Goal: Information Seeking & Learning: Compare options

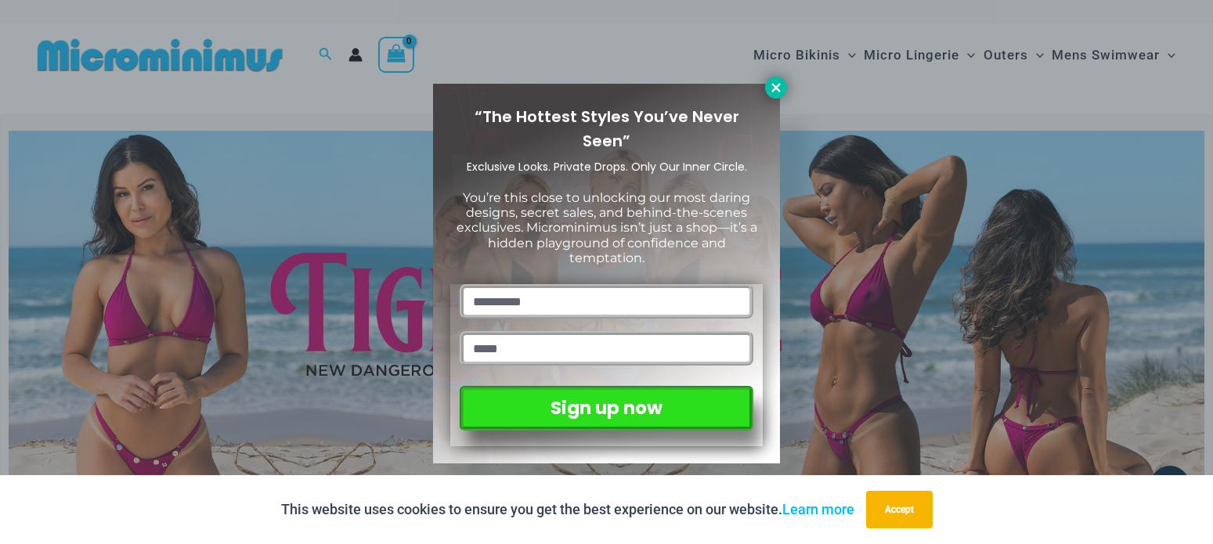
click at [781, 83] on icon at bounding box center [776, 88] width 14 height 14
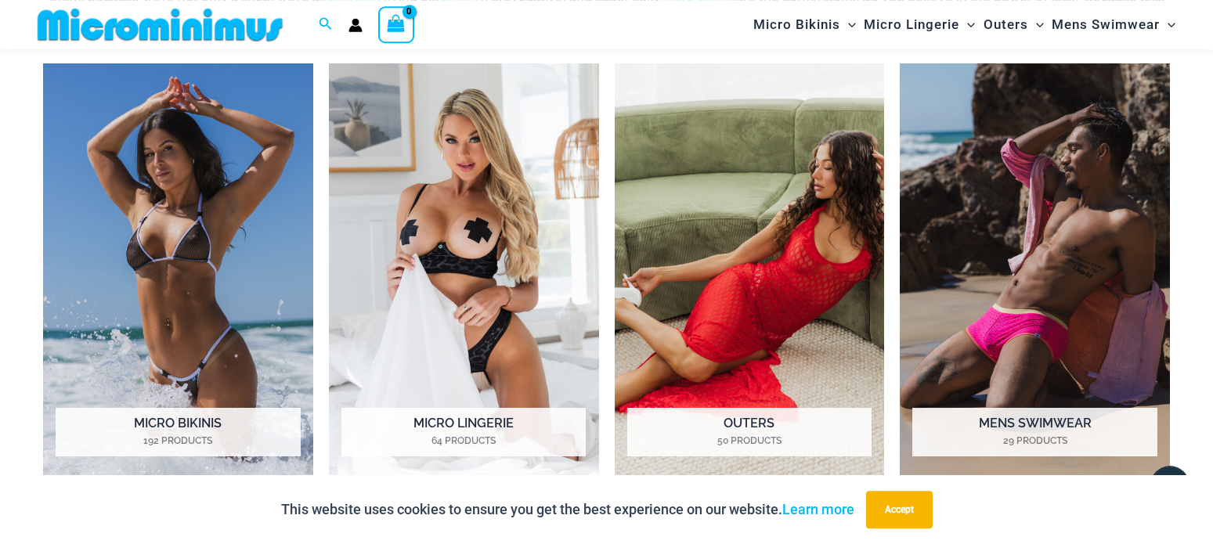
scroll to position [1264, 0]
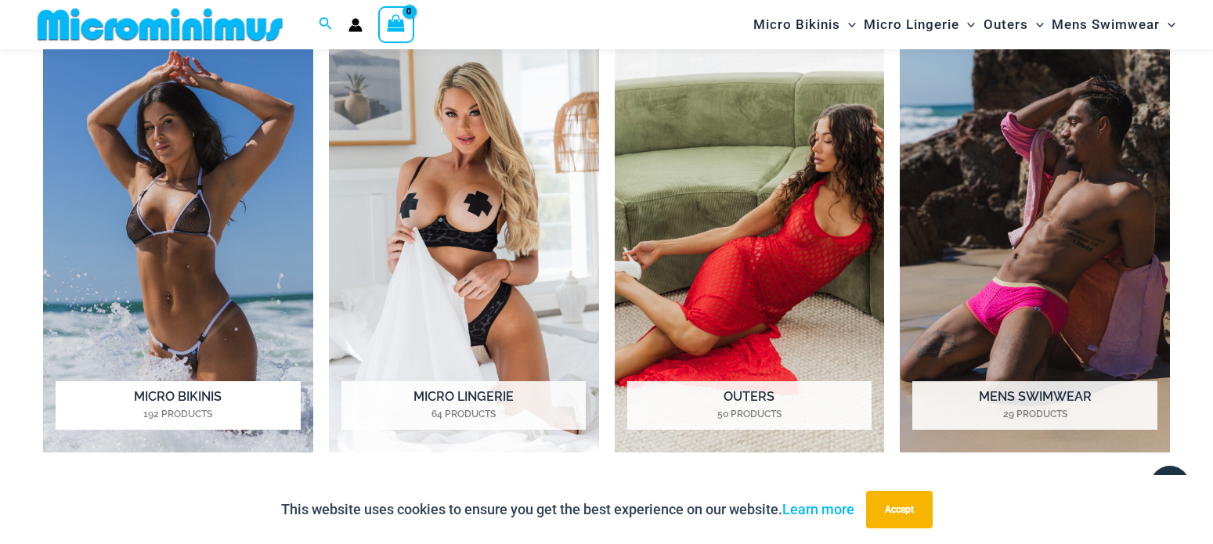
click at [188, 262] on img "Visit product category Micro Bikinis" at bounding box center [178, 245] width 270 height 417
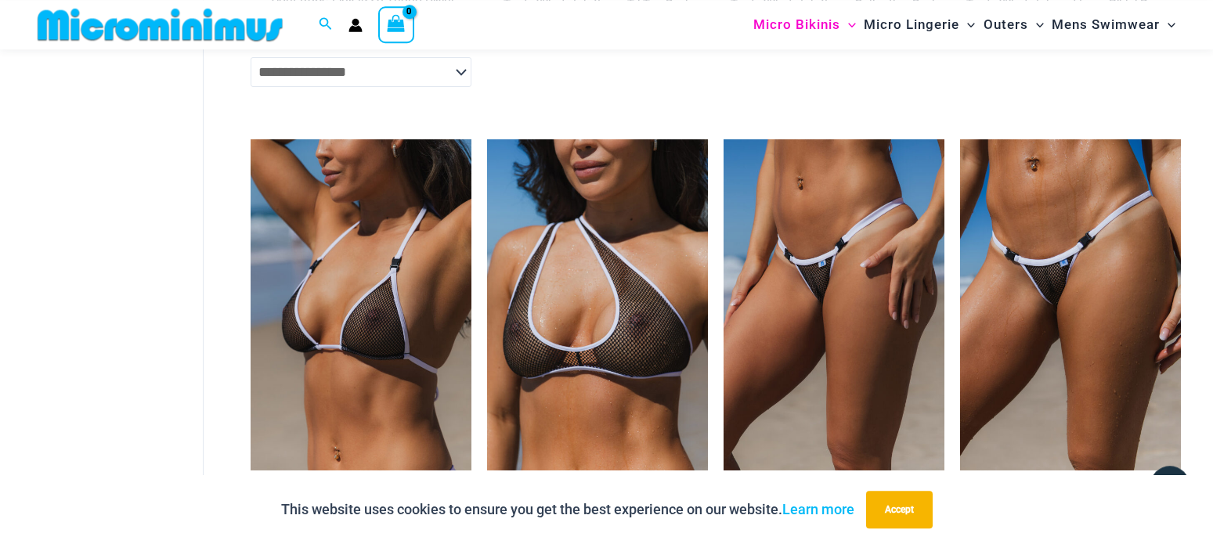
scroll to position [1423, 0]
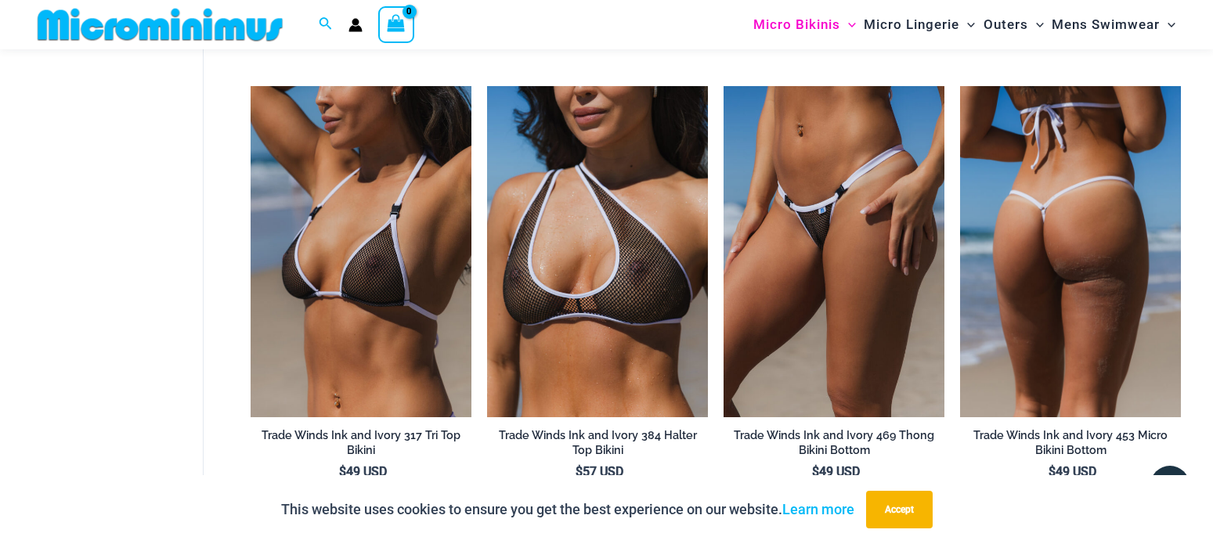
click at [1048, 274] on img at bounding box center [1070, 251] width 221 height 331
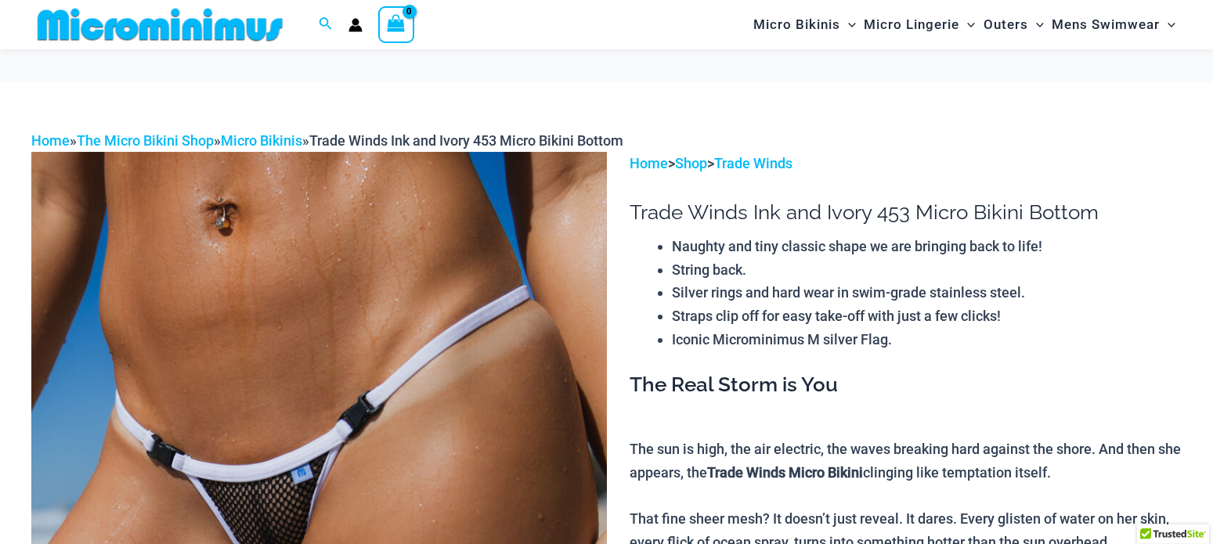
scroll to position [225, 0]
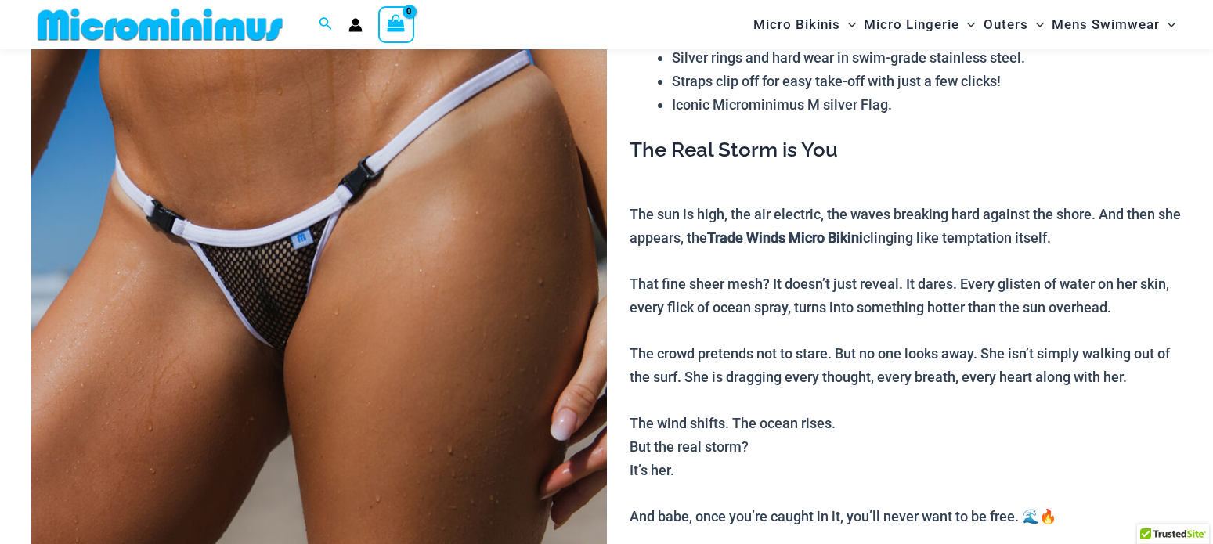
click at [345, 232] on img at bounding box center [318, 348] width 575 height 863
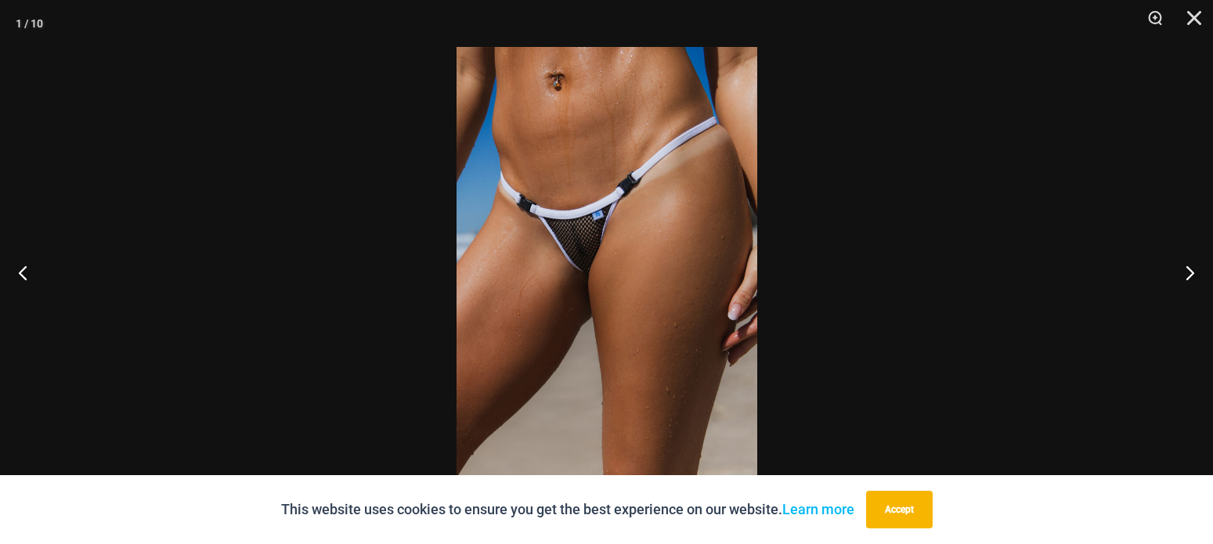
click at [575, 243] on img at bounding box center [606, 272] width 301 height 450
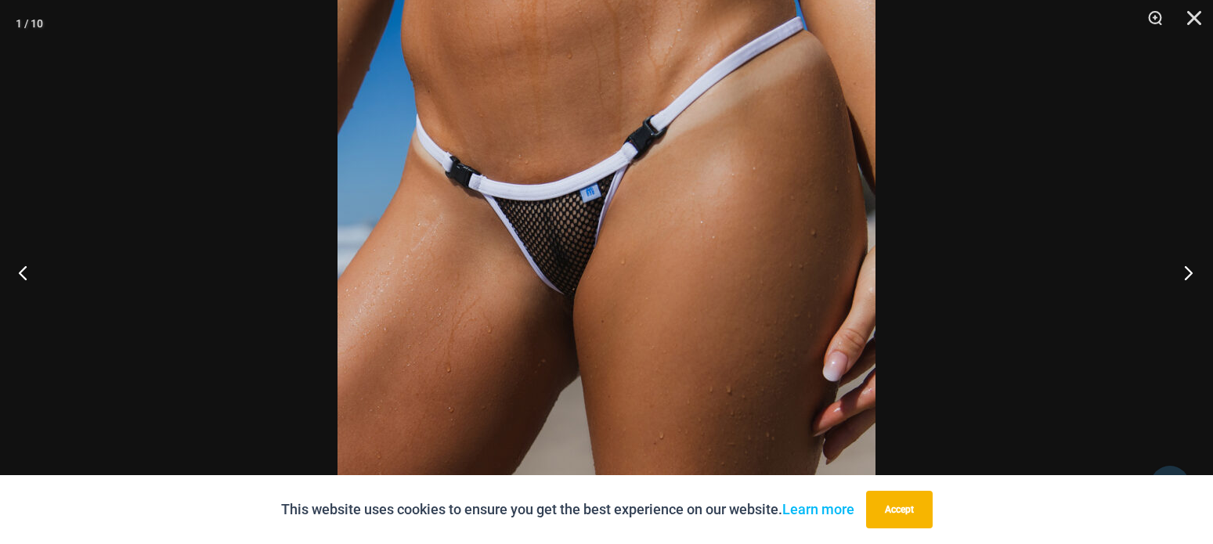
click at [1180, 276] on button "Next" at bounding box center [1183, 272] width 59 height 78
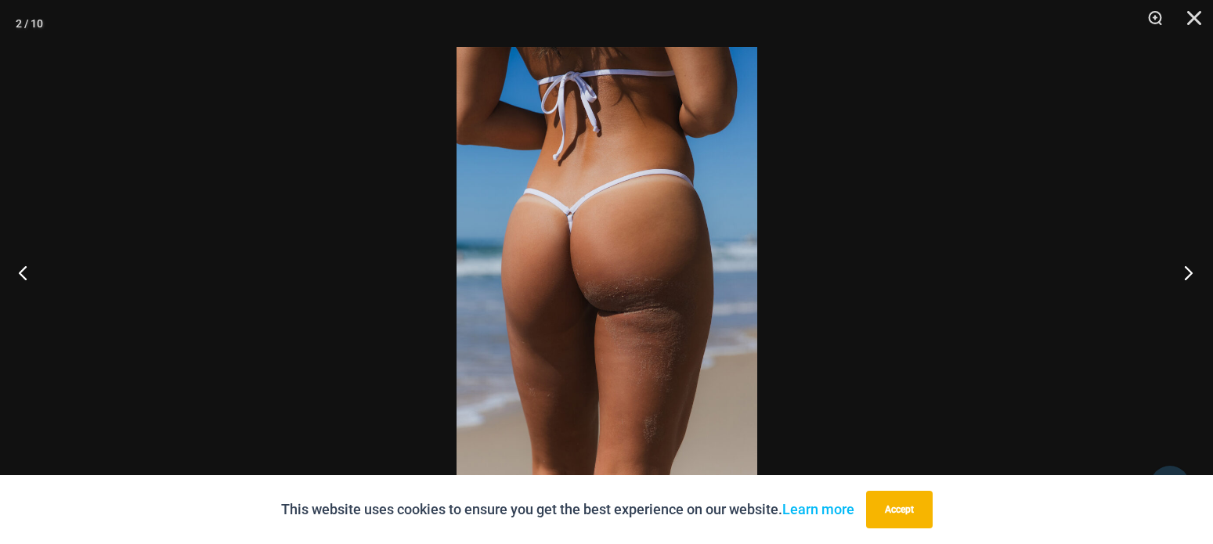
click at [1182, 276] on button "Next" at bounding box center [1183, 272] width 59 height 78
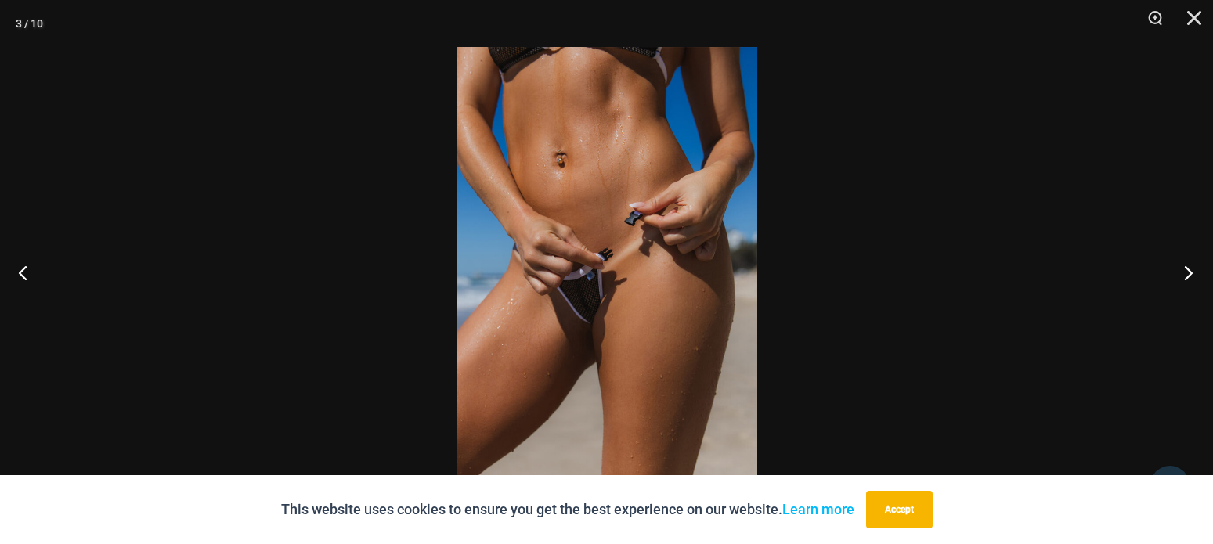
click at [1194, 270] on button "Next" at bounding box center [1183, 272] width 59 height 78
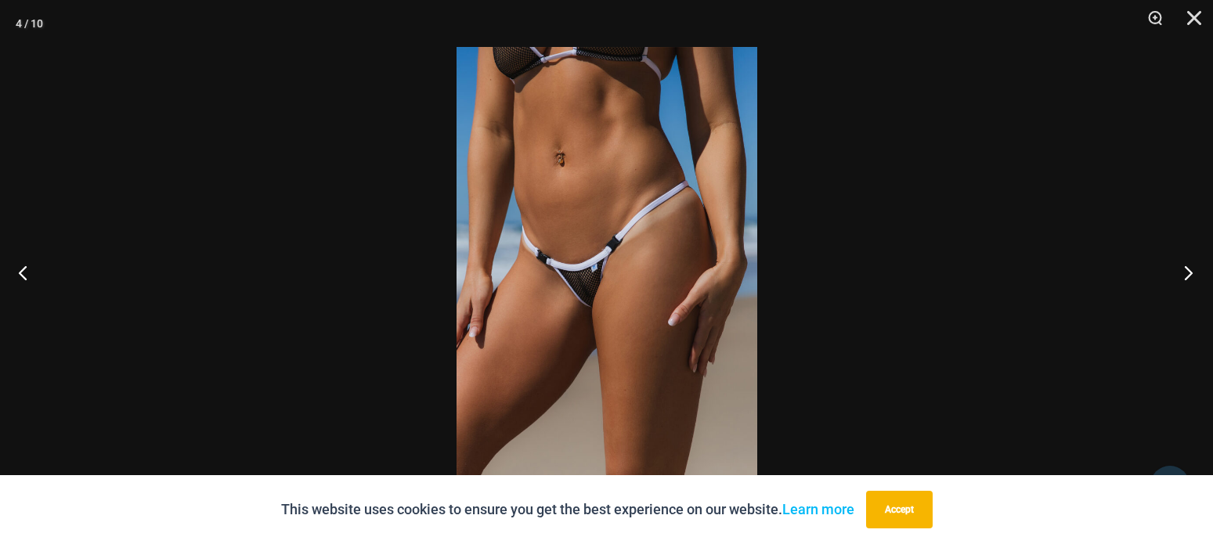
click at [1189, 273] on button "Next" at bounding box center [1183, 272] width 59 height 78
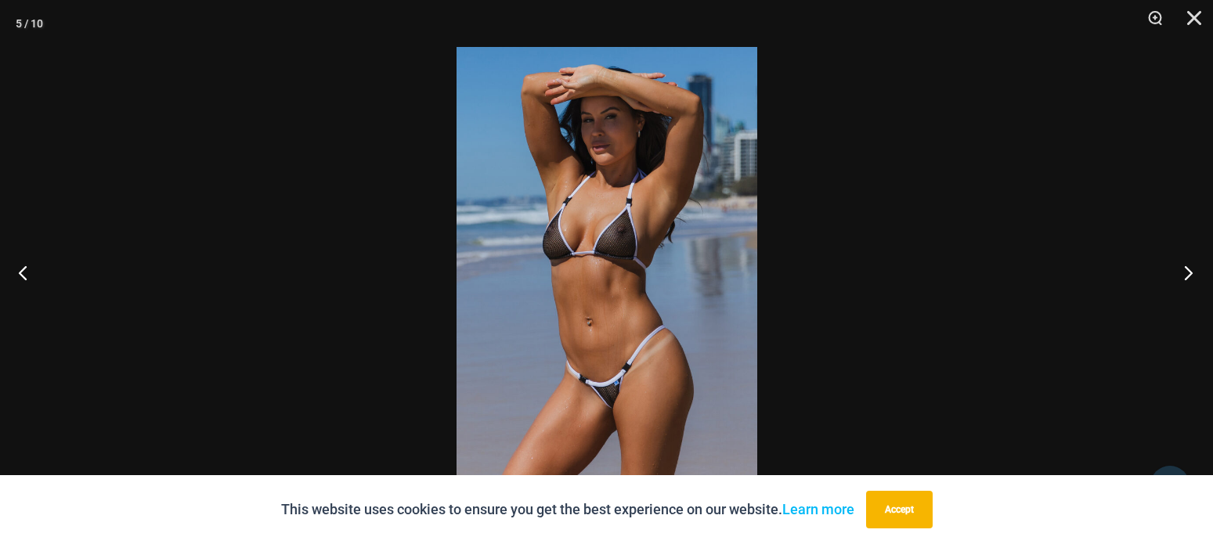
click at [1177, 272] on button "Next" at bounding box center [1183, 272] width 59 height 78
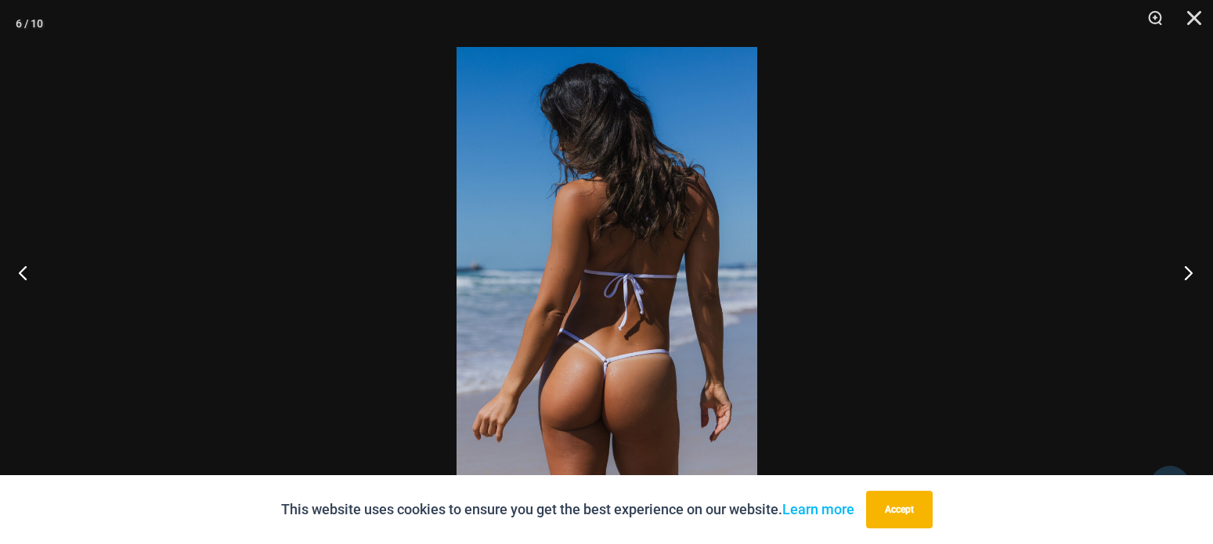
click at [1177, 272] on button "Next" at bounding box center [1183, 272] width 59 height 78
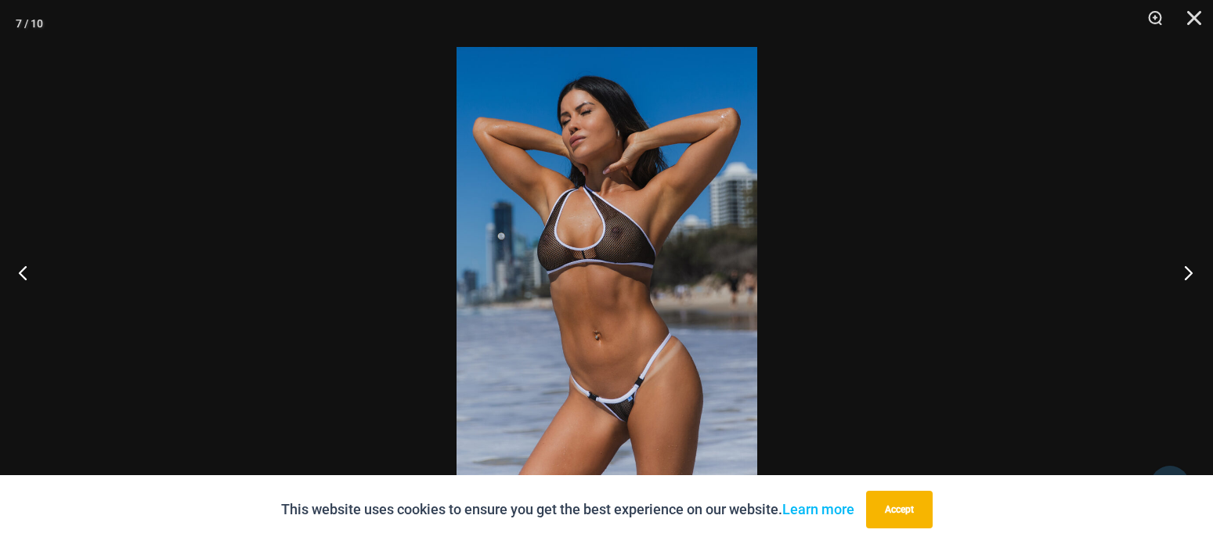
click at [1177, 272] on button "Next" at bounding box center [1183, 272] width 59 height 78
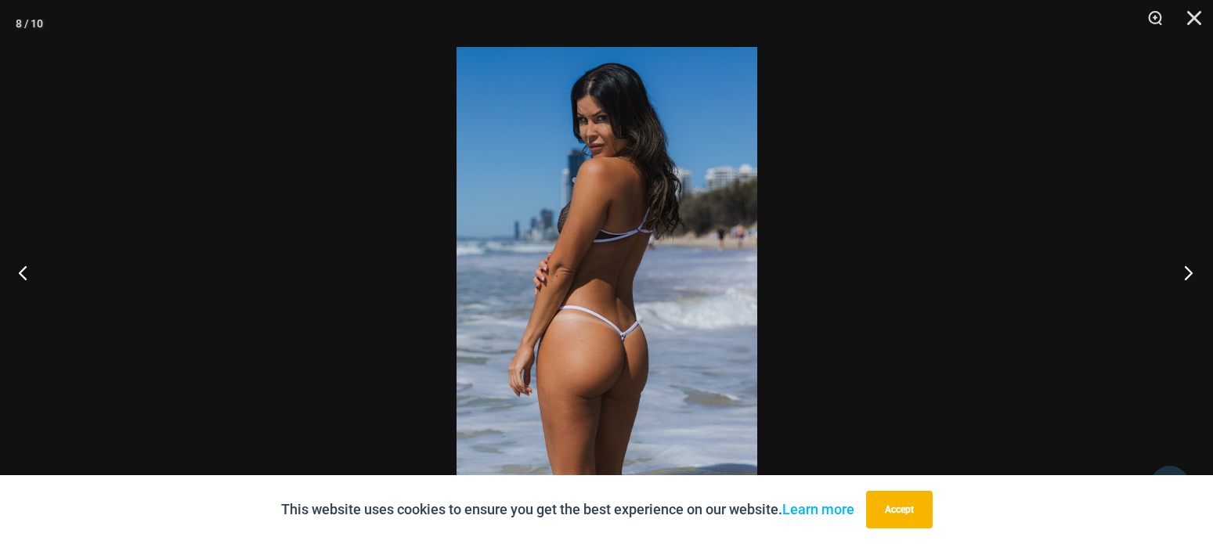
click at [1177, 272] on button "Next" at bounding box center [1183, 272] width 59 height 78
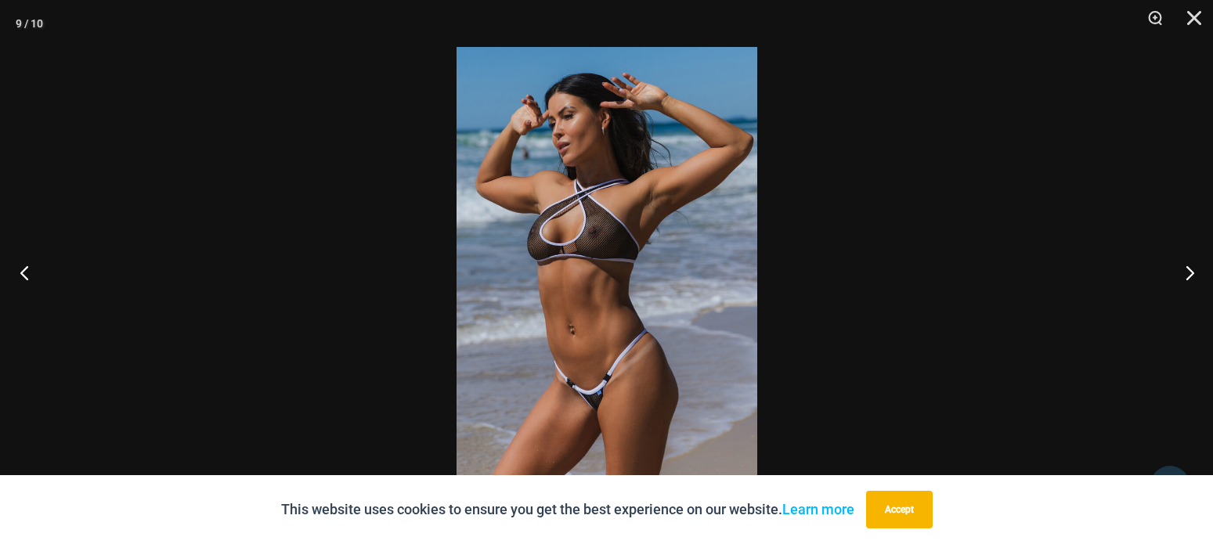
click at [17, 269] on button "Previous" at bounding box center [29, 272] width 59 height 78
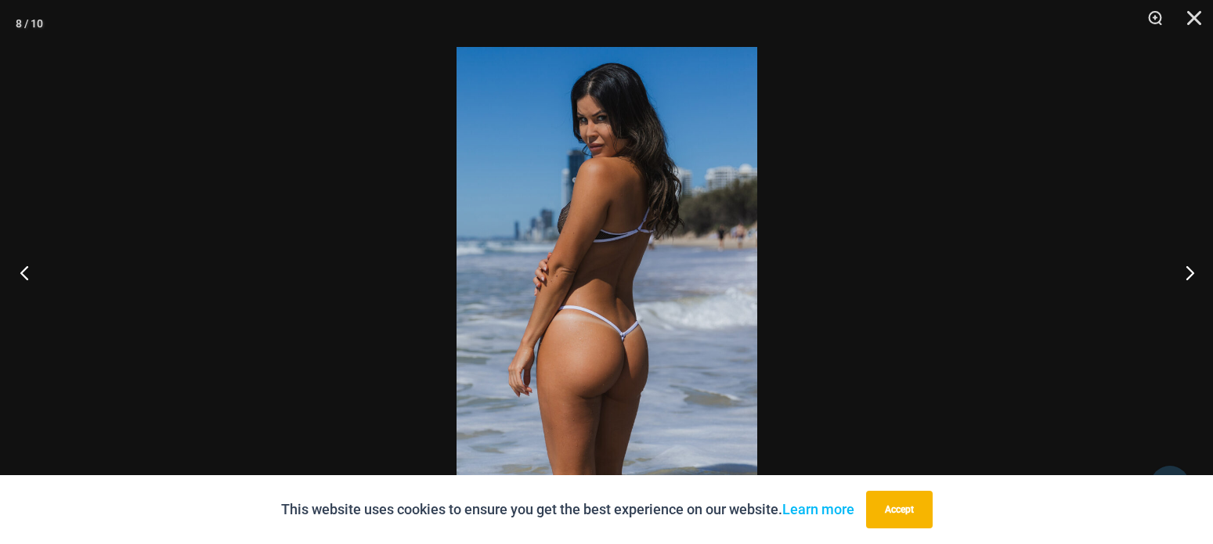
click at [30, 265] on button "Previous" at bounding box center [29, 272] width 59 height 78
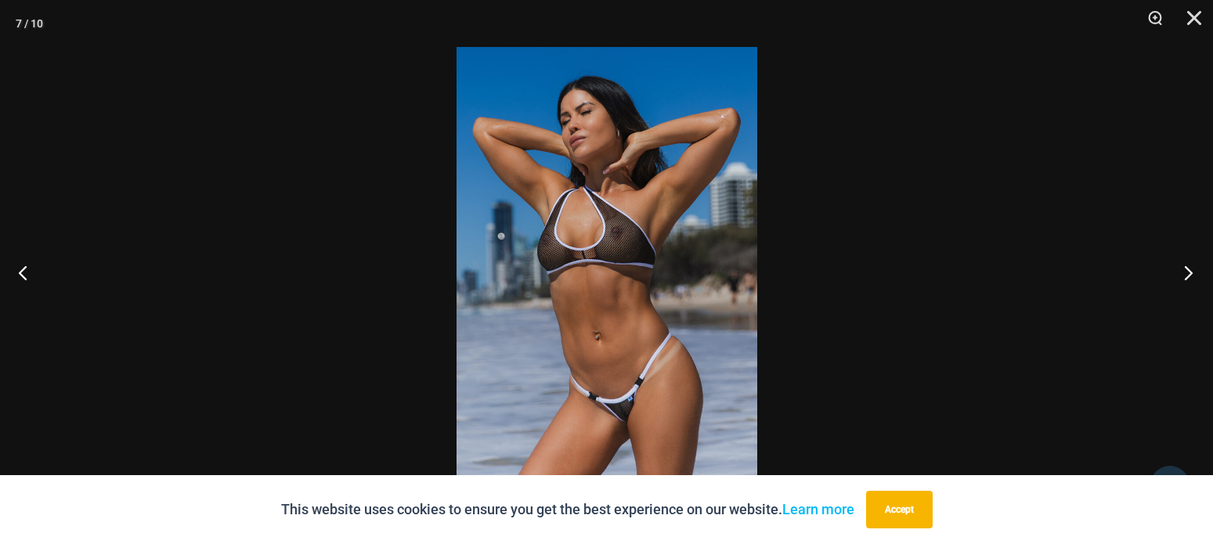
click at [1189, 272] on button "Next" at bounding box center [1183, 272] width 59 height 78
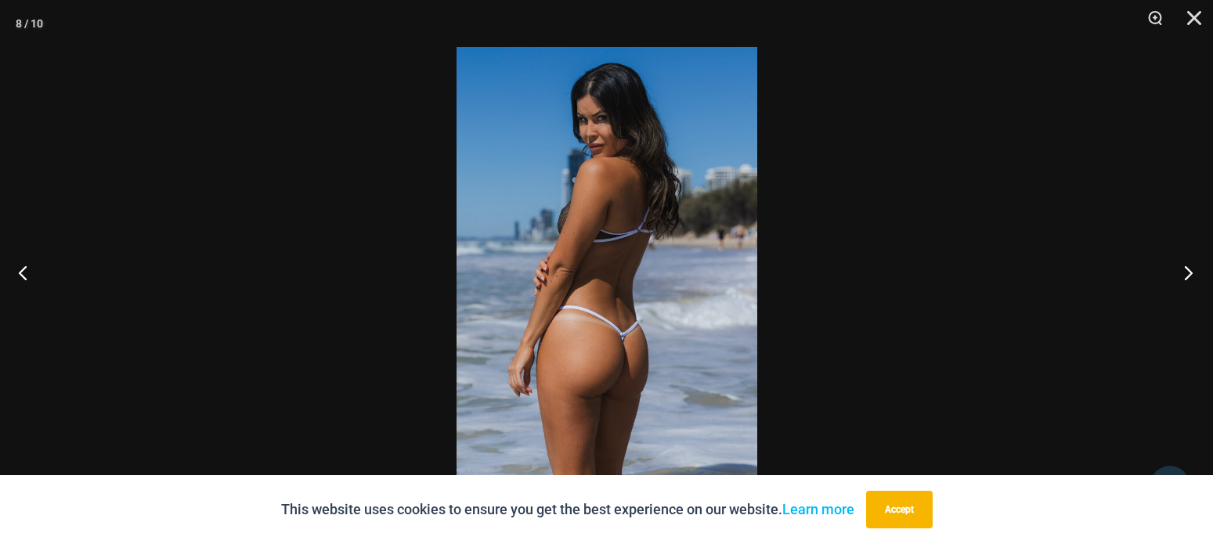
click at [1189, 272] on button "Next" at bounding box center [1183, 272] width 59 height 78
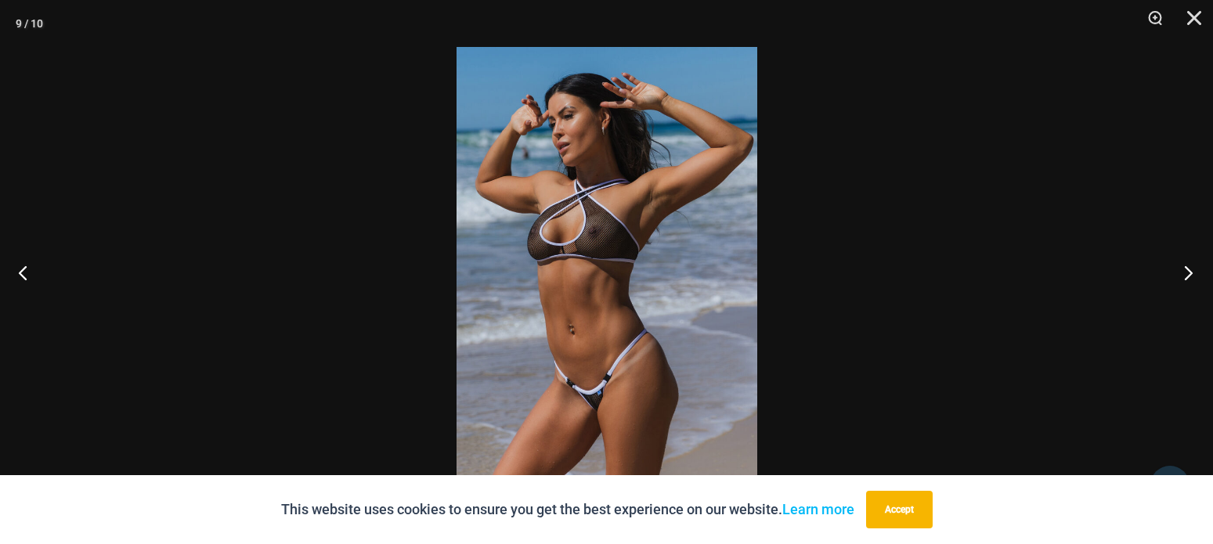
click at [1189, 272] on button "Next" at bounding box center [1183, 272] width 59 height 78
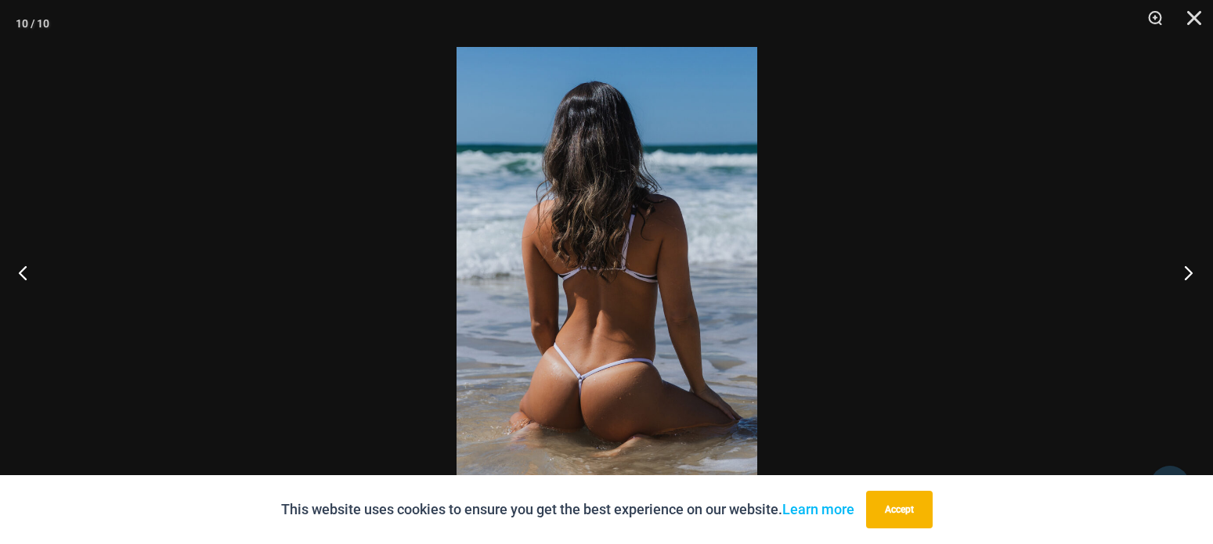
click at [1189, 272] on button "Next" at bounding box center [1183, 272] width 59 height 78
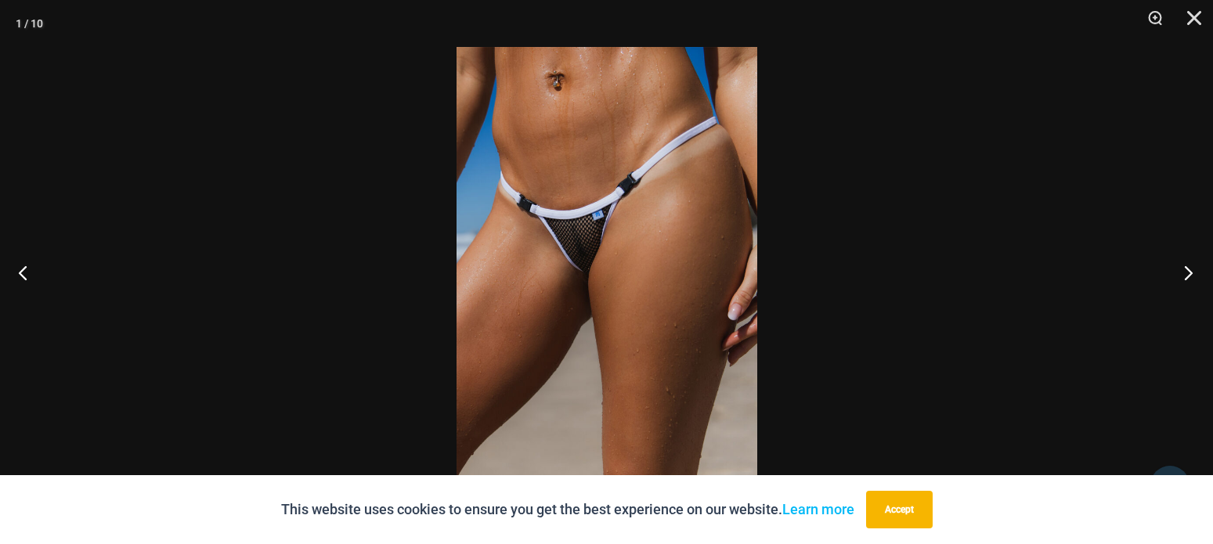
click at [1186, 275] on button "Next" at bounding box center [1183, 272] width 59 height 78
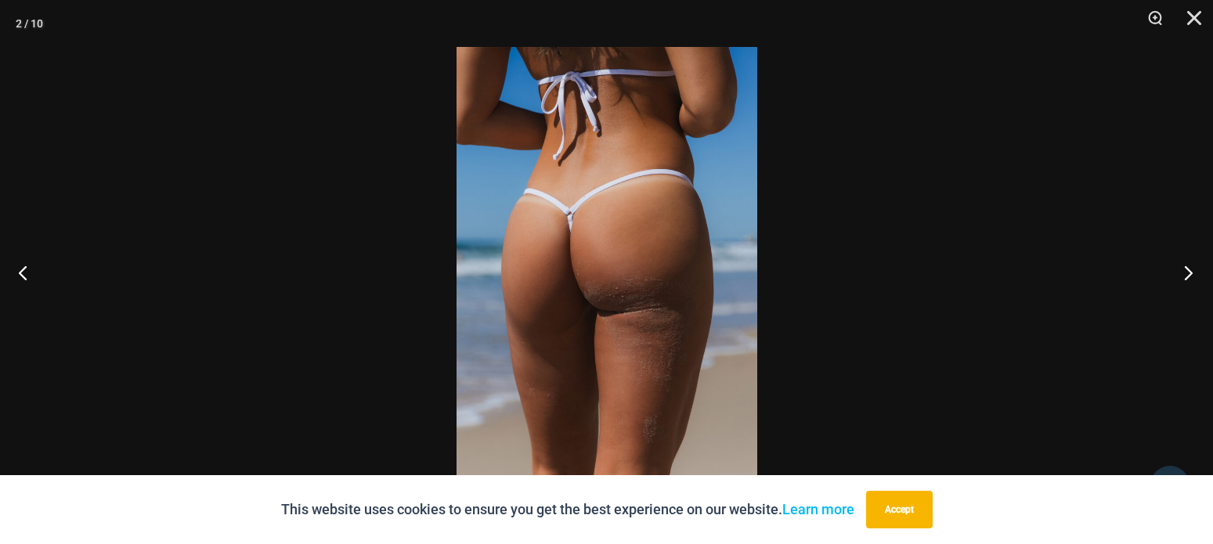
click at [1186, 275] on button "Next" at bounding box center [1183, 272] width 59 height 78
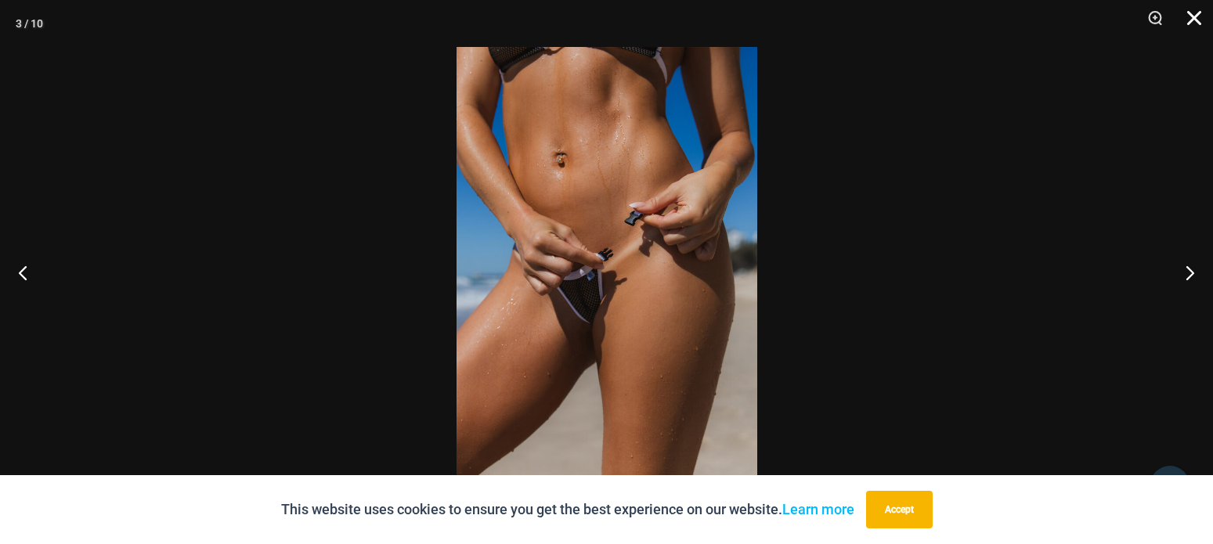
click at [1184, 23] on button "Close" at bounding box center [1188, 23] width 39 height 47
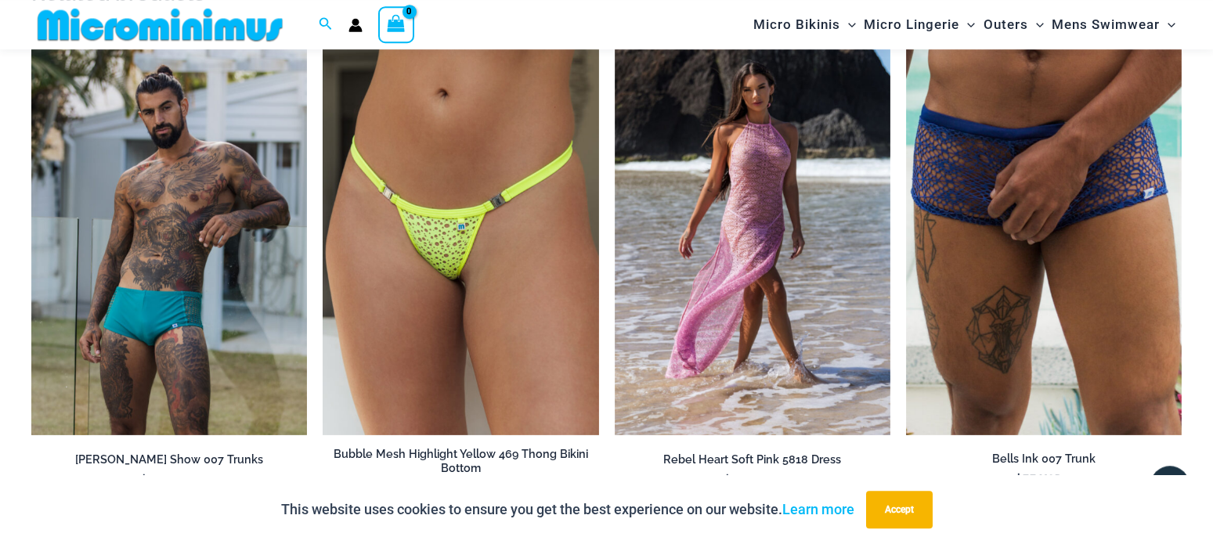
scroll to position [2542, 0]
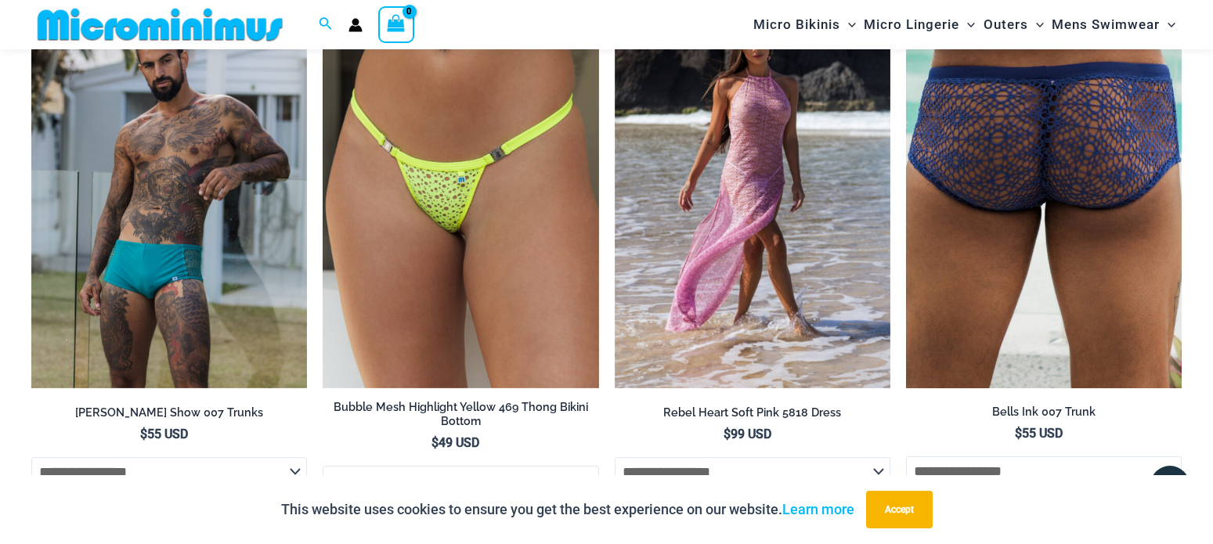
click at [1005, 279] on img at bounding box center [1044, 181] width 276 height 413
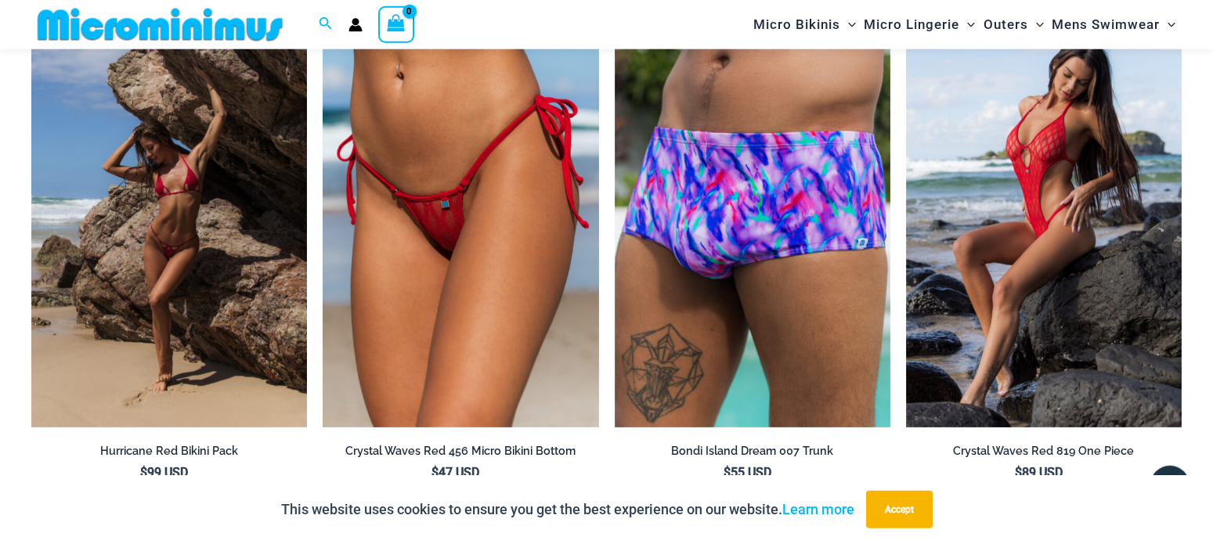
scroll to position [2062, 0]
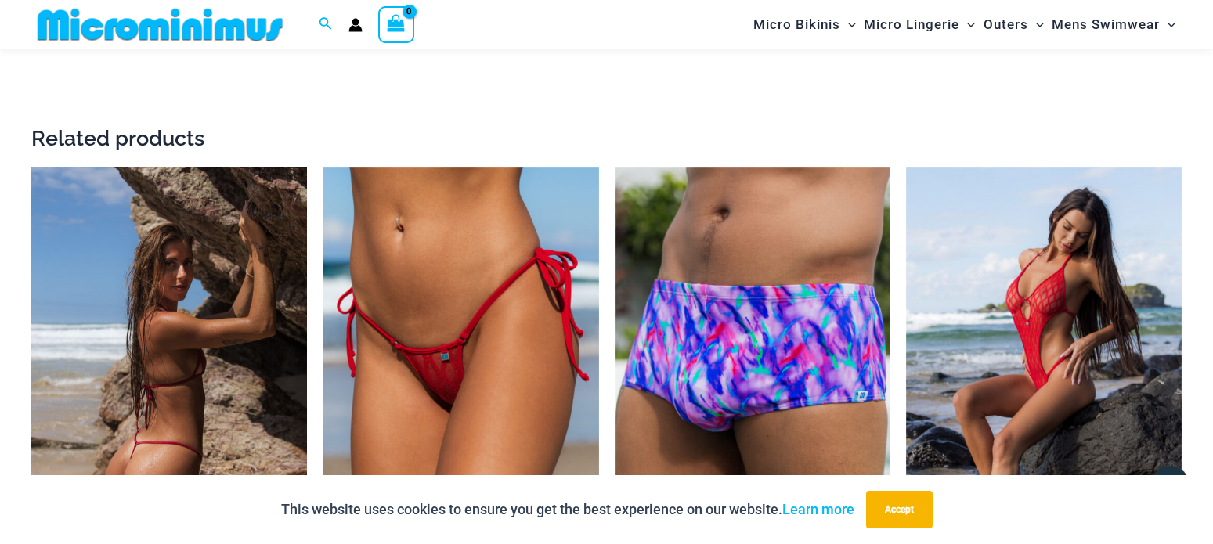
click at [186, 344] on img at bounding box center [169, 373] width 276 height 413
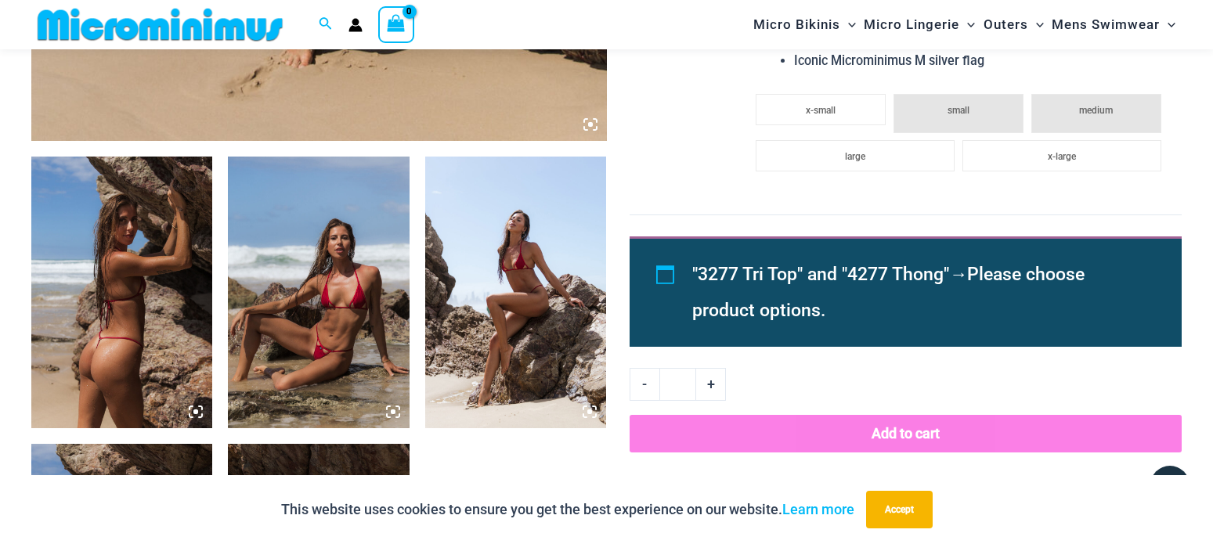
scroll to position [1104, 0]
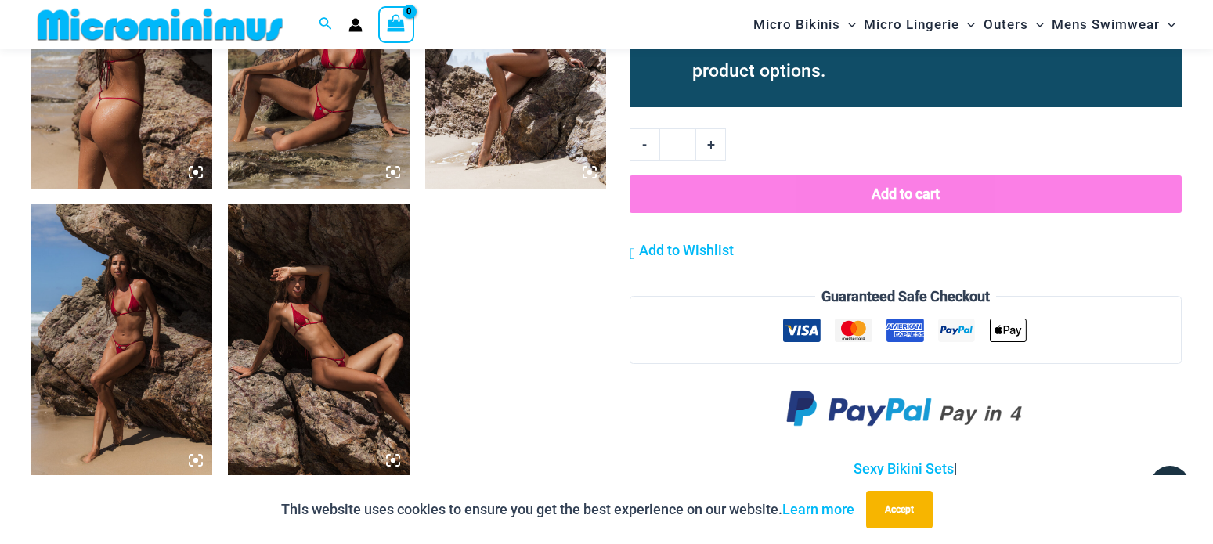
click at [328, 109] on img at bounding box center [318, 53] width 181 height 272
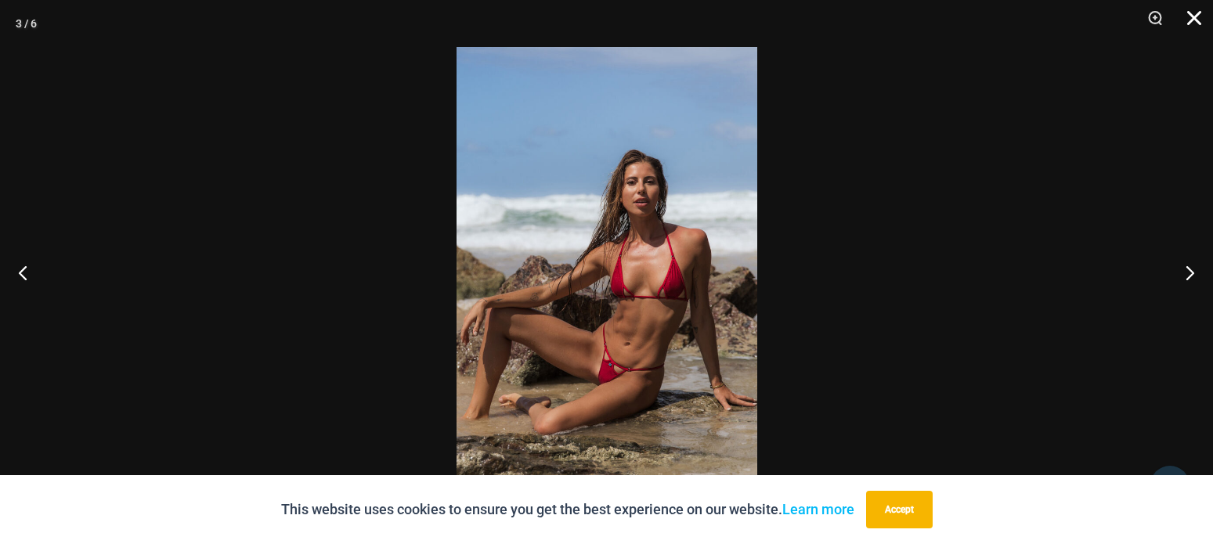
click at [1196, 19] on button "Close" at bounding box center [1188, 23] width 39 height 47
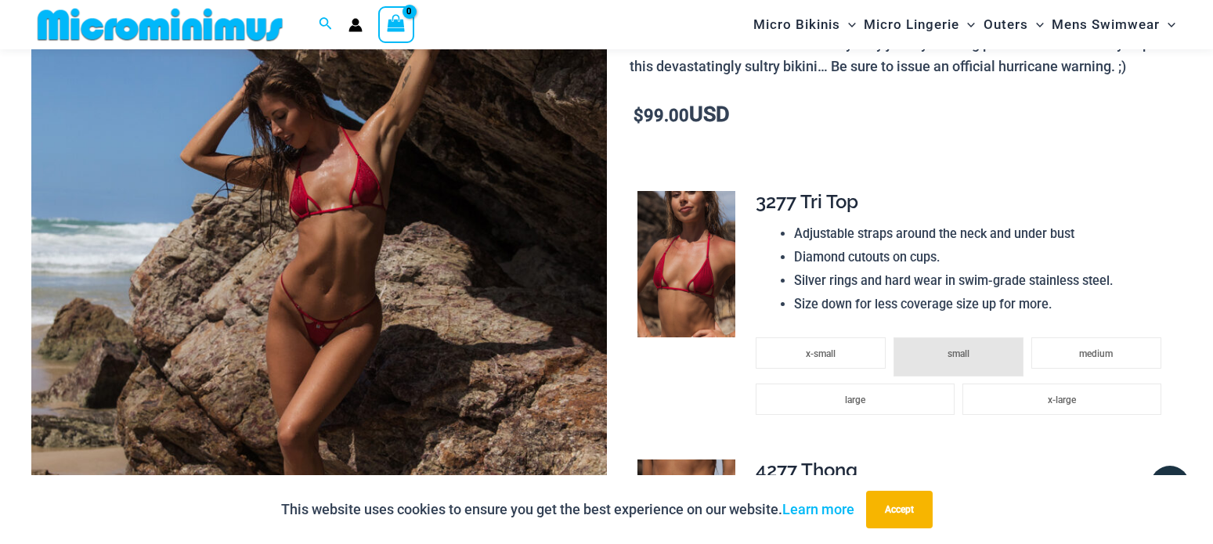
scroll to position [0, 0]
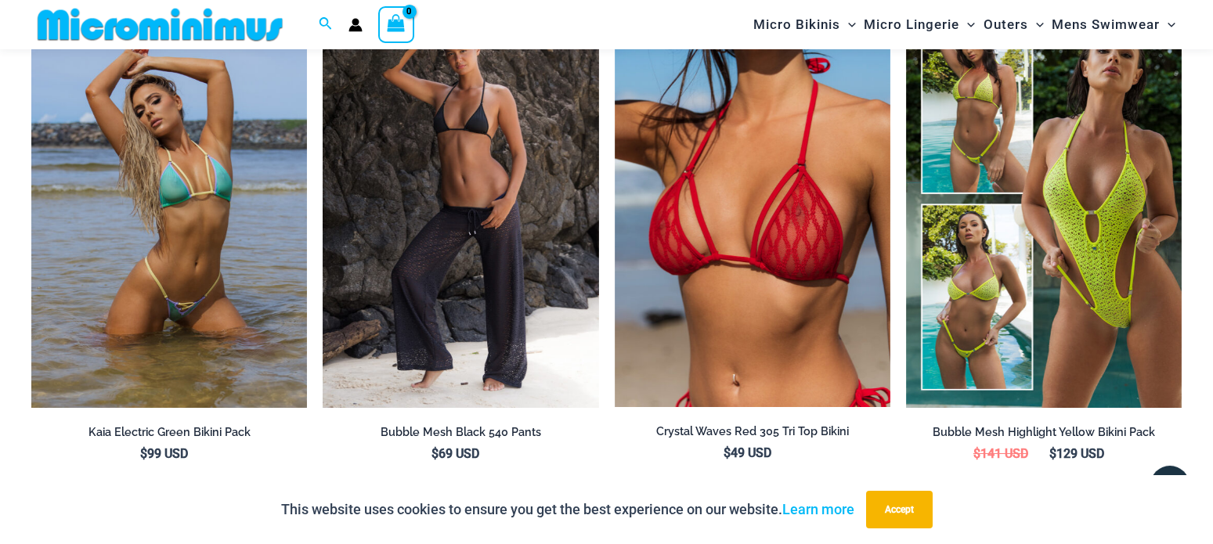
scroll to position [3326, 0]
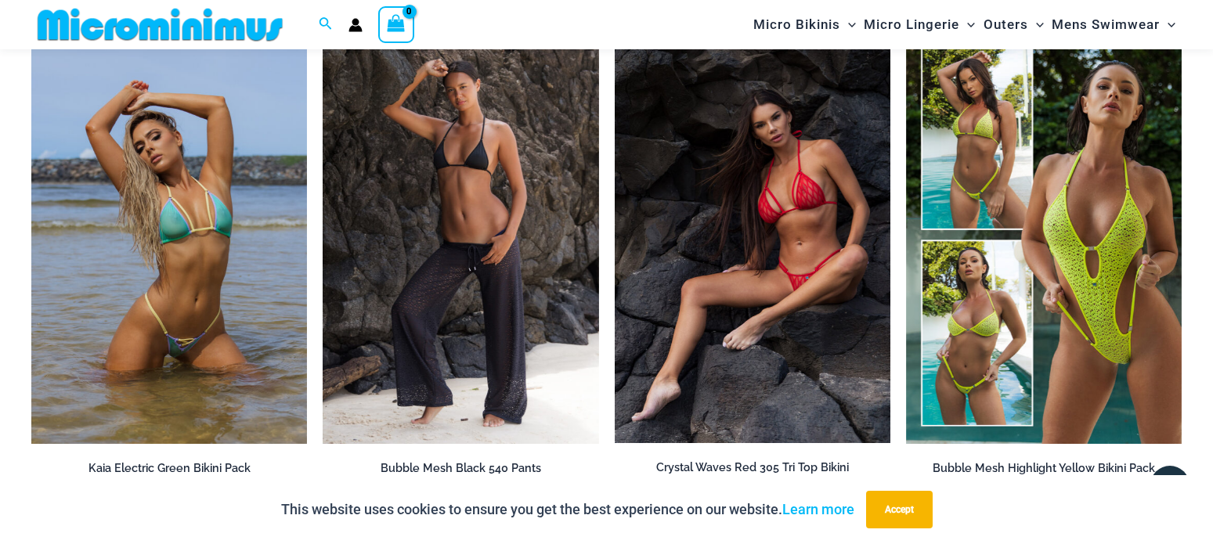
click at [789, 211] on img at bounding box center [753, 237] width 276 height 413
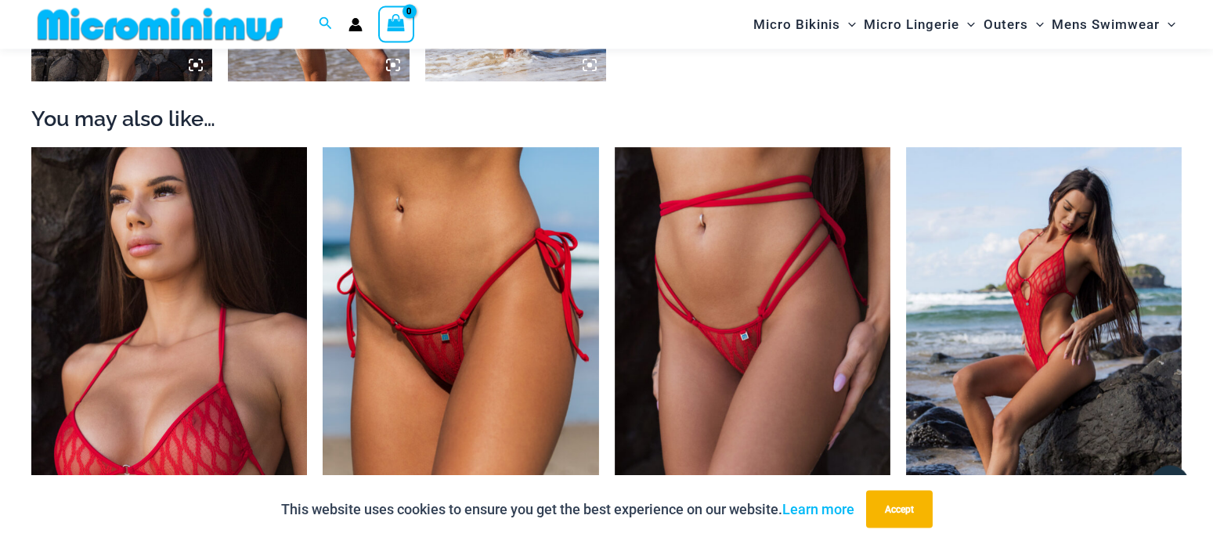
scroll to position [1583, 0]
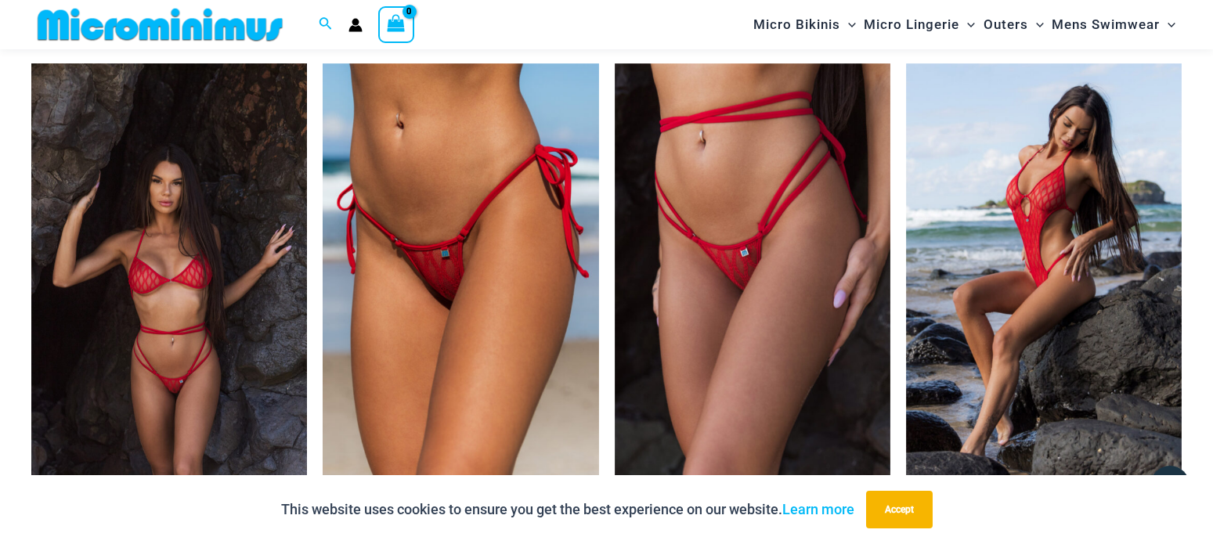
click at [114, 287] on img at bounding box center [169, 269] width 276 height 413
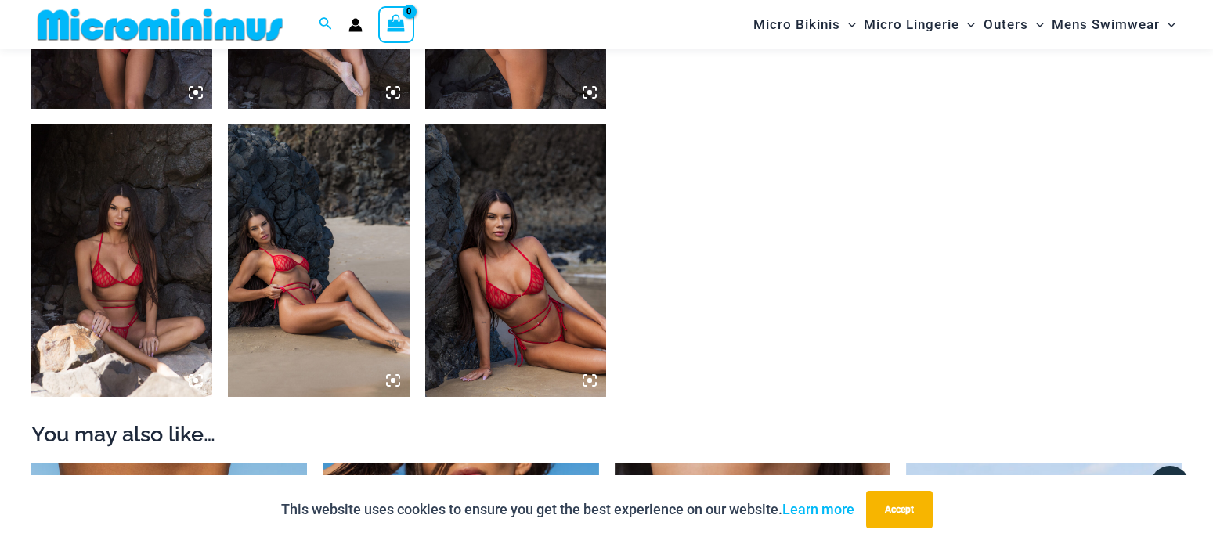
scroll to position [864, 0]
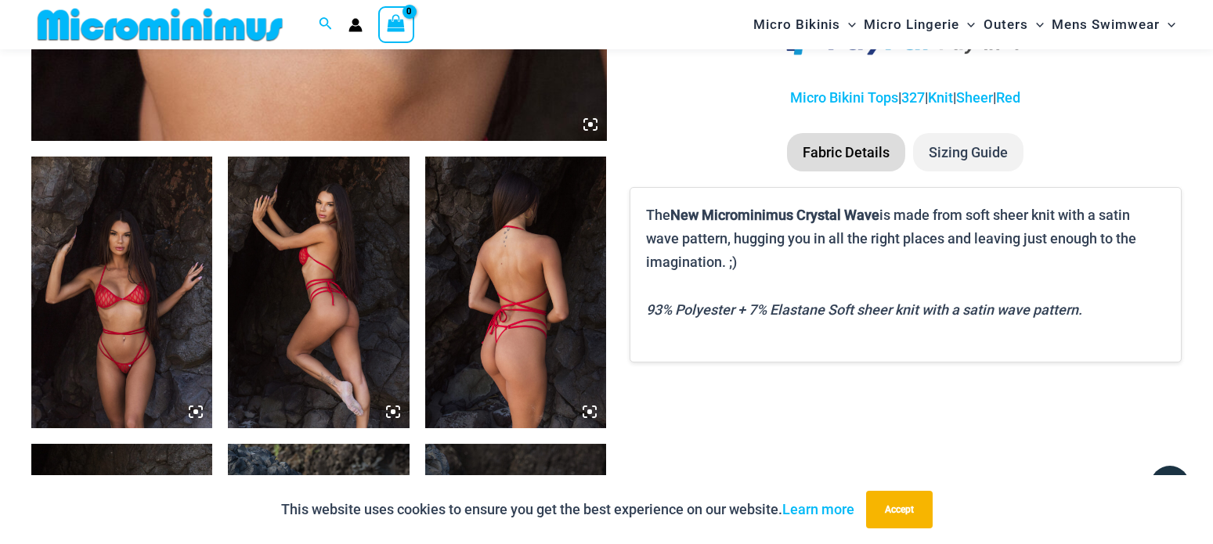
click at [114, 265] on img at bounding box center [121, 293] width 181 height 272
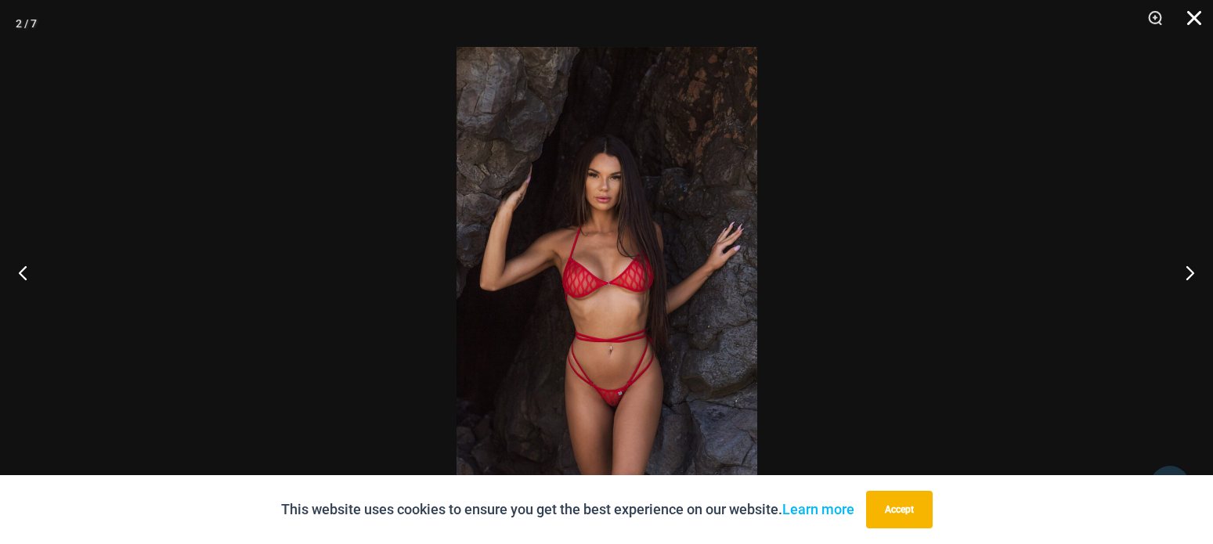
click at [1185, 17] on button "Close" at bounding box center [1188, 23] width 39 height 47
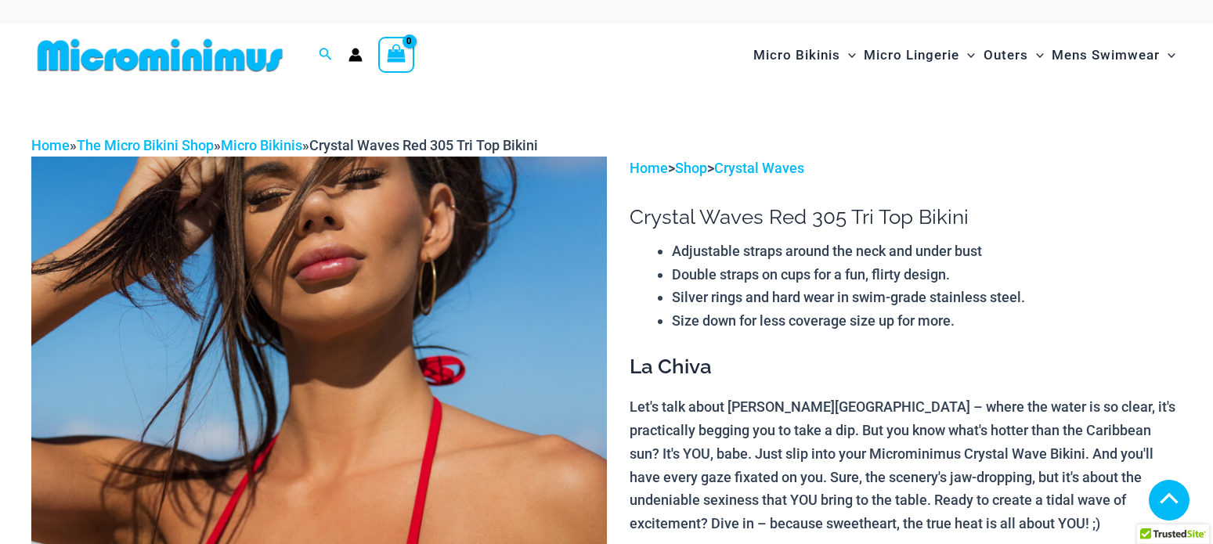
scroll to position [1583, 0]
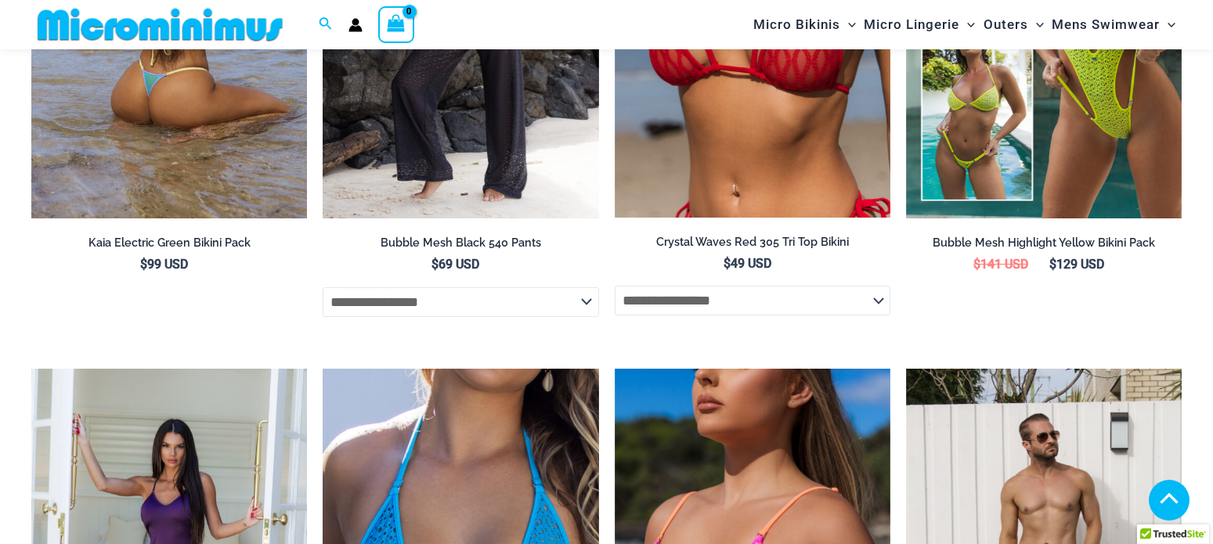
scroll to position [3317, 0]
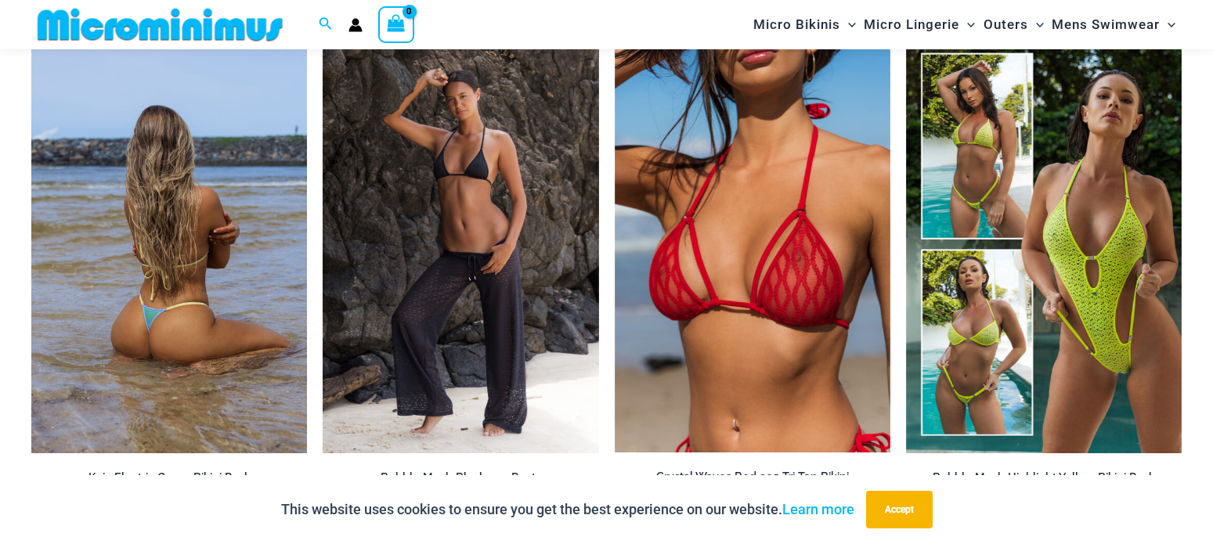
click at [211, 212] on img at bounding box center [169, 246] width 276 height 413
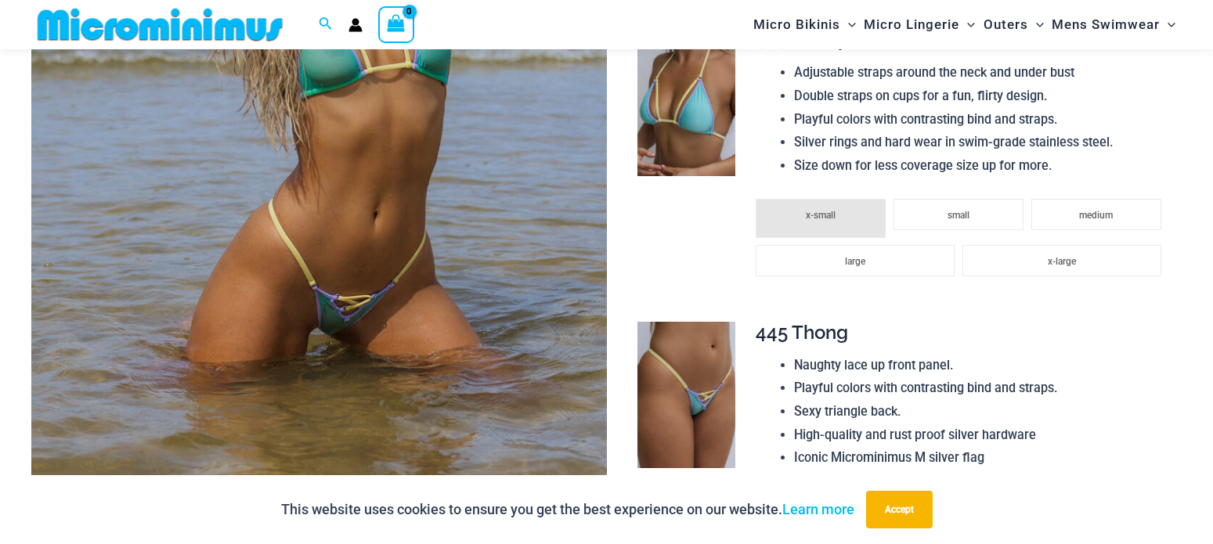
scroll to position [785, 0]
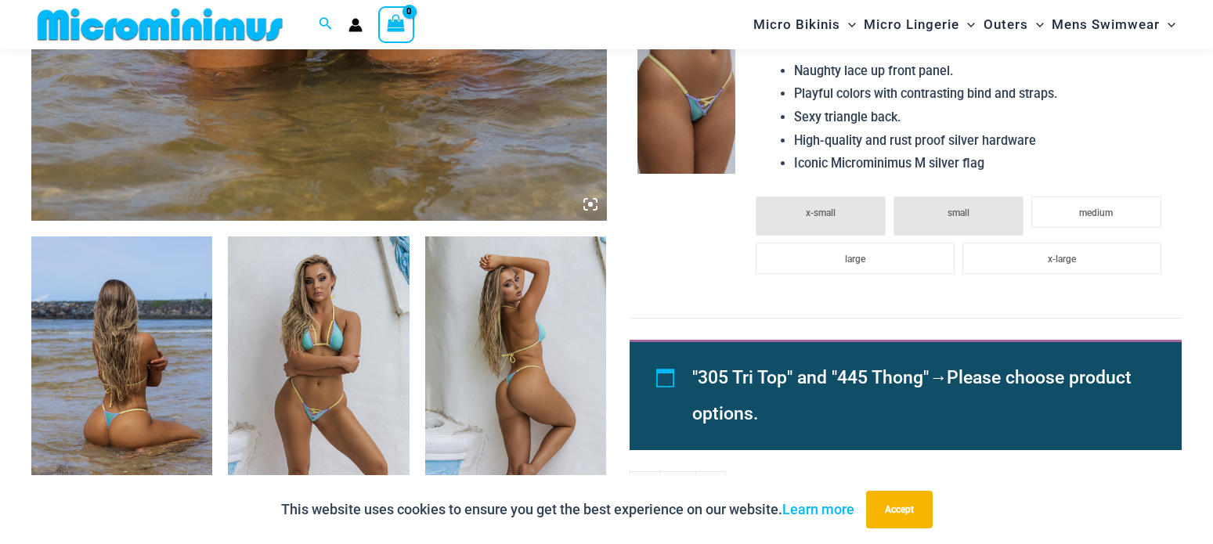
click at [709, 122] on img at bounding box center [686, 100] width 98 height 146
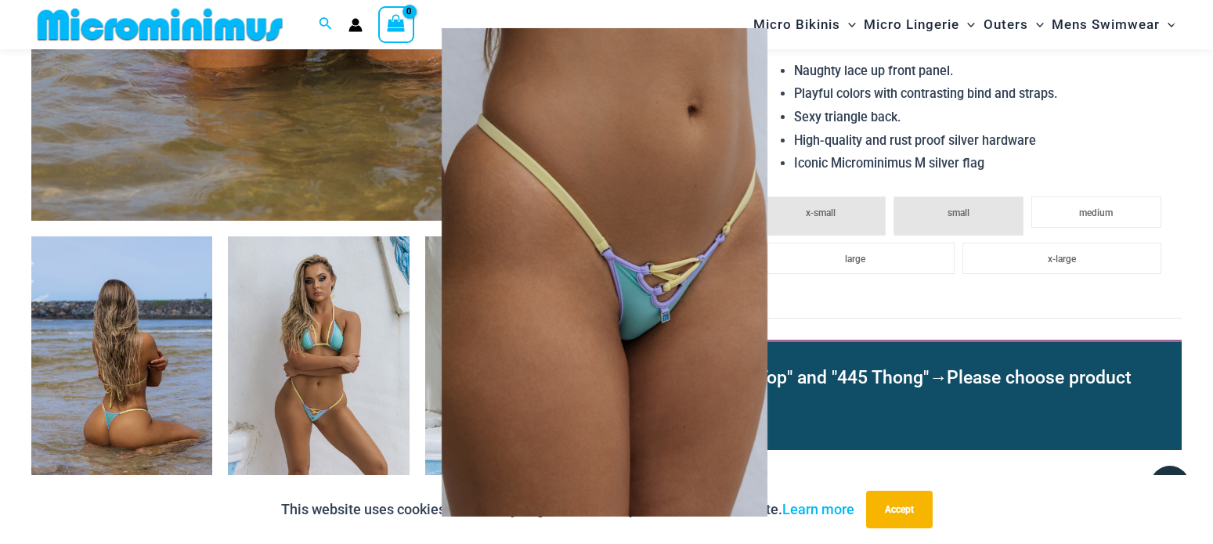
click at [330, 358] on div at bounding box center [606, 272] width 1213 height 544
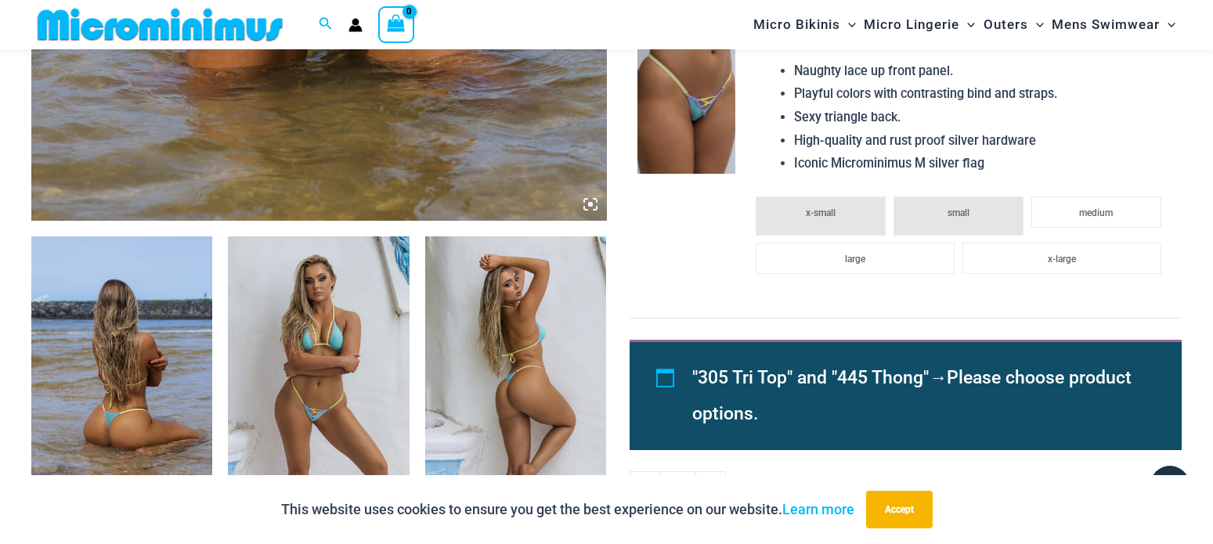
click at [330, 358] on img at bounding box center [318, 372] width 181 height 272
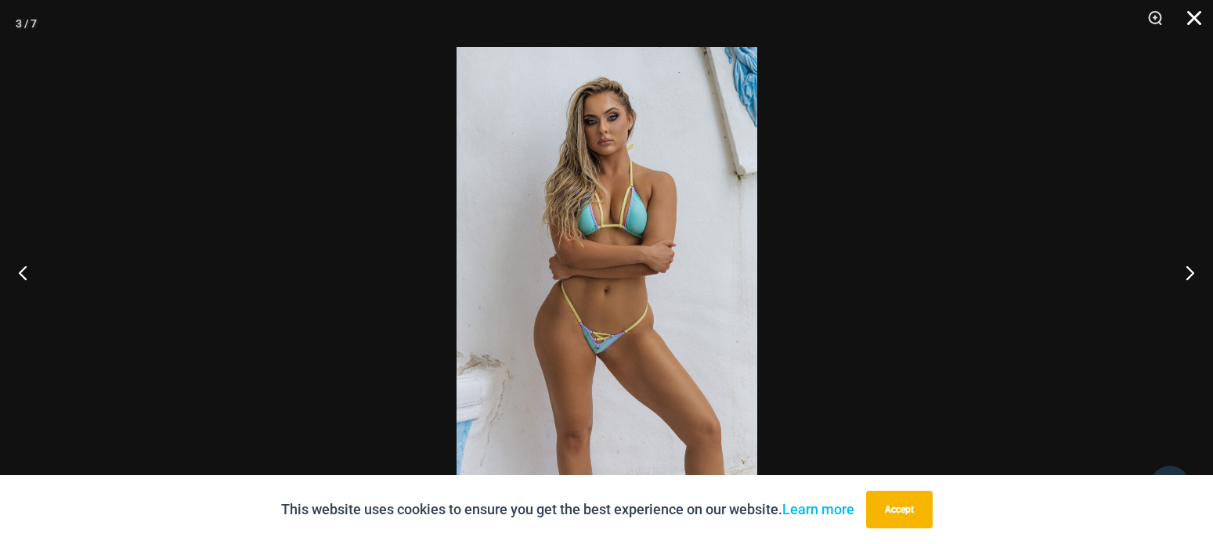
click at [1196, 16] on button "Close" at bounding box center [1188, 23] width 39 height 47
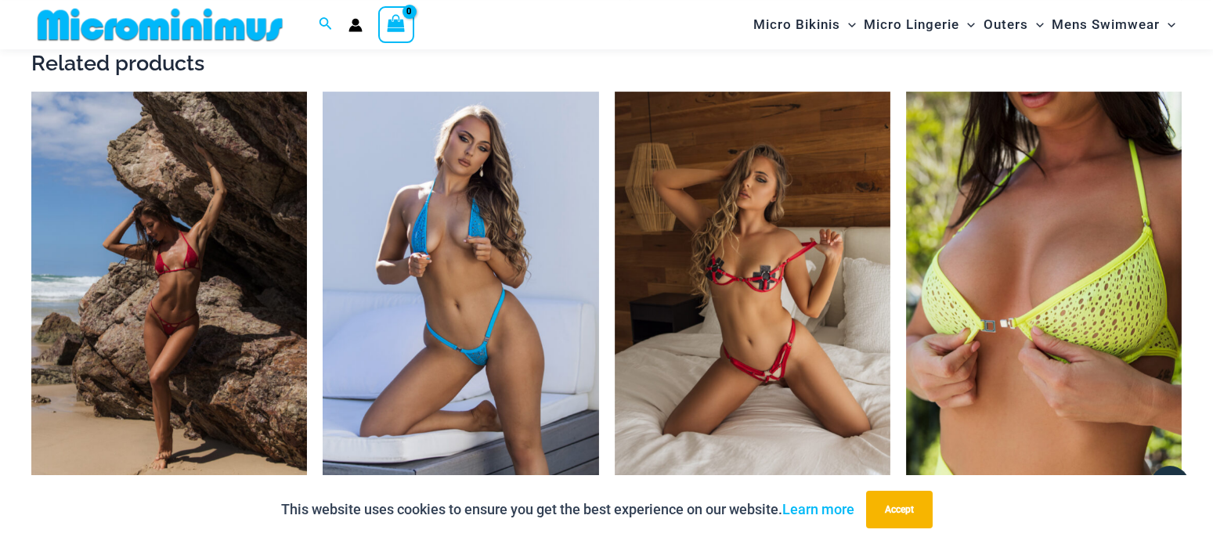
scroll to position [1903, 0]
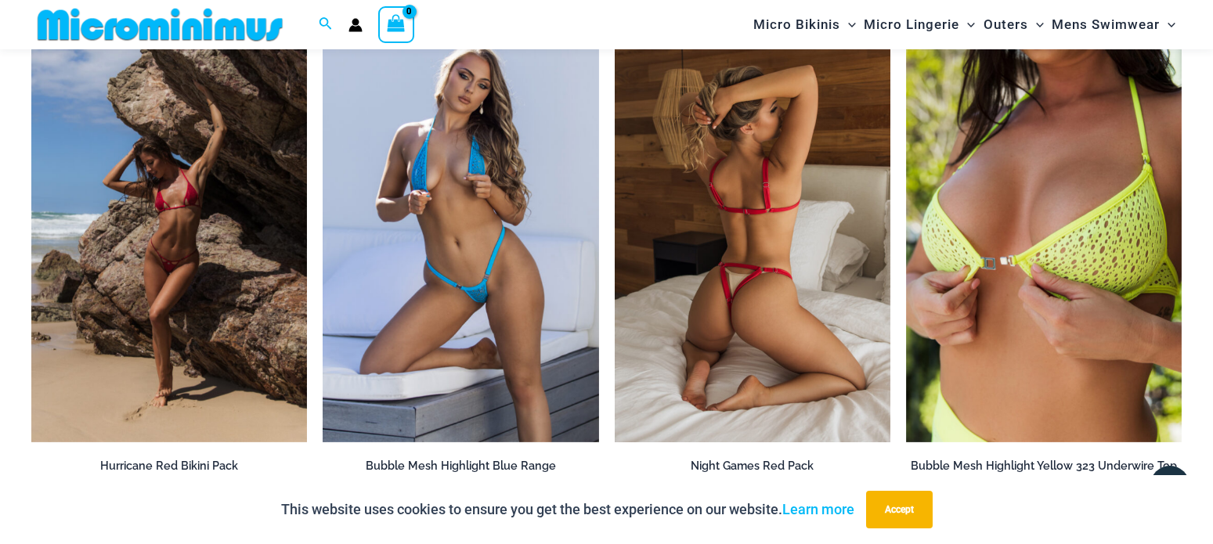
click at [762, 208] on img at bounding box center [753, 235] width 276 height 413
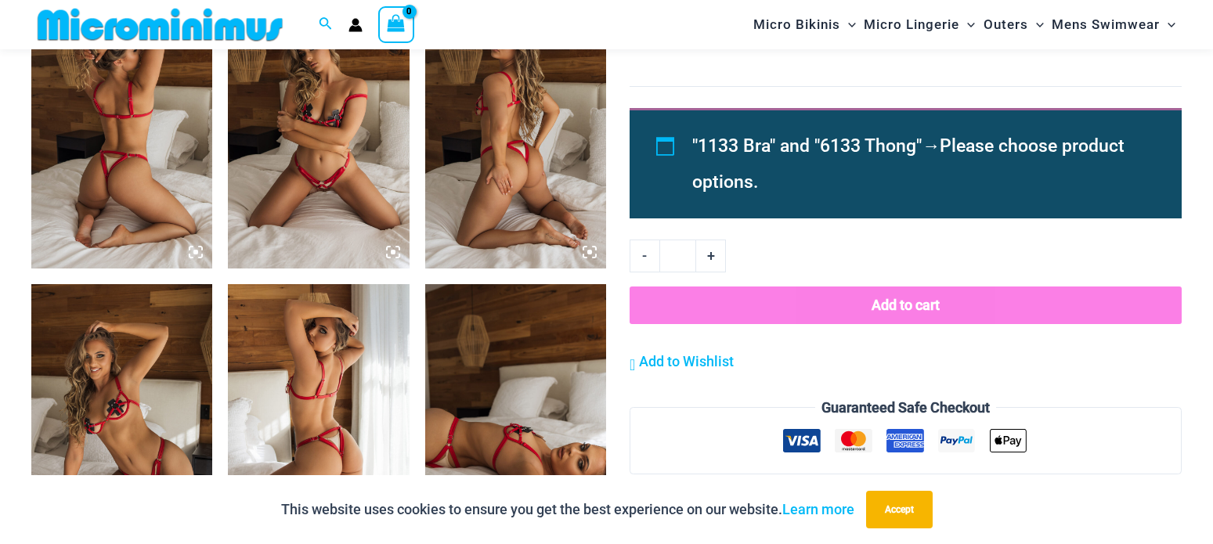
scroll to position [1264, 0]
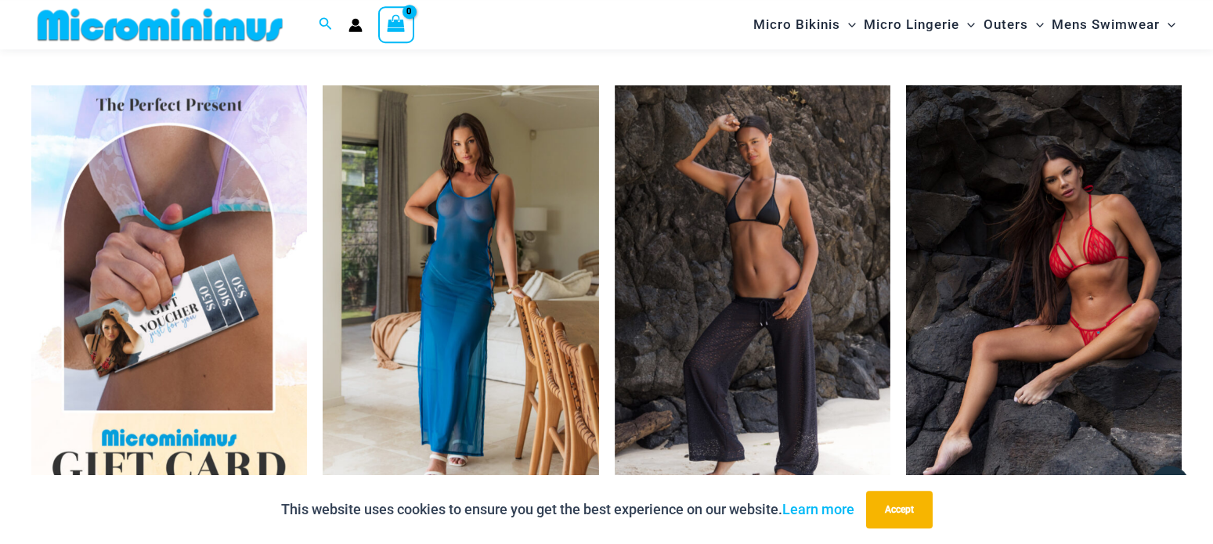
scroll to position [2381, 0]
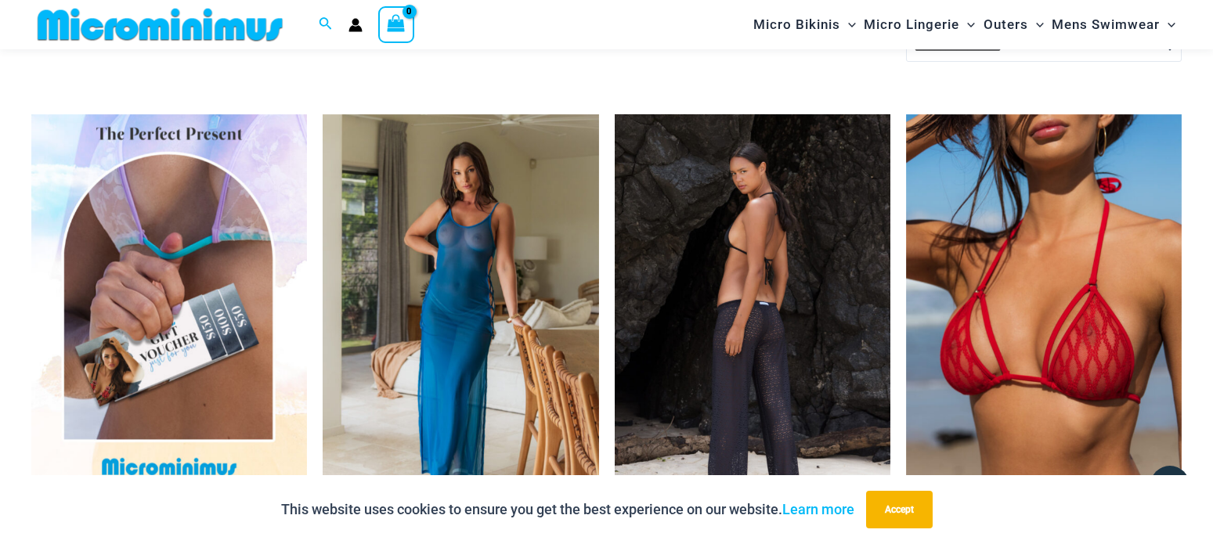
click at [727, 276] on img at bounding box center [753, 320] width 276 height 413
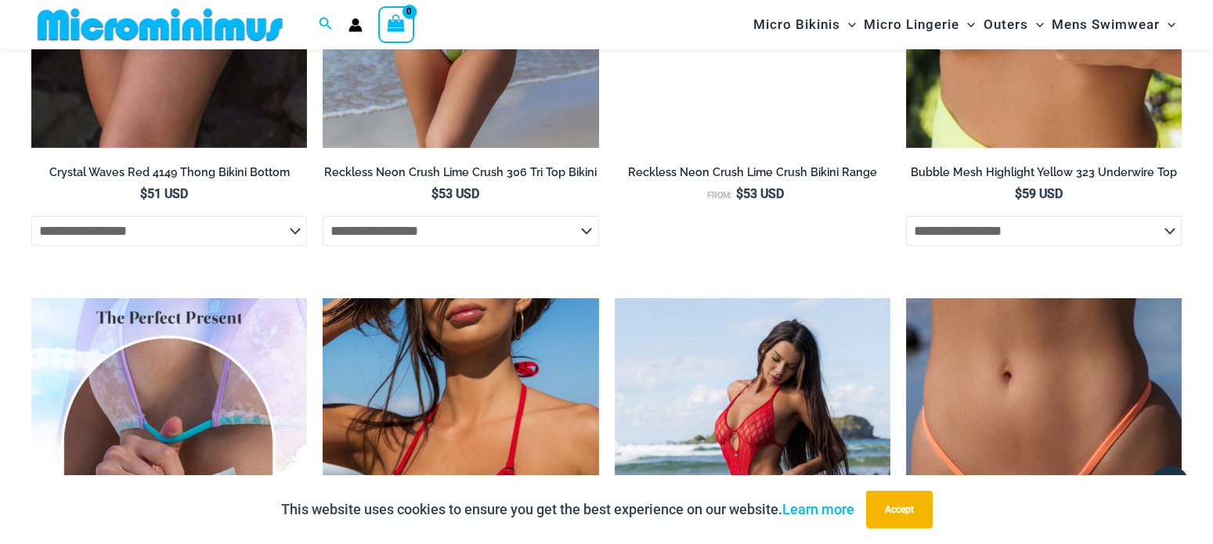
scroll to position [3260, 0]
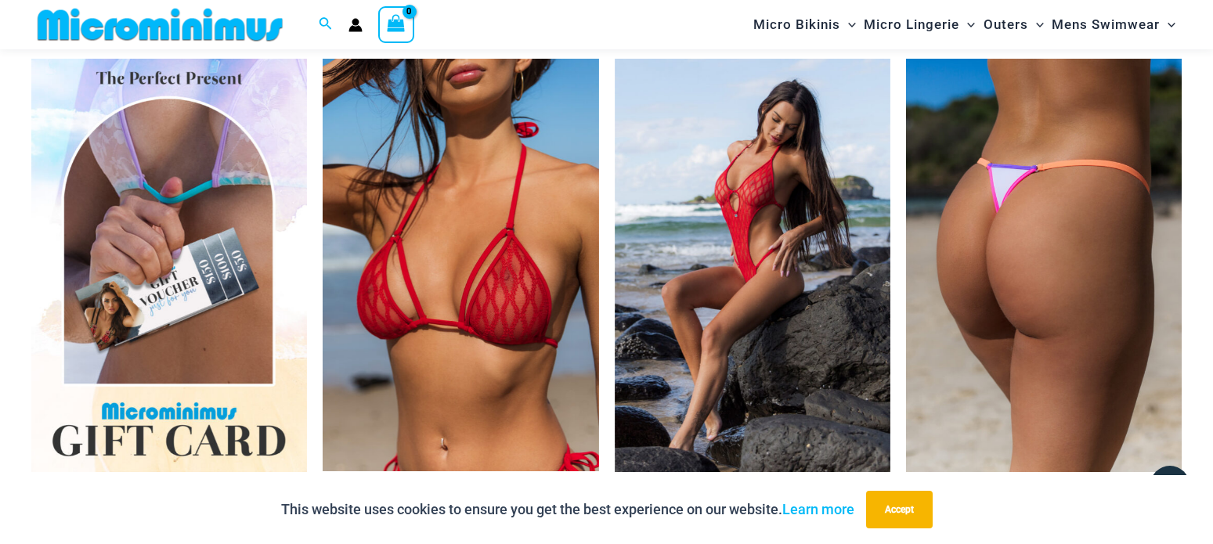
click at [1060, 319] on img at bounding box center [1044, 265] width 276 height 413
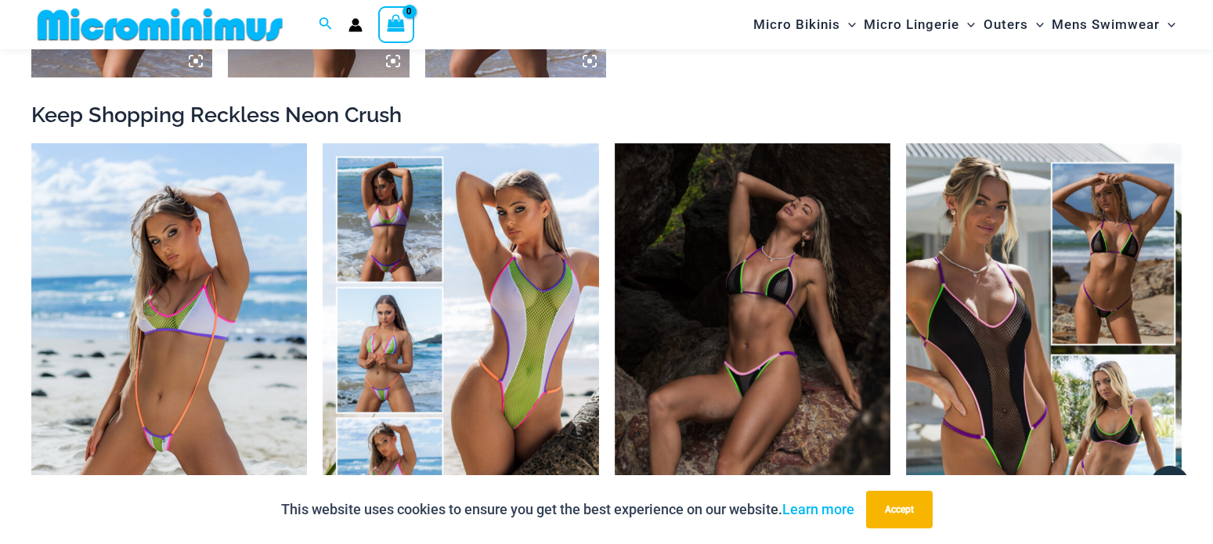
scroll to position [1743, 0]
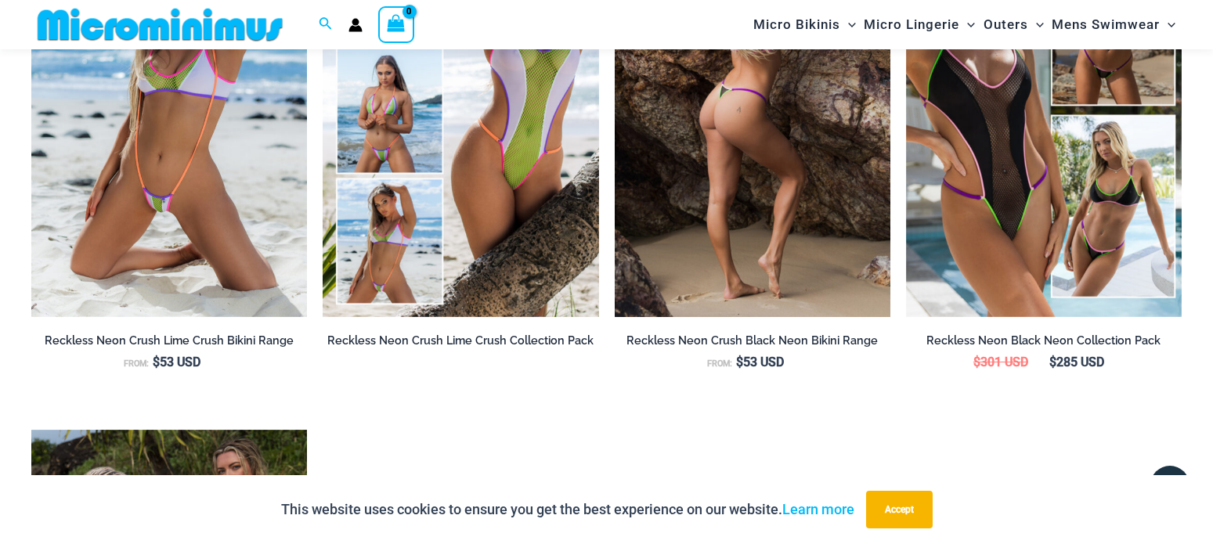
click at [757, 185] on img at bounding box center [753, 110] width 276 height 413
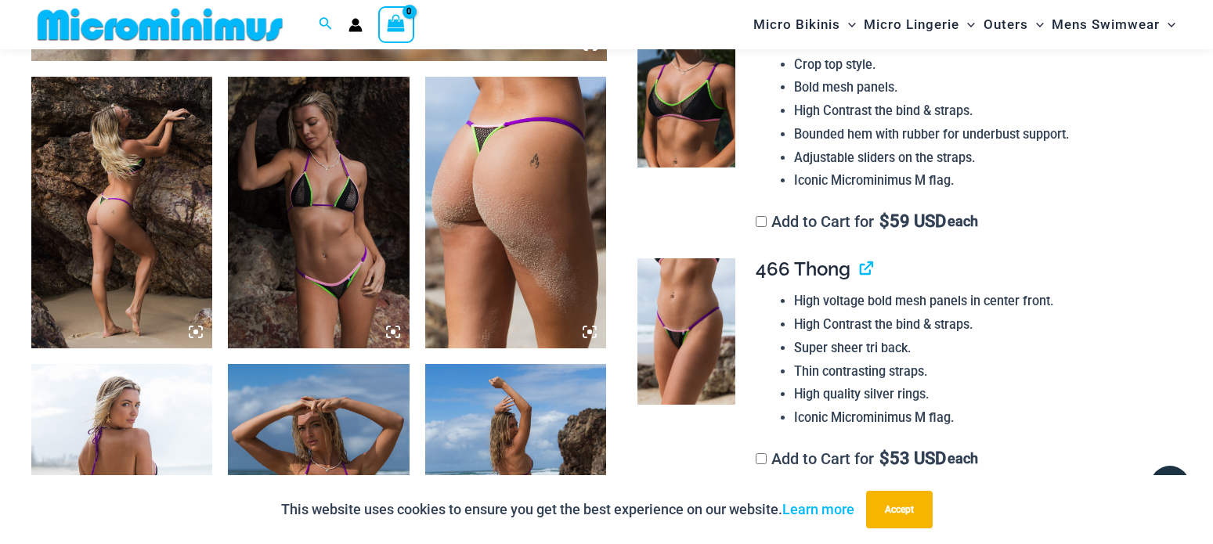
scroll to position [1184, 0]
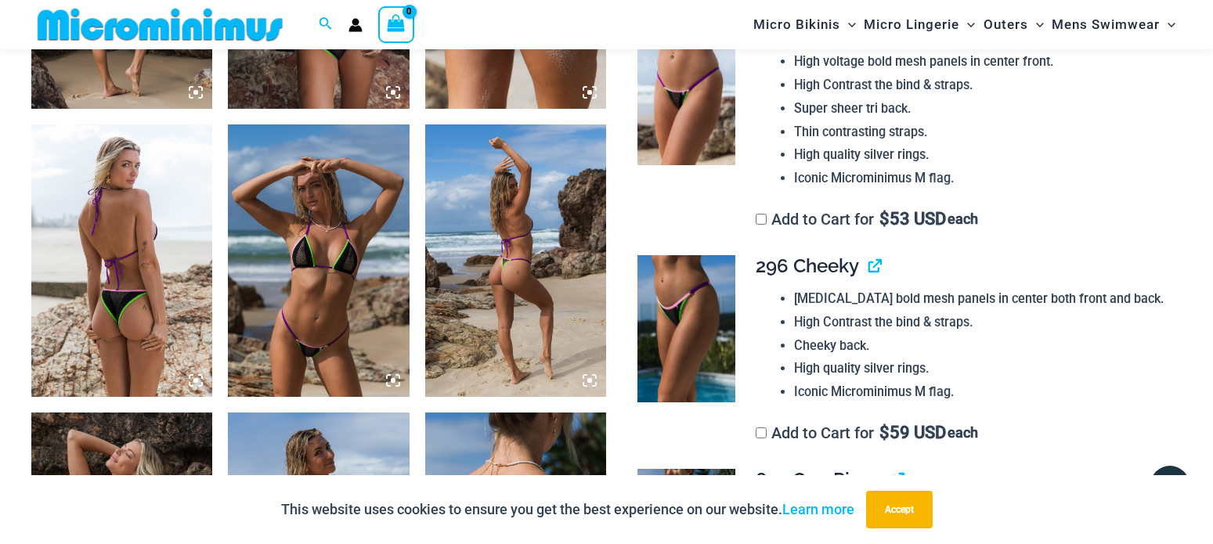
click at [351, 254] on img at bounding box center [318, 260] width 181 height 272
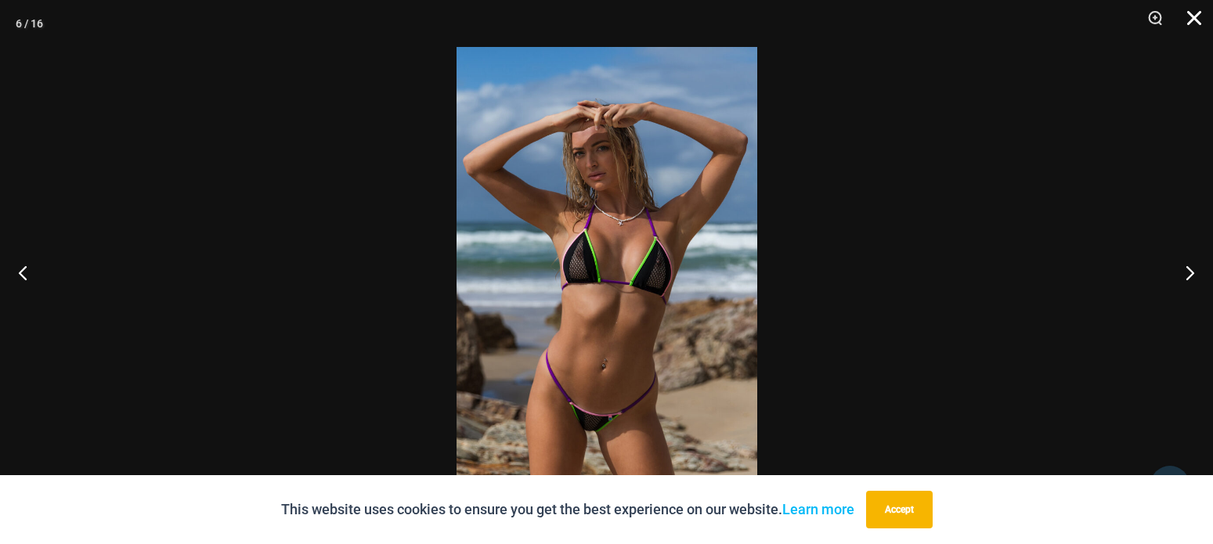
click at [1191, 24] on button "Close" at bounding box center [1188, 23] width 39 height 47
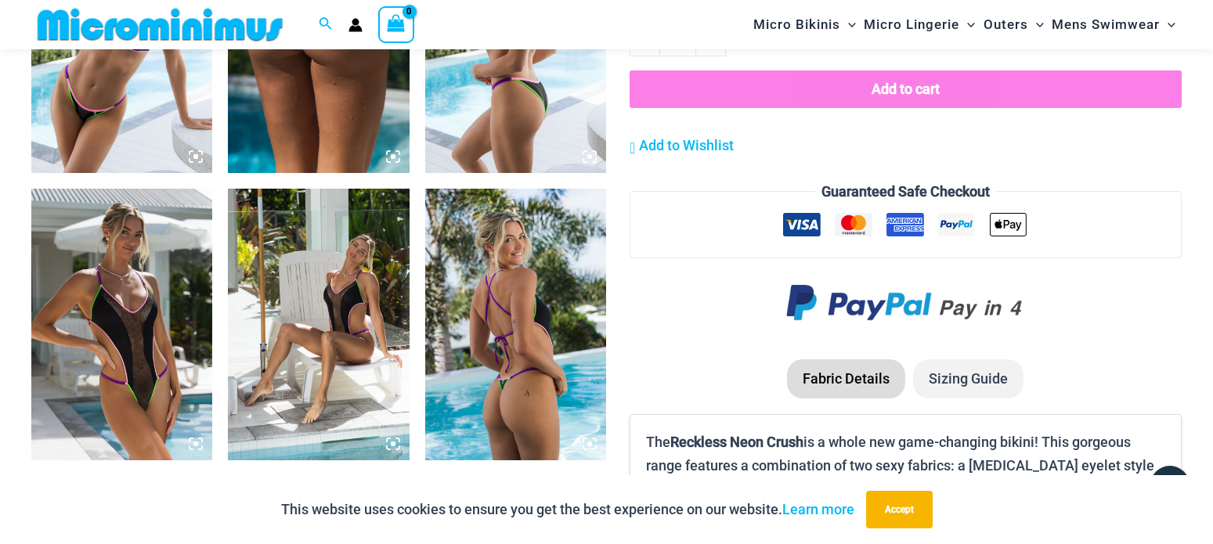
scroll to position [2222, 0]
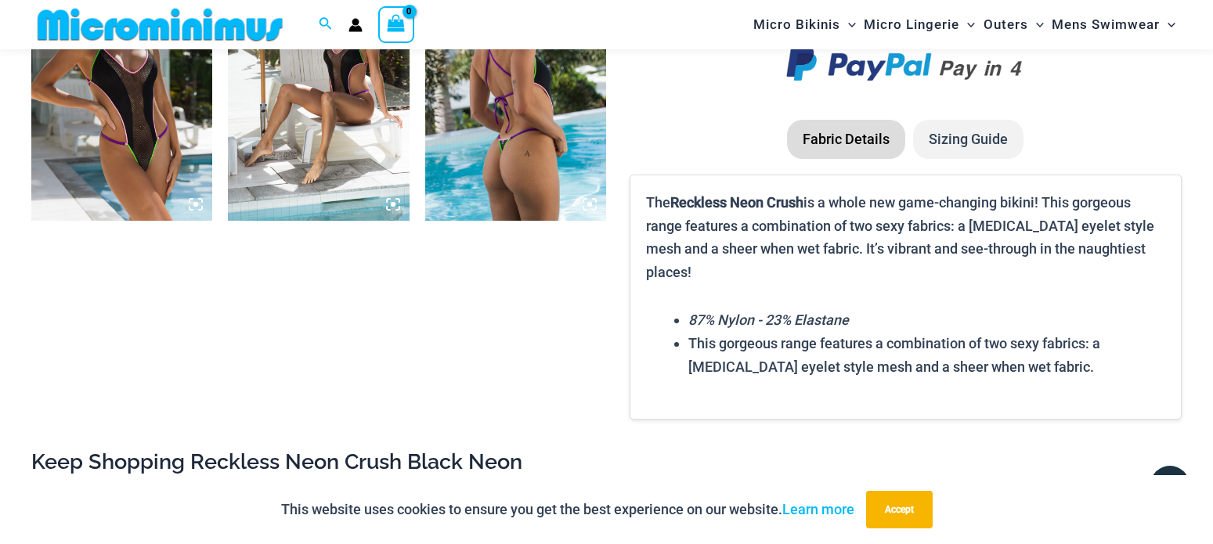
click at [127, 141] on img at bounding box center [121, 85] width 181 height 272
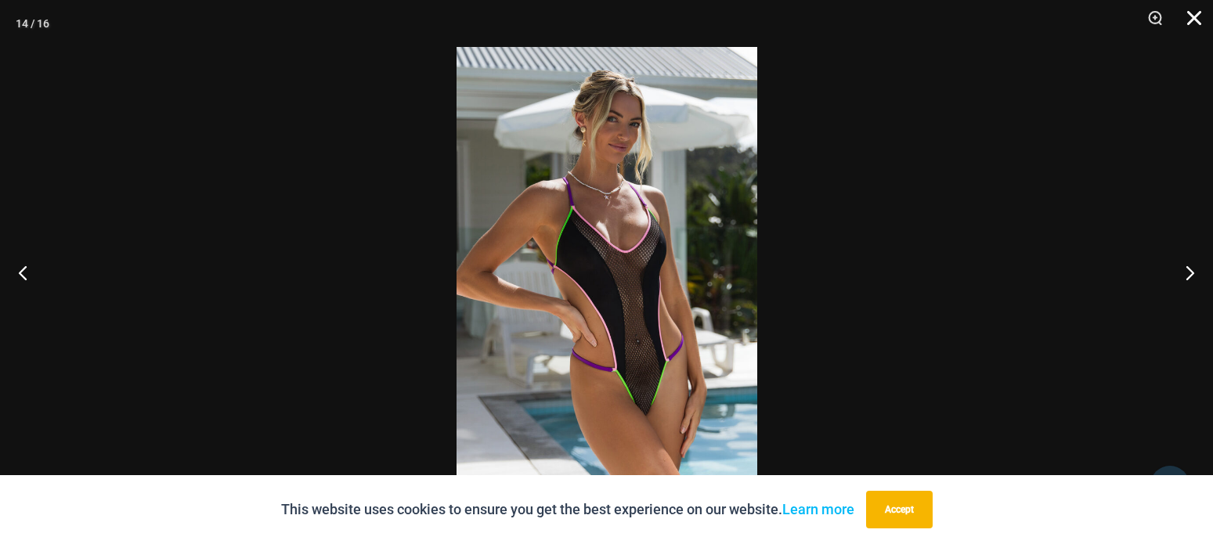
click at [1192, 16] on button "Close" at bounding box center [1188, 23] width 39 height 47
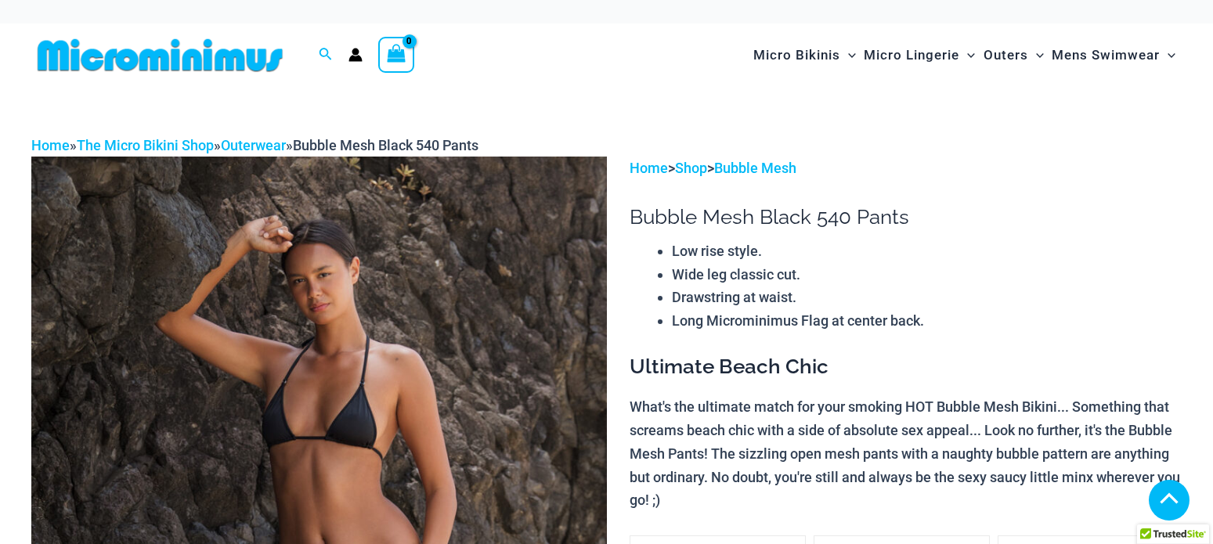
scroll to position [3260, 0]
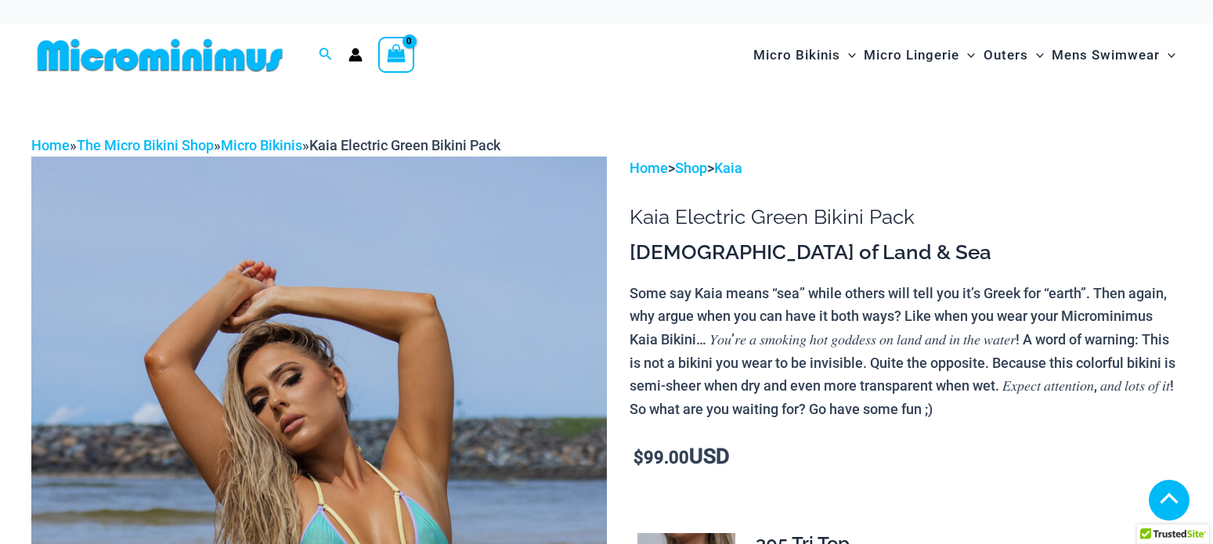
scroll to position [2381, 0]
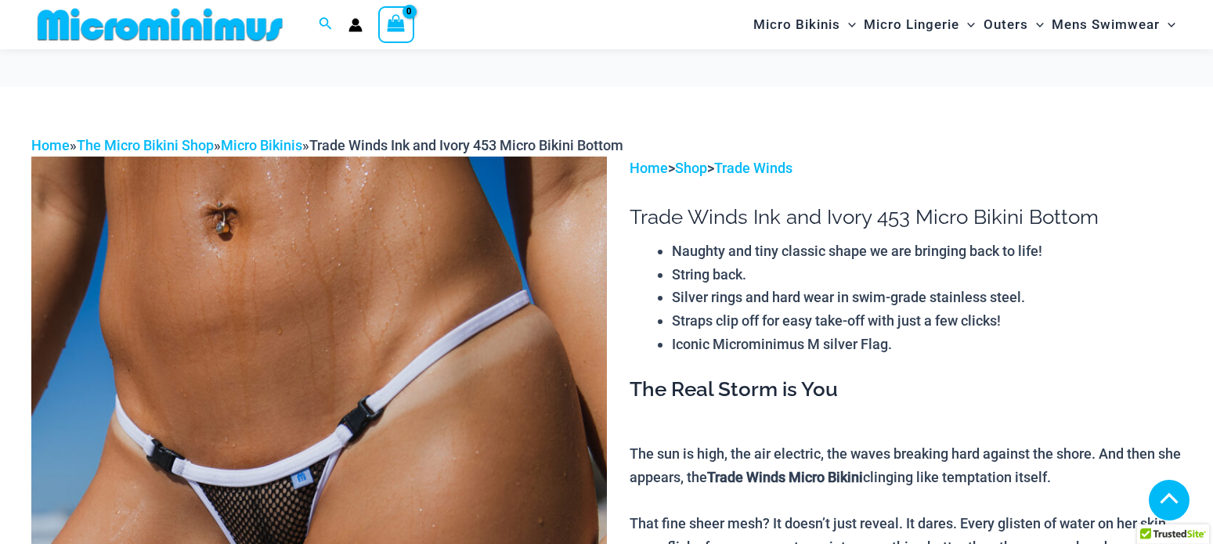
scroll to position [2542, 0]
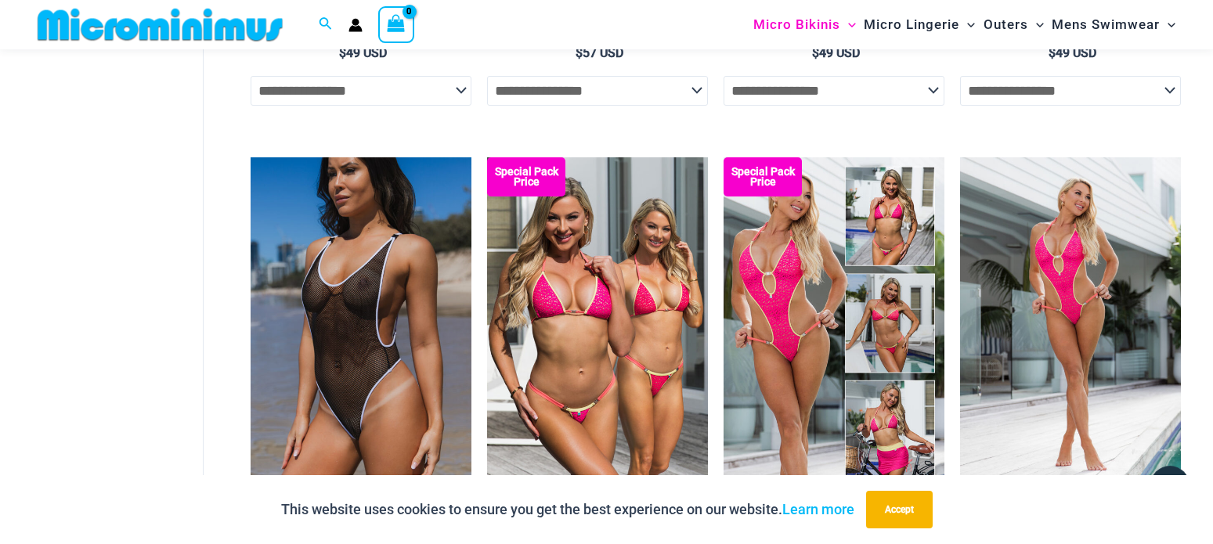
scroll to position [1938, 0]
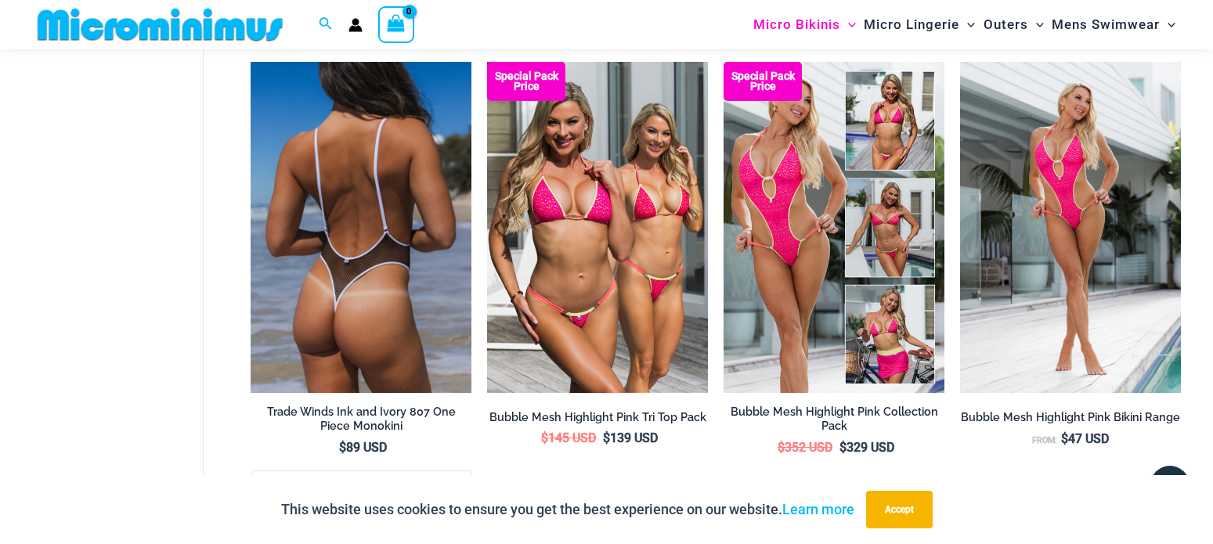
click at [338, 259] on img at bounding box center [361, 227] width 221 height 331
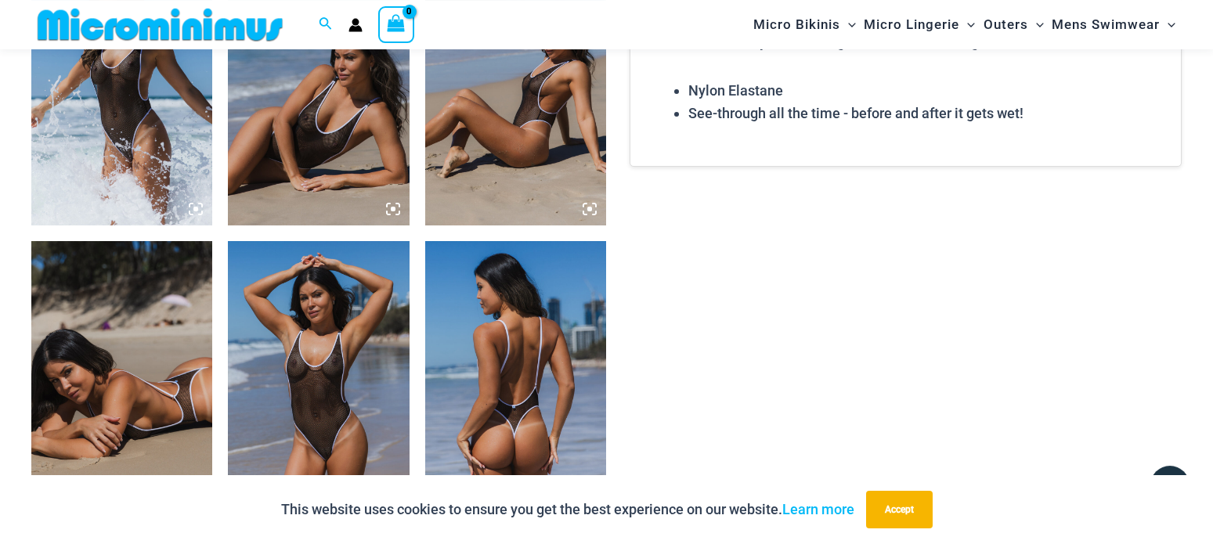
scroll to position [1344, 0]
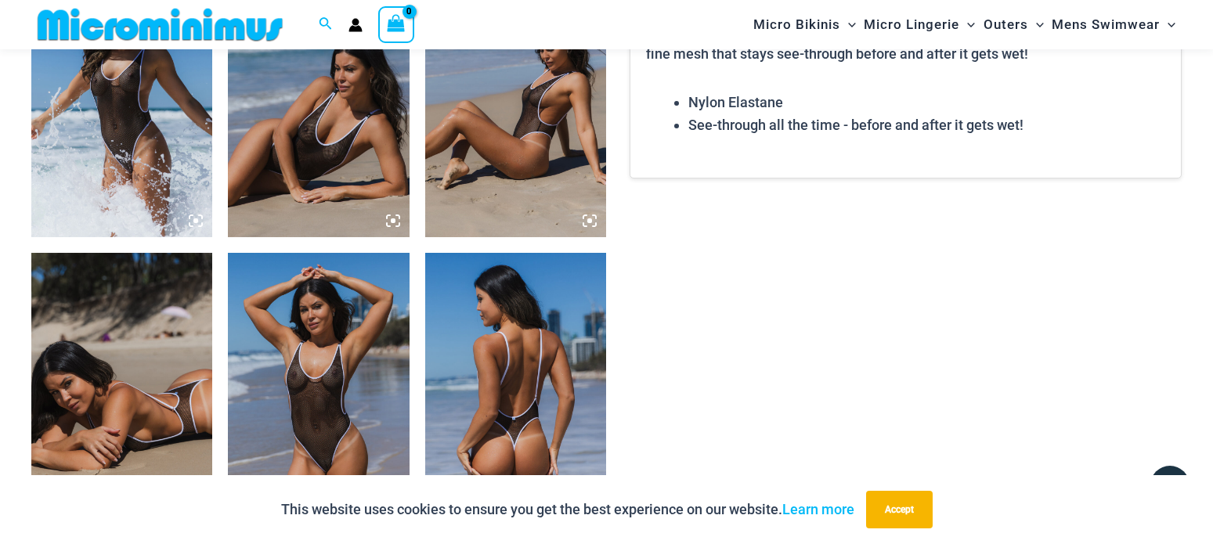
click at [310, 355] on img at bounding box center [318, 389] width 181 height 272
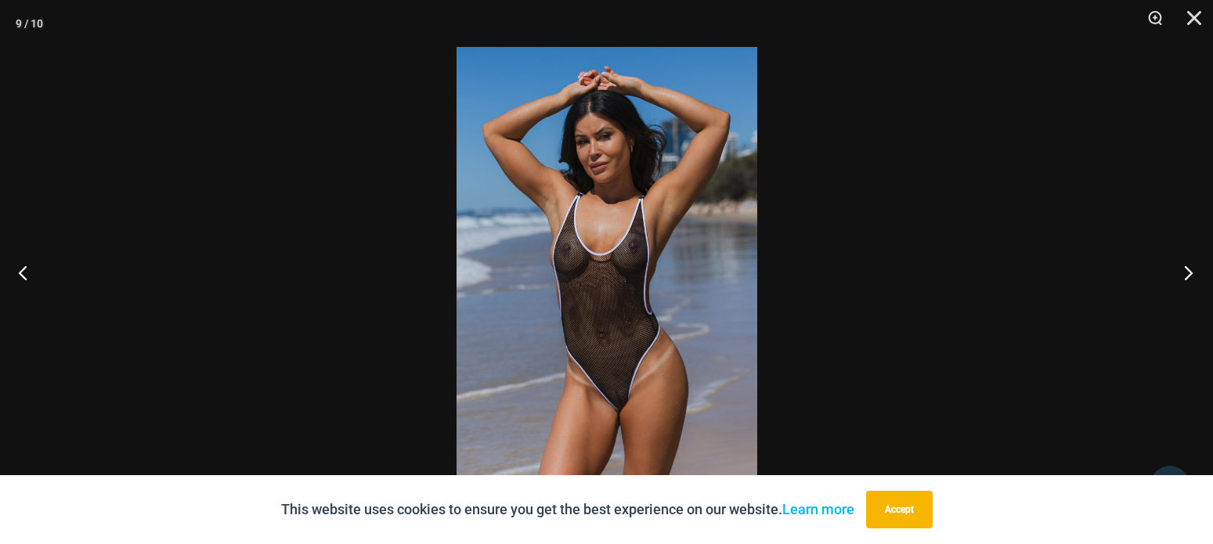
click at [1183, 269] on button "Next" at bounding box center [1183, 272] width 59 height 78
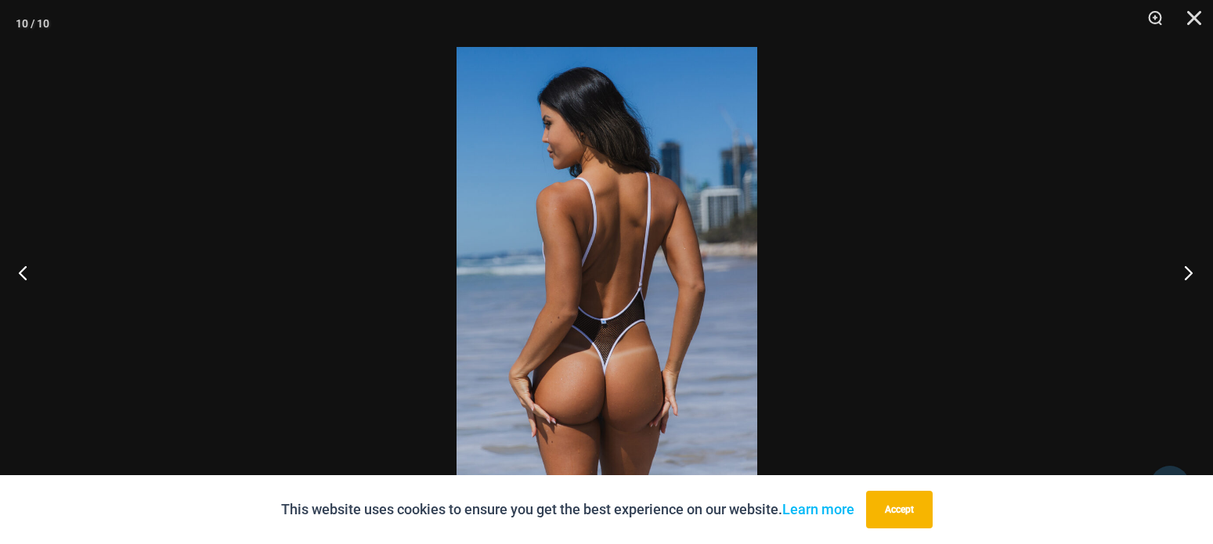
click at [1183, 269] on button "Next" at bounding box center [1183, 272] width 59 height 78
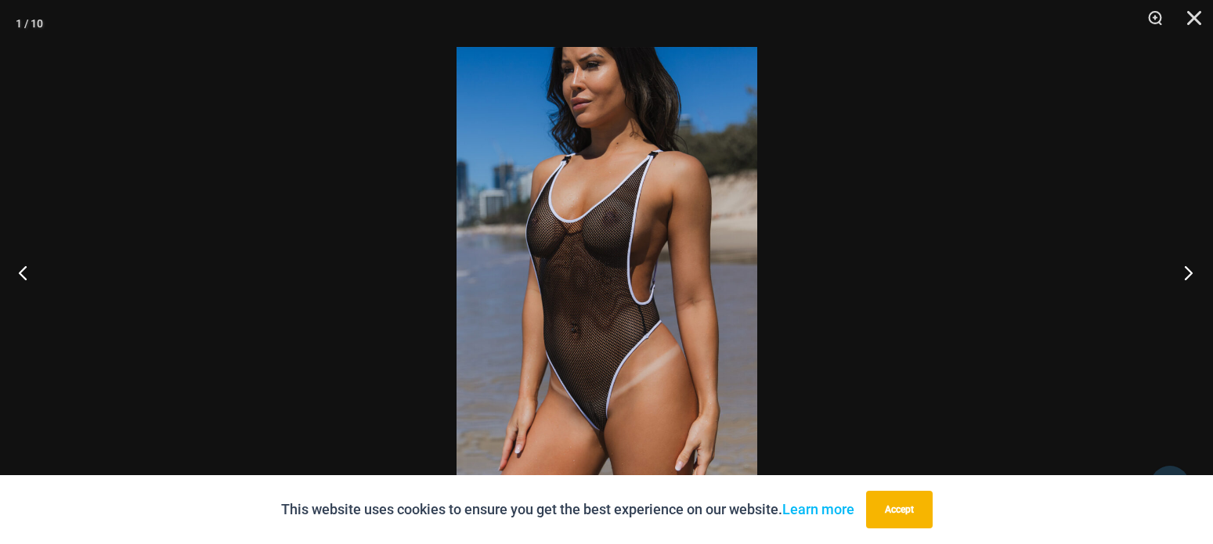
click at [1184, 264] on button "Next" at bounding box center [1183, 272] width 59 height 78
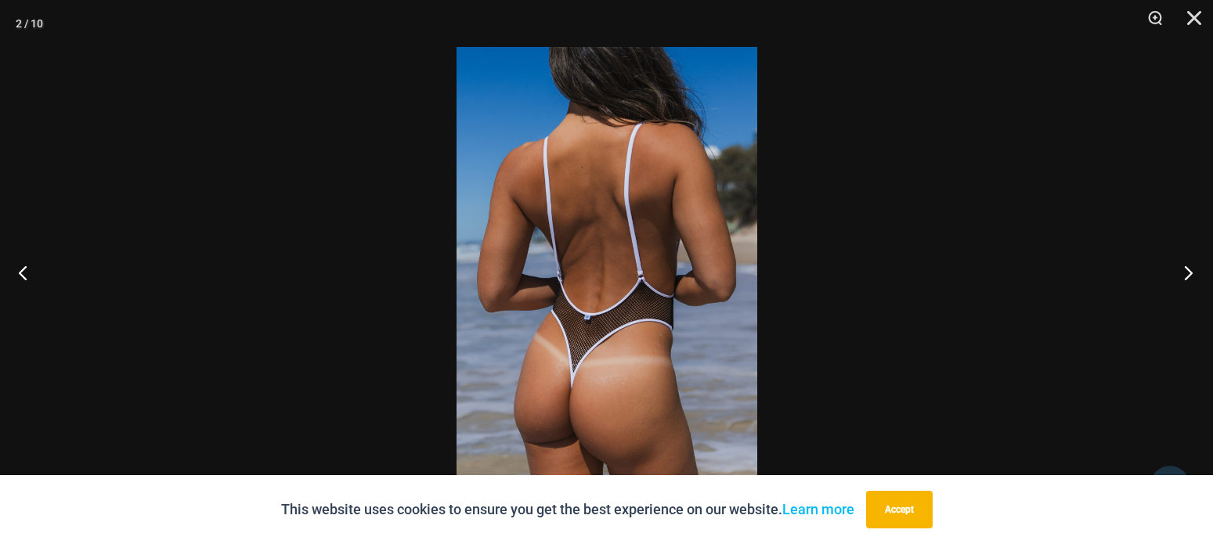
click at [1184, 264] on button "Next" at bounding box center [1183, 272] width 59 height 78
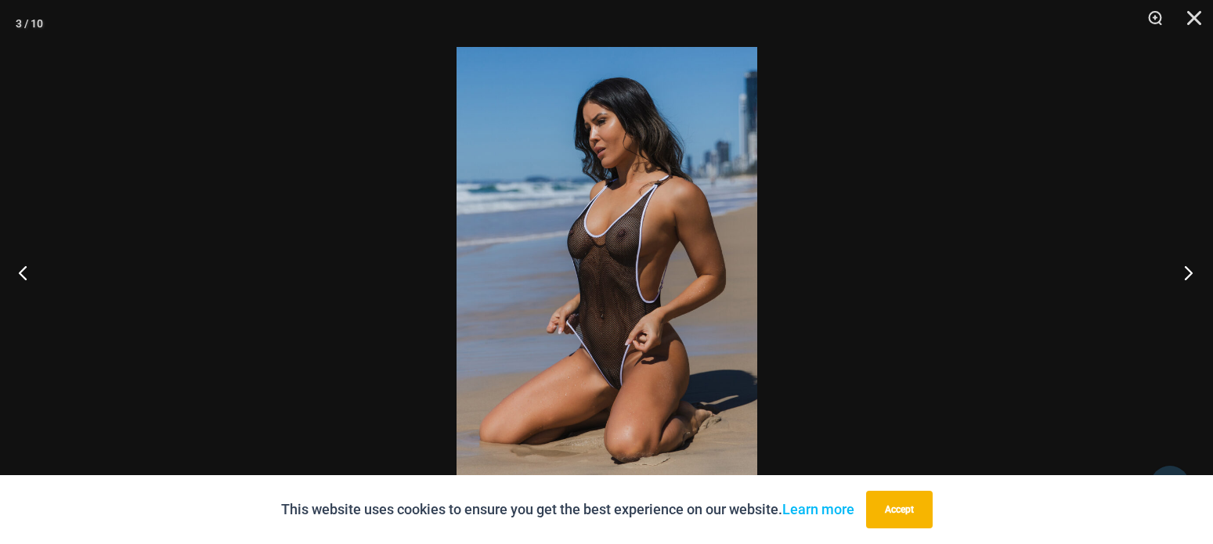
click at [1178, 262] on button "Next" at bounding box center [1183, 272] width 59 height 78
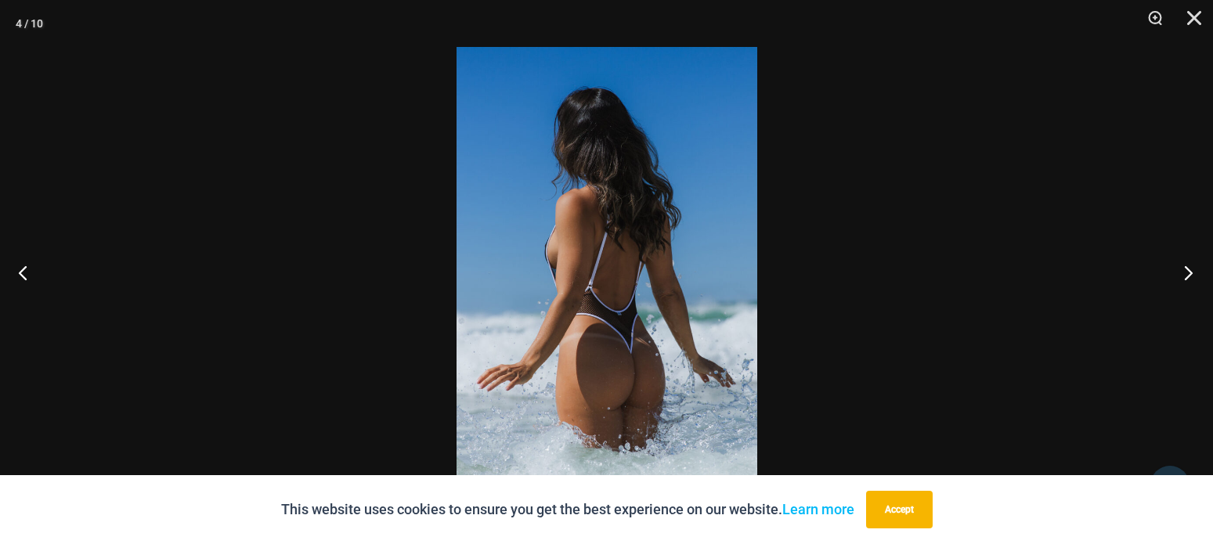
click at [1183, 269] on button "Next" at bounding box center [1183, 272] width 59 height 78
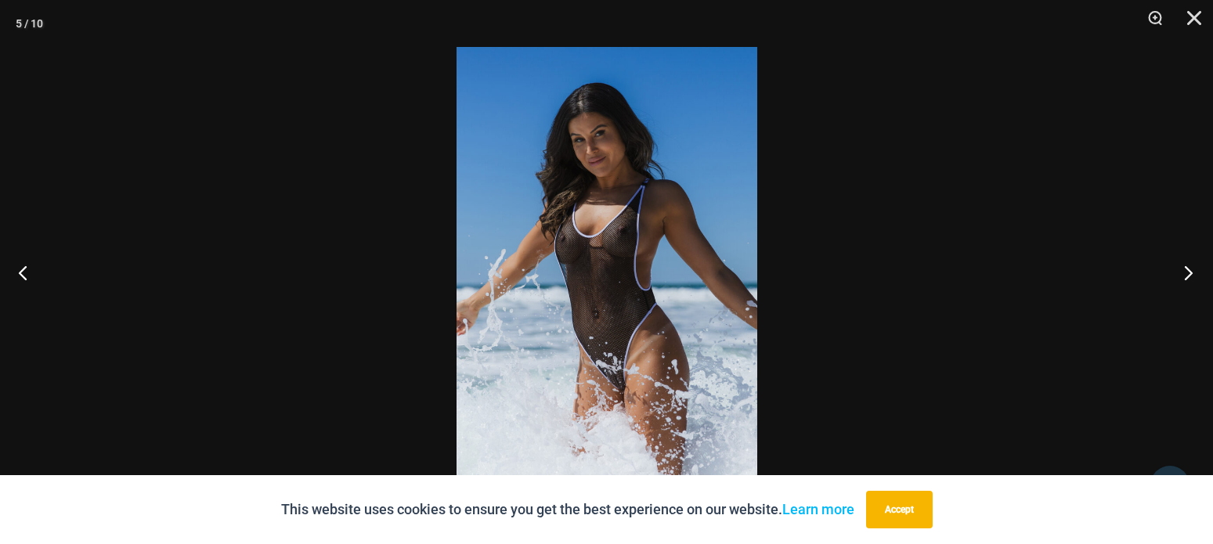
click at [1183, 269] on button "Next" at bounding box center [1183, 272] width 59 height 78
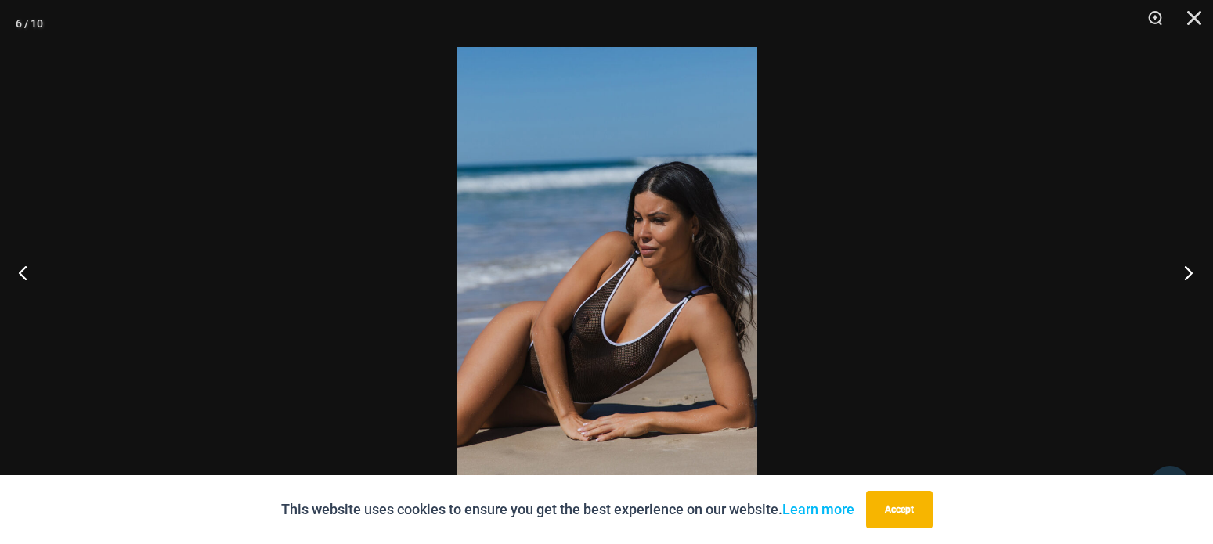
click at [1183, 269] on button "Next" at bounding box center [1183, 272] width 59 height 78
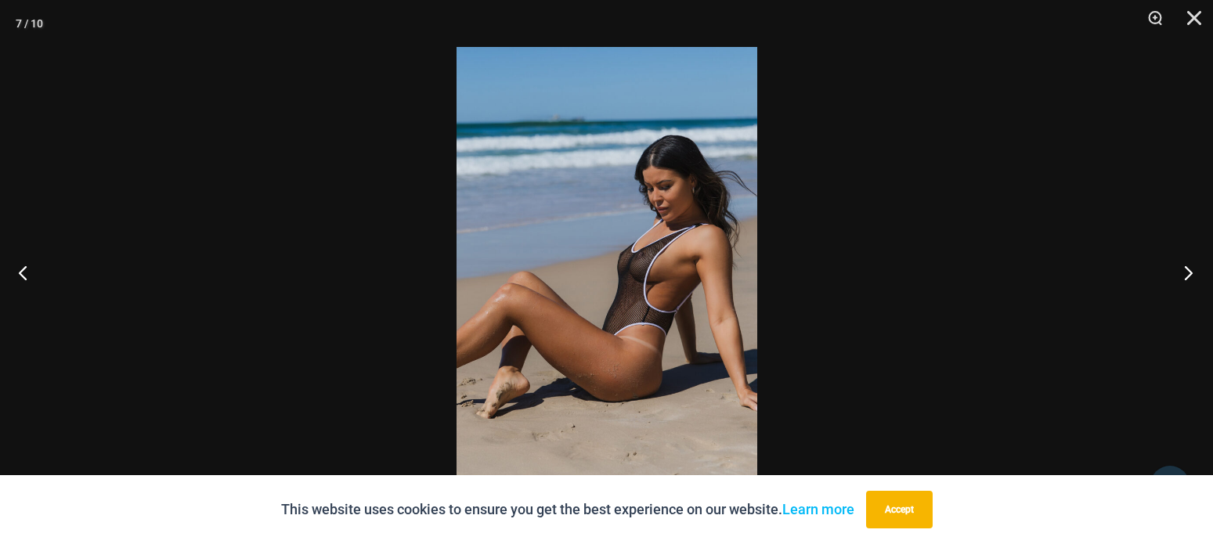
click at [1183, 269] on button "Next" at bounding box center [1183, 272] width 59 height 78
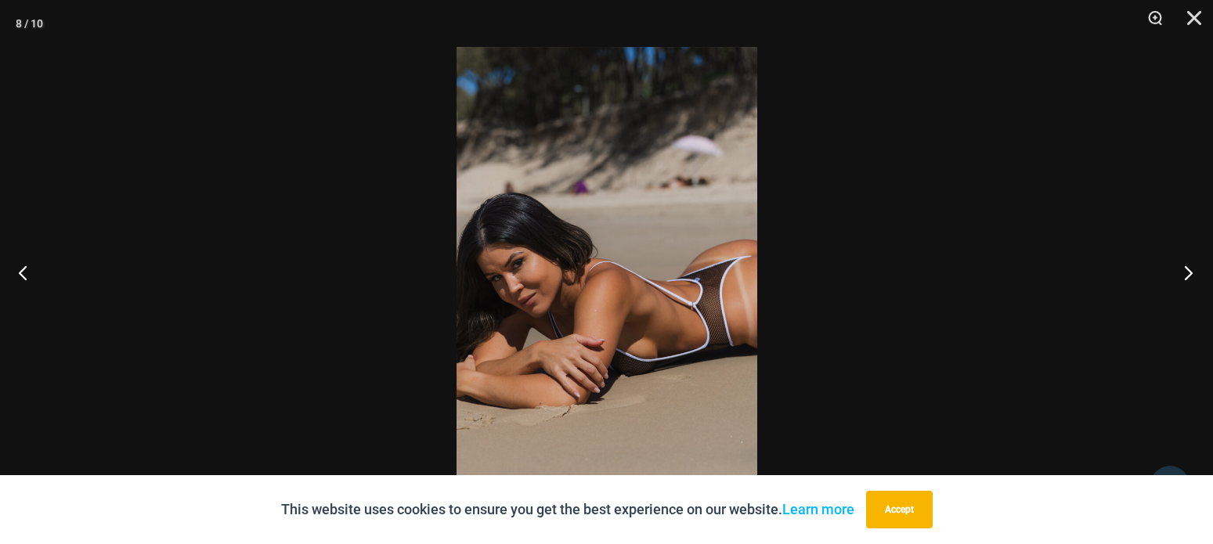
click at [1183, 269] on button "Next" at bounding box center [1183, 272] width 59 height 78
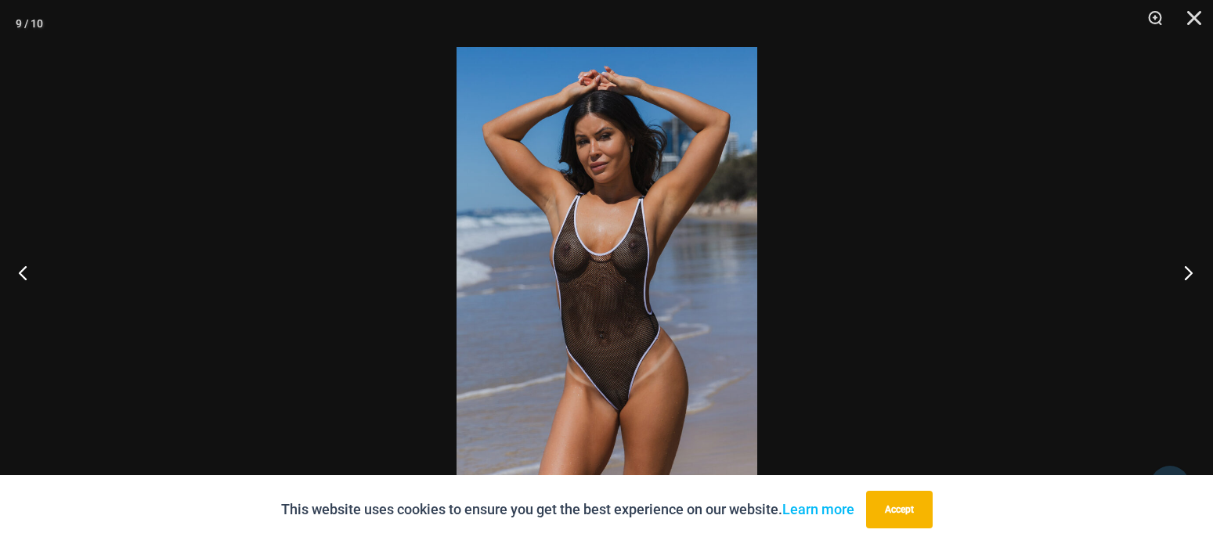
click at [1186, 277] on button "Next" at bounding box center [1183, 272] width 59 height 78
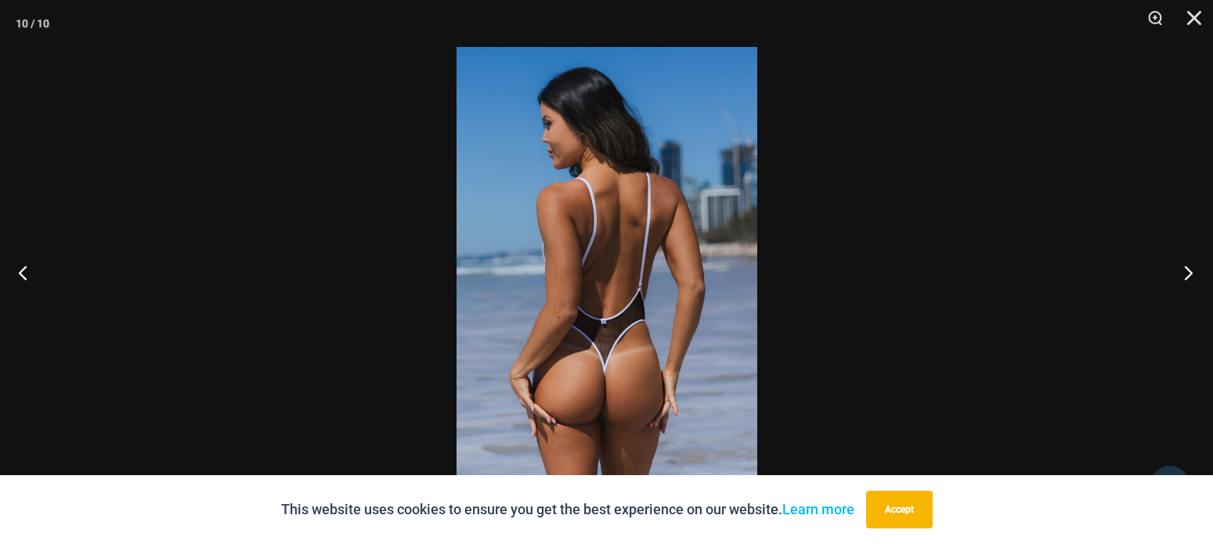
click at [1186, 277] on button "Next" at bounding box center [1183, 272] width 59 height 78
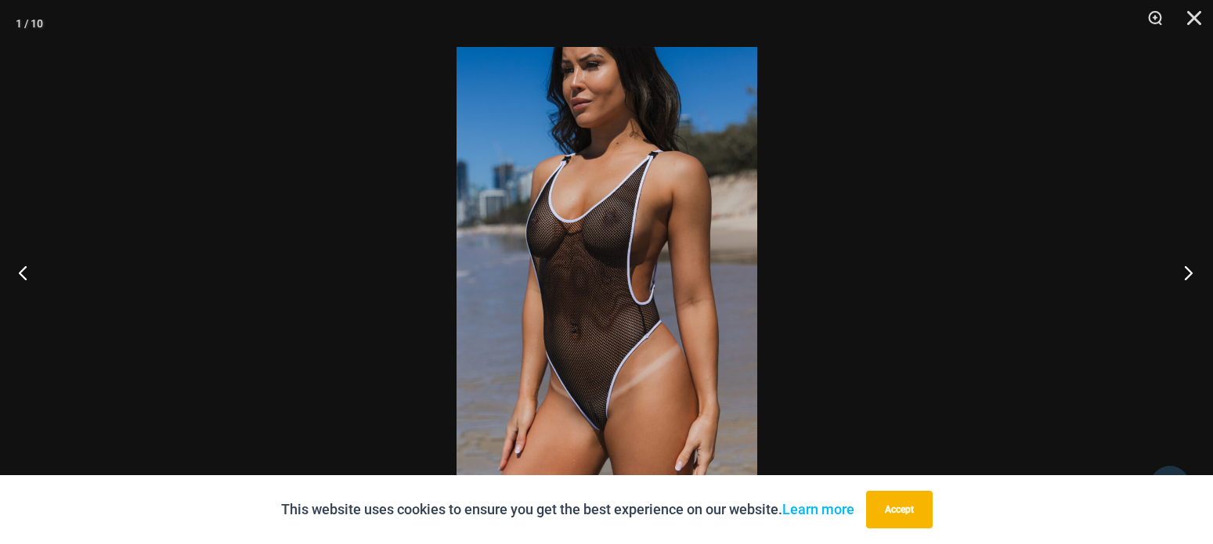
click at [1186, 277] on button "Next" at bounding box center [1183, 272] width 59 height 78
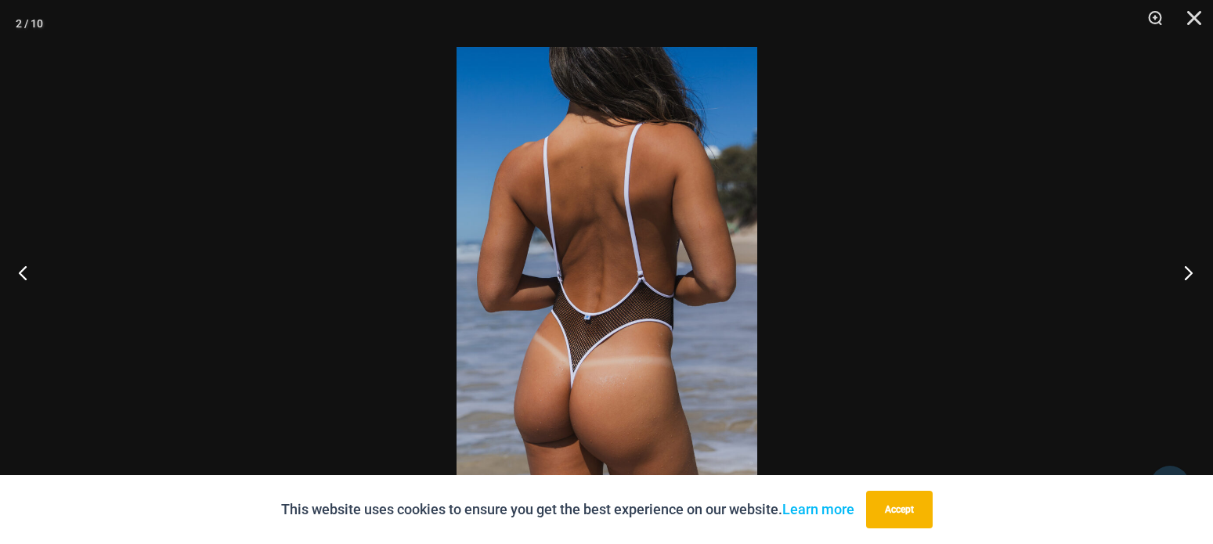
click at [1186, 277] on button "Next" at bounding box center [1183, 272] width 59 height 78
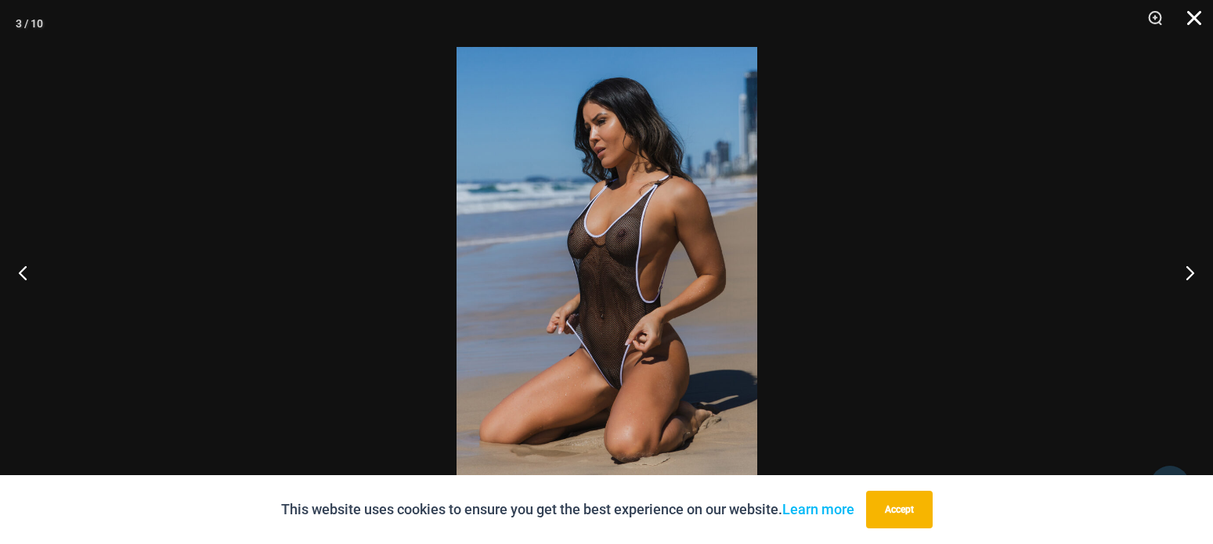
click at [1202, 21] on button "Close" at bounding box center [1188, 23] width 39 height 47
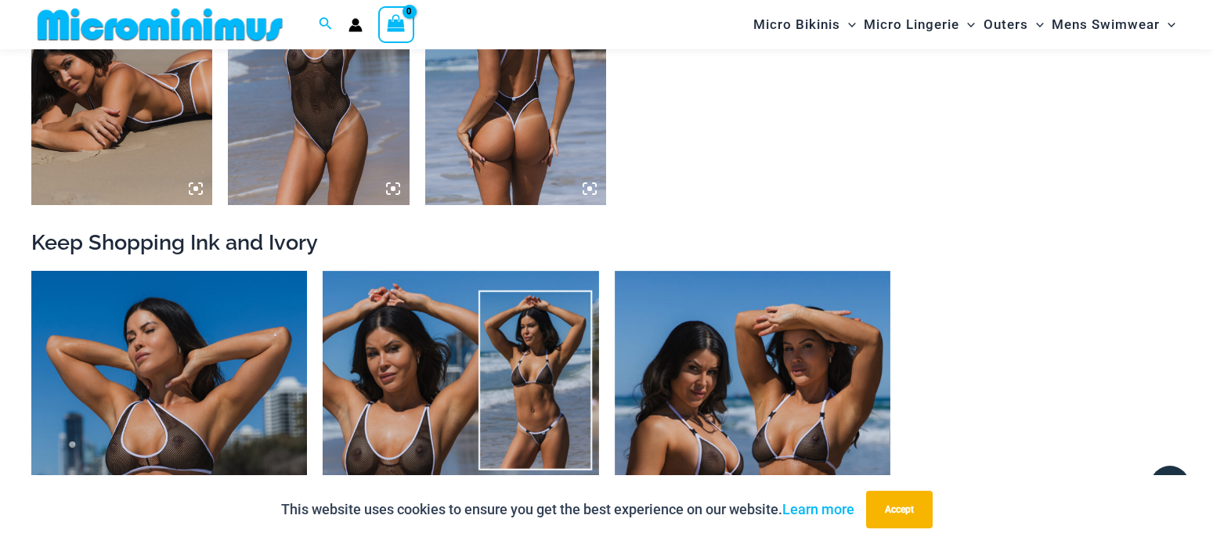
scroll to position [1903, 0]
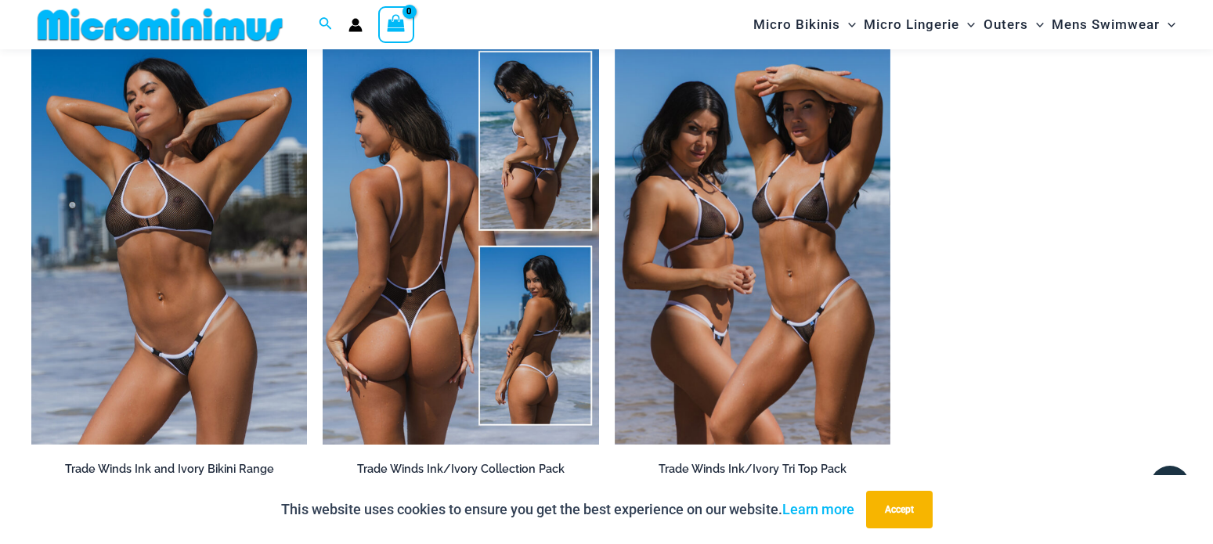
click at [412, 238] on img at bounding box center [461, 237] width 276 height 413
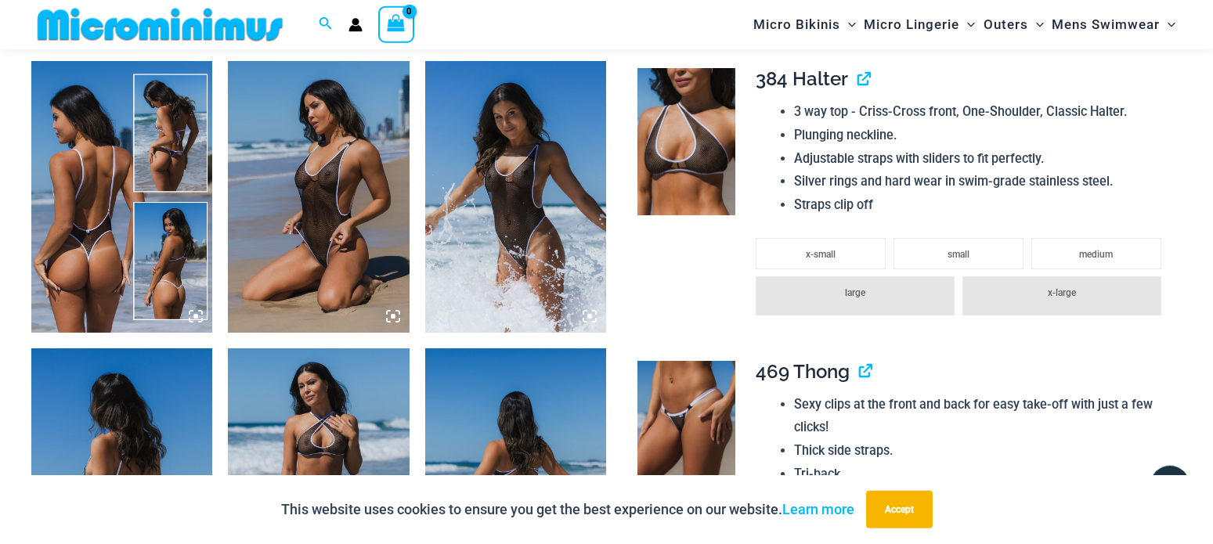
scroll to position [944, 0]
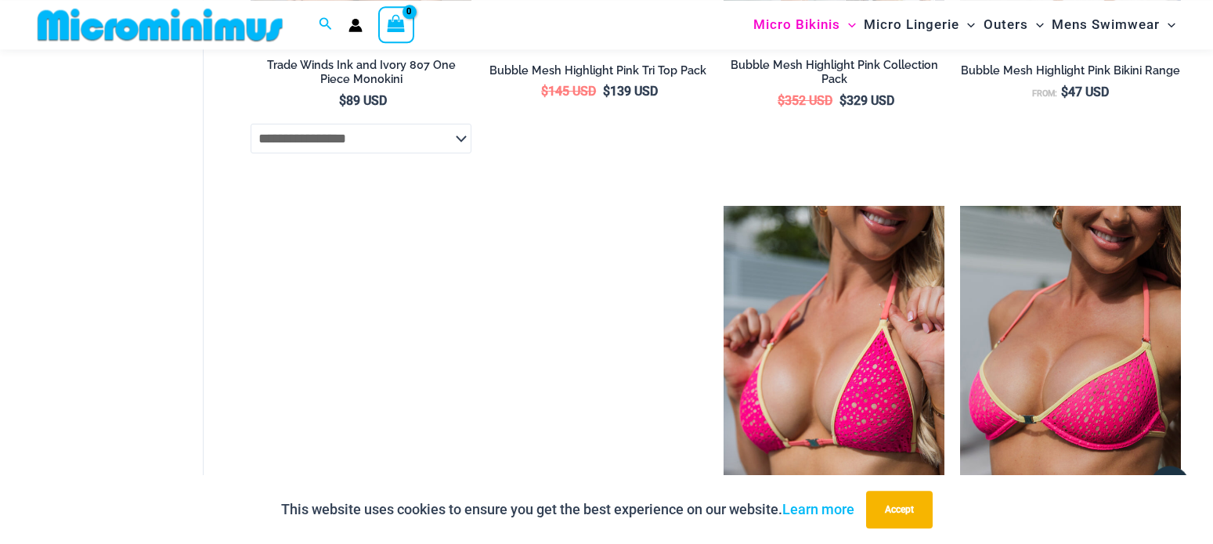
scroll to position [2323, 0]
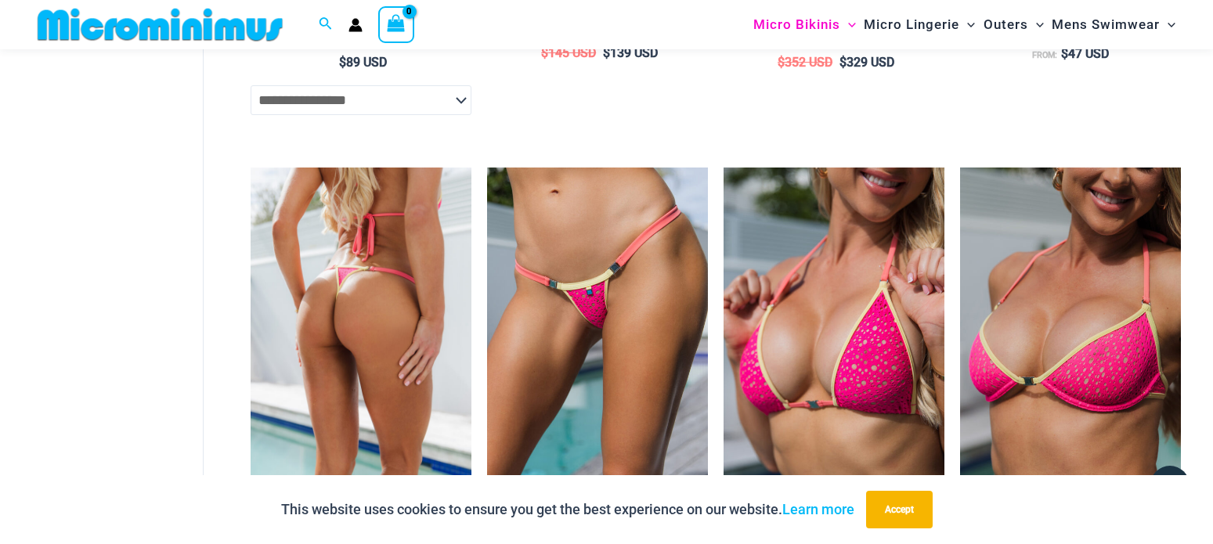
click at [353, 363] on img at bounding box center [361, 333] width 221 height 331
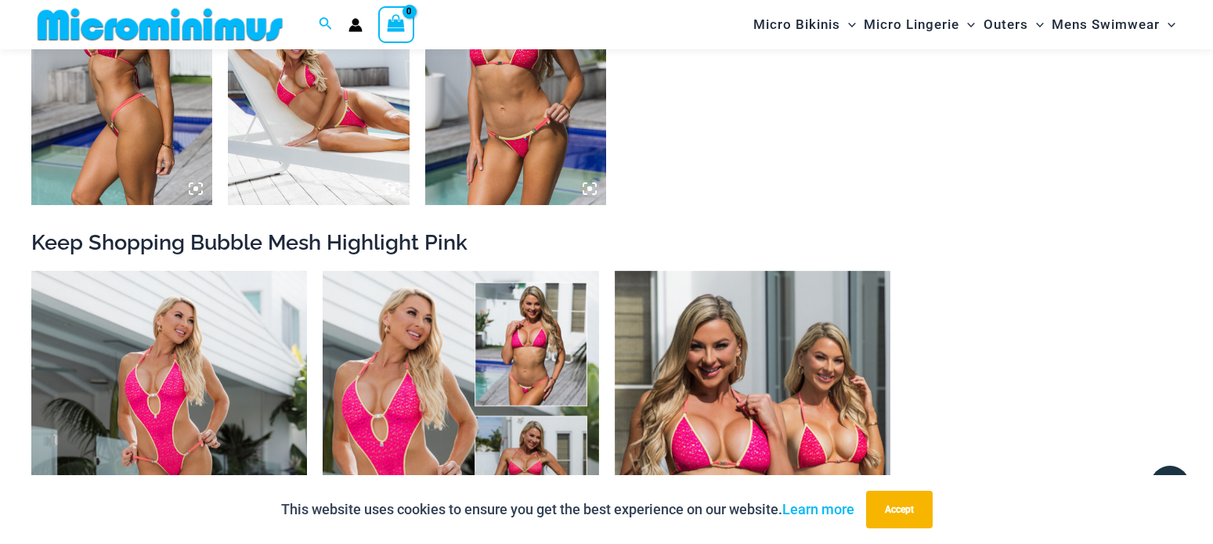
scroll to position [1423, 0]
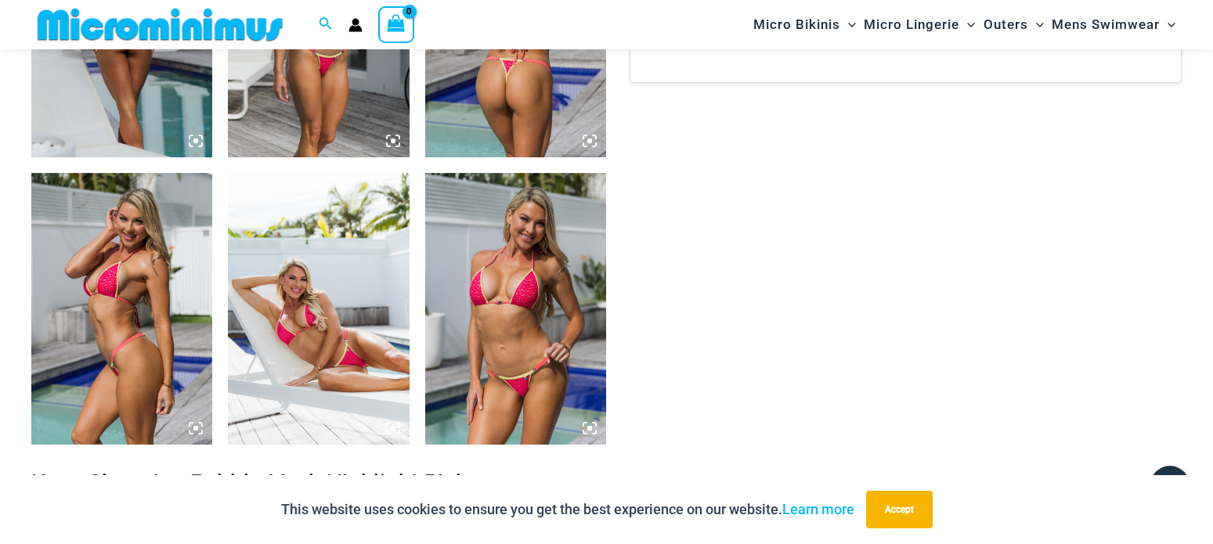
click at [284, 269] on img at bounding box center [318, 309] width 181 height 272
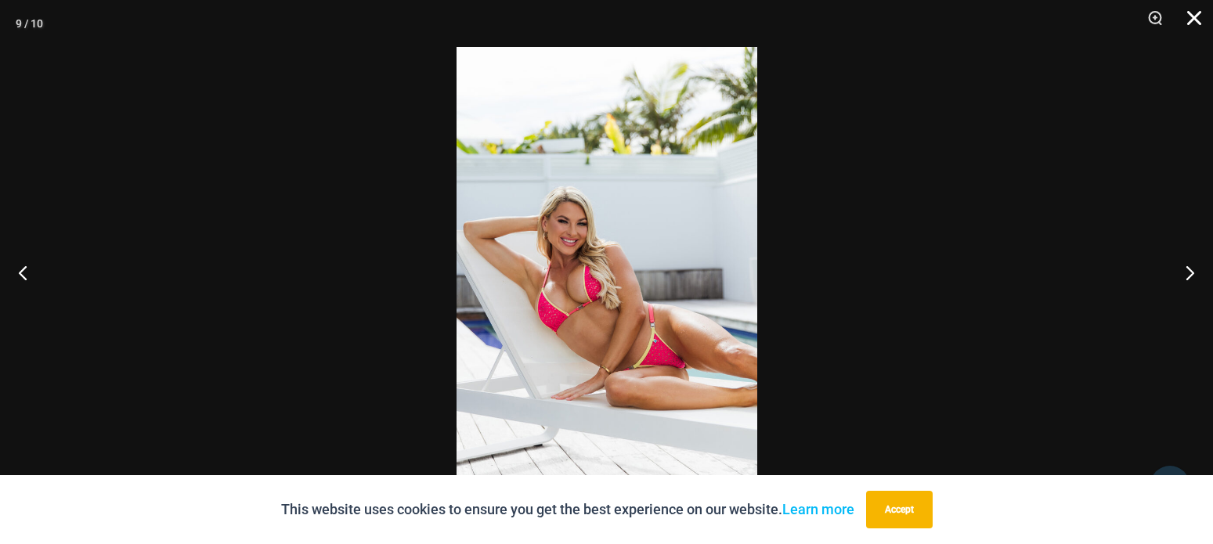
click at [1189, 19] on button "Close" at bounding box center [1188, 23] width 39 height 47
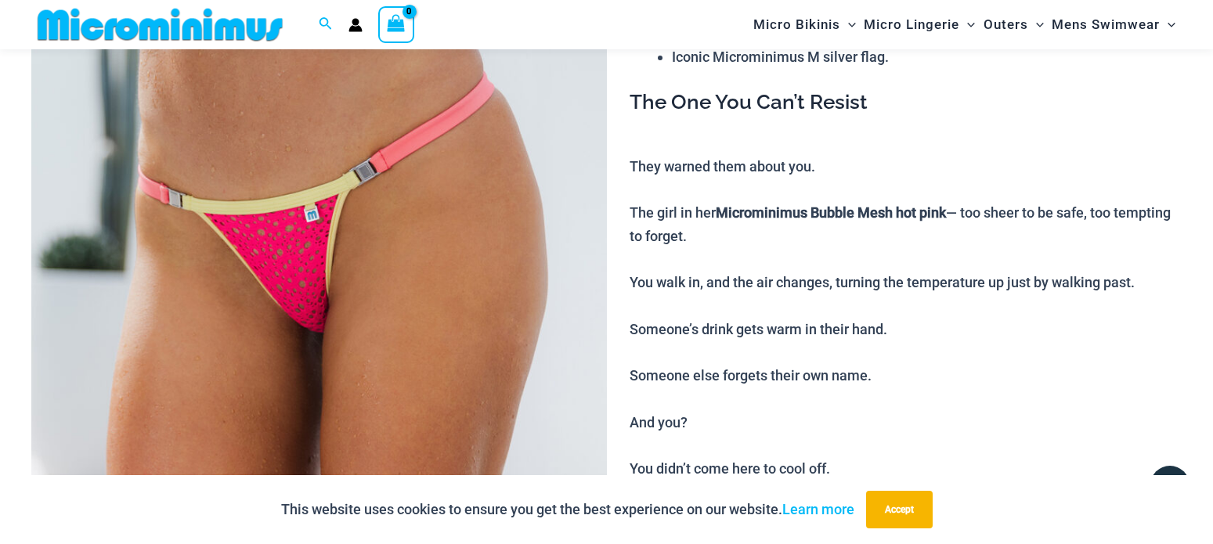
scroll to position [225, 0]
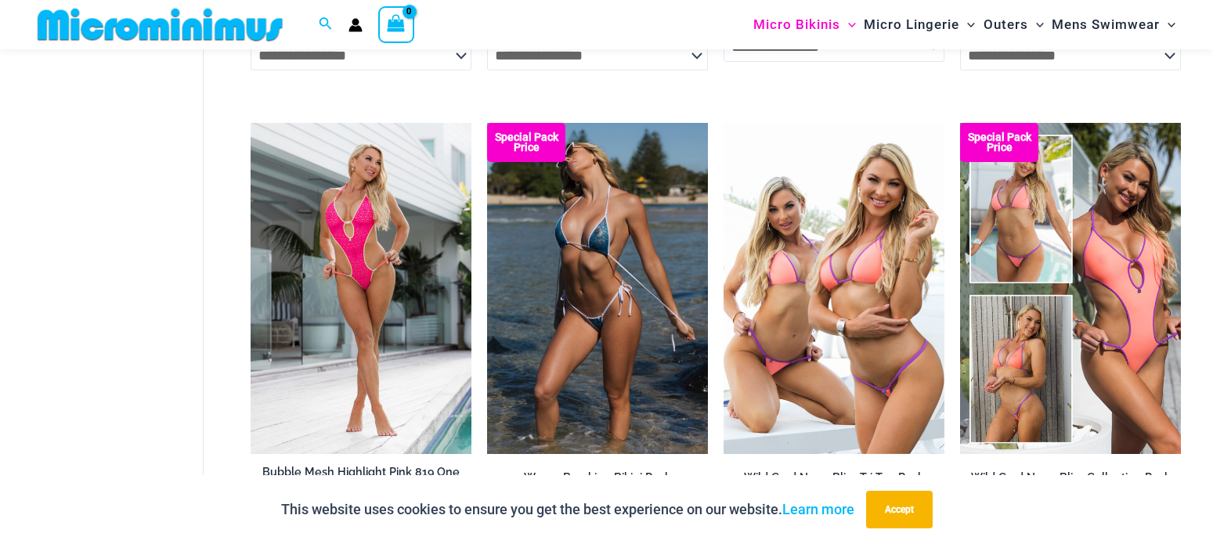
scroll to position [2858, 0]
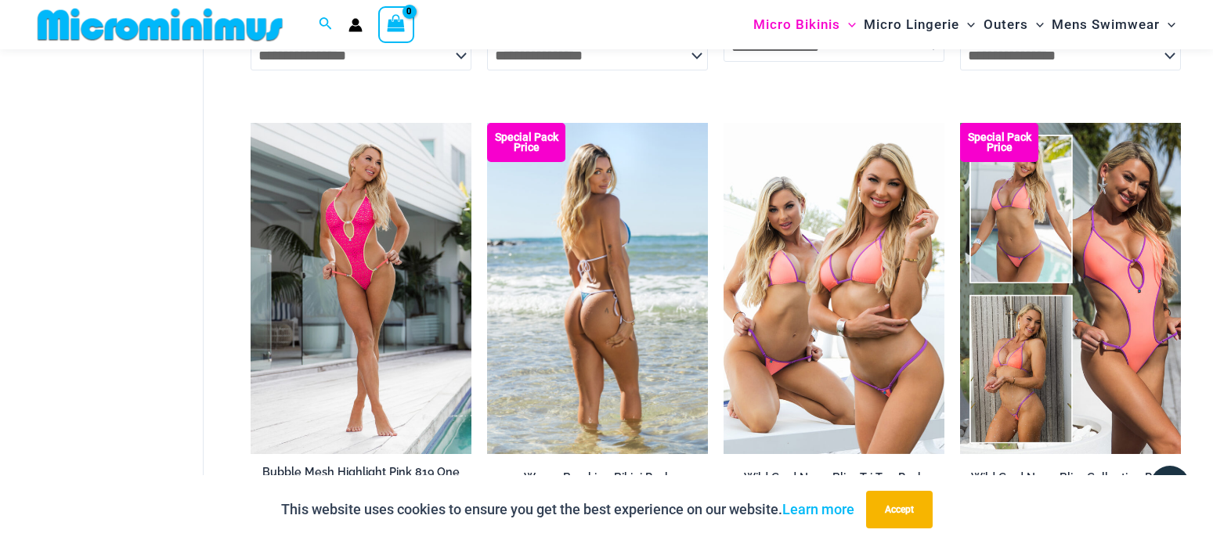
click at [609, 260] on img at bounding box center [597, 288] width 221 height 331
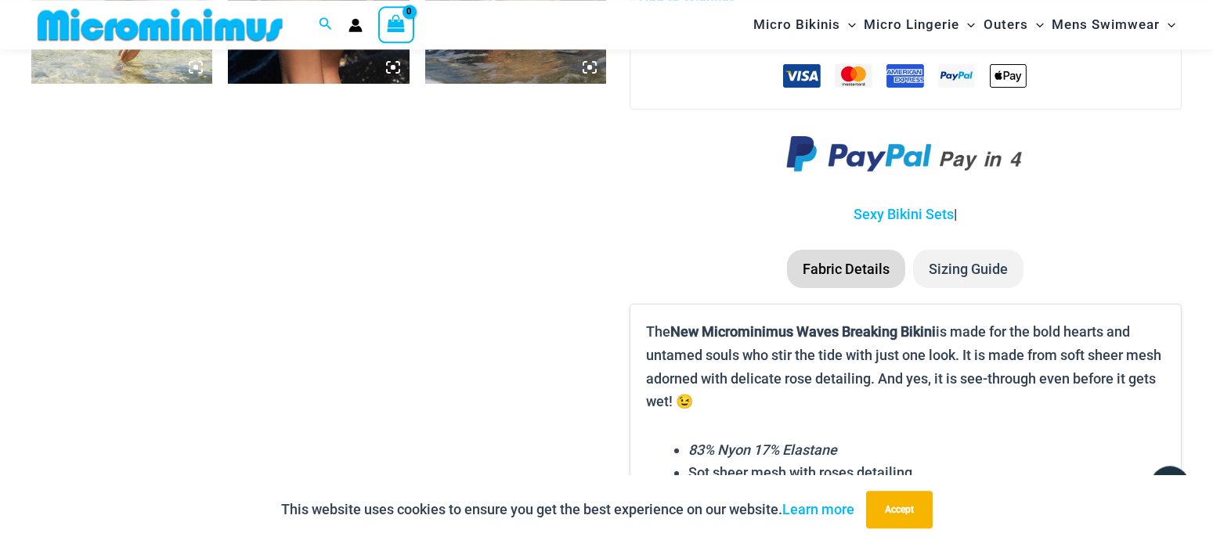
scroll to position [1824, 0]
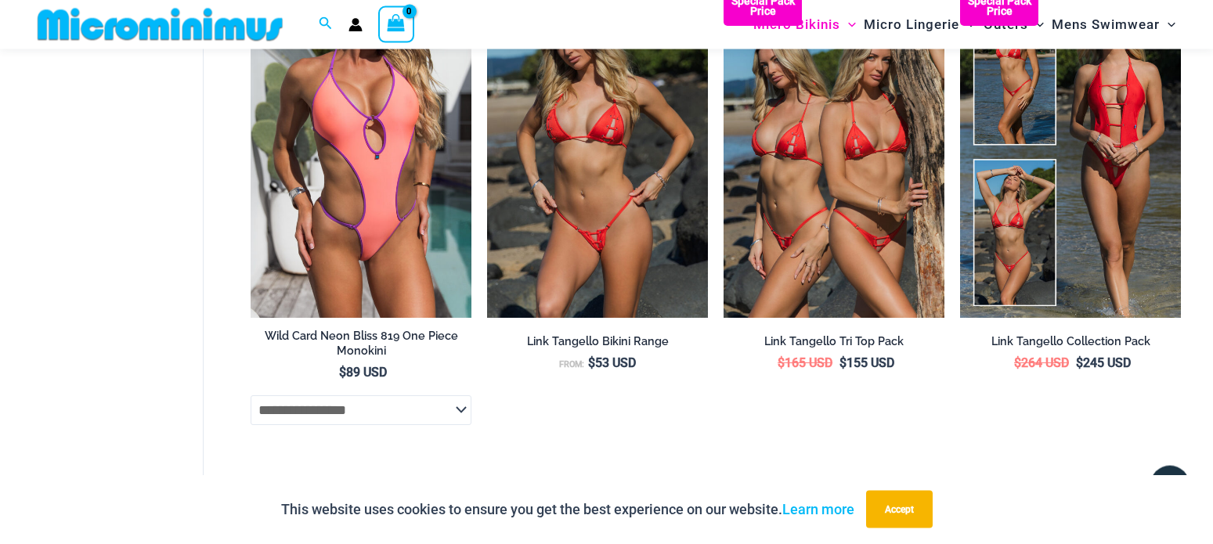
scroll to position [3976, 0]
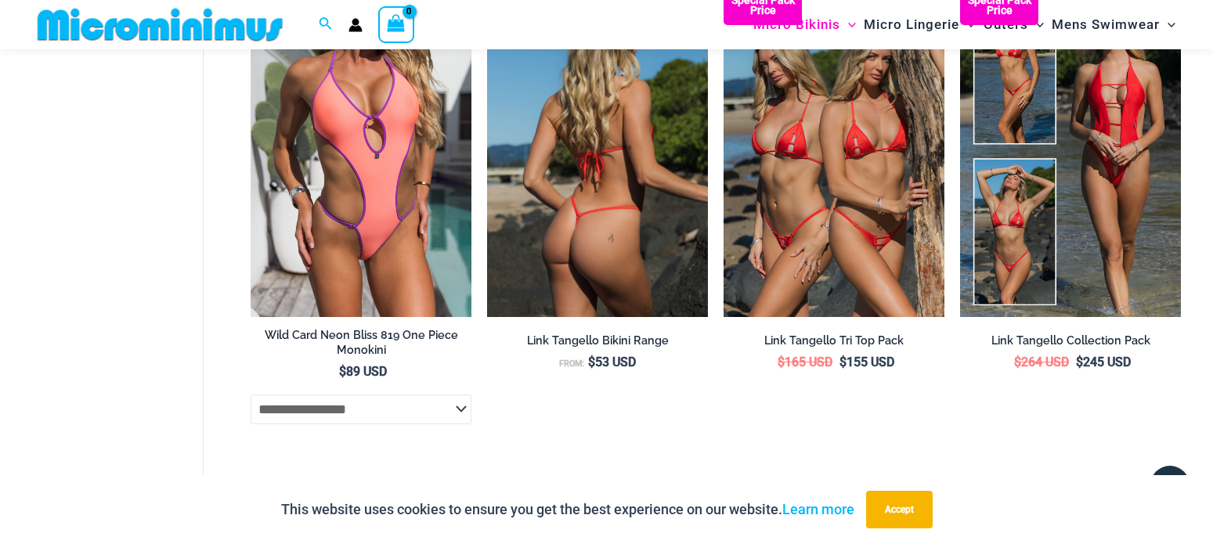
click at [584, 199] on img at bounding box center [597, 151] width 221 height 331
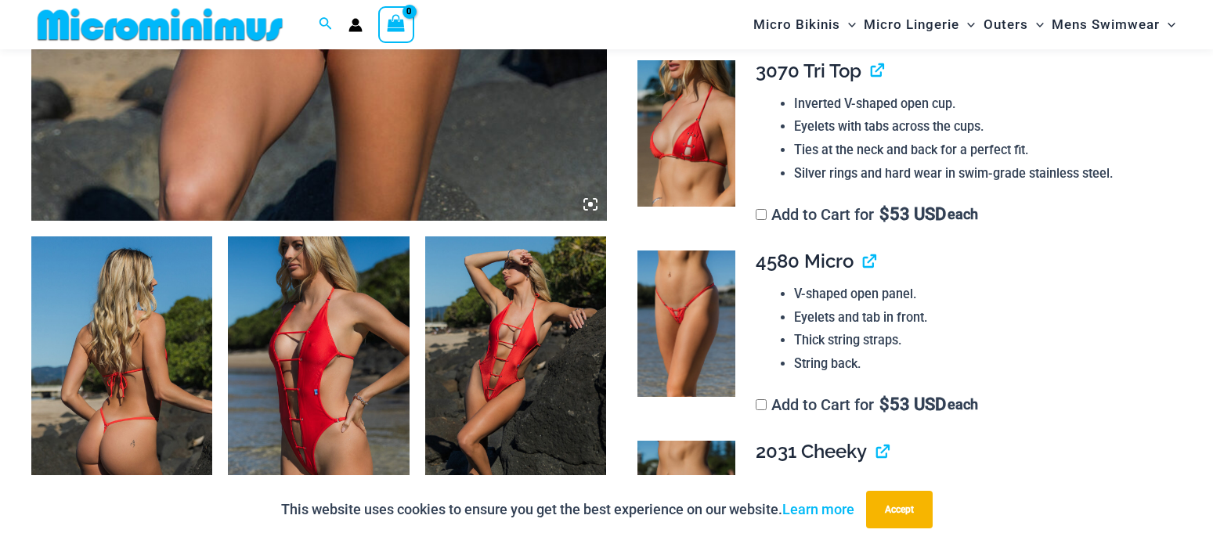
scroll to position [944, 0]
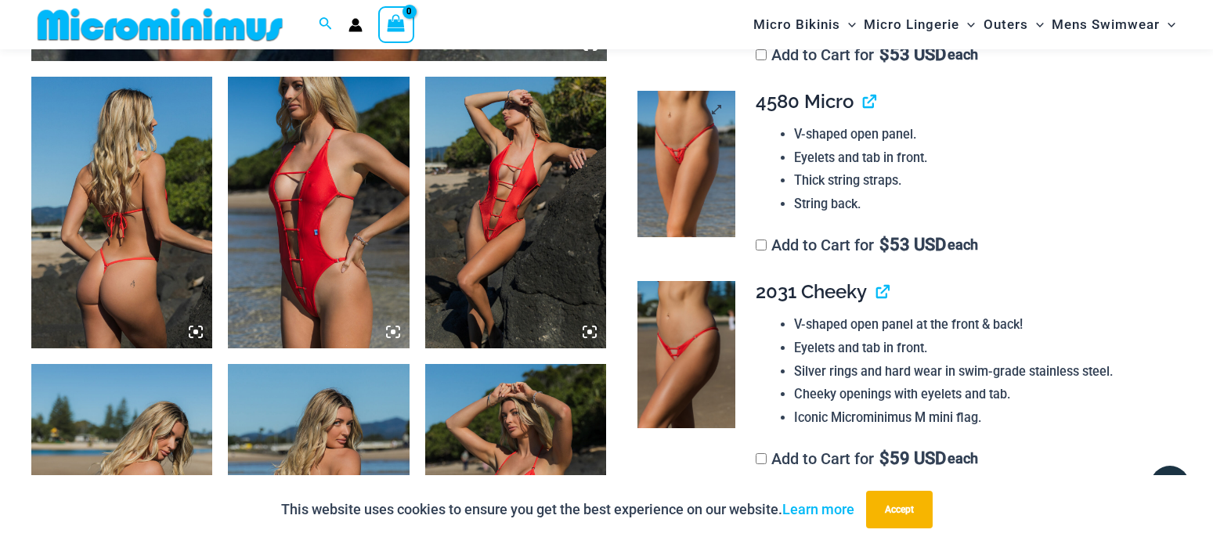
click at [676, 155] on img at bounding box center [686, 164] width 98 height 146
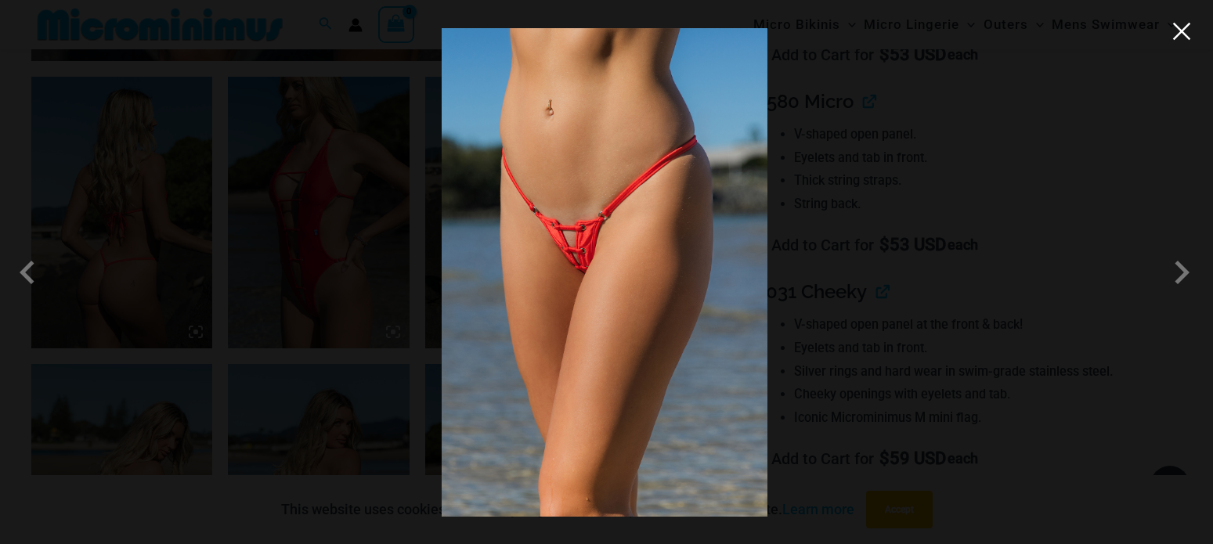
click at [1182, 38] on button "Close" at bounding box center [1181, 31] width 23 height 23
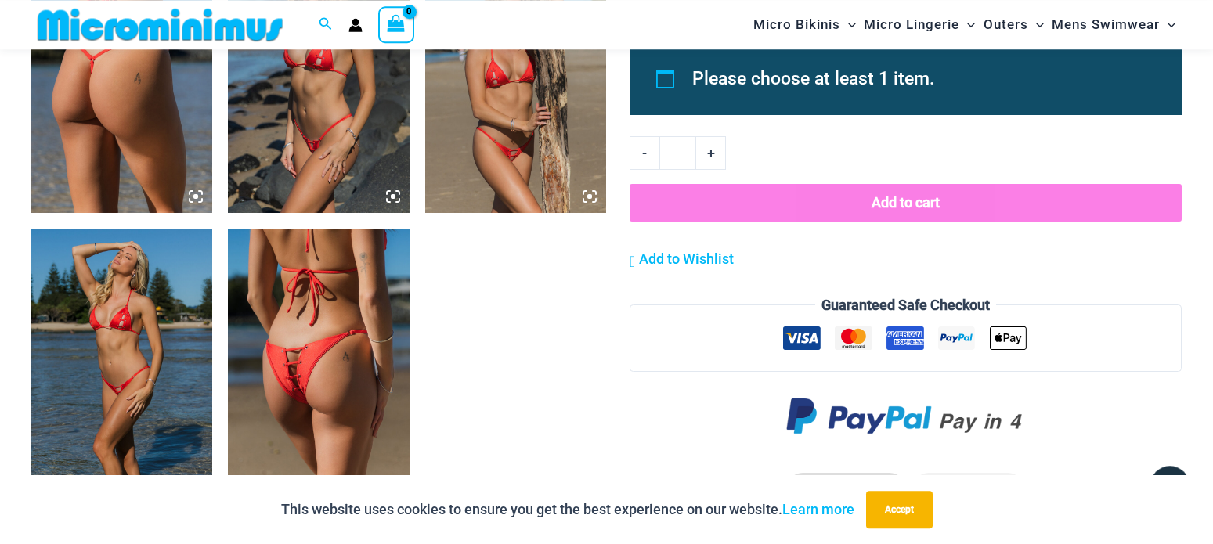
scroll to position [1503, 0]
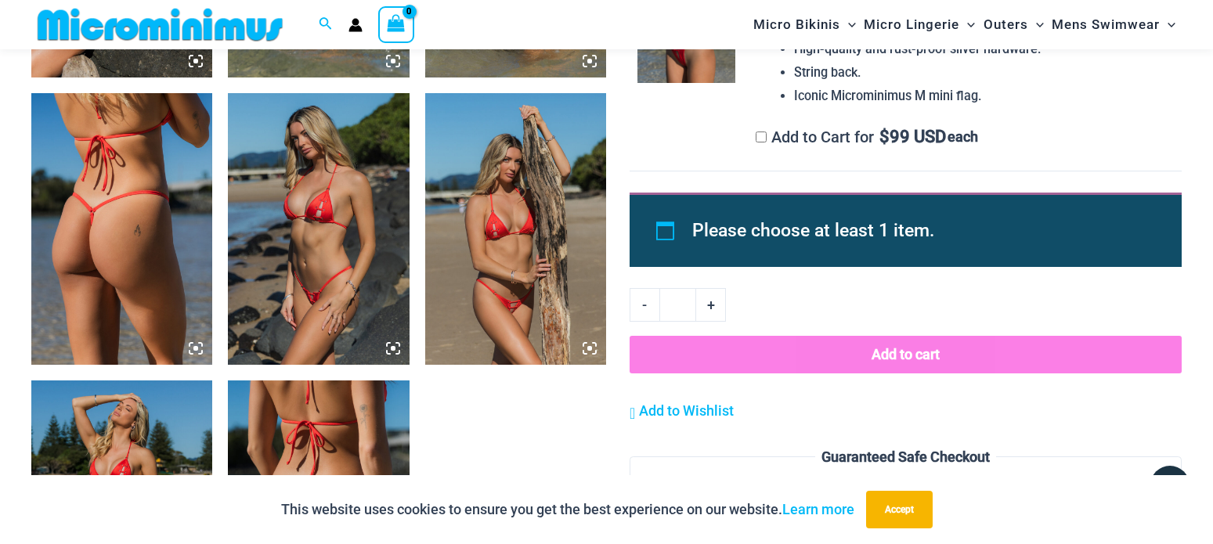
click at [498, 204] on img at bounding box center [515, 229] width 181 height 272
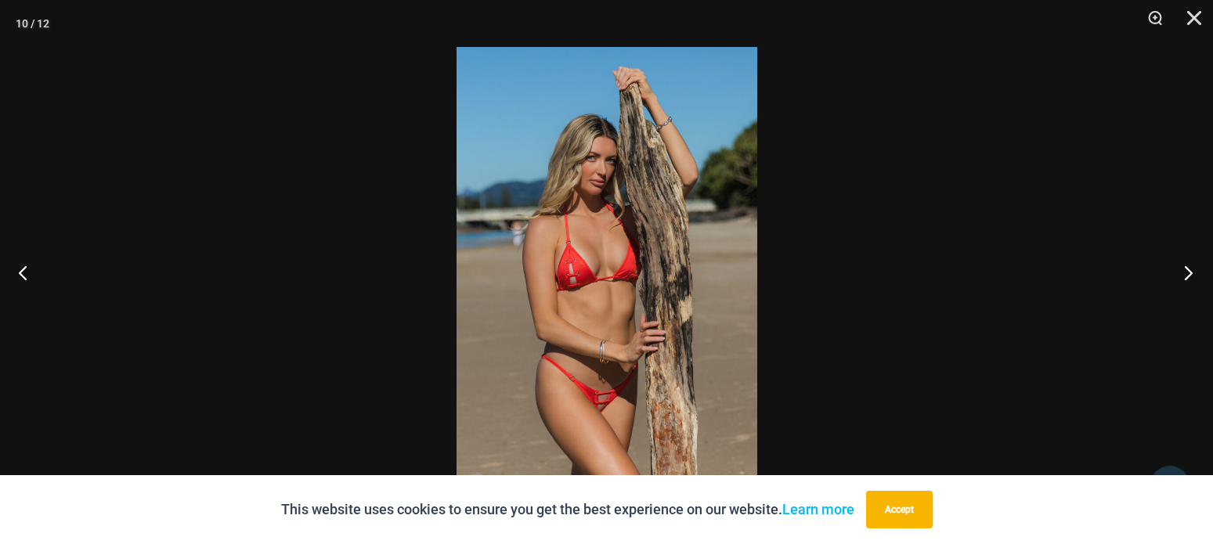
click at [1189, 273] on button "Next" at bounding box center [1183, 272] width 59 height 78
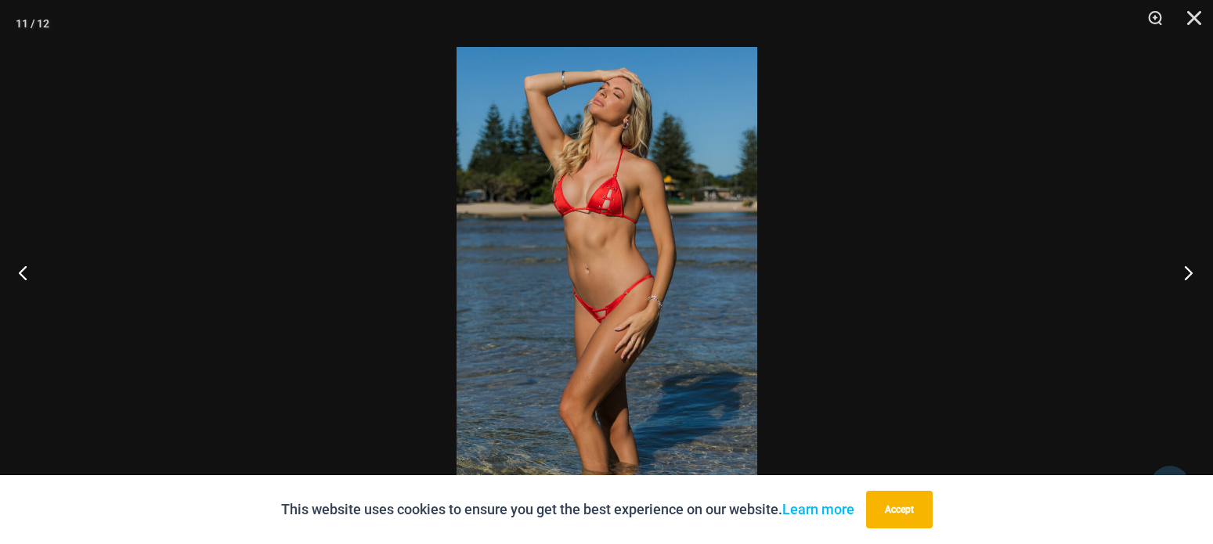
click at [1182, 276] on button "Next" at bounding box center [1183, 272] width 59 height 78
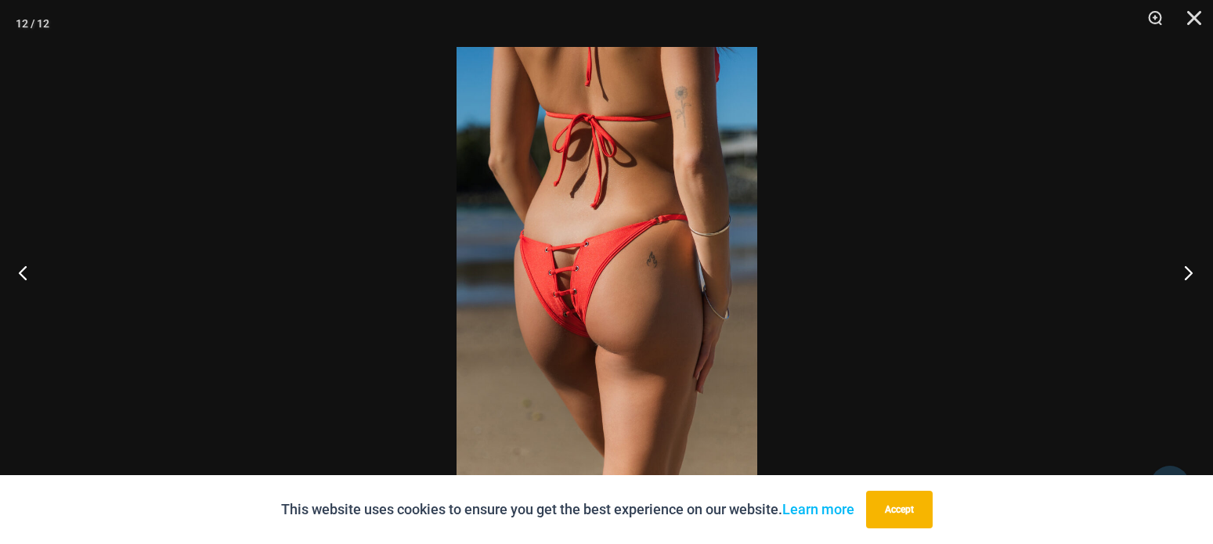
click at [1182, 276] on button "Next" at bounding box center [1183, 272] width 59 height 78
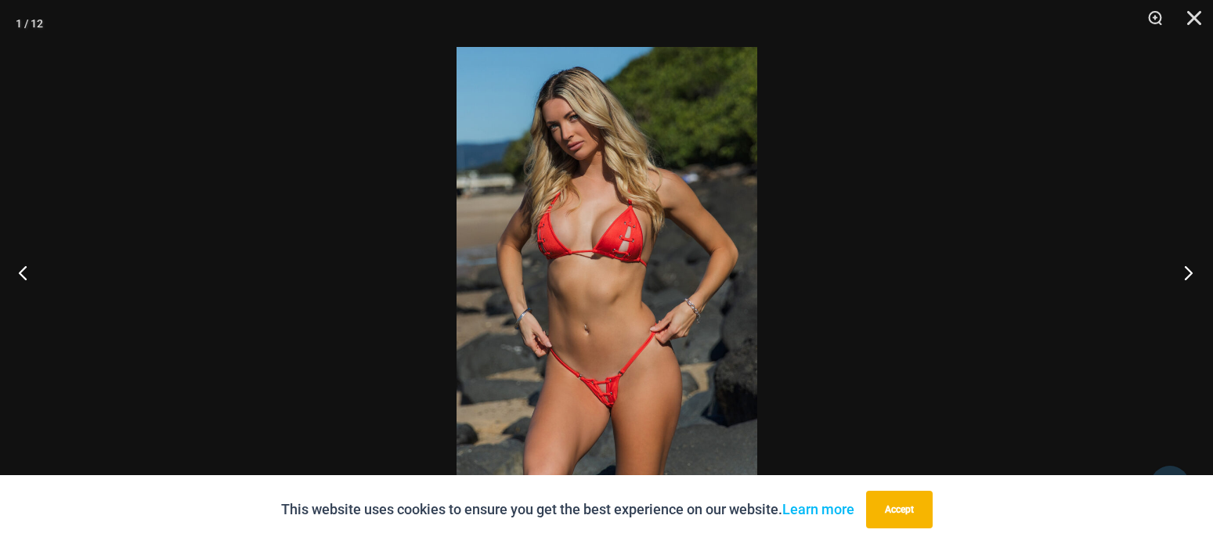
click at [1178, 273] on button "Next" at bounding box center [1183, 272] width 59 height 78
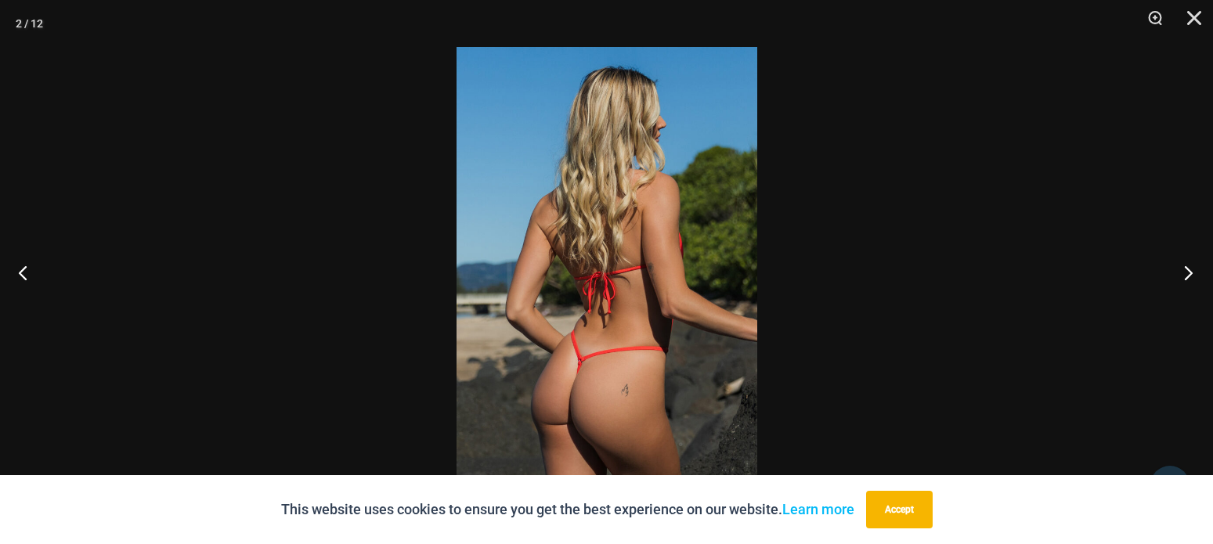
click at [1178, 273] on button "Next" at bounding box center [1183, 272] width 59 height 78
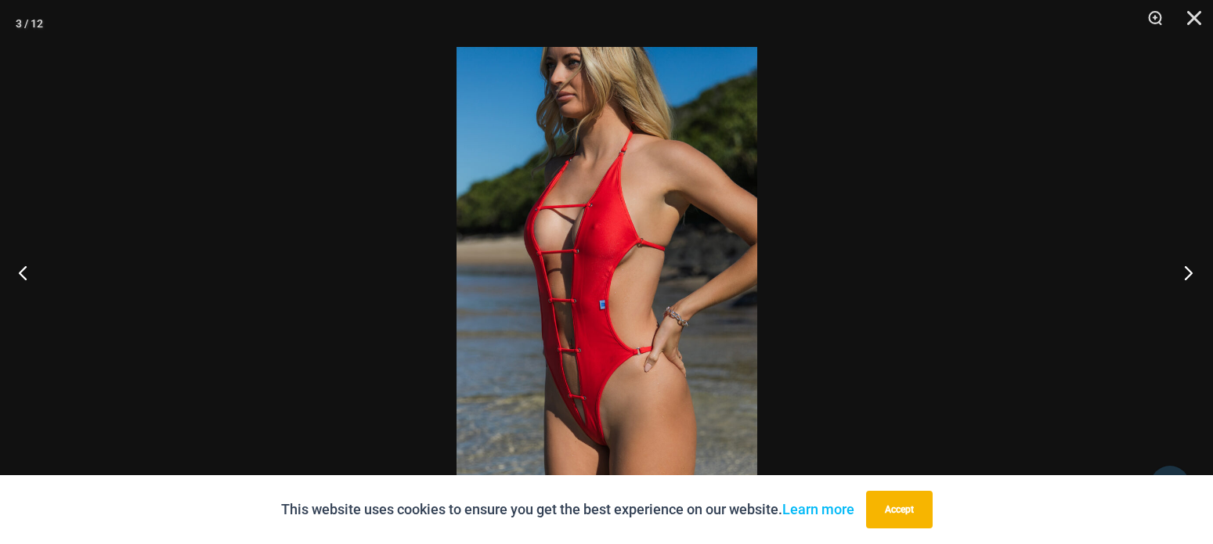
click at [1178, 273] on button "Next" at bounding box center [1183, 272] width 59 height 78
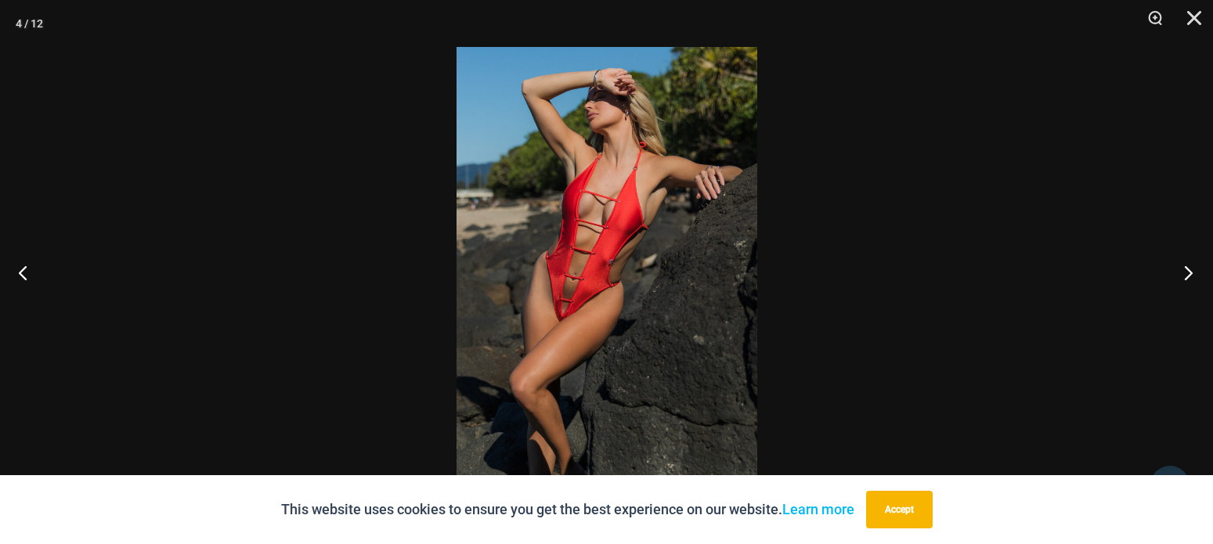
click at [1178, 273] on button "Next" at bounding box center [1183, 272] width 59 height 78
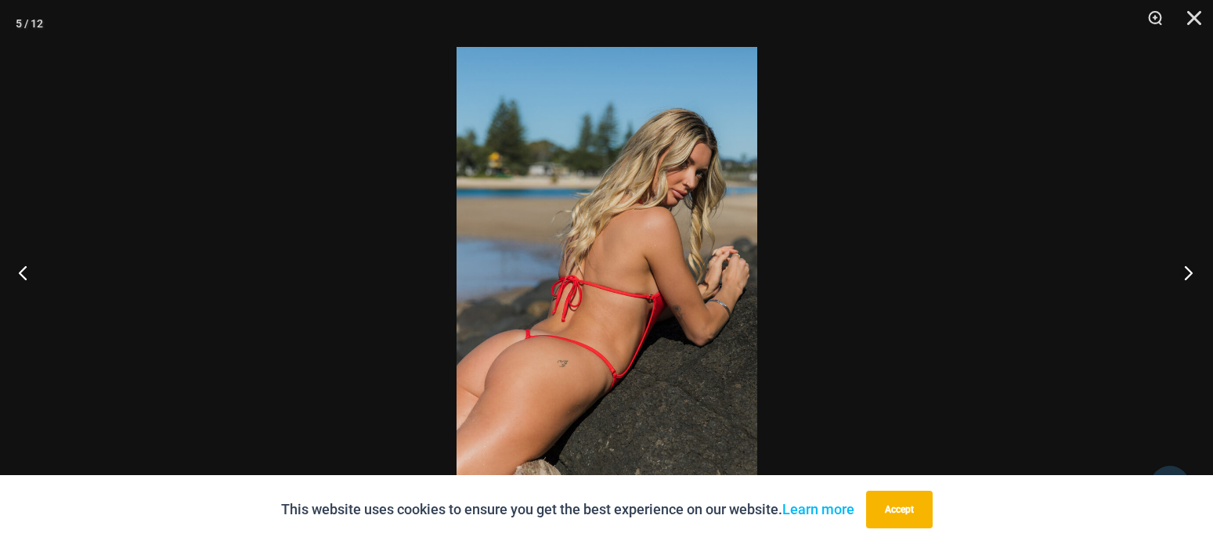
click at [1178, 273] on button "Next" at bounding box center [1183, 272] width 59 height 78
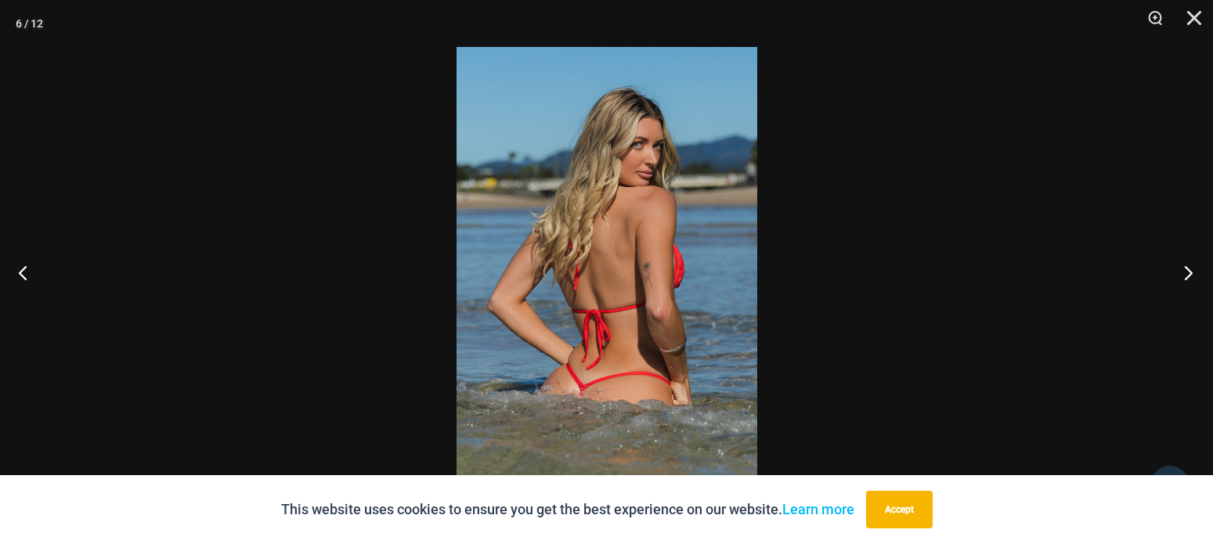
click at [1178, 273] on button "Next" at bounding box center [1183, 272] width 59 height 78
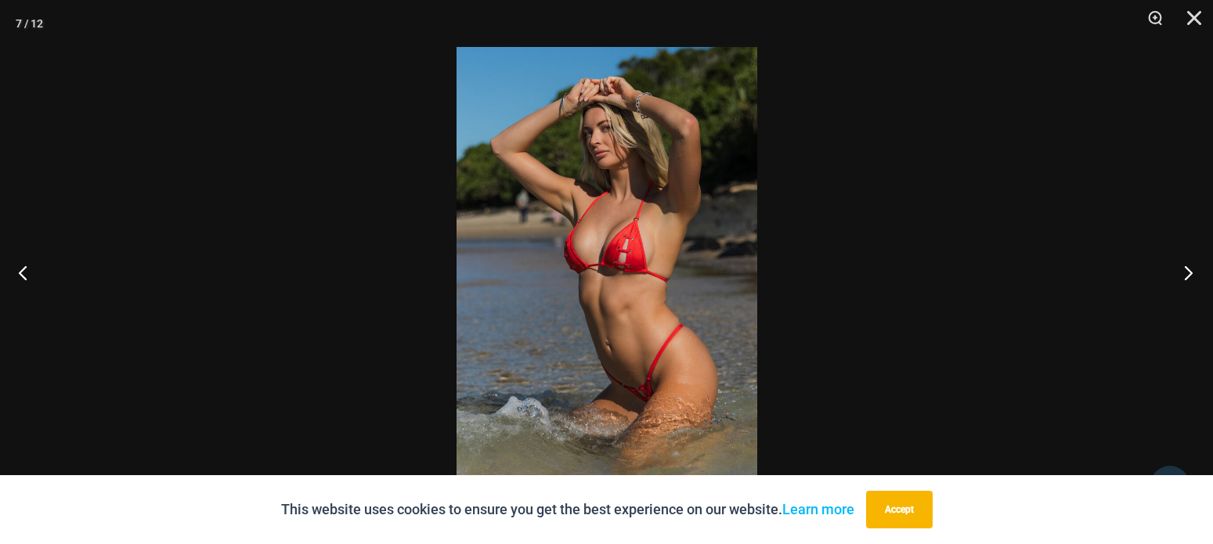
click at [1178, 273] on button "Next" at bounding box center [1183, 272] width 59 height 78
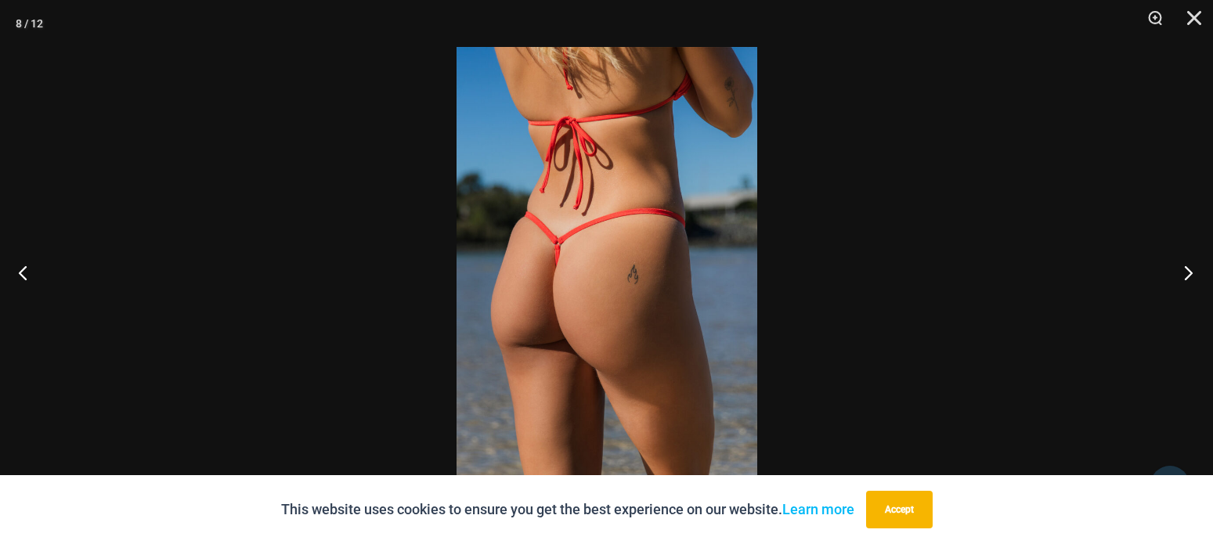
click at [1178, 273] on button "Next" at bounding box center [1183, 272] width 59 height 78
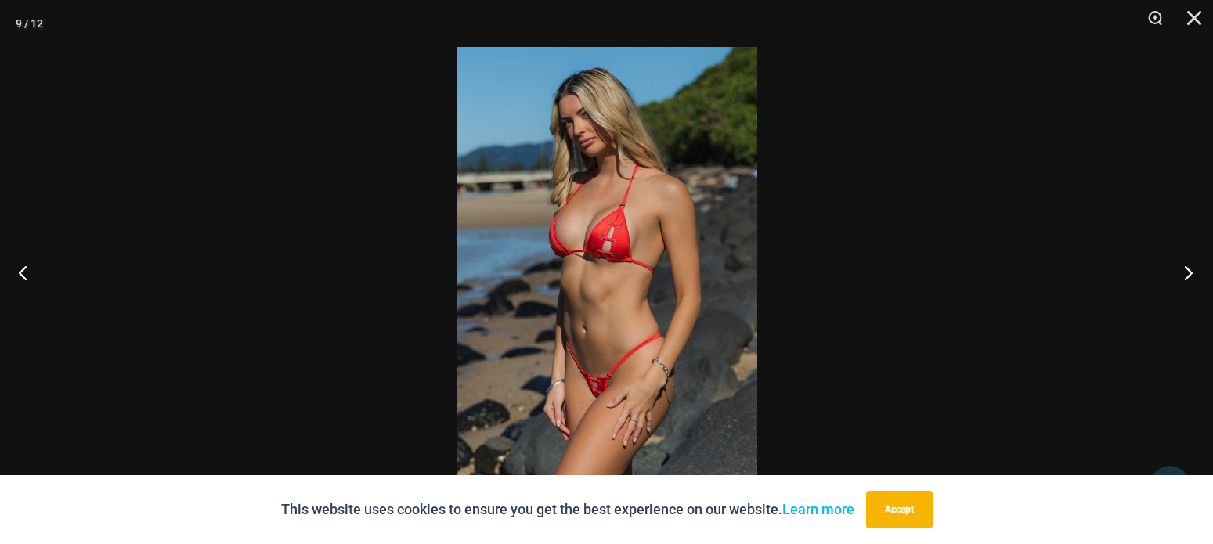
click at [1178, 273] on button "Next" at bounding box center [1183, 272] width 59 height 78
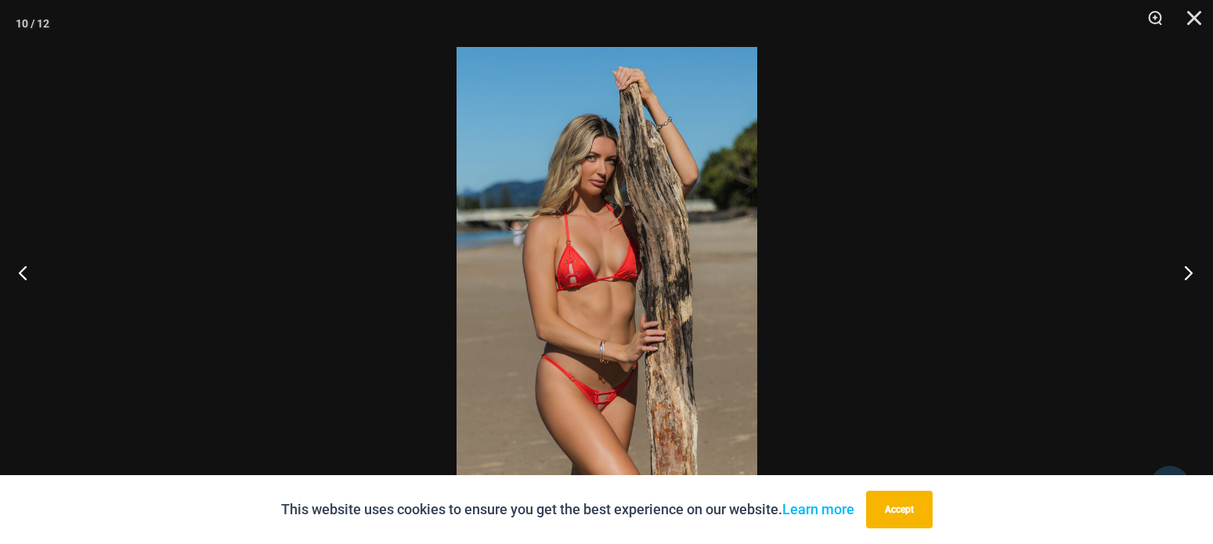
click at [1178, 273] on button "Next" at bounding box center [1183, 272] width 59 height 78
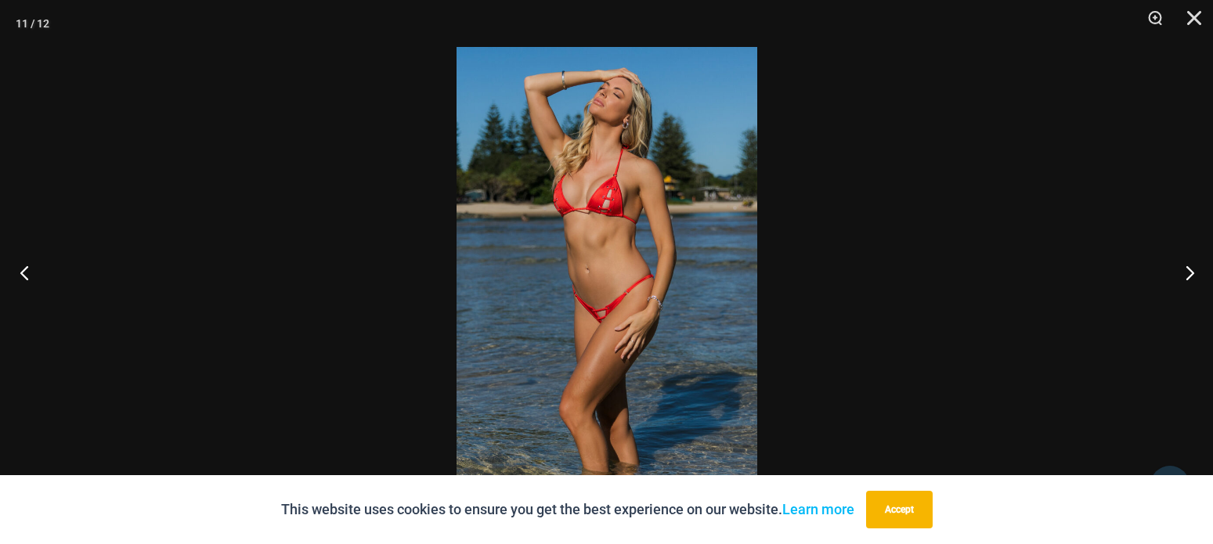
click at [31, 280] on button "Previous" at bounding box center [29, 272] width 59 height 78
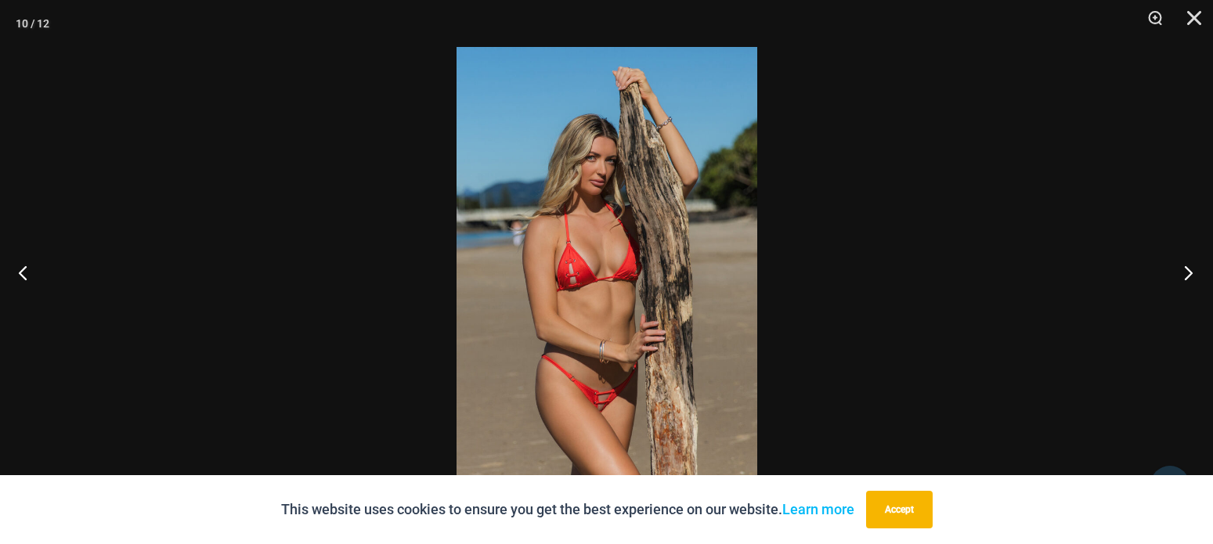
click at [1190, 272] on button "Next" at bounding box center [1183, 272] width 59 height 78
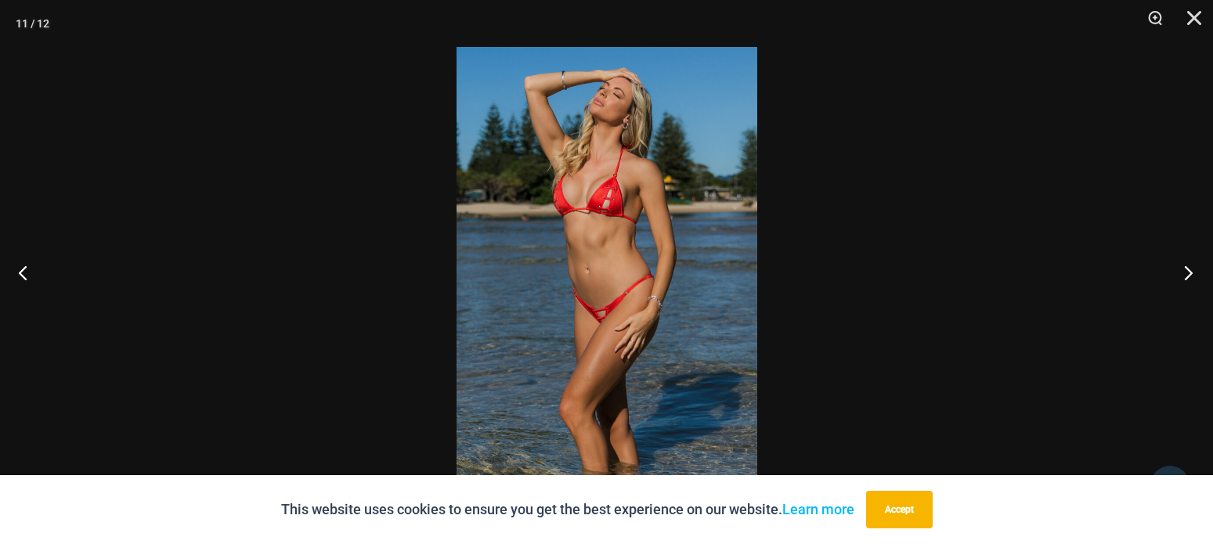
click at [1190, 272] on button "Next" at bounding box center [1183, 272] width 59 height 78
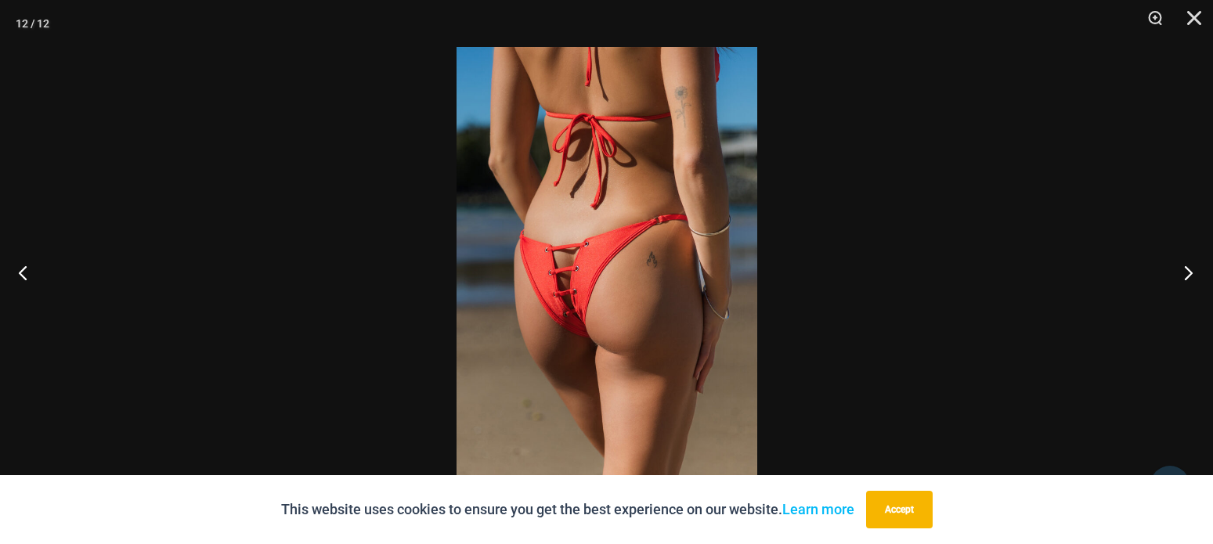
click at [1190, 272] on button "Next" at bounding box center [1183, 272] width 59 height 78
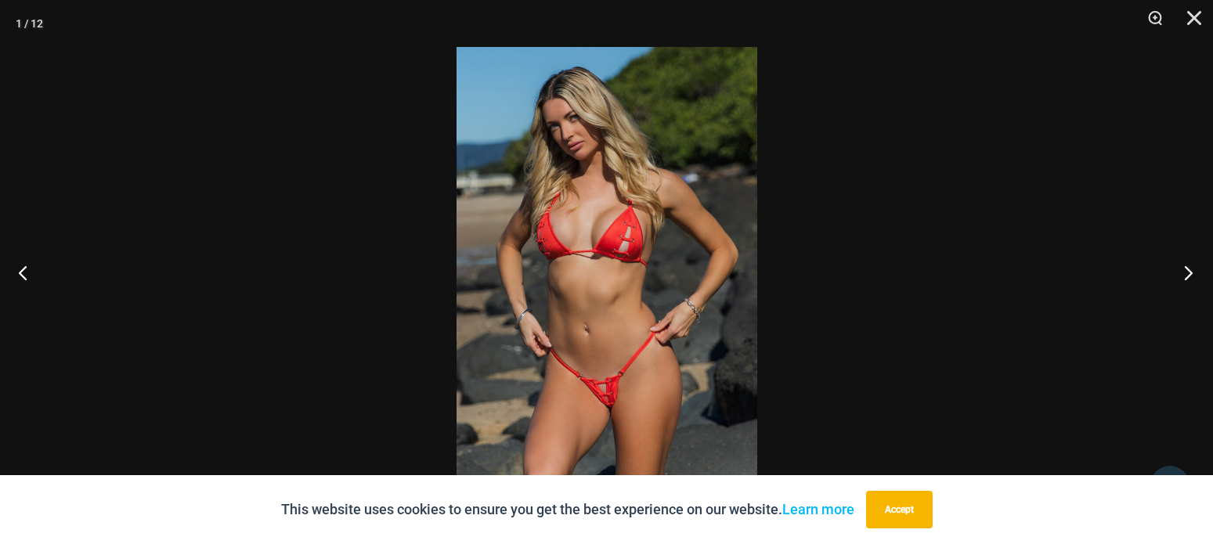
click at [1189, 280] on button "Next" at bounding box center [1183, 272] width 59 height 78
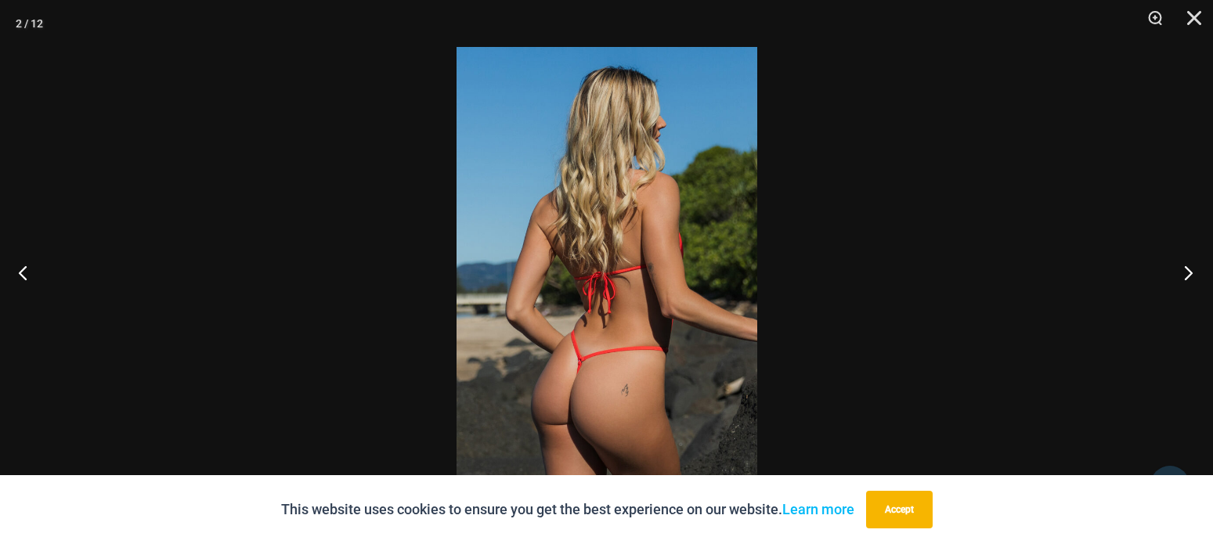
click at [1189, 280] on button "Next" at bounding box center [1183, 272] width 59 height 78
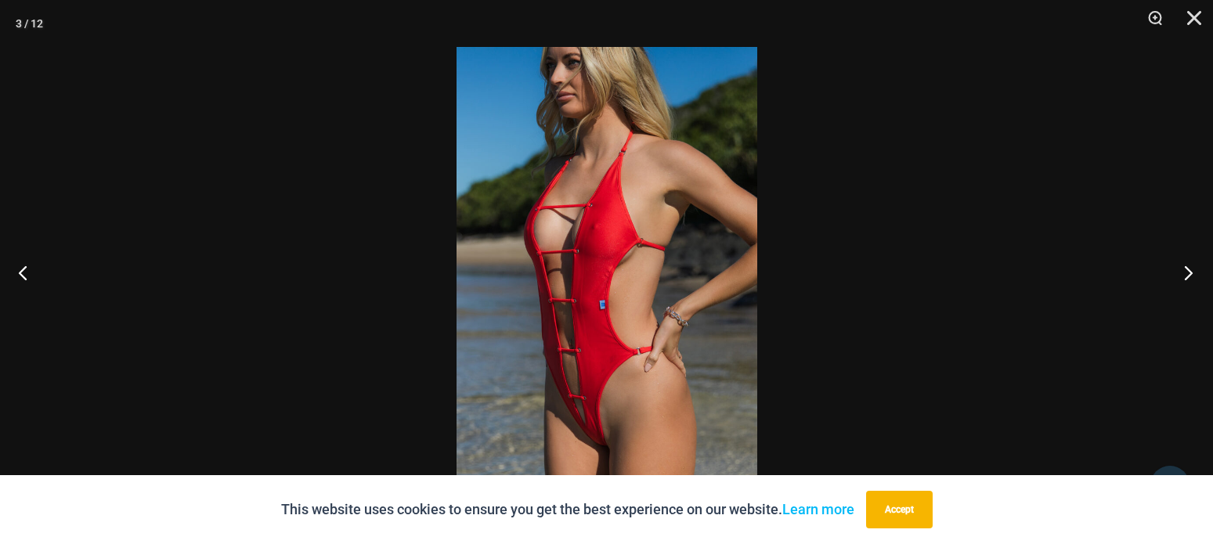
click at [1189, 280] on button "Next" at bounding box center [1183, 272] width 59 height 78
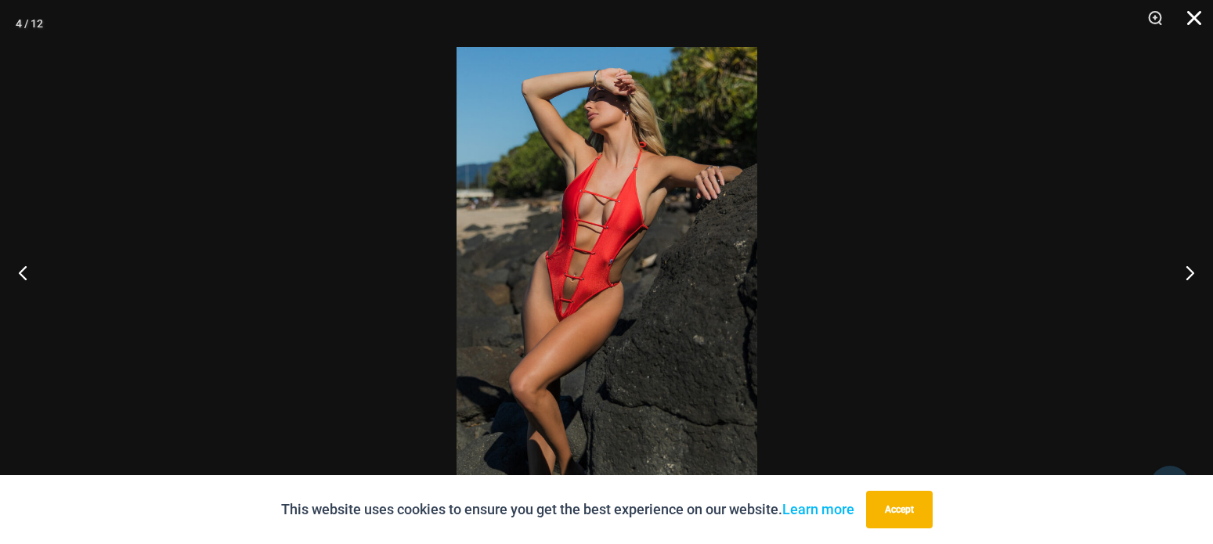
click at [1193, 20] on button "Close" at bounding box center [1188, 23] width 39 height 47
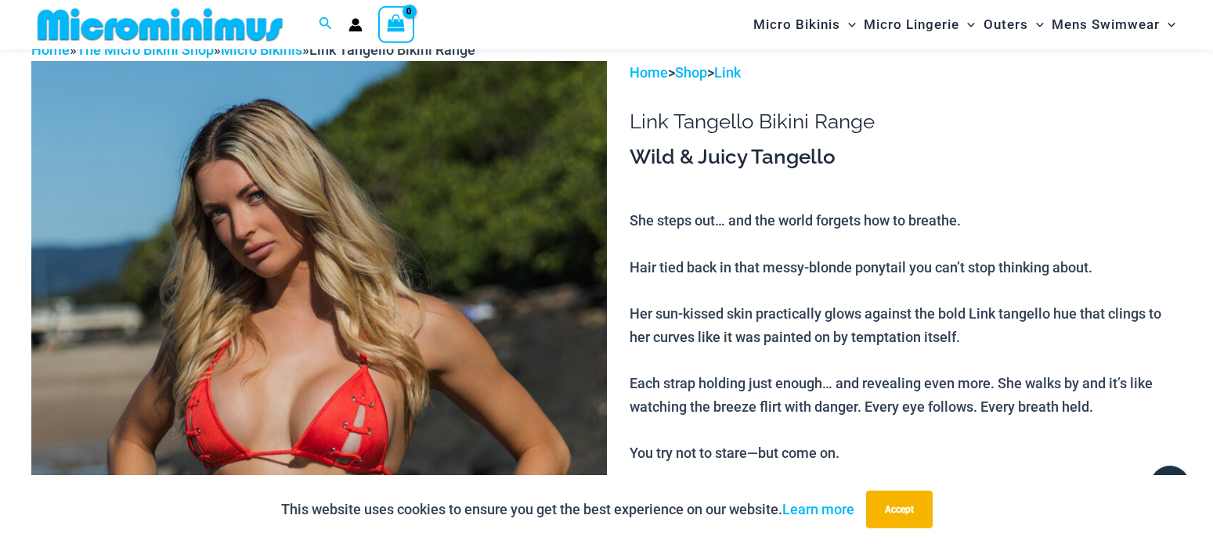
scroll to position [0, 0]
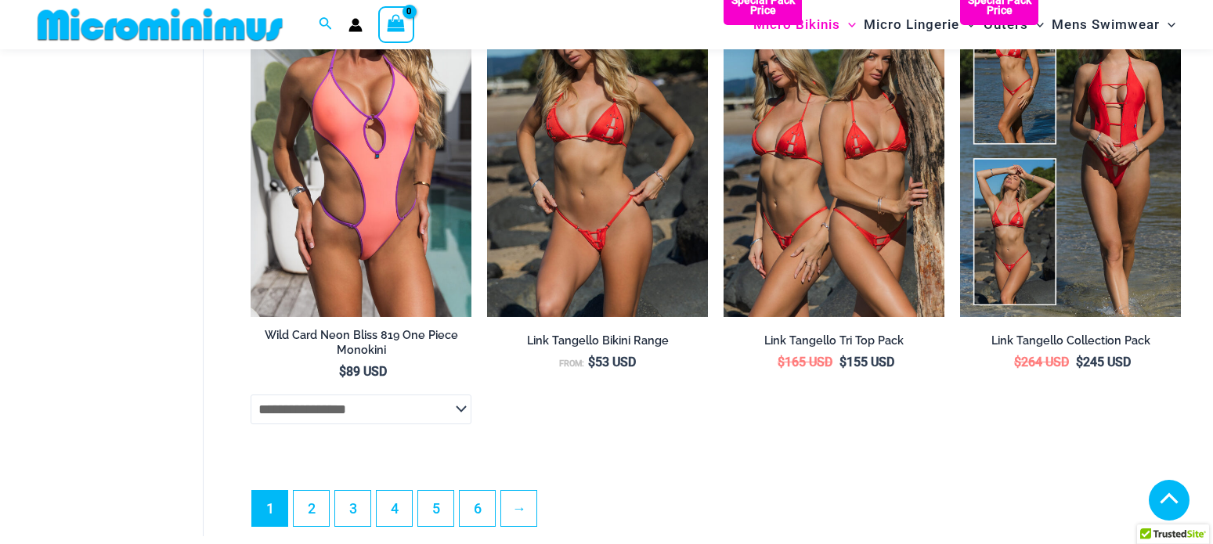
scroll to position [3976, 0]
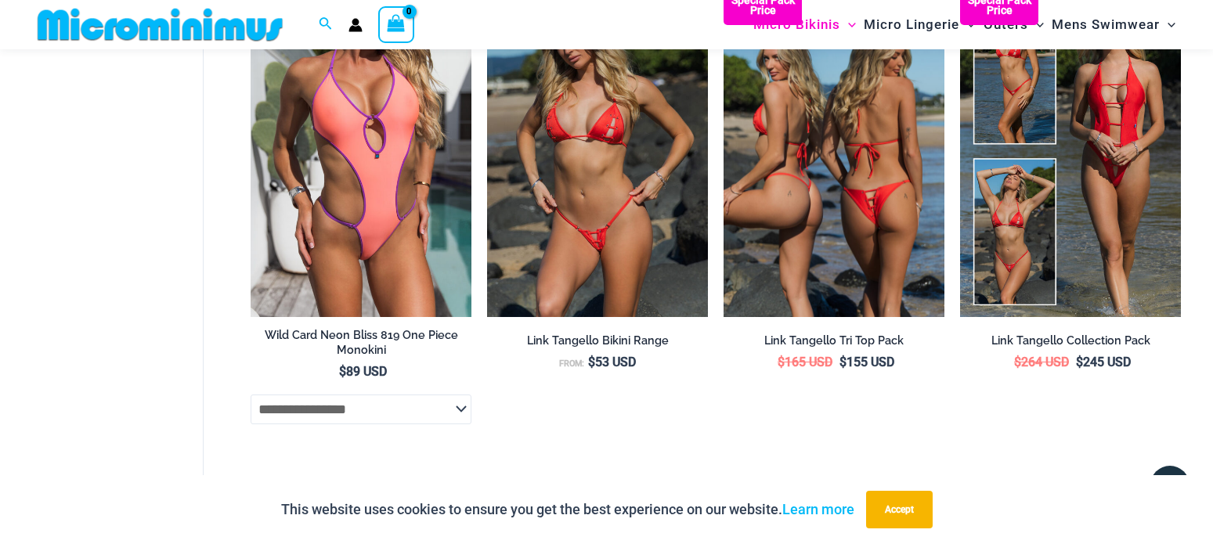
click at [852, 241] on img at bounding box center [833, 151] width 221 height 331
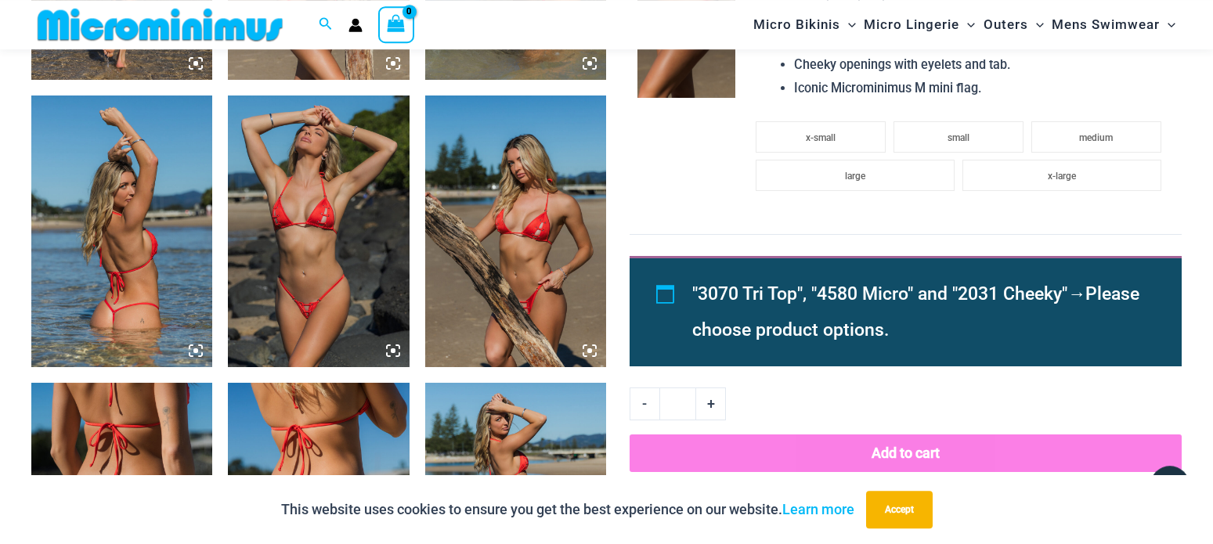
scroll to position [1504, 0]
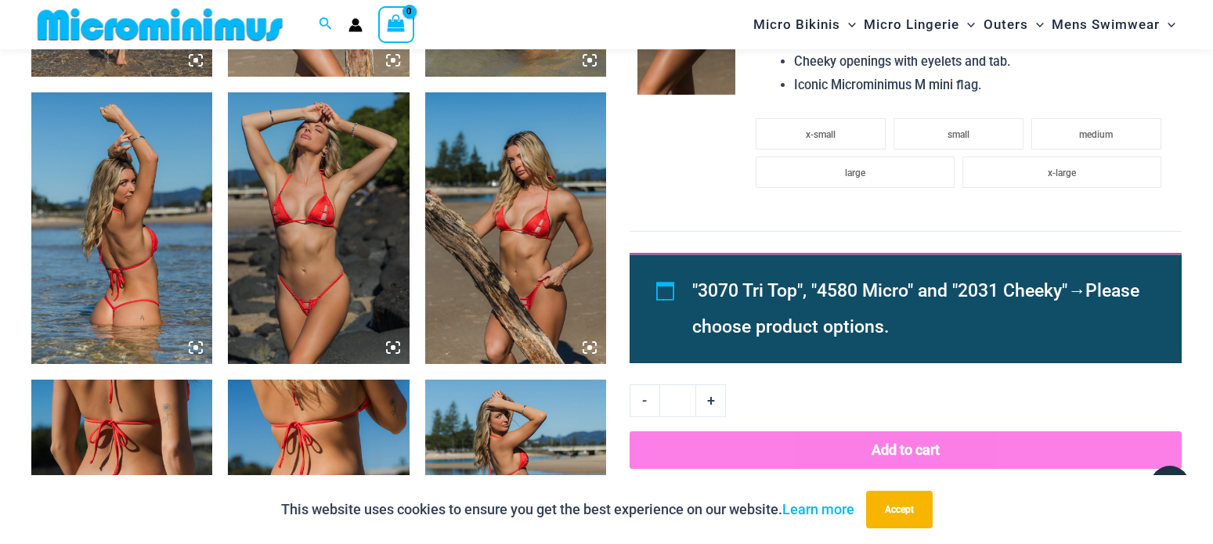
click at [299, 227] on img at bounding box center [318, 228] width 181 height 272
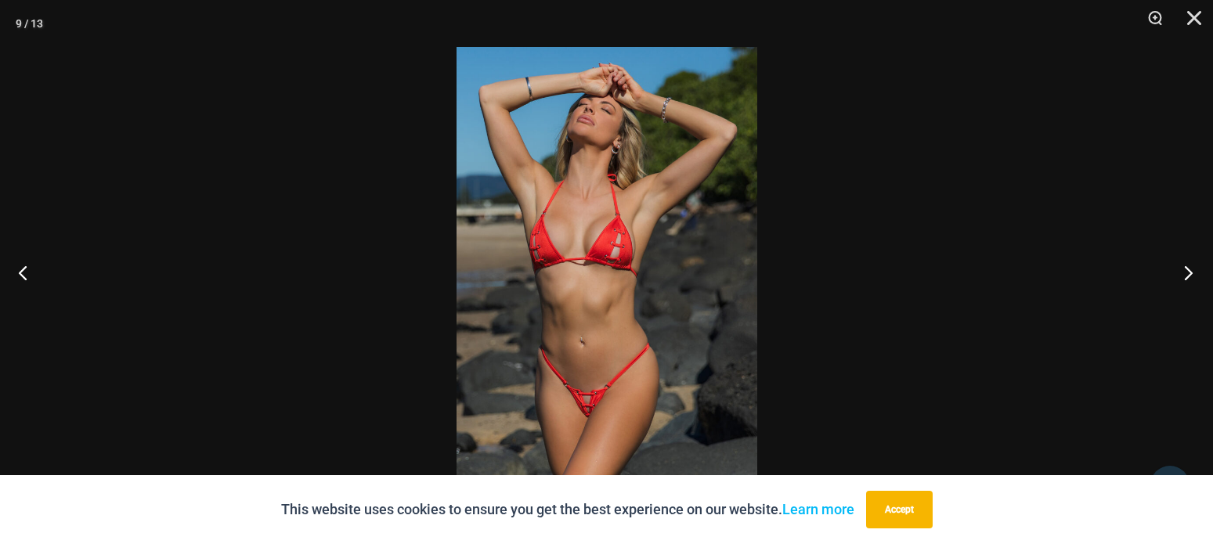
click at [1189, 264] on button "Next" at bounding box center [1183, 272] width 59 height 78
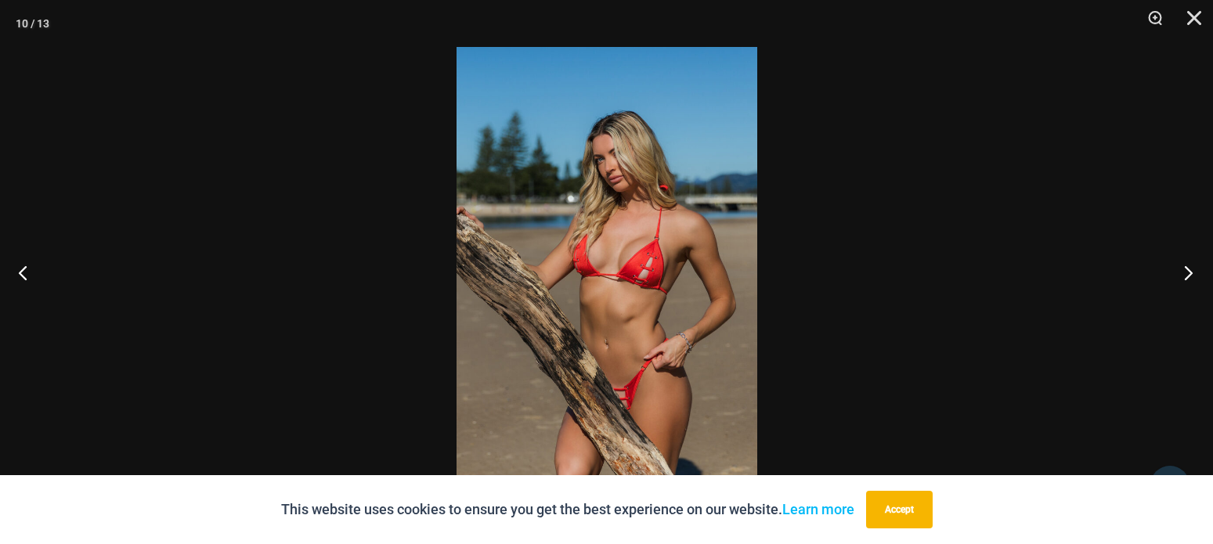
click at [1184, 269] on button "Next" at bounding box center [1183, 272] width 59 height 78
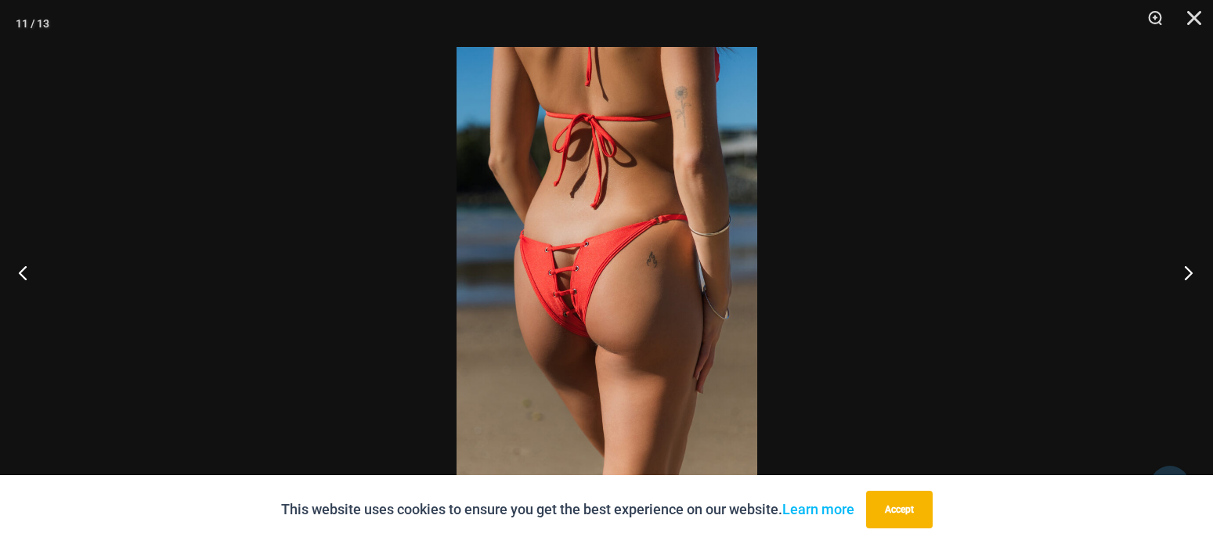
click at [1193, 269] on button "Next" at bounding box center [1183, 272] width 59 height 78
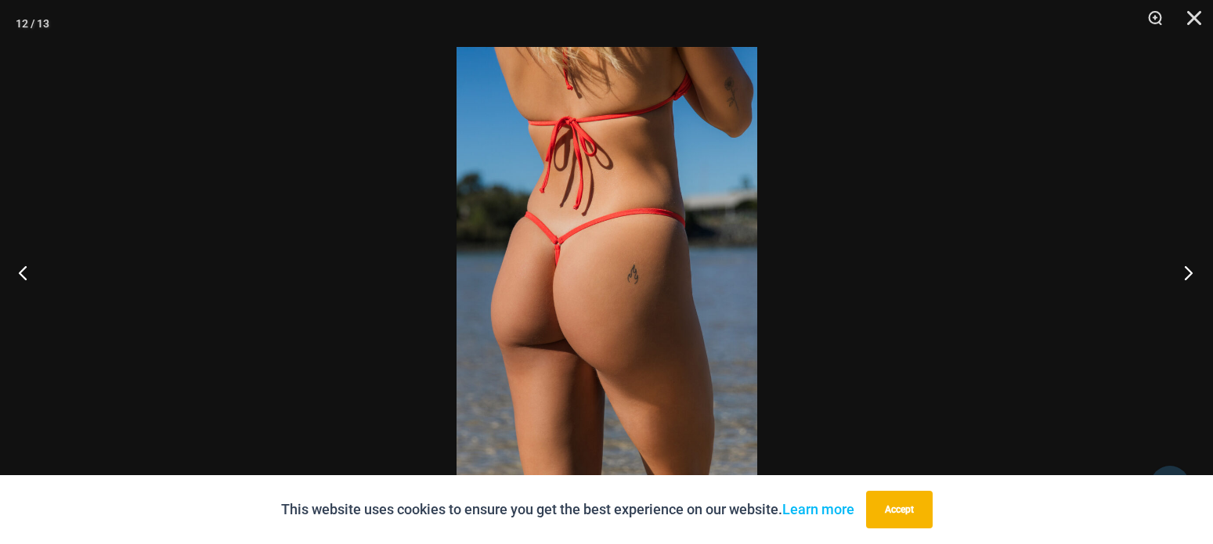
click at [1193, 269] on button "Next" at bounding box center [1183, 272] width 59 height 78
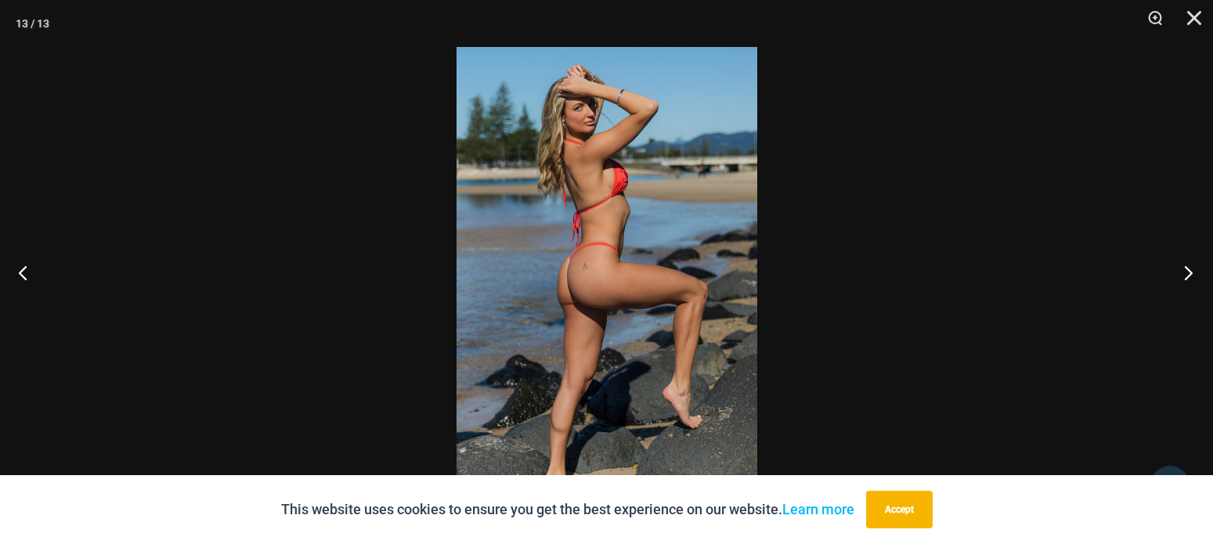
click at [1193, 269] on button "Next" at bounding box center [1183, 272] width 59 height 78
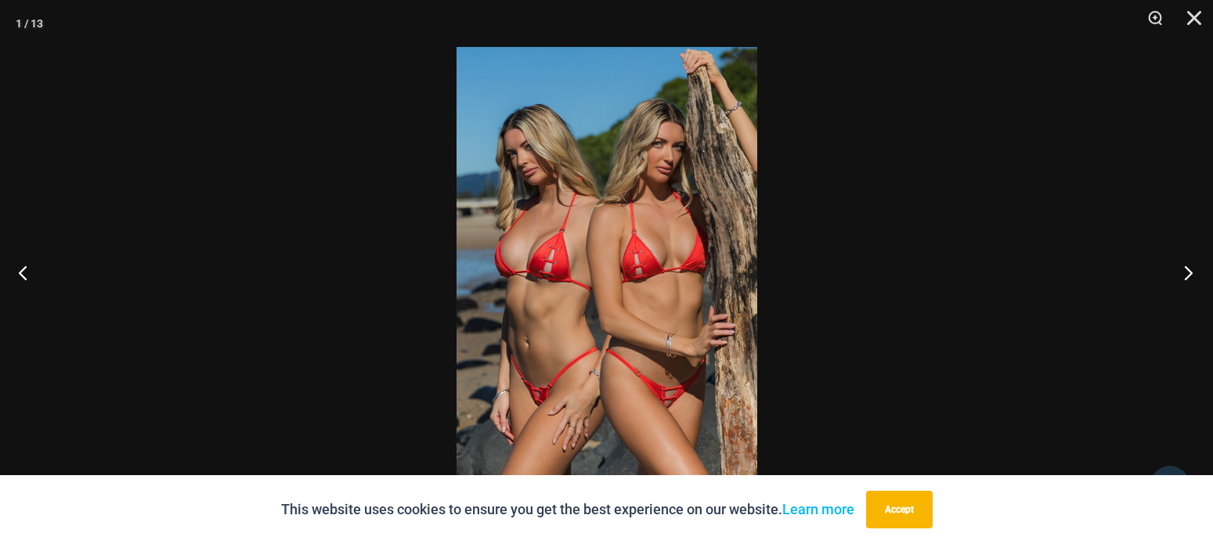
click at [1184, 269] on button "Next" at bounding box center [1183, 272] width 59 height 78
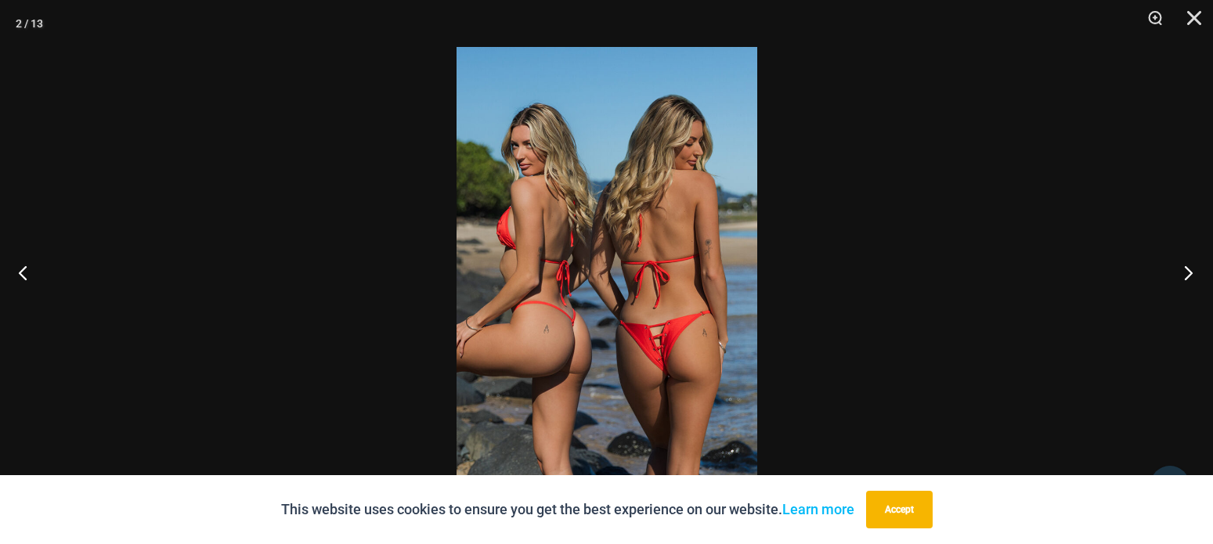
click at [1184, 269] on button "Next" at bounding box center [1183, 272] width 59 height 78
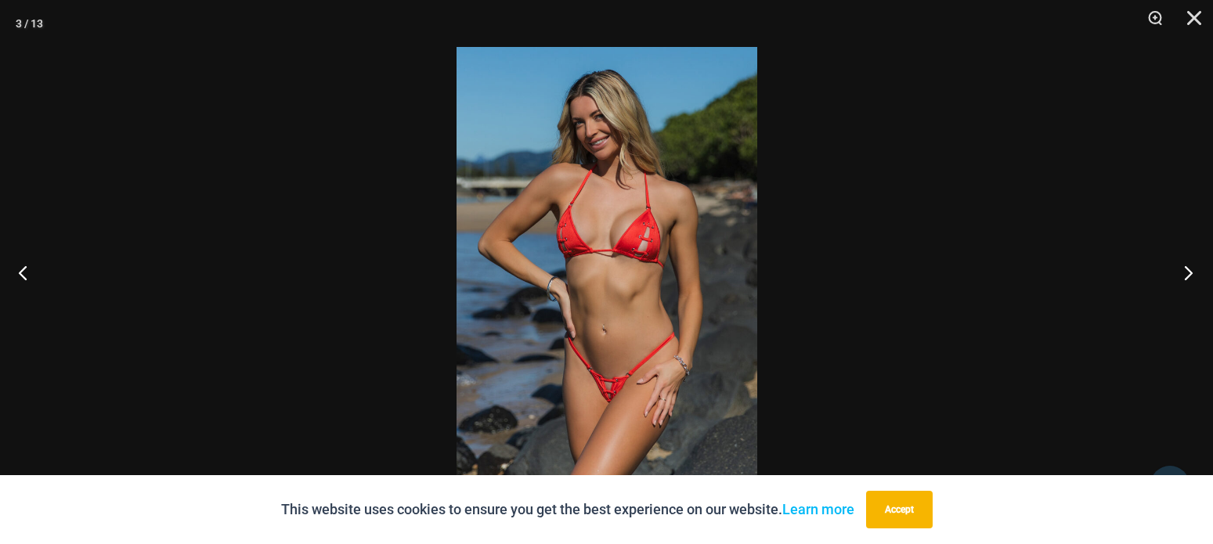
click at [1189, 275] on button "Next" at bounding box center [1183, 272] width 59 height 78
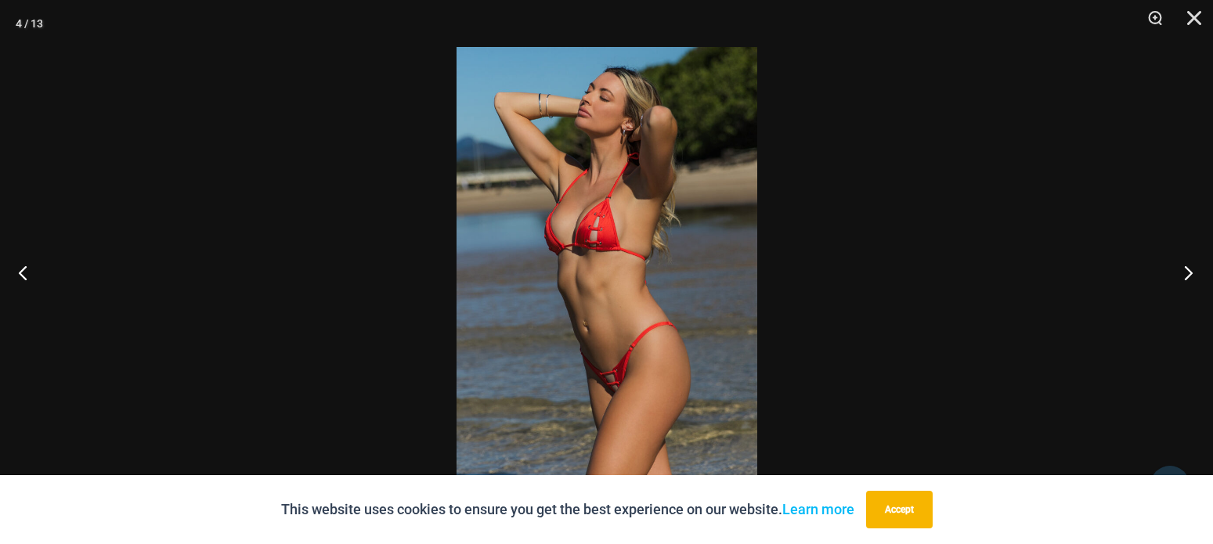
click at [1189, 275] on button "Next" at bounding box center [1183, 272] width 59 height 78
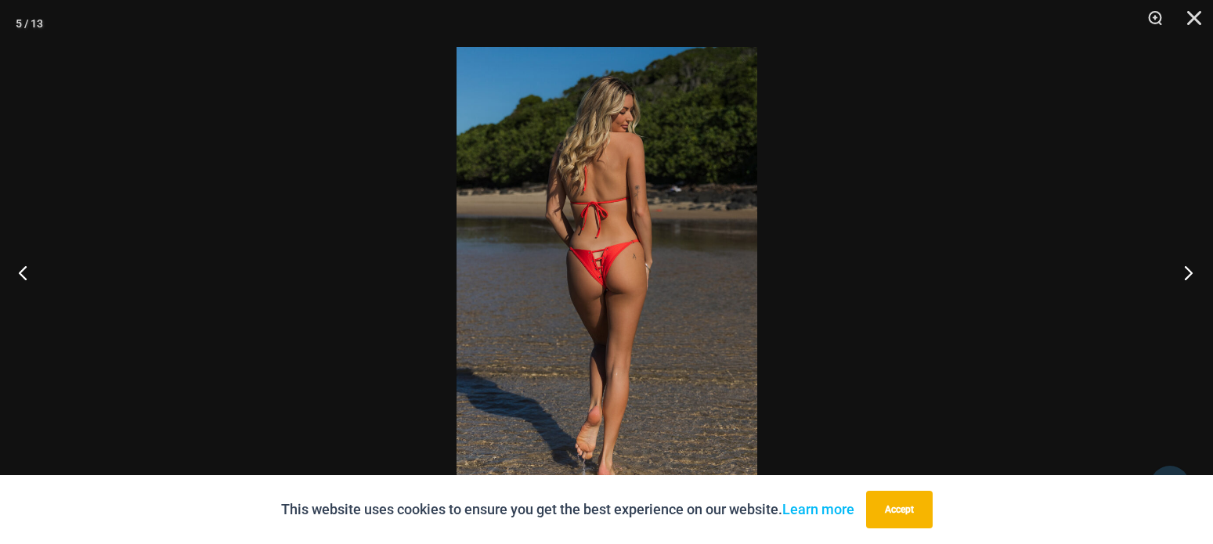
click at [1189, 275] on button "Next" at bounding box center [1183, 272] width 59 height 78
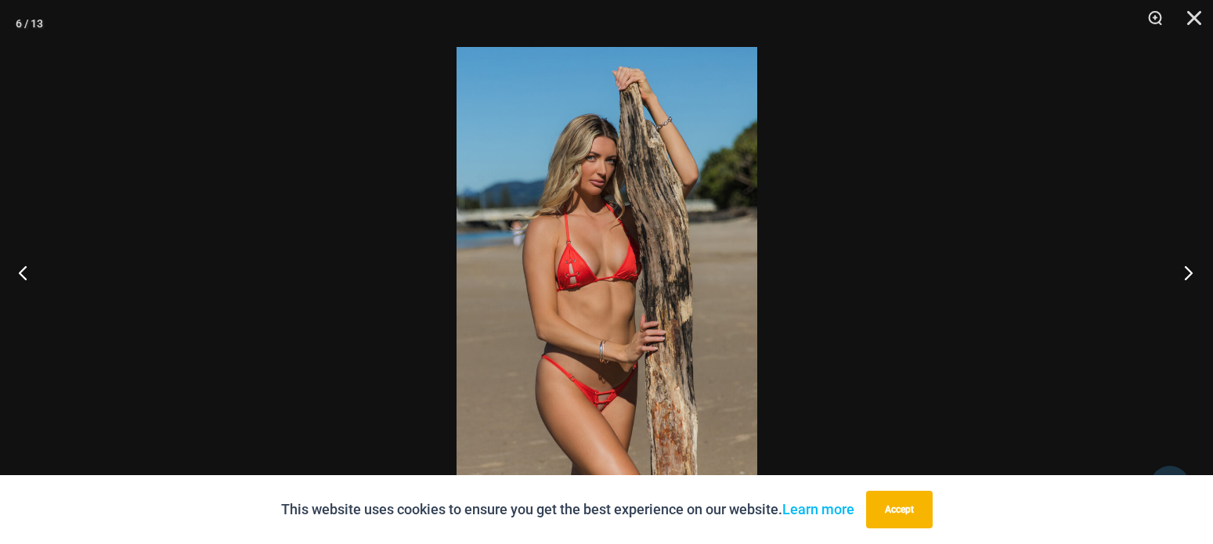
click at [1189, 275] on button "Next" at bounding box center [1183, 272] width 59 height 78
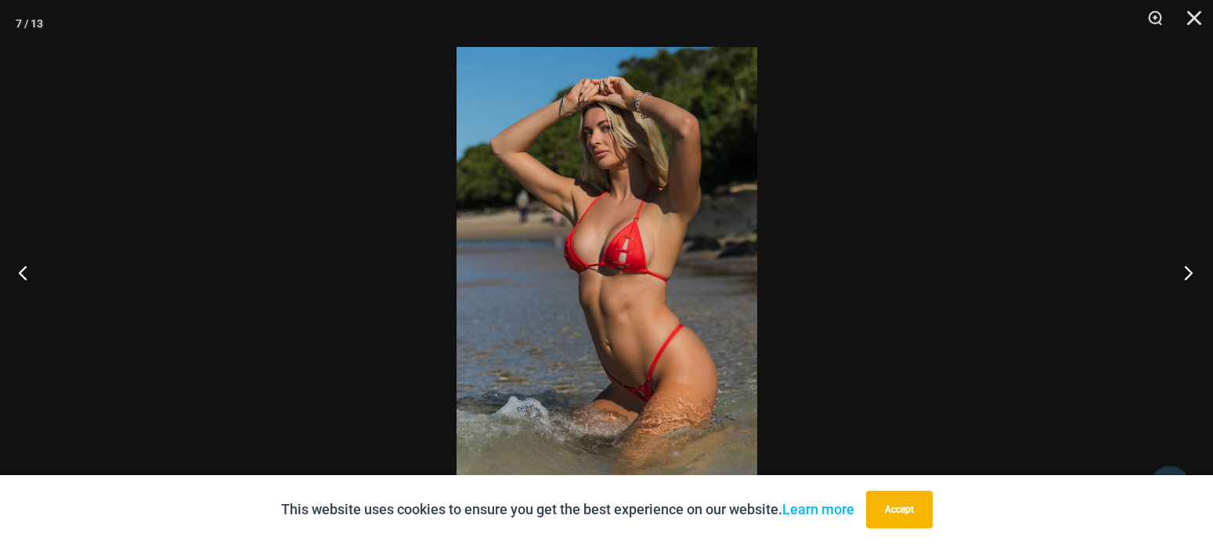
click at [1189, 275] on button "Next" at bounding box center [1183, 272] width 59 height 78
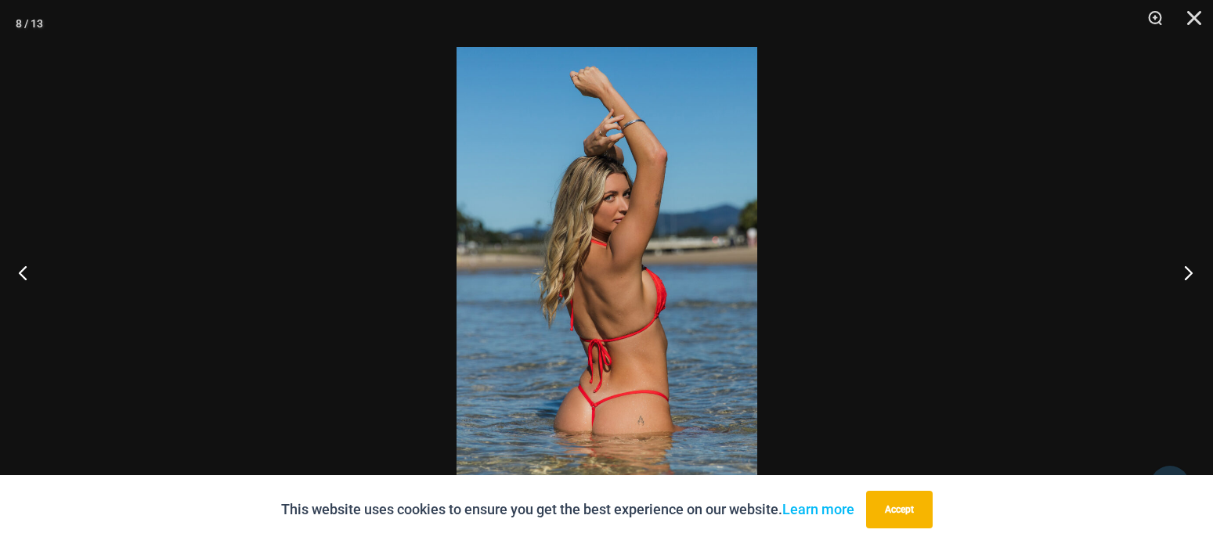
click at [1189, 275] on button "Next" at bounding box center [1183, 272] width 59 height 78
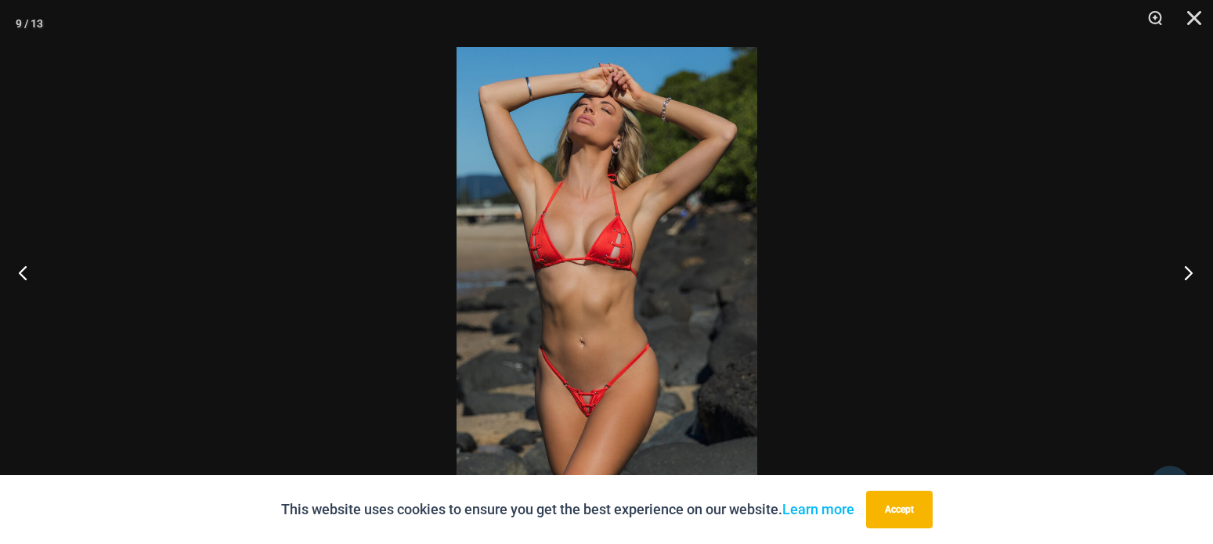
click at [1189, 272] on button "Next" at bounding box center [1183, 272] width 59 height 78
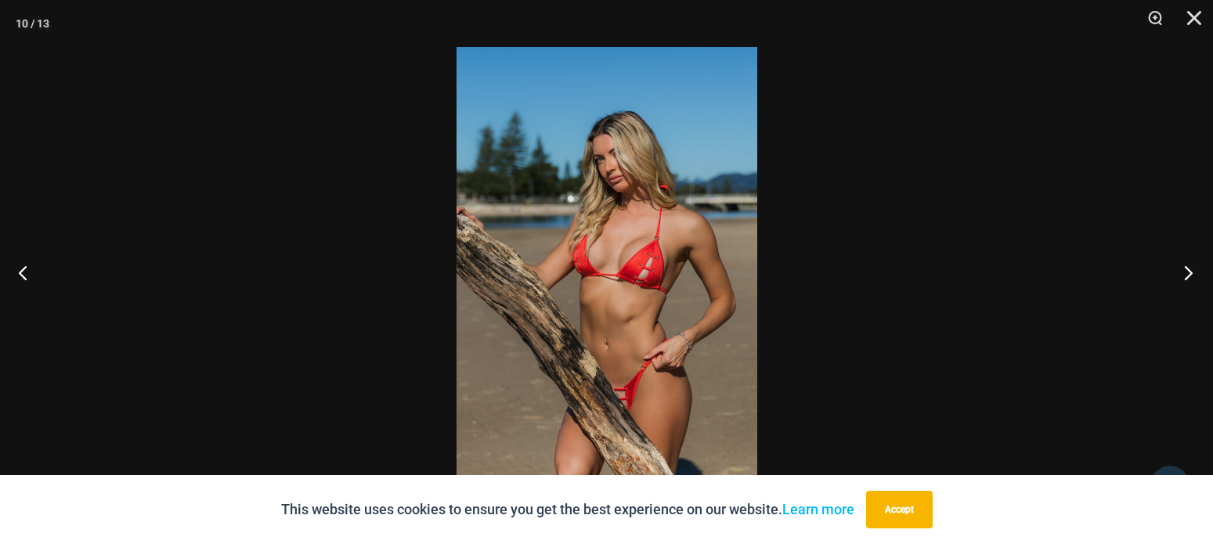
click at [1189, 272] on button "Next" at bounding box center [1183, 272] width 59 height 78
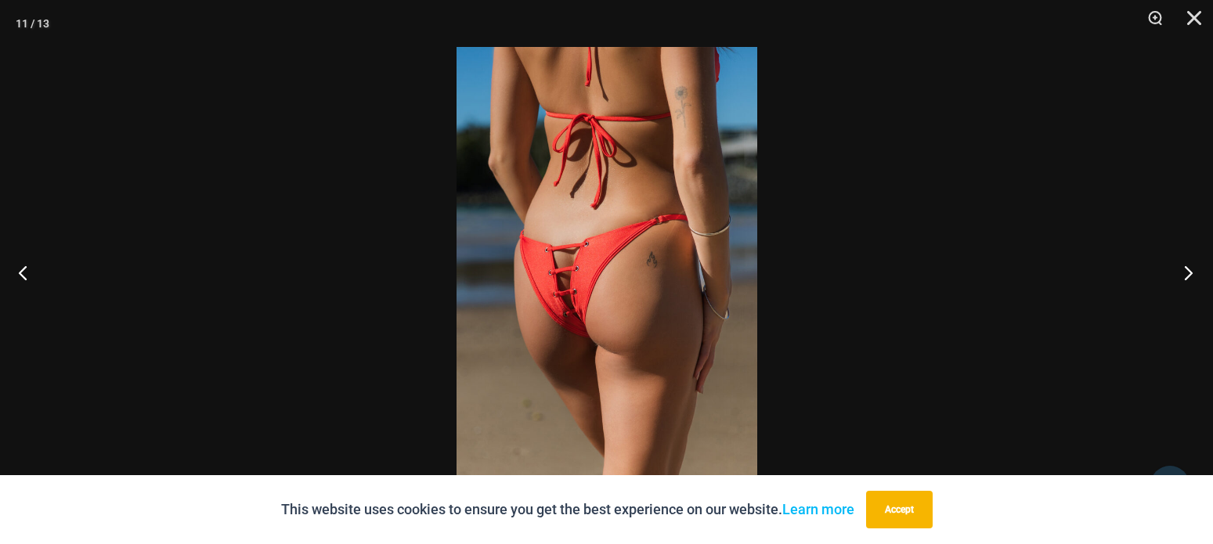
click at [1189, 272] on button "Next" at bounding box center [1183, 272] width 59 height 78
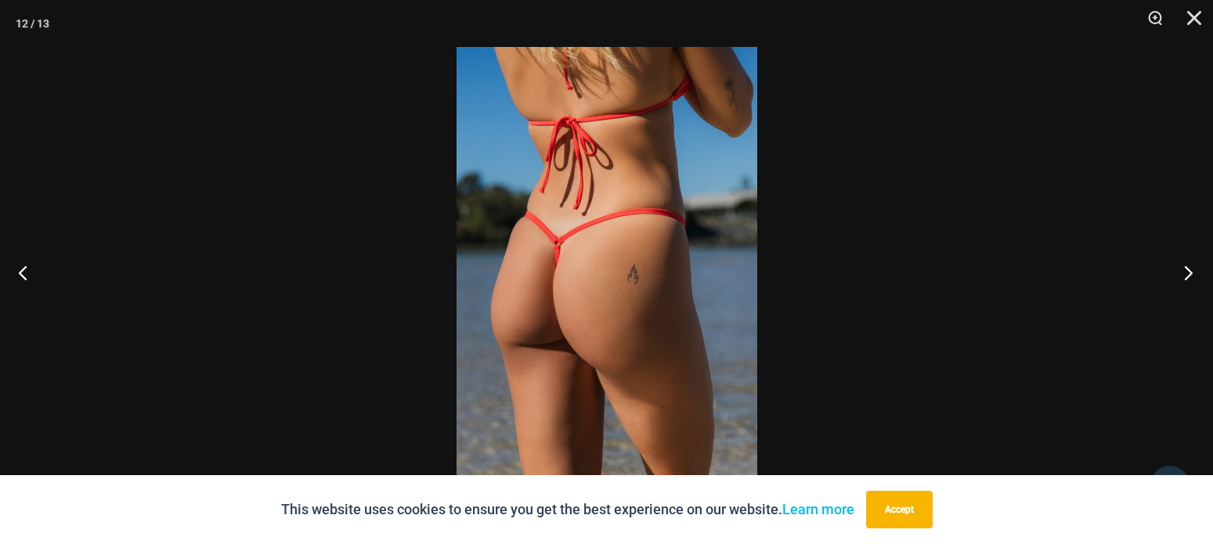
click at [1189, 272] on button "Next" at bounding box center [1183, 272] width 59 height 78
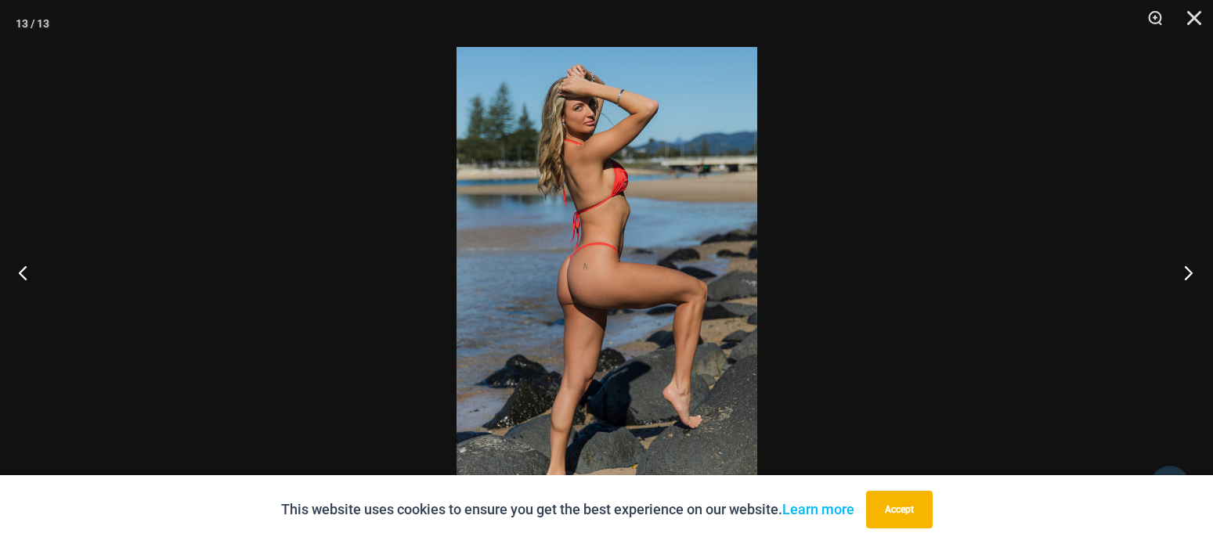
click at [1189, 272] on button "Next" at bounding box center [1183, 272] width 59 height 78
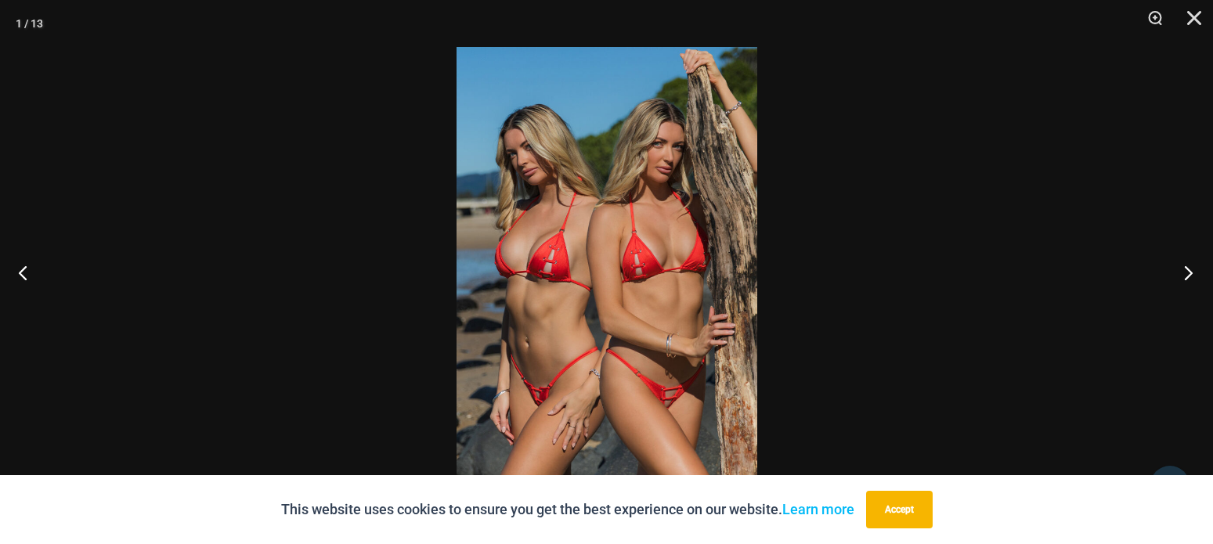
click at [1189, 272] on button "Next" at bounding box center [1183, 272] width 59 height 78
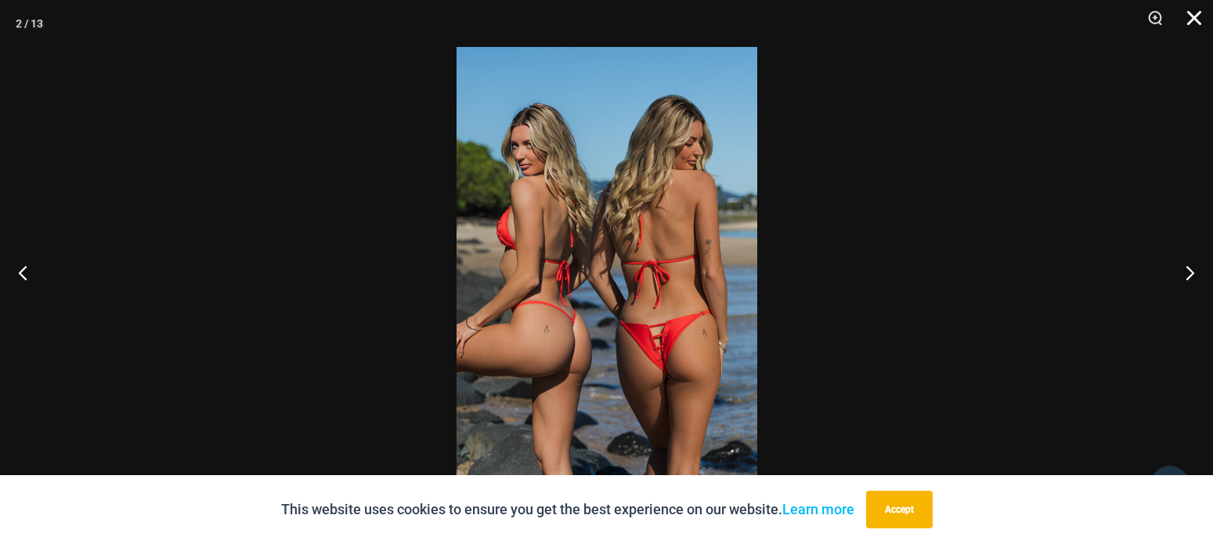
click at [1190, 18] on button "Close" at bounding box center [1188, 23] width 39 height 47
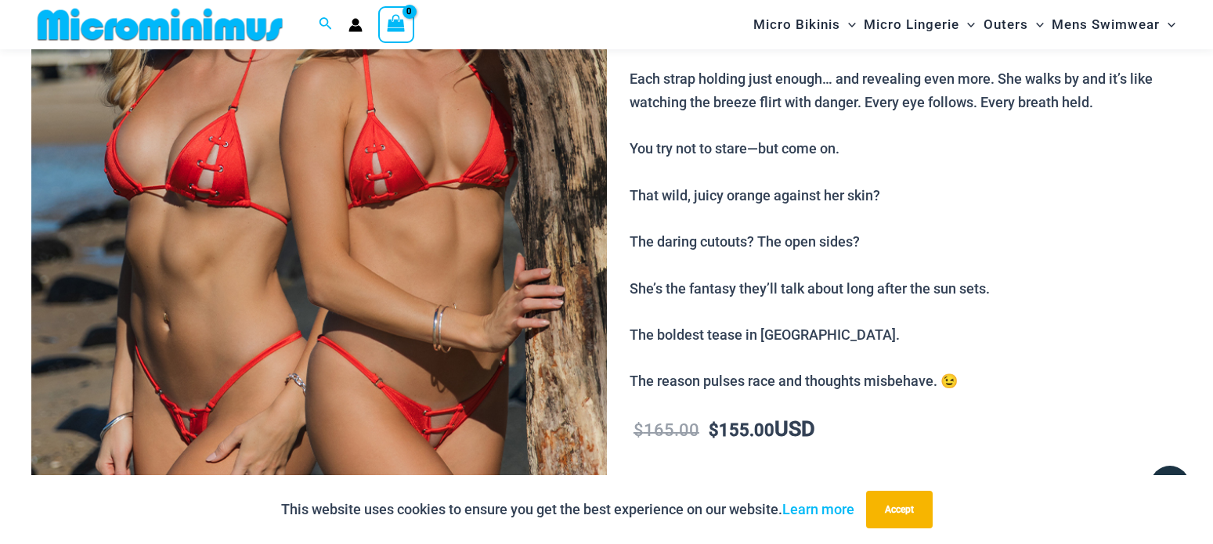
scroll to position [67, 0]
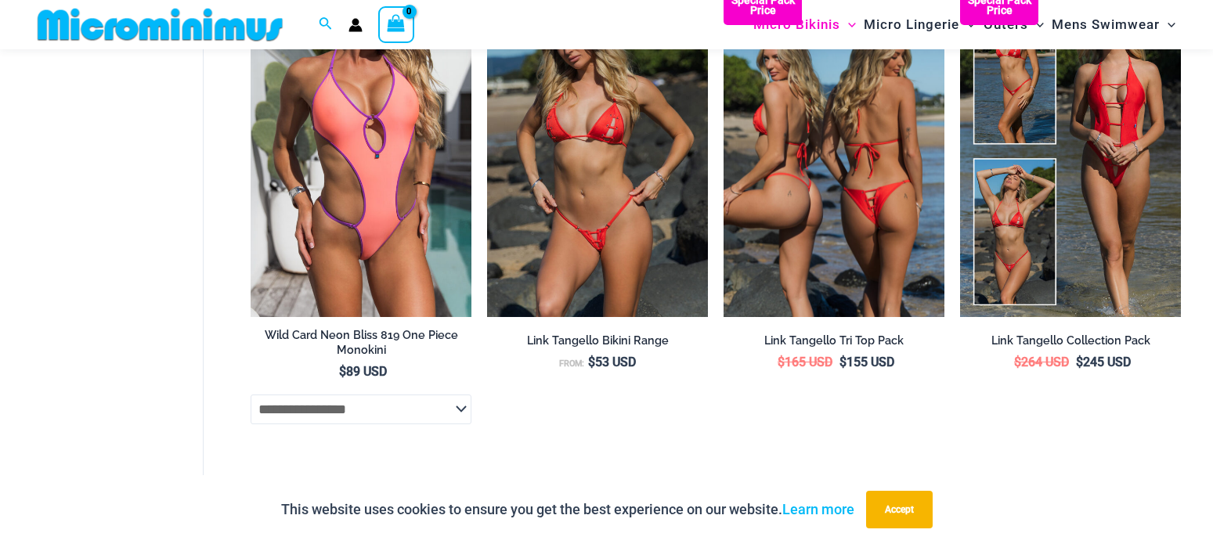
scroll to position [3976, 0]
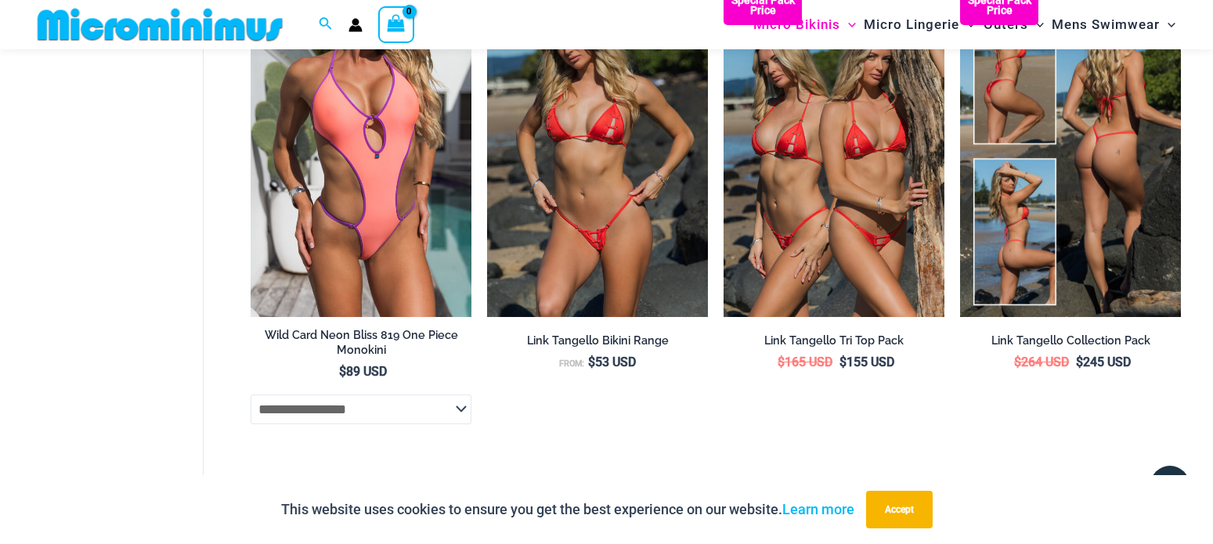
click at [1089, 226] on img at bounding box center [1070, 151] width 221 height 331
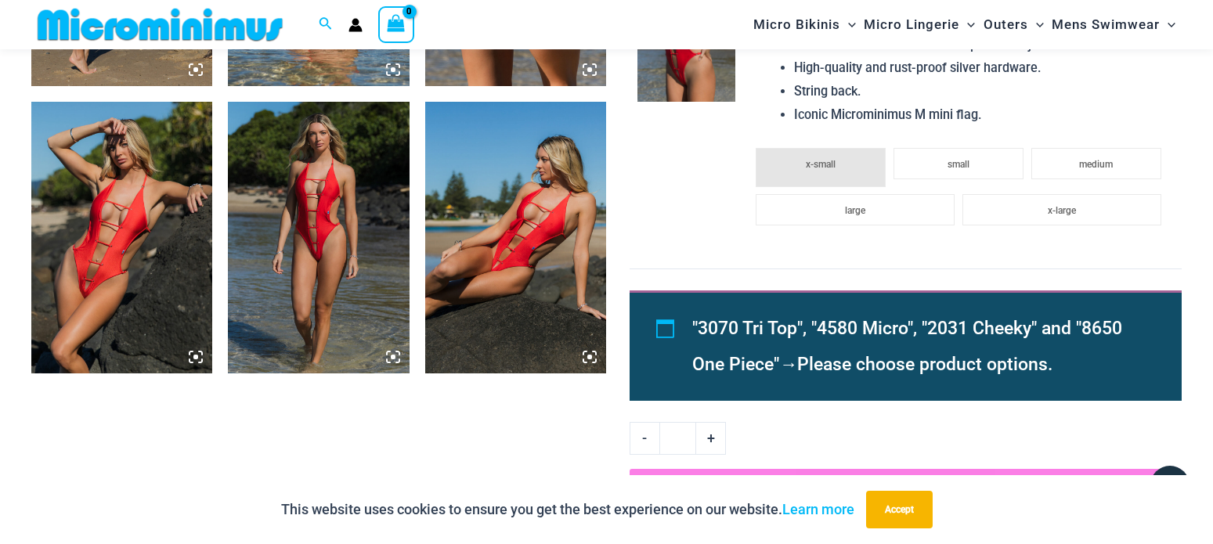
scroll to position [1823, 0]
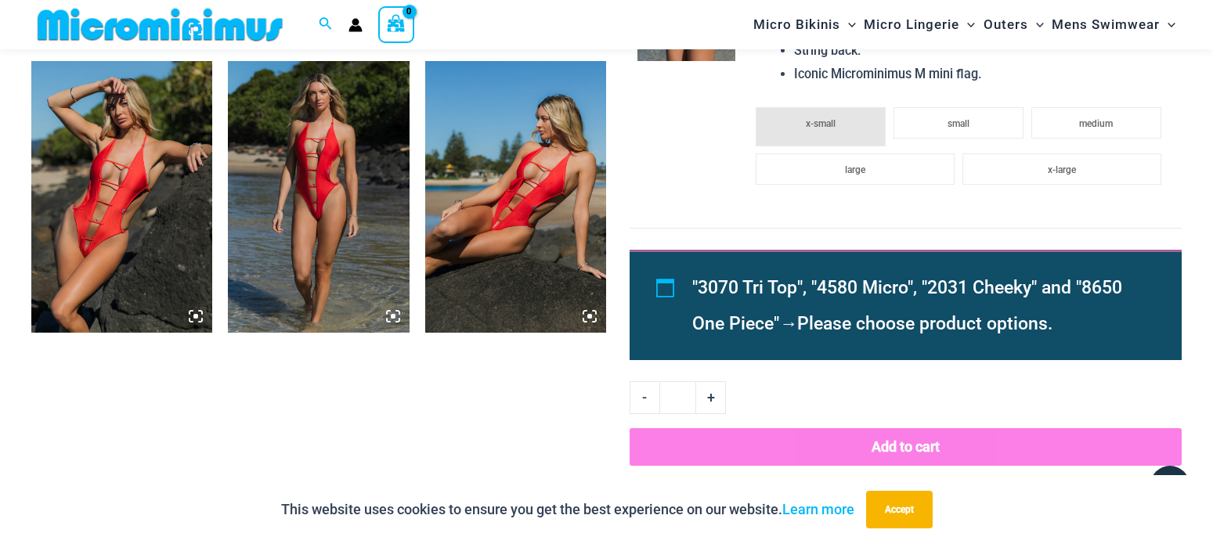
click at [351, 175] on img at bounding box center [318, 197] width 181 height 272
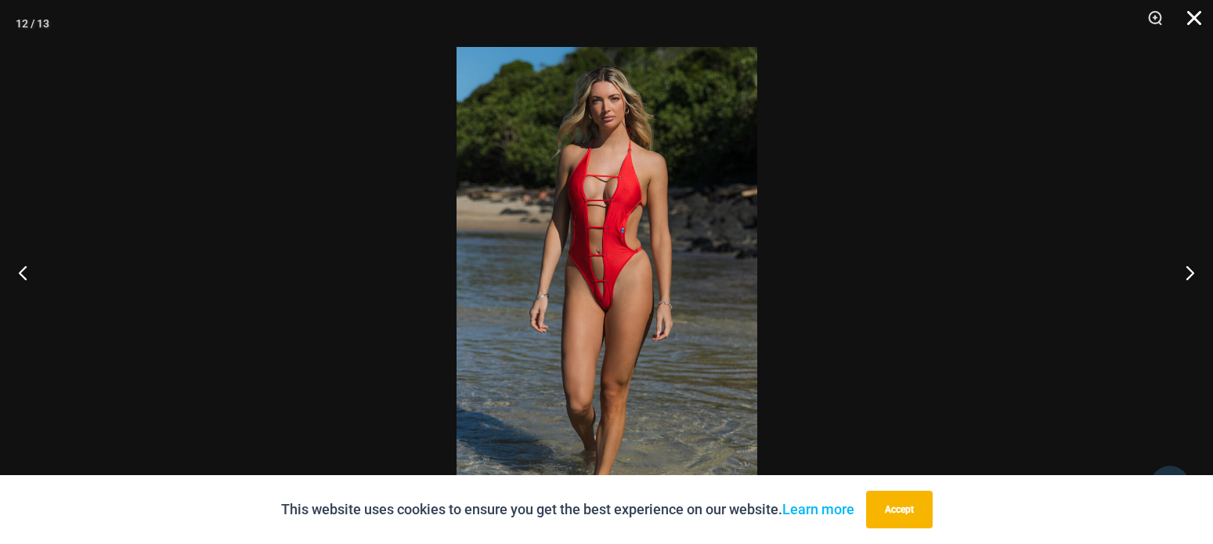
click at [1197, 18] on button "Close" at bounding box center [1188, 23] width 39 height 47
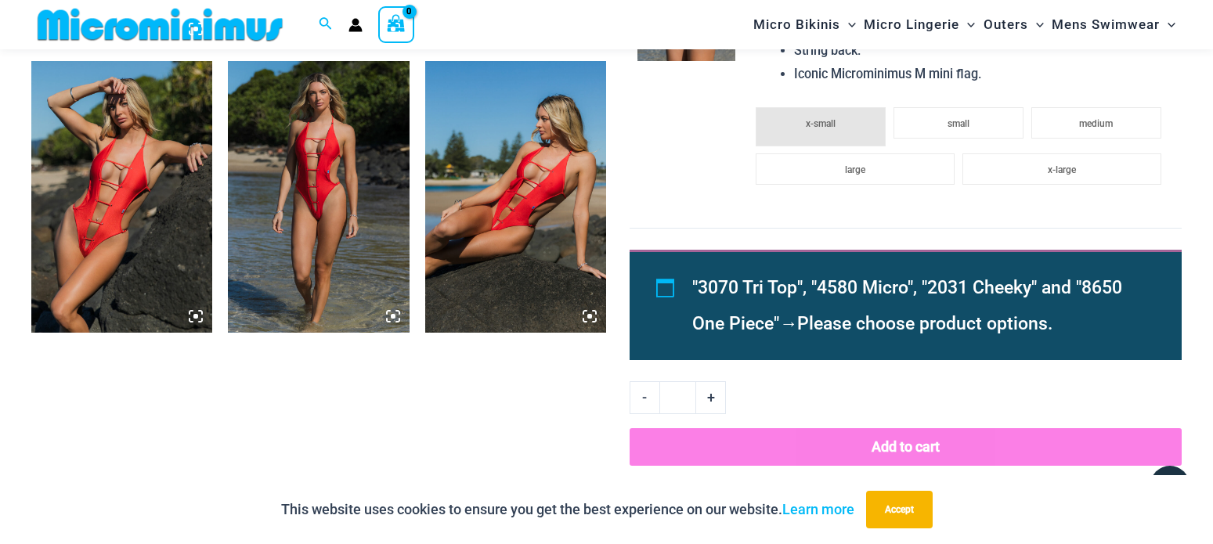
click at [141, 166] on img at bounding box center [121, 197] width 181 height 272
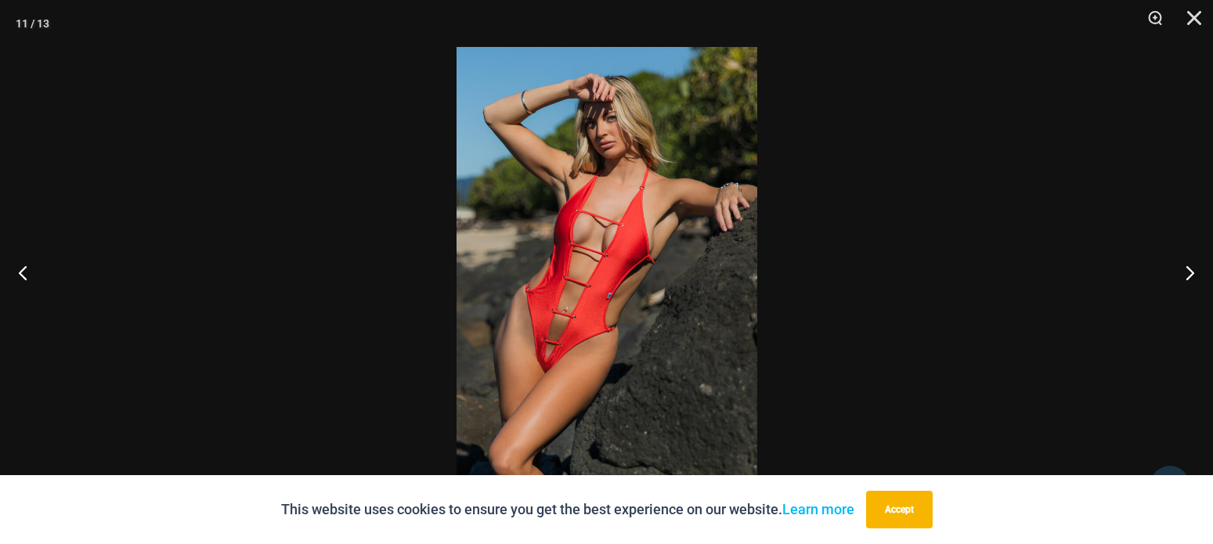
click at [608, 229] on img at bounding box center [606, 272] width 301 height 450
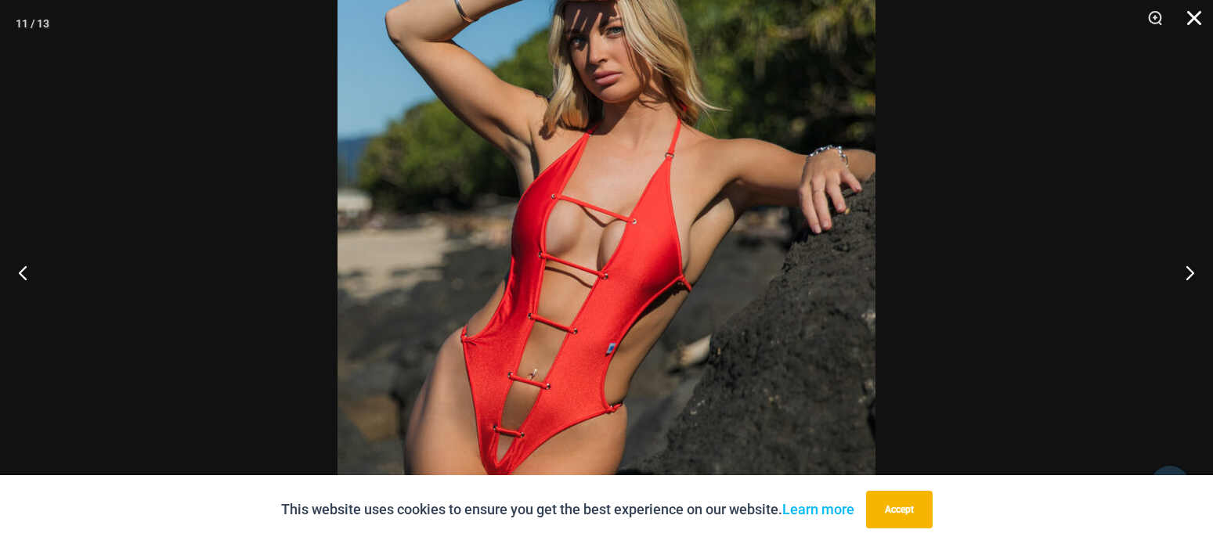
click at [1189, 11] on button "Close" at bounding box center [1188, 23] width 39 height 47
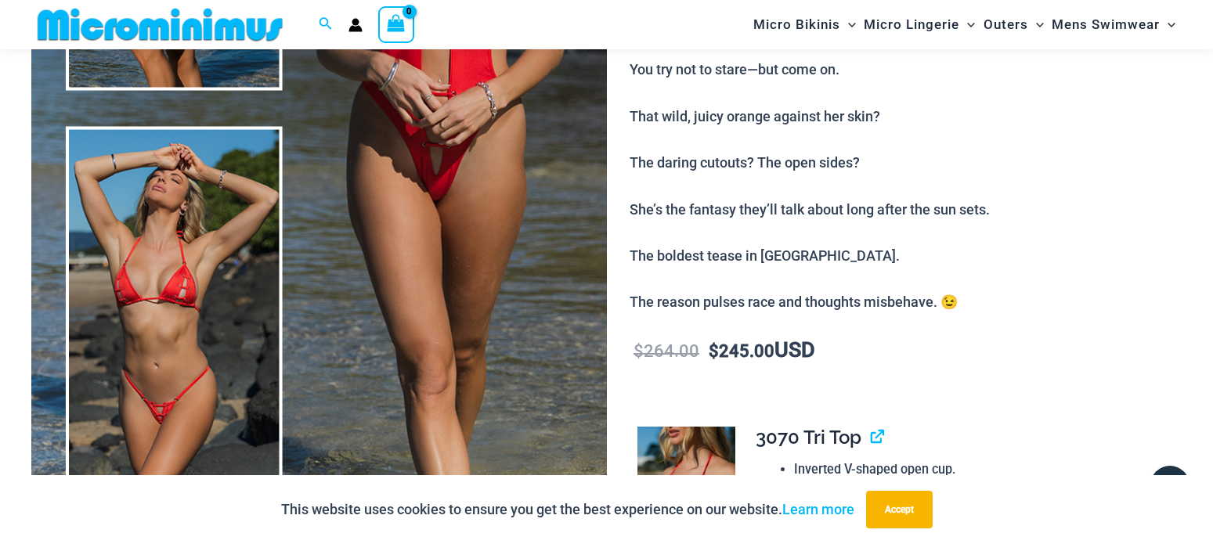
scroll to position [146, 0]
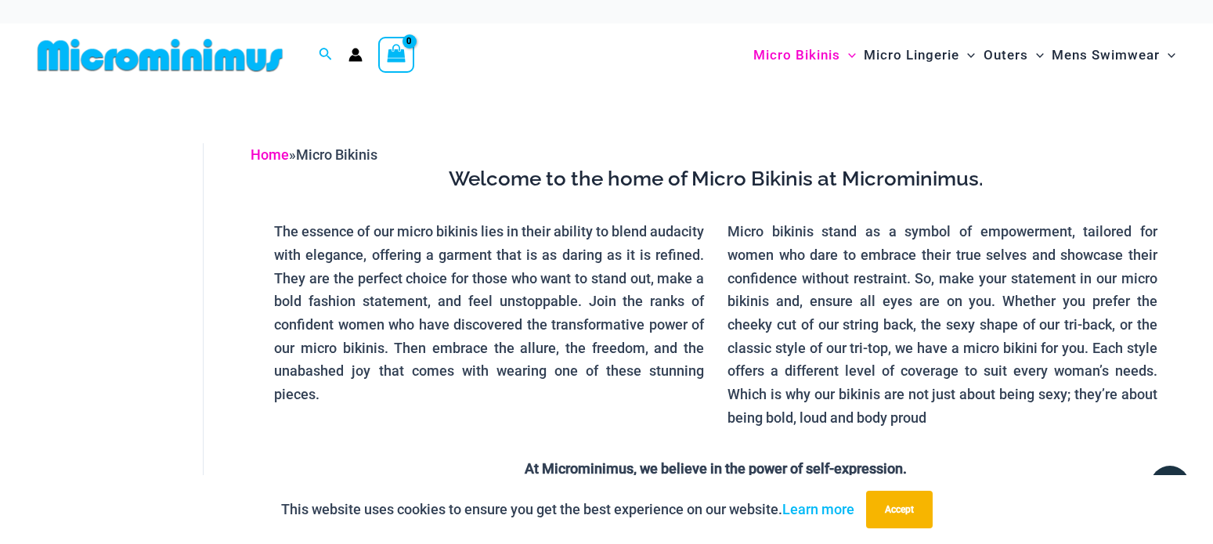
click at [276, 154] on link "Home" at bounding box center [270, 154] width 38 height 16
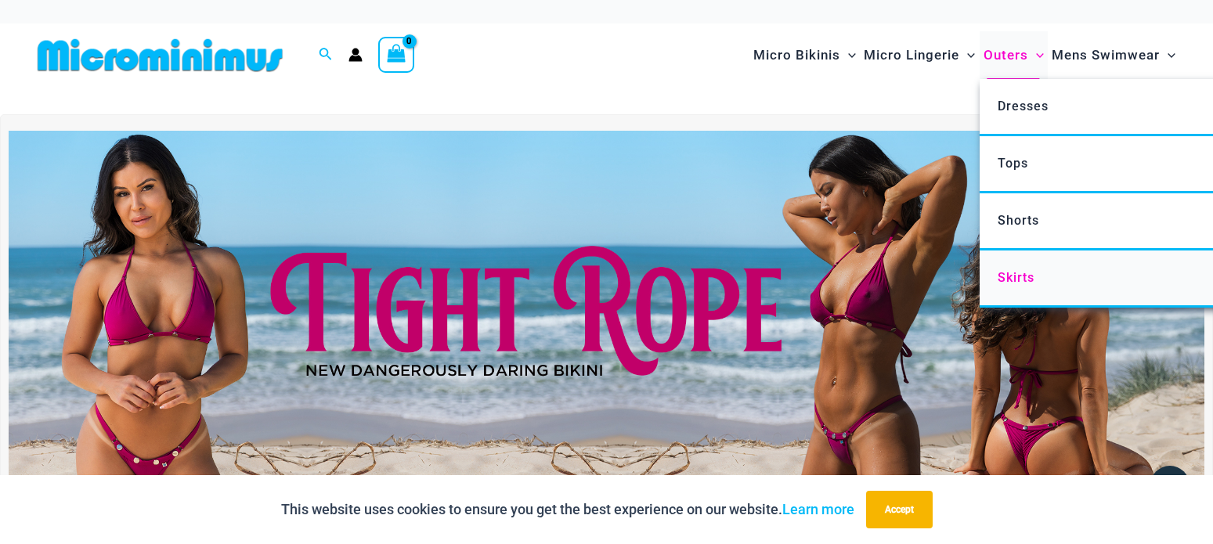
click at [1027, 283] on span "Skirts" at bounding box center [1016, 277] width 37 height 15
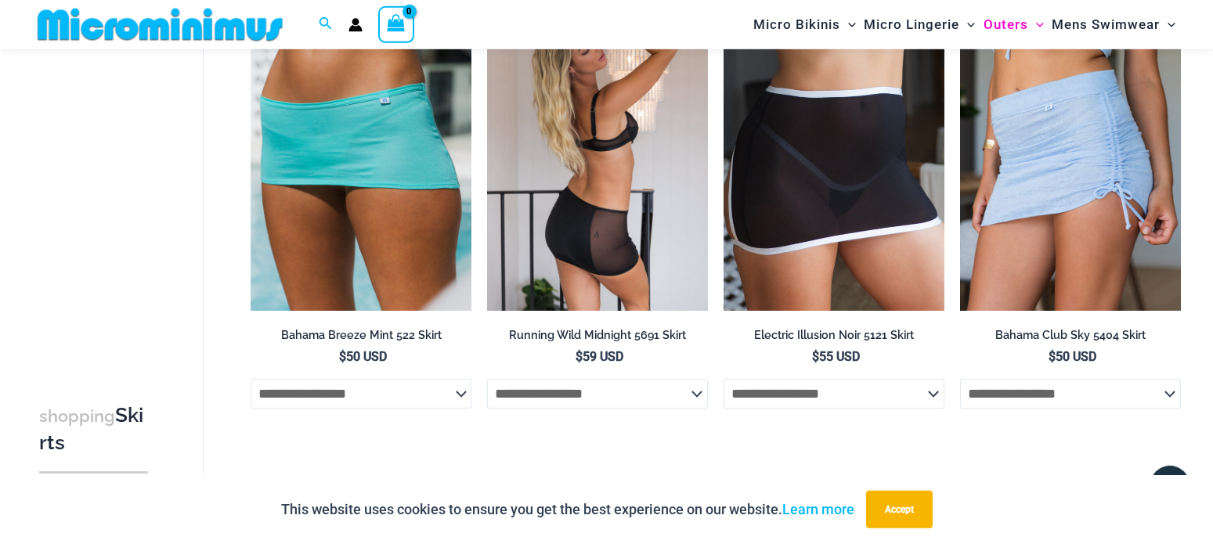
scroll to position [146, 0]
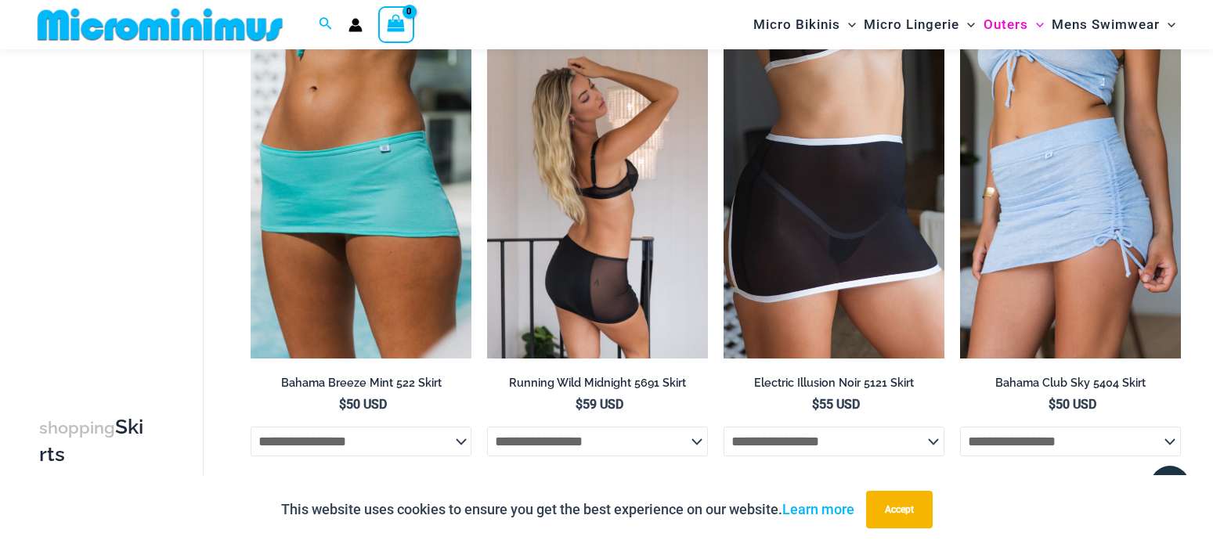
click at [609, 154] on img at bounding box center [597, 192] width 221 height 331
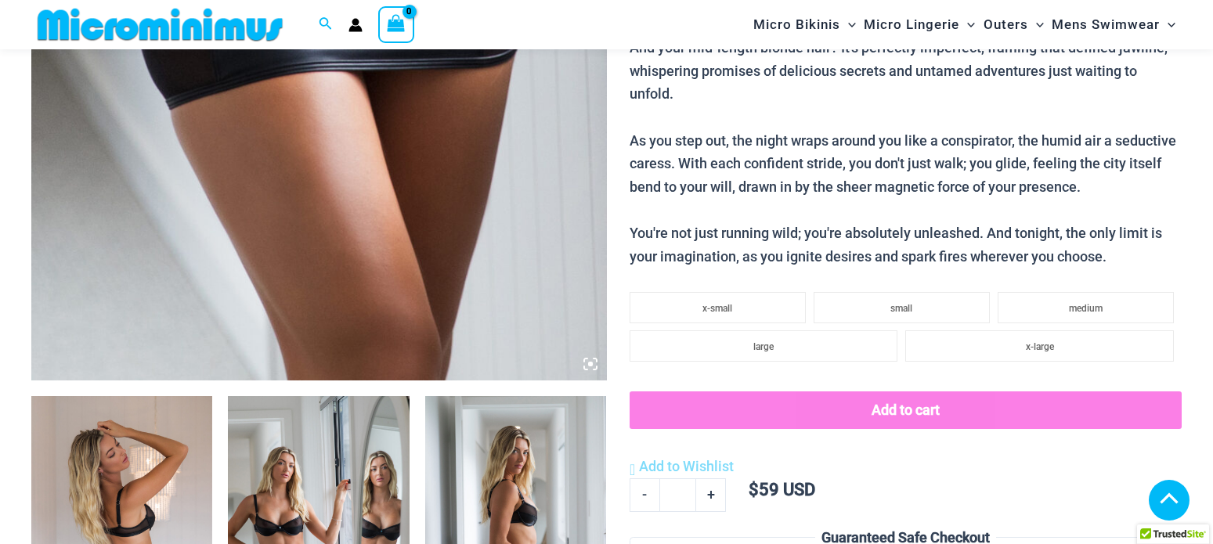
scroll to position [864, 0]
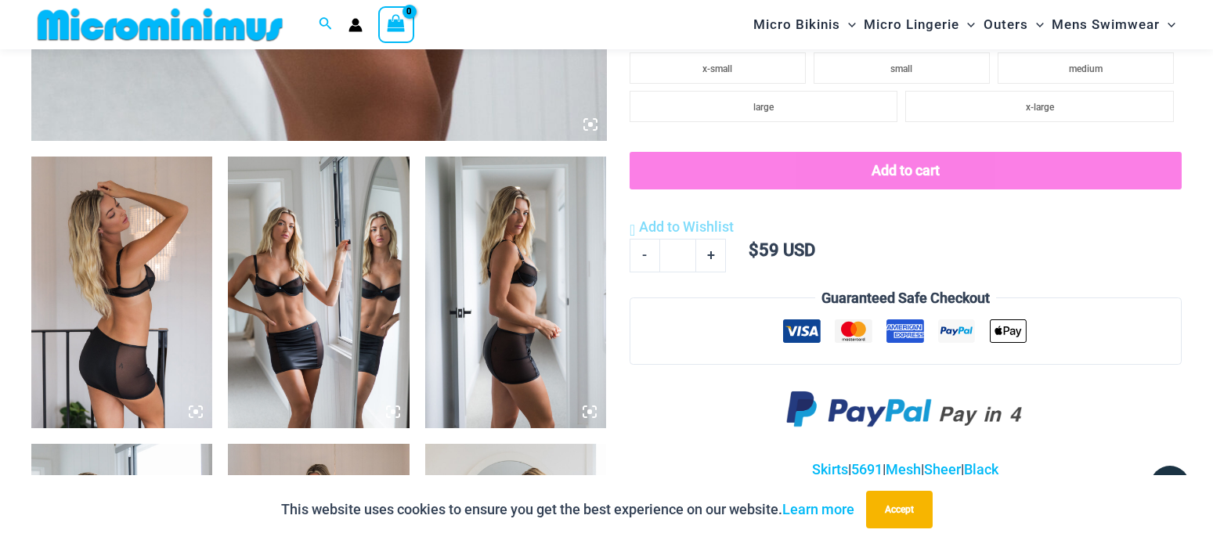
click at [512, 313] on img at bounding box center [515, 293] width 181 height 272
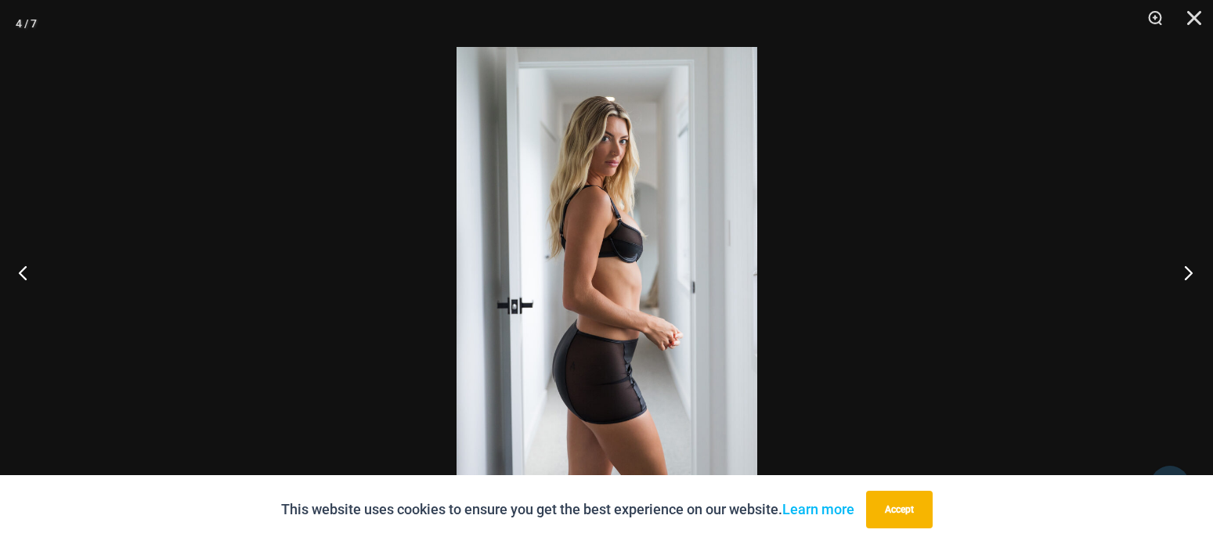
click at [1185, 262] on button "Next" at bounding box center [1183, 272] width 59 height 78
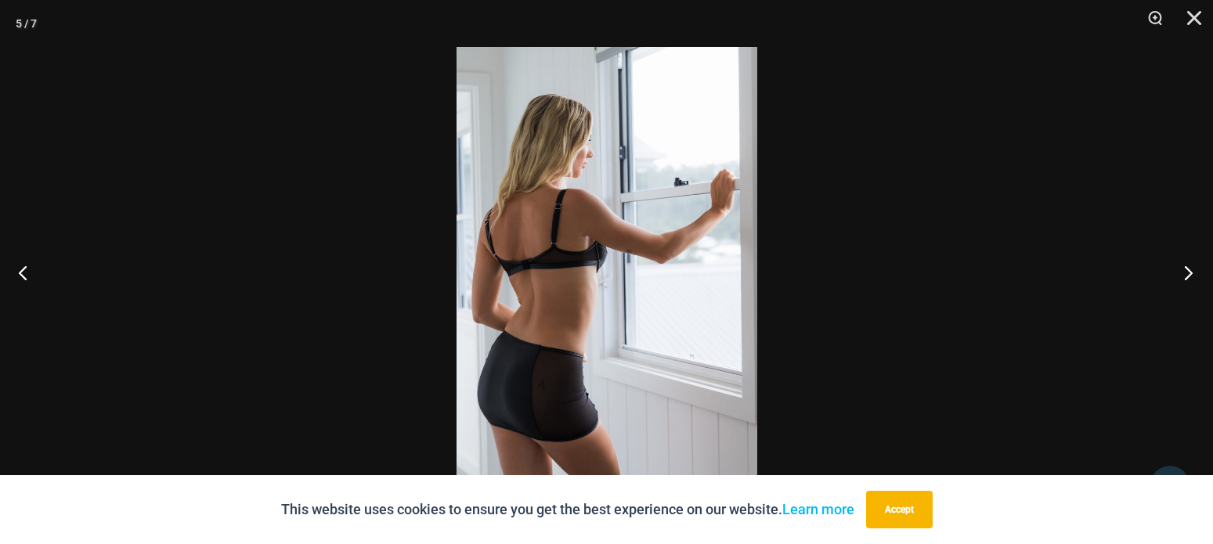
click at [1191, 274] on button "Next" at bounding box center [1183, 272] width 59 height 78
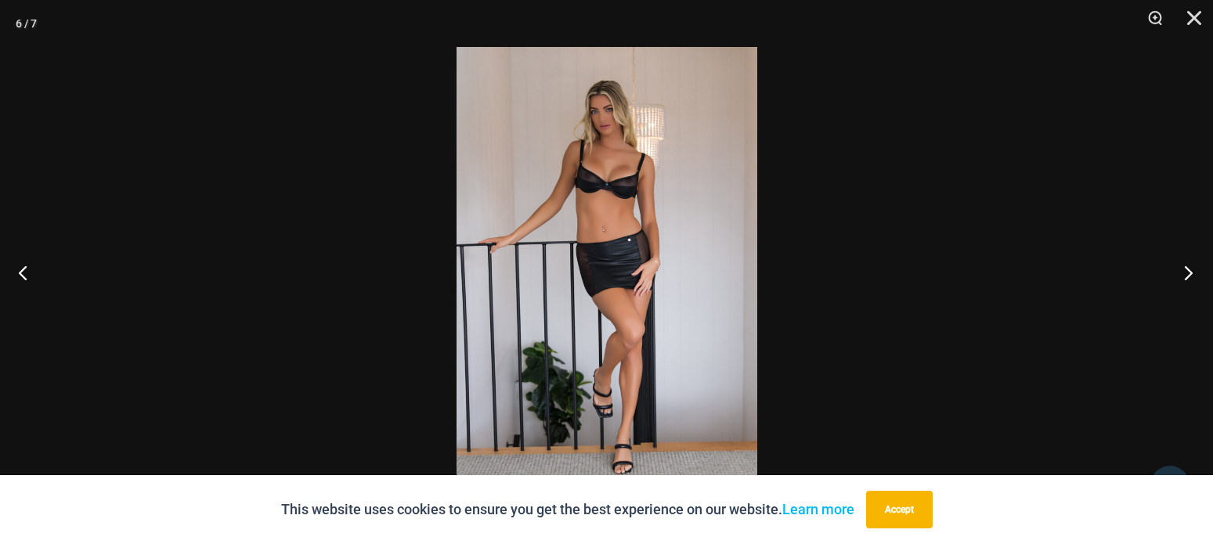
click at [1190, 274] on button "Next" at bounding box center [1183, 272] width 59 height 78
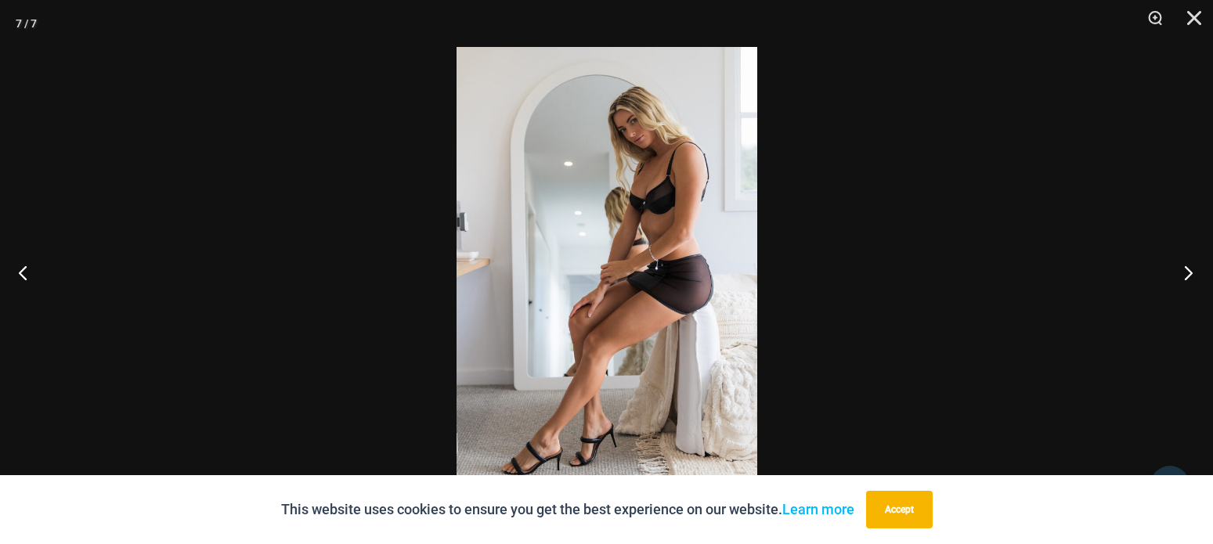
click at [1190, 274] on button "Next" at bounding box center [1183, 272] width 59 height 78
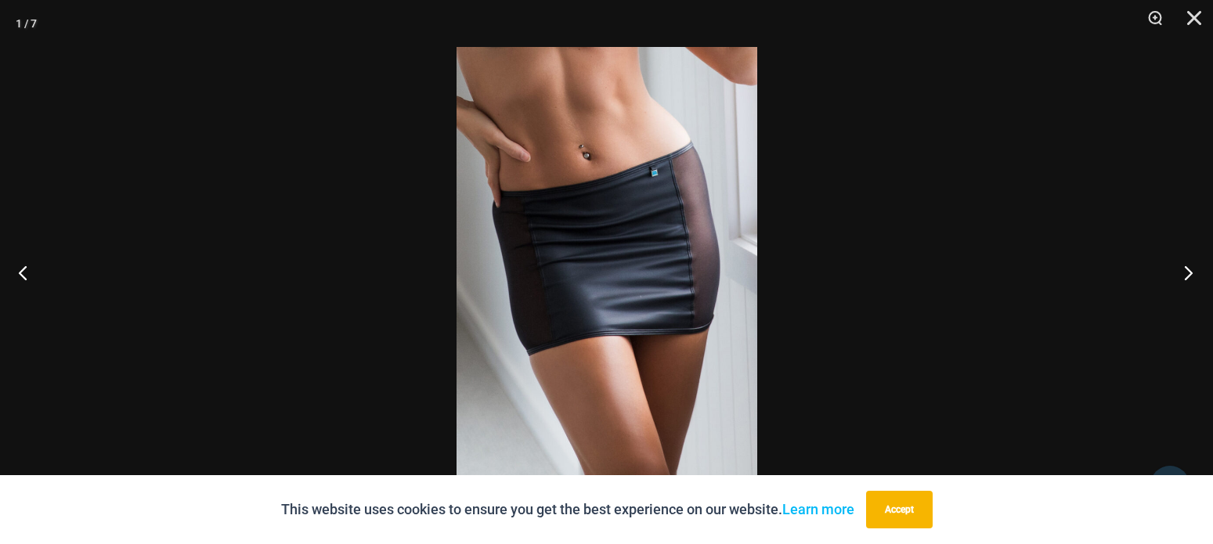
click at [1190, 274] on button "Next" at bounding box center [1183, 272] width 59 height 78
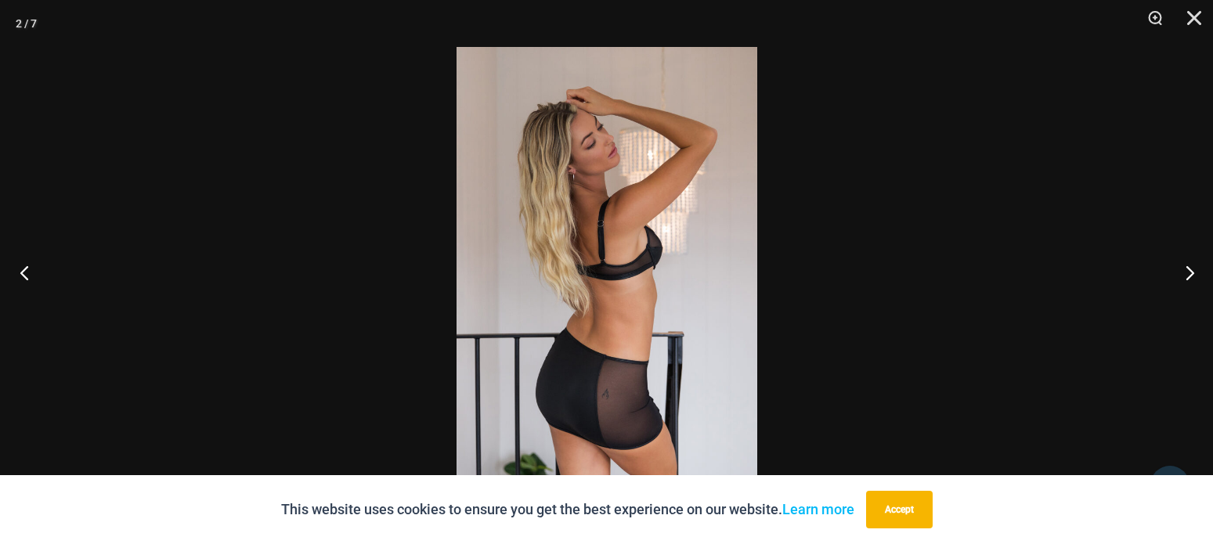
click at [19, 272] on button "Previous" at bounding box center [29, 272] width 59 height 78
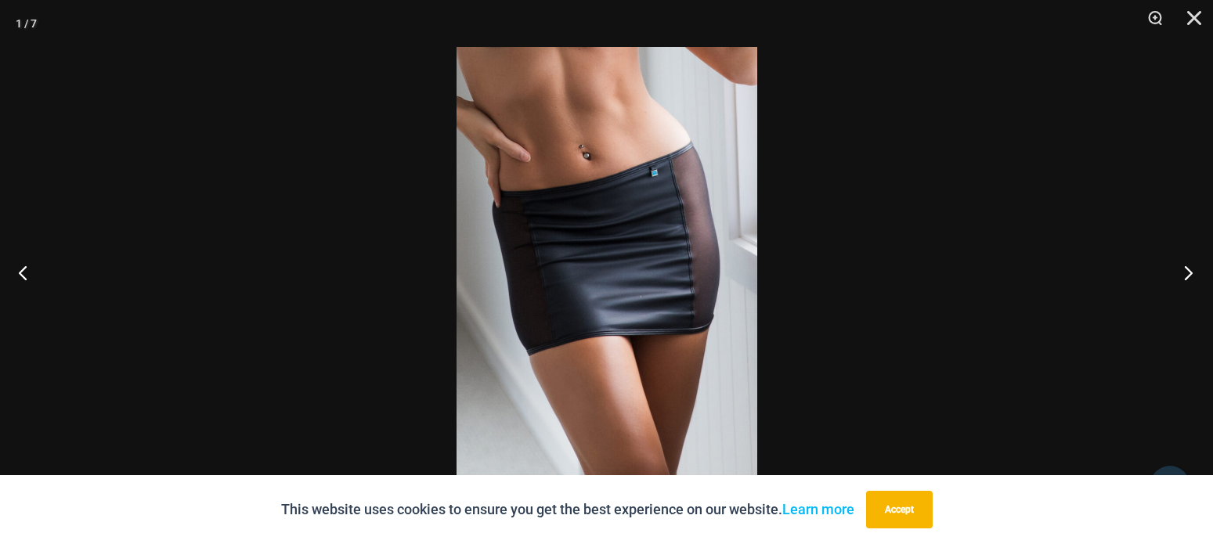
click at [1181, 270] on button "Next" at bounding box center [1183, 272] width 59 height 78
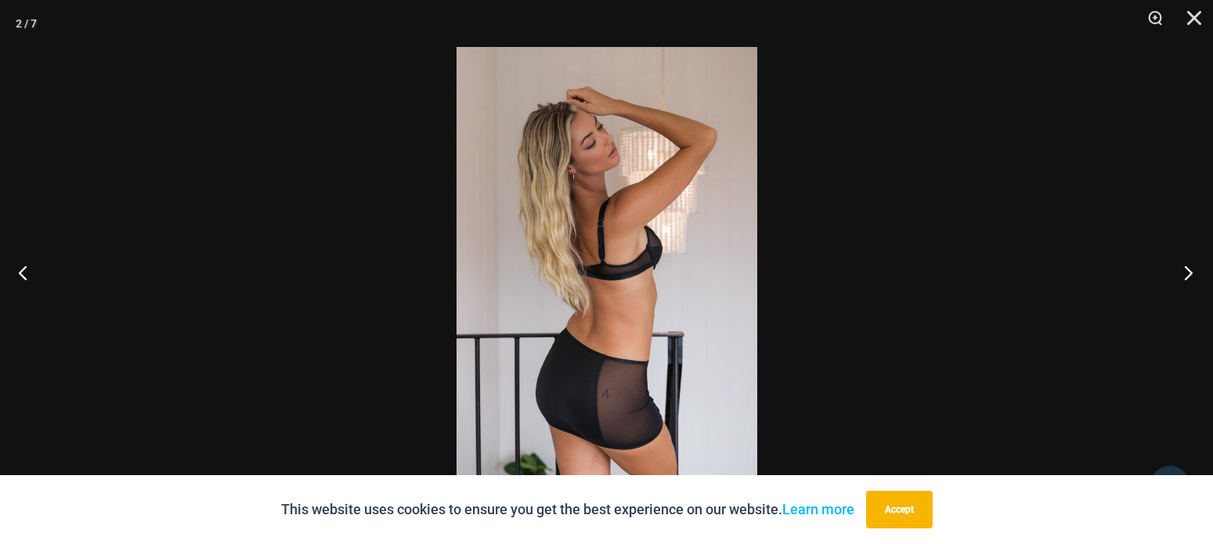
click at [1181, 270] on button "Next" at bounding box center [1183, 272] width 59 height 78
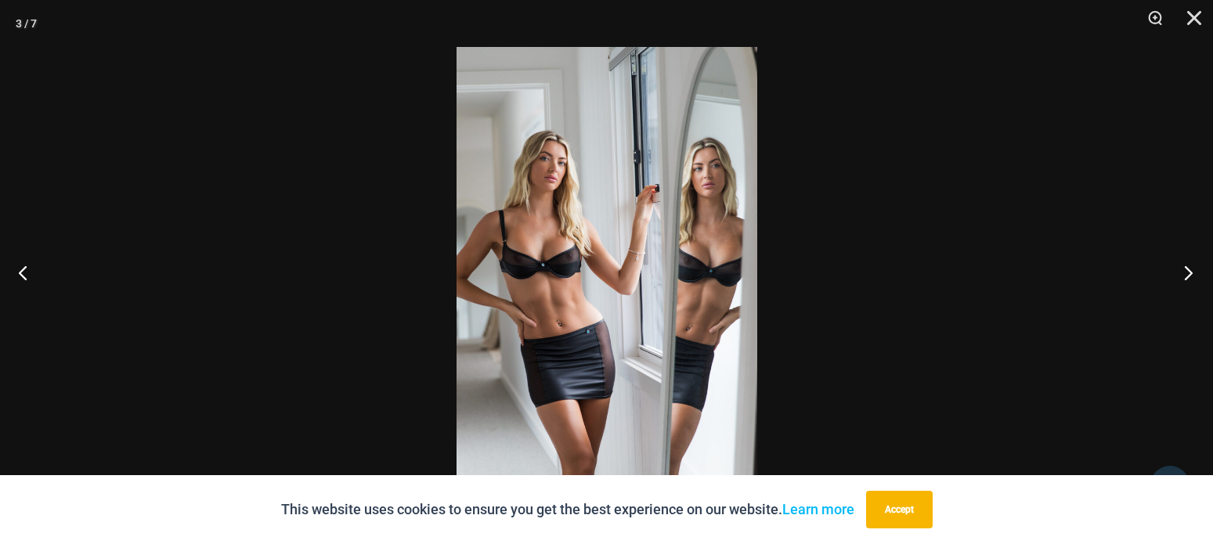
click at [1181, 270] on button "Next" at bounding box center [1183, 272] width 59 height 78
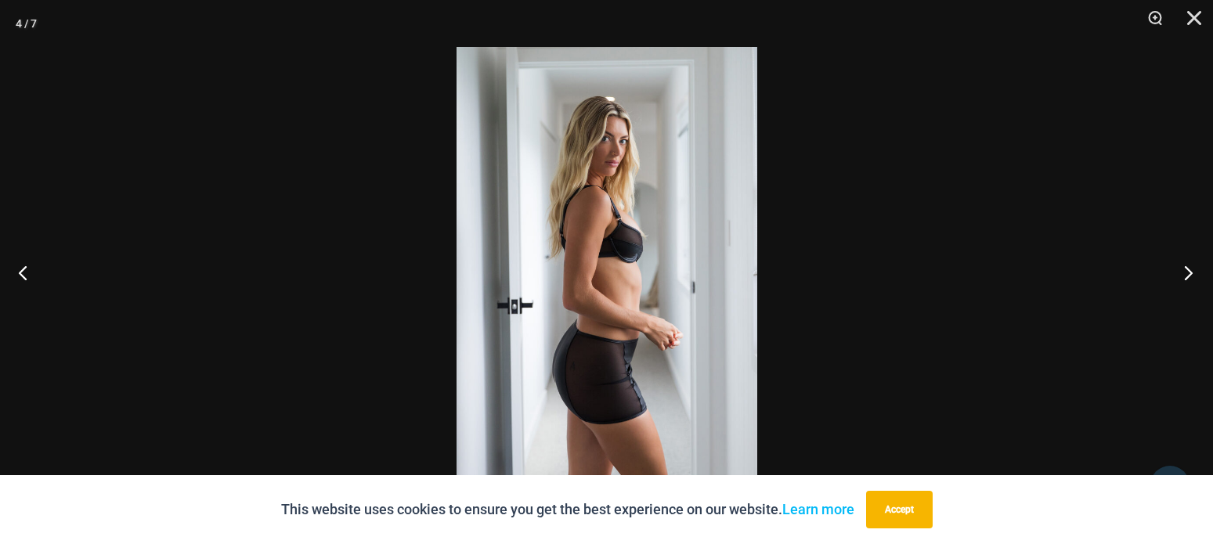
click at [1181, 270] on button "Next" at bounding box center [1183, 272] width 59 height 78
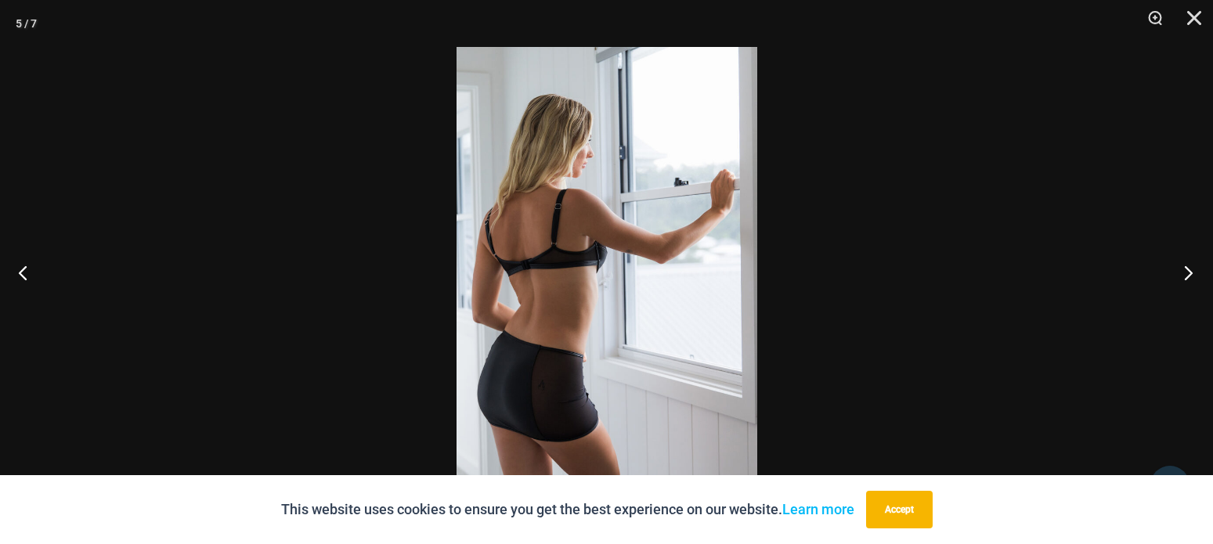
click at [1181, 270] on button "Next" at bounding box center [1183, 272] width 59 height 78
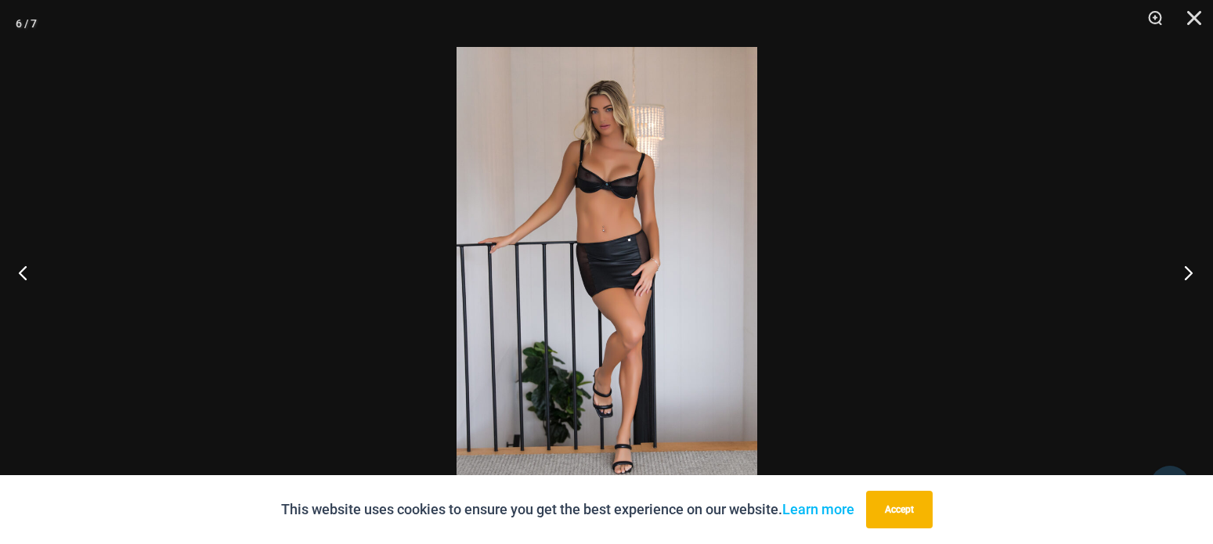
click at [1181, 270] on button "Next" at bounding box center [1183, 272] width 59 height 78
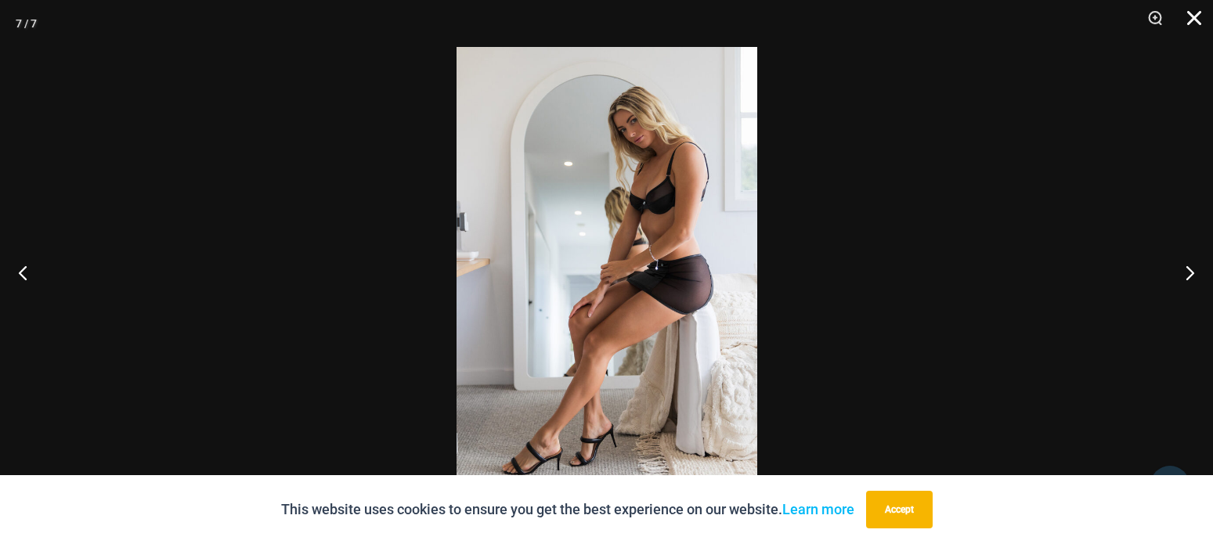
click at [1188, 18] on button "Close" at bounding box center [1188, 23] width 39 height 47
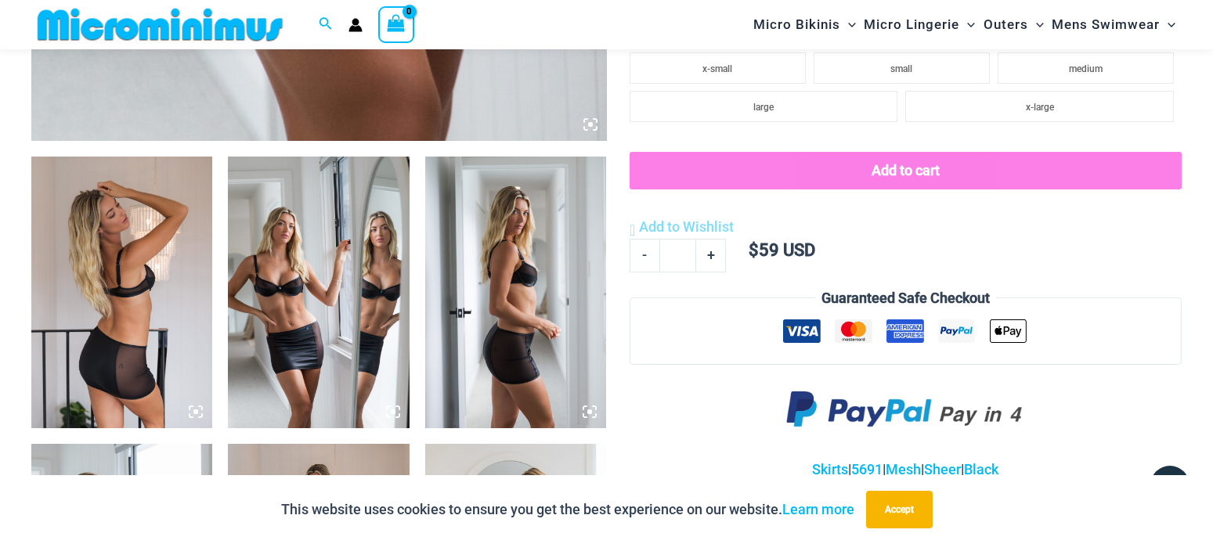
scroll to position [1184, 0]
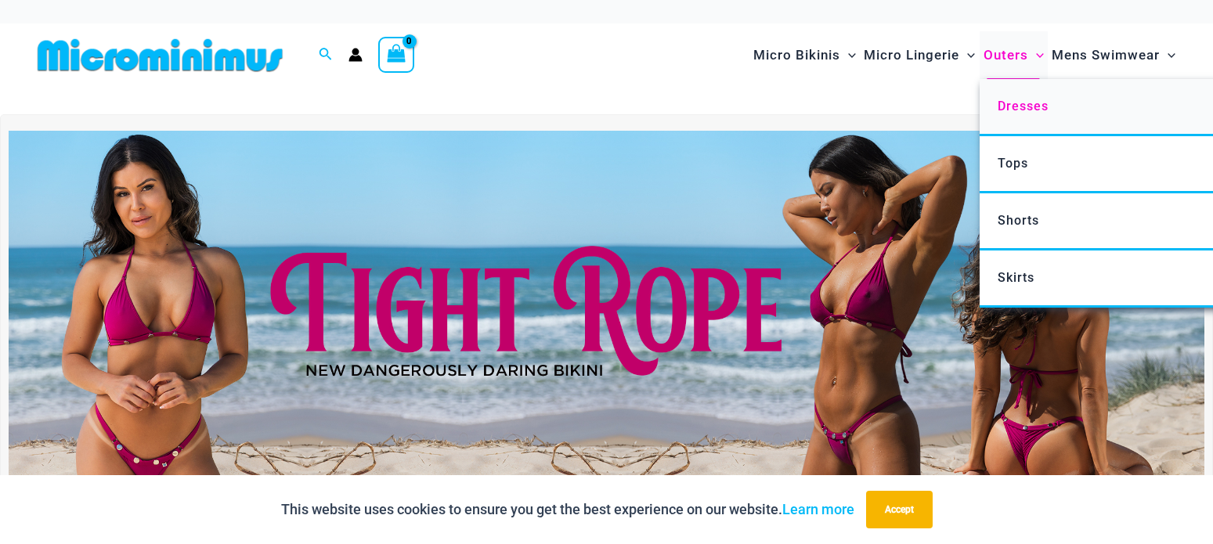
click at [1020, 109] on span "Dresses" at bounding box center [1023, 106] width 51 height 15
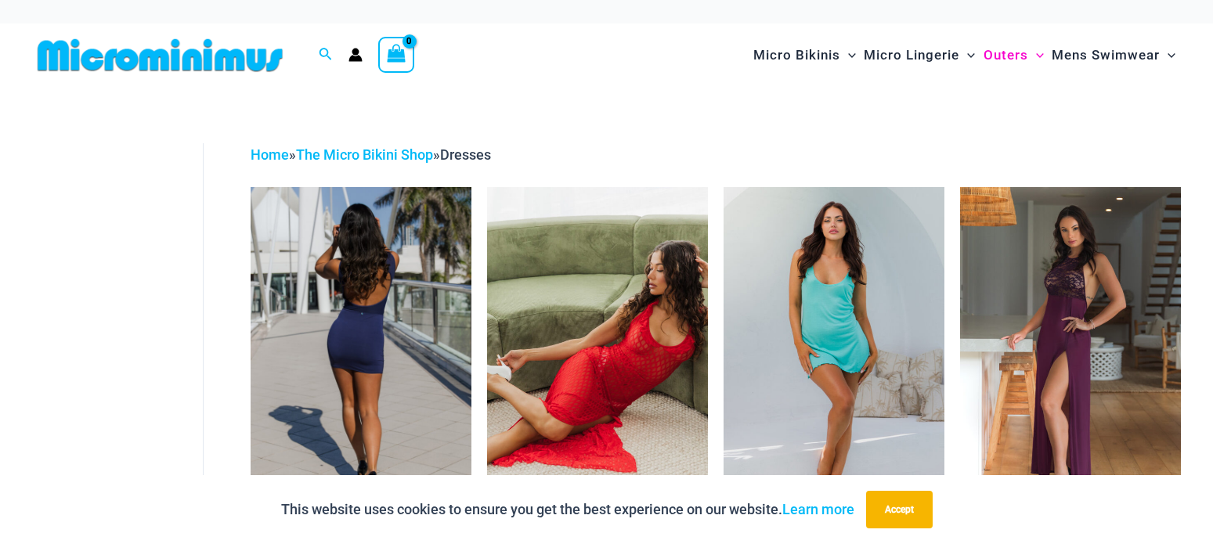
click at [357, 287] on img at bounding box center [361, 352] width 221 height 331
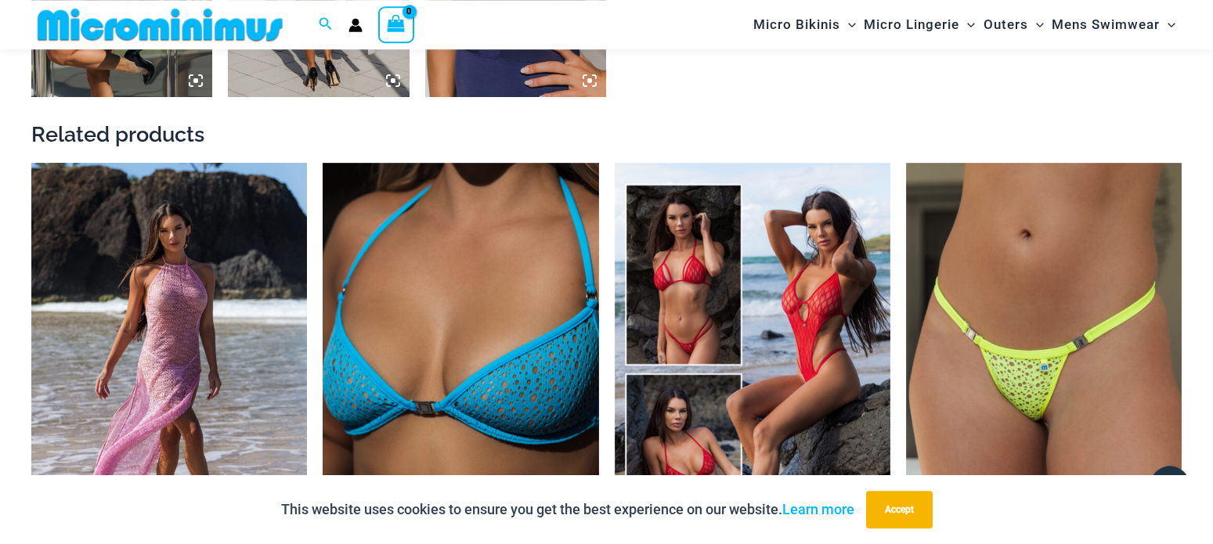
scroll to position [1823, 0]
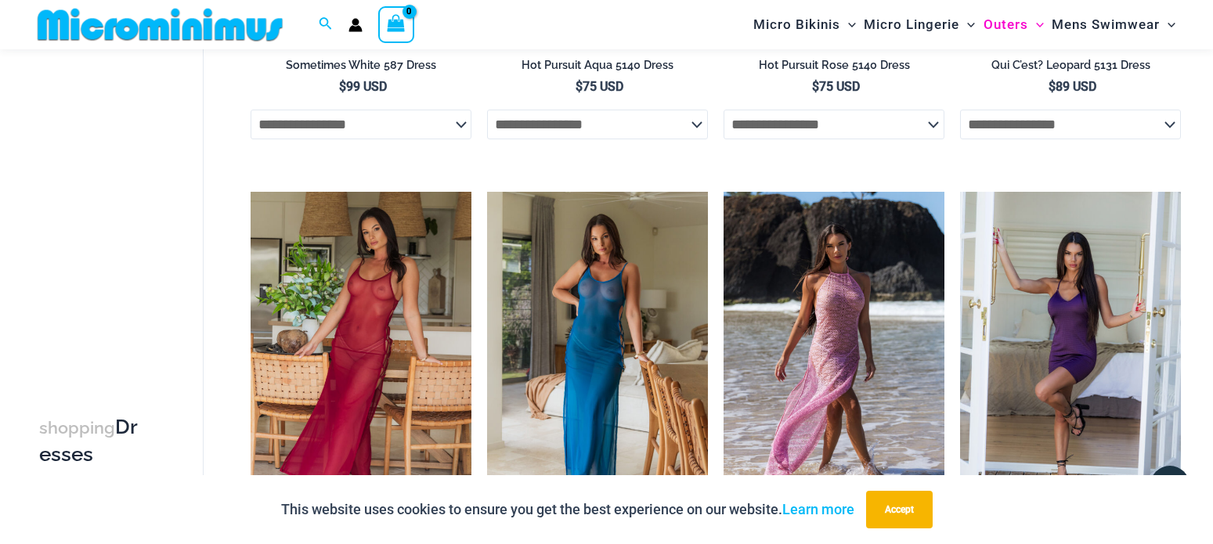
scroll to position [625, 0]
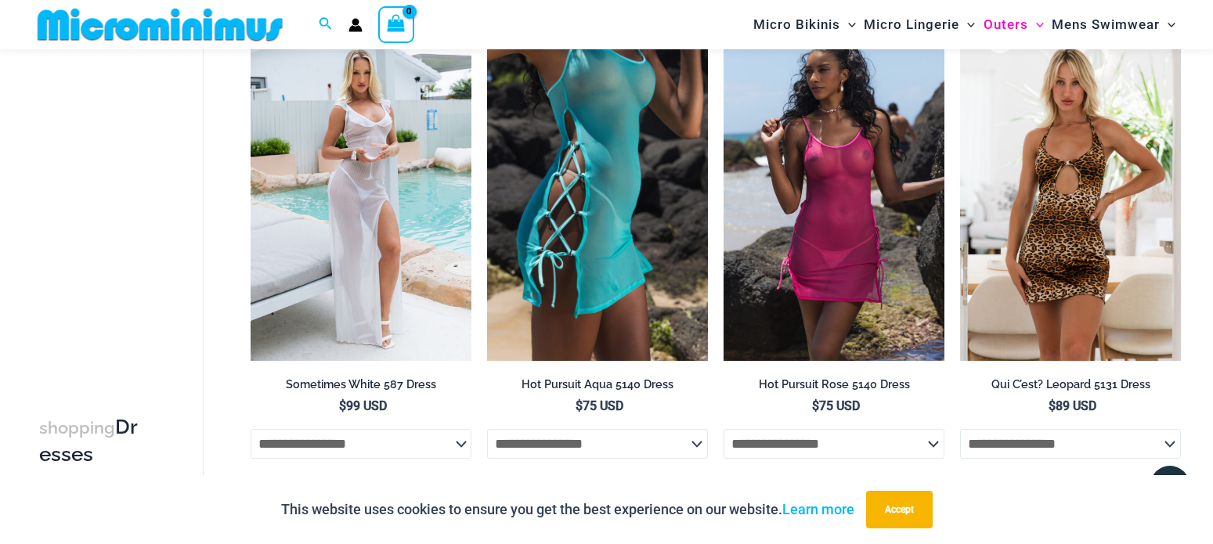
click at [582, 200] on img at bounding box center [597, 195] width 221 height 331
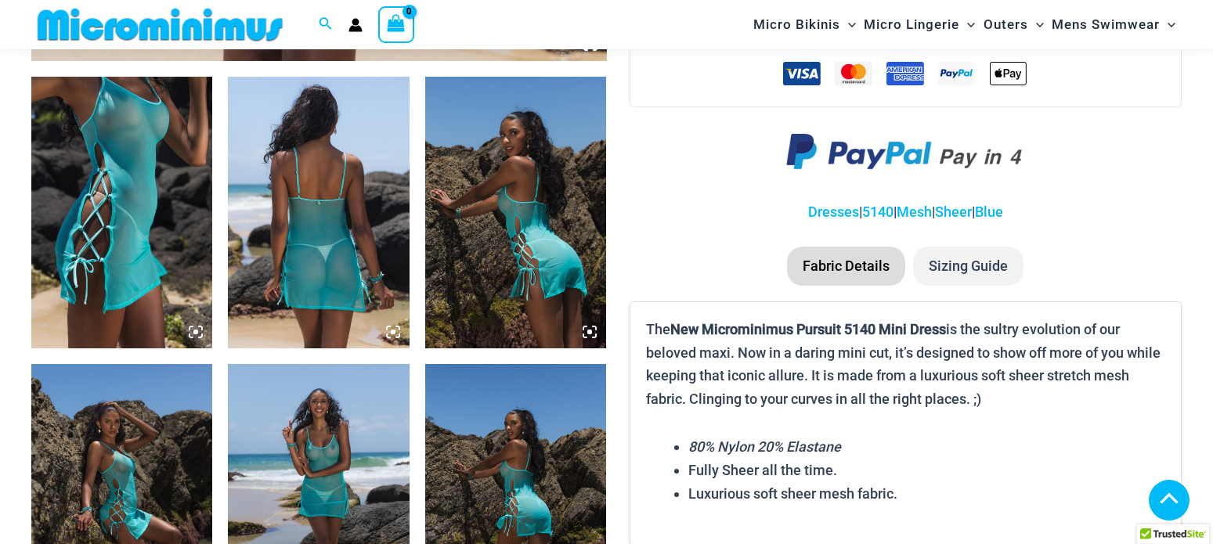
scroll to position [1184, 0]
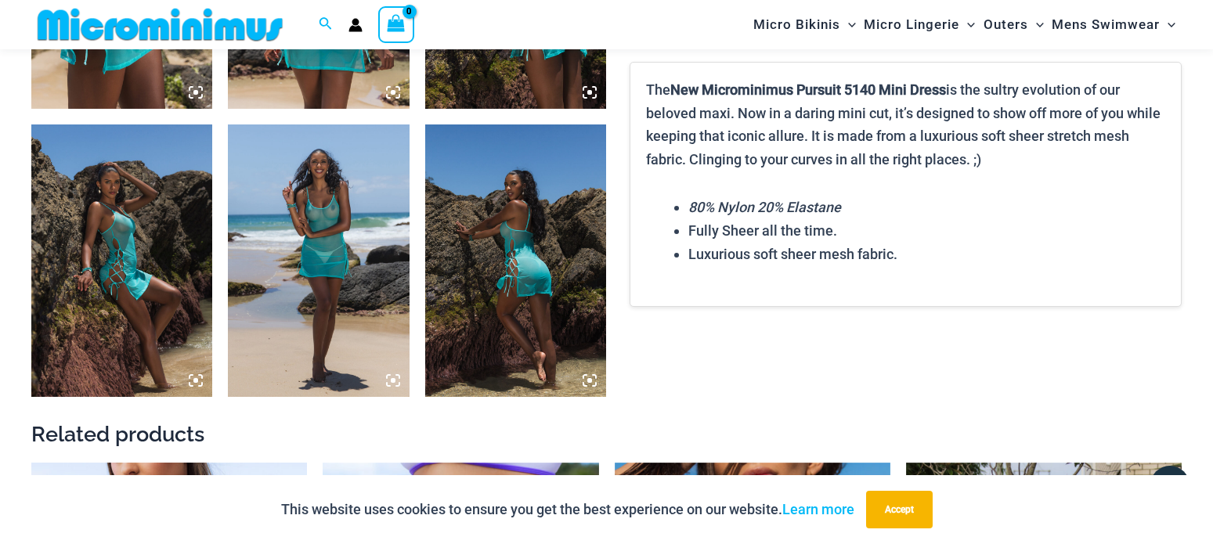
click at [301, 233] on img at bounding box center [318, 260] width 181 height 272
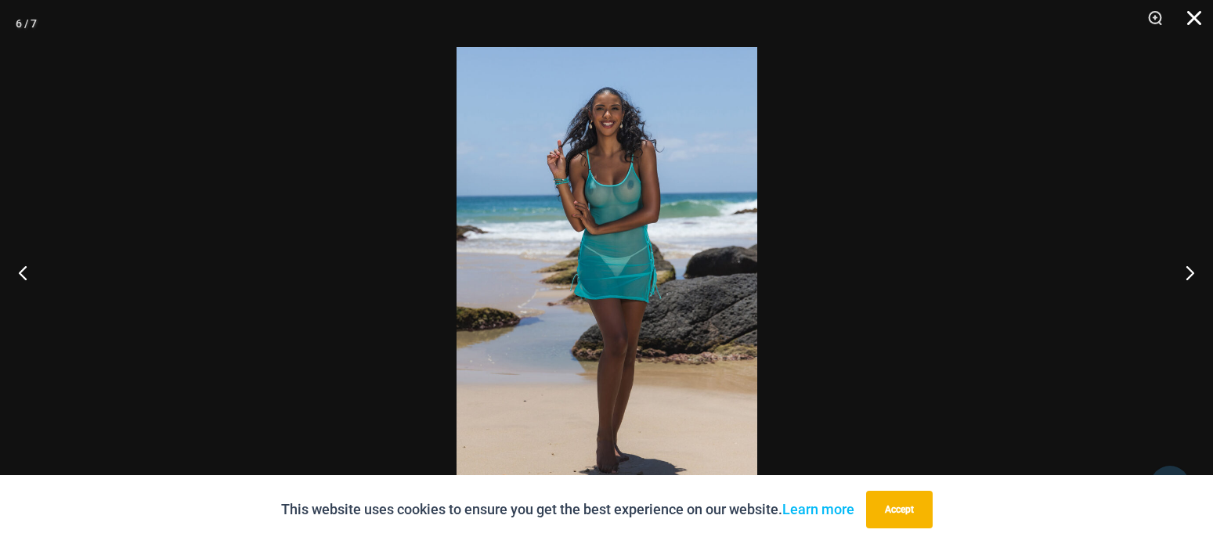
click at [1190, 18] on button "Close" at bounding box center [1188, 23] width 39 height 47
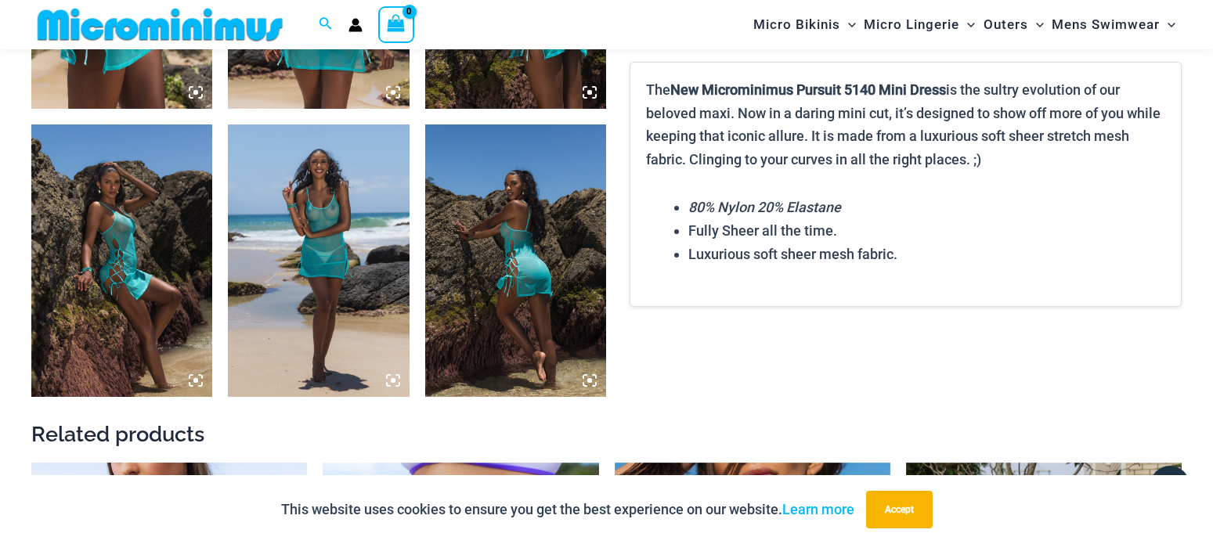
click at [143, 204] on img at bounding box center [121, 260] width 181 height 272
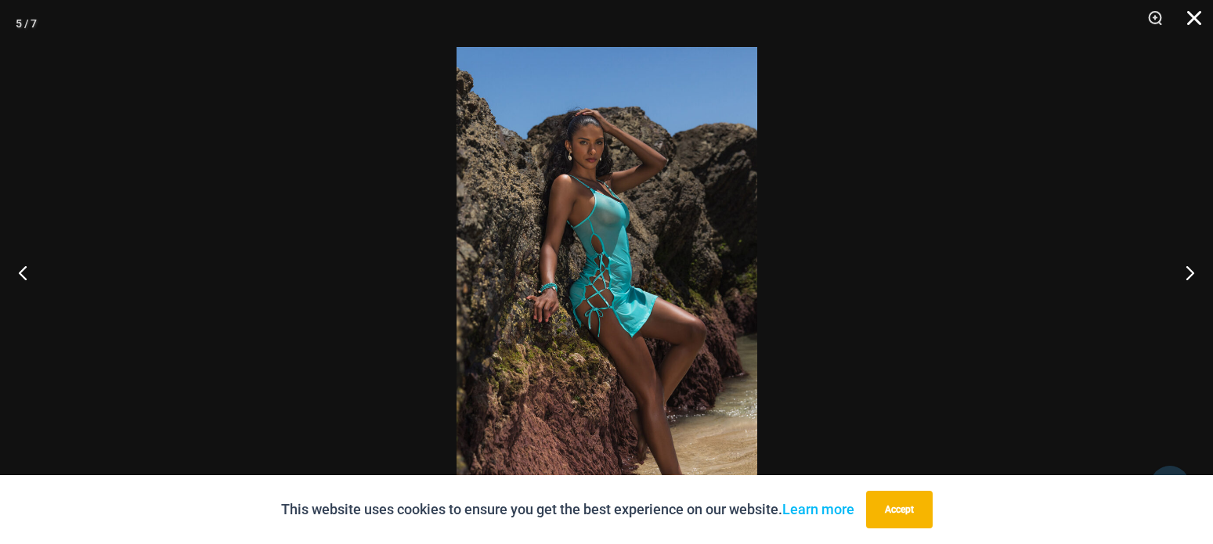
click at [1185, 13] on button "Close" at bounding box center [1188, 23] width 39 height 47
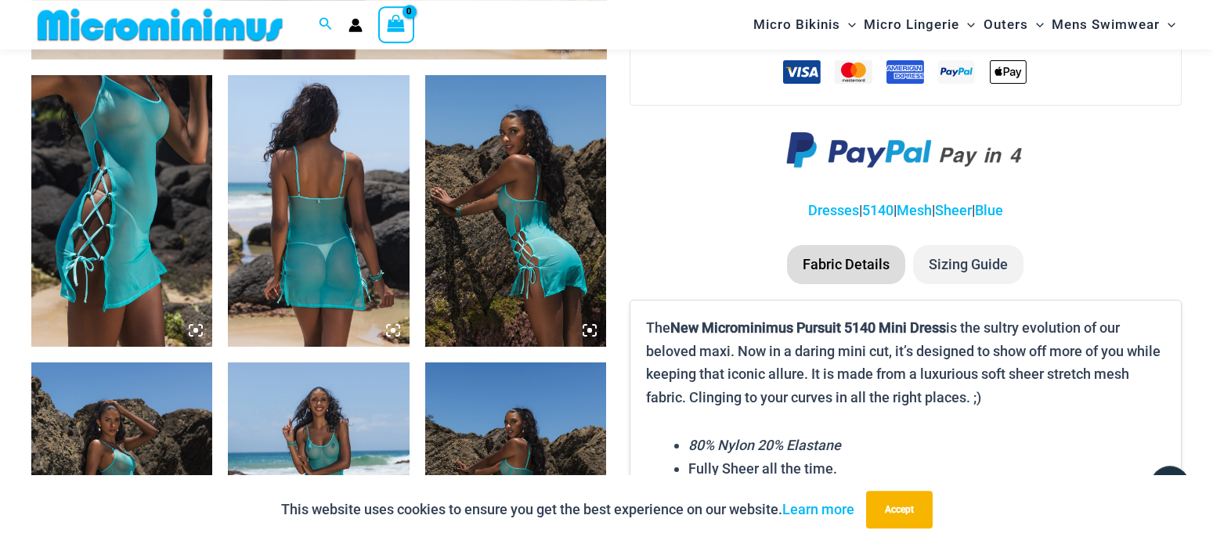
scroll to position [864, 0]
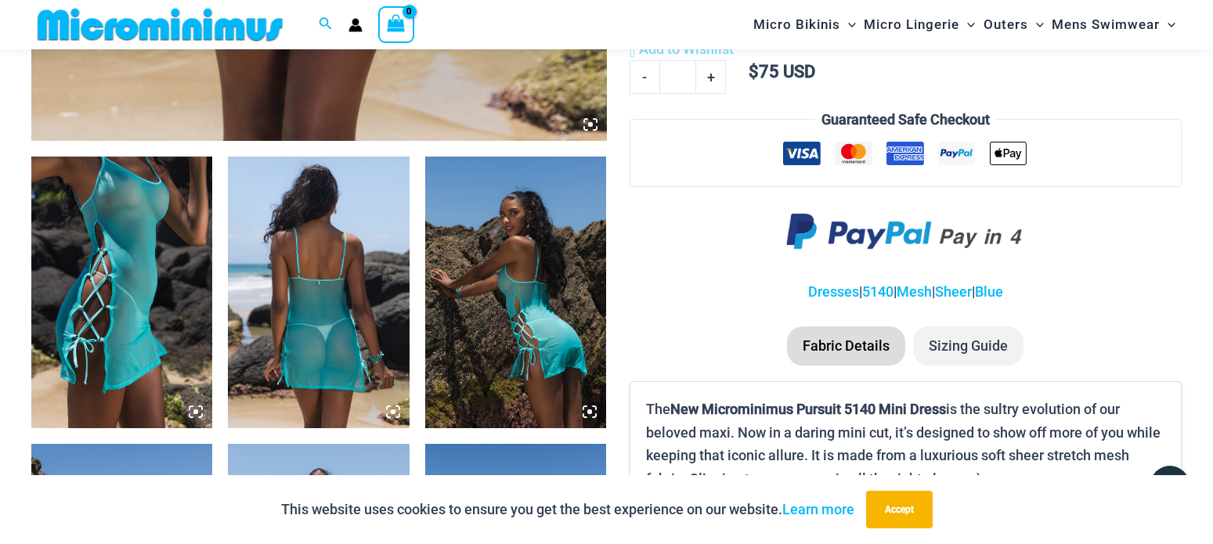
click at [330, 223] on img at bounding box center [318, 293] width 181 height 272
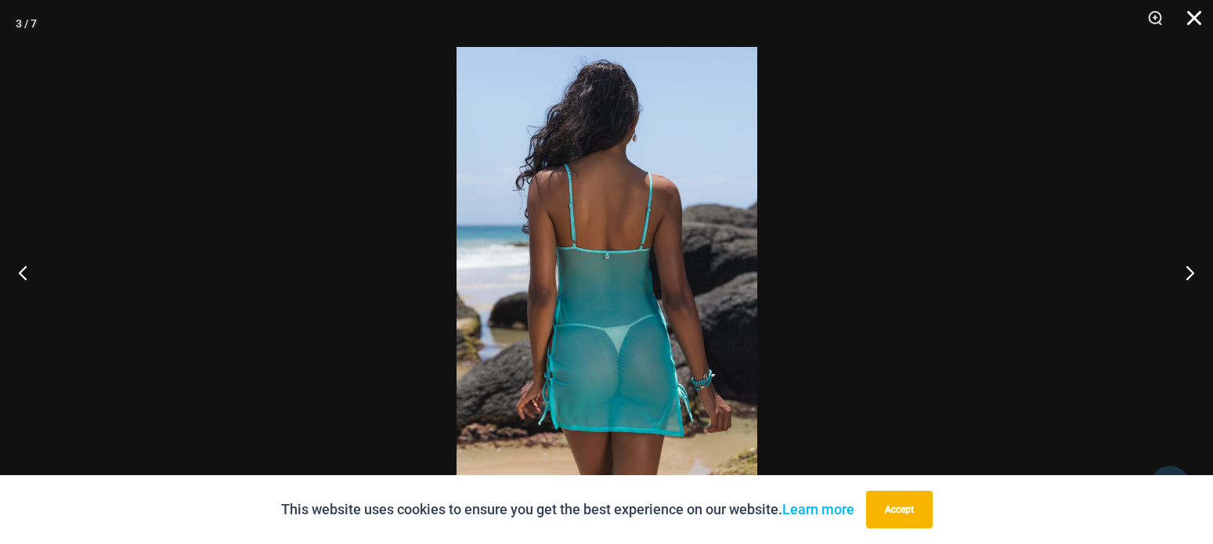
click at [1192, 22] on button "Close" at bounding box center [1188, 23] width 39 height 47
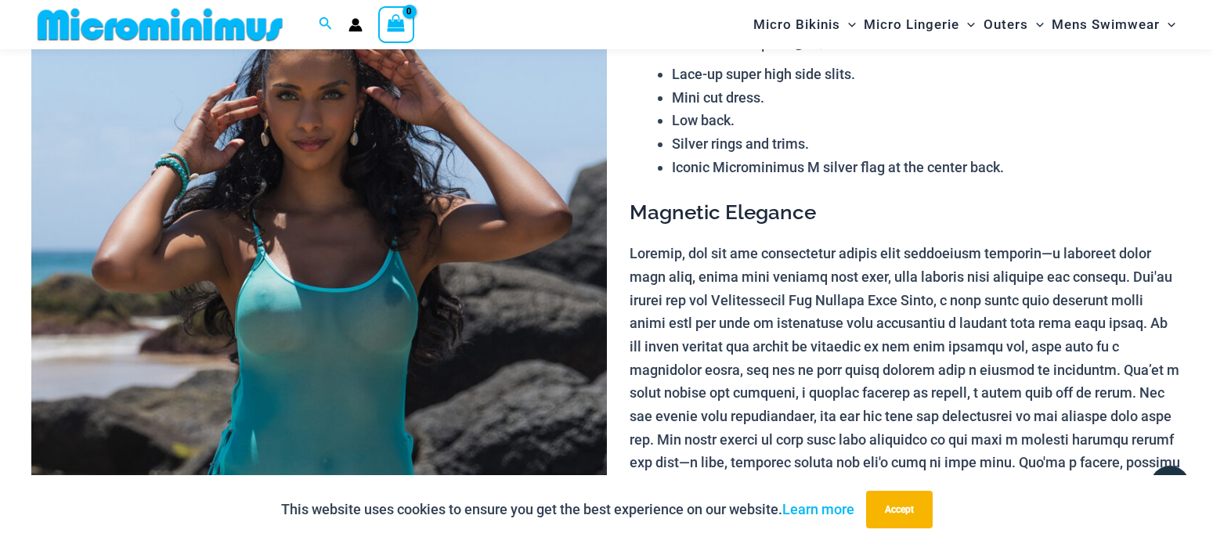
scroll to position [66, 0]
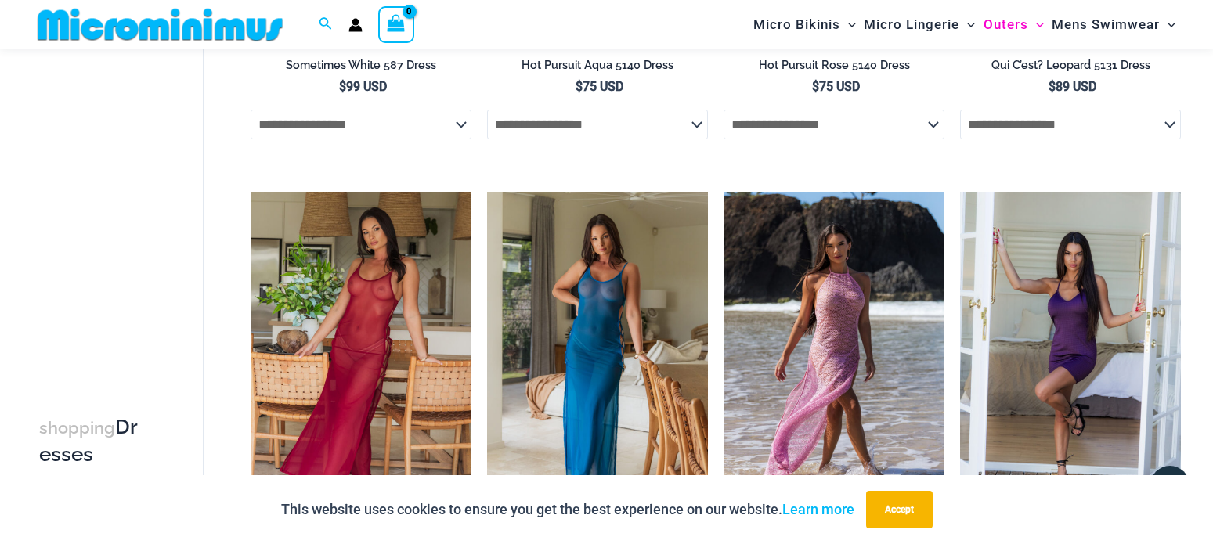
scroll to position [1184, 0]
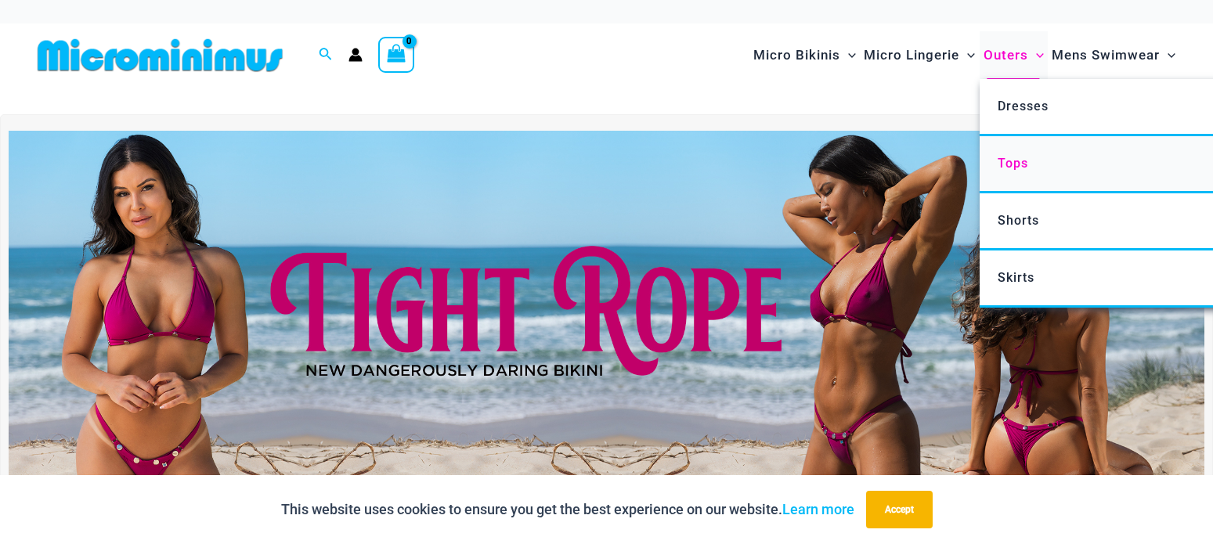
click at [1016, 164] on span "Tops" at bounding box center [1013, 163] width 31 height 15
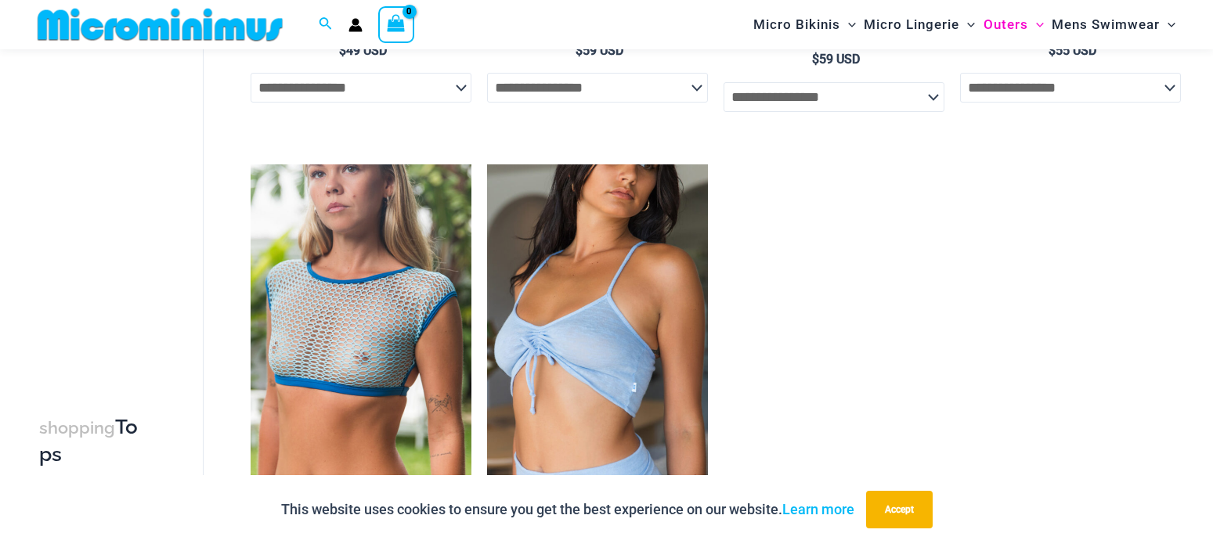
scroll to position [545, 0]
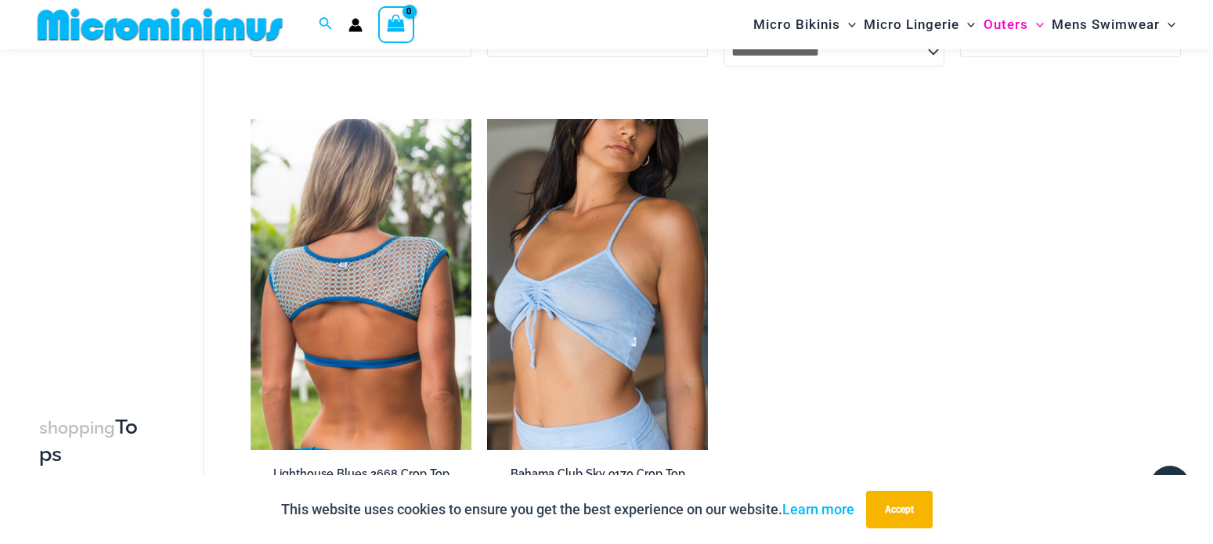
click at [394, 250] on img at bounding box center [361, 284] width 221 height 331
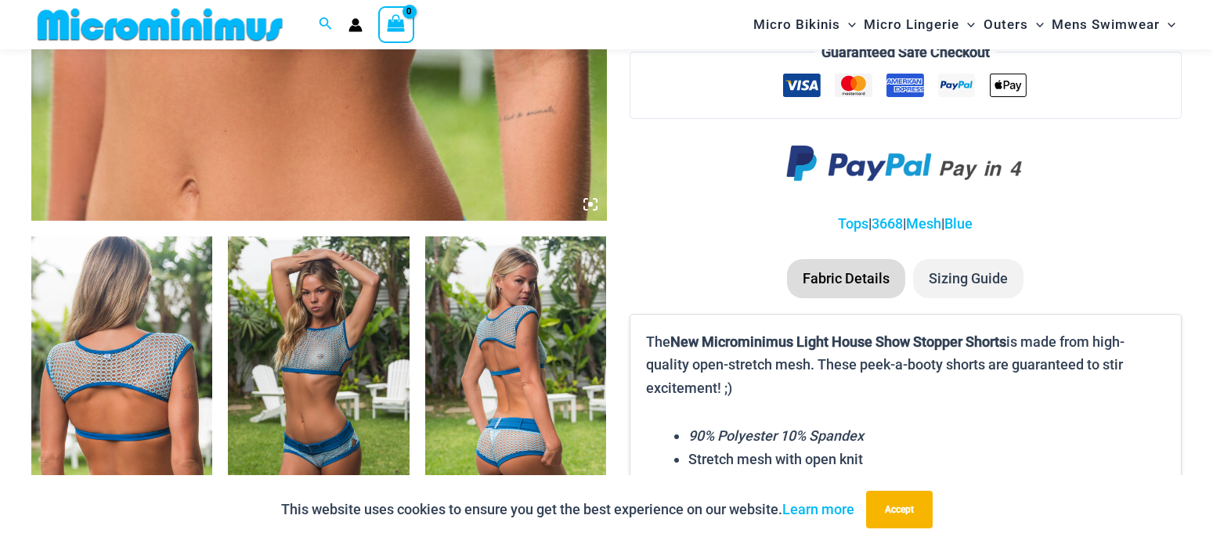
scroll to position [1024, 0]
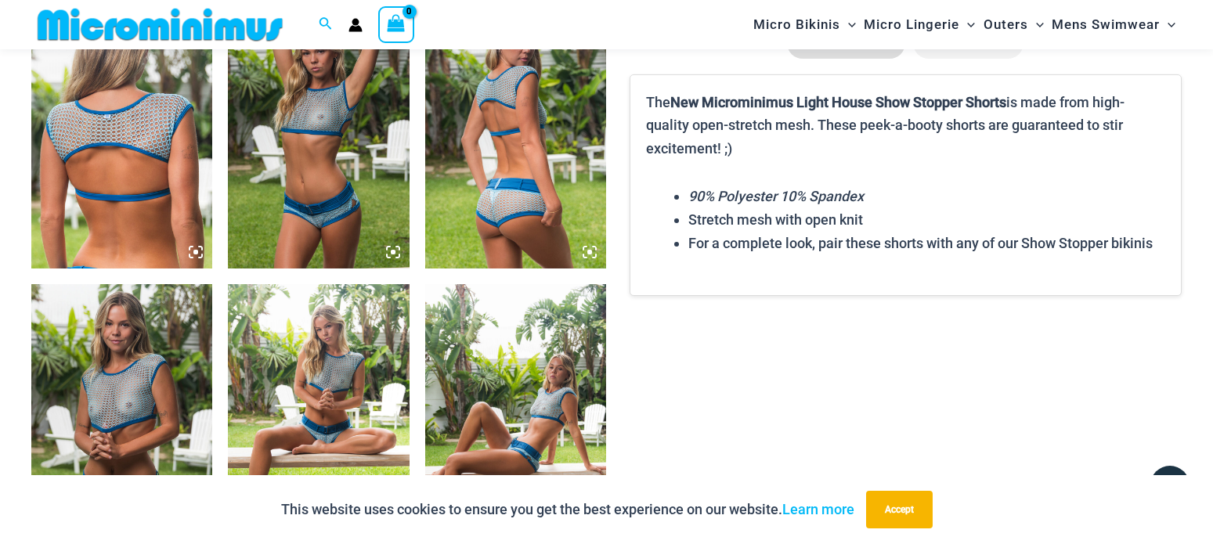
click at [117, 381] on img at bounding box center [121, 420] width 181 height 272
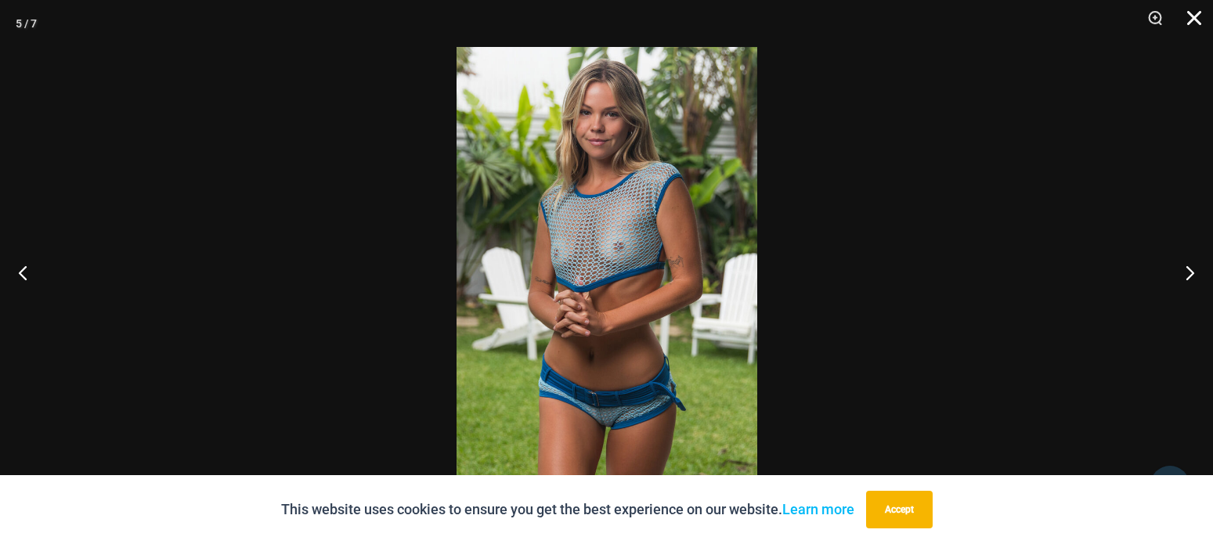
click at [1190, 12] on button "Close" at bounding box center [1188, 23] width 39 height 47
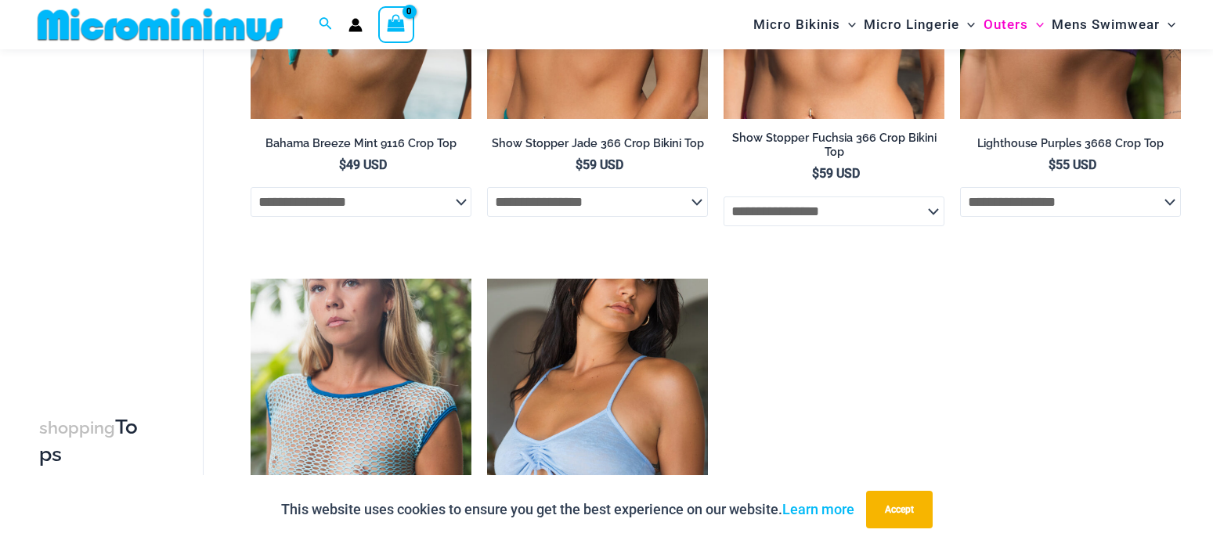
scroll to position [66, 0]
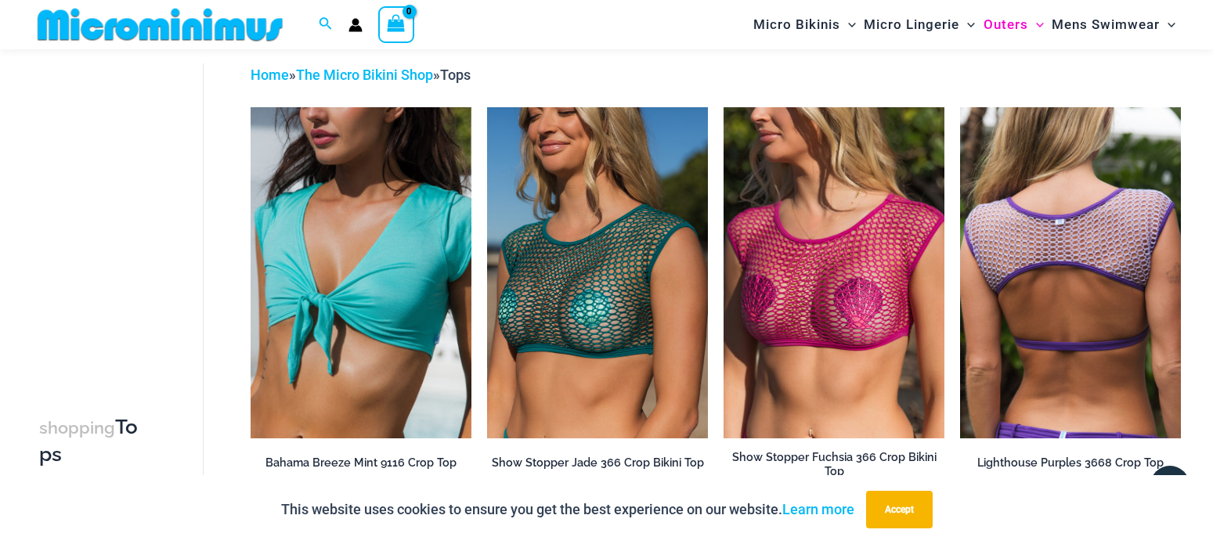
click at [1042, 252] on img at bounding box center [1070, 272] width 221 height 331
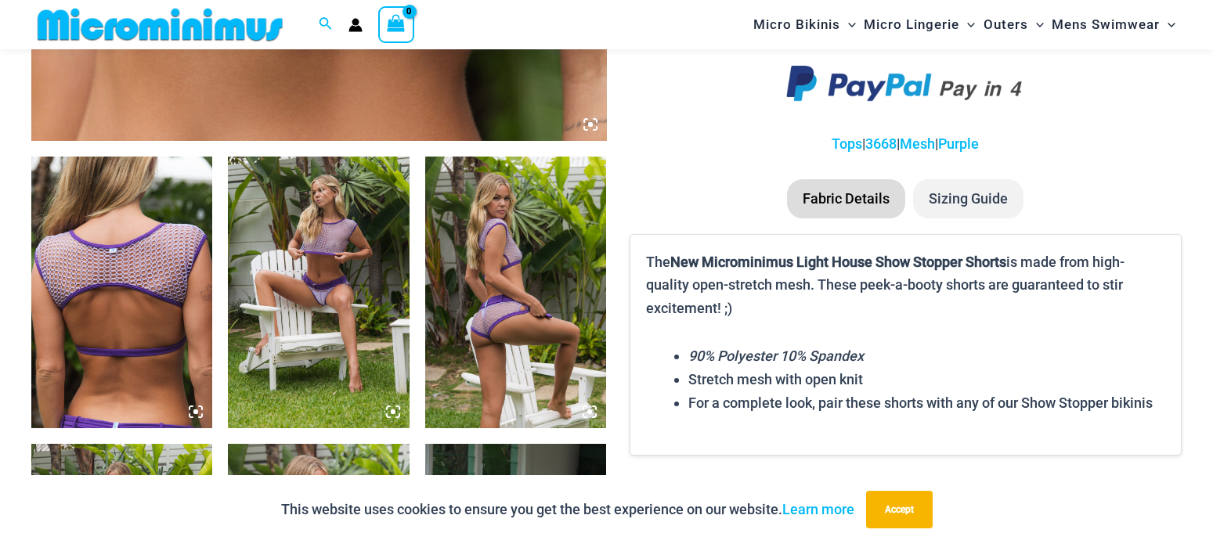
scroll to position [1104, 0]
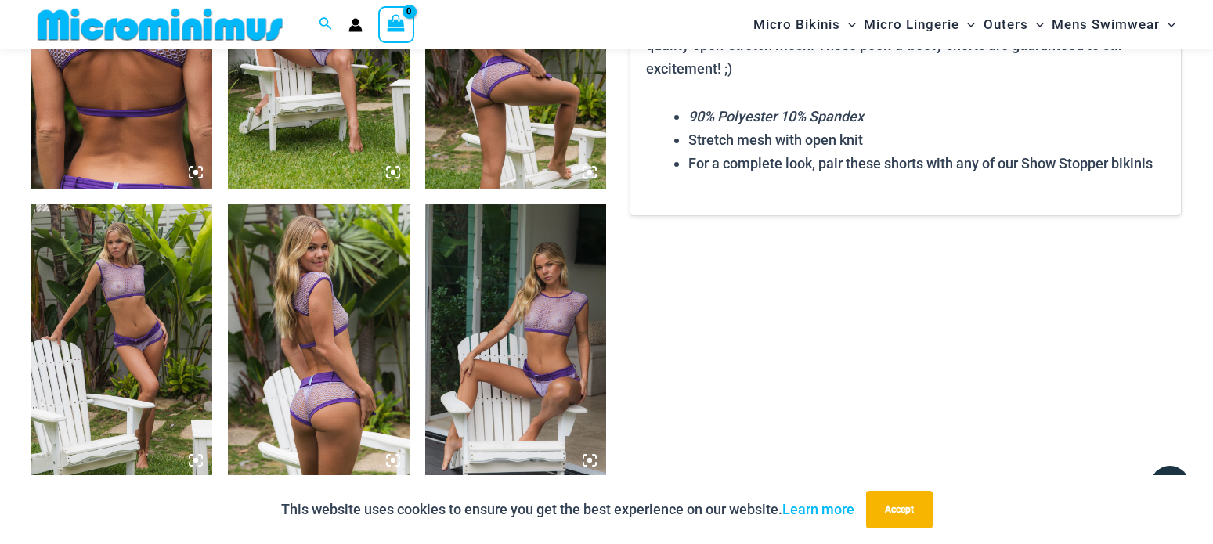
click at [547, 314] on img at bounding box center [515, 340] width 181 height 272
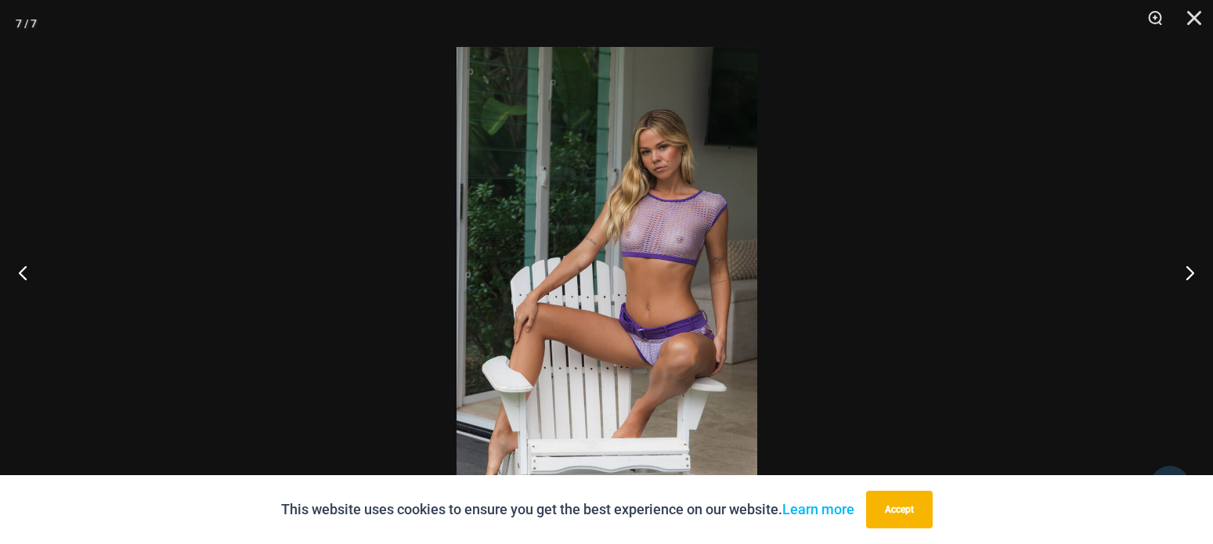
click at [666, 293] on img at bounding box center [606, 272] width 301 height 450
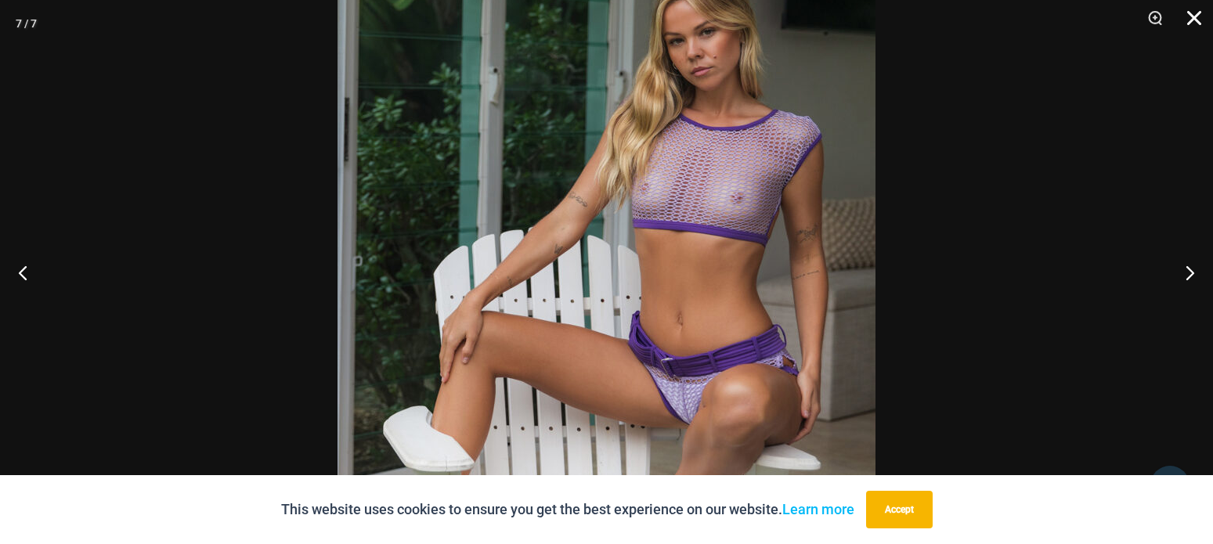
click at [1189, 9] on button "Close" at bounding box center [1188, 23] width 39 height 47
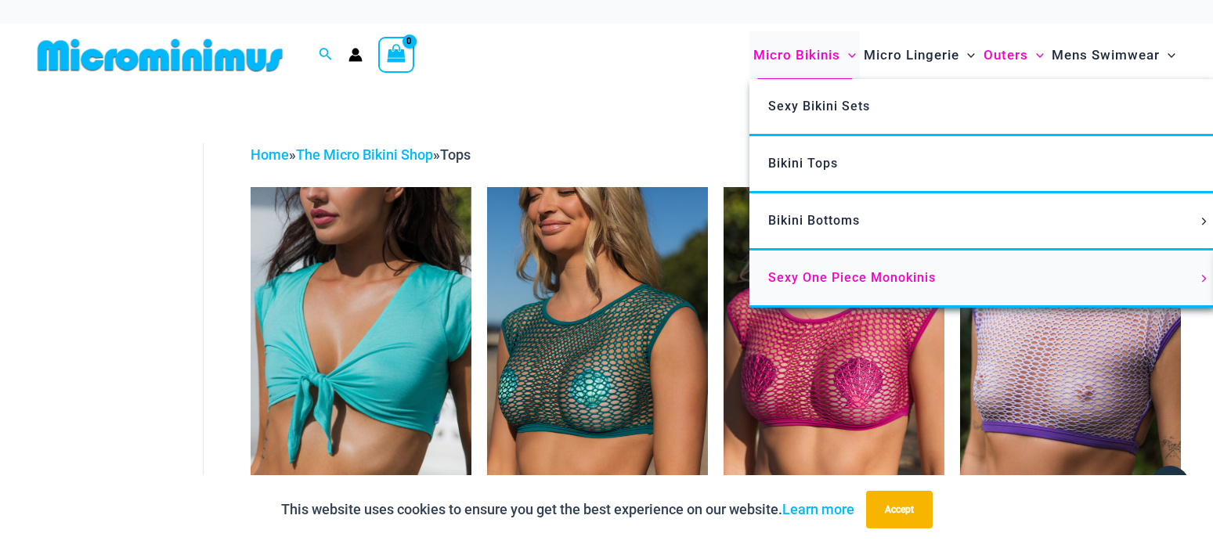
click at [846, 280] on span "Sexy One Piece Monokinis" at bounding box center [852, 277] width 168 height 15
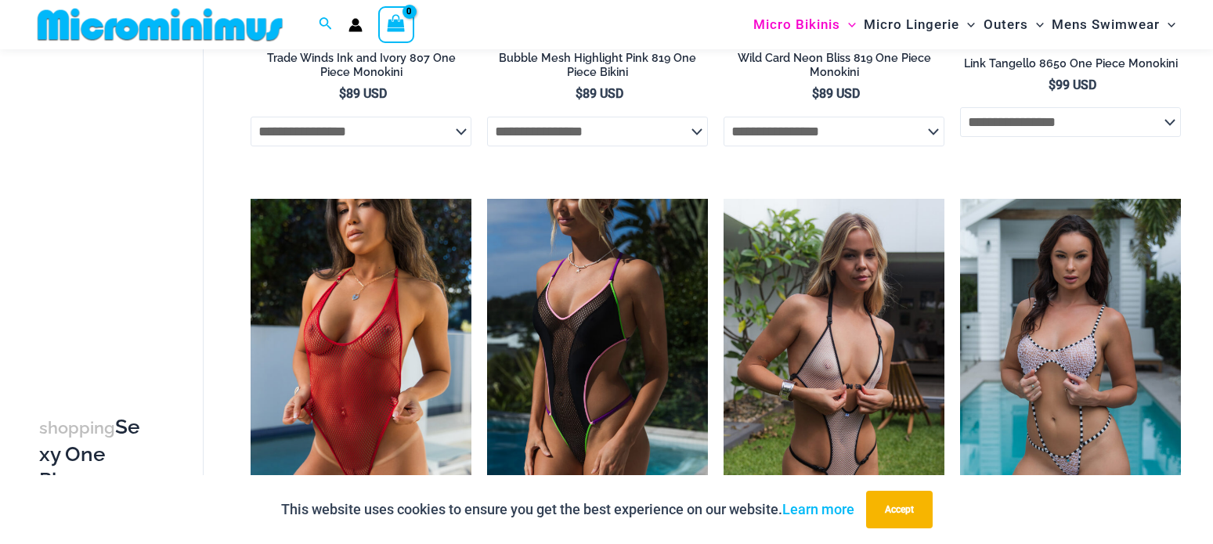
scroll to position [625, 0]
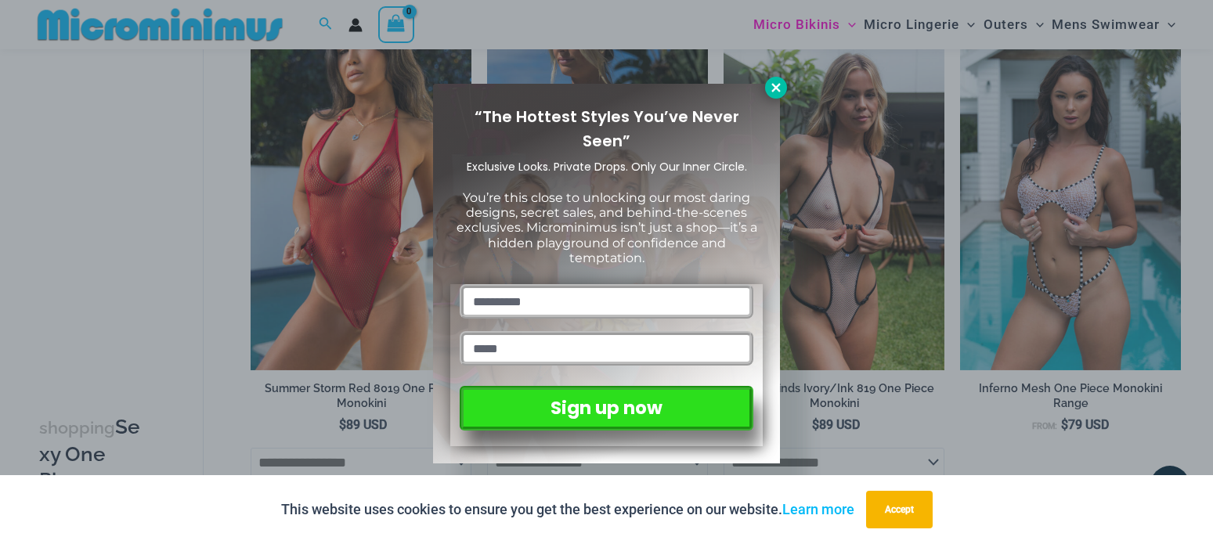
click at [774, 87] on icon at bounding box center [775, 87] width 9 height 9
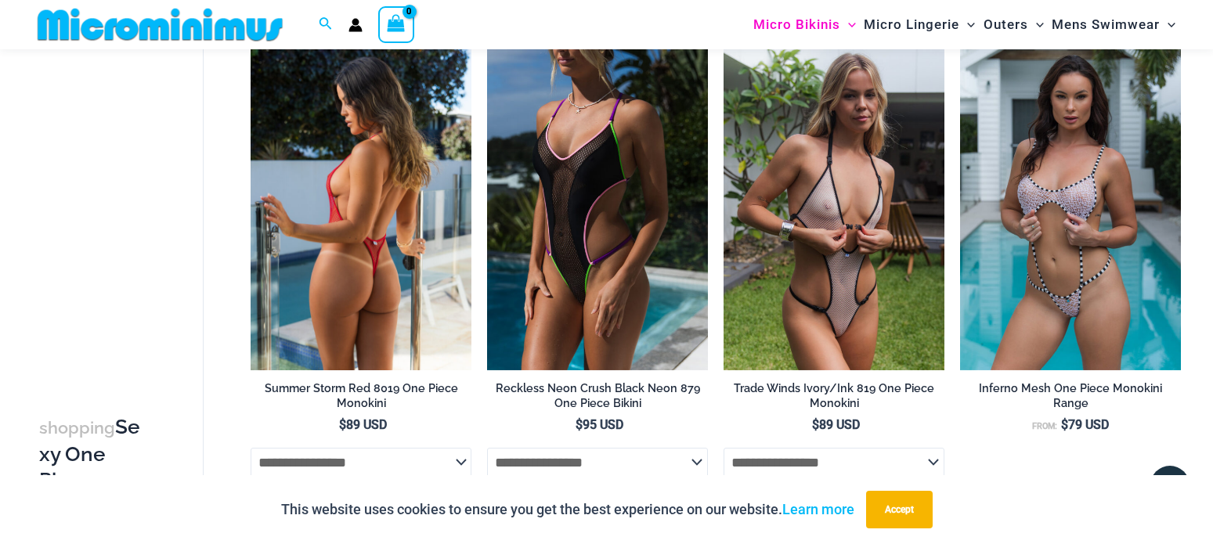
click at [343, 226] on img at bounding box center [361, 204] width 221 height 331
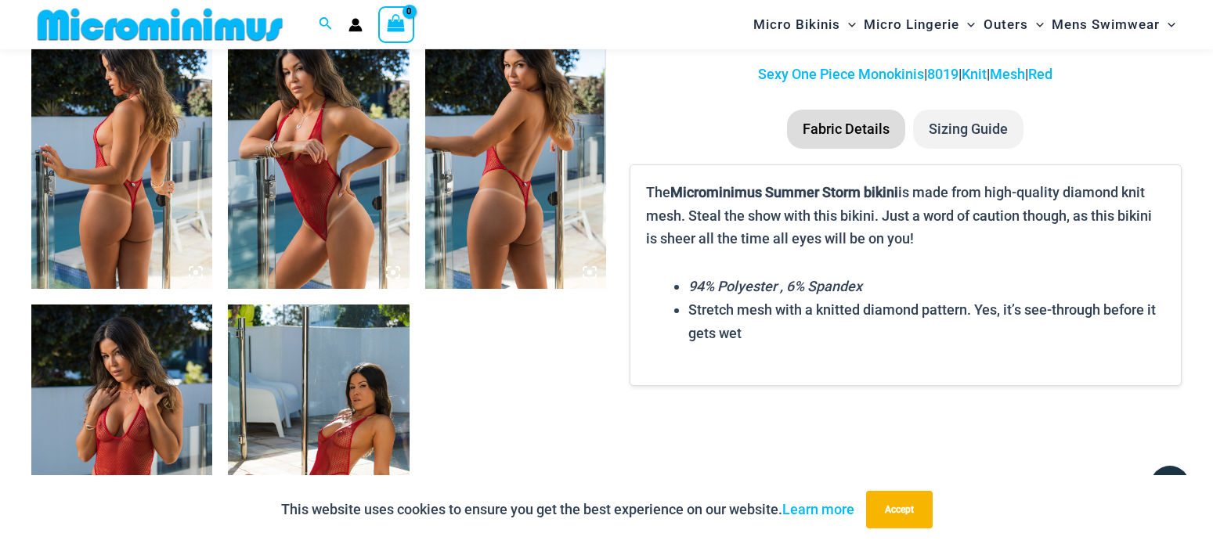
scroll to position [1185, 0]
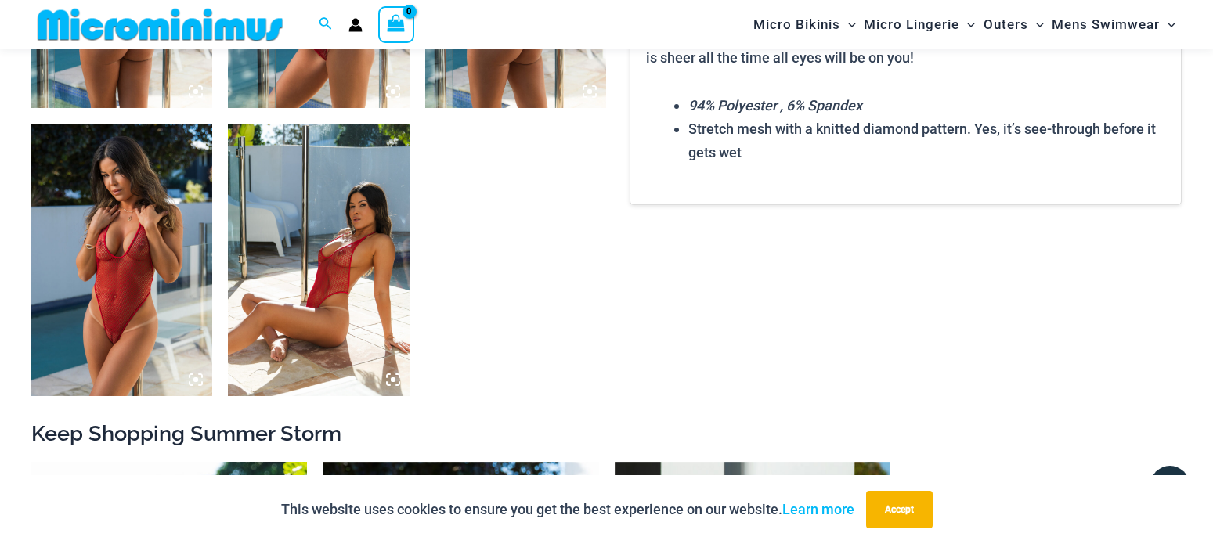
click at [124, 210] on img at bounding box center [121, 260] width 181 height 272
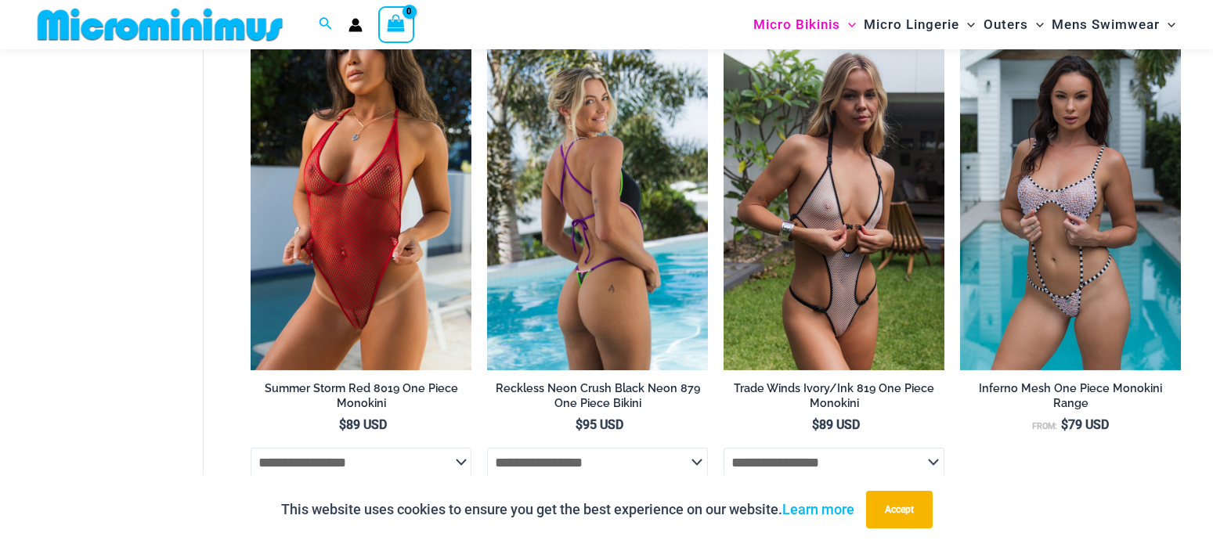
scroll to position [625, 0]
click at [621, 190] on img at bounding box center [597, 204] width 221 height 331
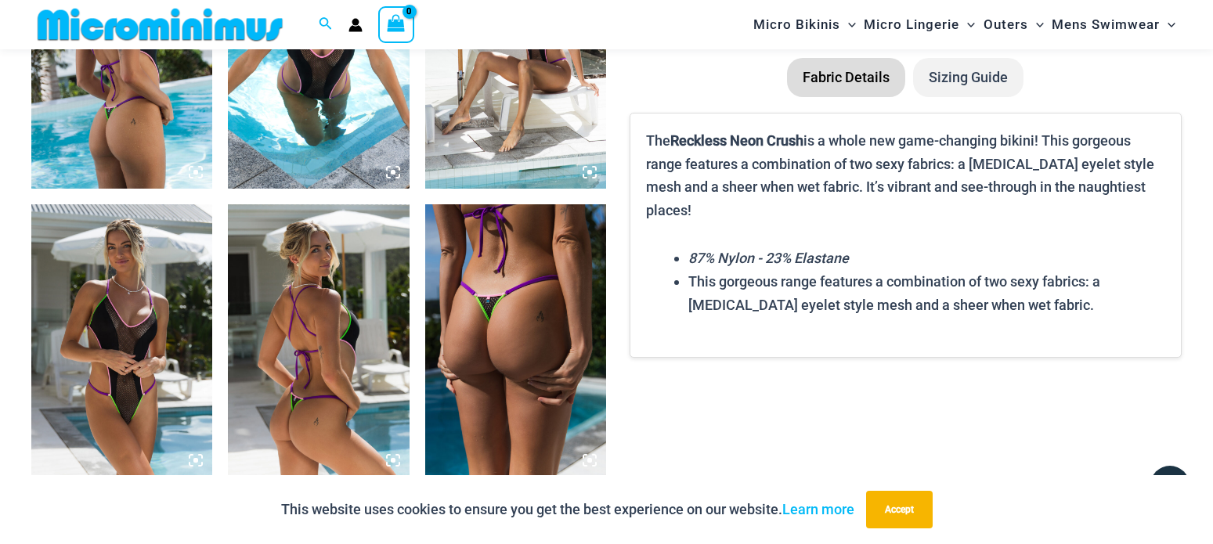
scroll to position [1344, 0]
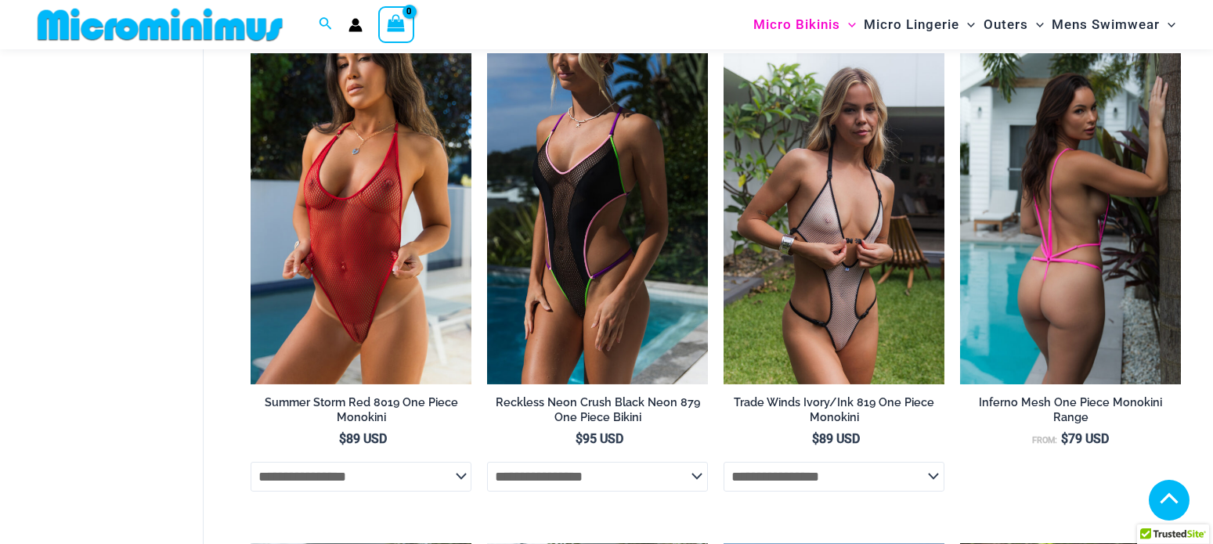
scroll to position [625, 0]
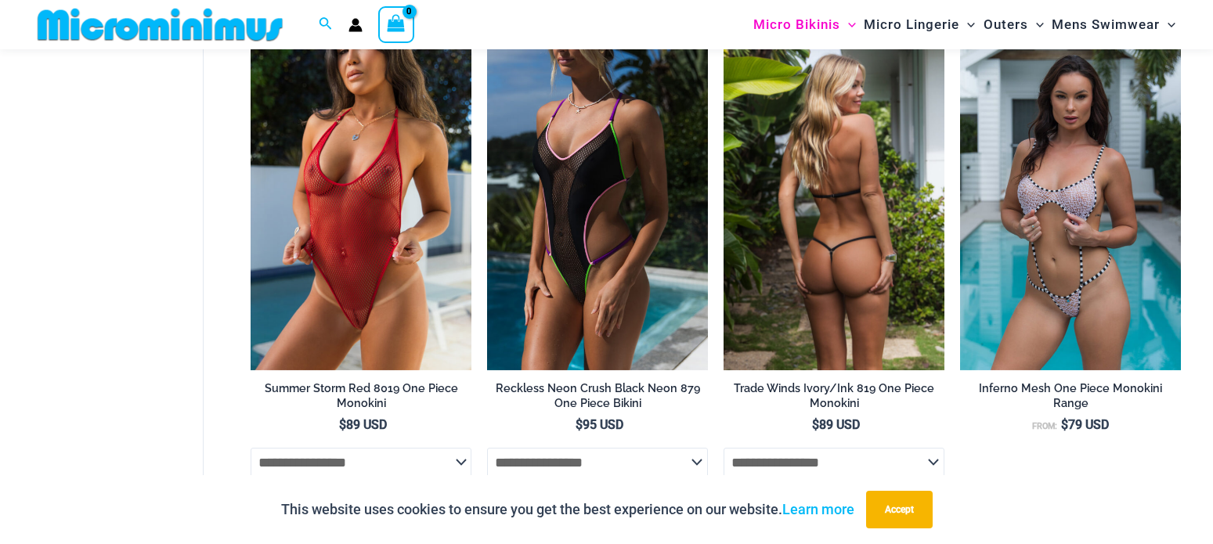
click at [833, 253] on img at bounding box center [833, 204] width 221 height 331
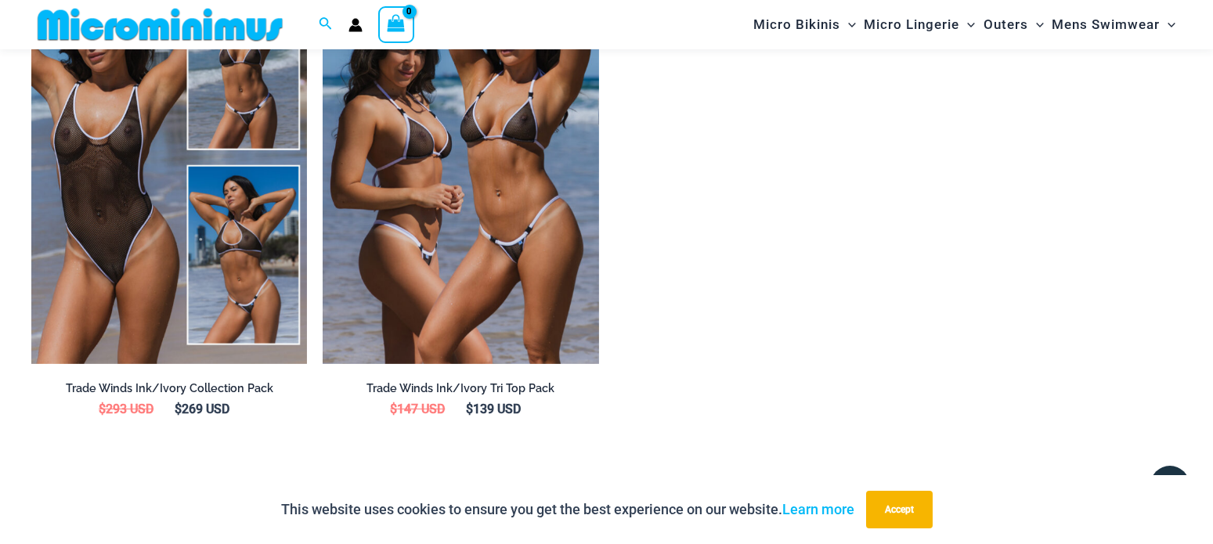
scroll to position [2701, 0]
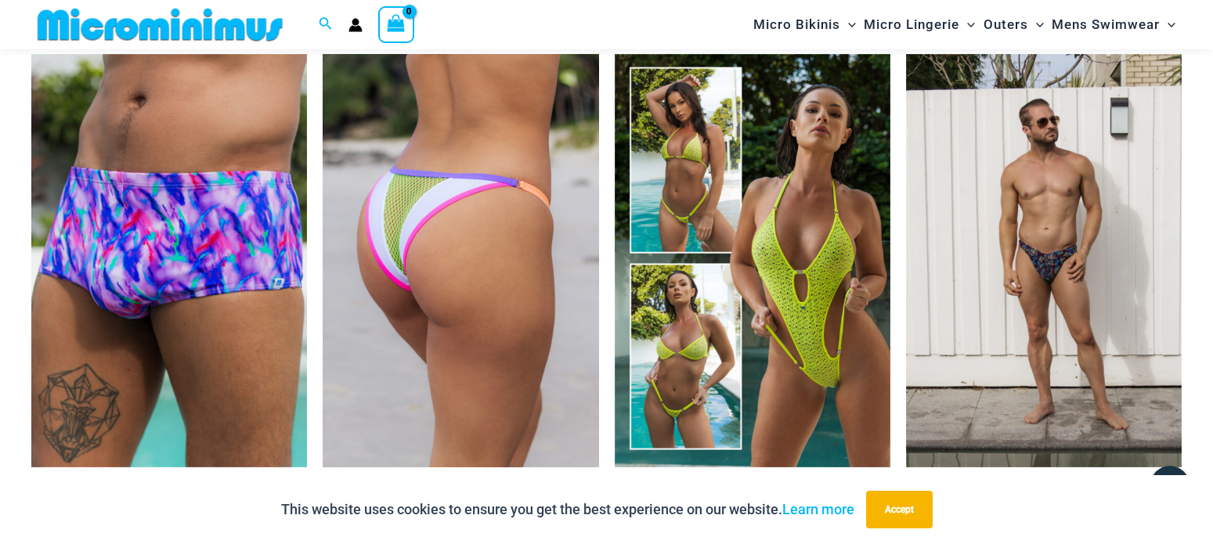
click at [408, 313] on img at bounding box center [461, 260] width 276 height 413
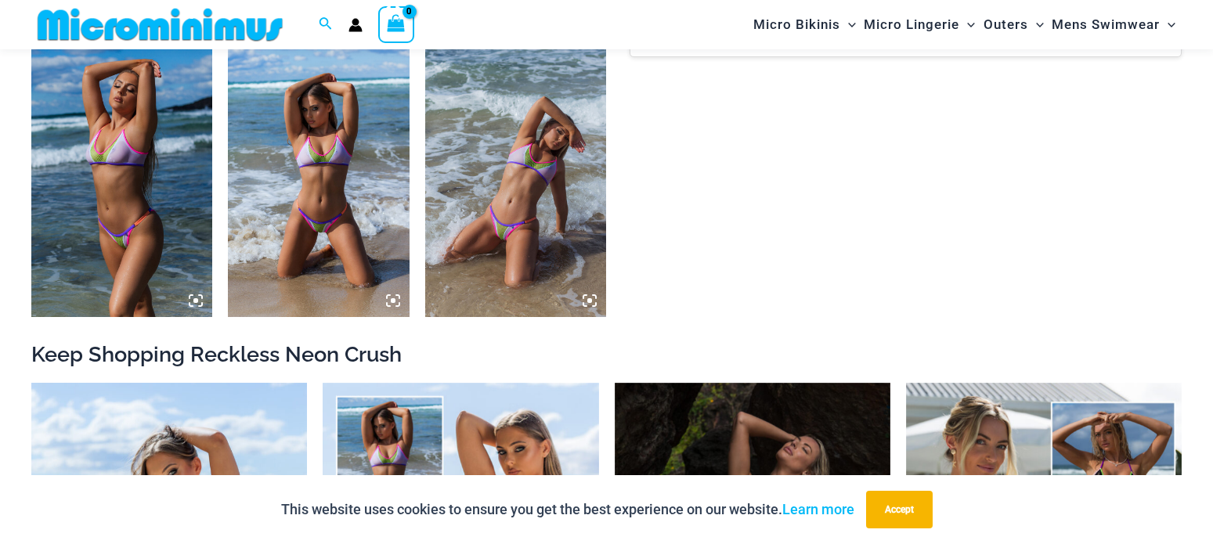
scroll to position [1583, 0]
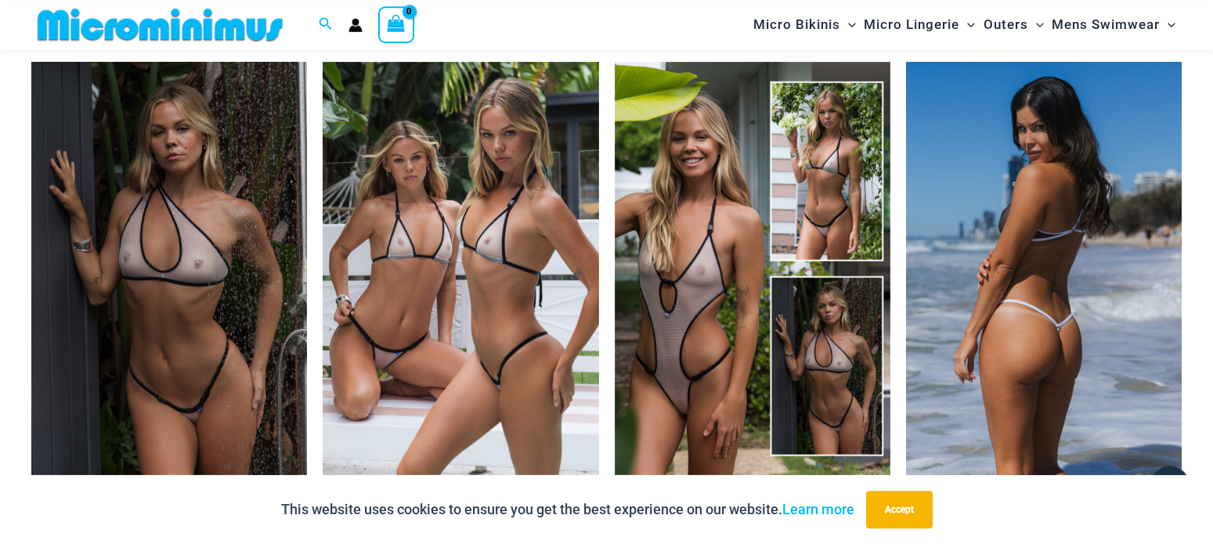
scroll to position [1503, 0]
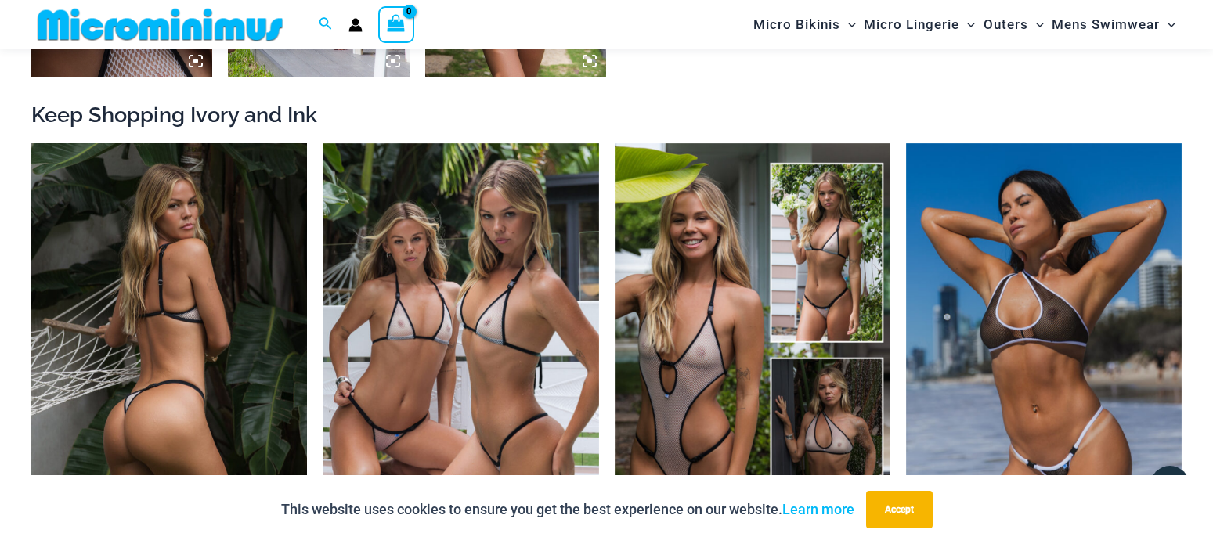
click at [221, 277] on img at bounding box center [169, 349] width 276 height 413
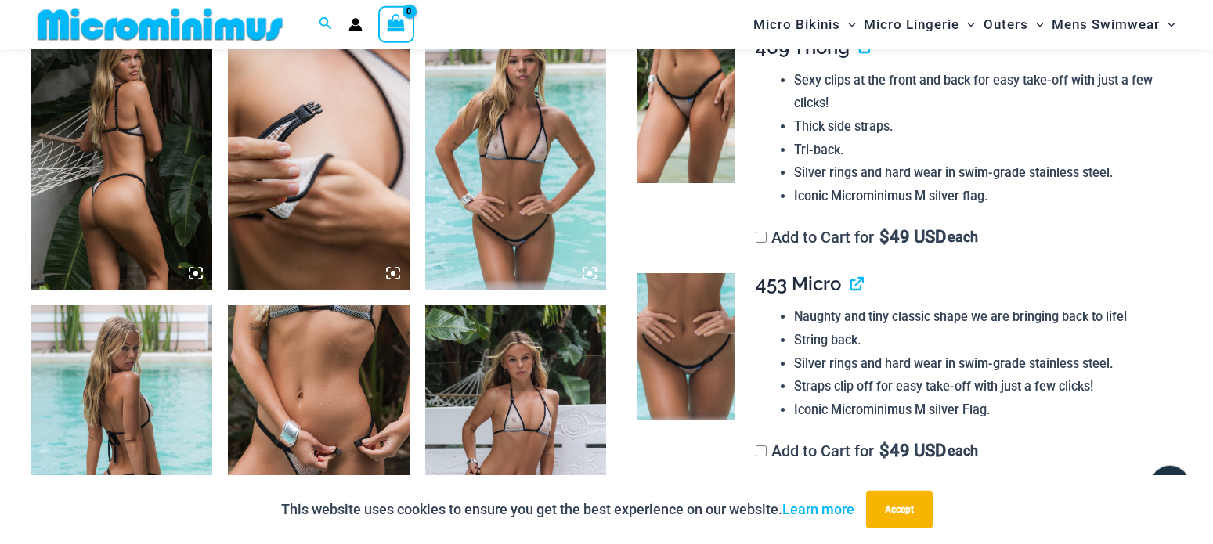
scroll to position [1104, 0]
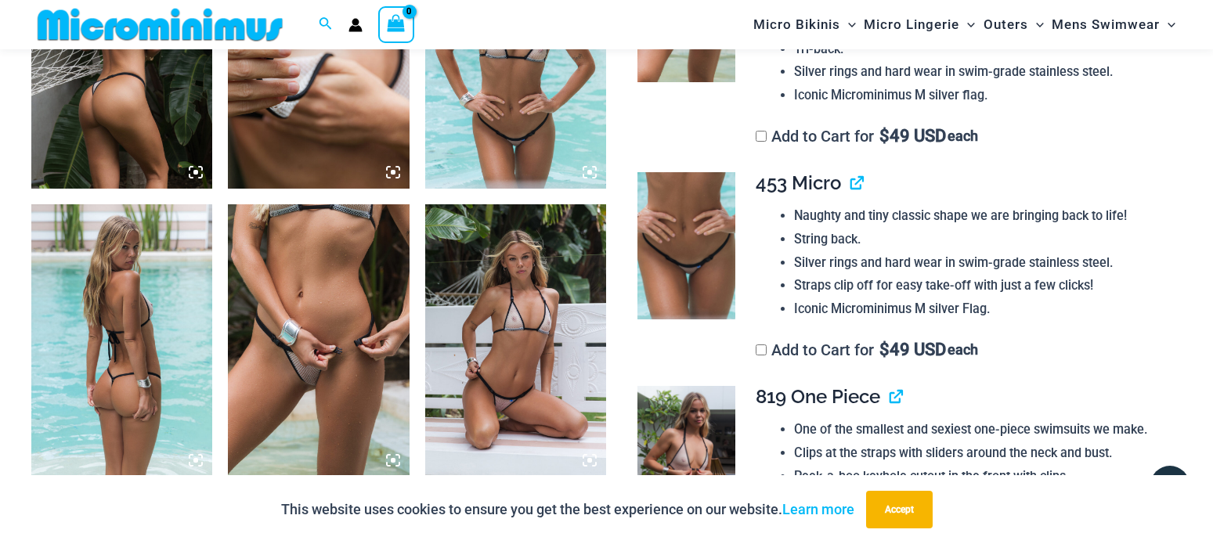
click at [502, 317] on img at bounding box center [515, 340] width 181 height 272
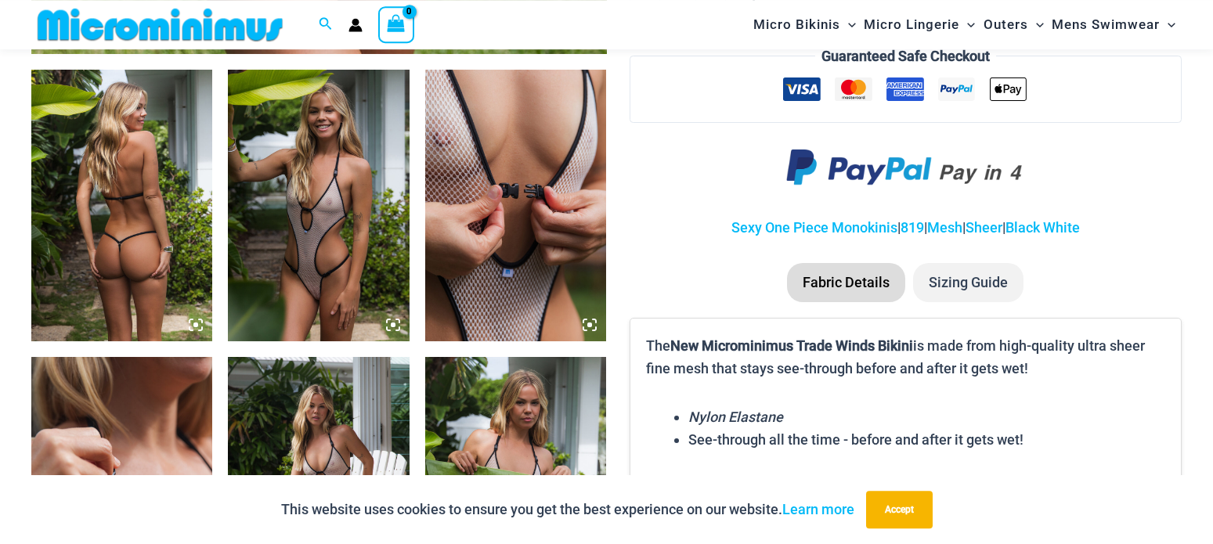
scroll to position [930, 0]
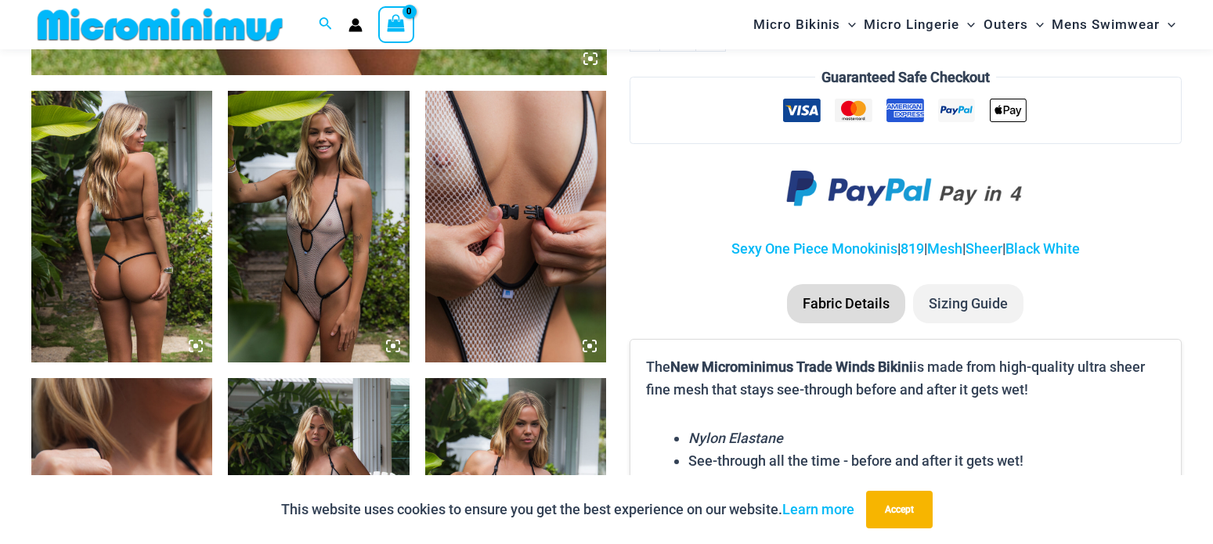
click at [333, 222] on img at bounding box center [318, 227] width 181 height 272
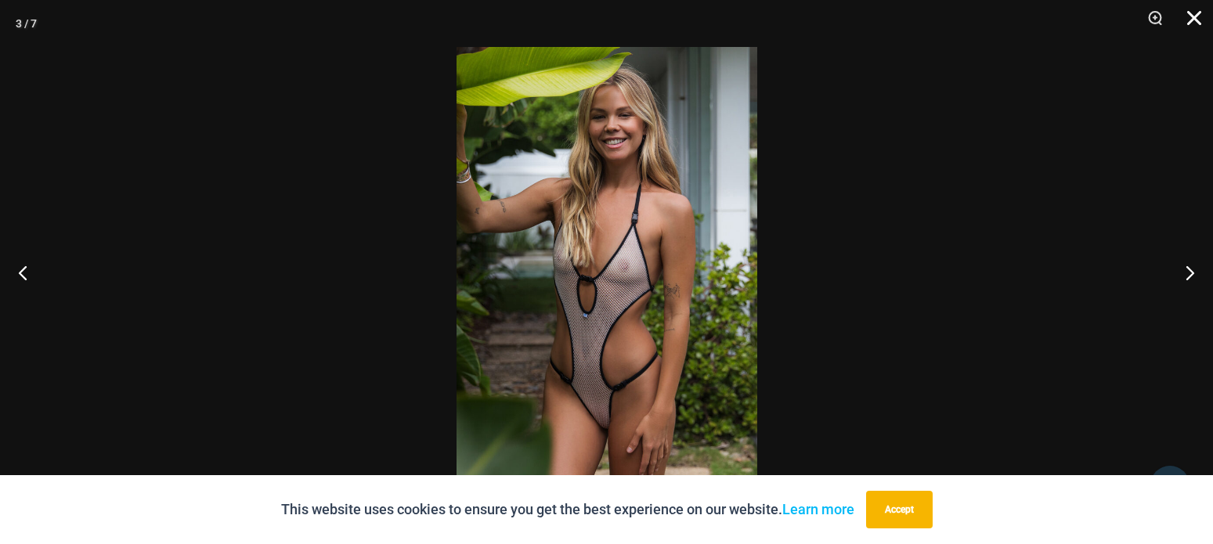
click at [1197, 12] on button "Close" at bounding box center [1188, 23] width 39 height 47
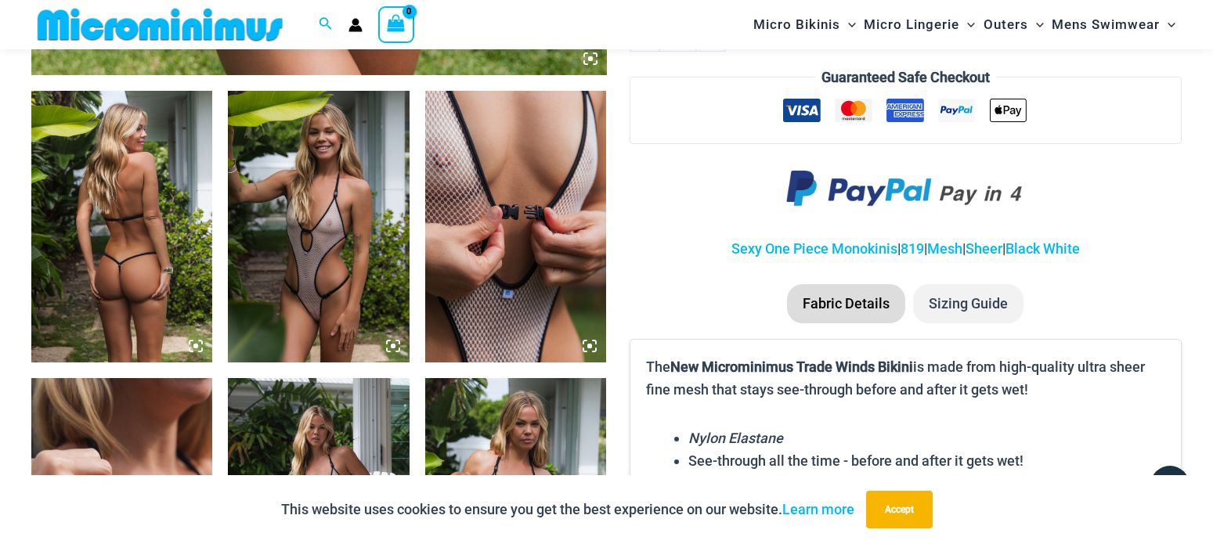
scroll to position [1250, 0]
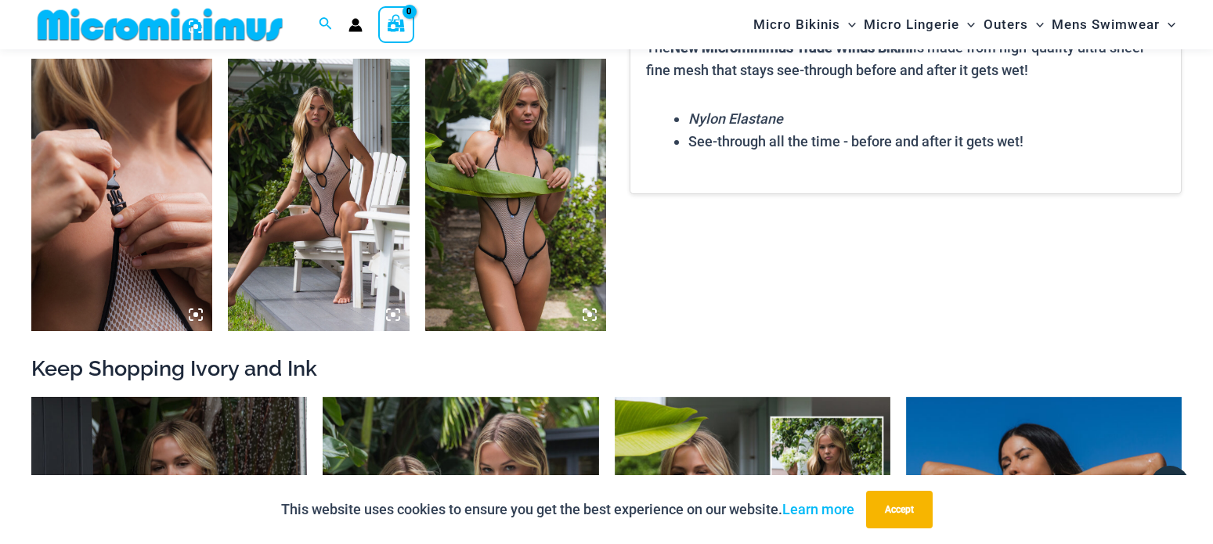
click at [324, 178] on img at bounding box center [318, 195] width 181 height 272
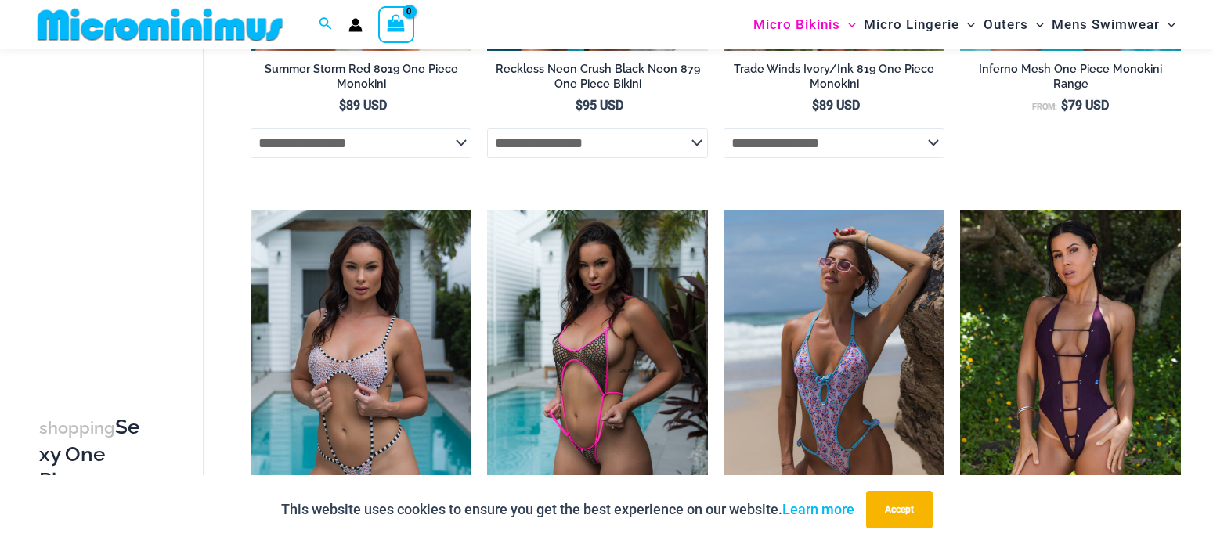
scroll to position [1184, 0]
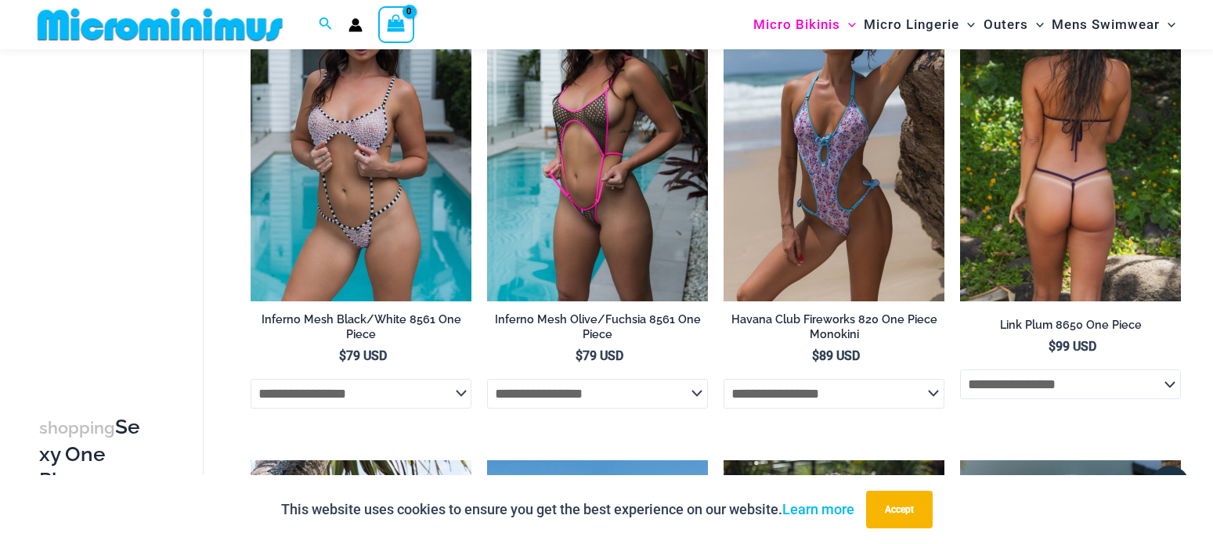
click at [1052, 157] on img at bounding box center [1070, 135] width 221 height 331
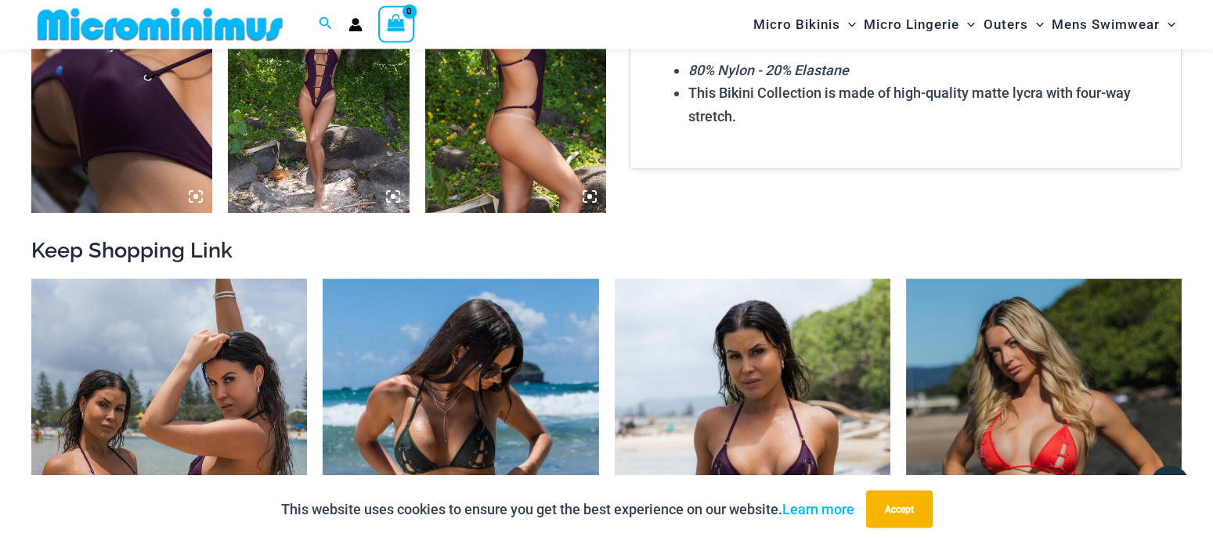
scroll to position [1344, 0]
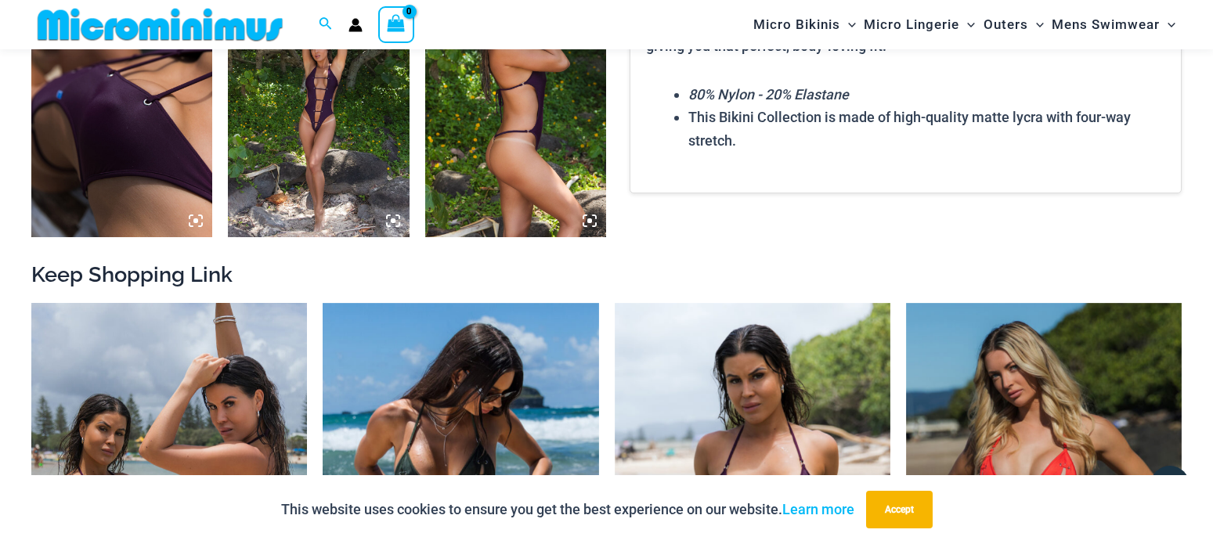
click at [363, 109] on img at bounding box center [318, 101] width 181 height 272
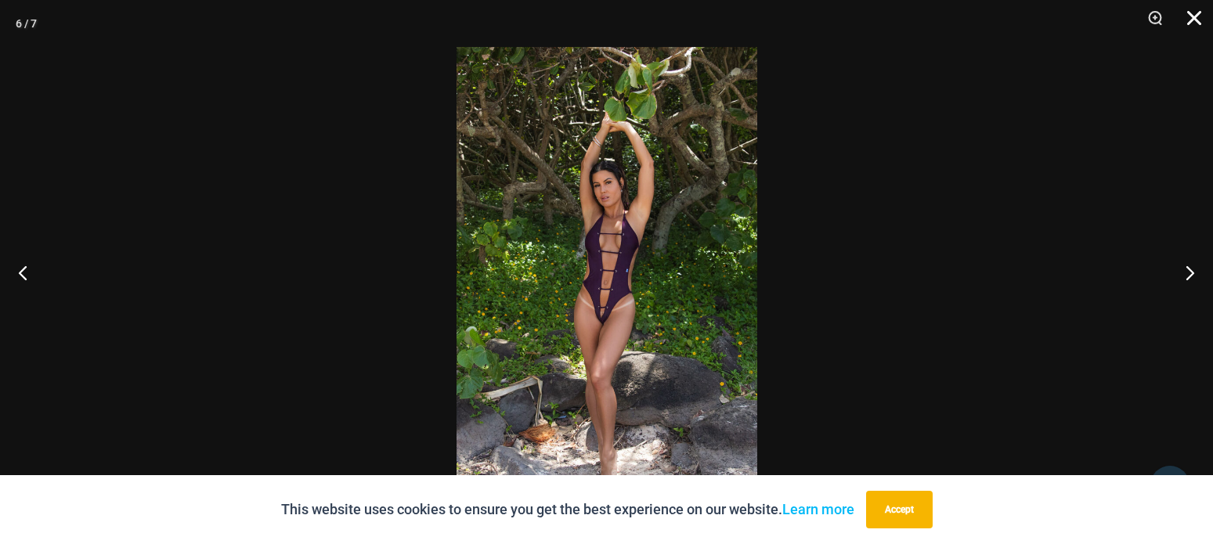
click at [1189, 16] on button "Close" at bounding box center [1188, 23] width 39 height 47
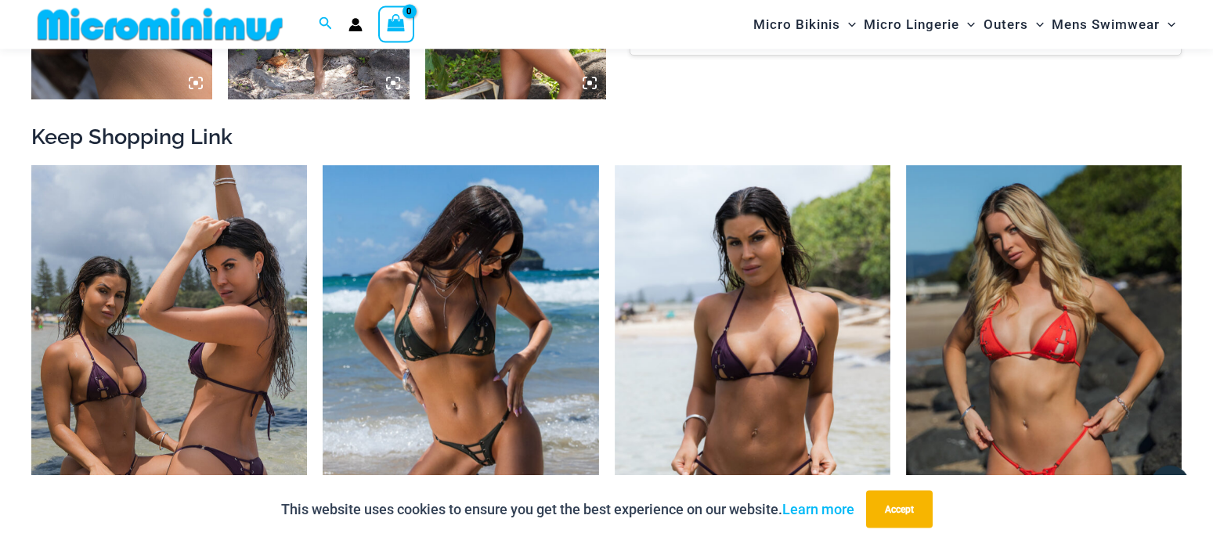
scroll to position [1583, 0]
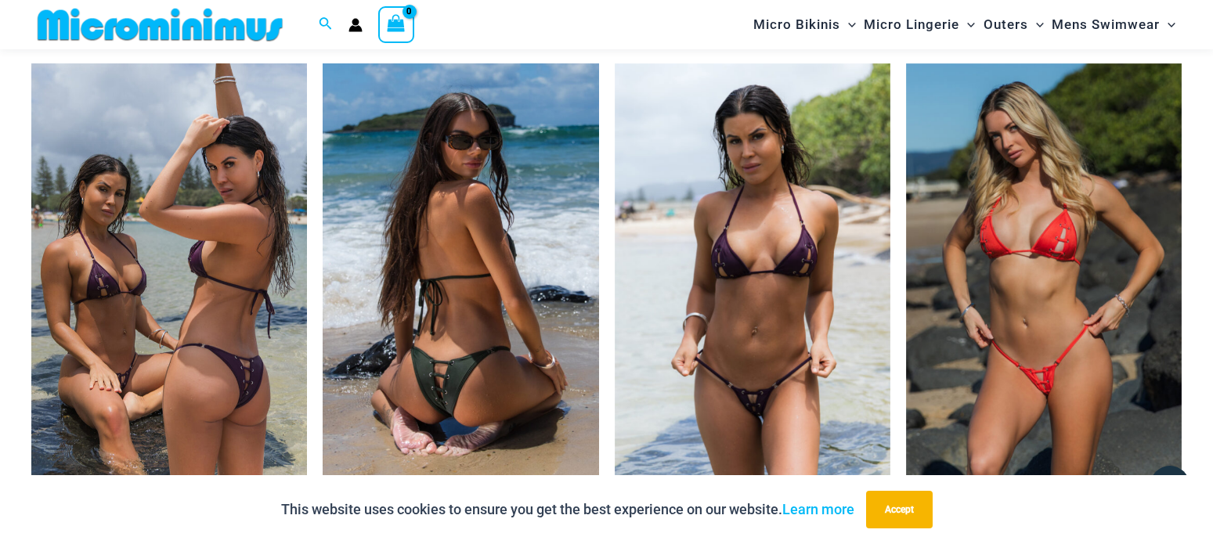
click at [439, 267] on img at bounding box center [461, 269] width 276 height 413
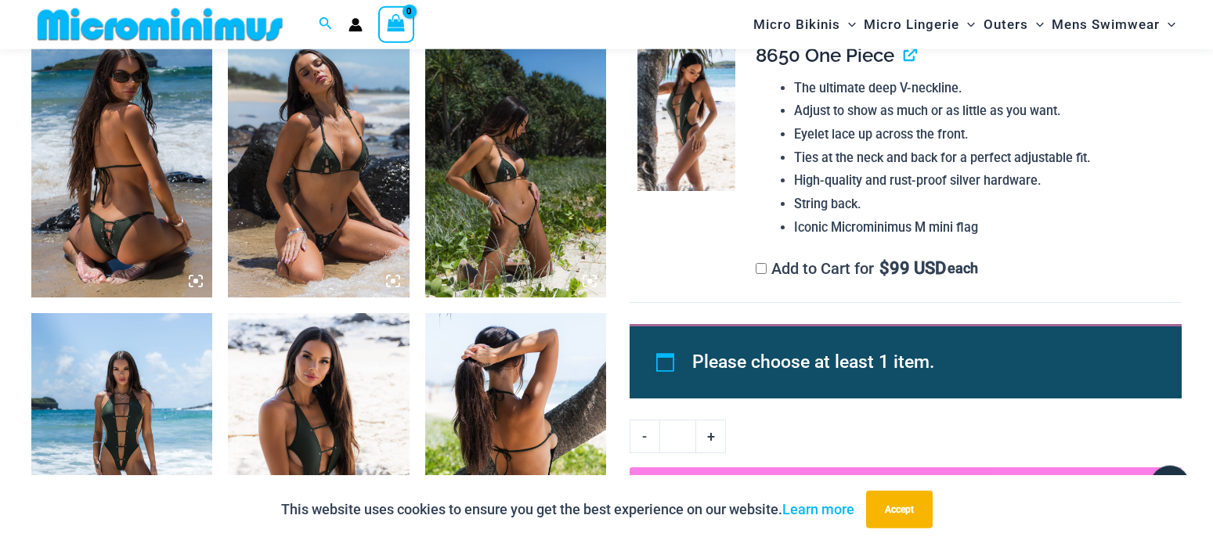
scroll to position [1024, 0]
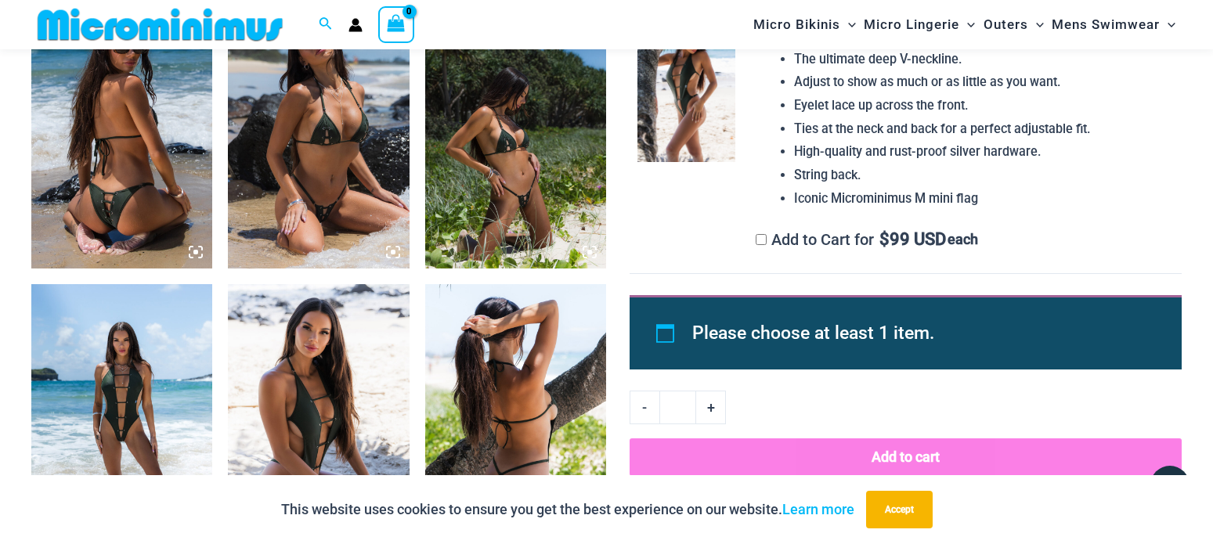
click at [331, 157] on img at bounding box center [318, 133] width 181 height 272
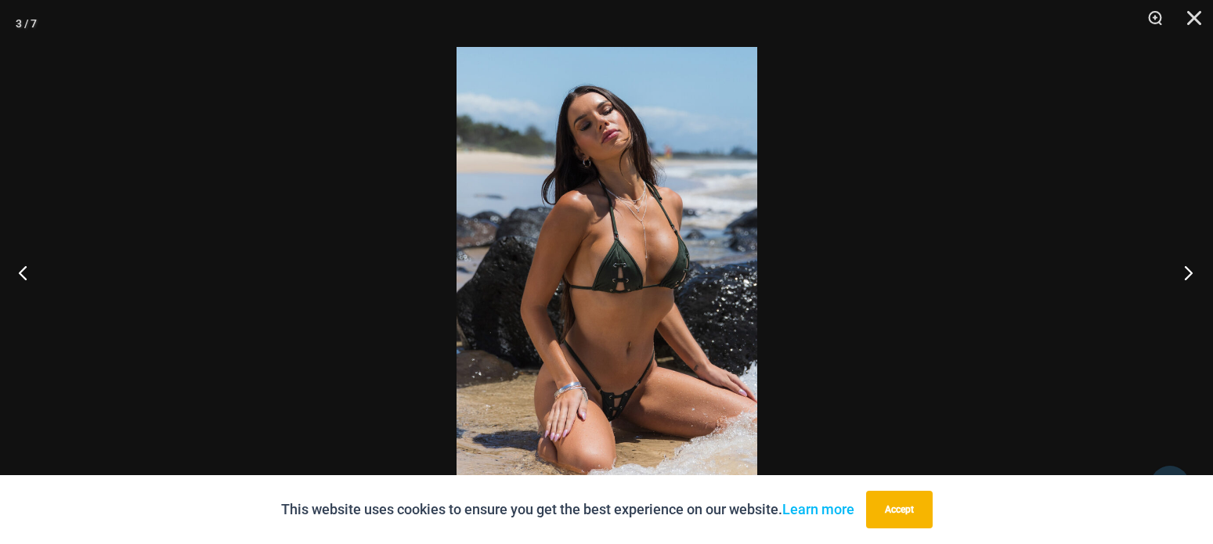
click at [1185, 269] on button "Next" at bounding box center [1183, 272] width 59 height 78
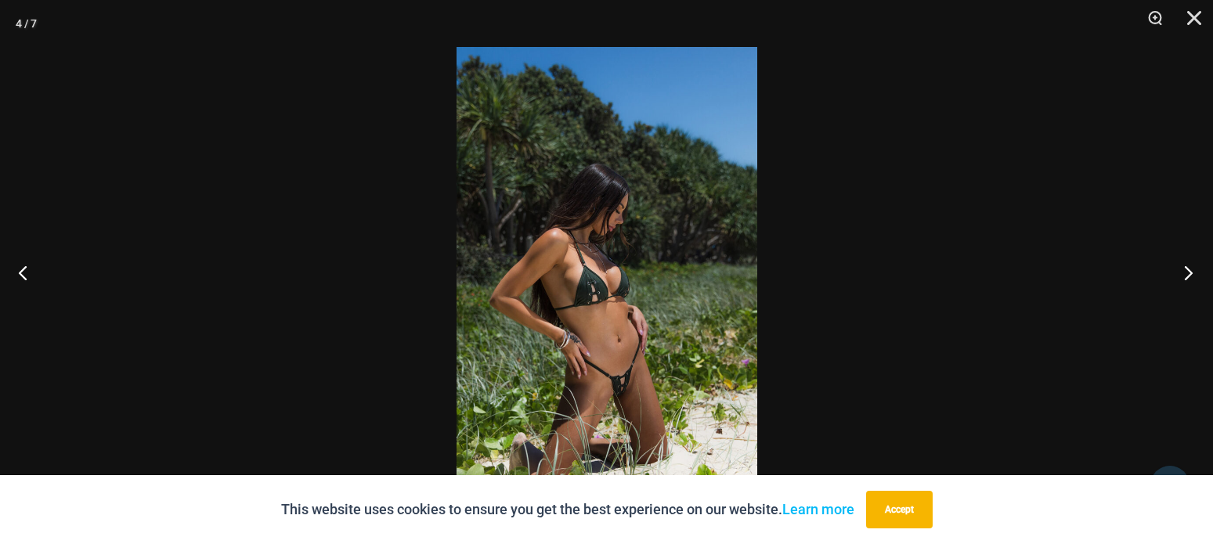
click at [1185, 269] on button "Next" at bounding box center [1183, 272] width 59 height 78
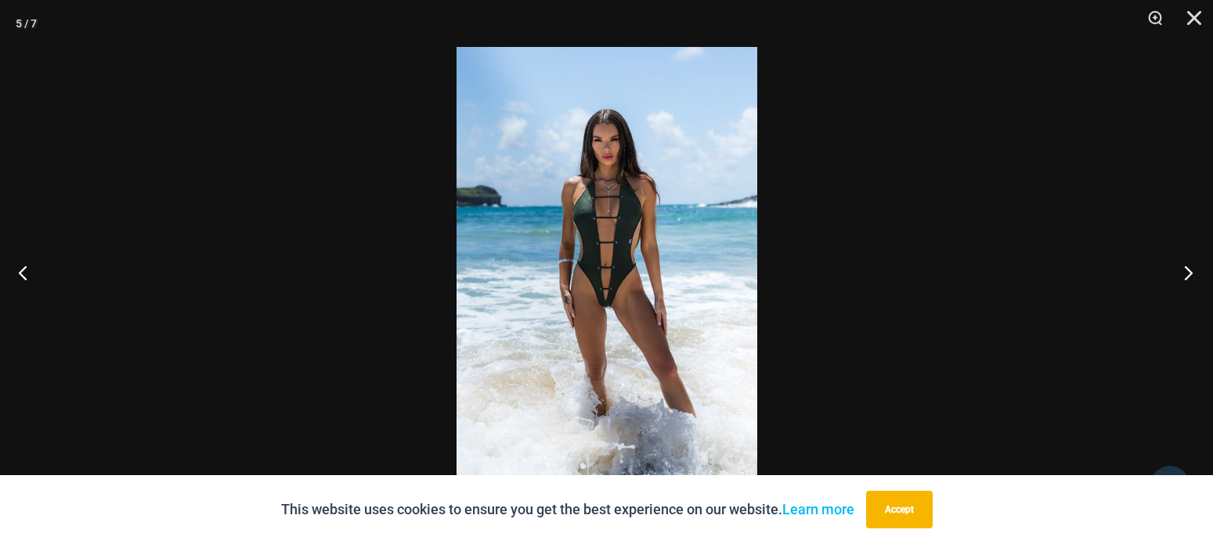
click at [1185, 269] on button "Next" at bounding box center [1183, 272] width 59 height 78
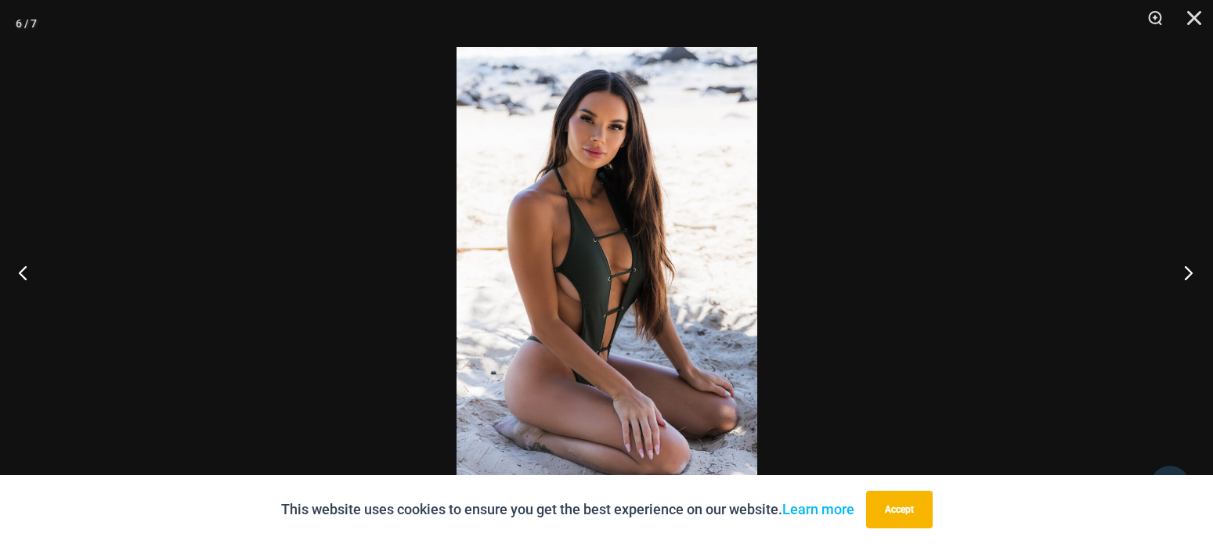
click at [1185, 269] on button "Next" at bounding box center [1183, 272] width 59 height 78
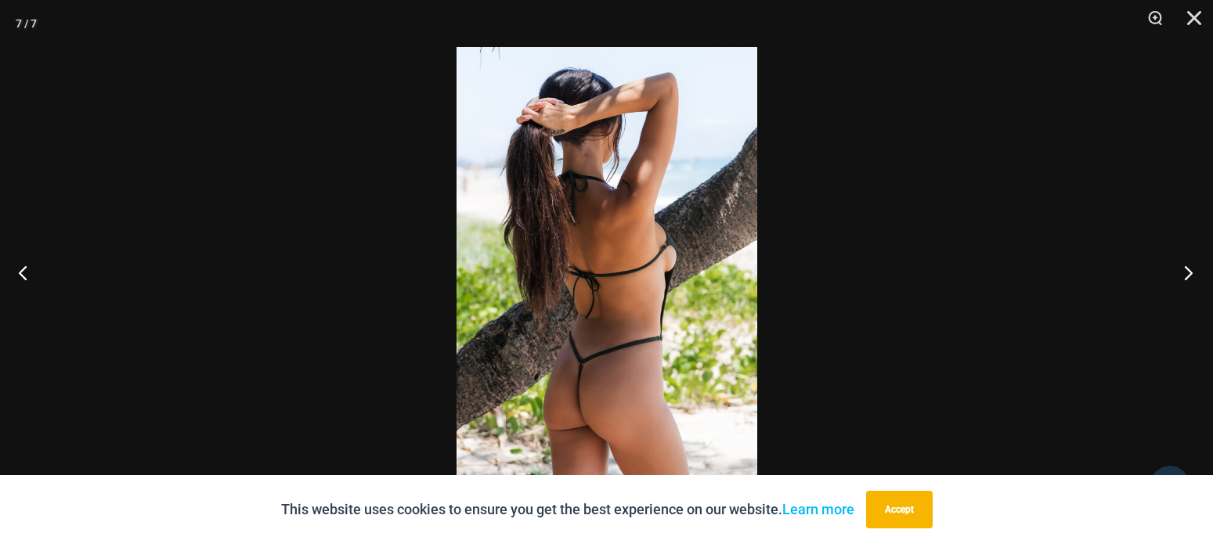
click at [1185, 269] on button "Next" at bounding box center [1183, 272] width 59 height 78
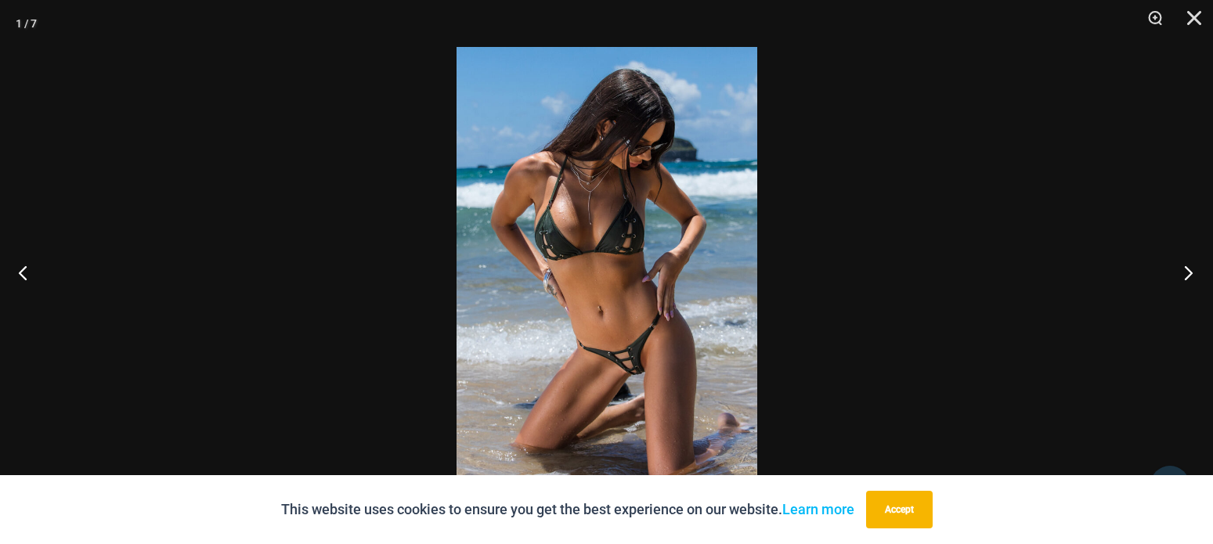
click at [1181, 265] on button "Next" at bounding box center [1183, 272] width 59 height 78
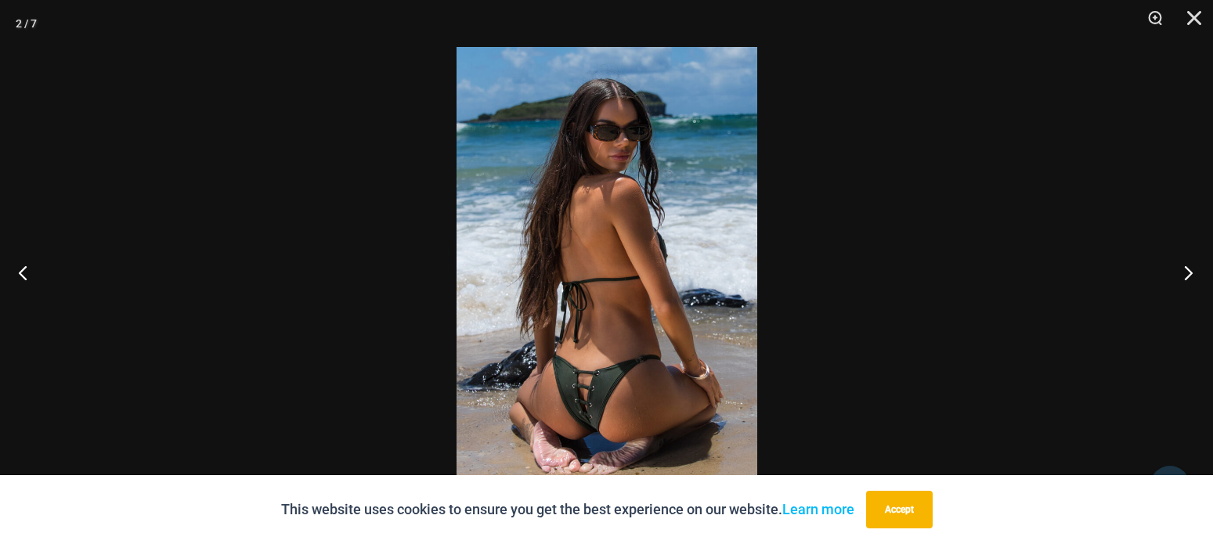
click at [1181, 265] on button "Next" at bounding box center [1183, 272] width 59 height 78
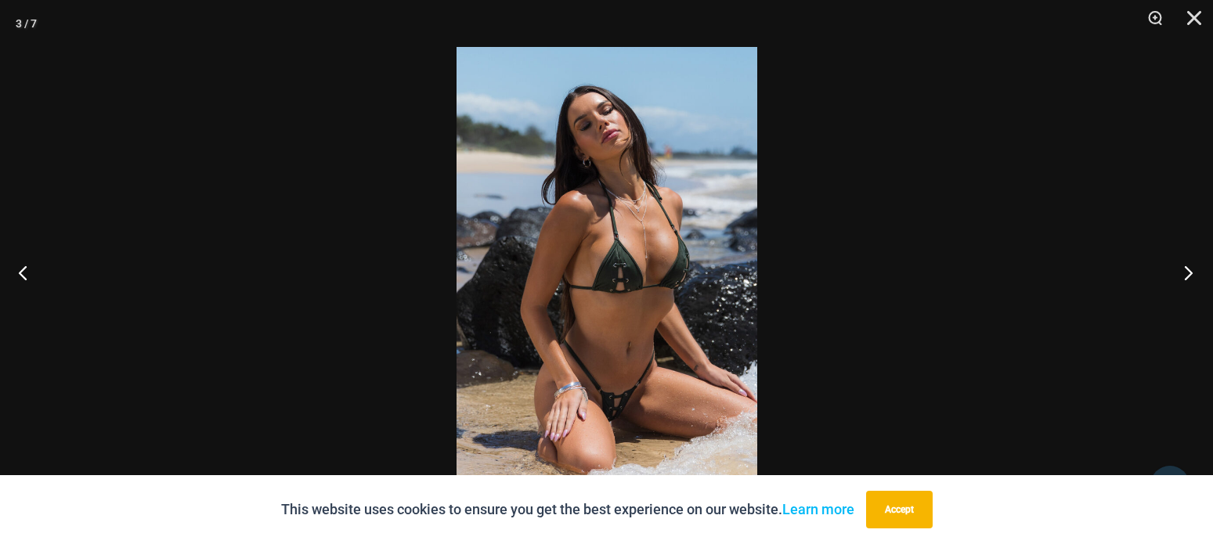
click at [1181, 265] on button "Next" at bounding box center [1183, 272] width 59 height 78
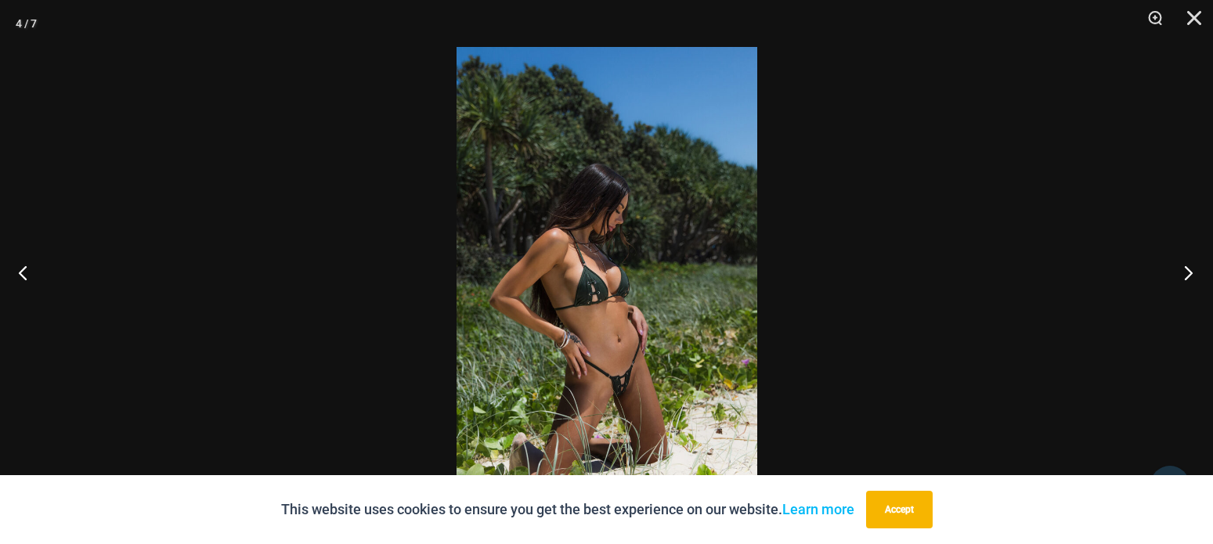
click at [1181, 265] on button "Next" at bounding box center [1183, 272] width 59 height 78
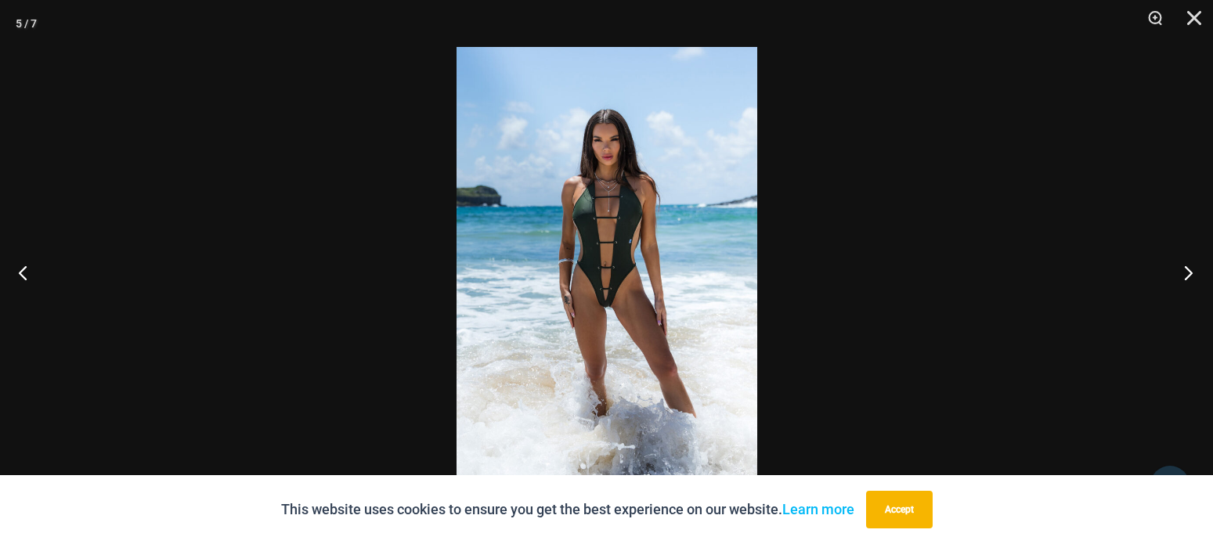
click at [1181, 265] on button "Next" at bounding box center [1183, 272] width 59 height 78
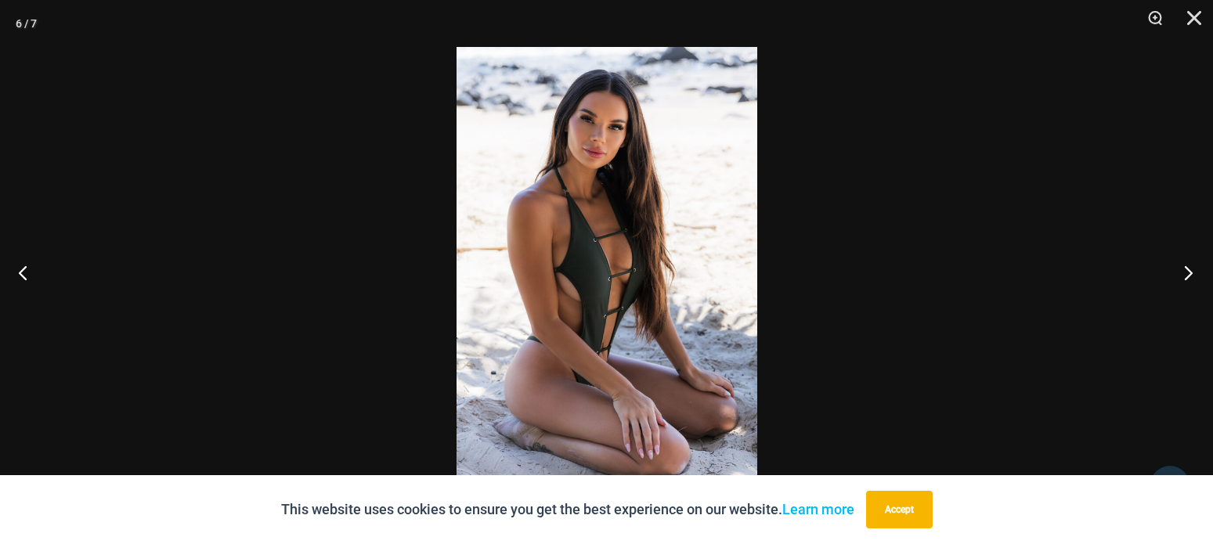
click at [1181, 265] on button "Next" at bounding box center [1183, 272] width 59 height 78
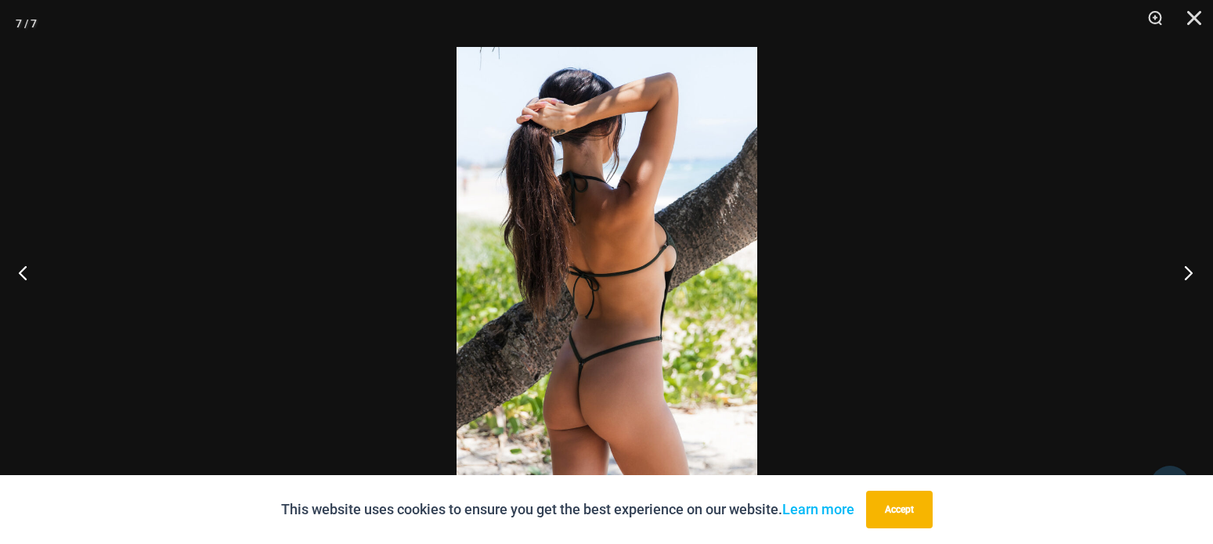
click at [1181, 265] on button "Next" at bounding box center [1183, 272] width 59 height 78
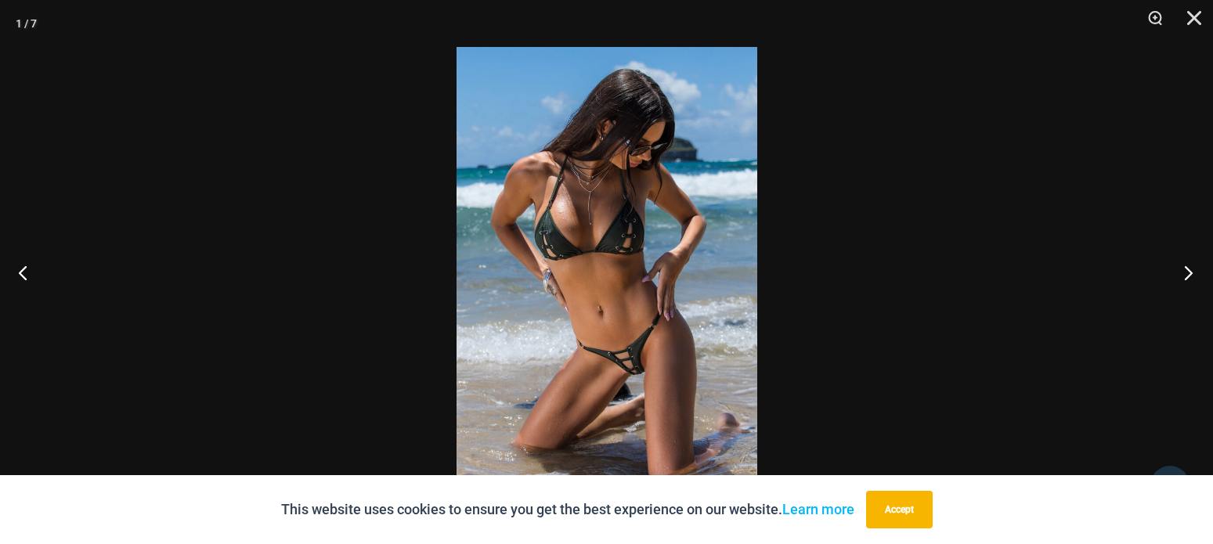
click at [1181, 265] on button "Next" at bounding box center [1183, 272] width 59 height 78
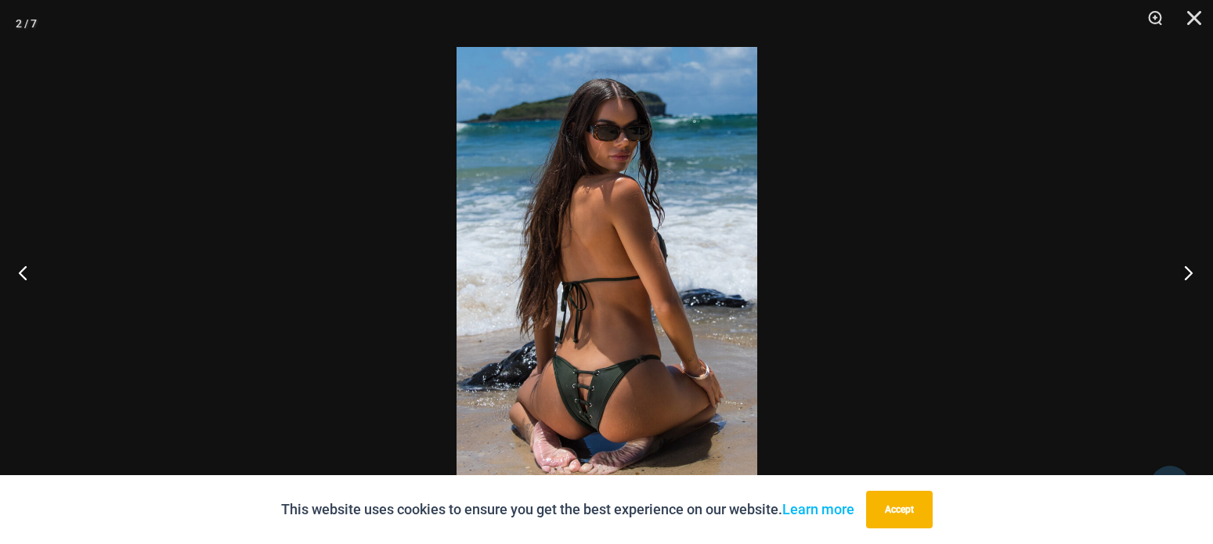
click at [1181, 265] on button "Next" at bounding box center [1183, 272] width 59 height 78
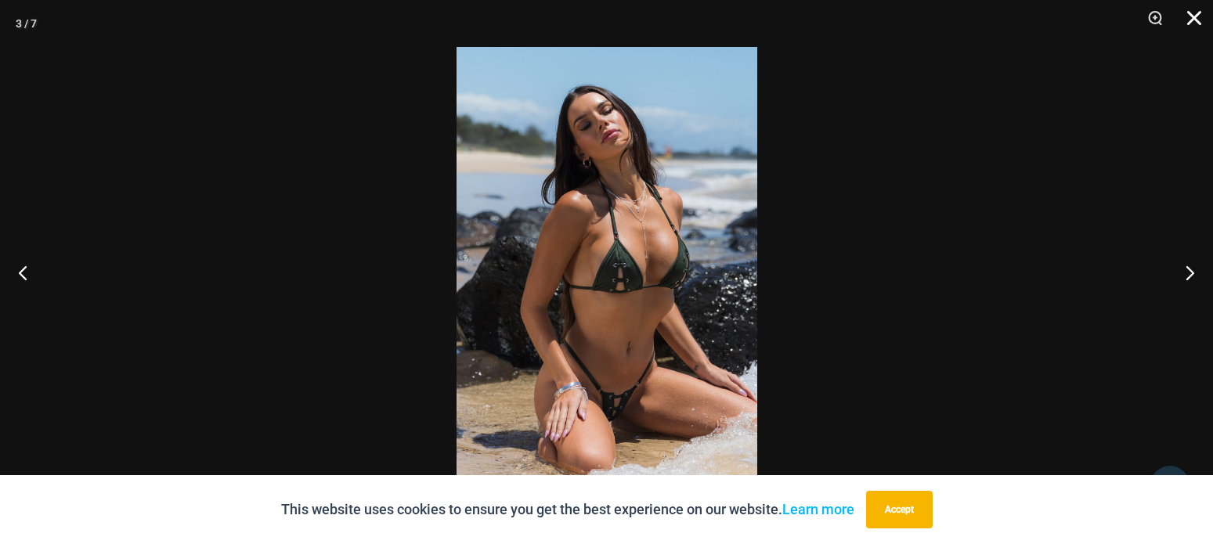
click at [1199, 20] on button "Close" at bounding box center [1188, 23] width 39 height 47
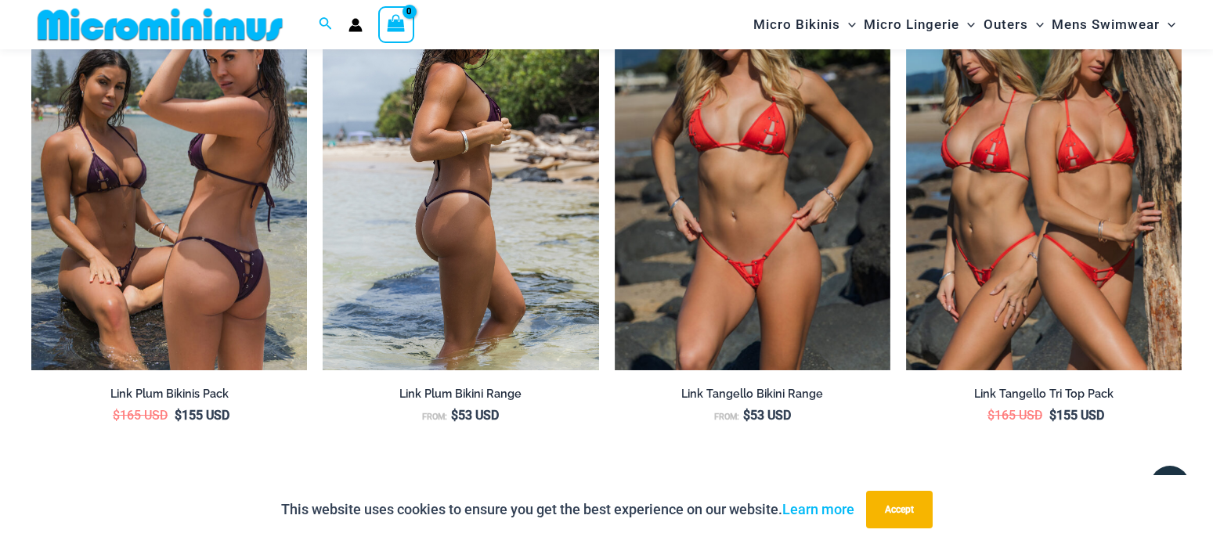
scroll to position [1982, 0]
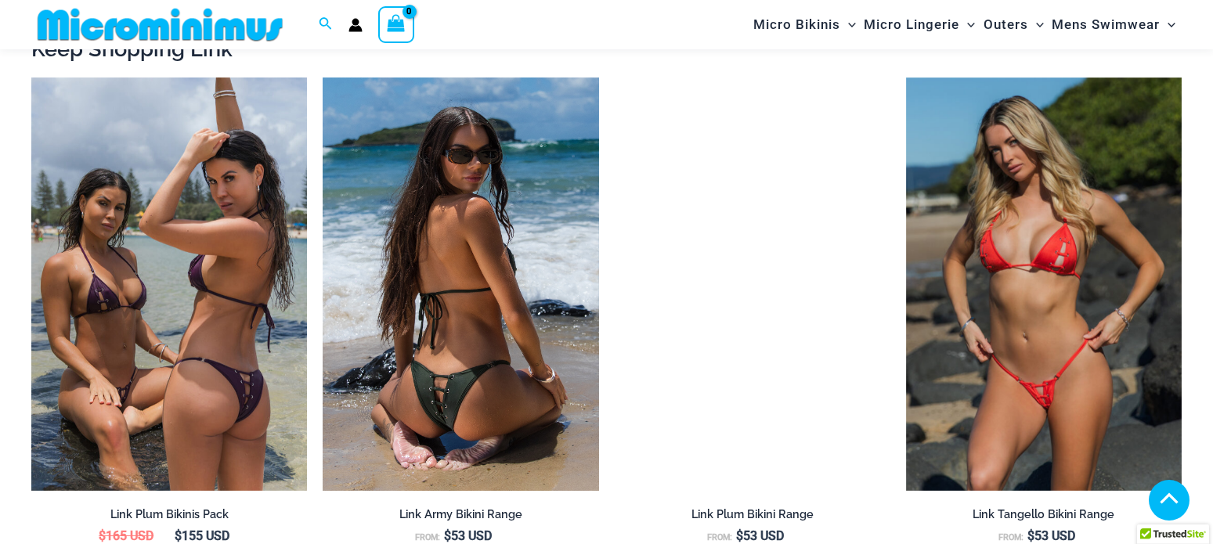
scroll to position [1583, 0]
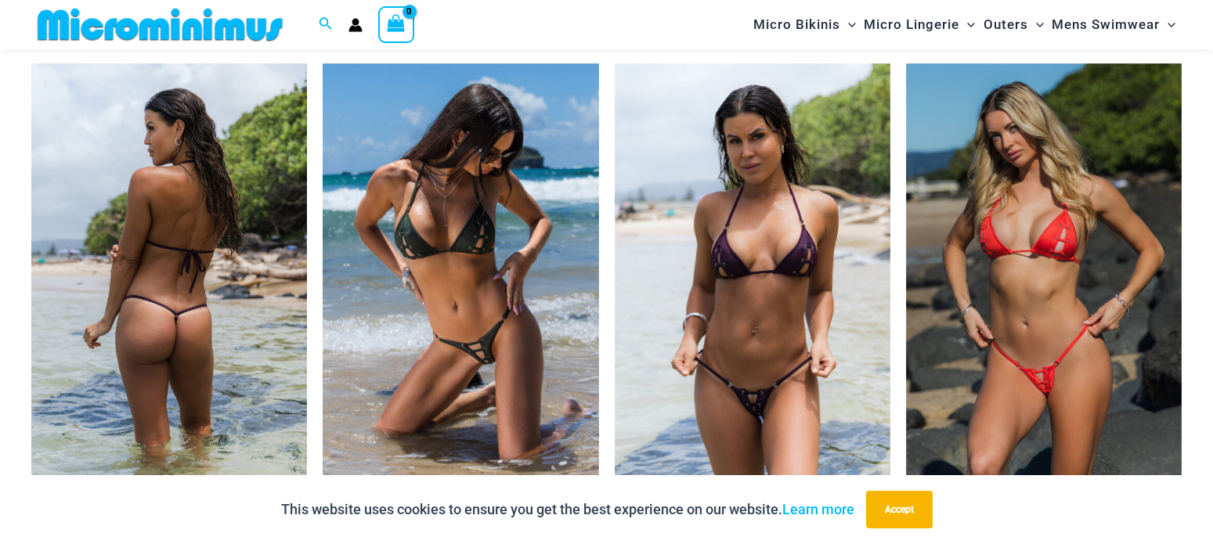
click at [205, 222] on img at bounding box center [169, 269] width 276 height 413
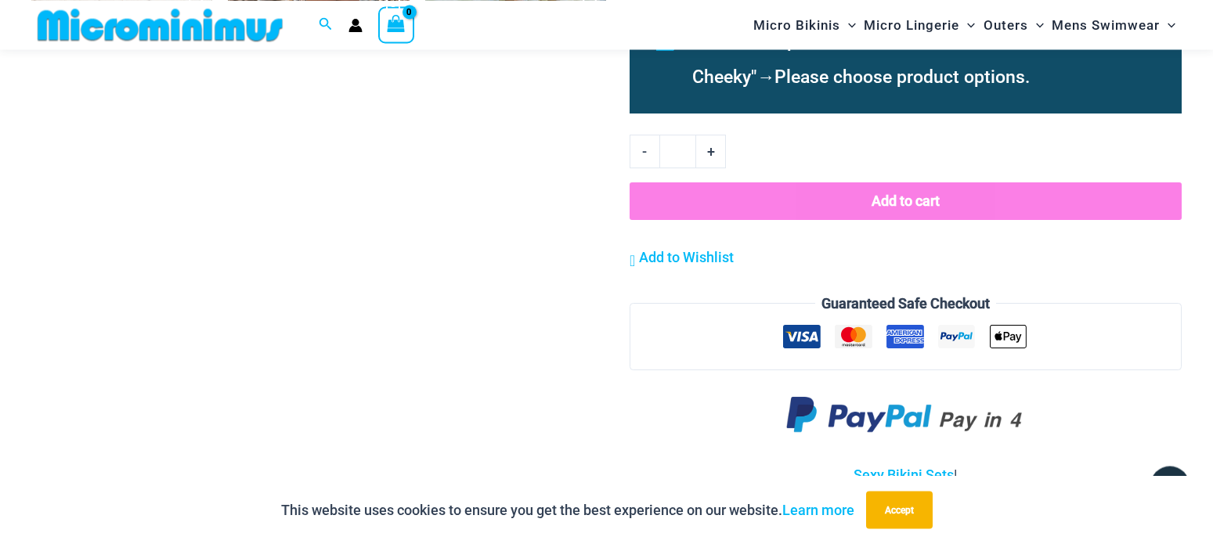
scroll to position [1583, 0]
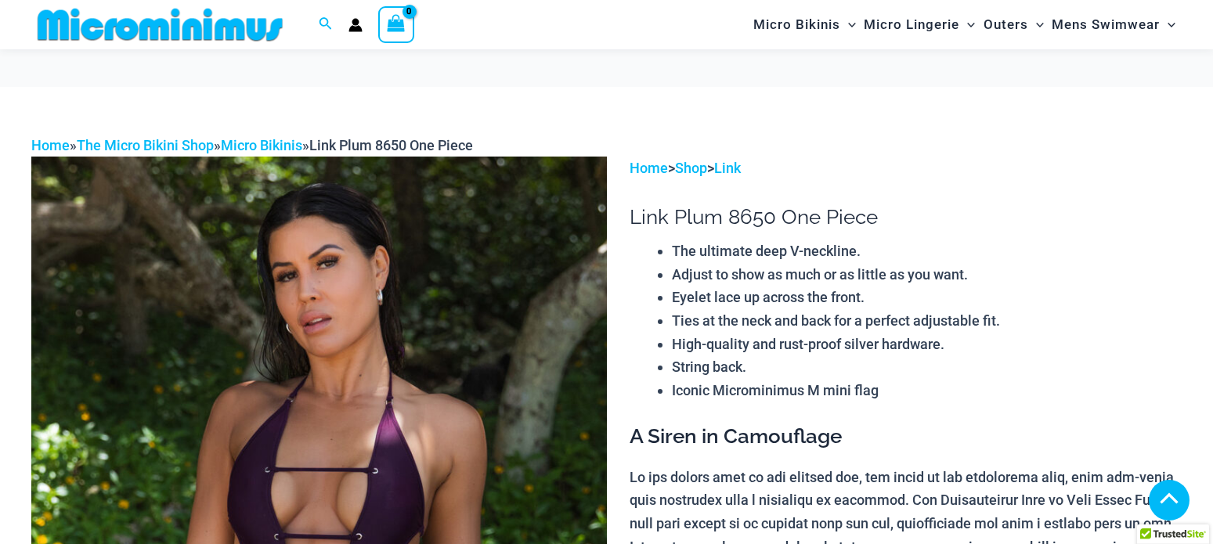
scroll to position [1583, 0]
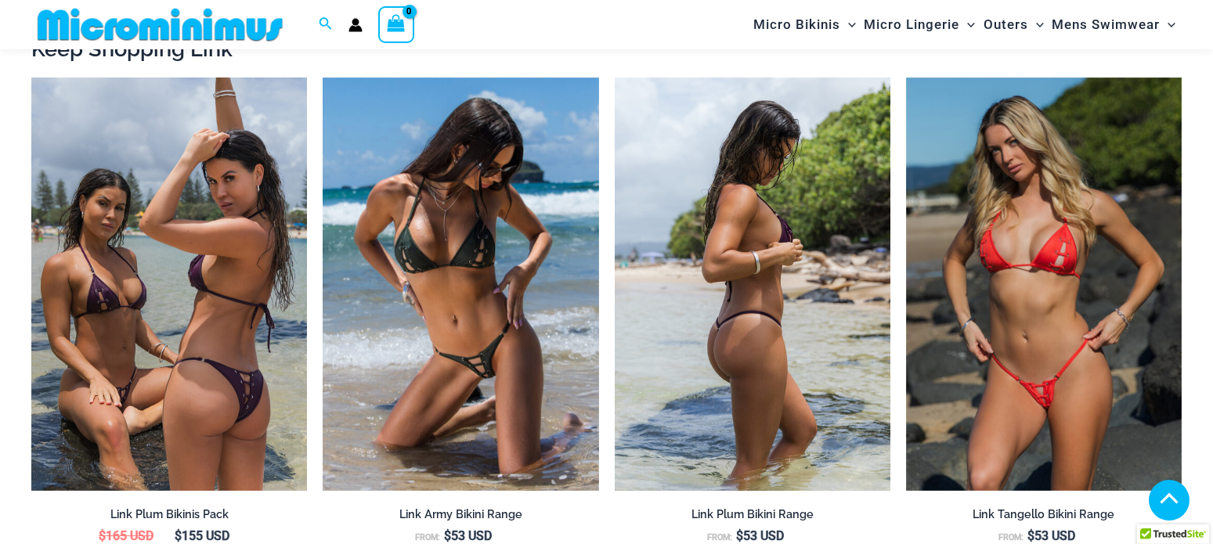
click at [772, 291] on img at bounding box center [753, 284] width 276 height 413
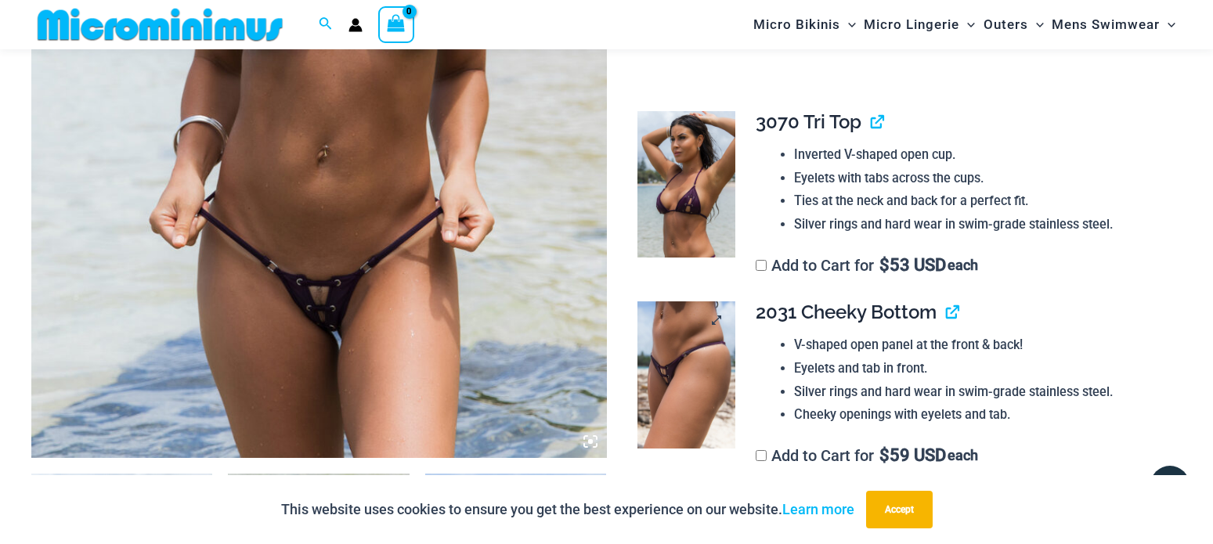
scroll to position [947, 0]
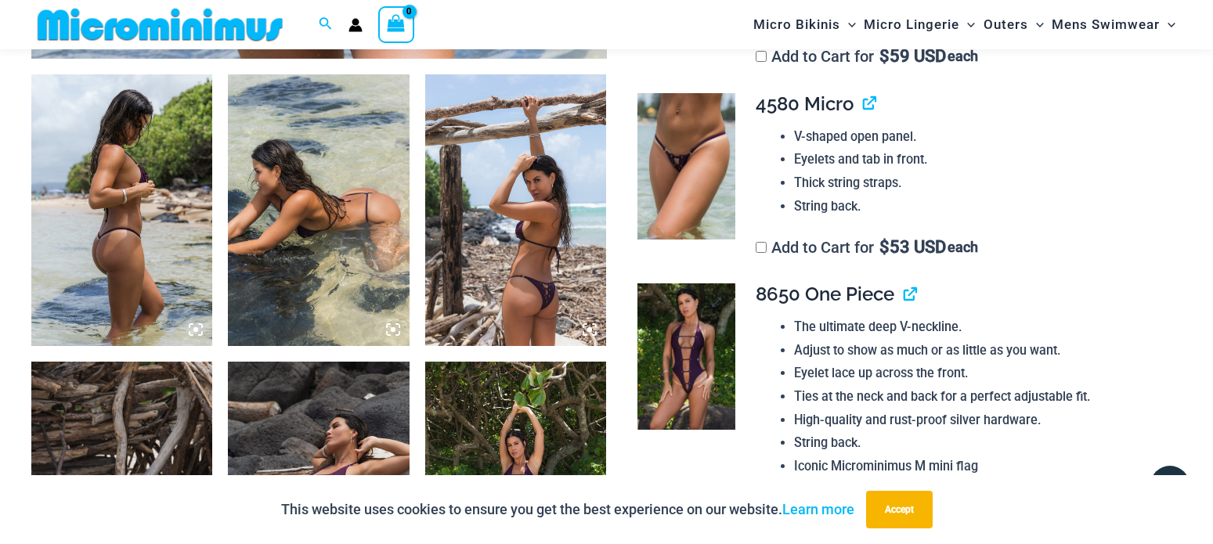
click at [685, 345] on img at bounding box center [686, 356] width 98 height 146
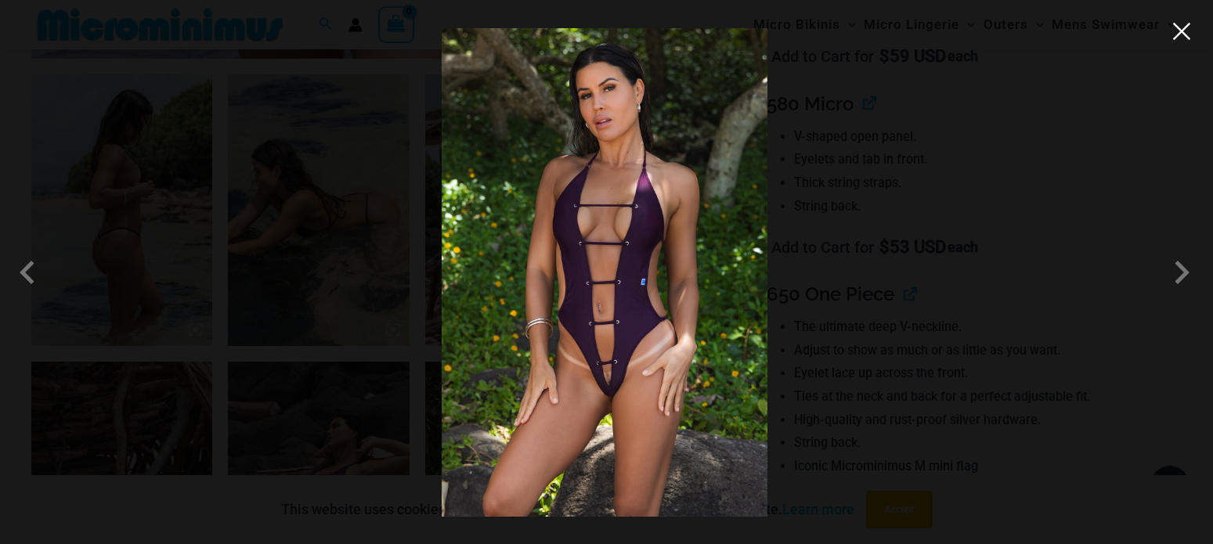
click at [1185, 35] on button "Close" at bounding box center [1181, 31] width 23 height 23
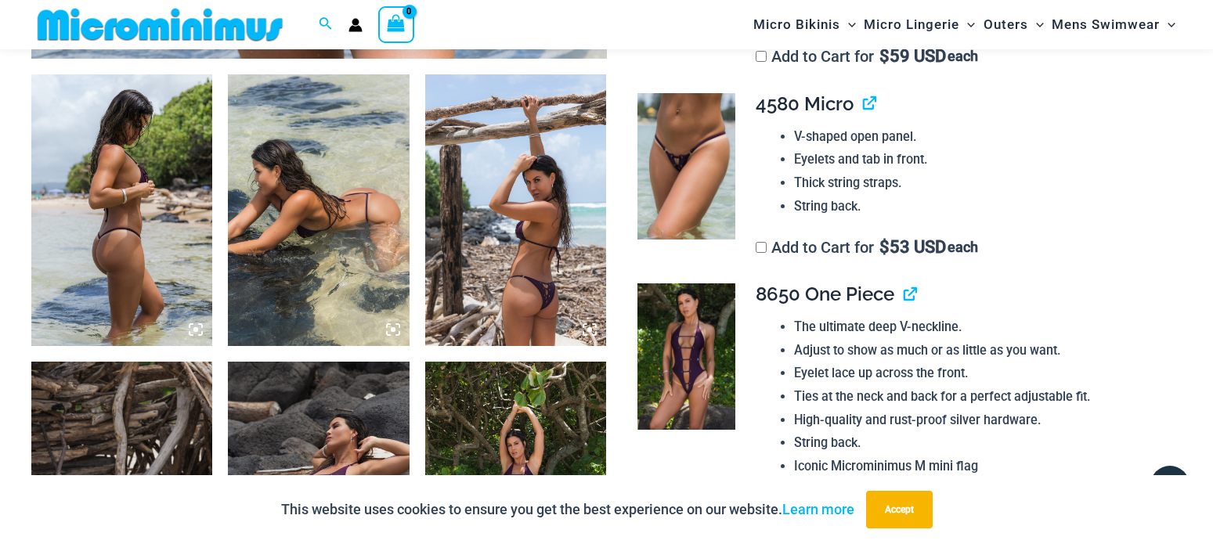
scroll to position [1186, 0]
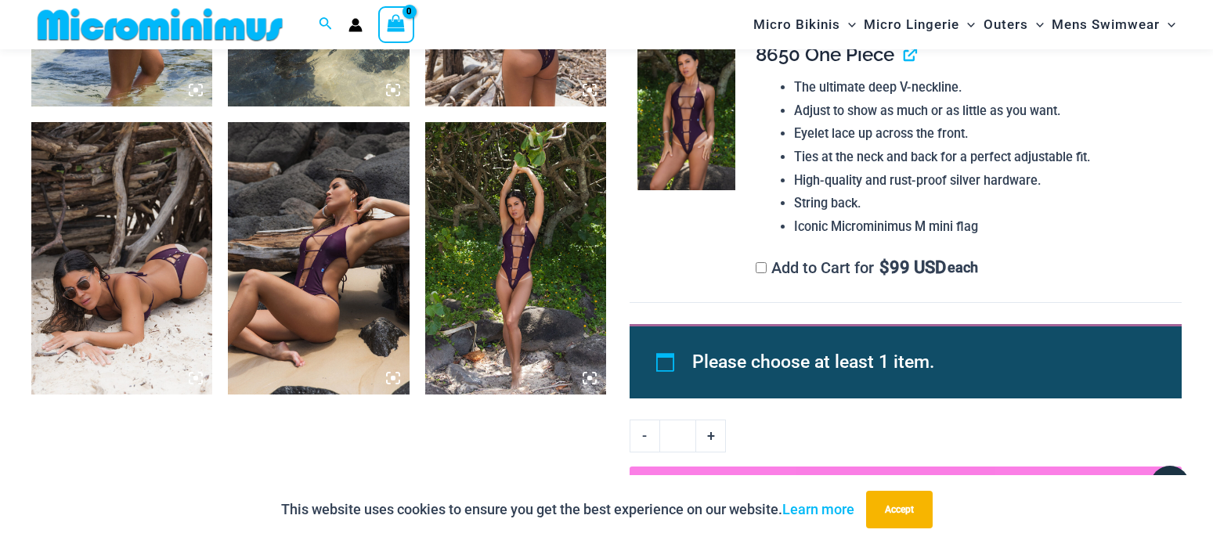
click at [529, 202] on img at bounding box center [515, 258] width 181 height 272
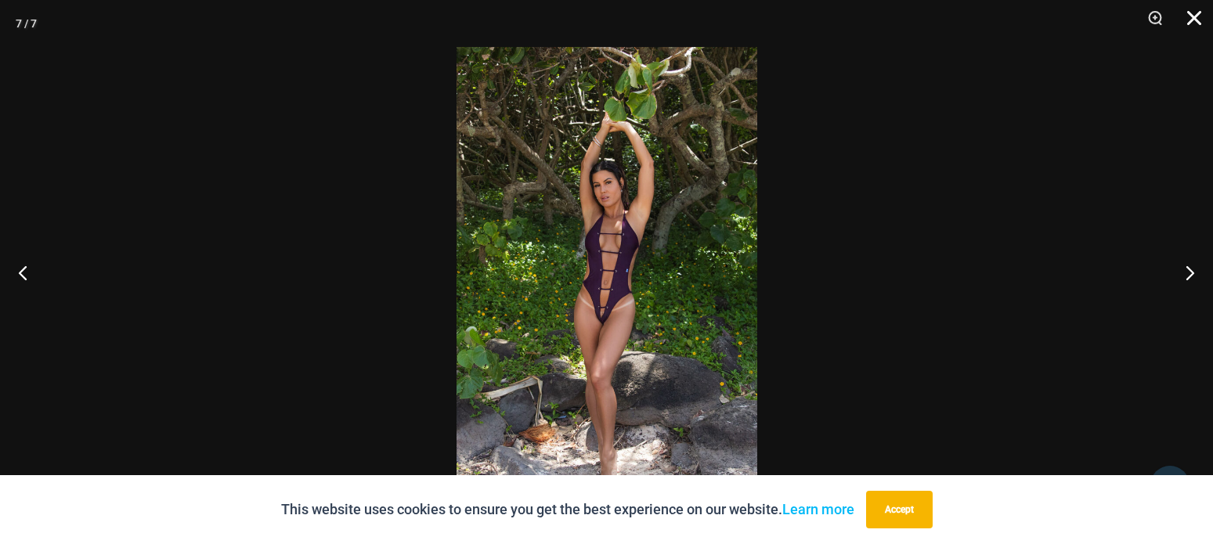
click at [1200, 20] on button "Close" at bounding box center [1188, 23] width 39 height 47
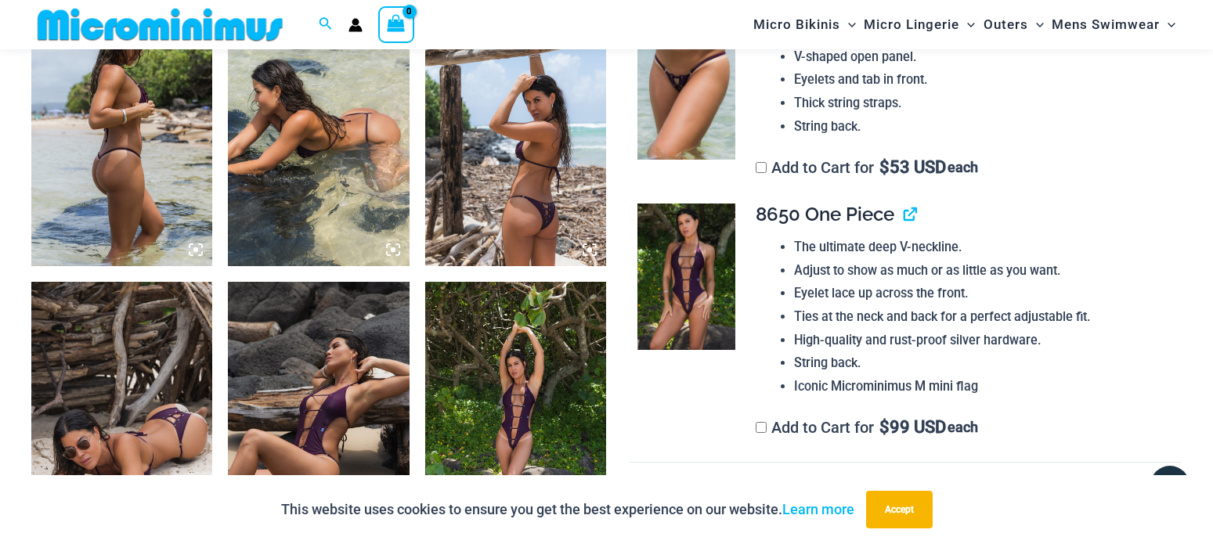
scroll to position [1426, 0]
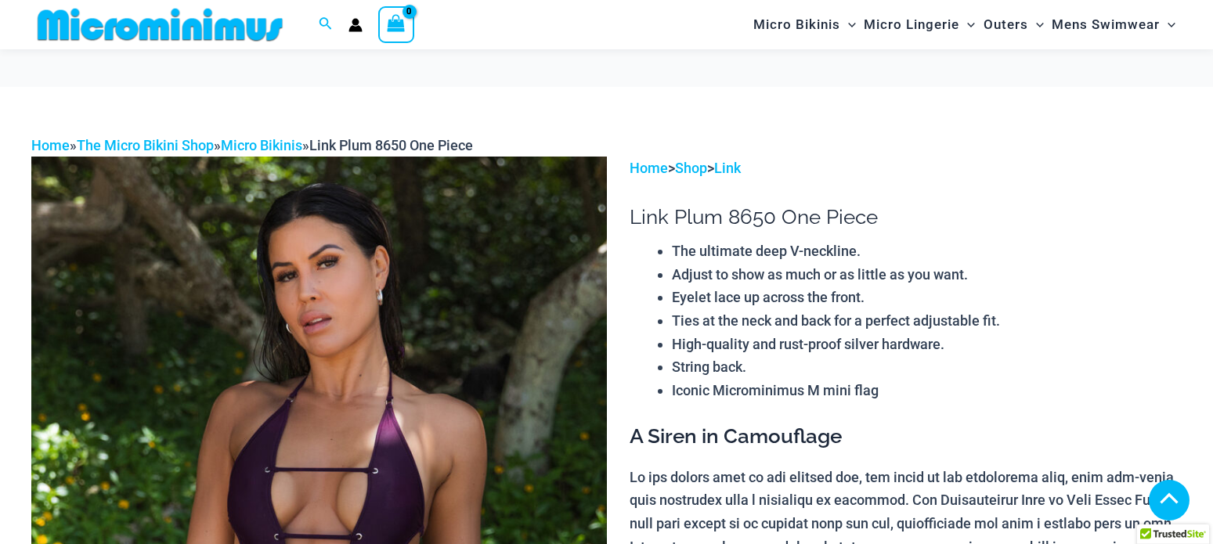
scroll to position [1569, 0]
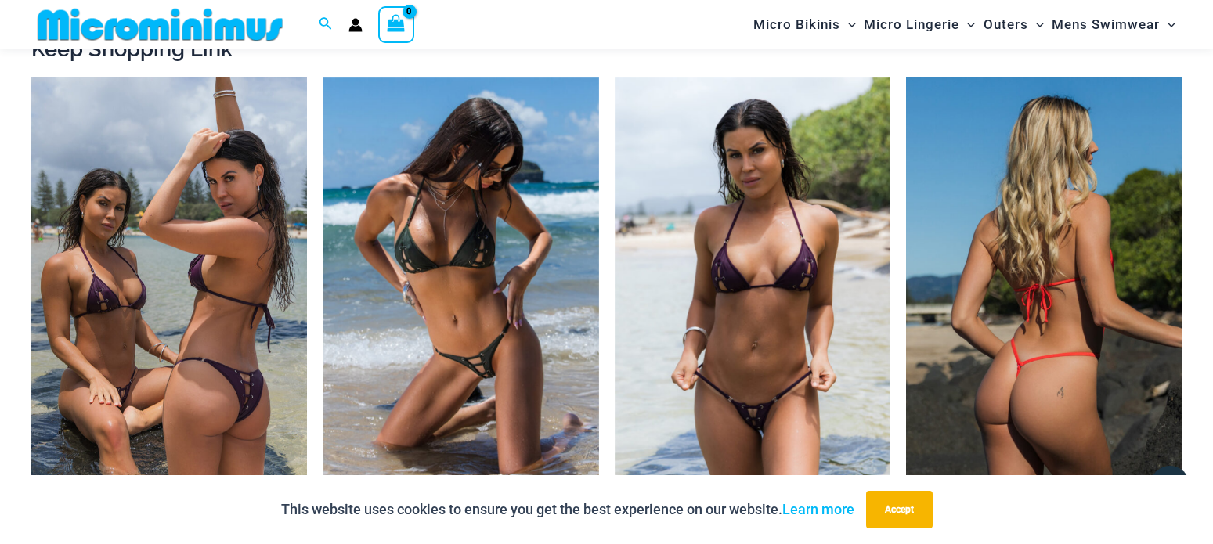
click at [1059, 247] on img at bounding box center [1044, 284] width 276 height 413
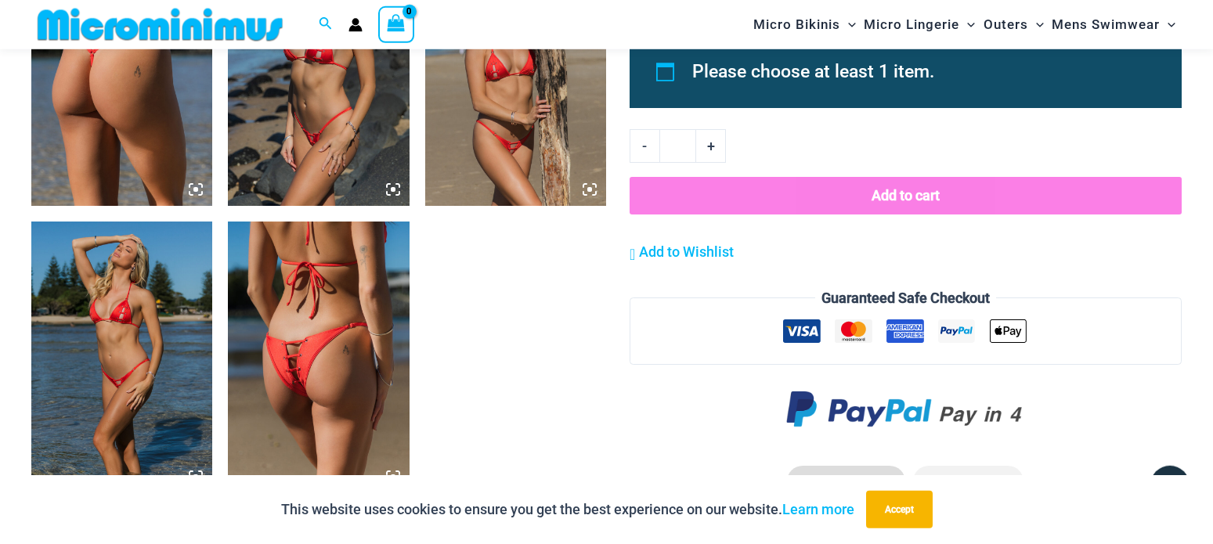
scroll to position [1743, 0]
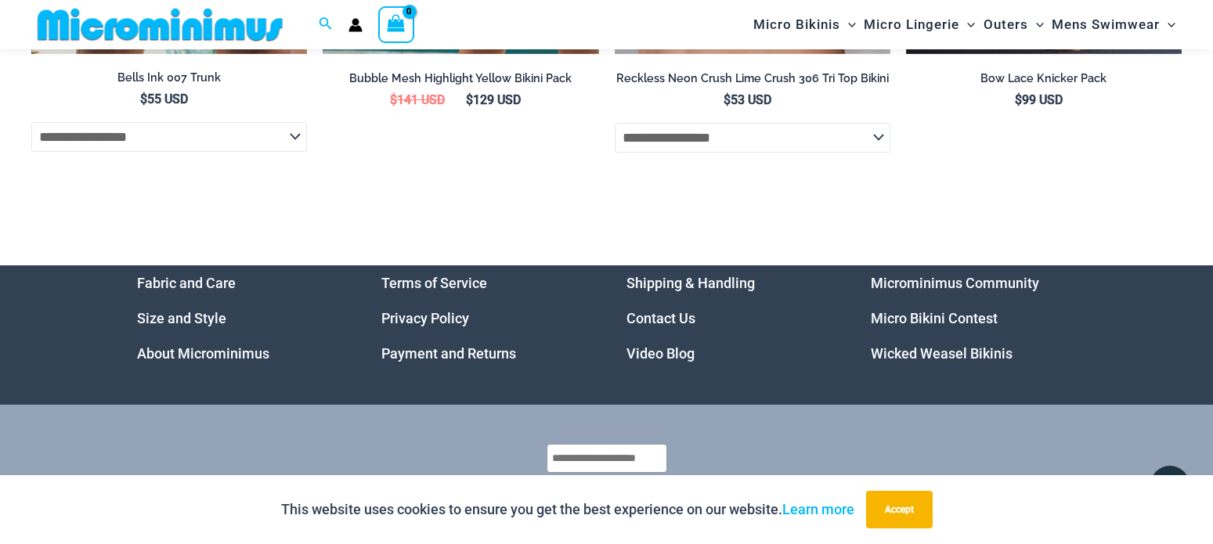
scroll to position [5069, 0]
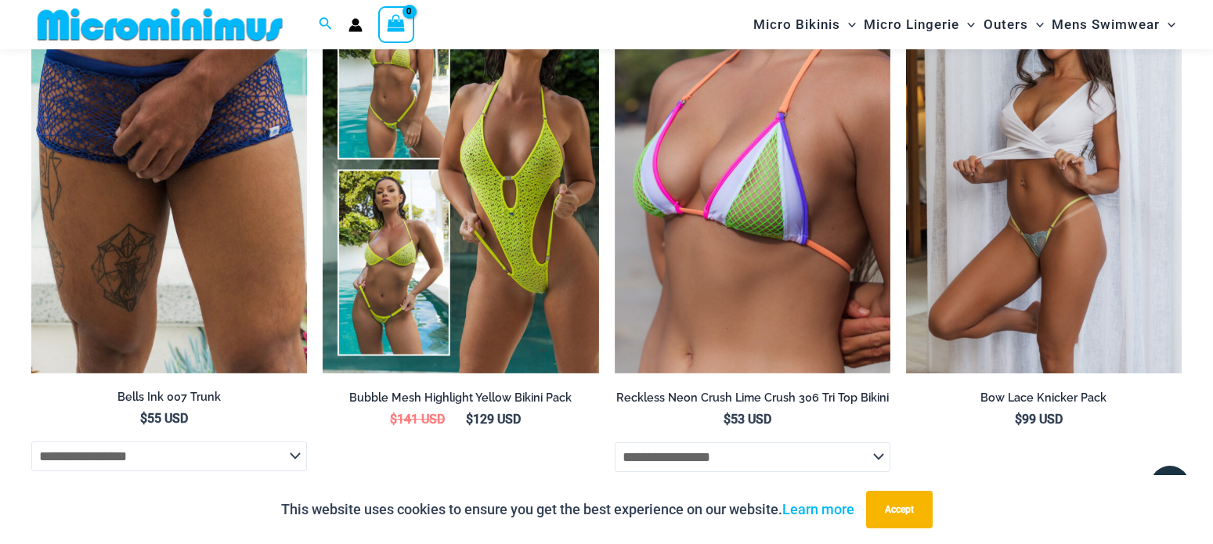
click at [1019, 187] on img at bounding box center [1044, 166] width 276 height 413
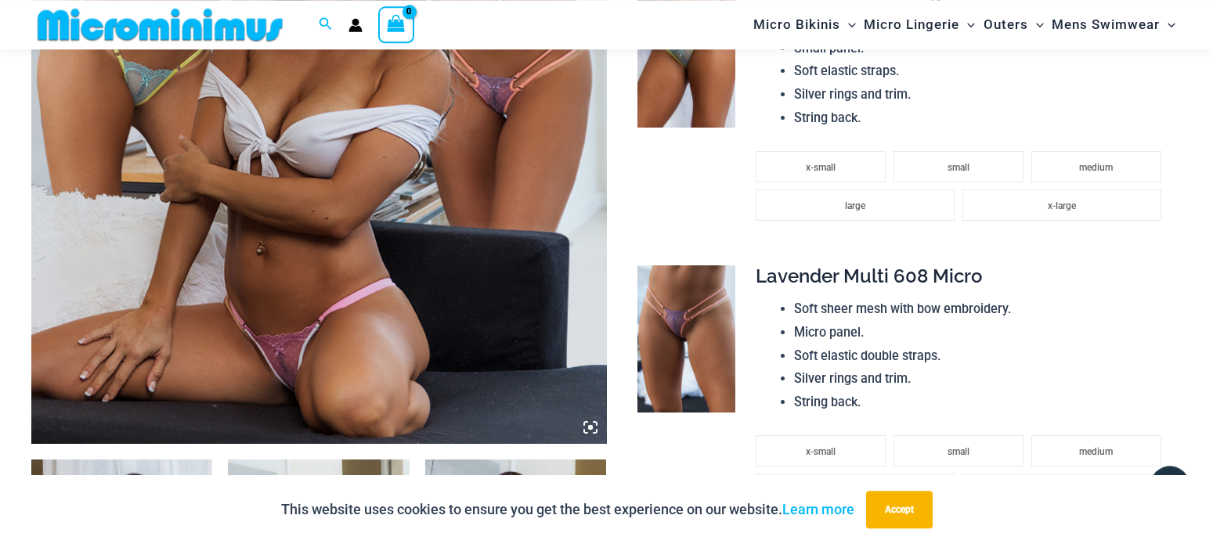
scroll to position [625, 0]
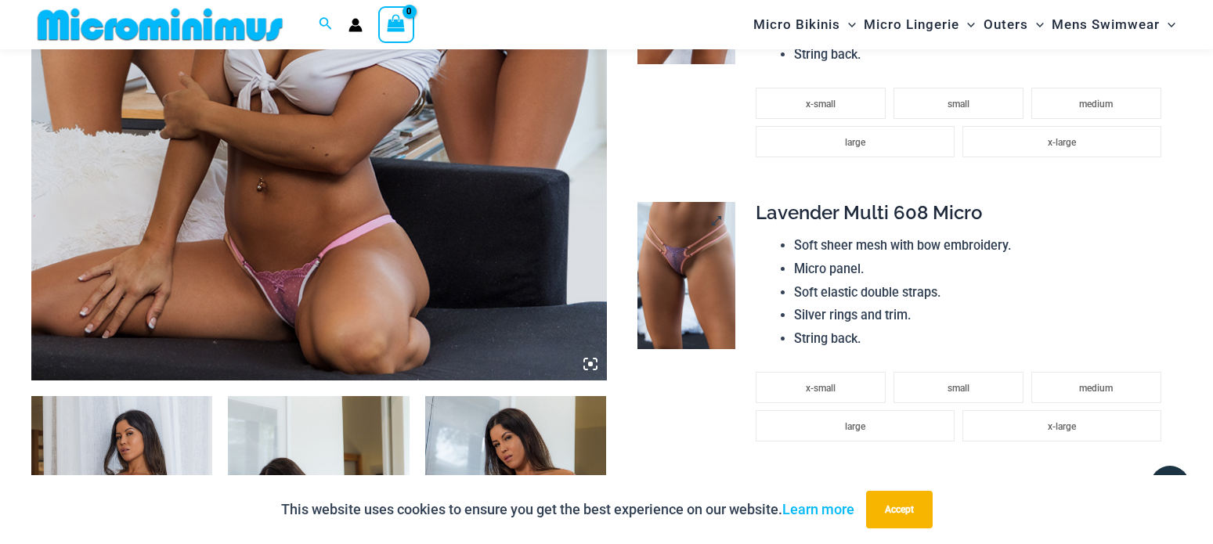
click at [703, 247] on img at bounding box center [686, 275] width 98 height 146
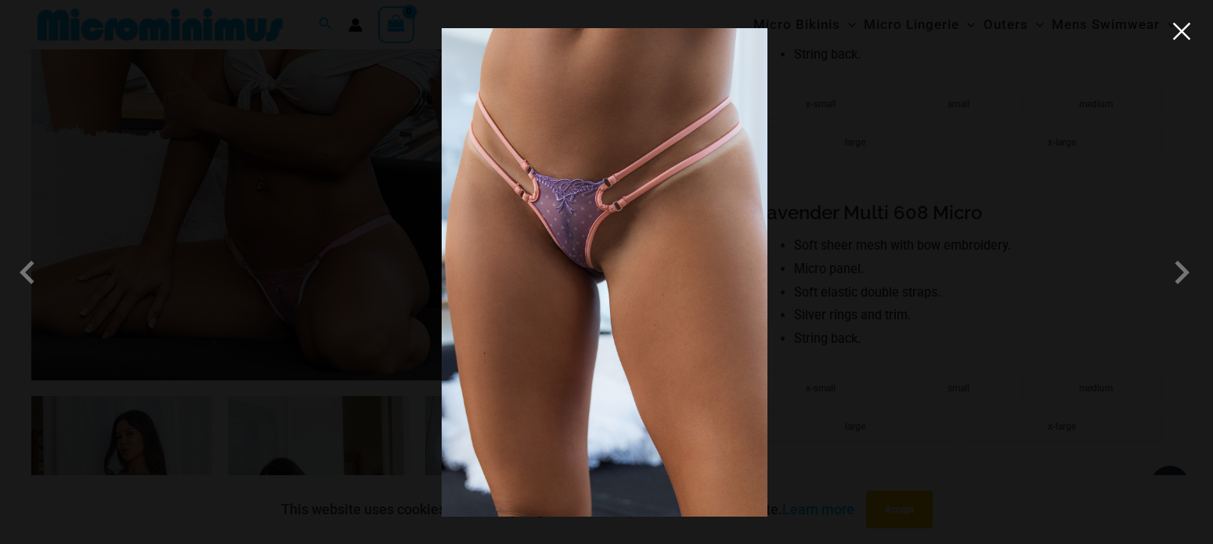
click at [1177, 33] on button "Close" at bounding box center [1181, 31] width 23 height 23
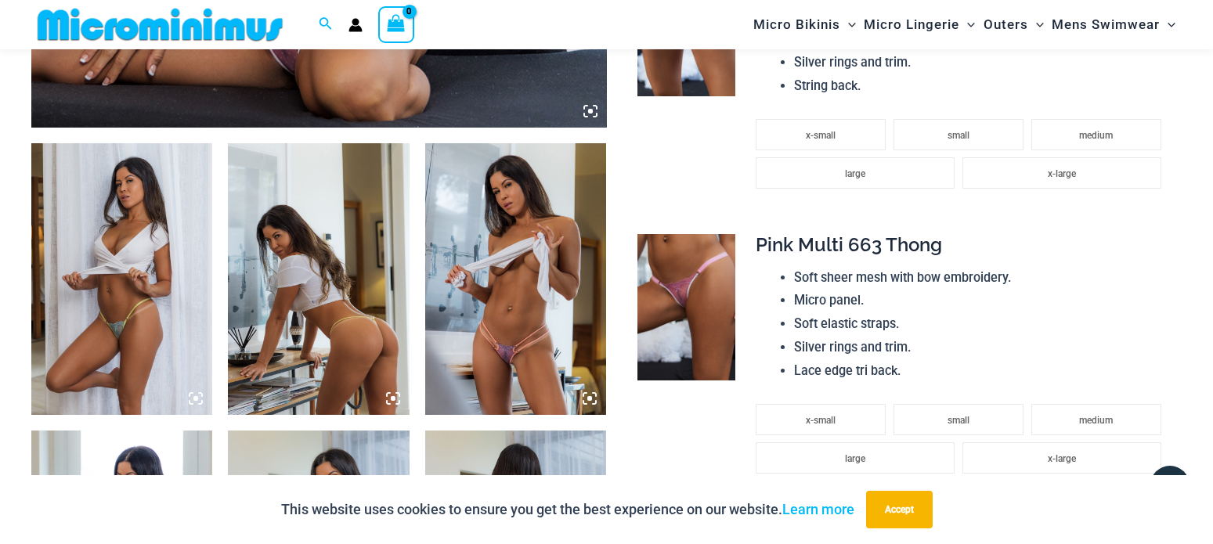
scroll to position [944, 0]
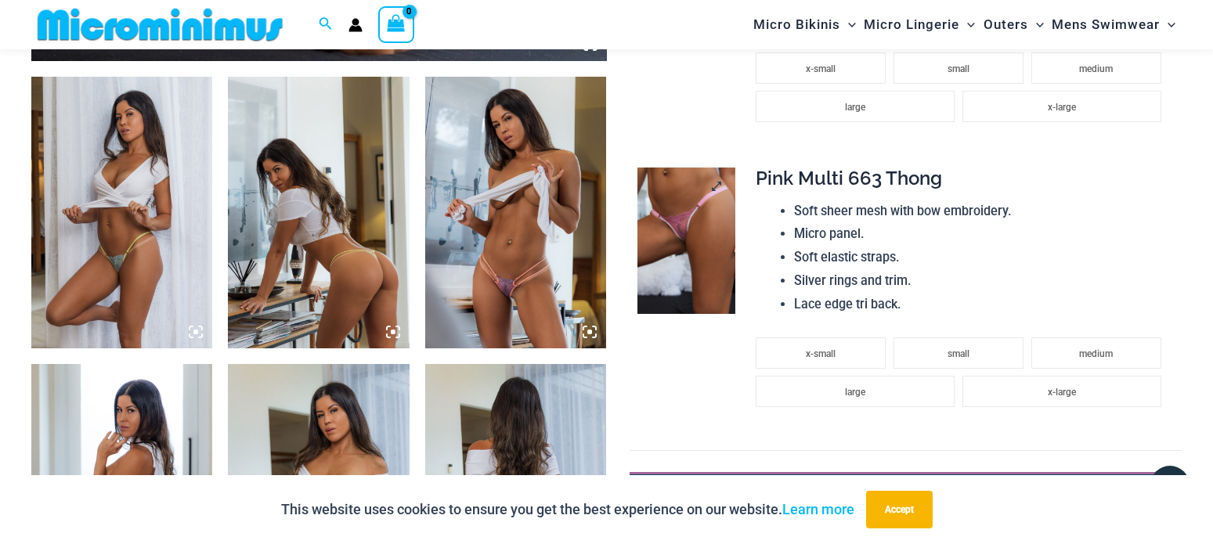
click at [694, 235] on img at bounding box center [686, 241] width 98 height 146
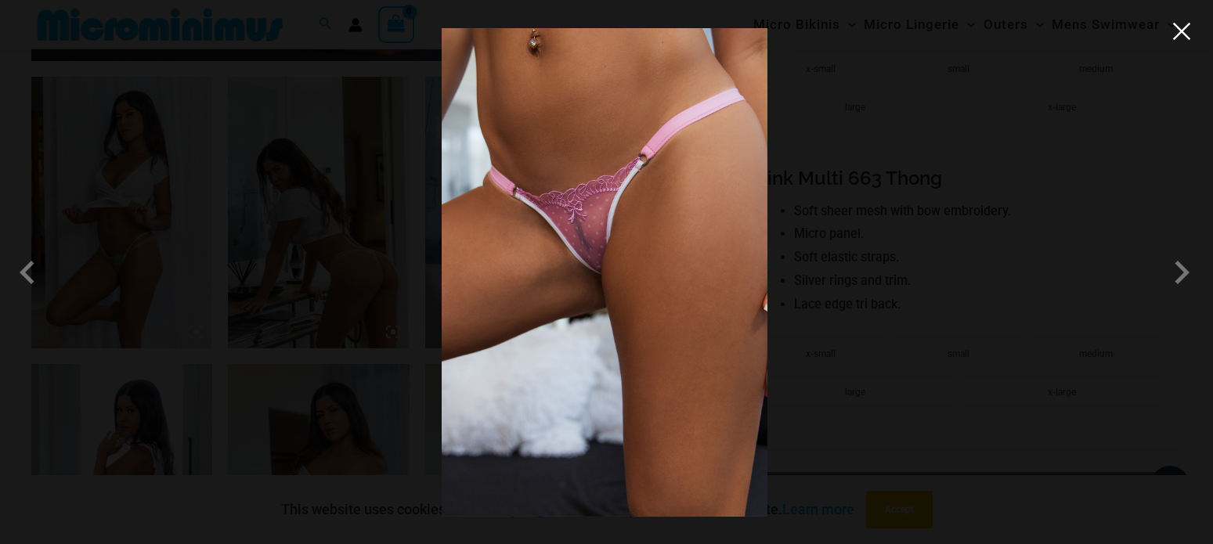
click at [1187, 31] on button "Close" at bounding box center [1181, 31] width 23 height 23
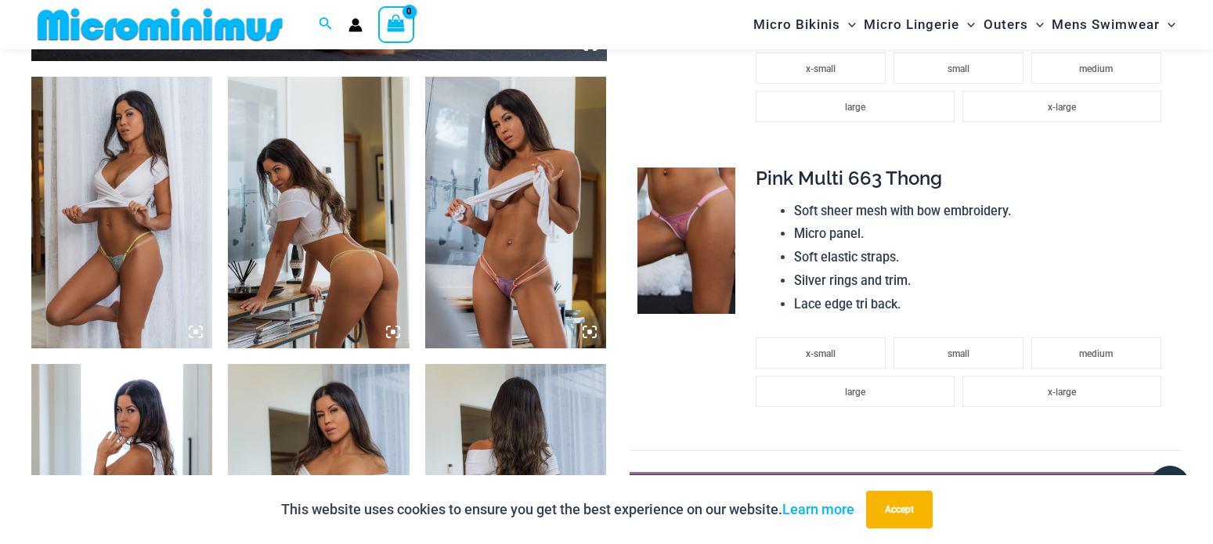
click at [521, 186] on img at bounding box center [515, 213] width 181 height 272
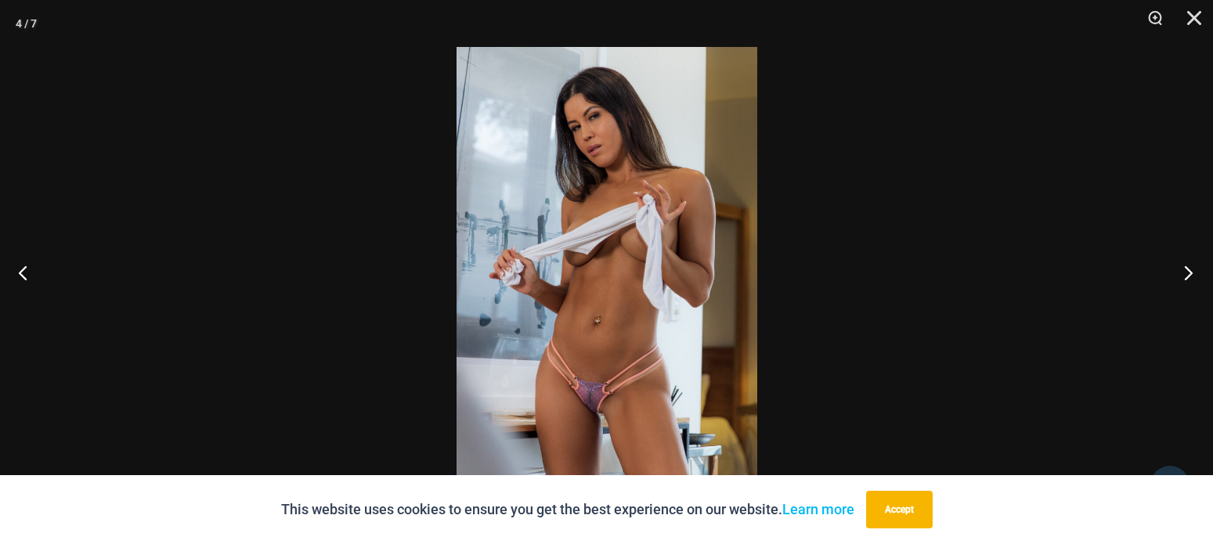
click at [1180, 268] on button "Next" at bounding box center [1183, 272] width 59 height 78
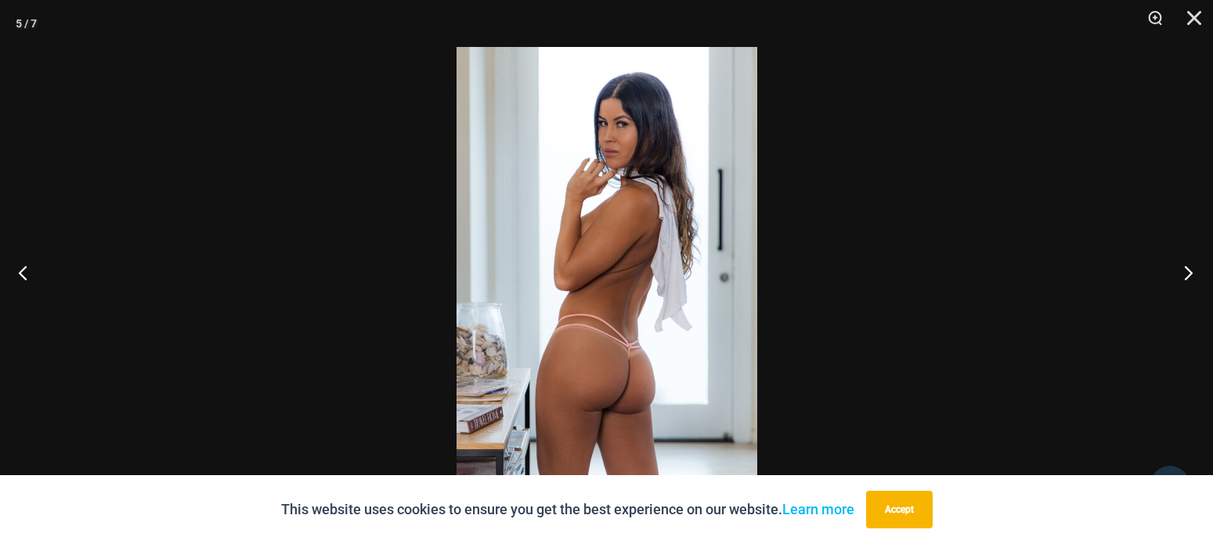
click at [1180, 268] on button "Next" at bounding box center [1183, 272] width 59 height 78
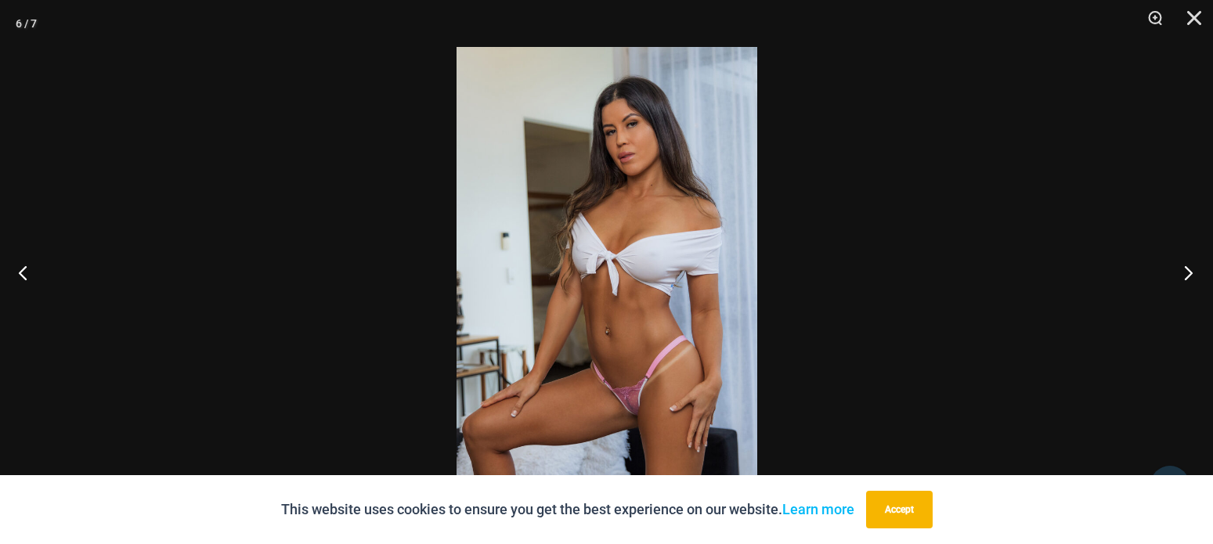
click at [1185, 264] on button "Next" at bounding box center [1183, 272] width 59 height 78
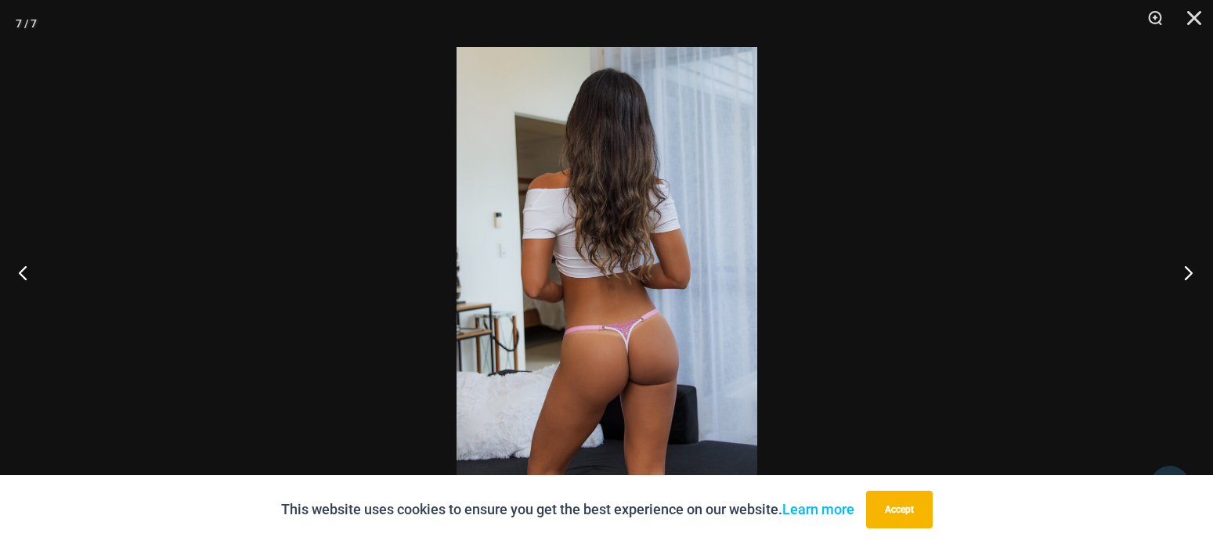
click at [1185, 264] on button "Next" at bounding box center [1183, 272] width 59 height 78
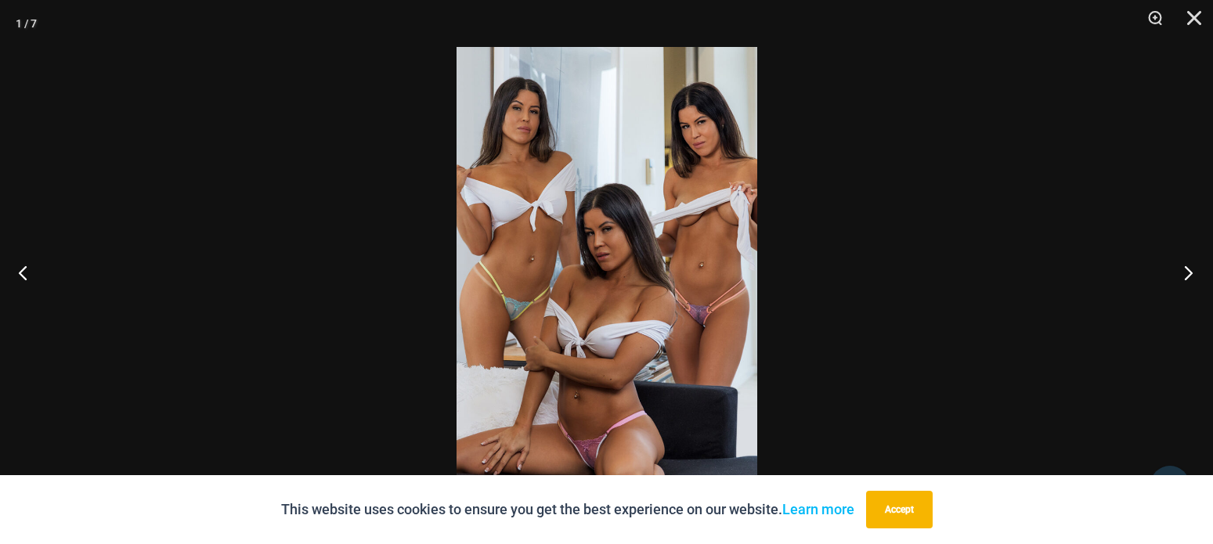
click at [1185, 264] on button "Next" at bounding box center [1183, 272] width 59 height 78
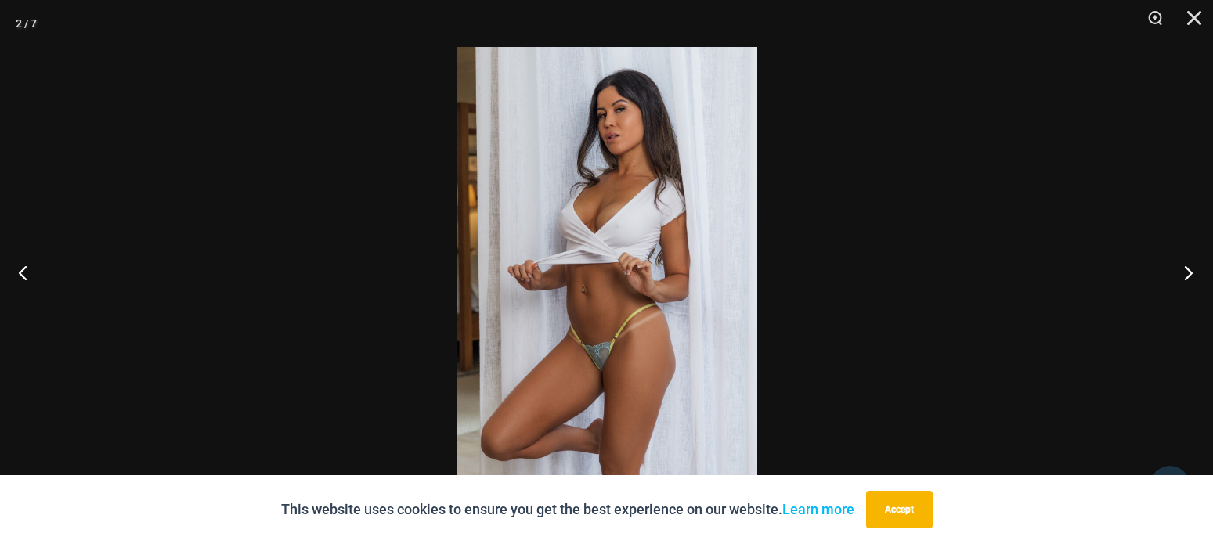
click at [1185, 264] on button "Next" at bounding box center [1183, 272] width 59 height 78
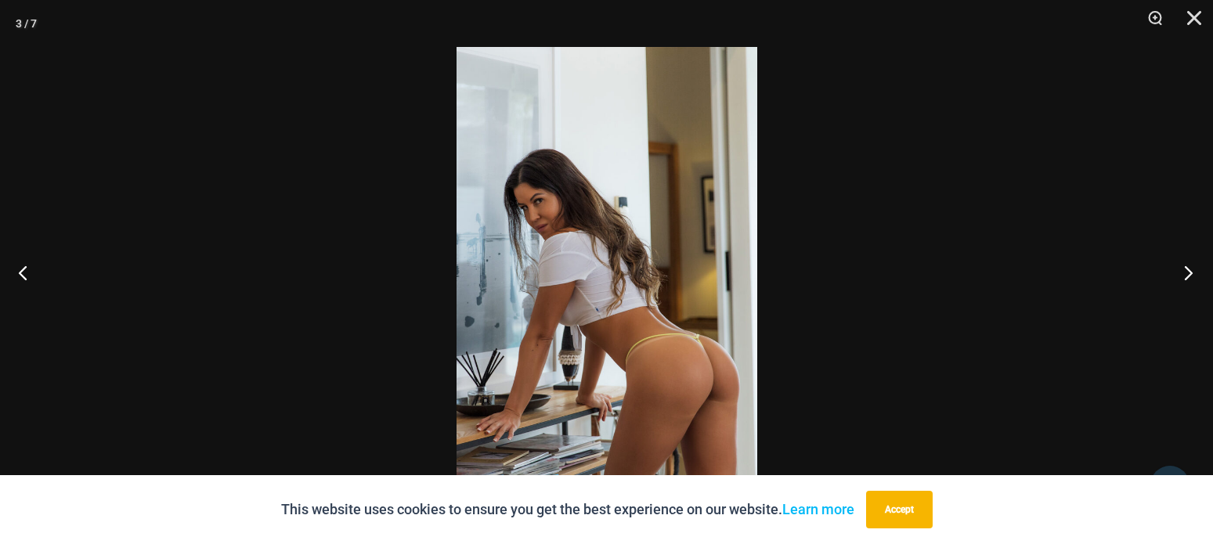
click at [1185, 264] on button "Next" at bounding box center [1183, 272] width 59 height 78
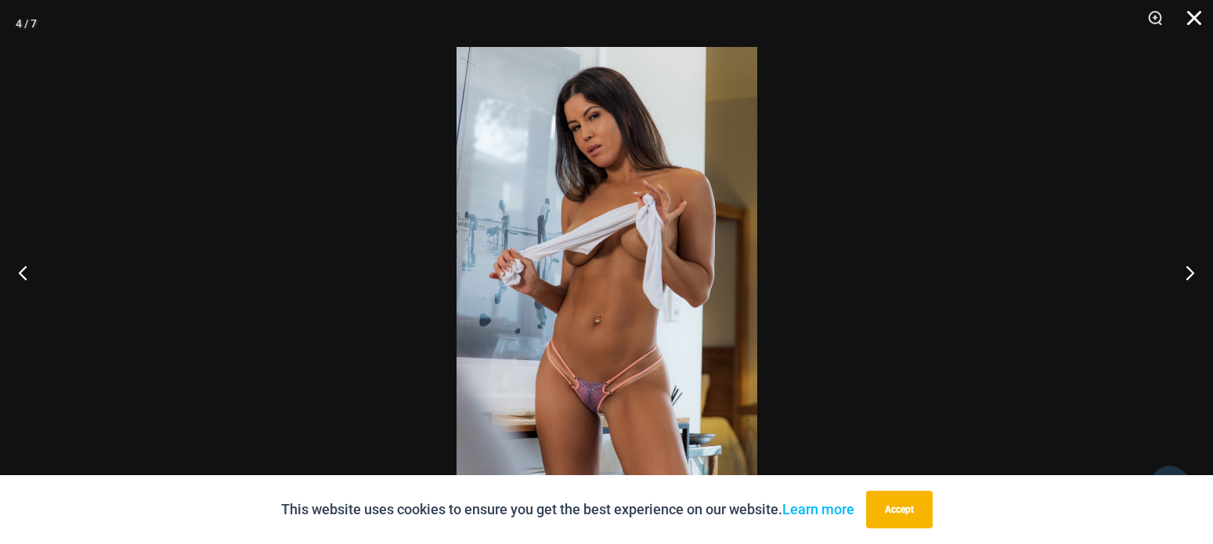
click at [1190, 13] on button "Close" at bounding box center [1188, 23] width 39 height 47
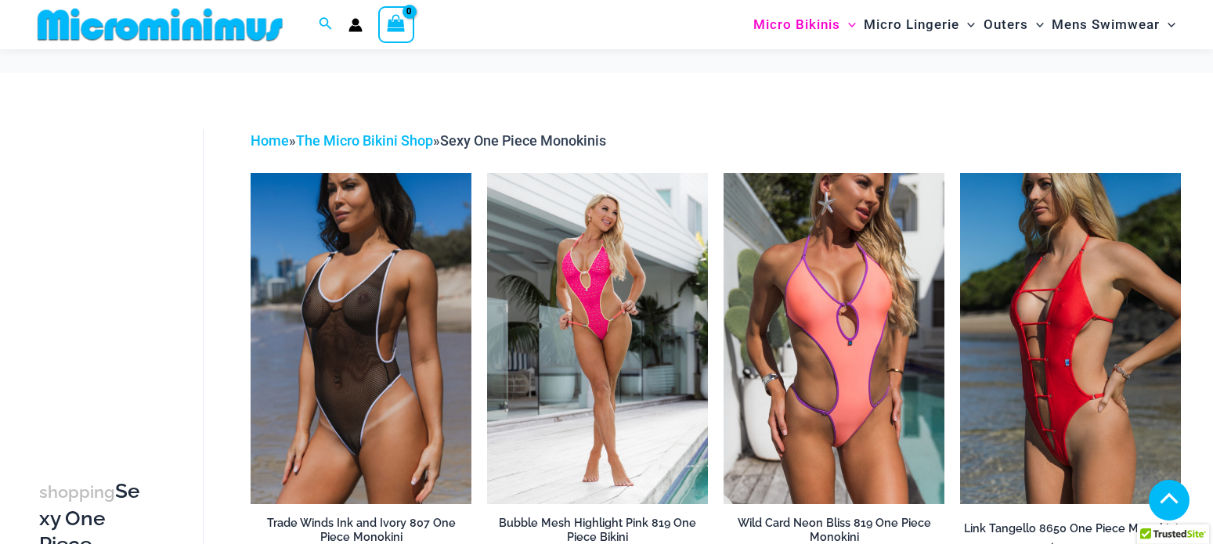
scroll to position [1618, 0]
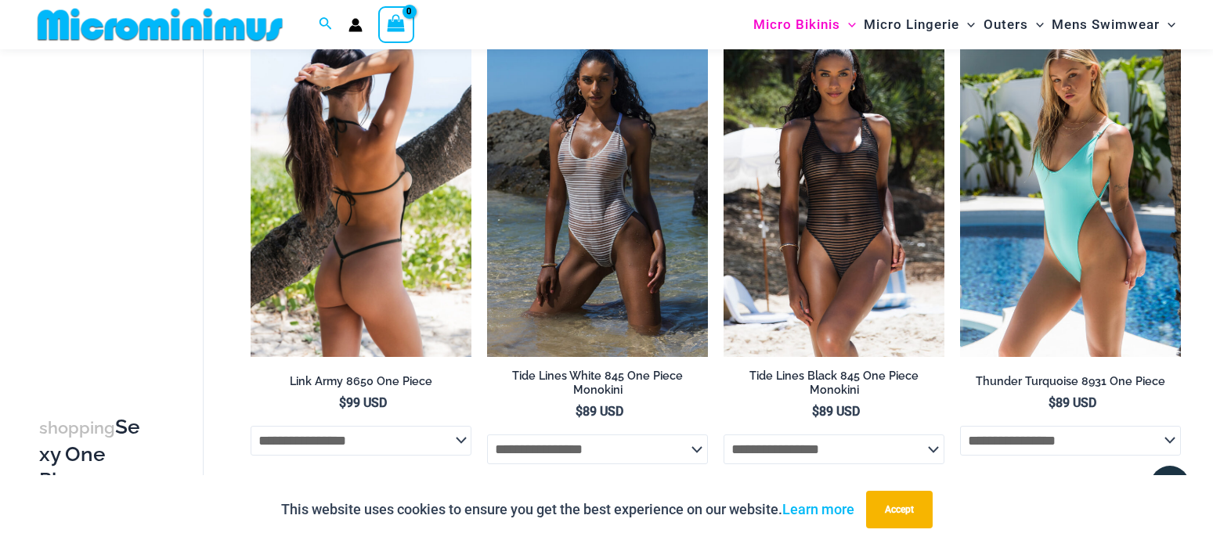
click at [347, 153] on img at bounding box center [361, 191] width 221 height 331
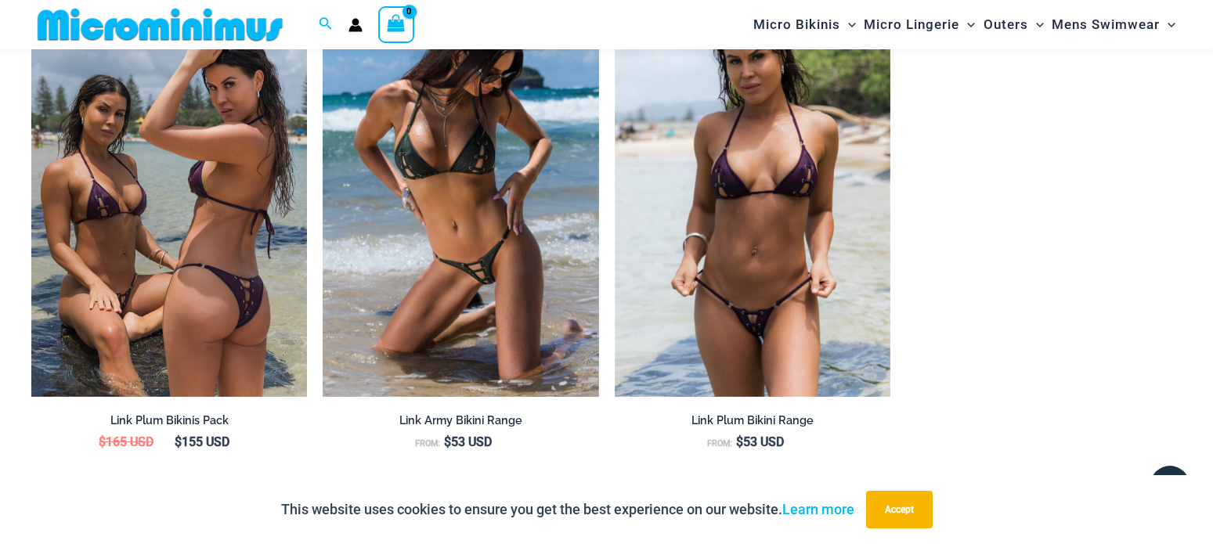
scroll to position [1264, 0]
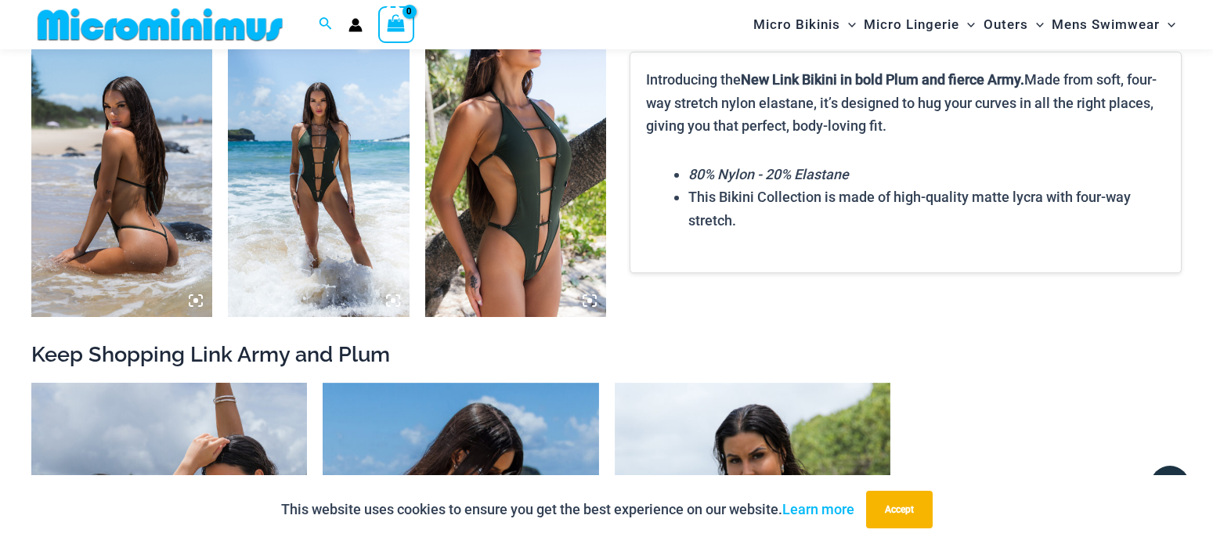
click at [342, 171] on img at bounding box center [318, 181] width 181 height 272
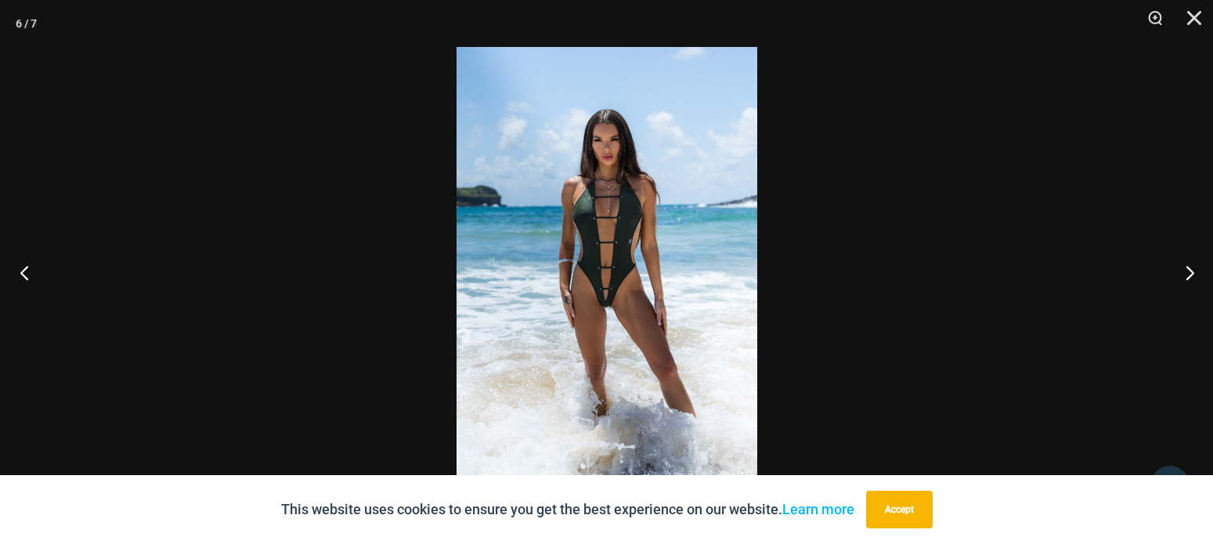
click at [17, 263] on button "Previous" at bounding box center [29, 272] width 59 height 78
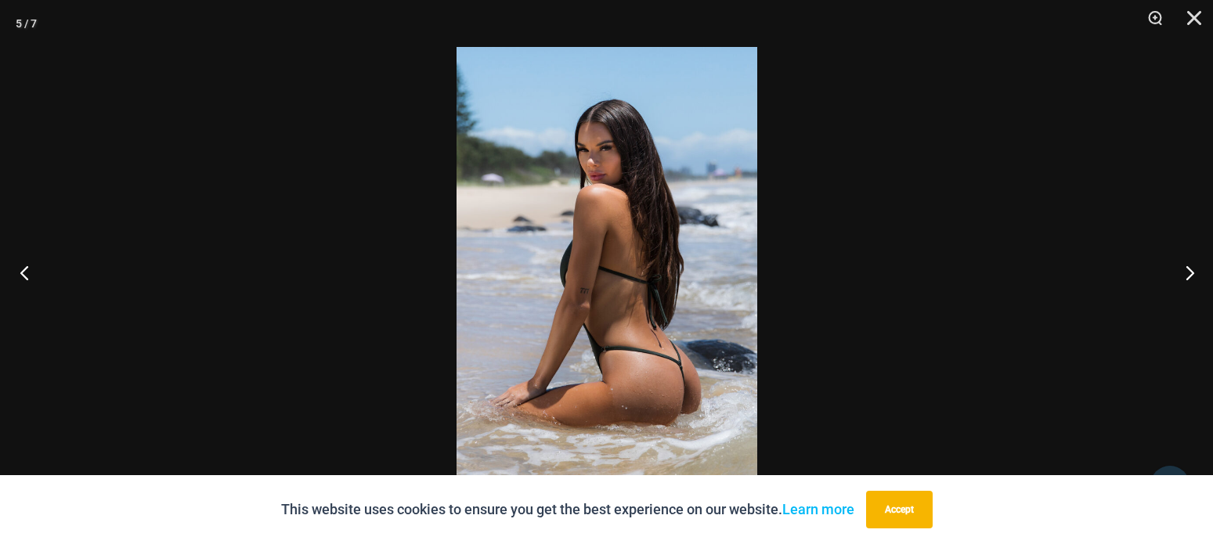
click at [17, 263] on button "Previous" at bounding box center [29, 272] width 59 height 78
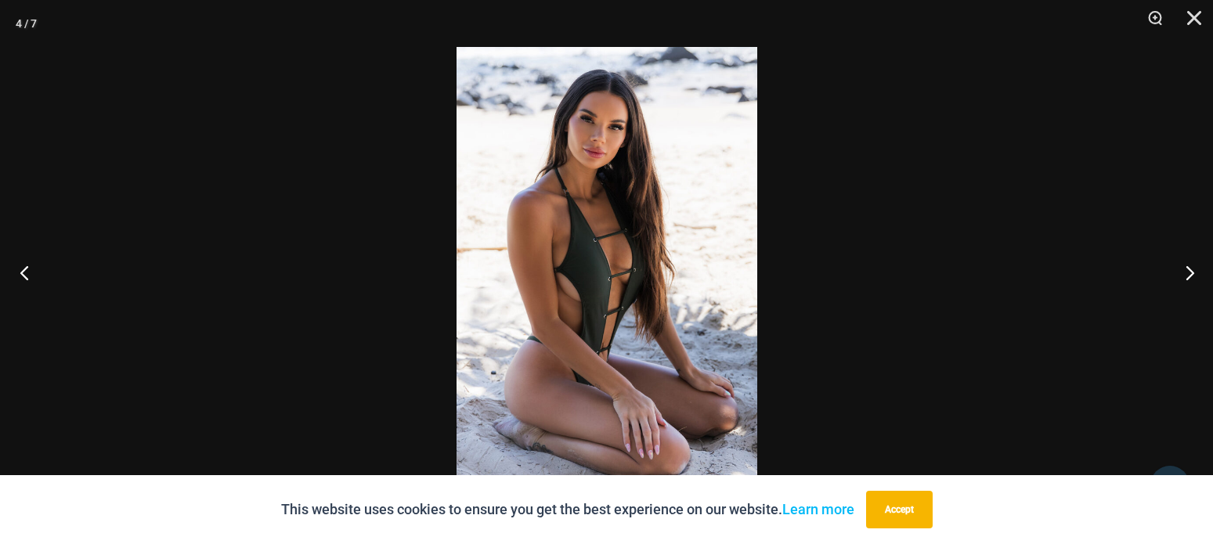
click at [17, 263] on button "Previous" at bounding box center [29, 272] width 59 height 78
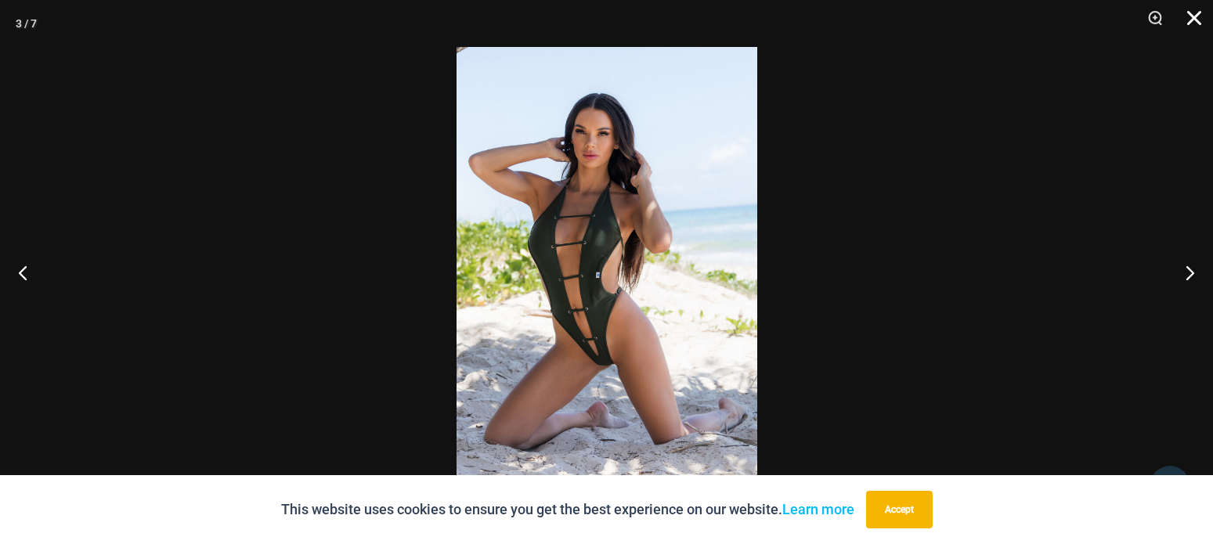
click at [1192, 16] on button "Close" at bounding box center [1188, 23] width 39 height 47
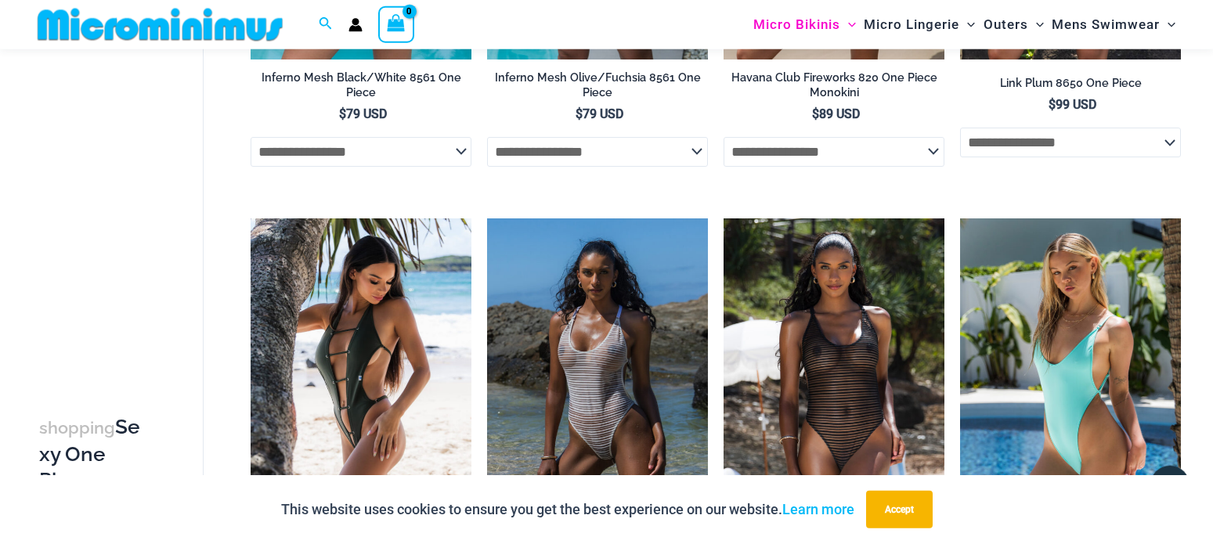
scroll to position [1503, 0]
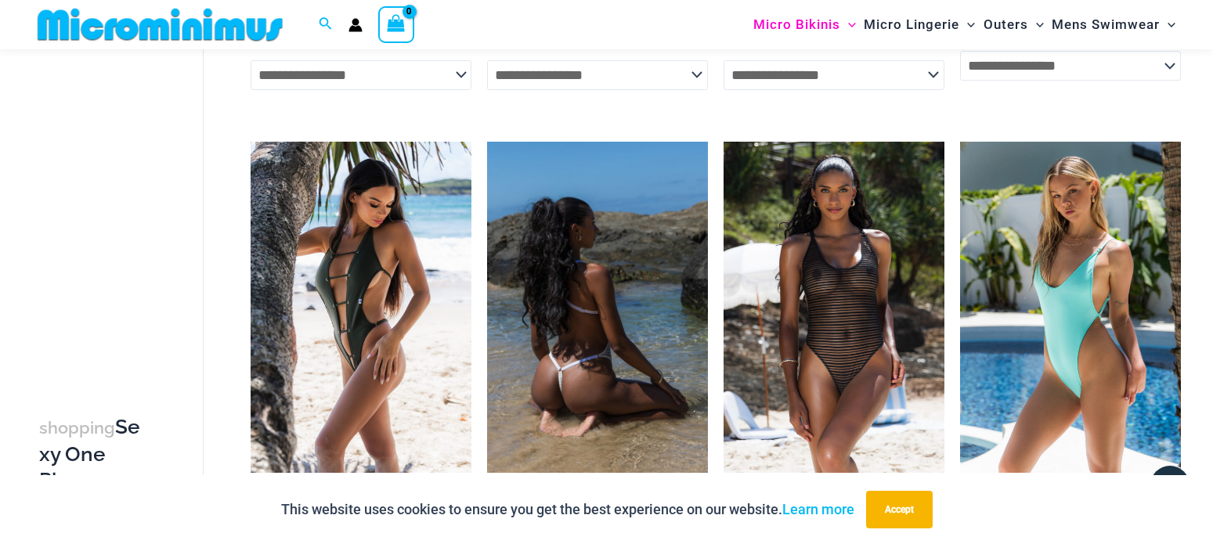
click at [577, 275] on img at bounding box center [597, 307] width 221 height 331
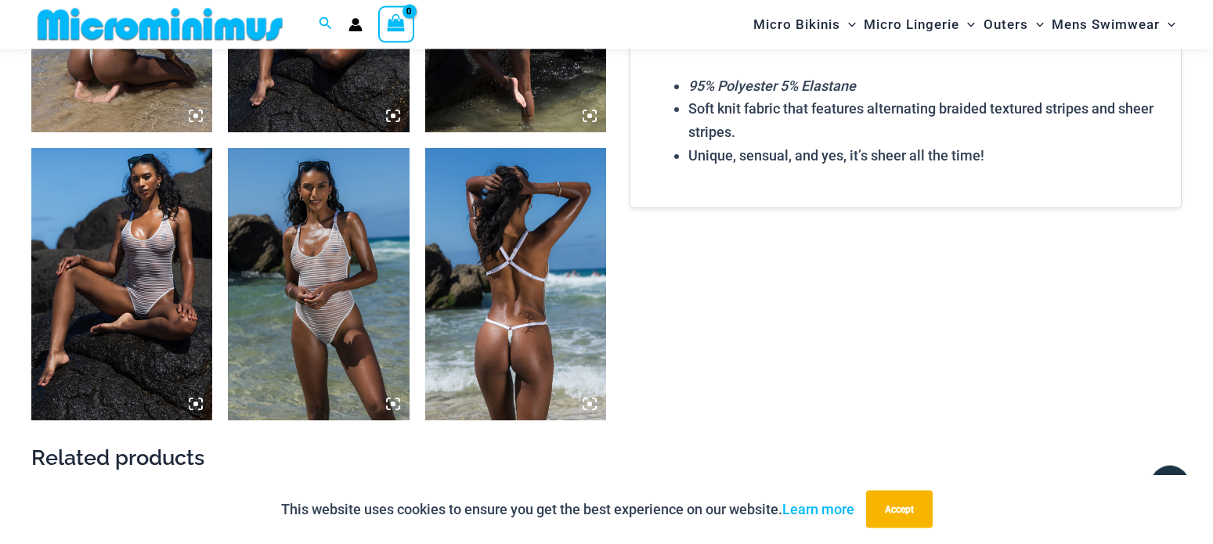
scroll to position [1184, 0]
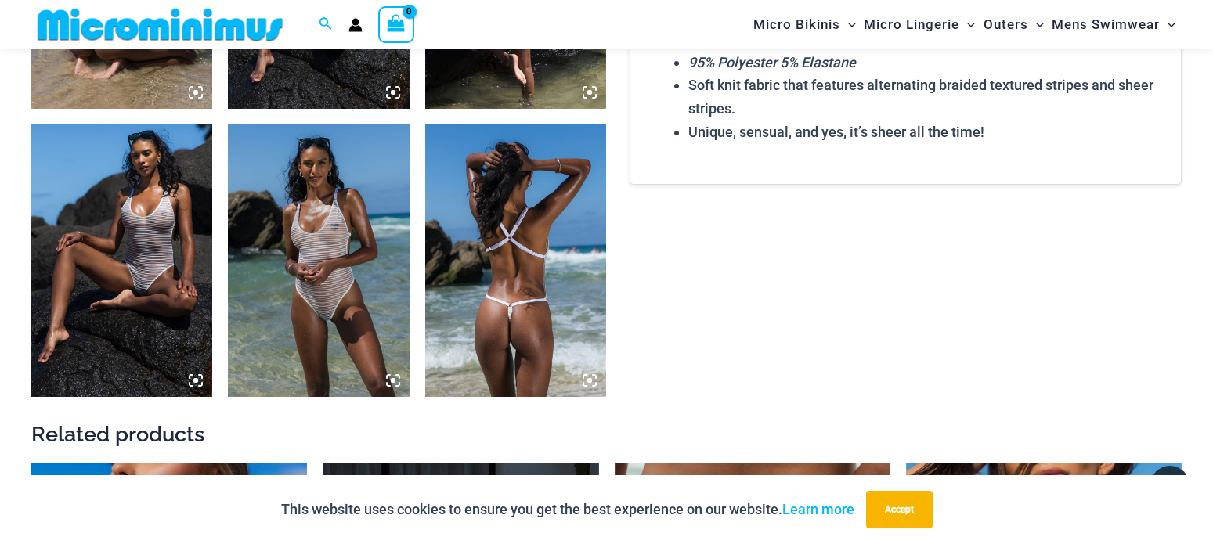
click at [163, 207] on img at bounding box center [121, 260] width 181 height 272
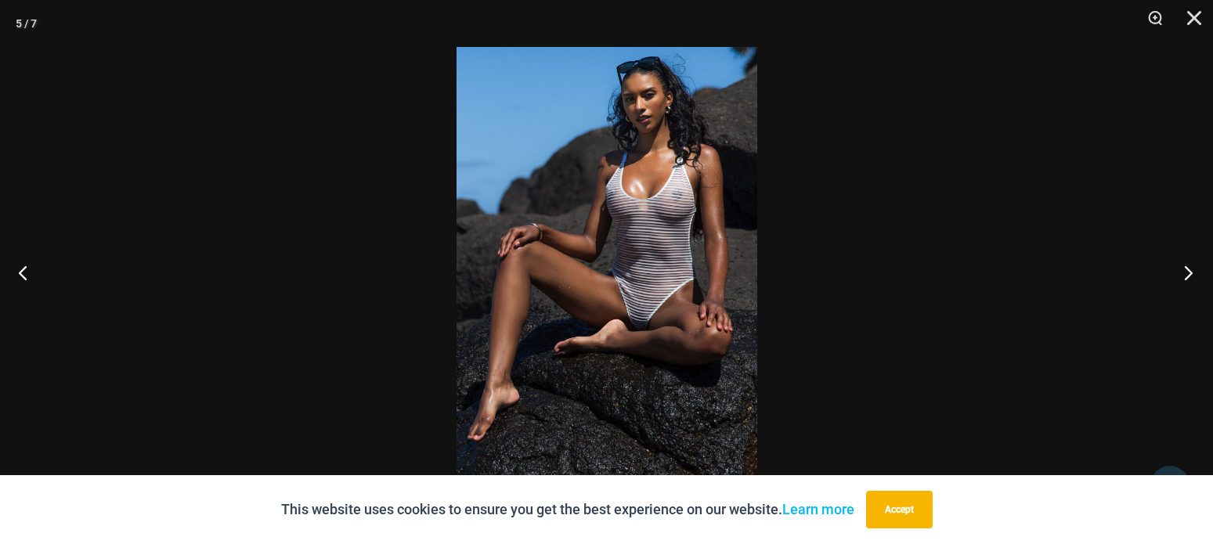
click at [1186, 272] on button "Next" at bounding box center [1183, 272] width 59 height 78
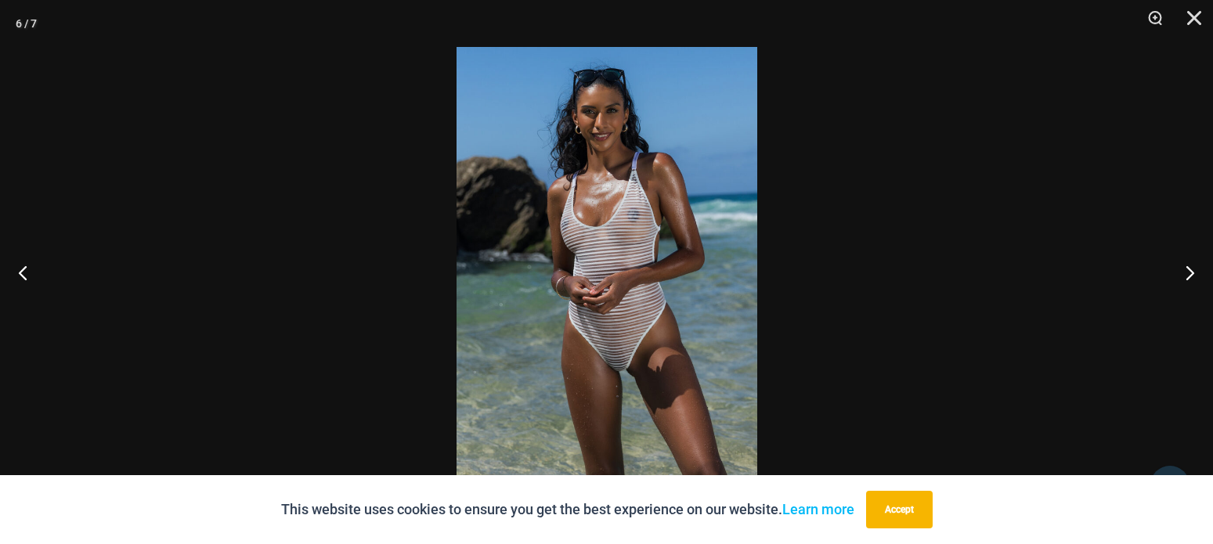
click at [586, 189] on img at bounding box center [606, 272] width 301 height 450
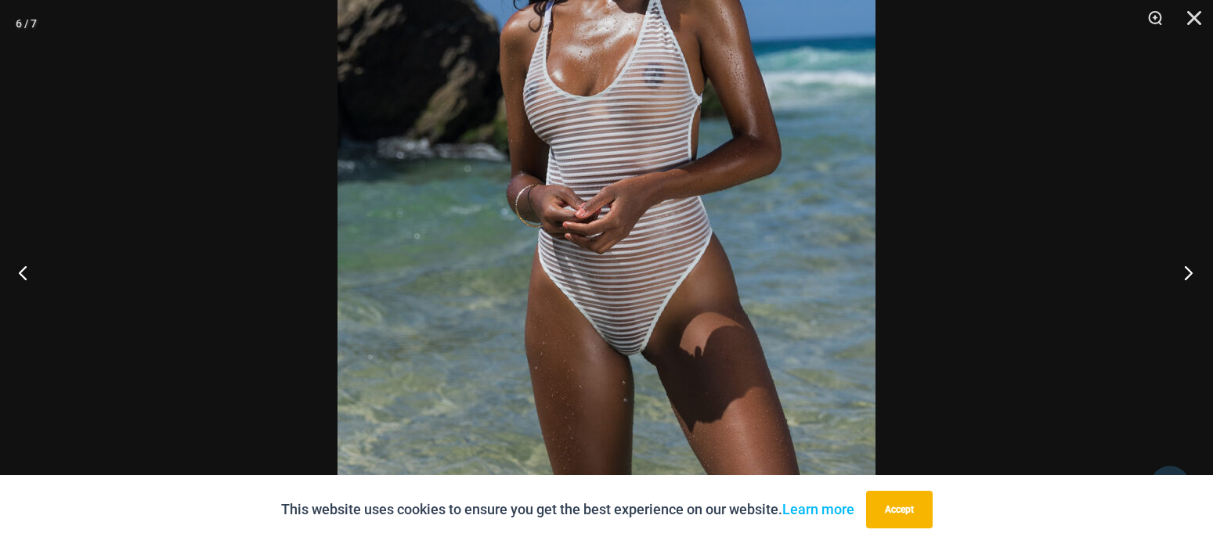
click at [1180, 266] on button "Next" at bounding box center [1183, 272] width 59 height 78
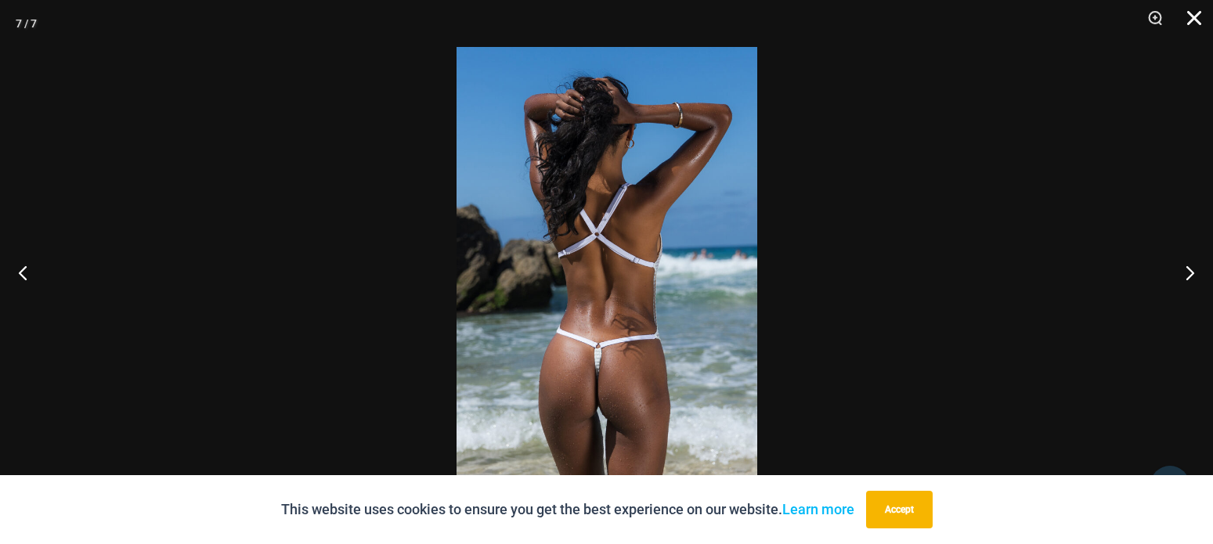
click at [1203, 13] on button "Close" at bounding box center [1188, 23] width 39 height 47
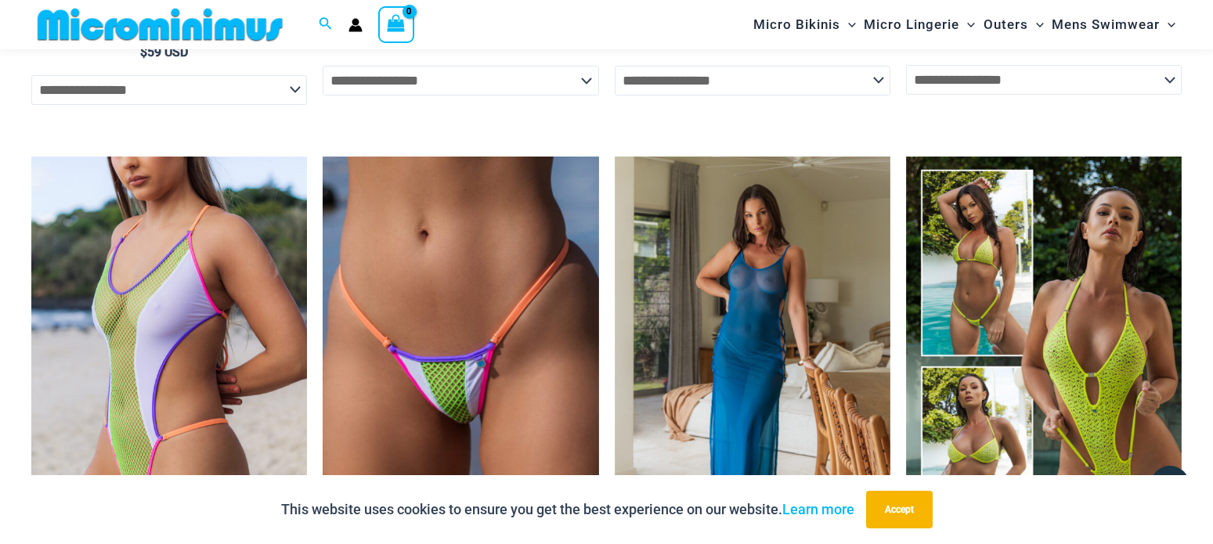
scroll to position [2302, 0]
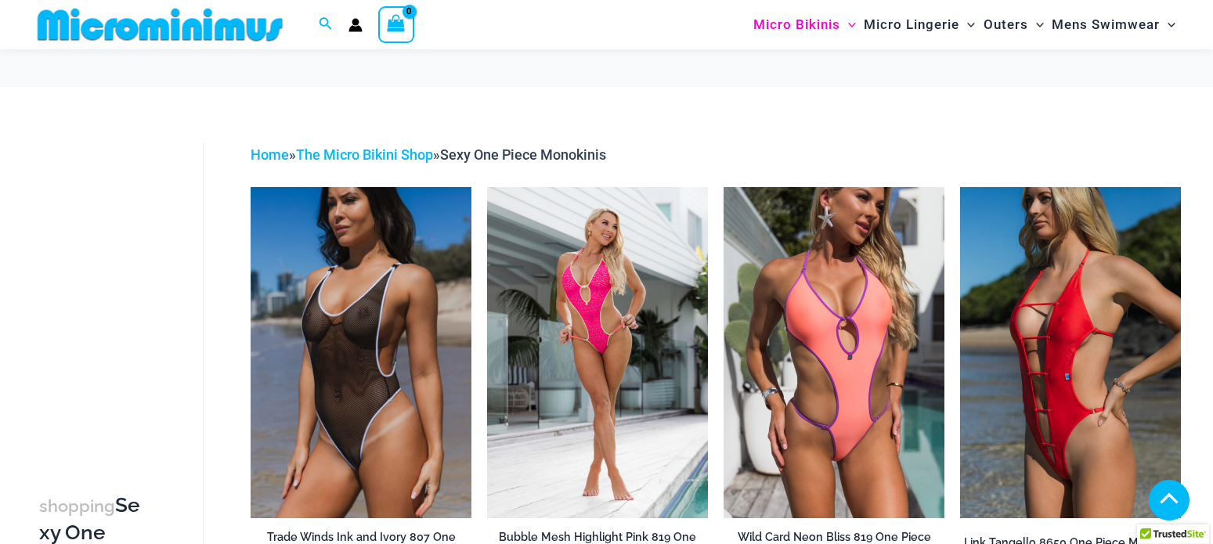
scroll to position [1503, 0]
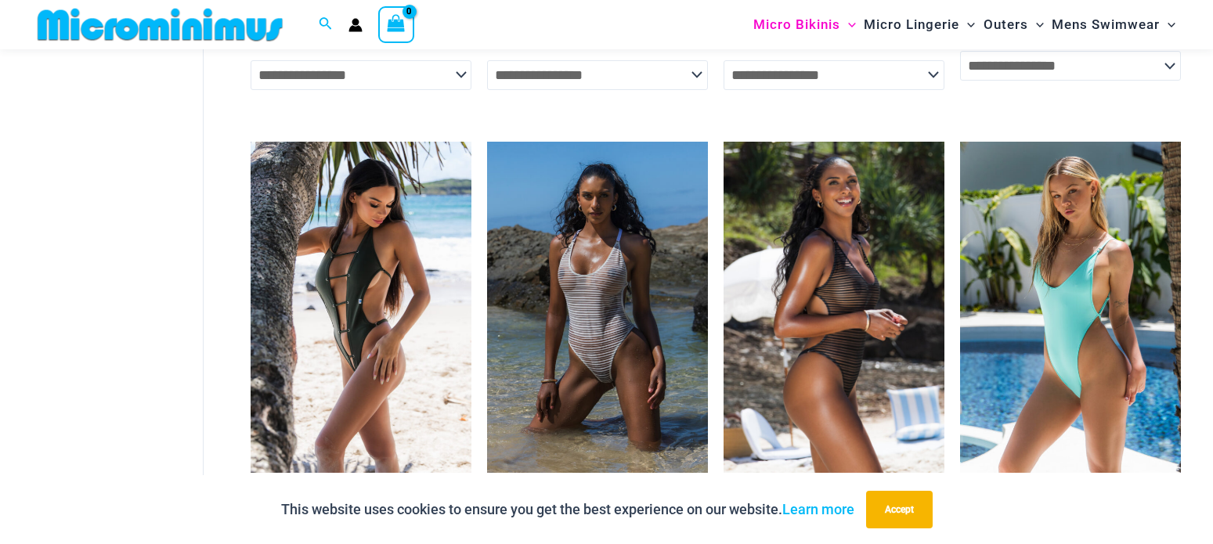
click at [837, 306] on img at bounding box center [833, 307] width 221 height 331
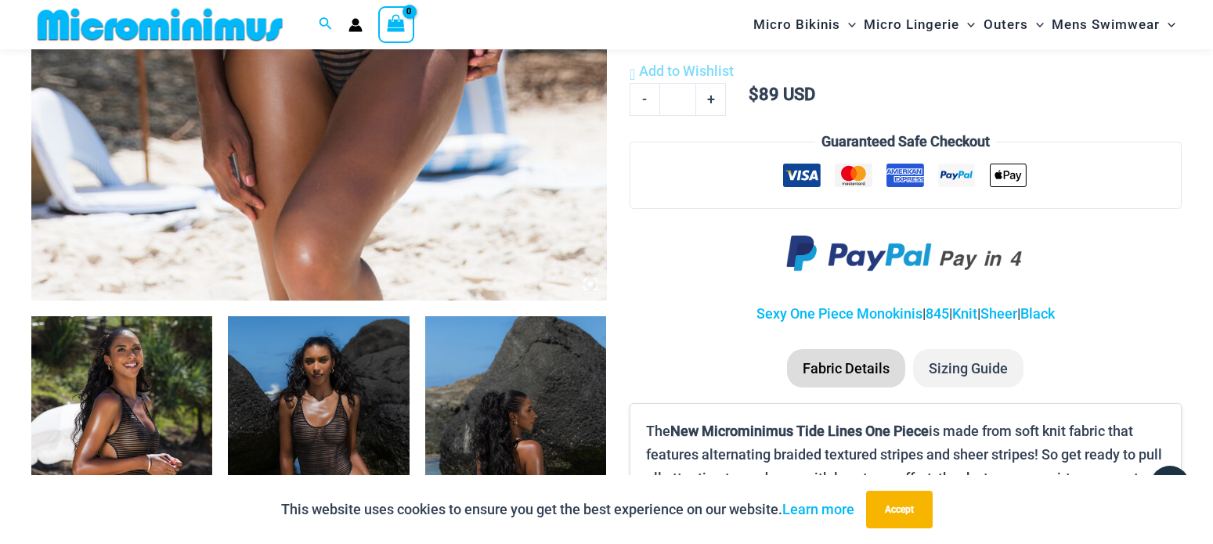
scroll to position [944, 0]
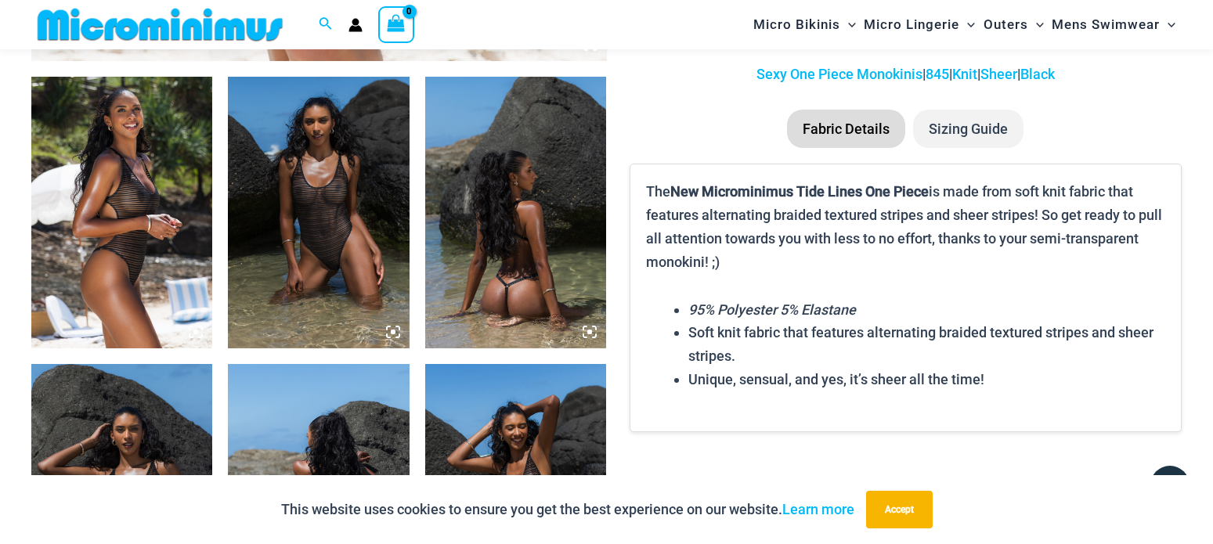
click at [124, 216] on img at bounding box center [121, 213] width 181 height 272
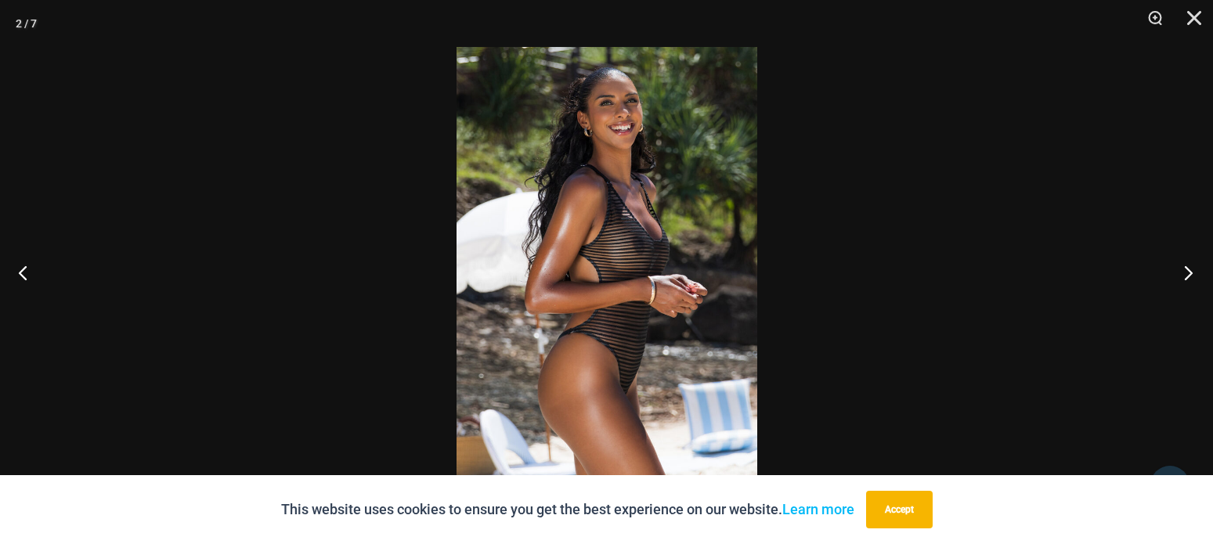
click at [1188, 265] on button "Next" at bounding box center [1183, 272] width 59 height 78
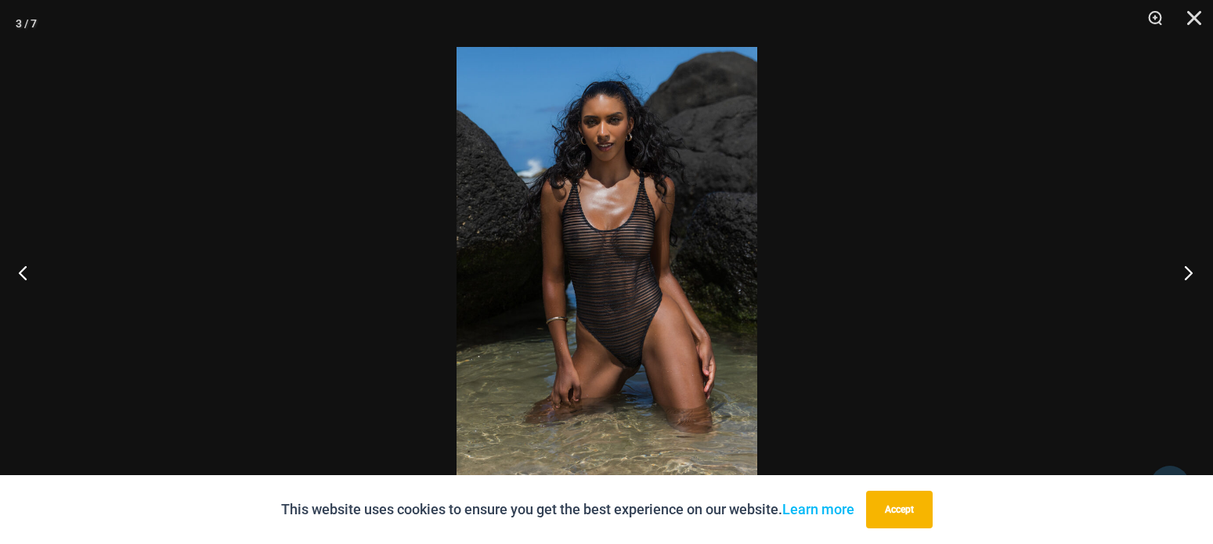
click at [1189, 271] on button "Next" at bounding box center [1183, 272] width 59 height 78
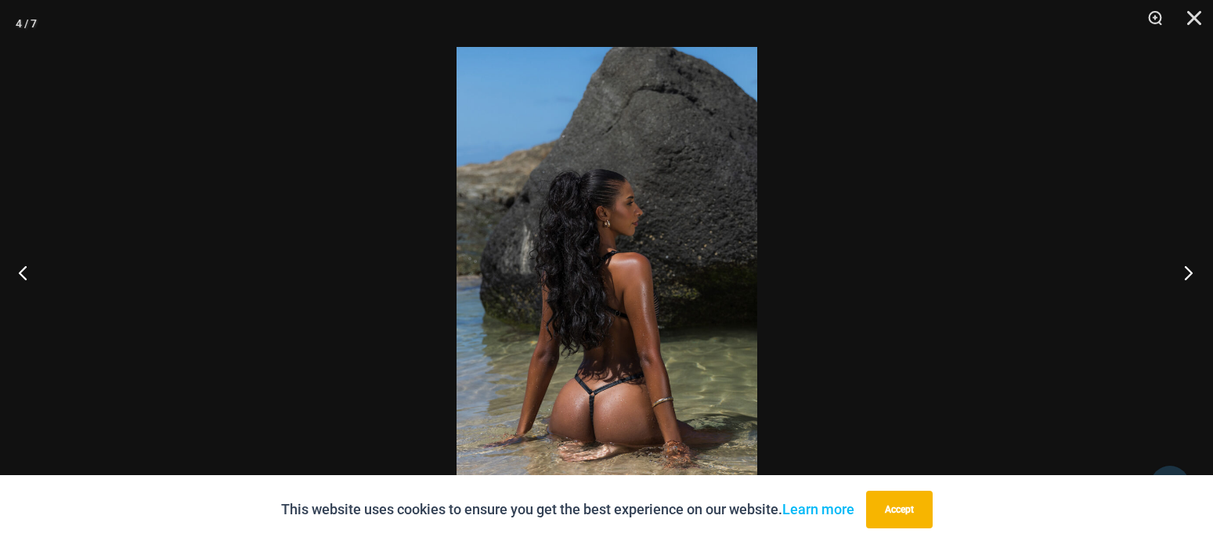
click at [1189, 271] on button "Next" at bounding box center [1183, 272] width 59 height 78
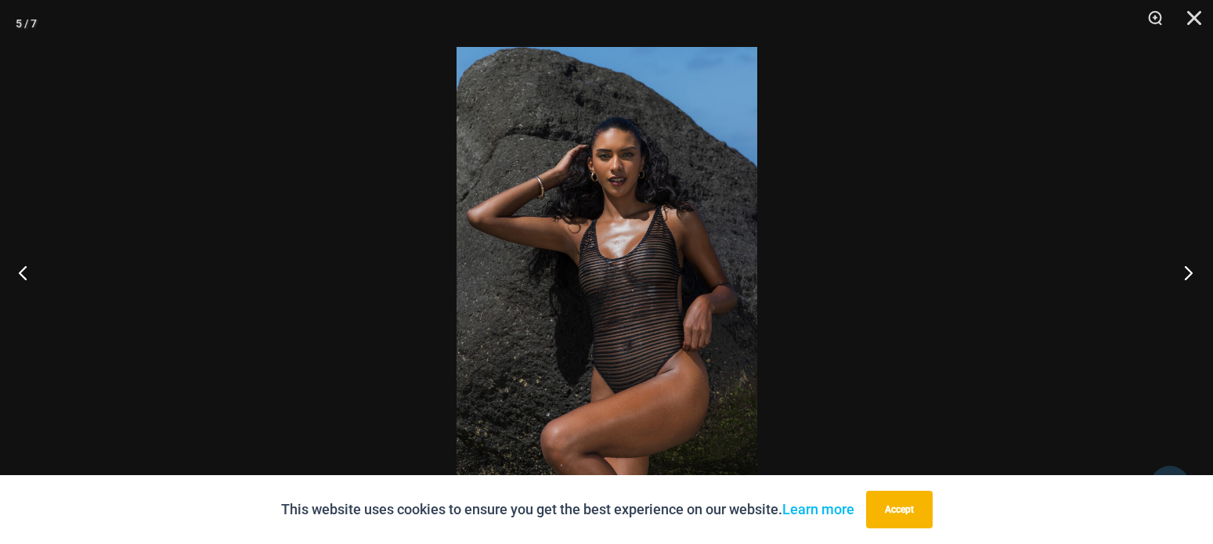
click at [1189, 271] on button "Next" at bounding box center [1183, 272] width 59 height 78
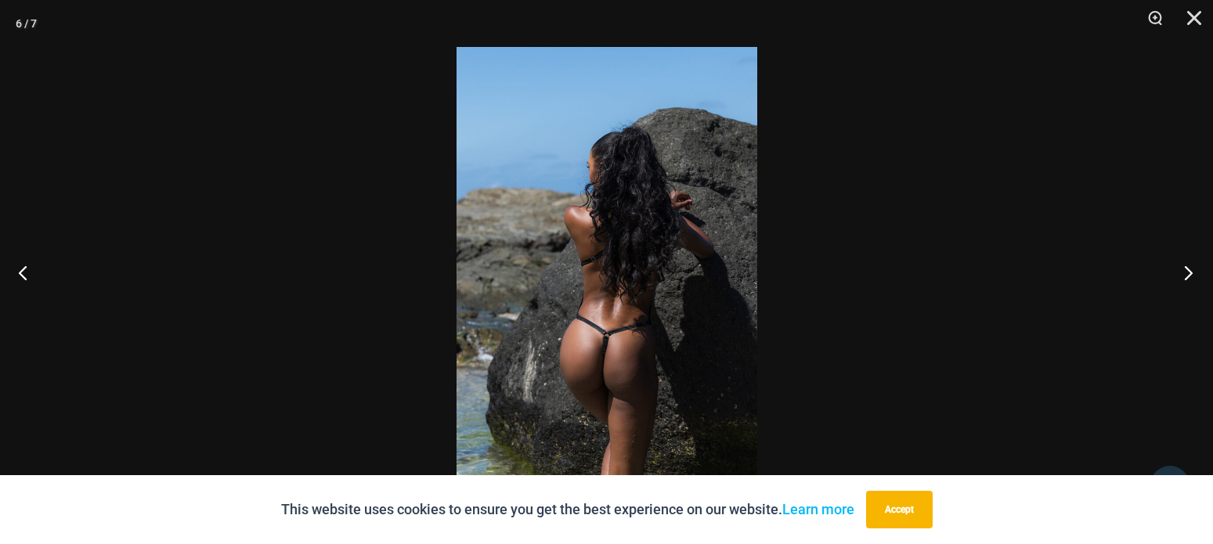
click at [1189, 271] on button "Next" at bounding box center [1183, 272] width 59 height 78
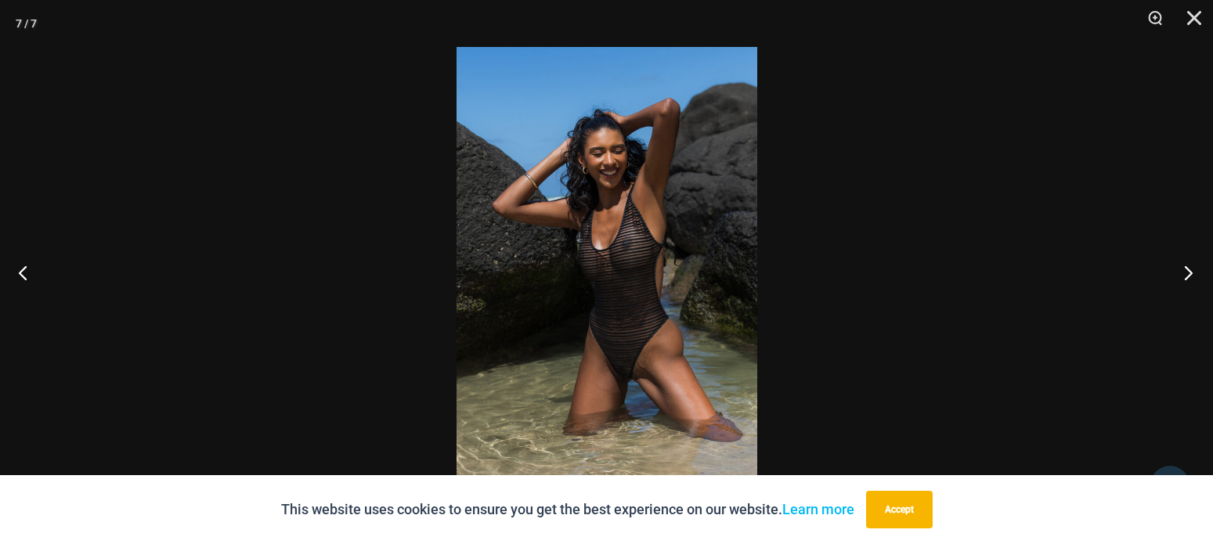
click at [1189, 271] on button "Next" at bounding box center [1183, 272] width 59 height 78
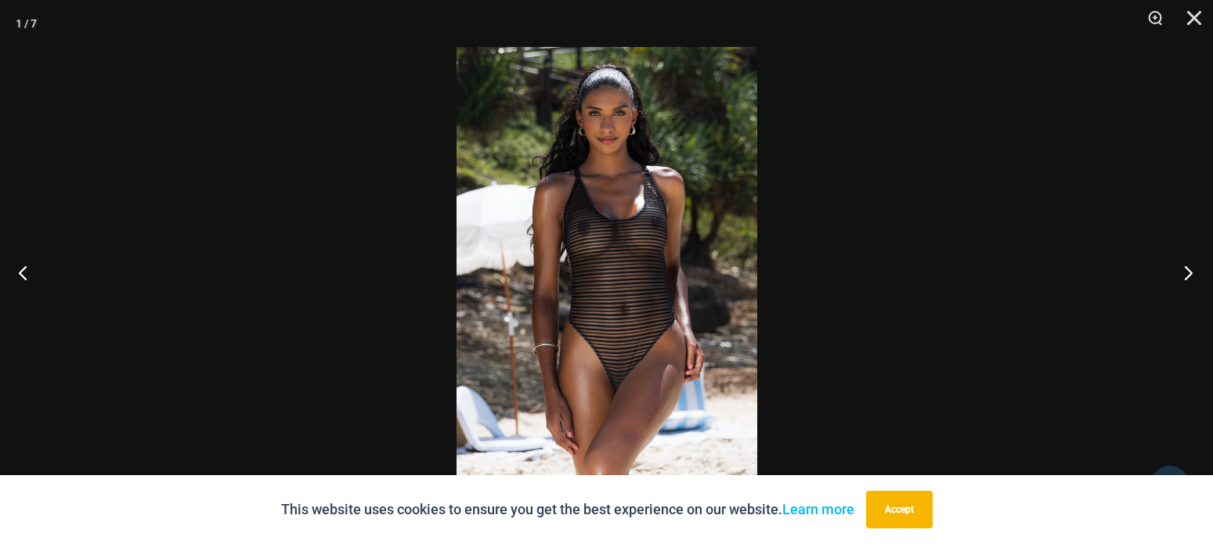
click at [1187, 262] on button "Next" at bounding box center [1183, 272] width 59 height 78
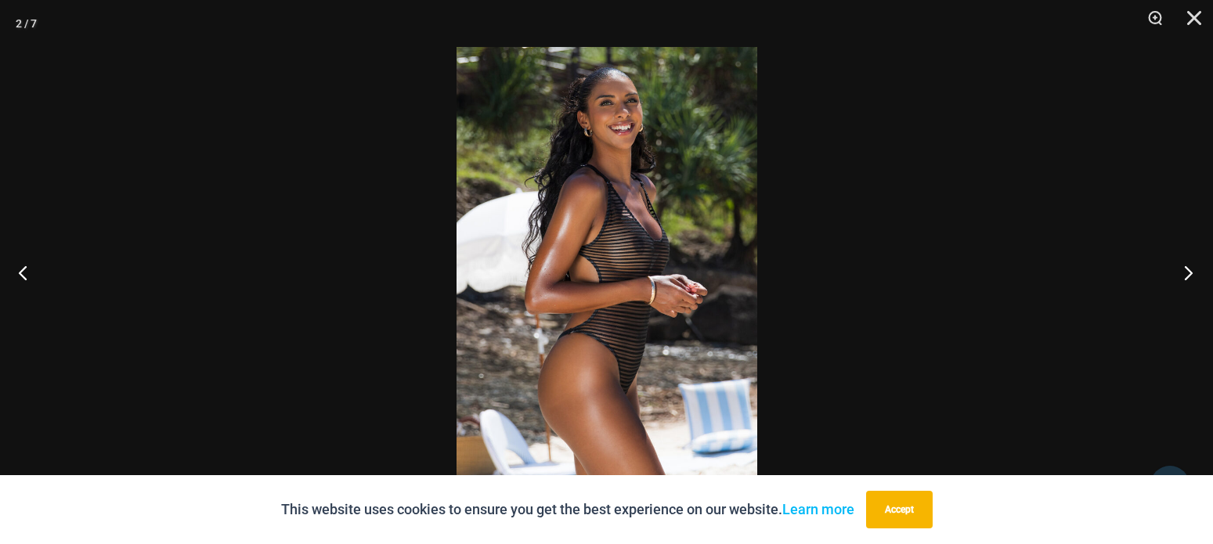
click at [1187, 262] on button "Next" at bounding box center [1183, 272] width 59 height 78
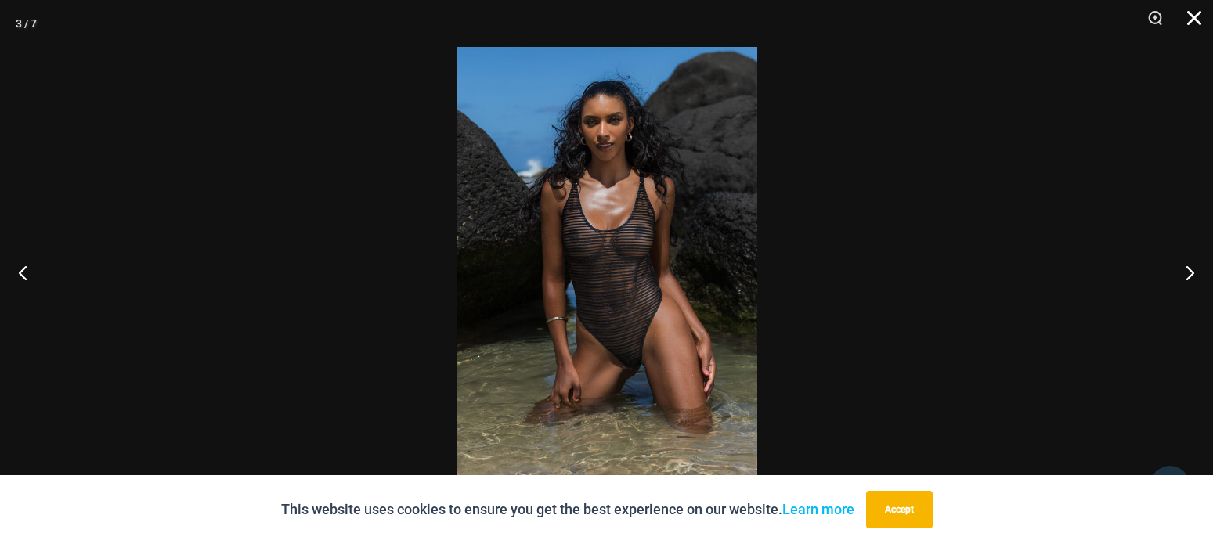
click at [1196, 21] on button "Close" at bounding box center [1188, 23] width 39 height 47
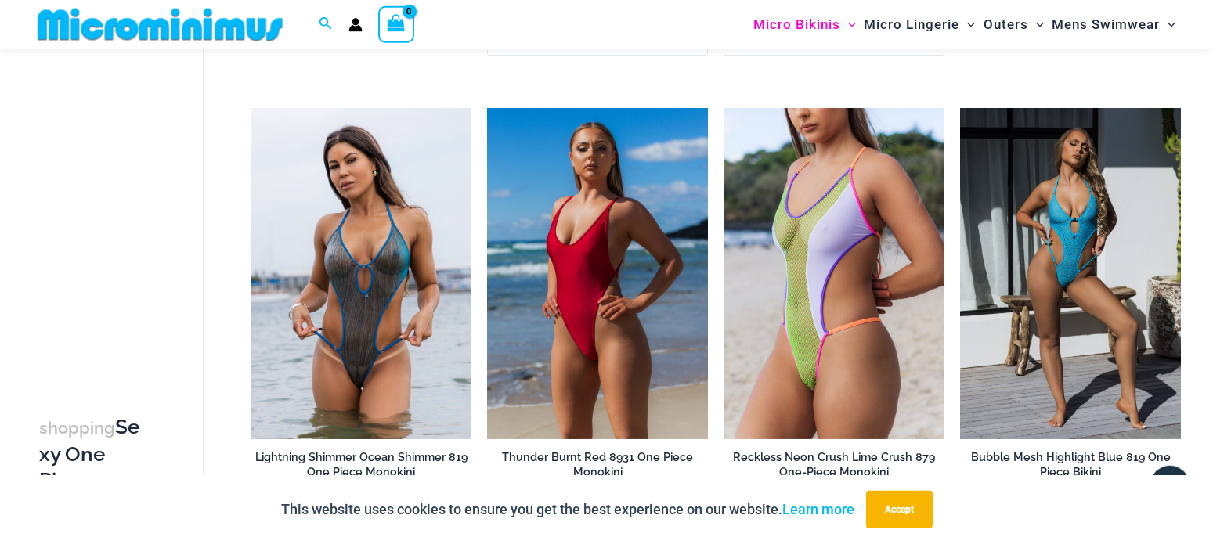
scroll to position [2062, 0]
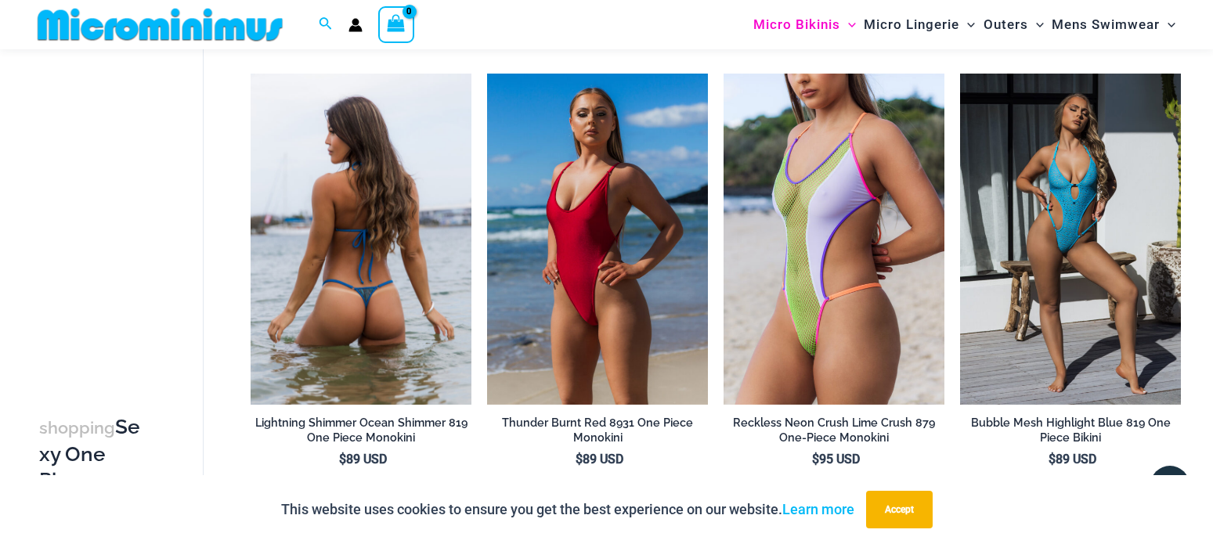
click at [367, 221] on img at bounding box center [361, 239] width 221 height 331
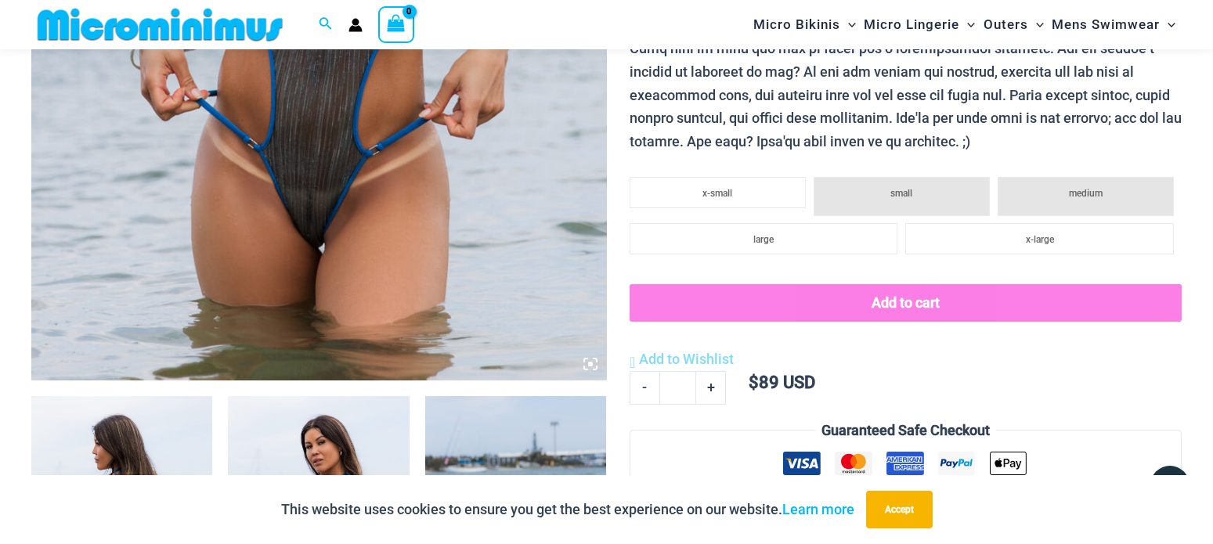
scroll to position [1104, 0]
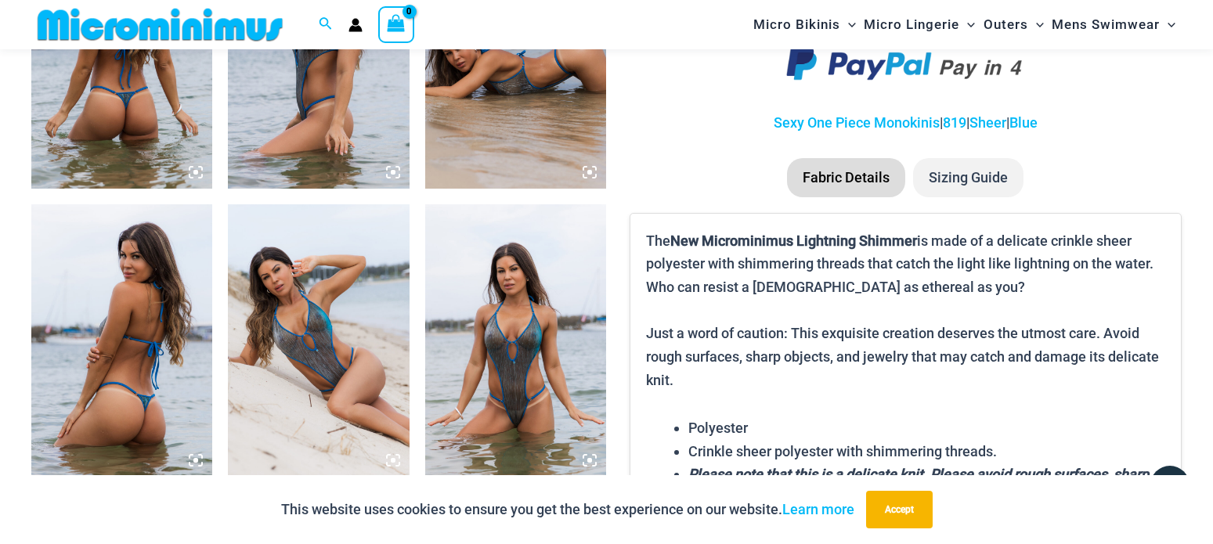
click at [538, 322] on img at bounding box center [515, 340] width 181 height 272
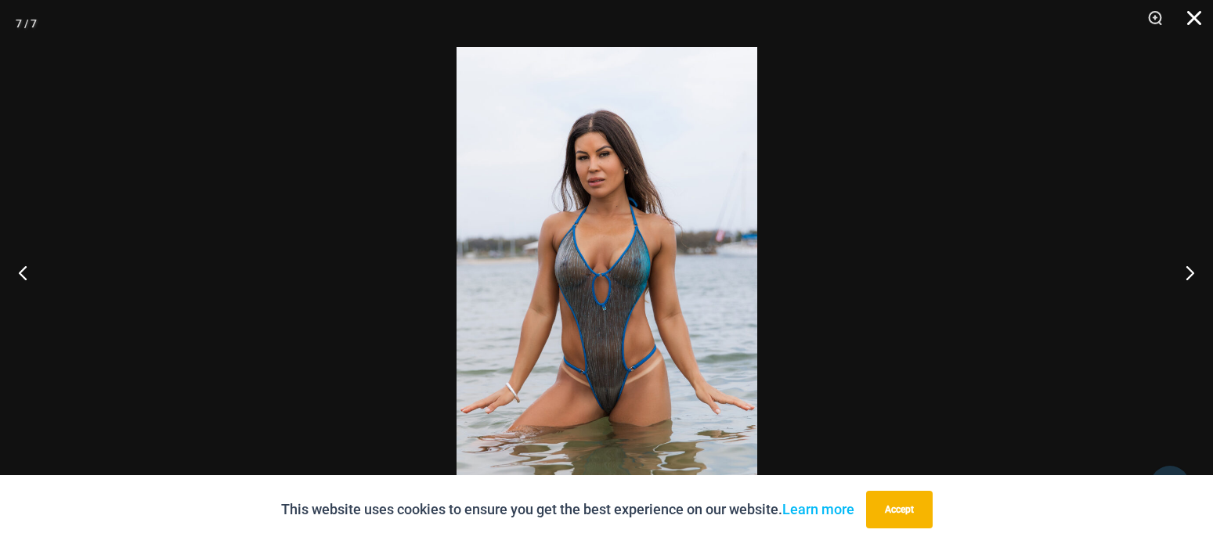
click at [1194, 15] on button "Close" at bounding box center [1188, 23] width 39 height 47
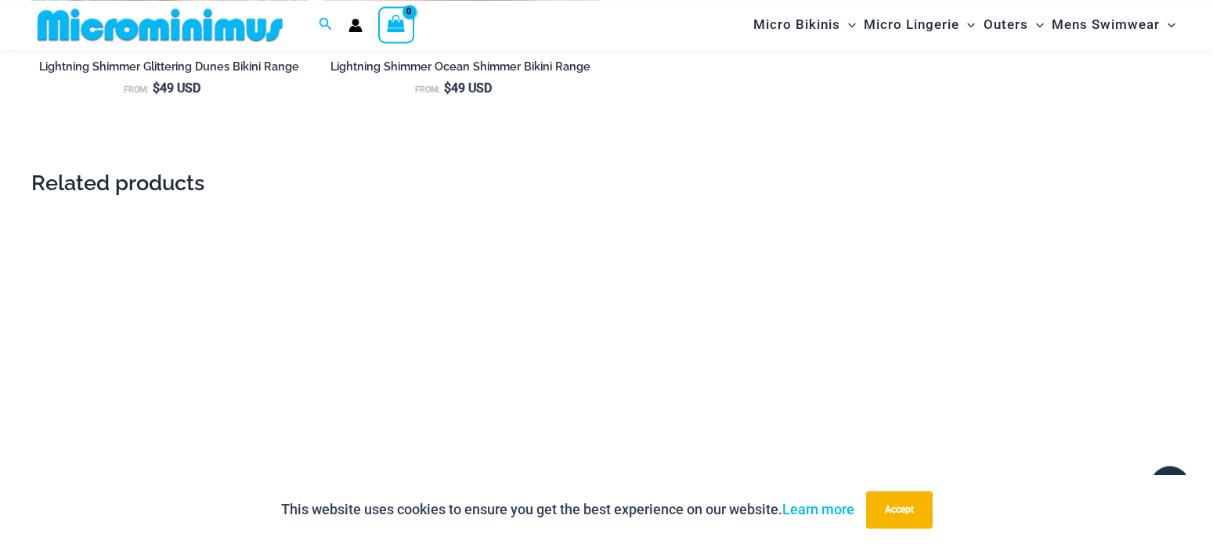
scroll to position [1982, 0]
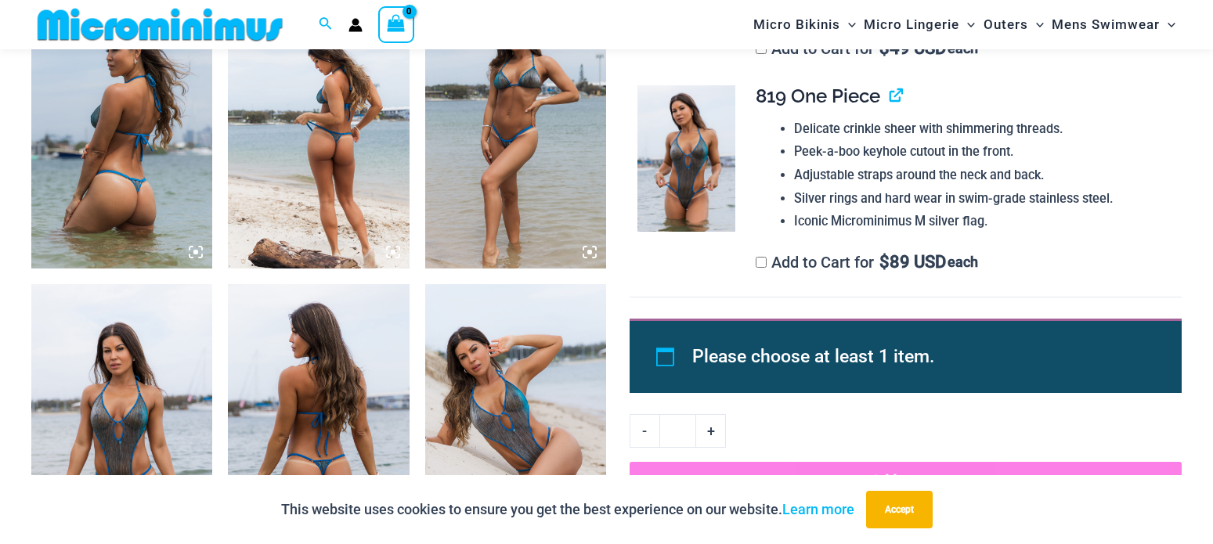
scroll to position [1264, 0]
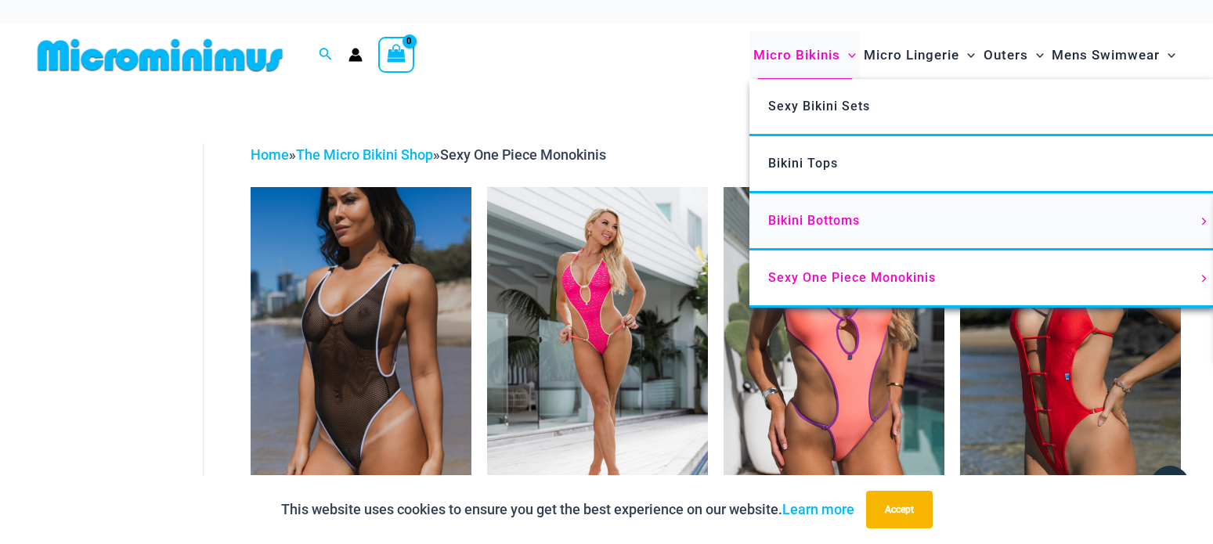
click at [828, 216] on span "Bikini Bottoms" at bounding box center [814, 220] width 92 height 15
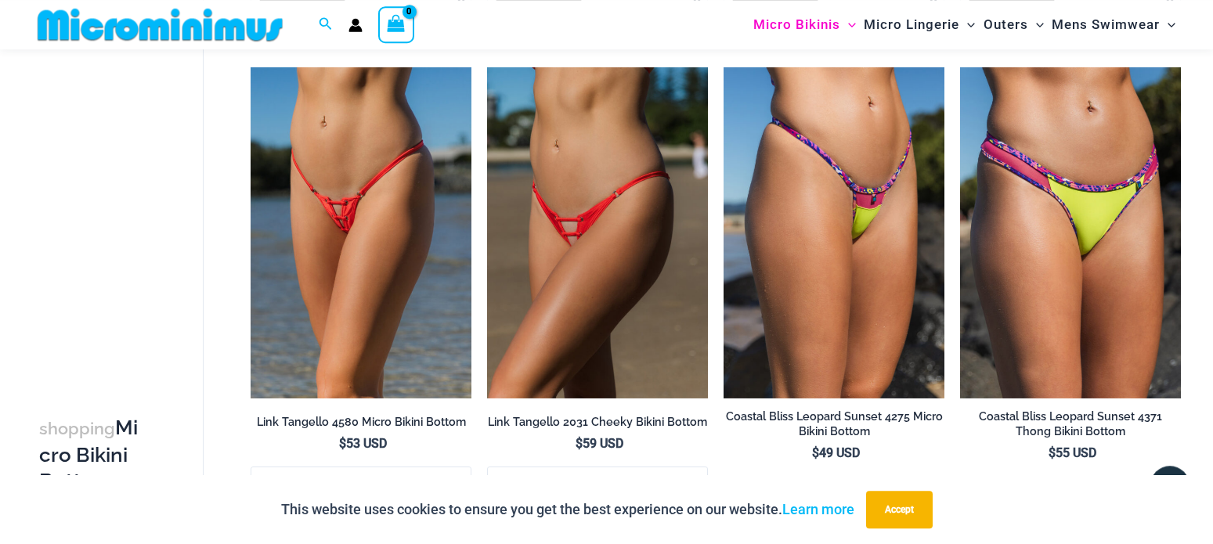
scroll to position [1823, 0]
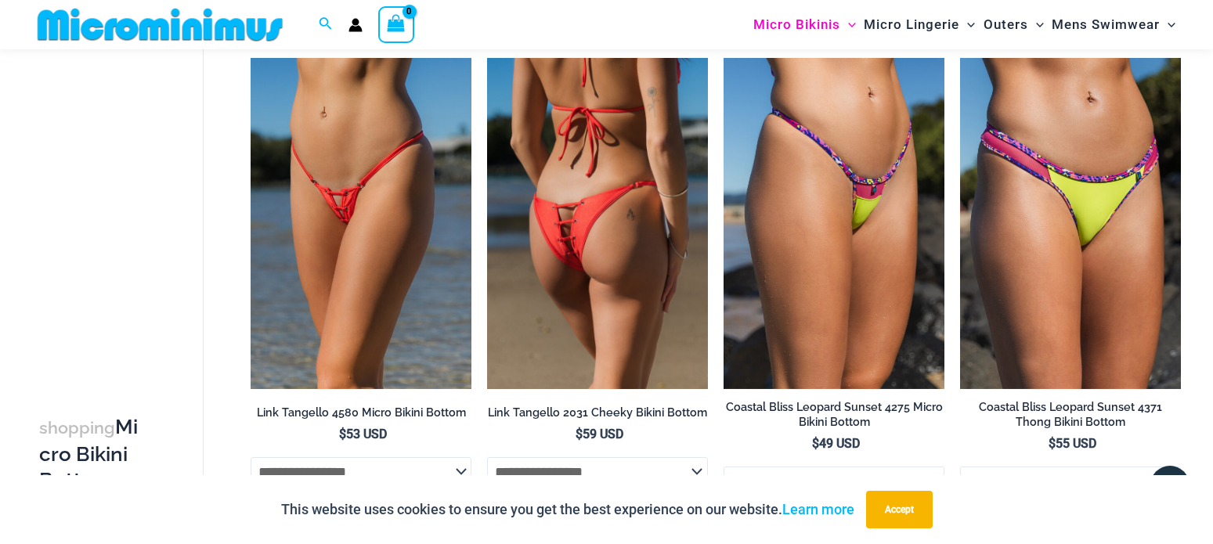
click at [604, 222] on img at bounding box center [597, 223] width 221 height 331
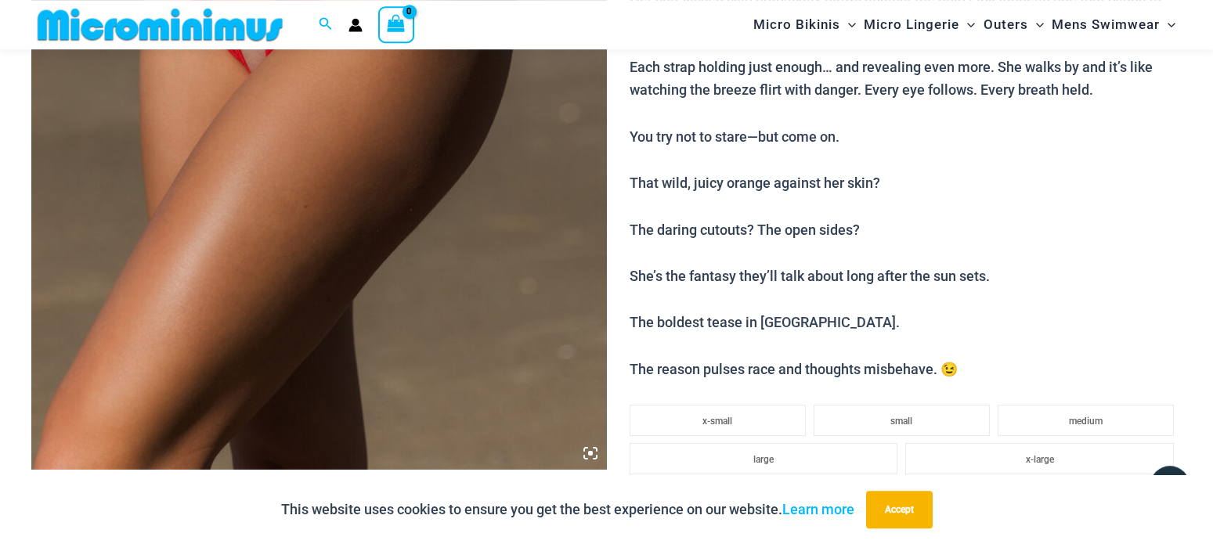
scroll to position [385, 0]
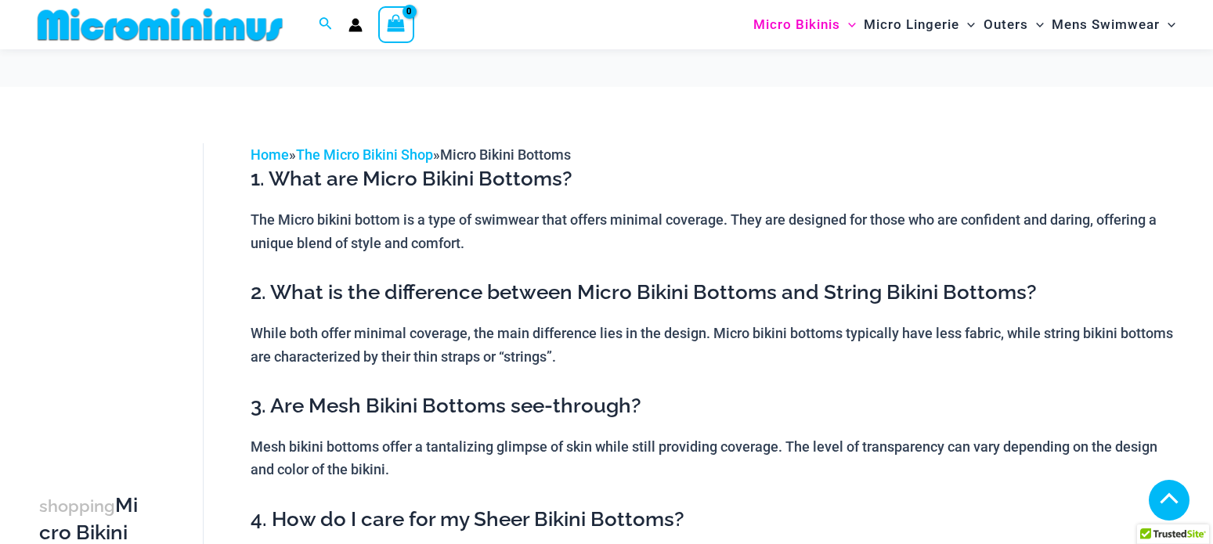
scroll to position [1823, 0]
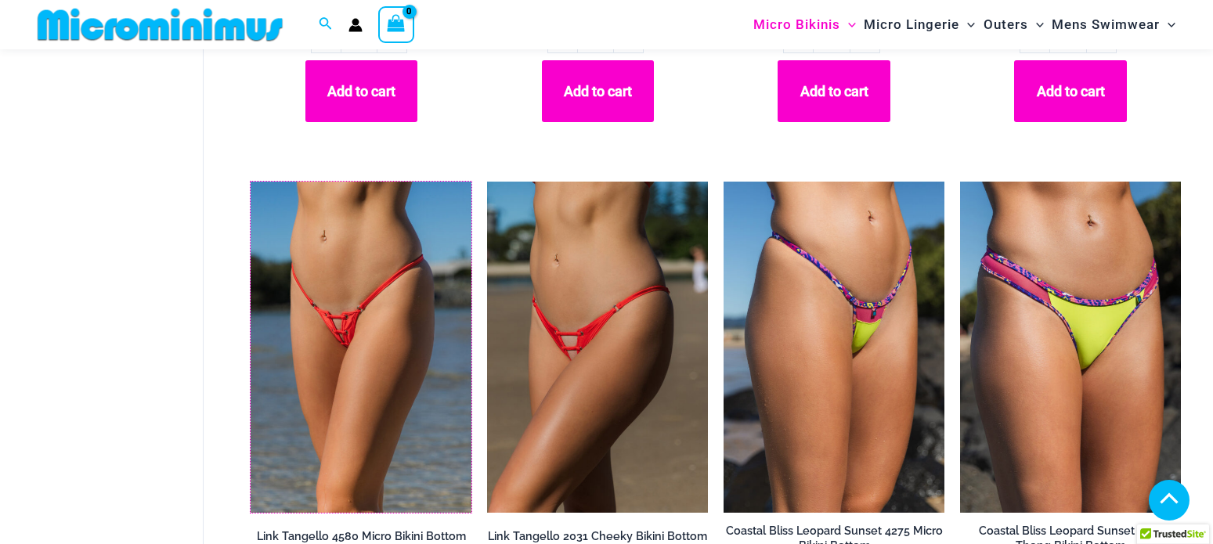
click at [251, 182] on img at bounding box center [251, 182] width 0 height 0
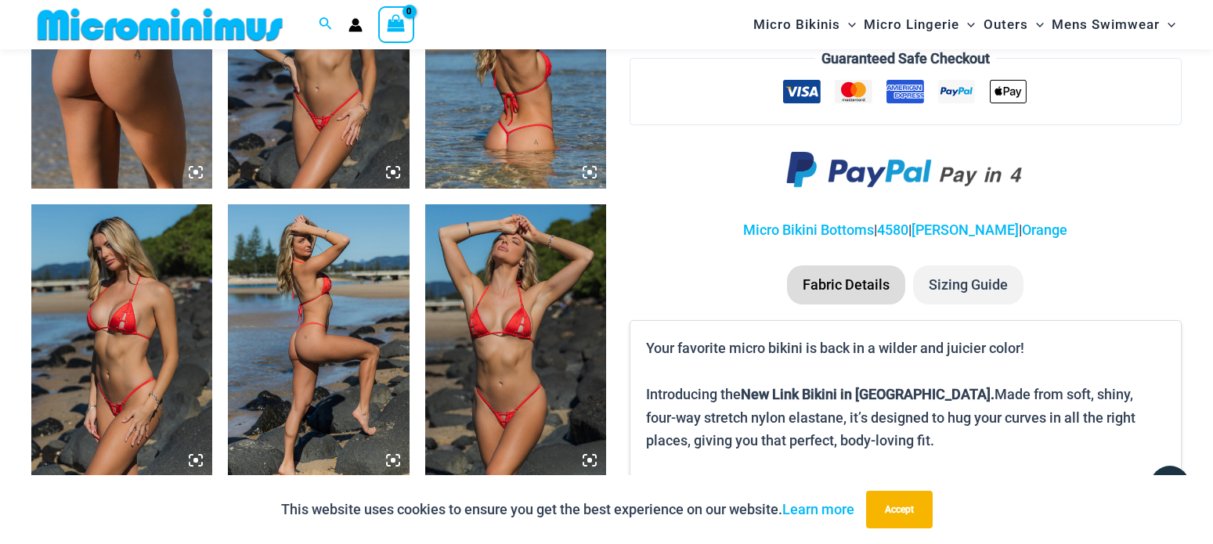
scroll to position [1264, 0]
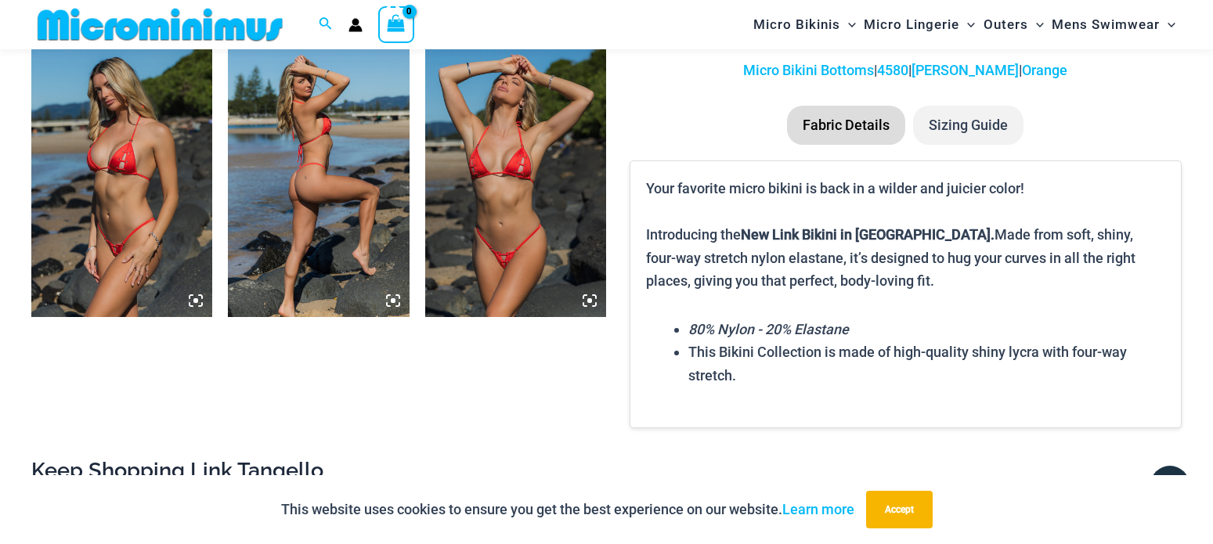
click at [500, 185] on img at bounding box center [515, 181] width 181 height 272
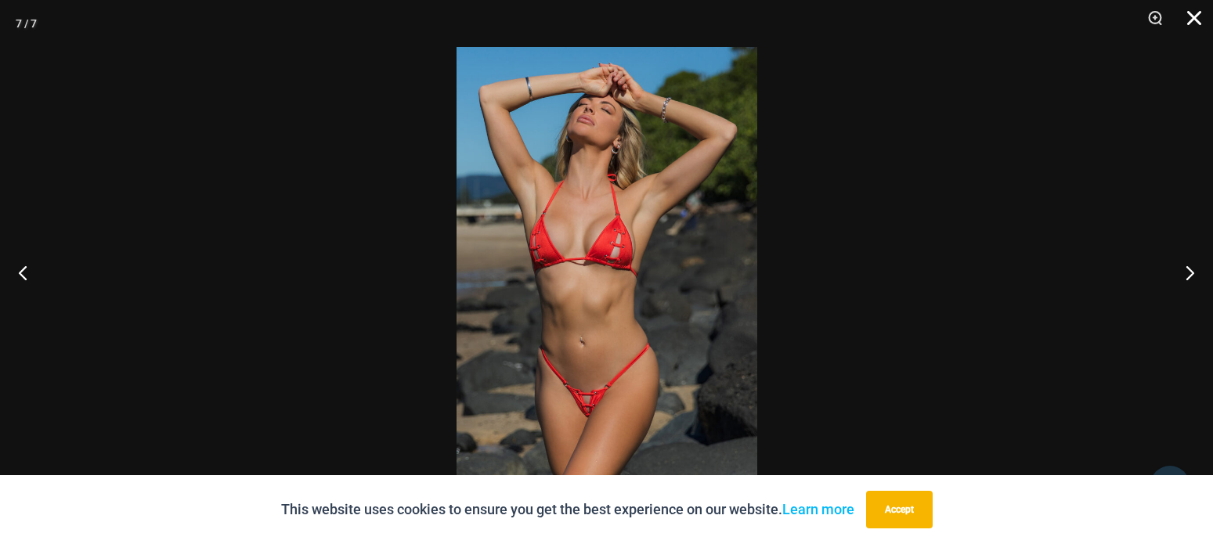
click at [1199, 7] on button "Close" at bounding box center [1188, 23] width 39 height 47
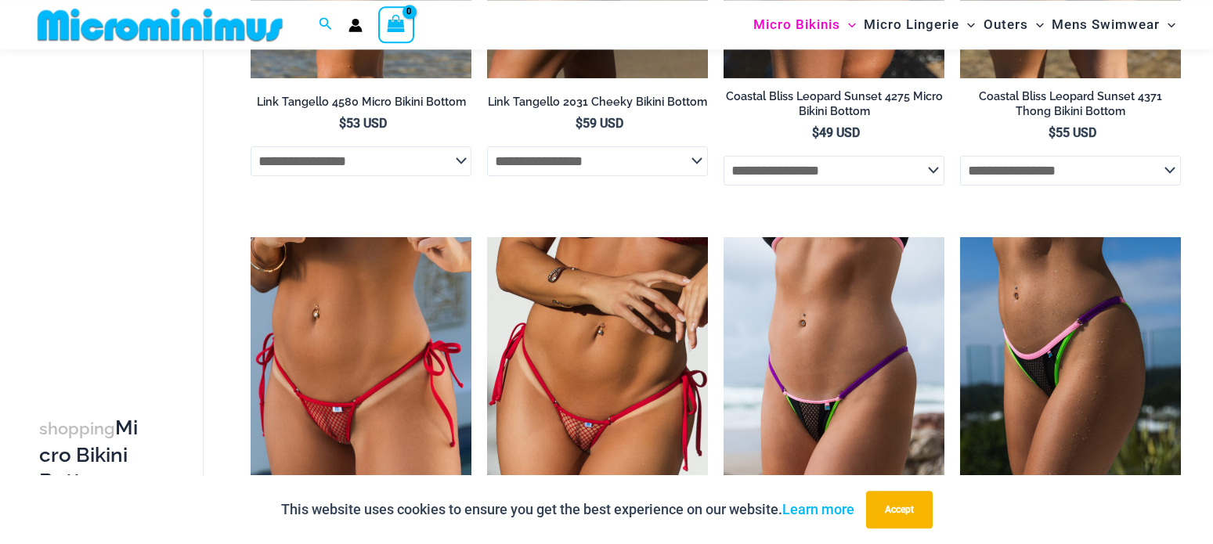
scroll to position [2213, 0]
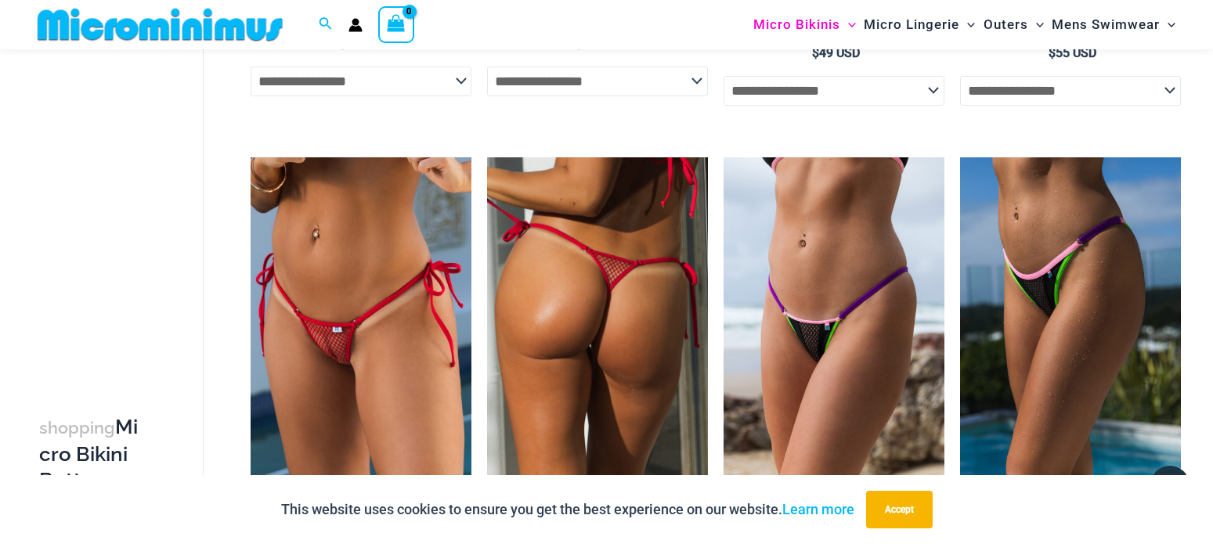
click at [556, 297] on img at bounding box center [597, 322] width 221 height 331
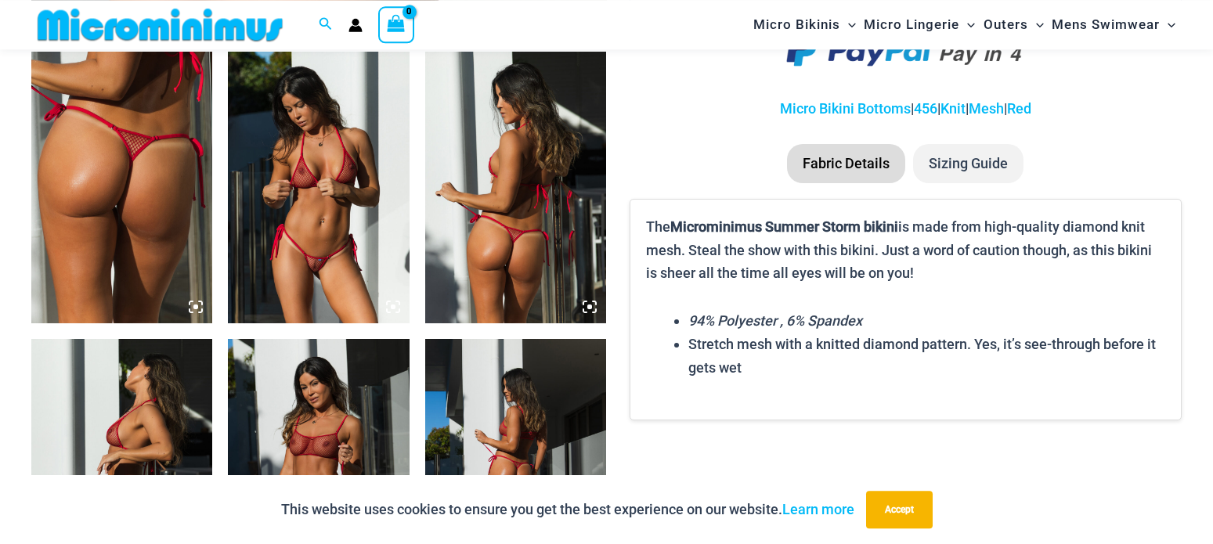
scroll to position [1024, 0]
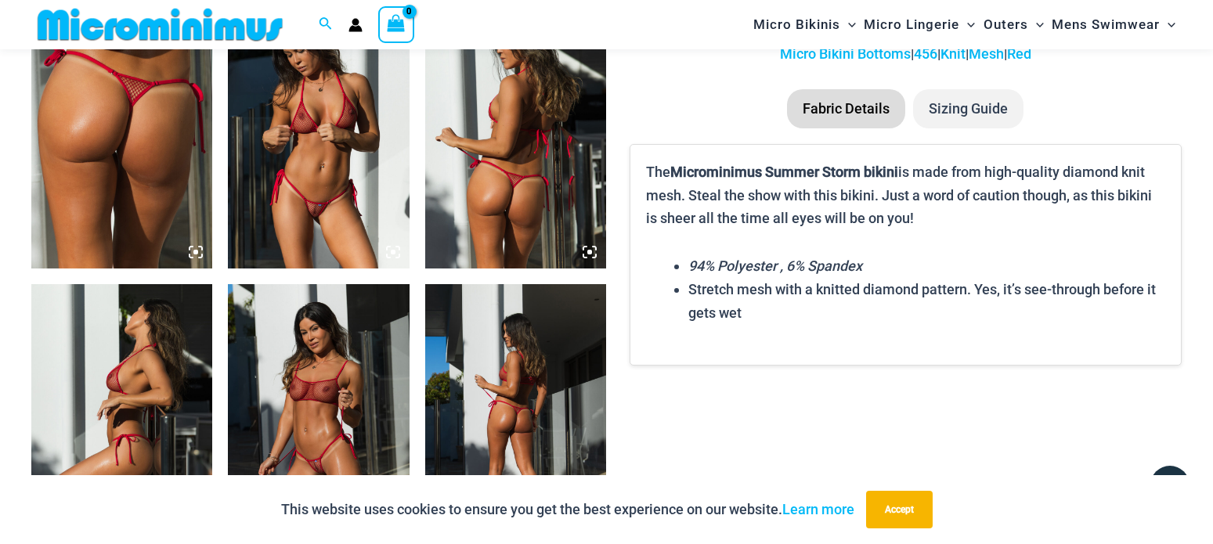
click at [340, 156] on img at bounding box center [318, 133] width 181 height 272
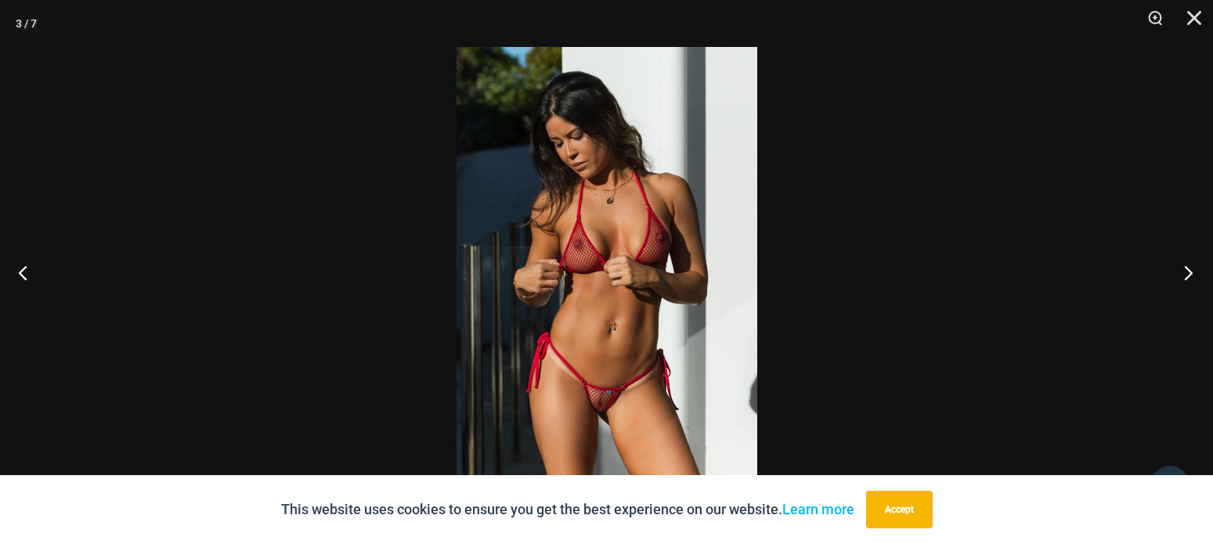
click at [1184, 269] on button "Next" at bounding box center [1183, 272] width 59 height 78
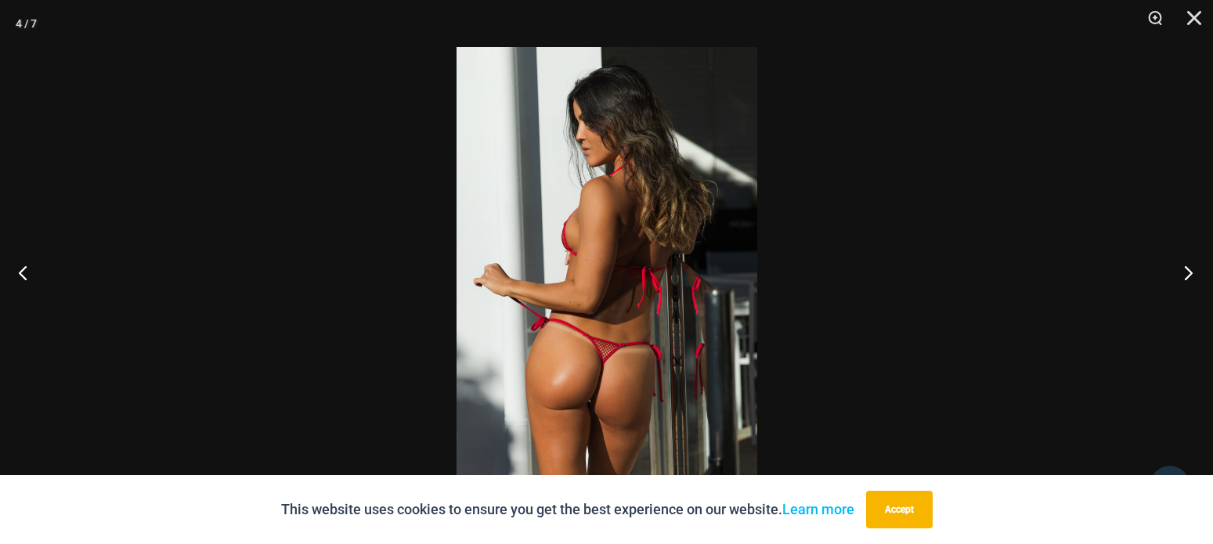
click at [1184, 269] on button "Next" at bounding box center [1183, 272] width 59 height 78
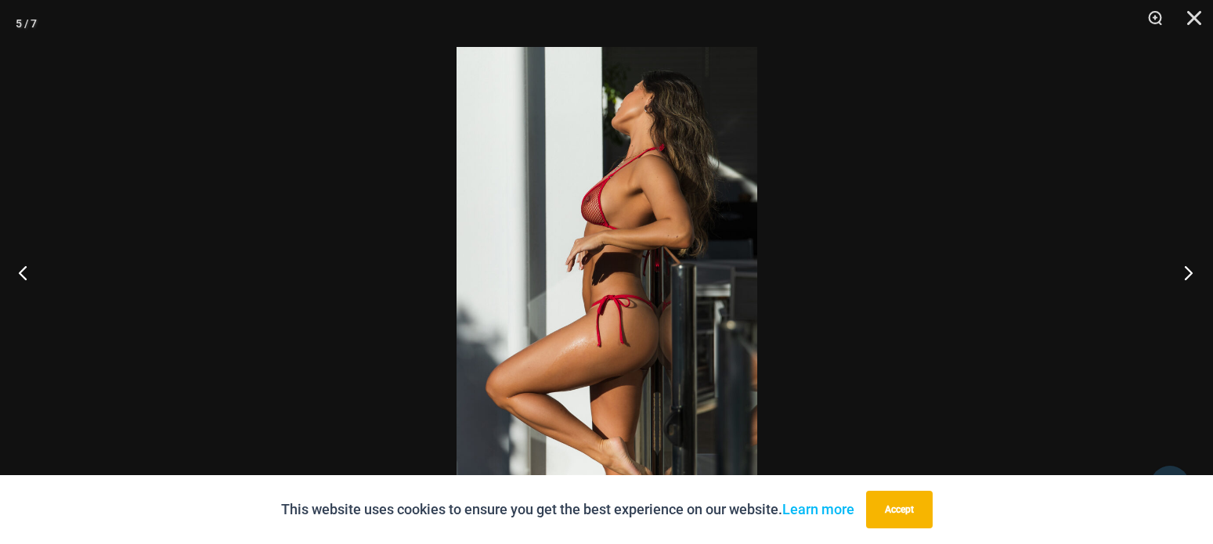
click at [1184, 269] on button "Next" at bounding box center [1183, 272] width 59 height 78
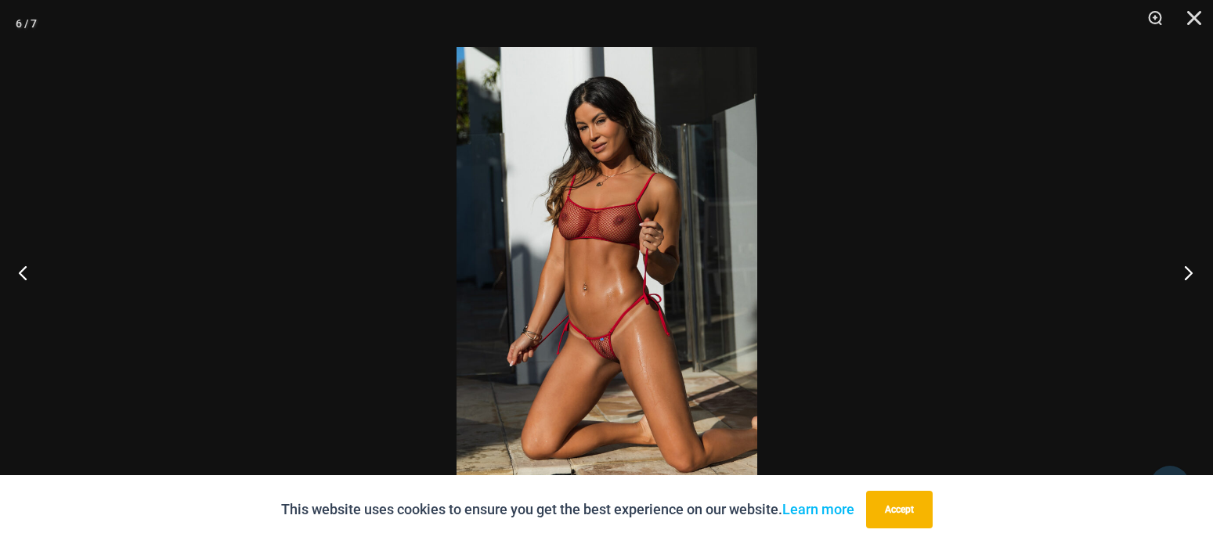
click at [1183, 270] on button "Next" at bounding box center [1183, 272] width 59 height 78
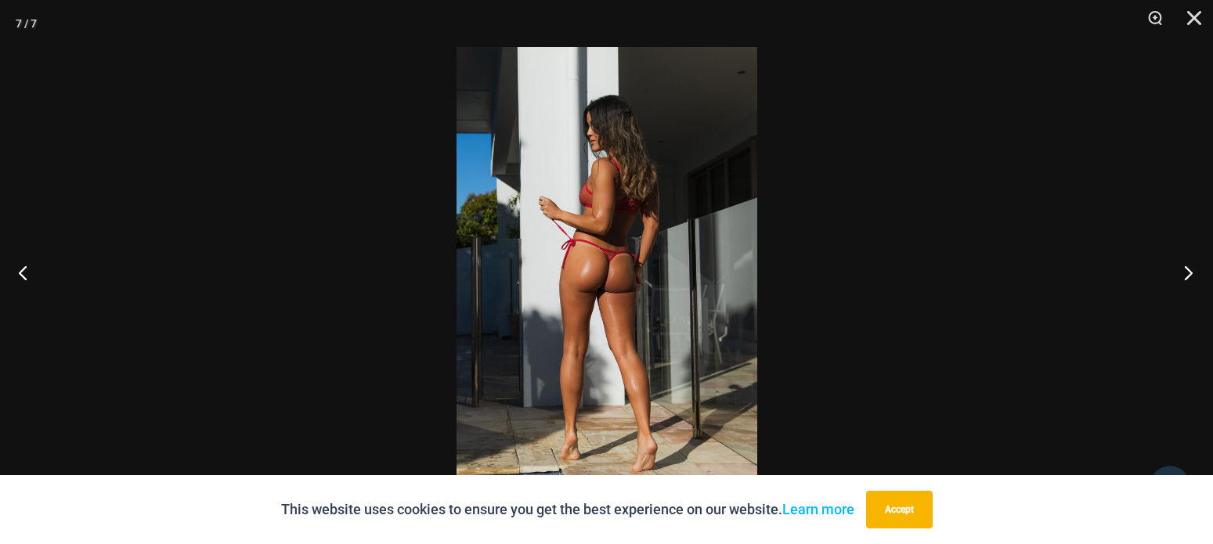
click at [1183, 270] on button "Next" at bounding box center [1183, 272] width 59 height 78
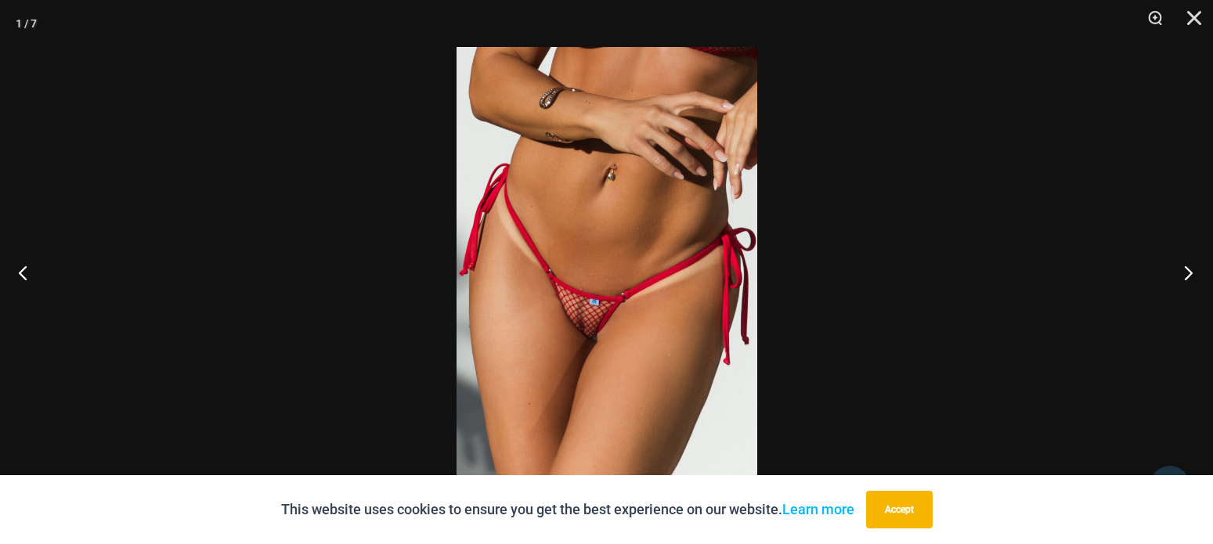
click at [1188, 272] on button "Next" at bounding box center [1183, 272] width 59 height 78
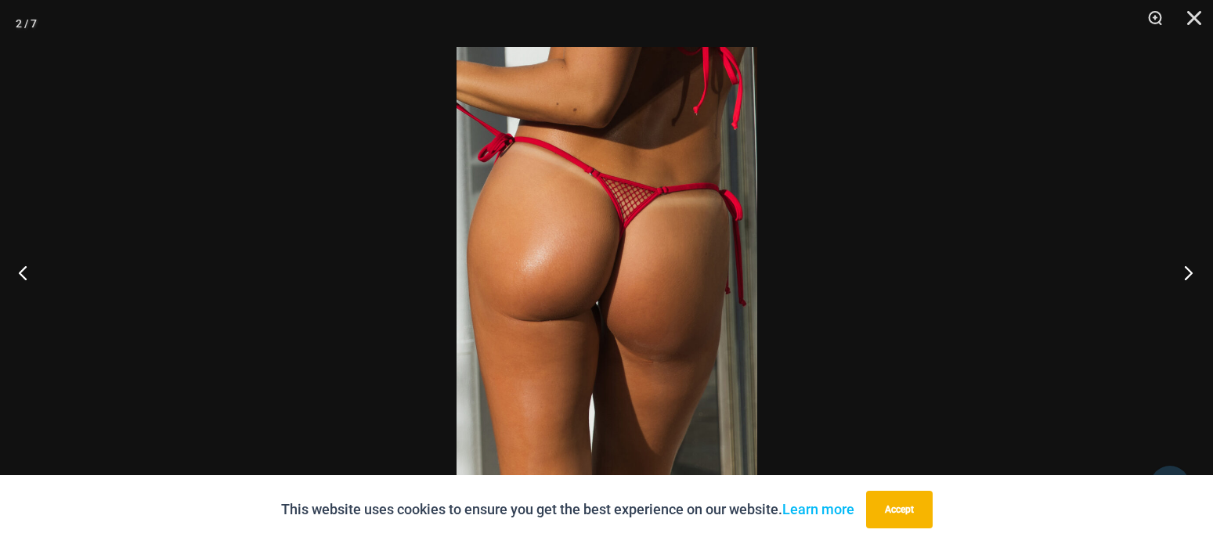
click at [1188, 272] on button "Next" at bounding box center [1183, 272] width 59 height 78
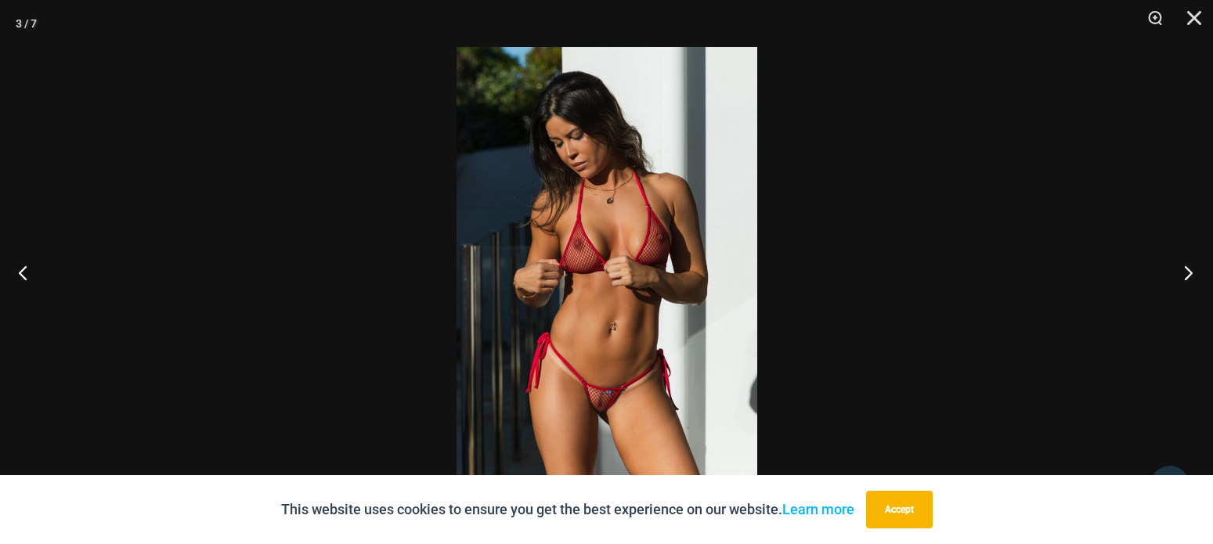
click at [1188, 272] on button "Next" at bounding box center [1183, 272] width 59 height 78
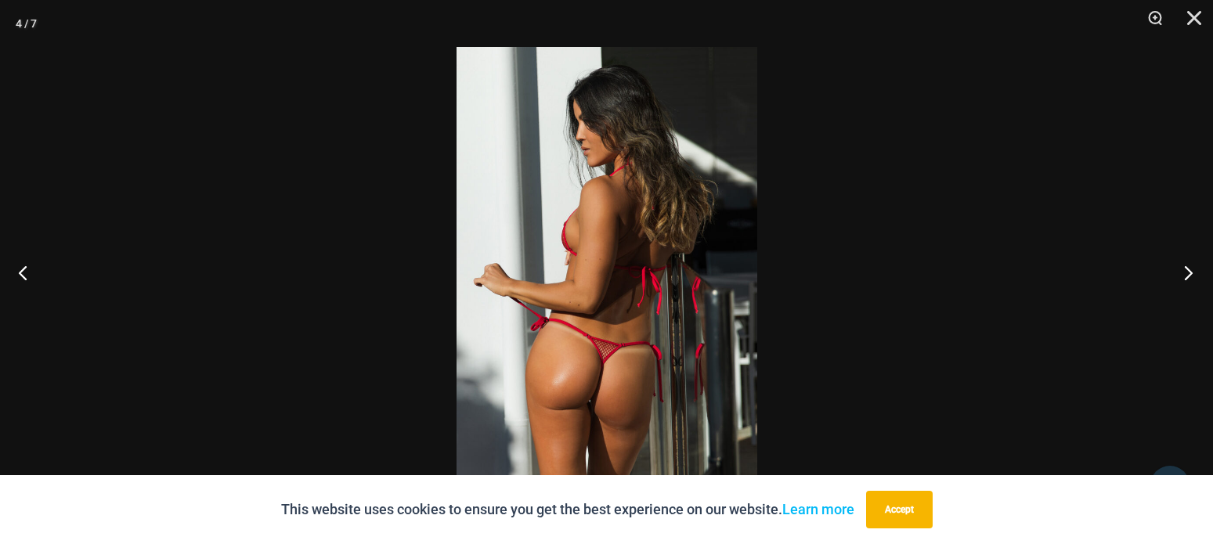
click at [1188, 272] on button "Next" at bounding box center [1183, 272] width 59 height 78
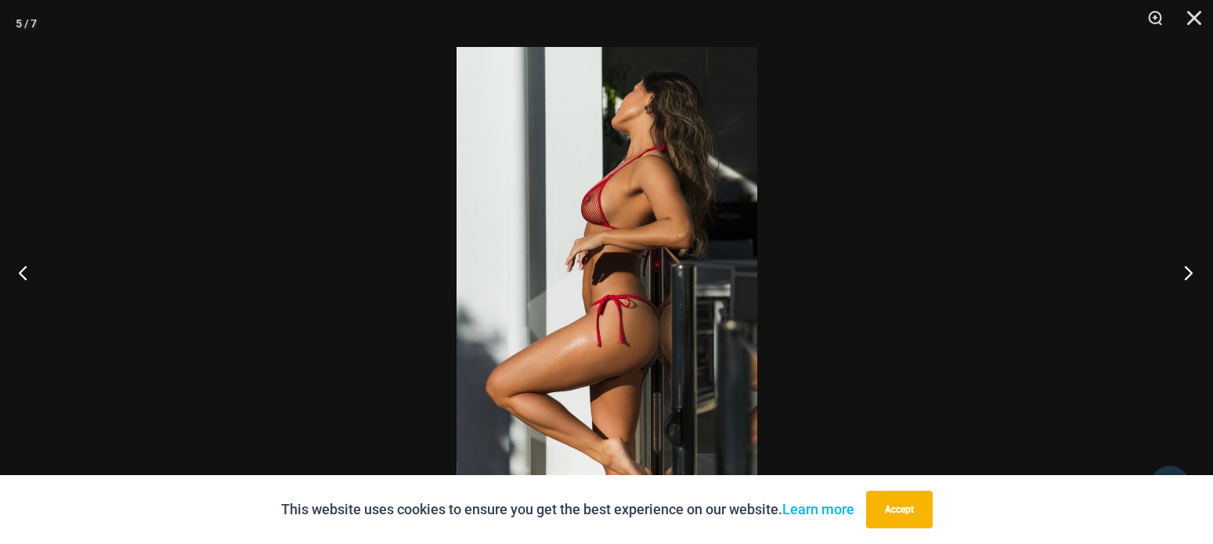
click at [1188, 272] on button "Next" at bounding box center [1183, 272] width 59 height 78
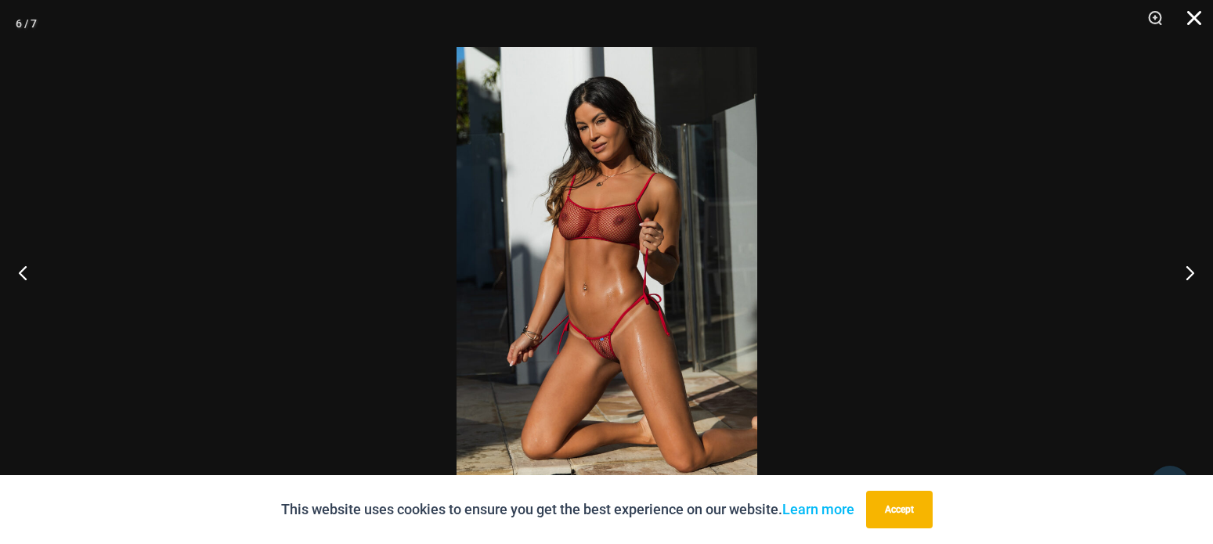
click at [1191, 21] on button "Close" at bounding box center [1188, 23] width 39 height 47
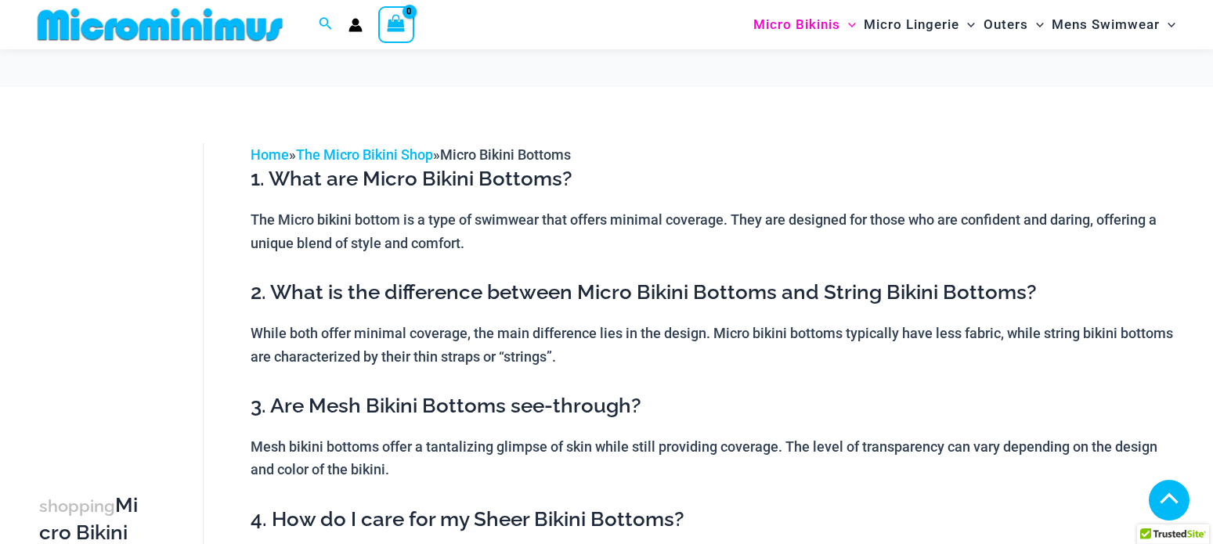
scroll to position [2213, 0]
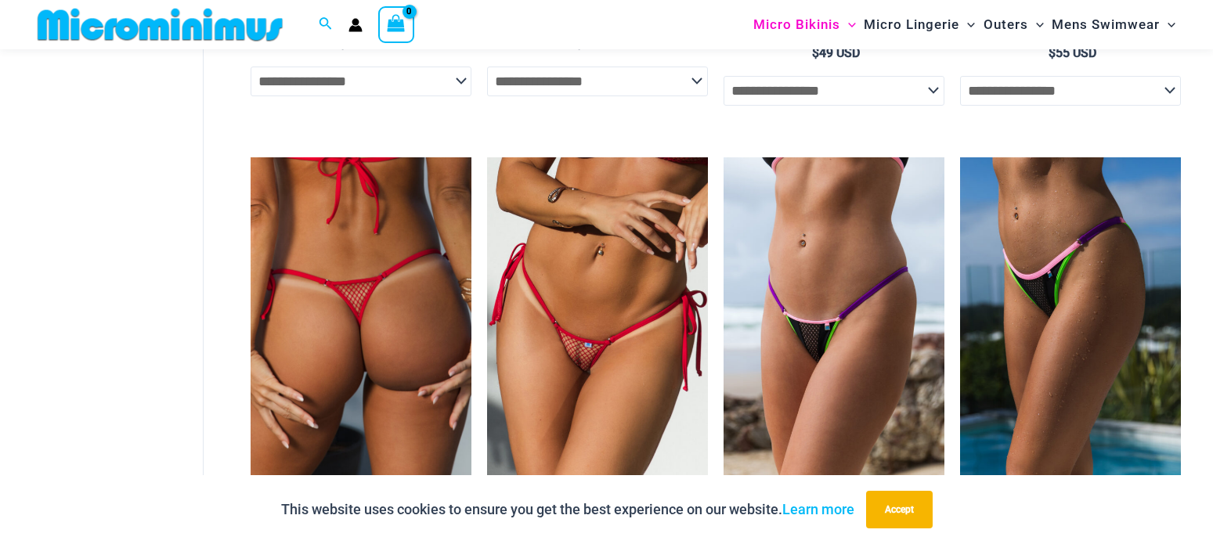
click at [355, 320] on img at bounding box center [361, 322] width 221 height 330
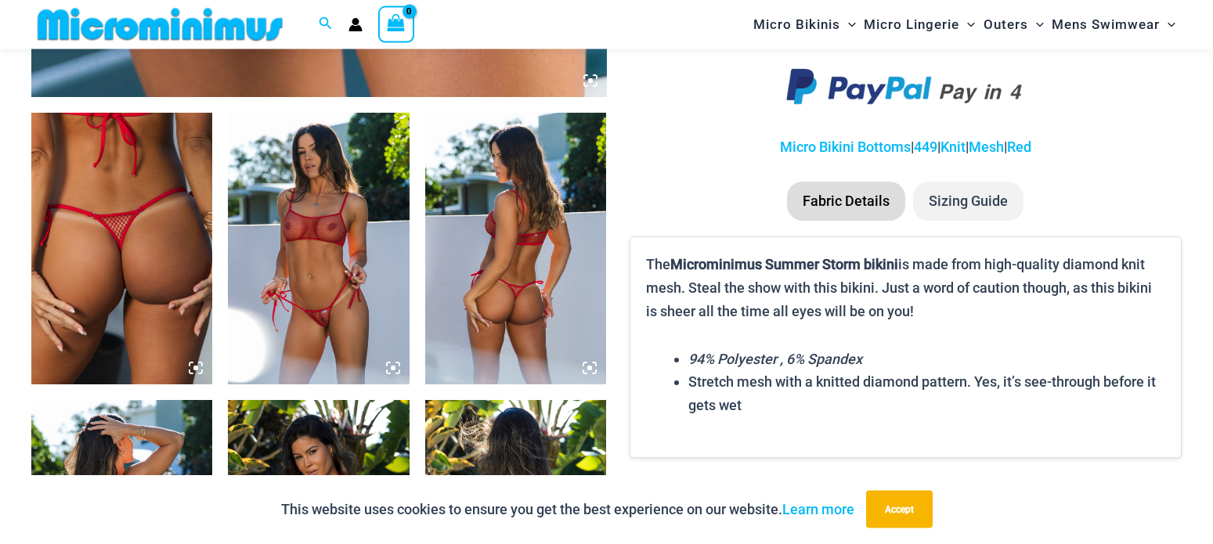
scroll to position [944, 0]
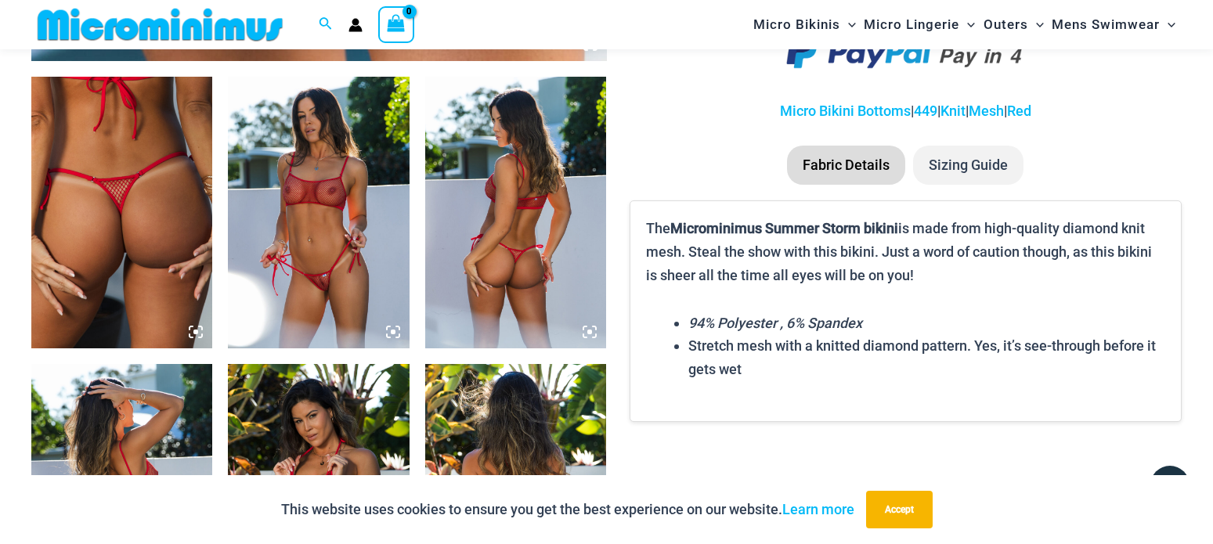
click at [305, 216] on img at bounding box center [318, 213] width 181 height 272
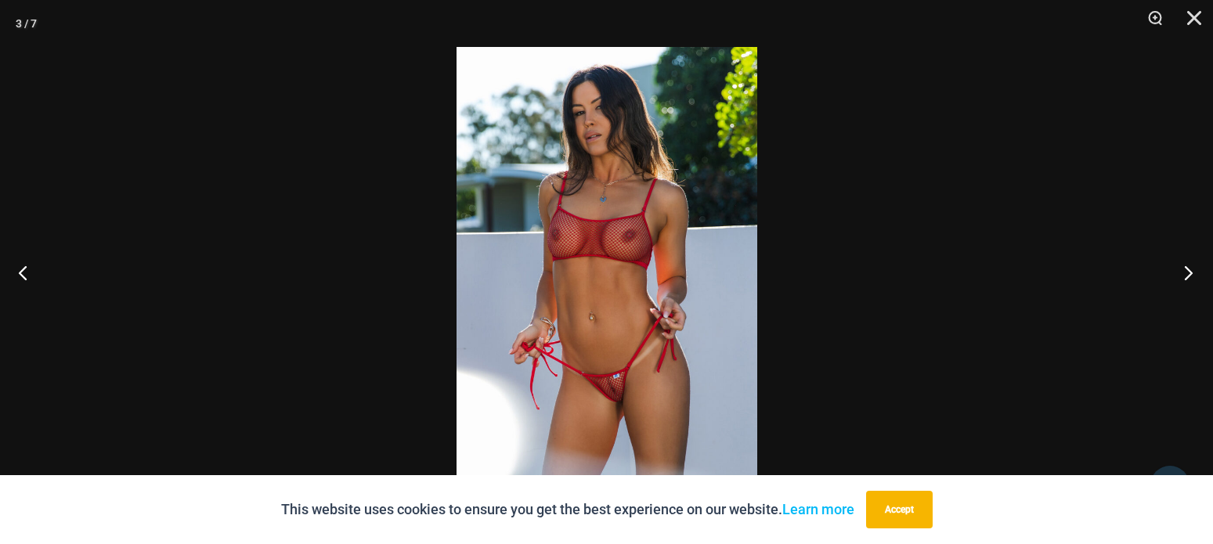
click at [1185, 278] on button "Next" at bounding box center [1183, 272] width 59 height 78
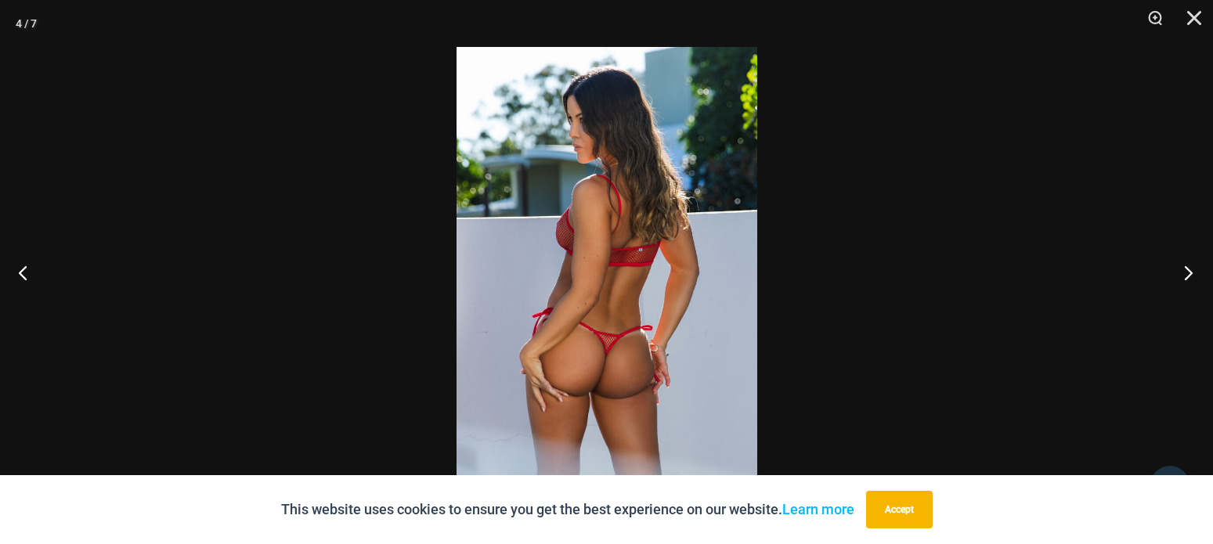
click at [1185, 278] on button "Next" at bounding box center [1183, 272] width 59 height 78
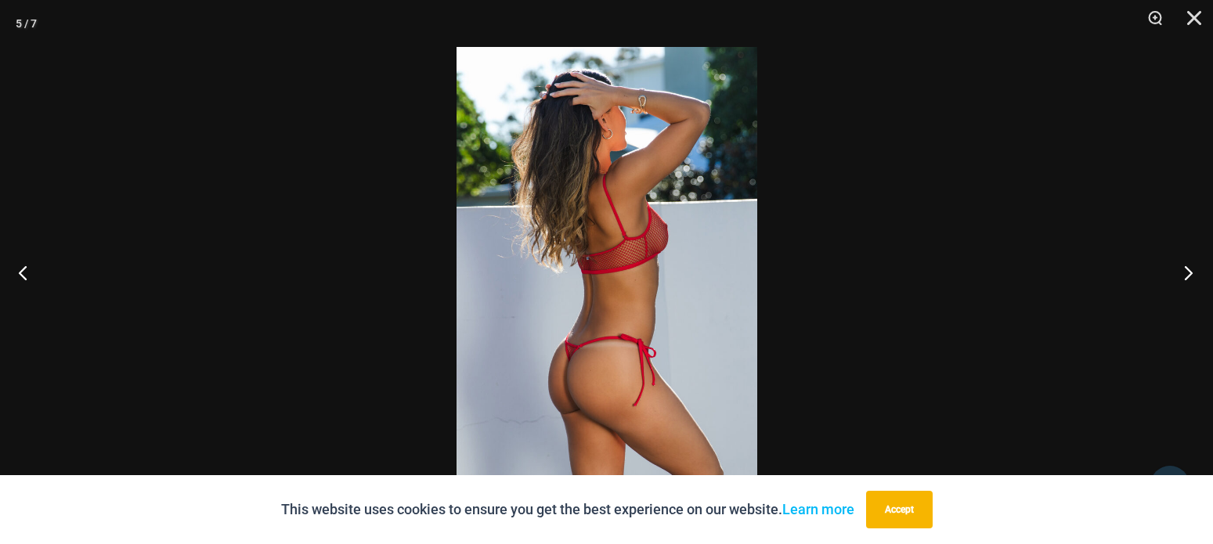
click at [1185, 278] on button "Next" at bounding box center [1183, 272] width 59 height 78
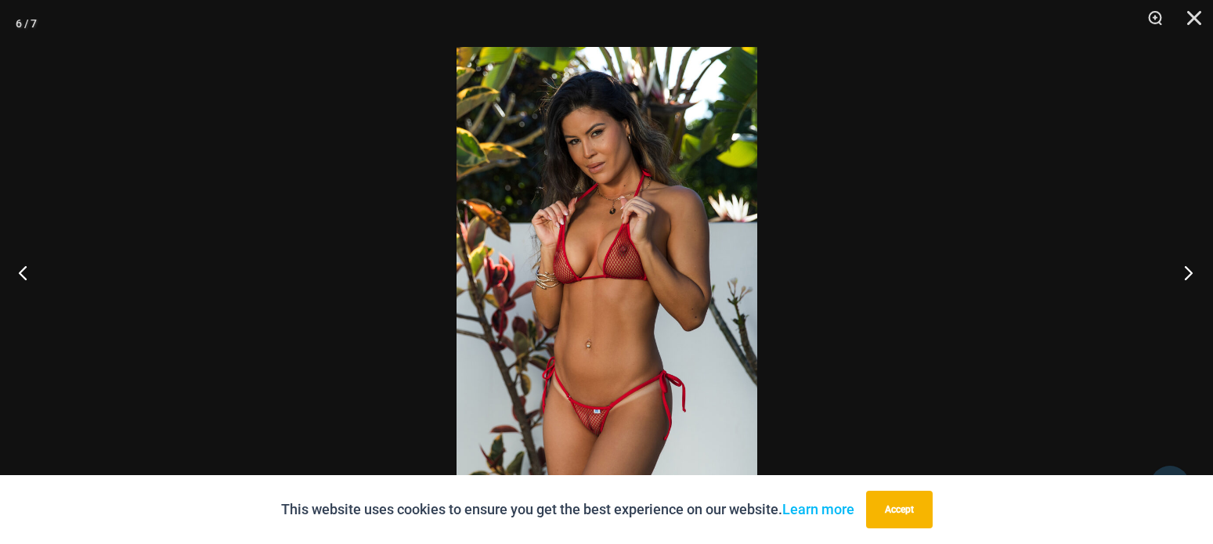
click at [1185, 270] on button "Next" at bounding box center [1183, 272] width 59 height 78
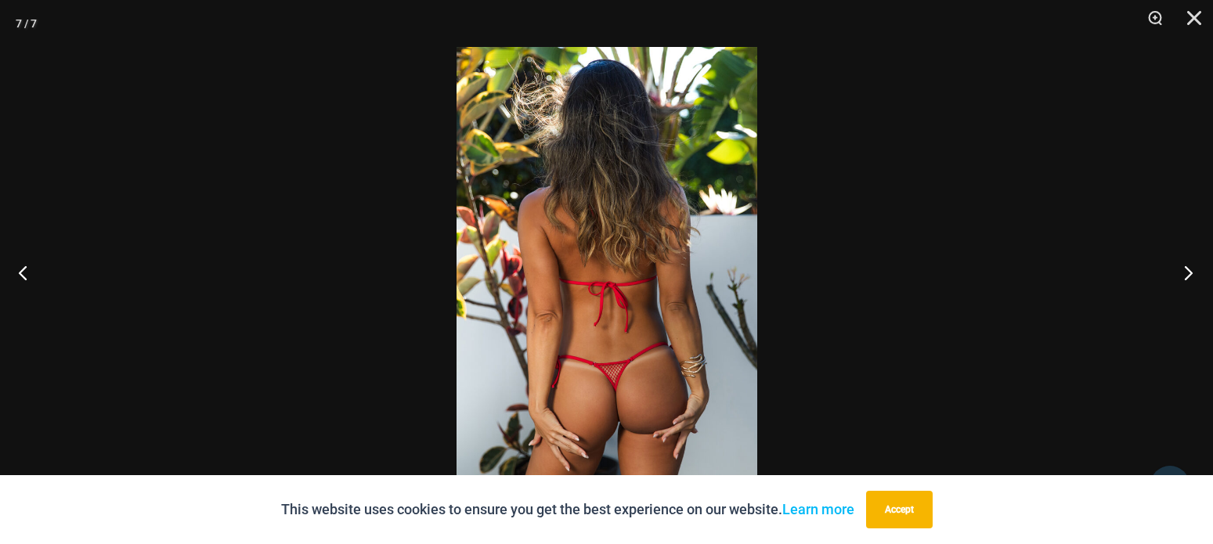
click at [1185, 270] on button "Next" at bounding box center [1183, 272] width 59 height 78
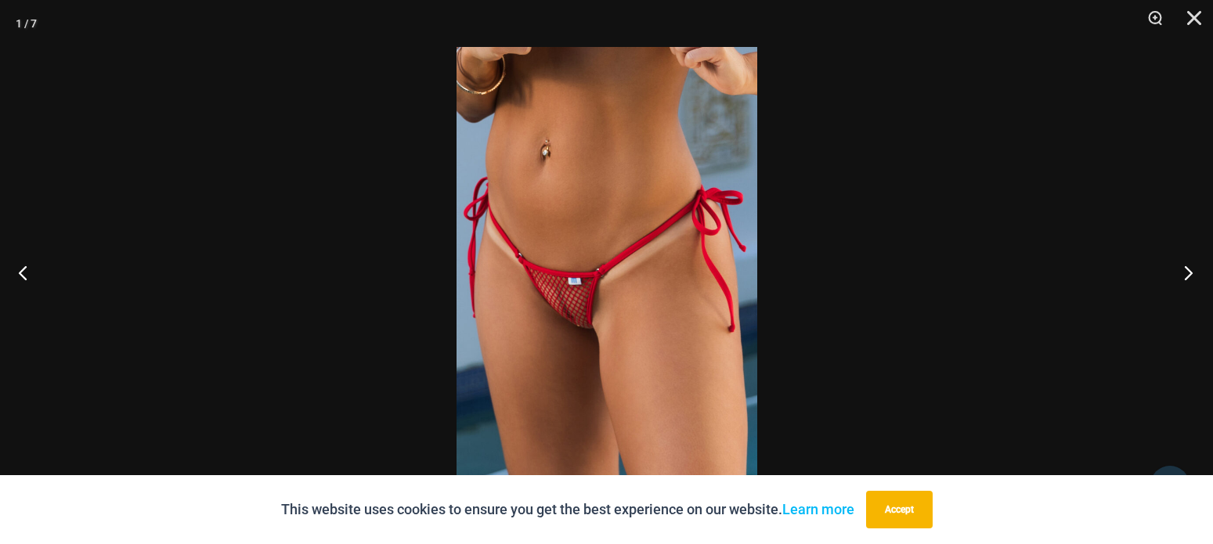
click at [1185, 270] on button "Next" at bounding box center [1183, 272] width 59 height 78
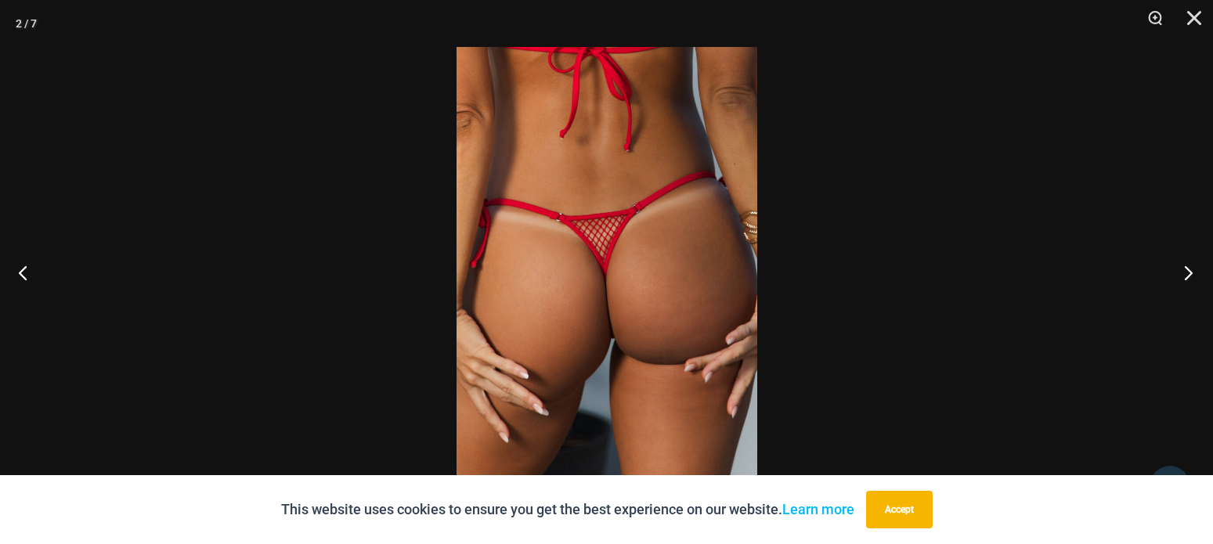
click at [1185, 270] on button "Next" at bounding box center [1183, 272] width 59 height 78
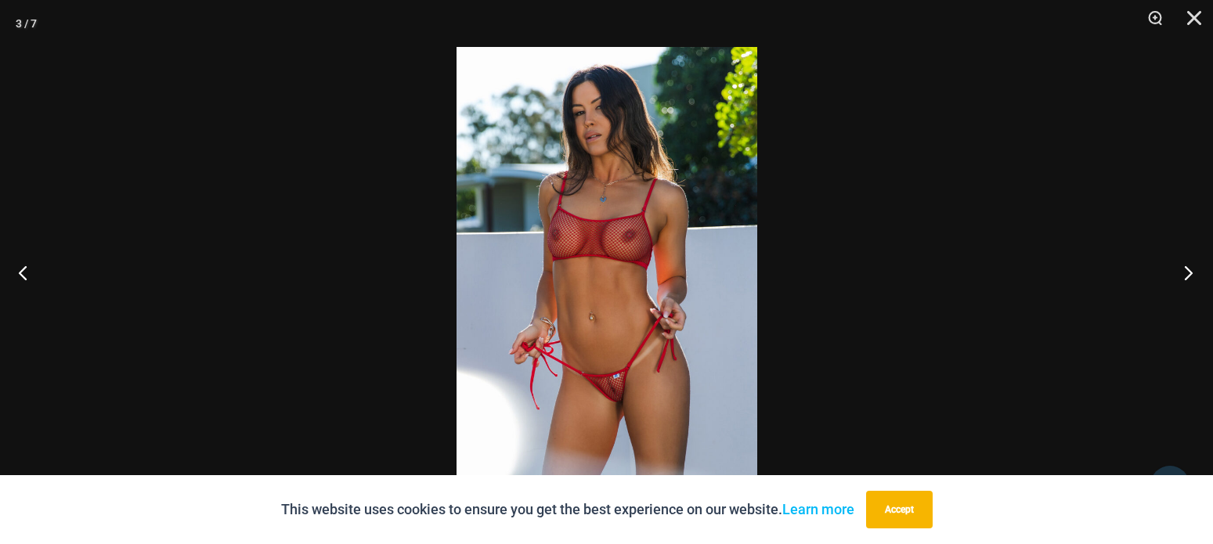
click at [1185, 270] on button "Next" at bounding box center [1183, 272] width 59 height 78
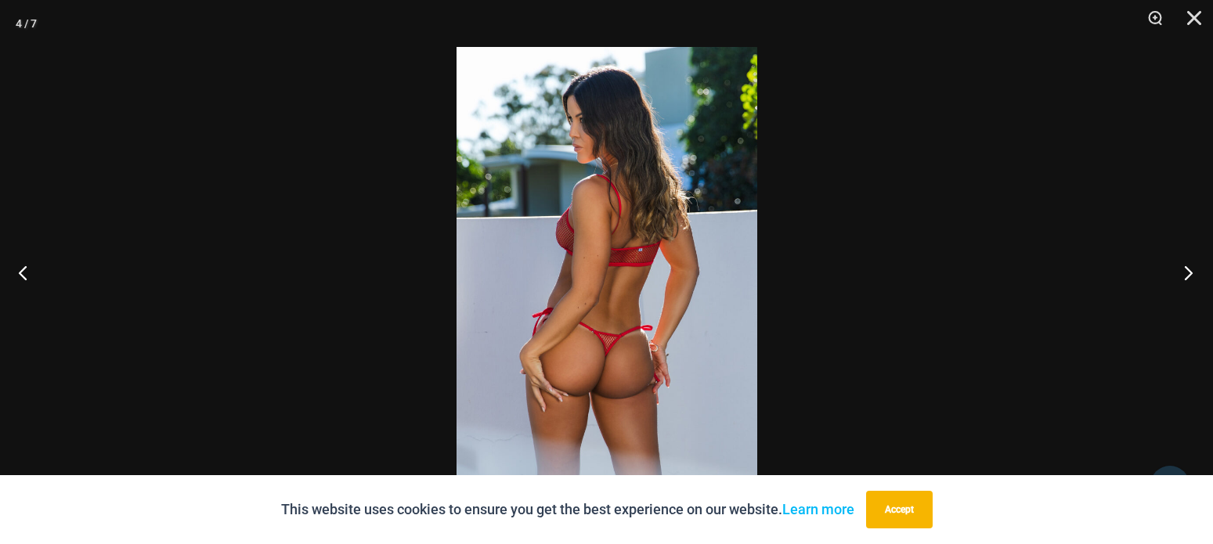
click at [1185, 270] on button "Next" at bounding box center [1183, 272] width 59 height 78
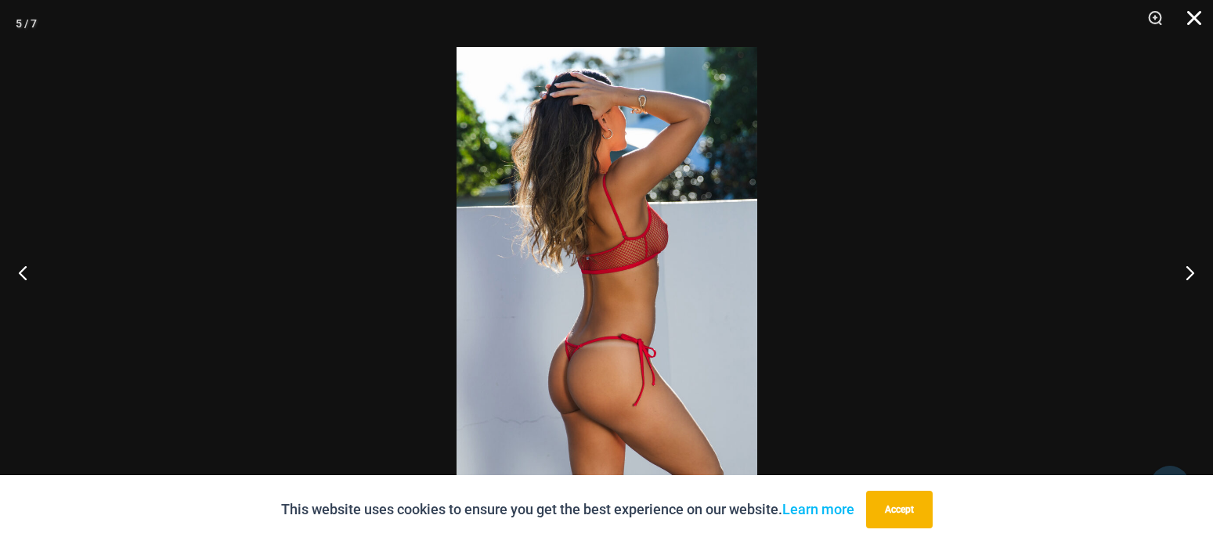
click at [1194, 23] on button "Close" at bounding box center [1188, 23] width 39 height 47
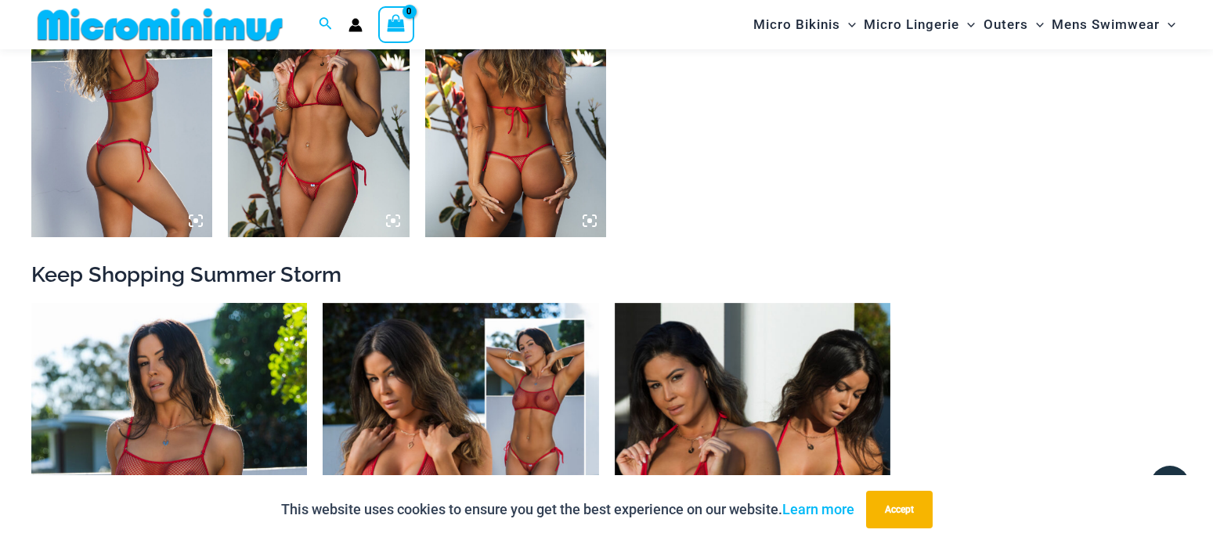
scroll to position [1583, 0]
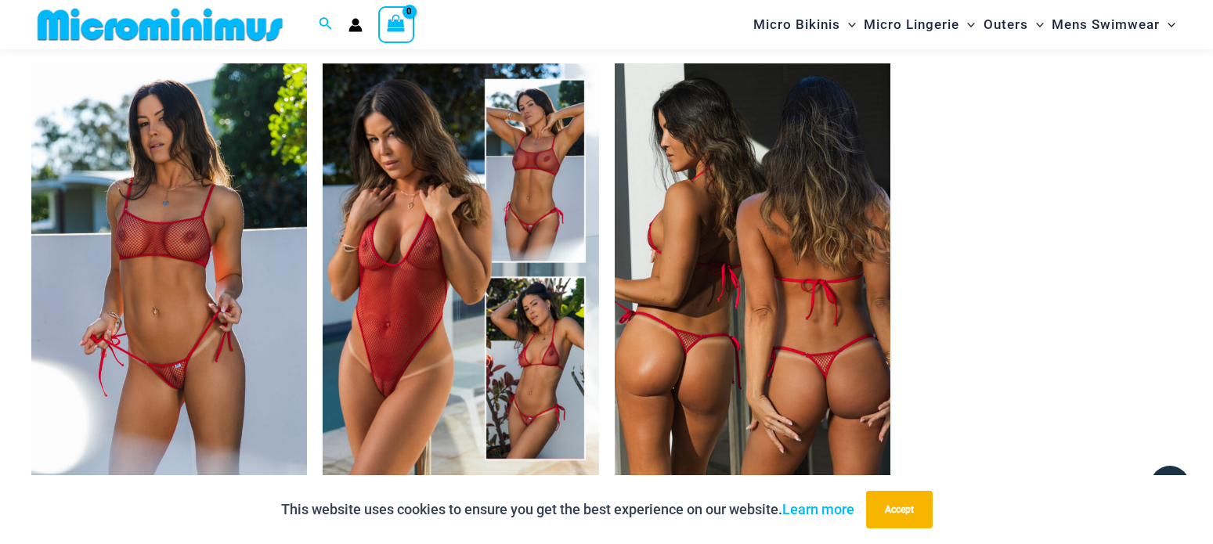
click at [737, 258] on img at bounding box center [753, 269] width 276 height 413
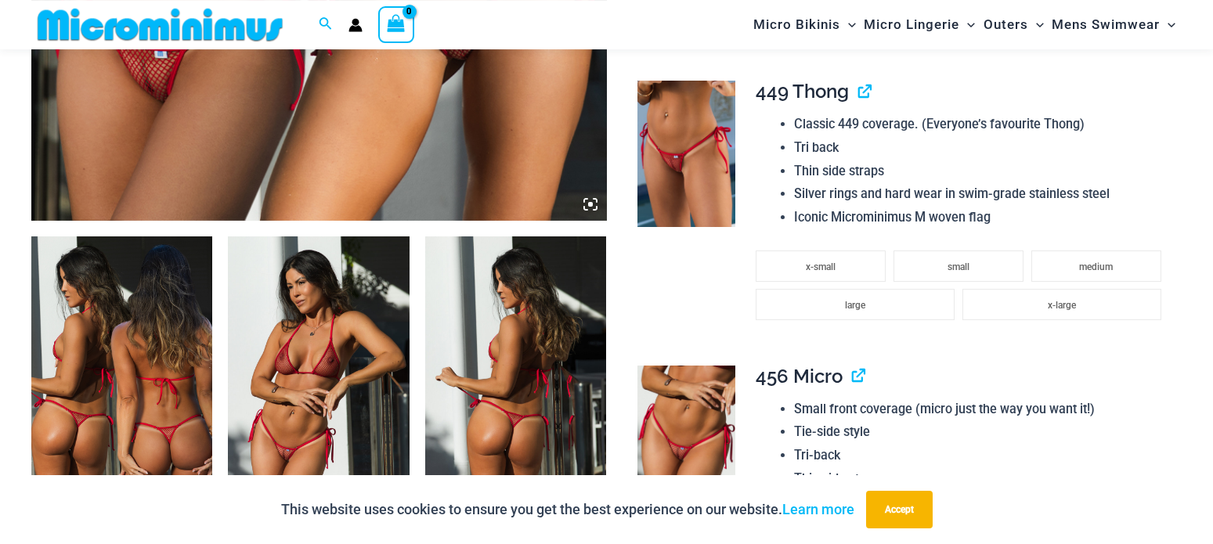
scroll to position [864, 0]
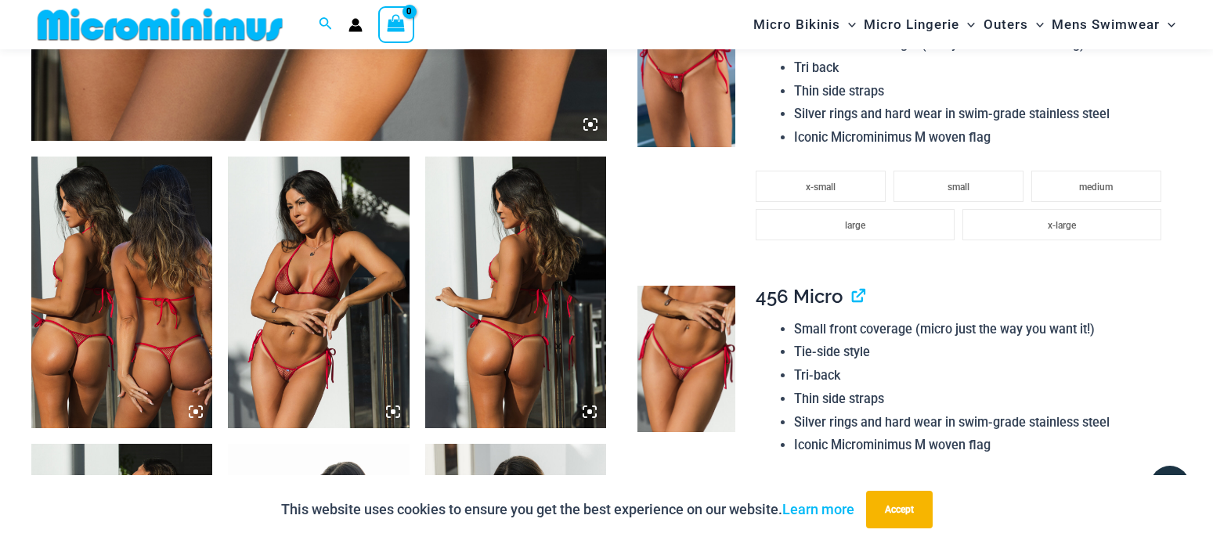
click at [313, 265] on img at bounding box center [318, 293] width 181 height 272
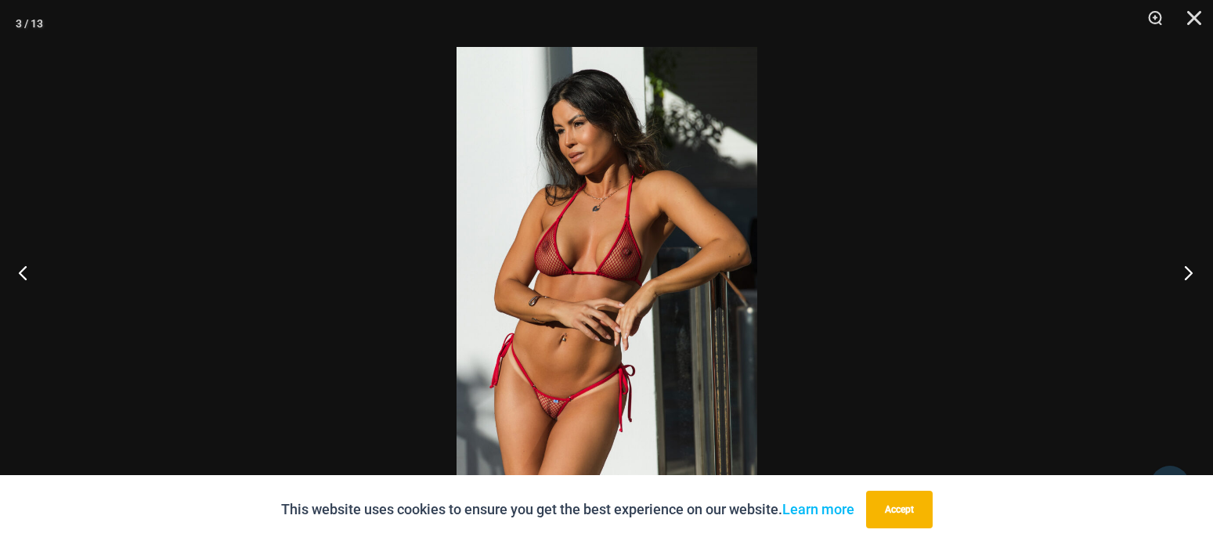
click at [1190, 270] on button "Next" at bounding box center [1183, 272] width 59 height 78
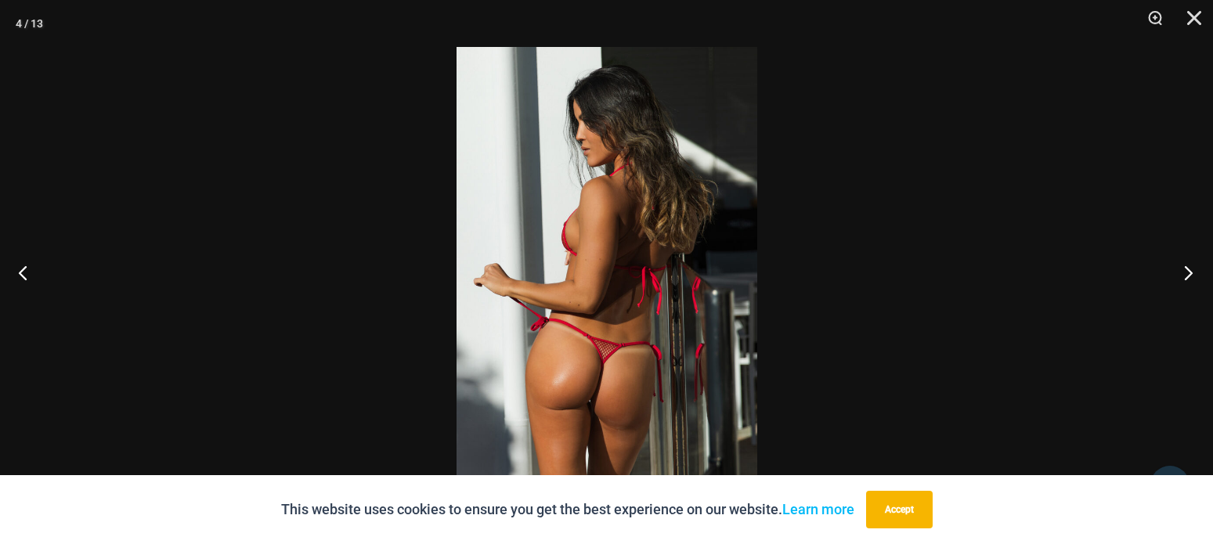
click at [1190, 270] on button "Next" at bounding box center [1183, 272] width 59 height 78
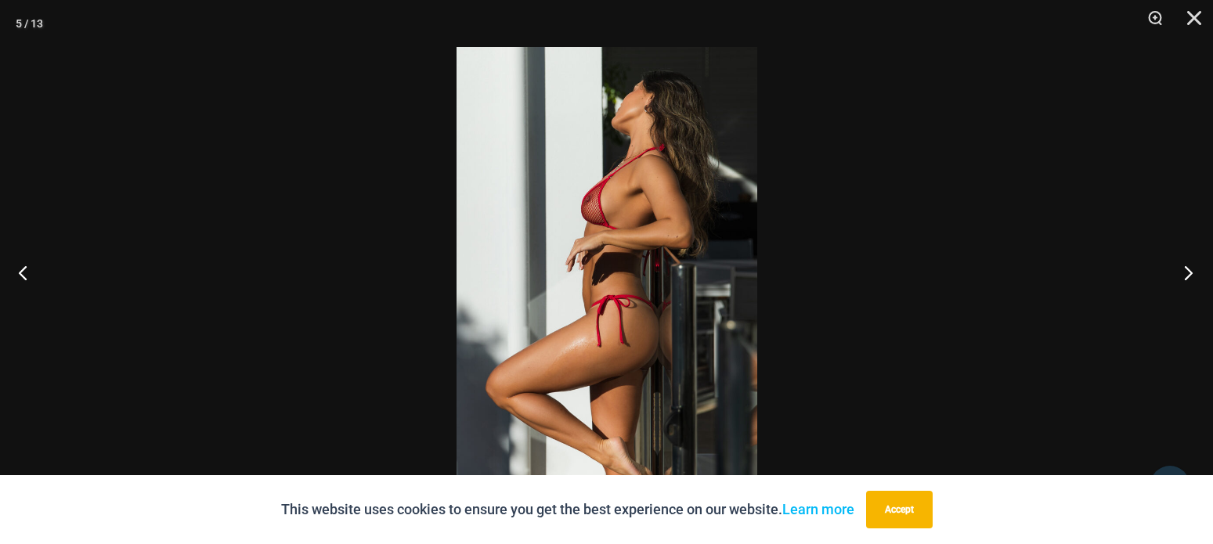
click at [1190, 270] on button "Next" at bounding box center [1183, 272] width 59 height 78
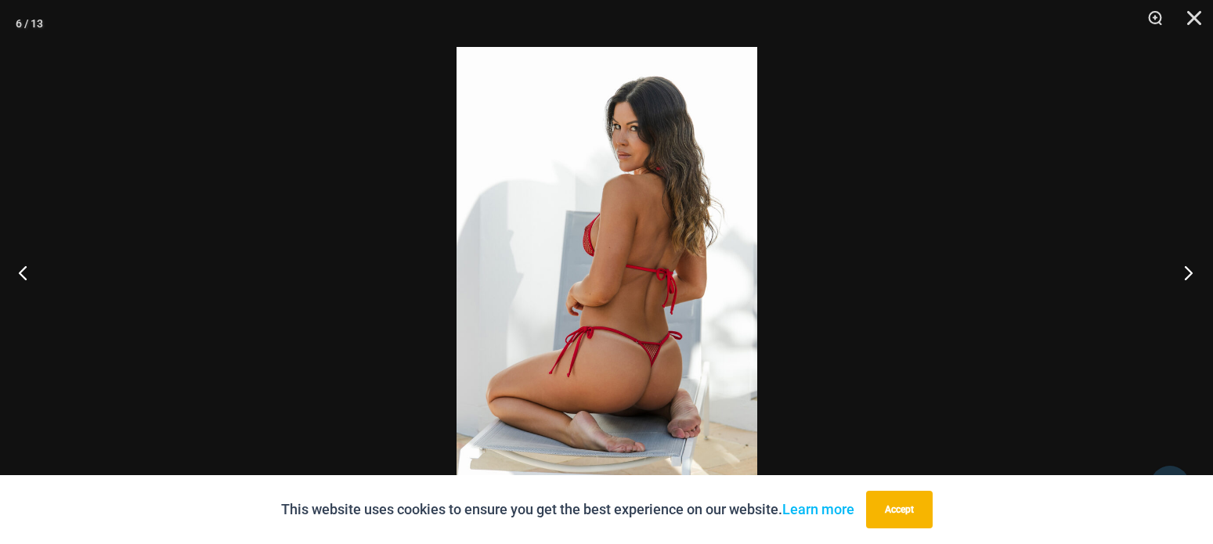
click at [1190, 270] on button "Next" at bounding box center [1183, 272] width 59 height 78
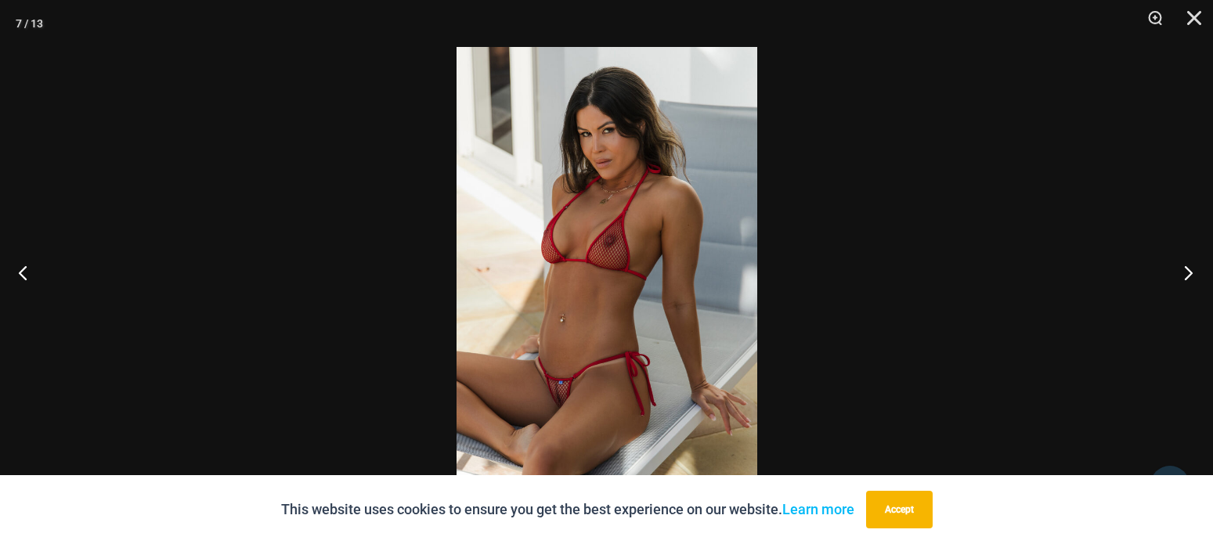
click at [1181, 269] on button "Next" at bounding box center [1183, 272] width 59 height 78
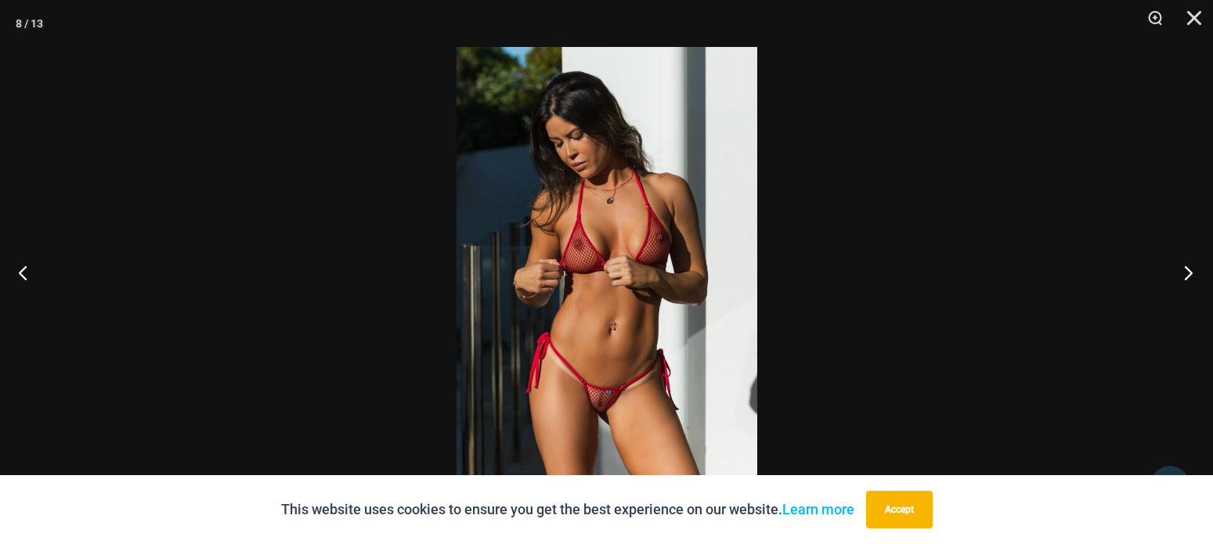
click at [1189, 269] on button "Next" at bounding box center [1183, 272] width 59 height 78
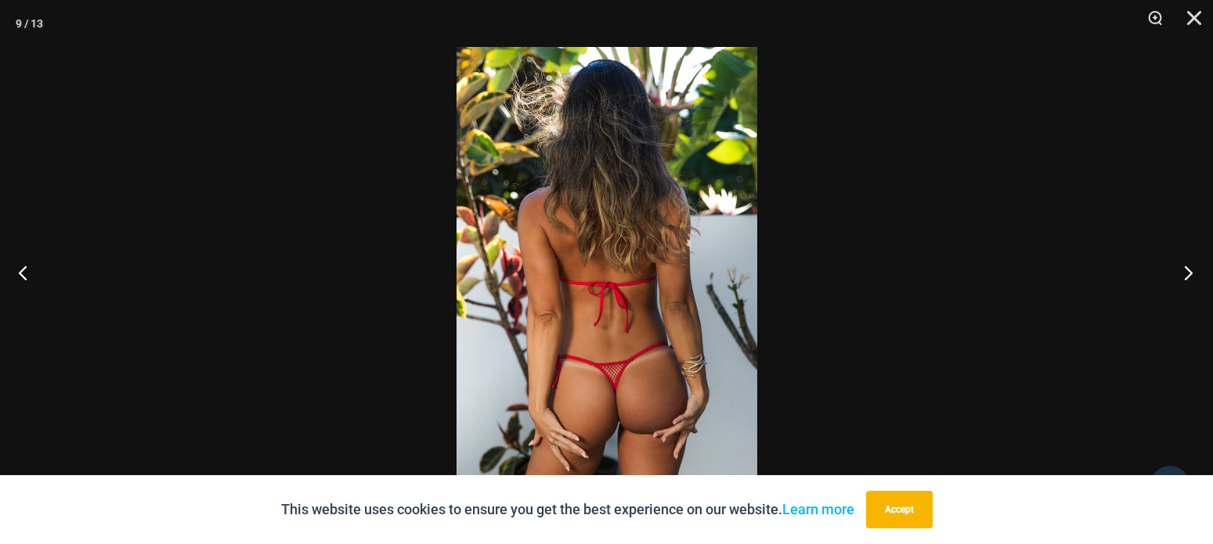
click at [1182, 272] on button "Next" at bounding box center [1183, 272] width 59 height 78
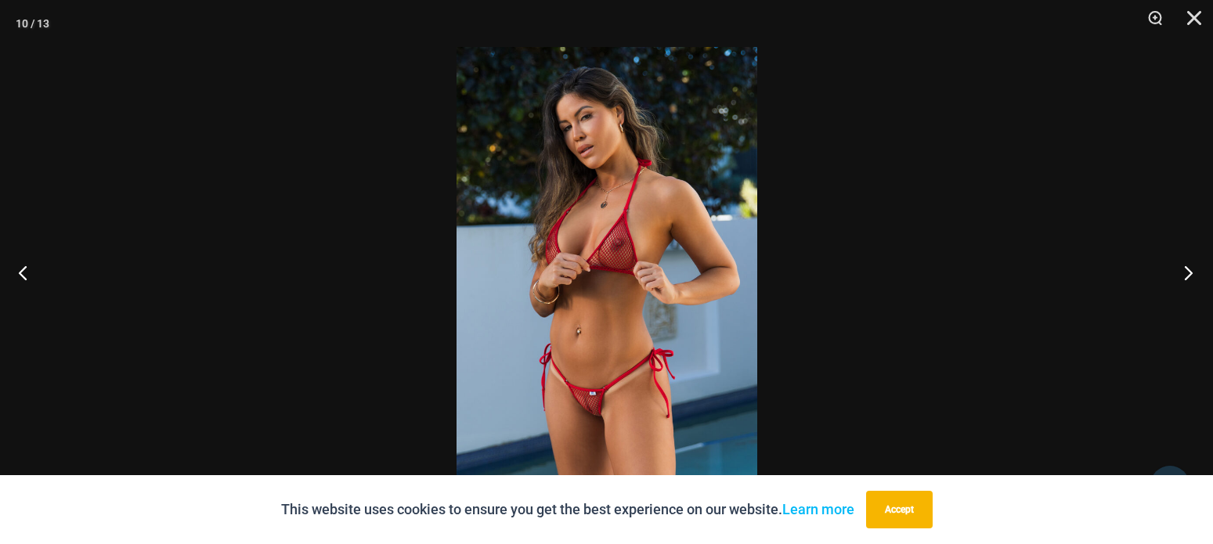
click at [1182, 267] on button "Next" at bounding box center [1183, 272] width 59 height 78
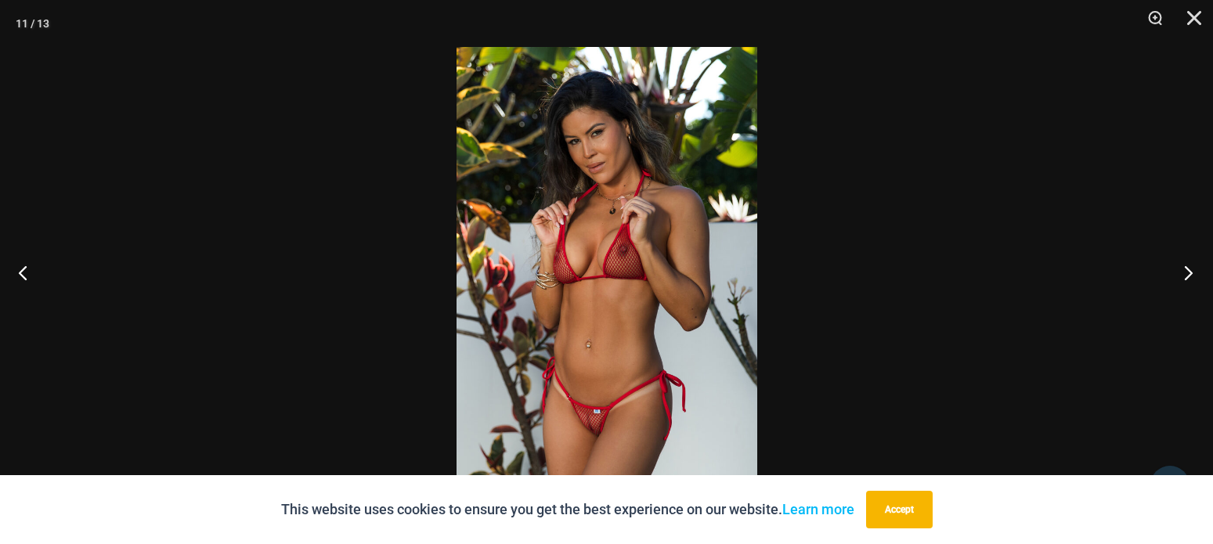
click at [1192, 270] on button "Next" at bounding box center [1183, 272] width 59 height 78
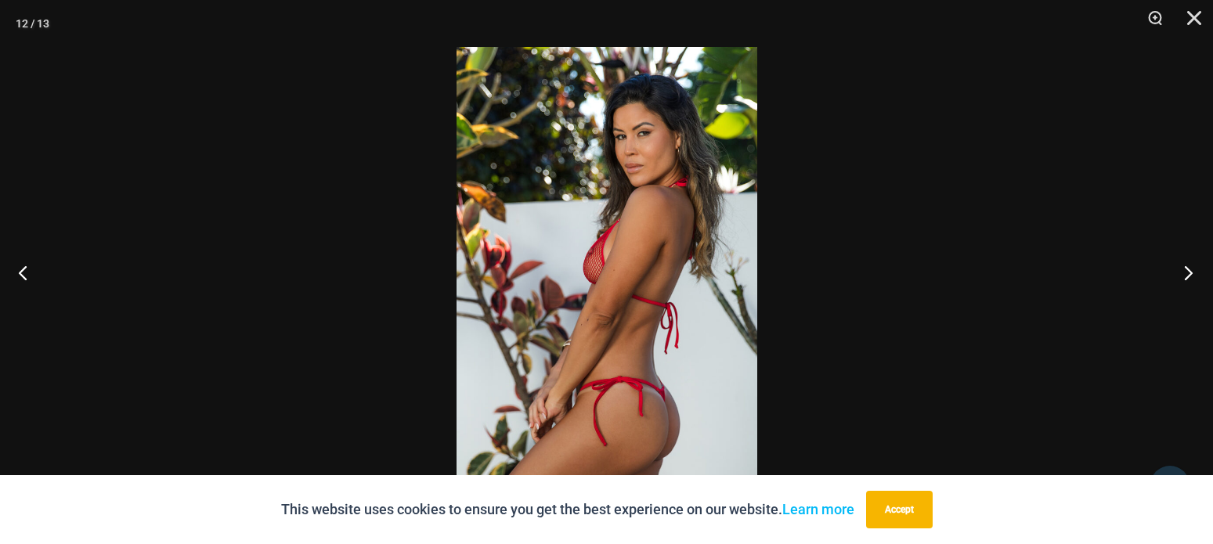
click at [1192, 269] on button "Next" at bounding box center [1183, 272] width 59 height 78
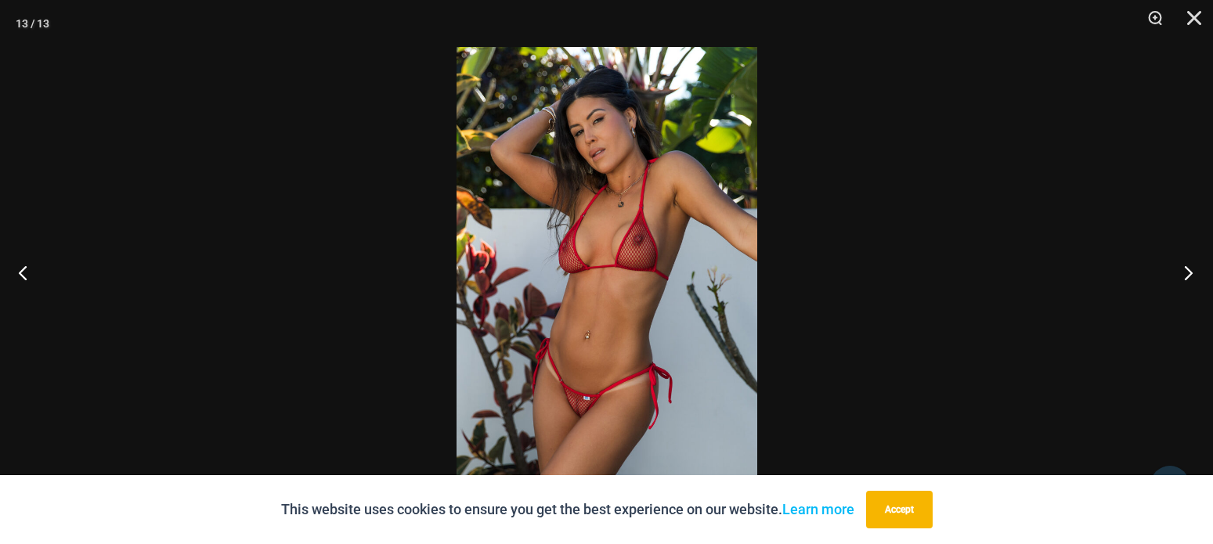
click at [1183, 270] on button "Next" at bounding box center [1183, 272] width 59 height 78
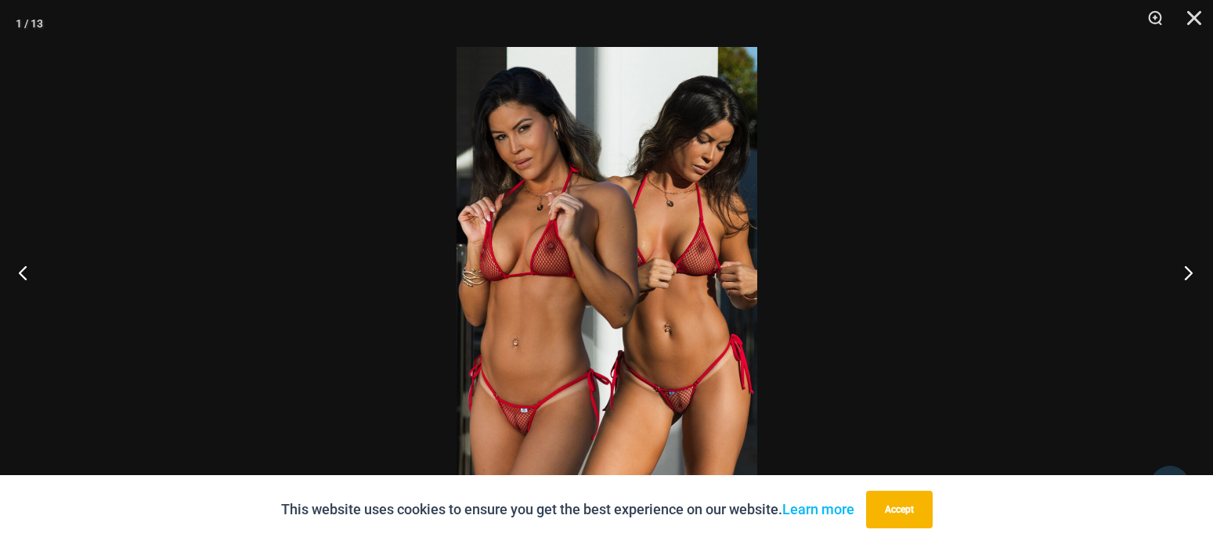
click at [1181, 276] on button "Next" at bounding box center [1183, 272] width 59 height 78
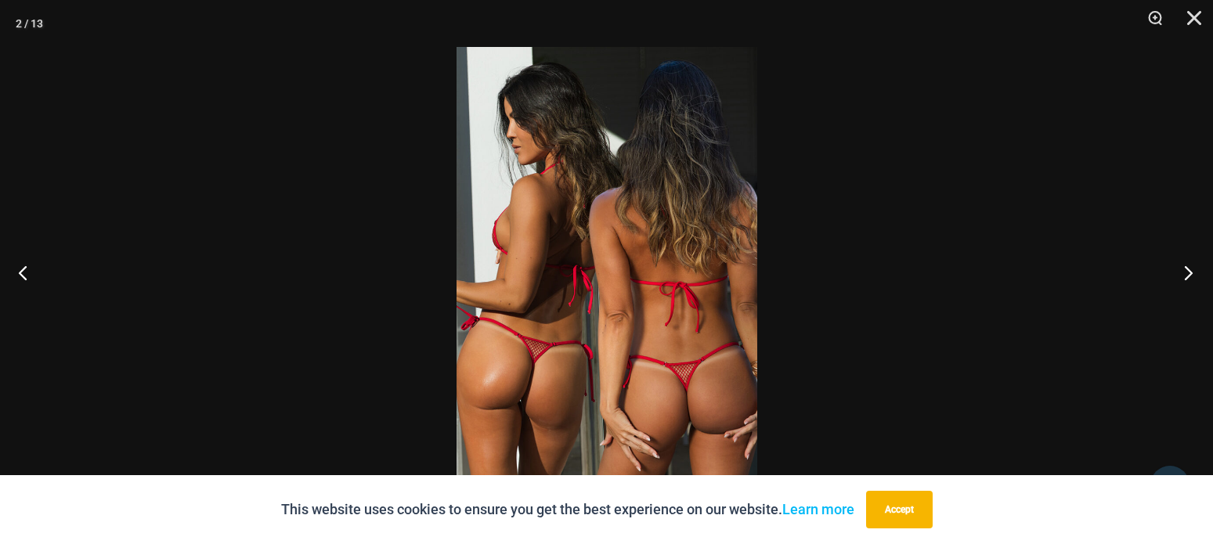
click at [1181, 276] on button "Next" at bounding box center [1183, 272] width 59 height 78
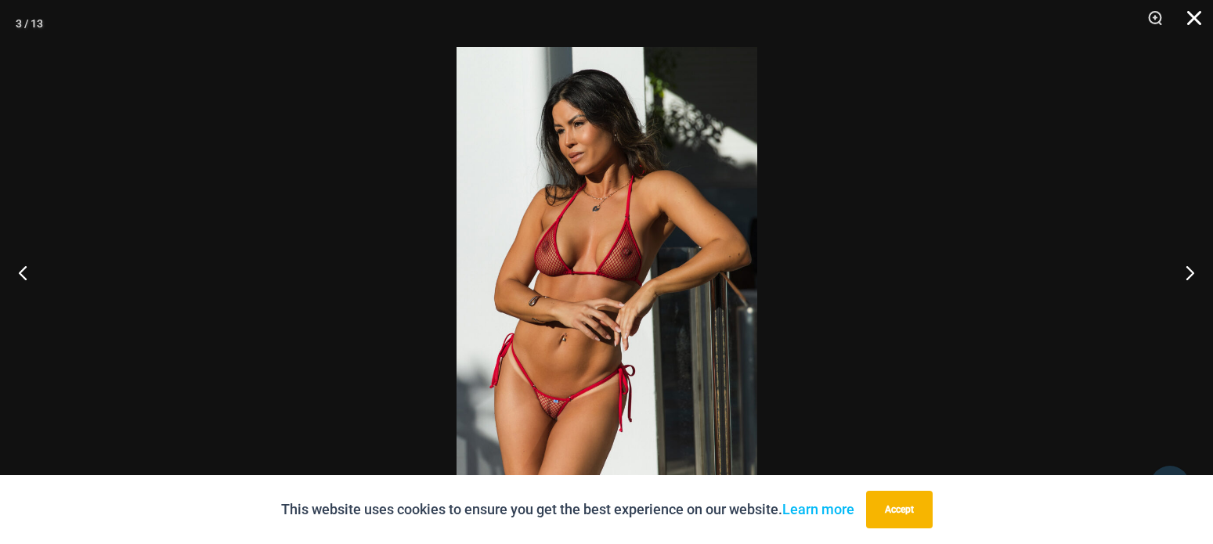
click at [1192, 25] on button "Close" at bounding box center [1188, 23] width 39 height 47
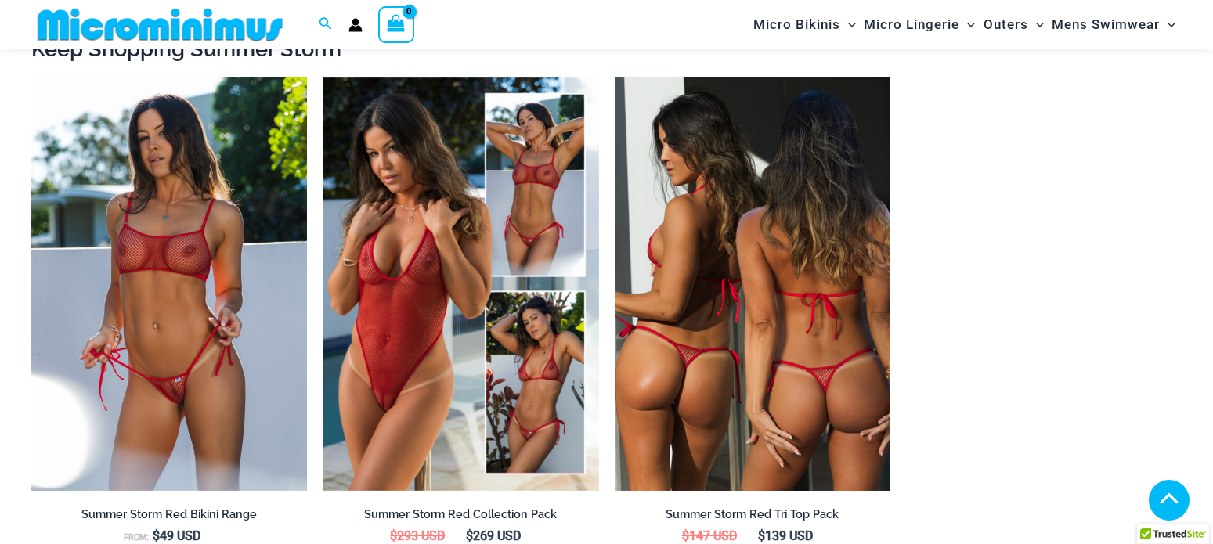
scroll to position [1649, 0]
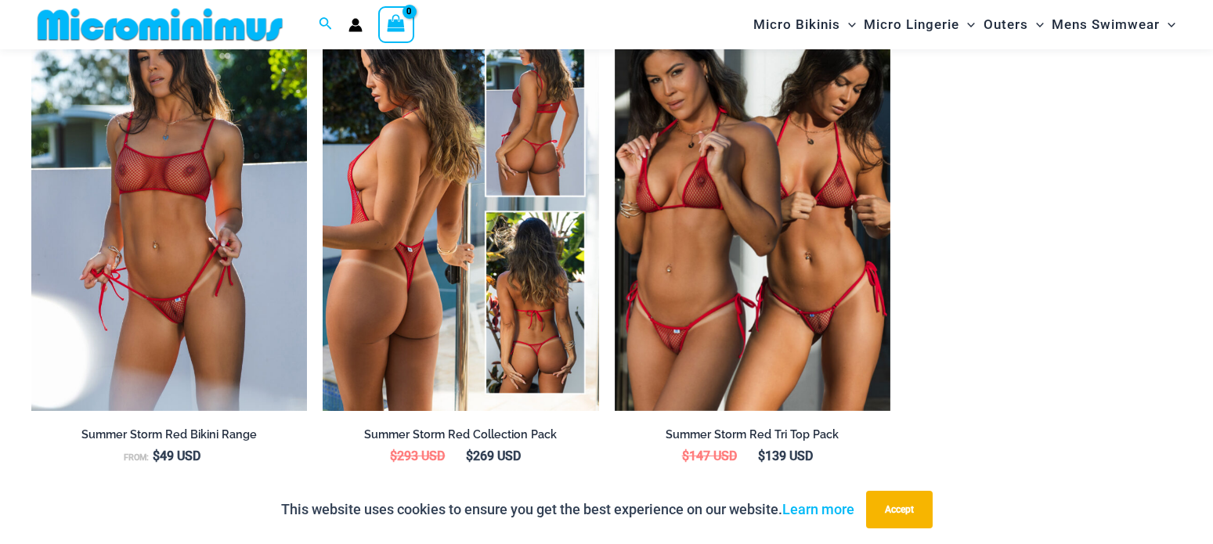
click at [449, 269] on img at bounding box center [461, 204] width 276 height 413
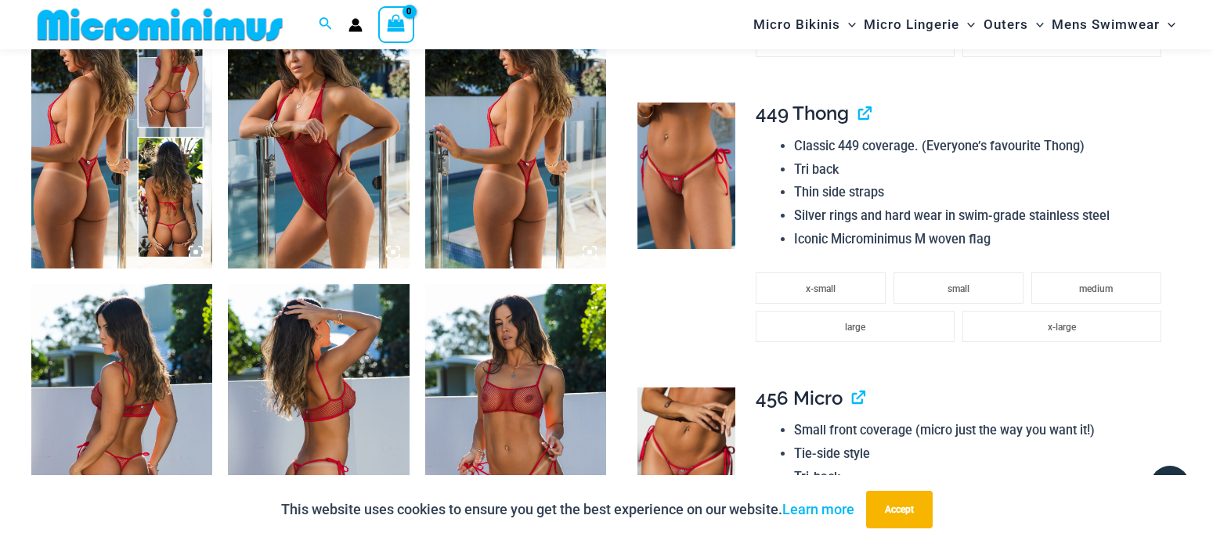
scroll to position [1184, 0]
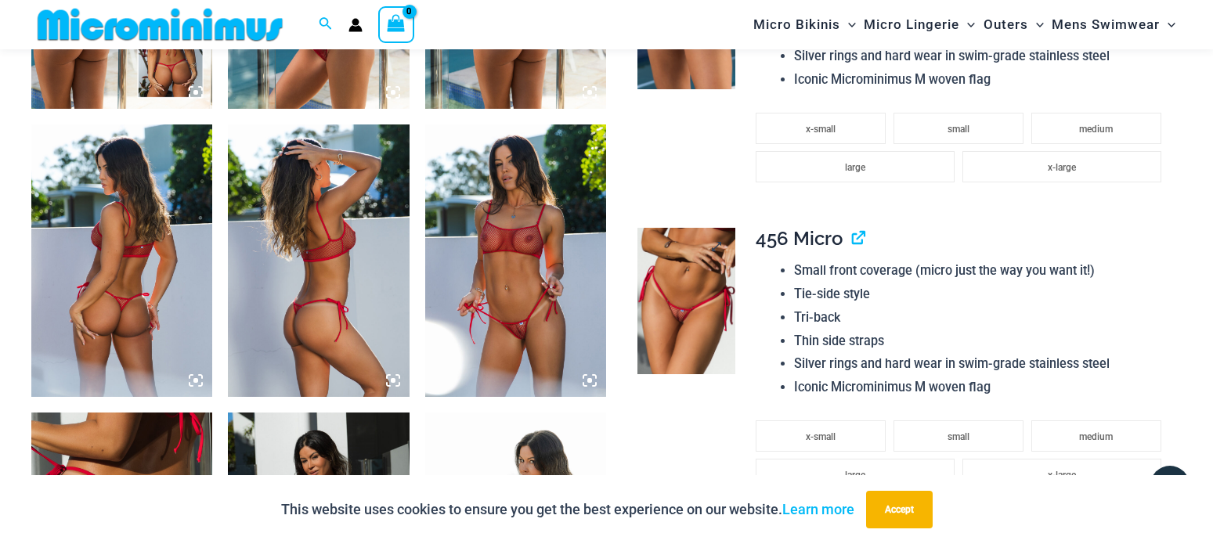
click at [691, 290] on img at bounding box center [686, 301] width 98 height 146
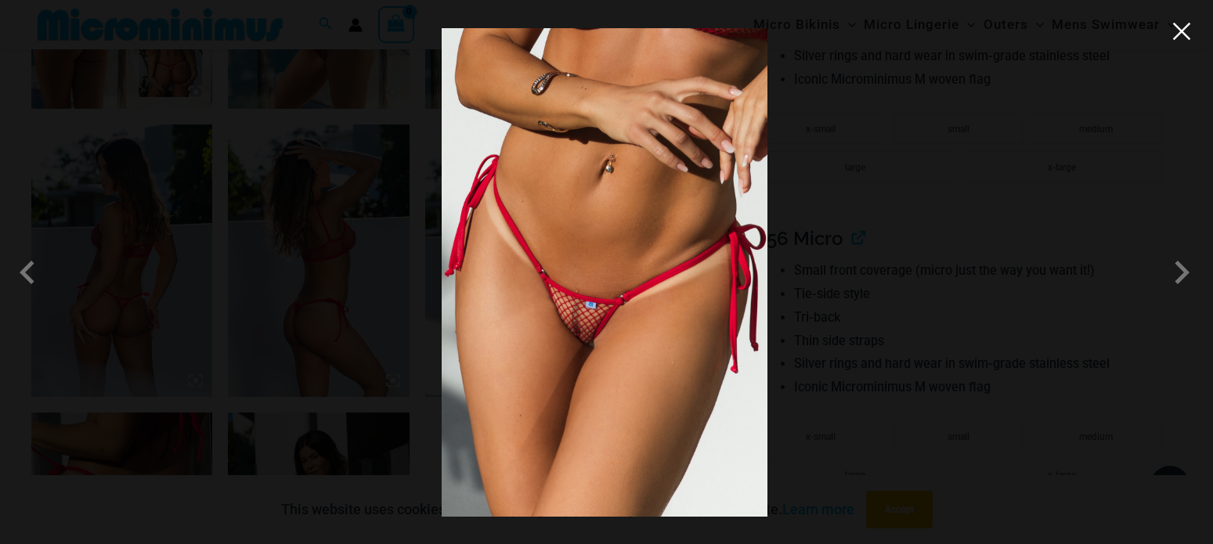
click at [1181, 38] on button "Close" at bounding box center [1181, 31] width 23 height 23
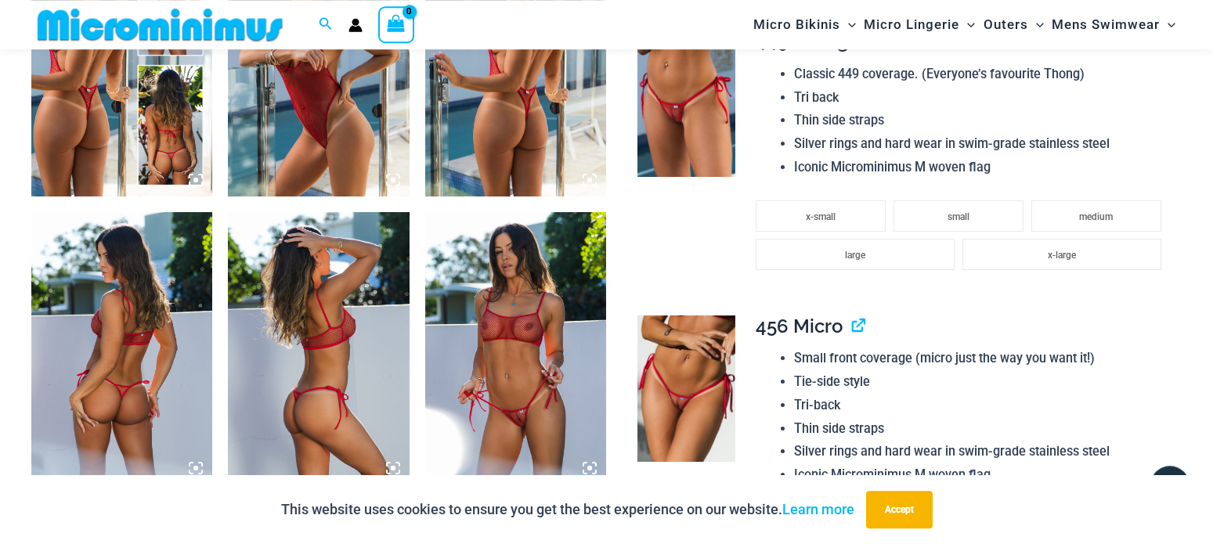
scroll to position [1024, 0]
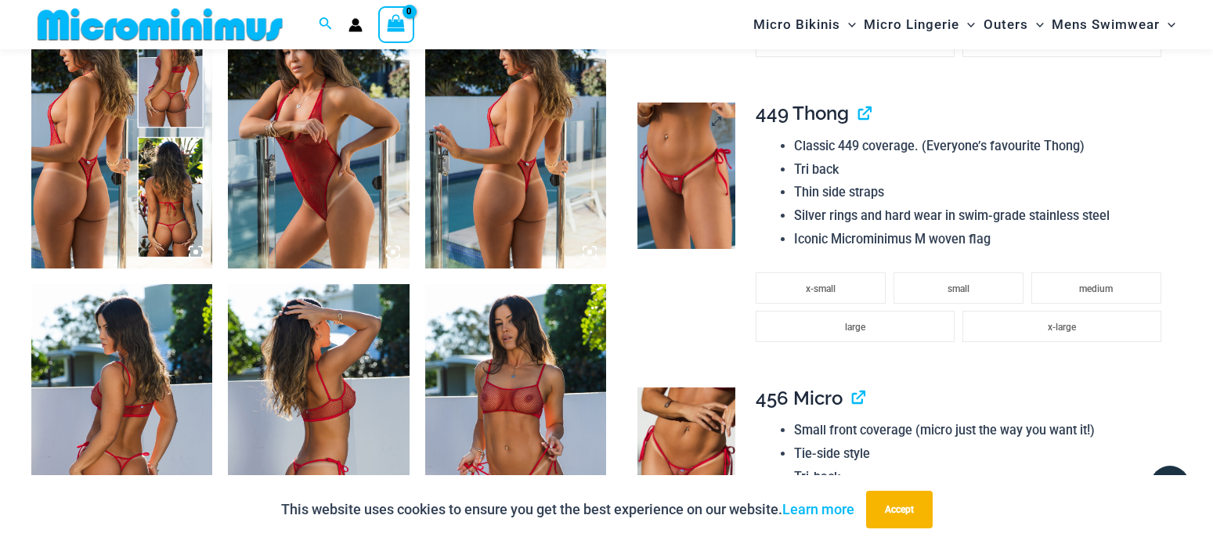
click at [674, 165] on img at bounding box center [686, 176] width 98 height 146
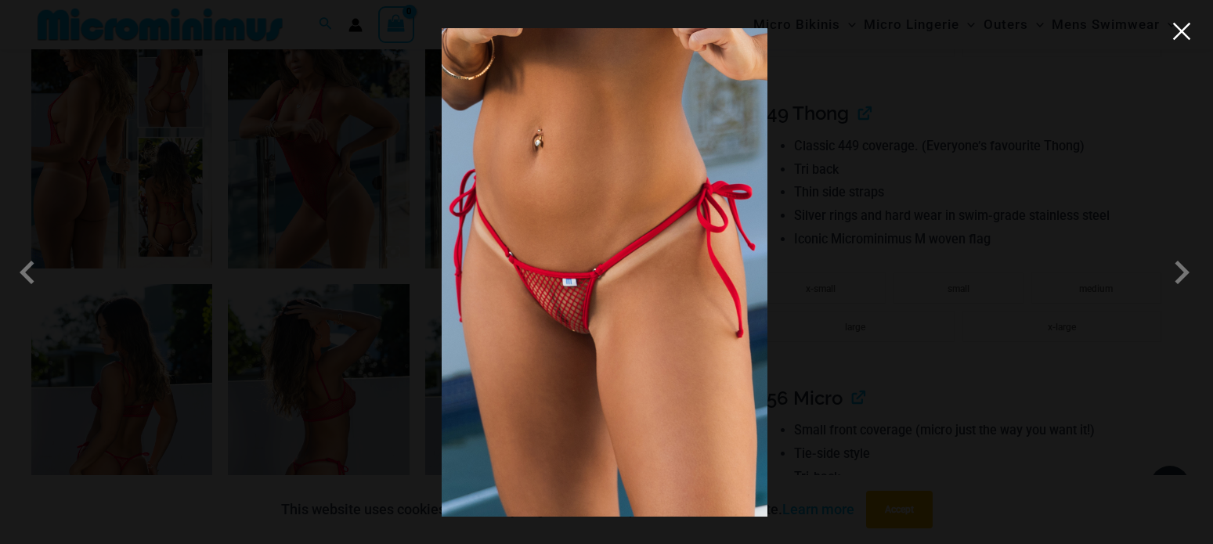
click at [1182, 21] on button "Close" at bounding box center [1181, 31] width 23 height 23
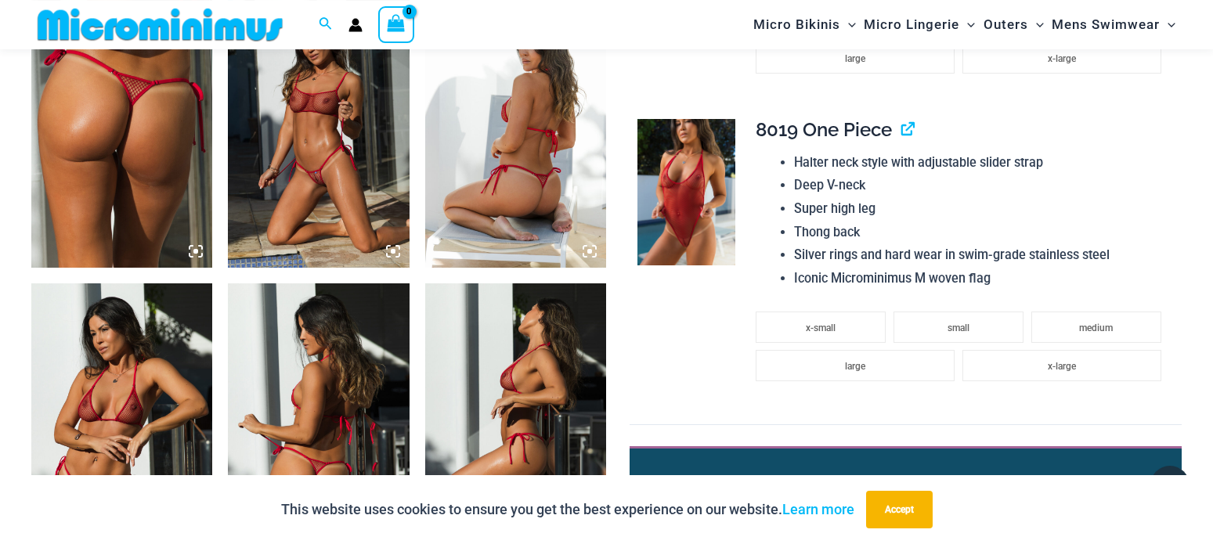
scroll to position [1743, 0]
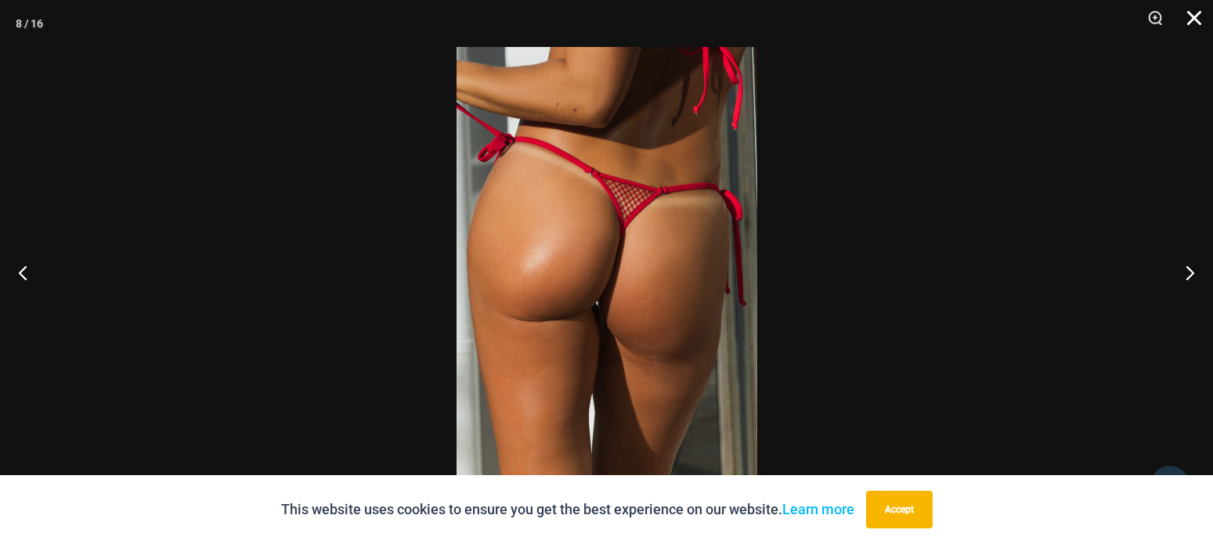
click at [1185, 20] on button "Close" at bounding box center [1188, 23] width 39 height 47
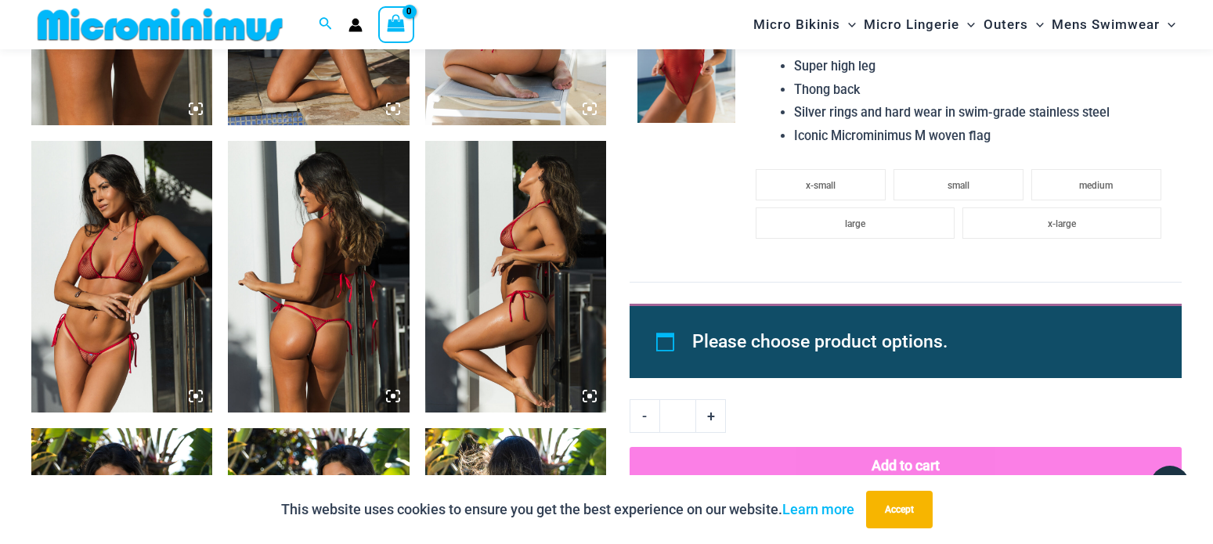
scroll to position [1503, 0]
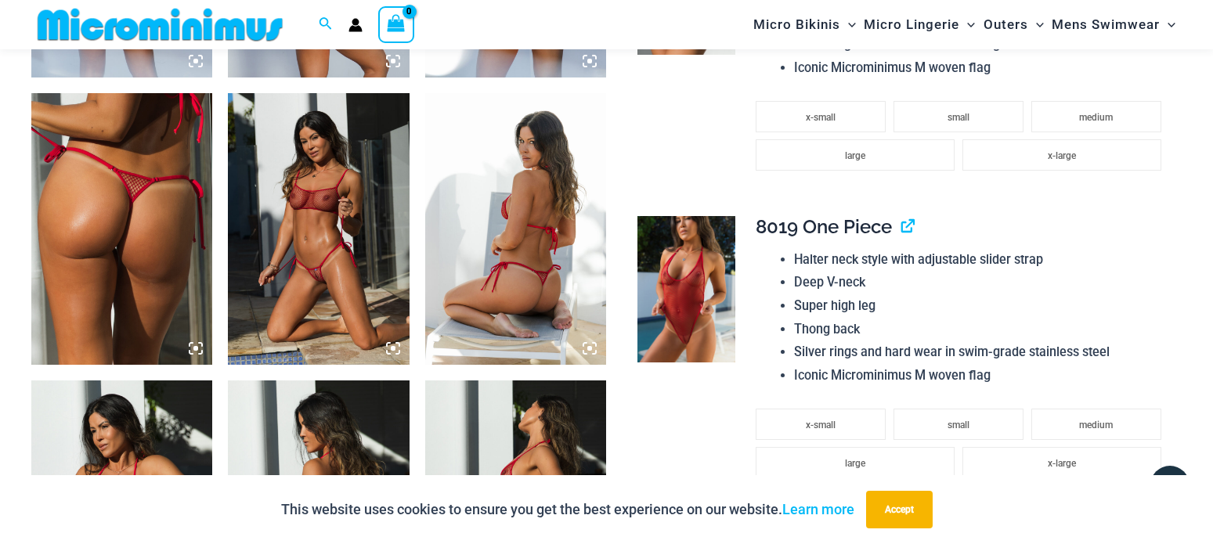
click at [325, 166] on img at bounding box center [318, 229] width 181 height 272
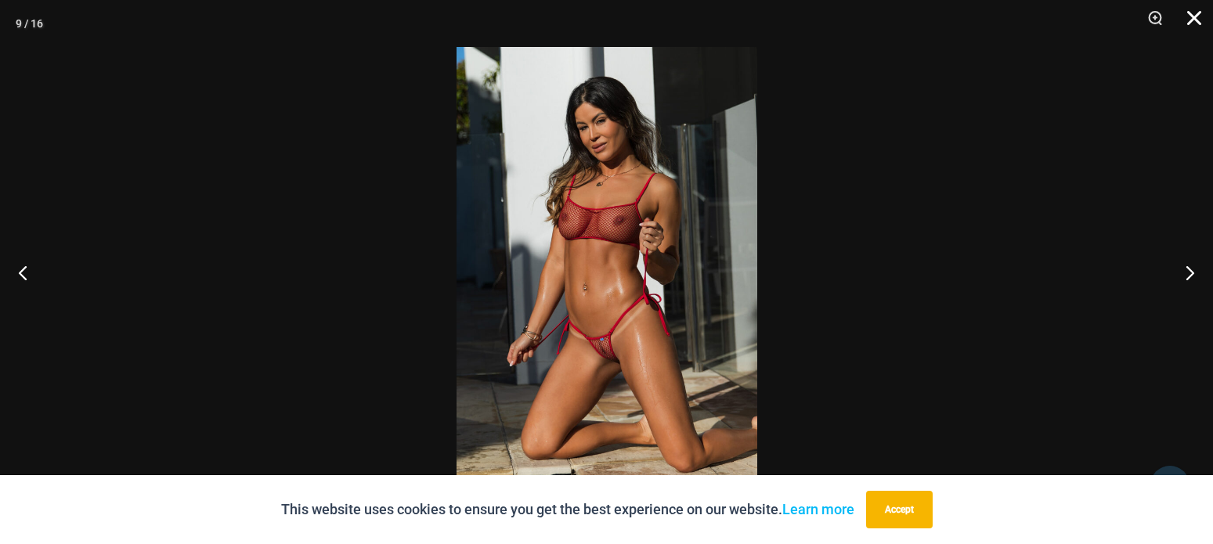
click at [1195, 9] on button "Close" at bounding box center [1188, 23] width 39 height 47
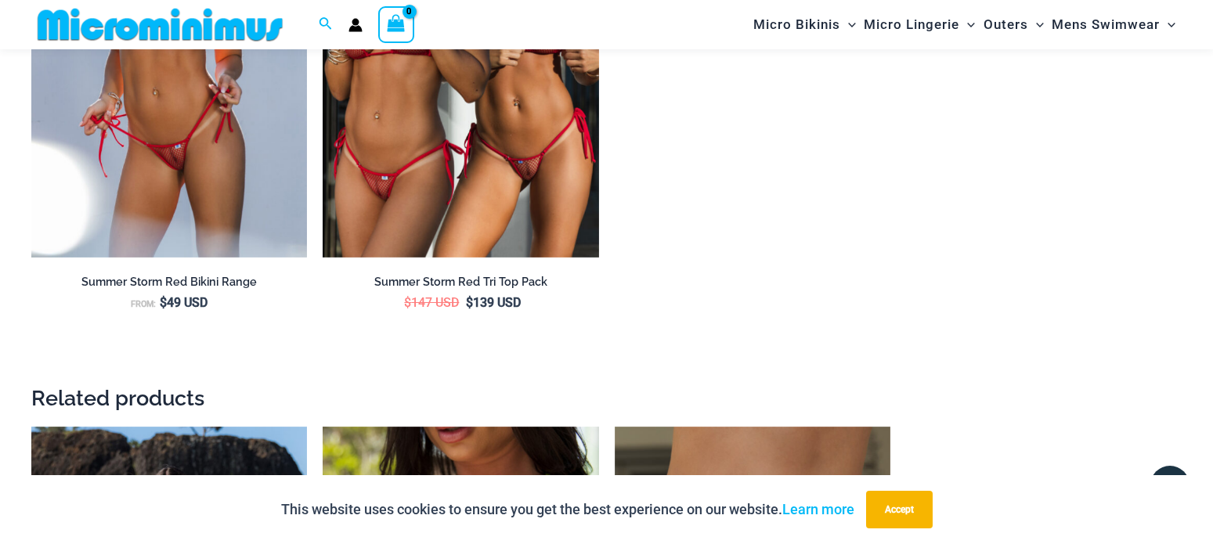
scroll to position [3340, 0]
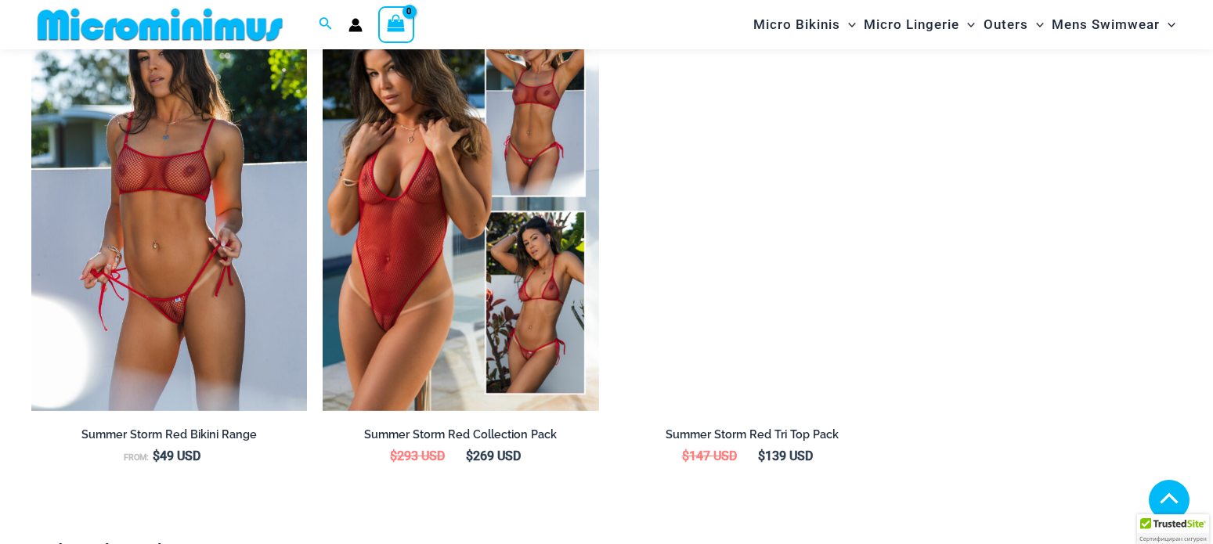
scroll to position [277, 0]
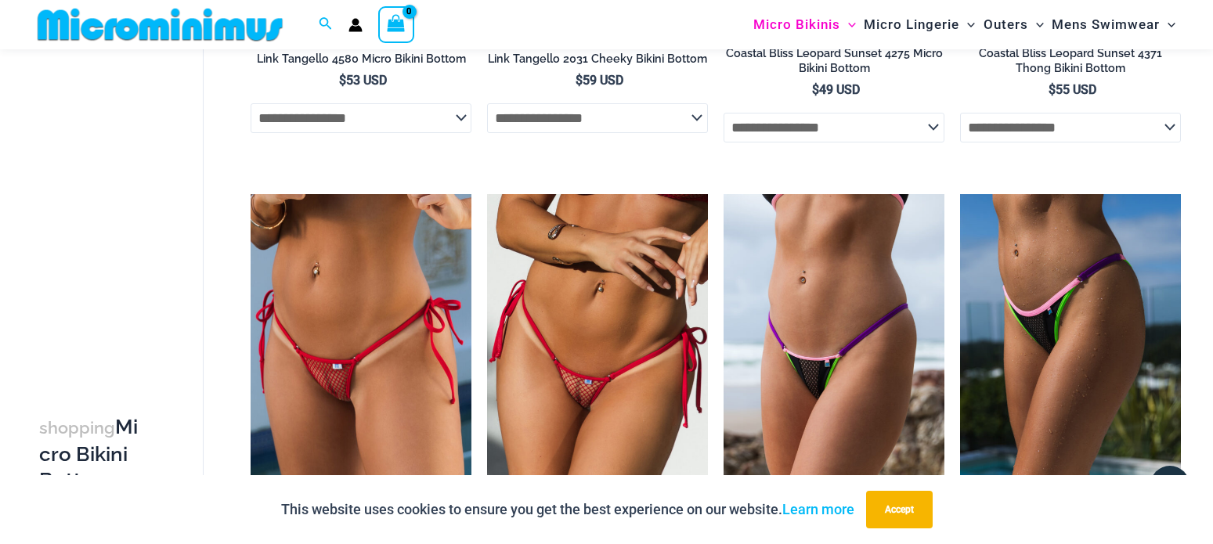
scroll to position [2336, 0]
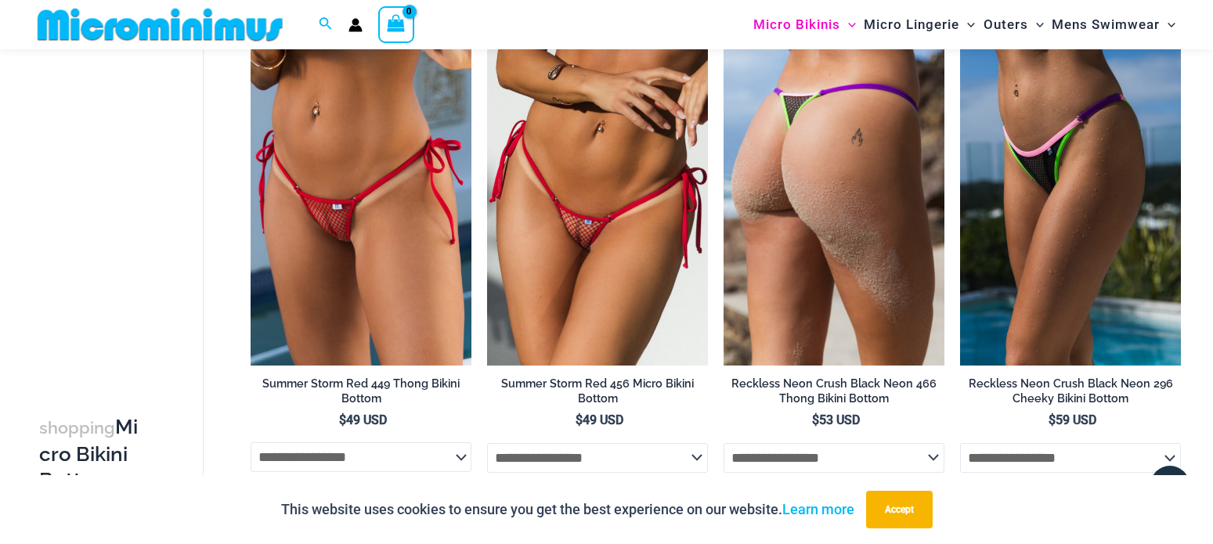
click at [791, 236] on img at bounding box center [833, 199] width 221 height 331
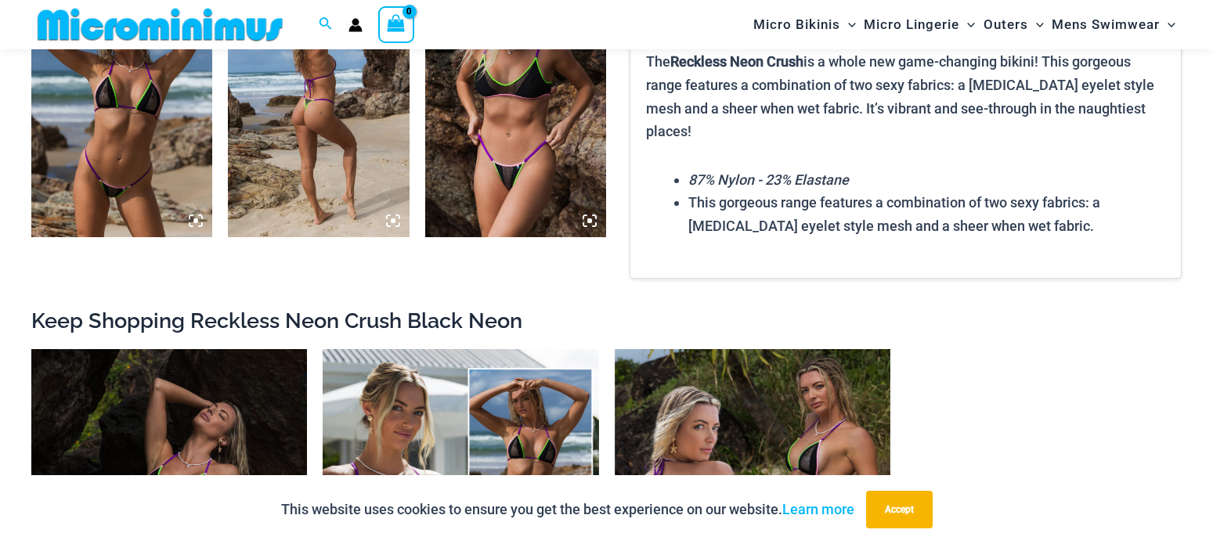
scroll to position [1663, 0]
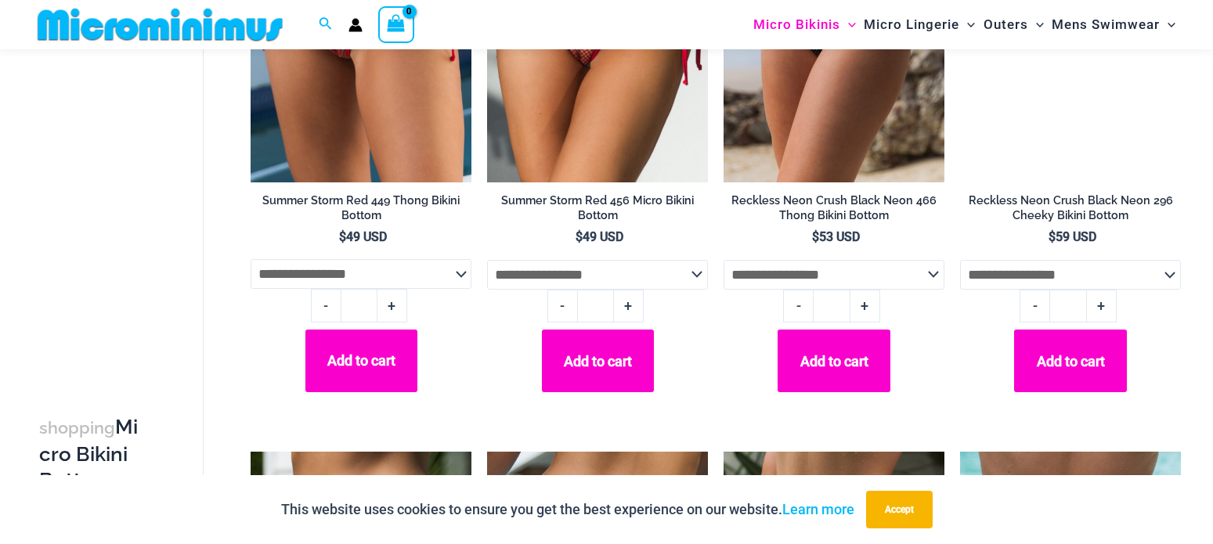
scroll to position [2830, 0]
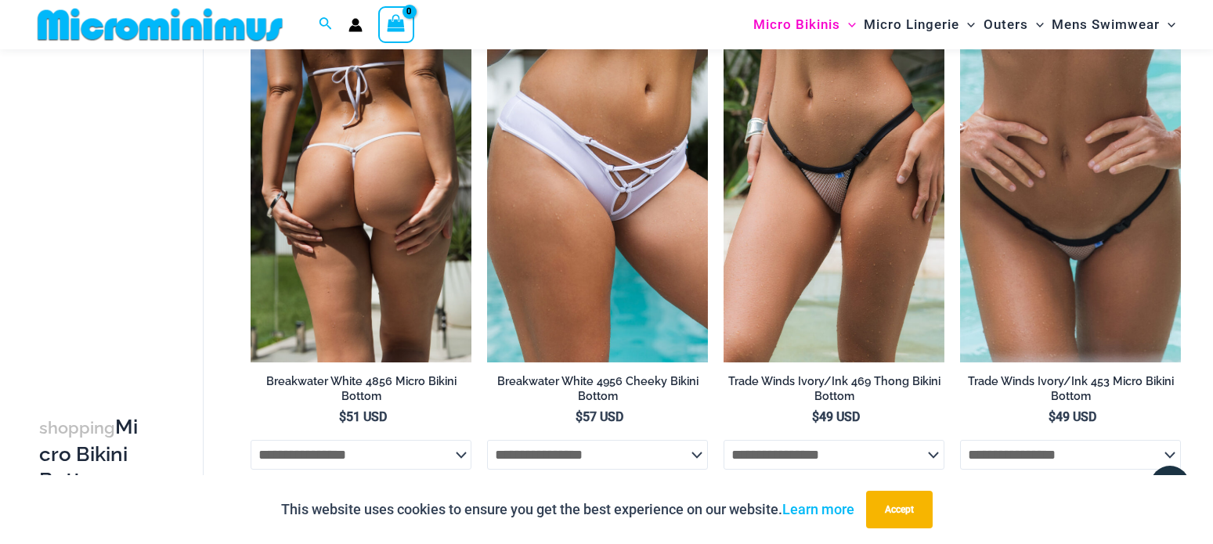
click at [350, 226] on img at bounding box center [361, 197] width 221 height 331
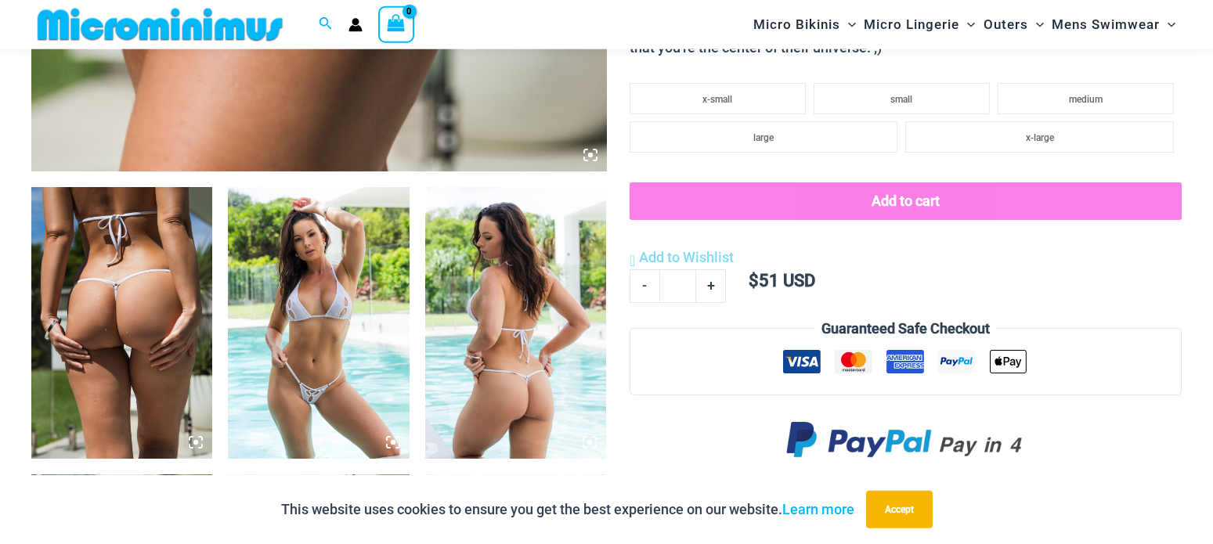
scroll to position [864, 0]
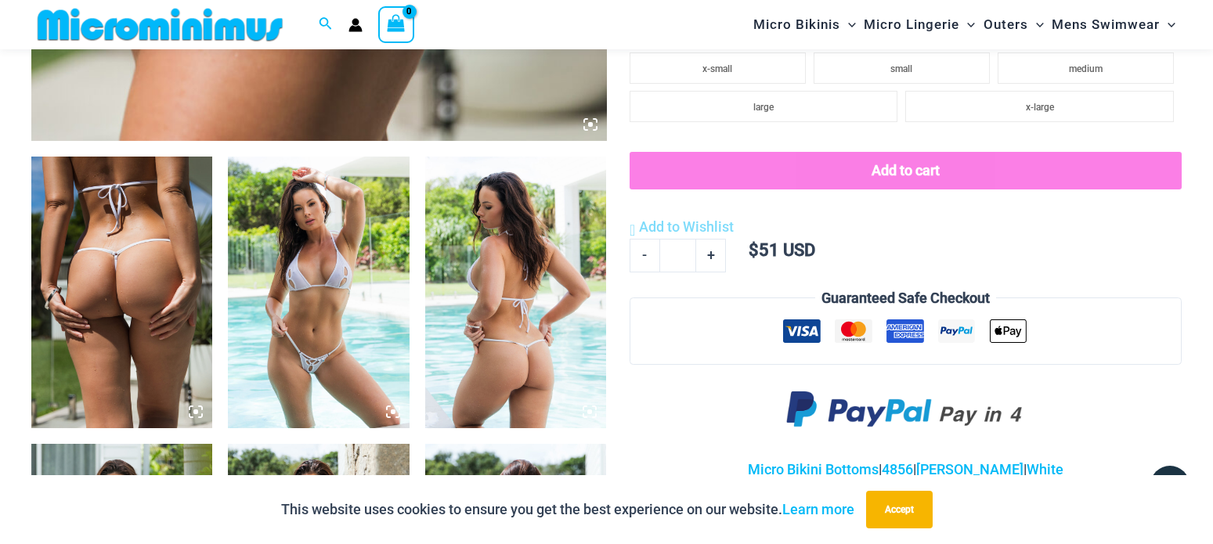
click at [325, 247] on img at bounding box center [318, 293] width 181 height 272
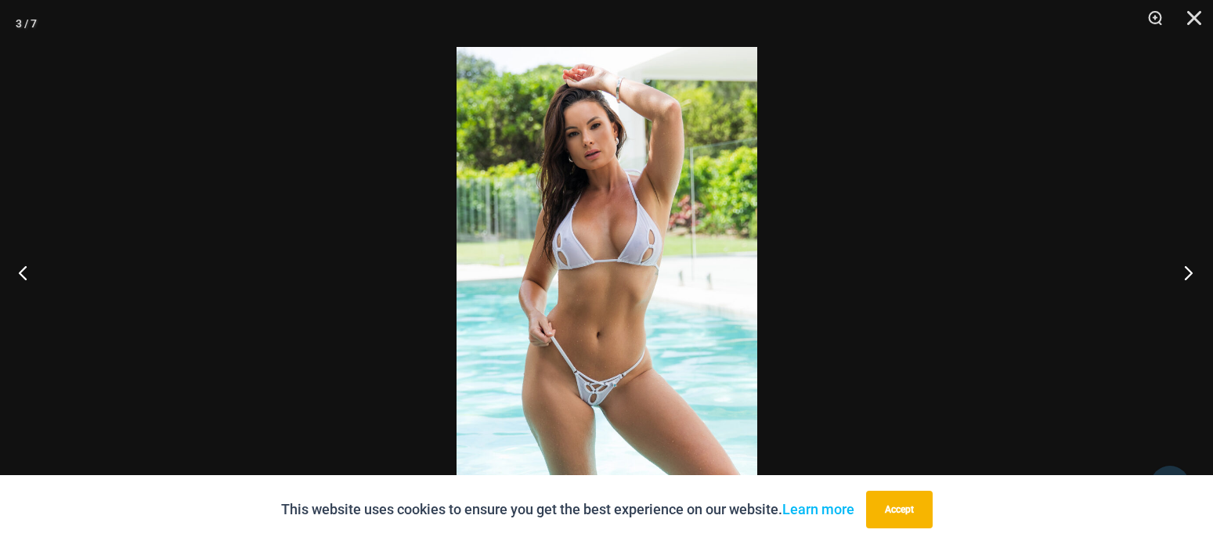
click at [1181, 272] on button "Next" at bounding box center [1183, 272] width 59 height 78
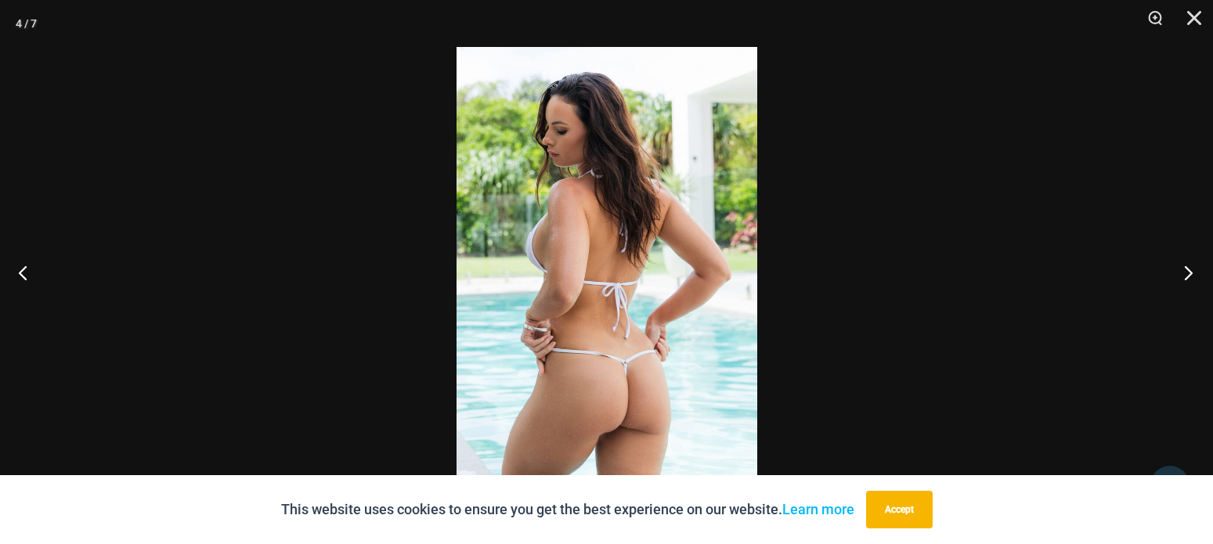
click at [1181, 272] on button "Next" at bounding box center [1183, 272] width 59 height 78
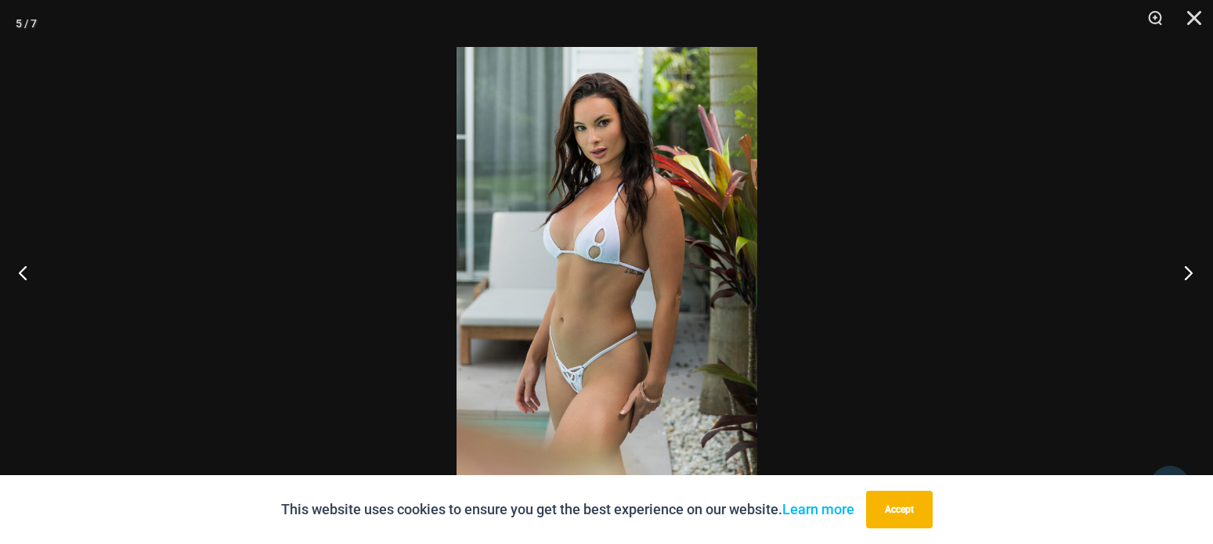
click at [1181, 272] on button "Next" at bounding box center [1183, 272] width 59 height 78
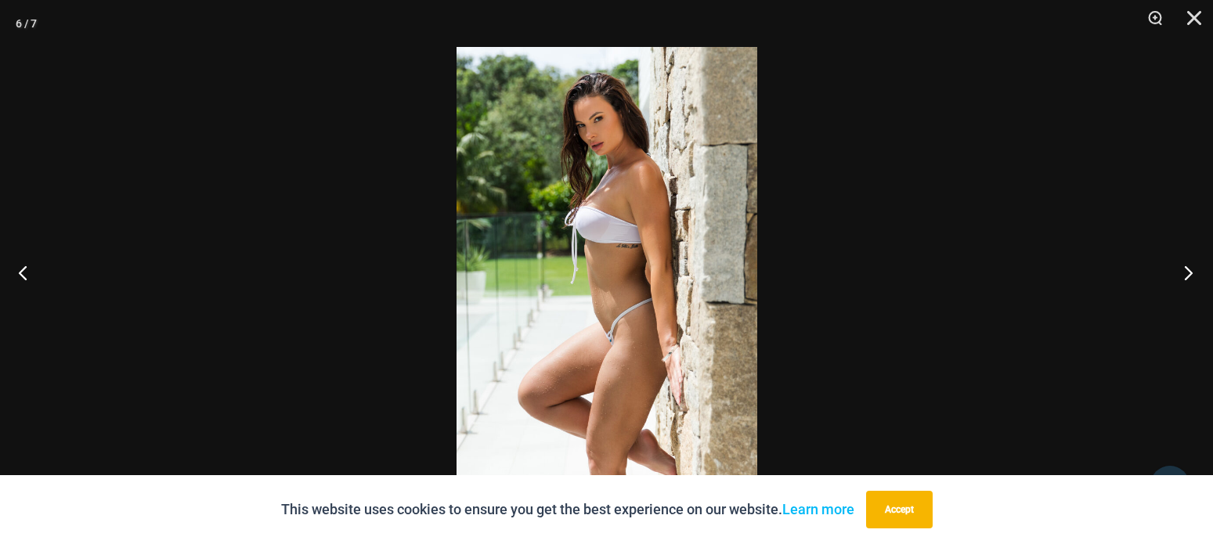
click at [1181, 272] on button "Next" at bounding box center [1183, 272] width 59 height 78
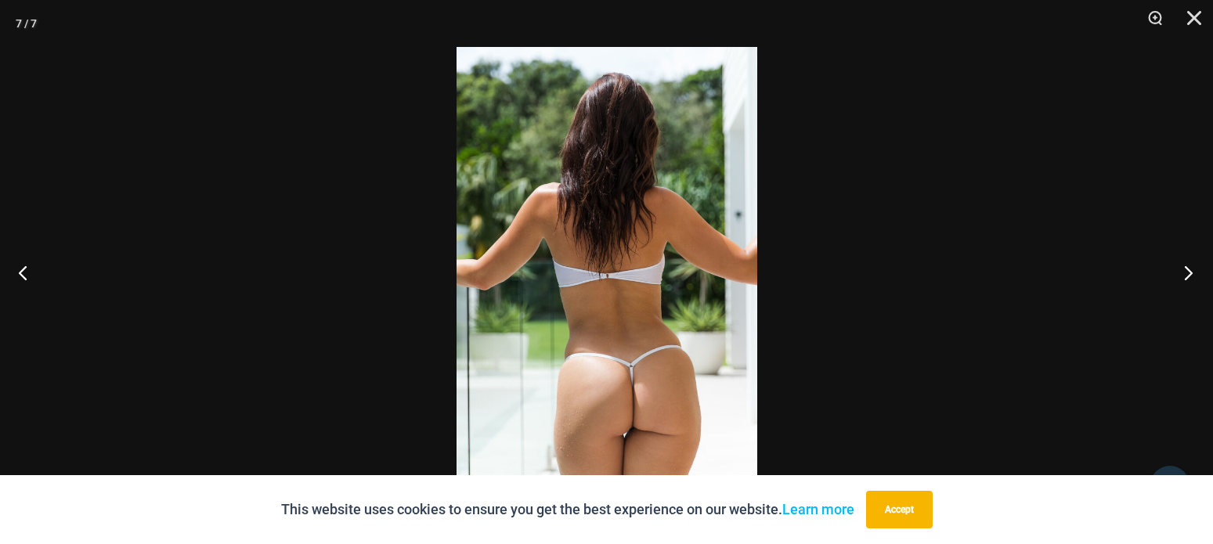
click at [1181, 272] on button "Next" at bounding box center [1183, 272] width 59 height 78
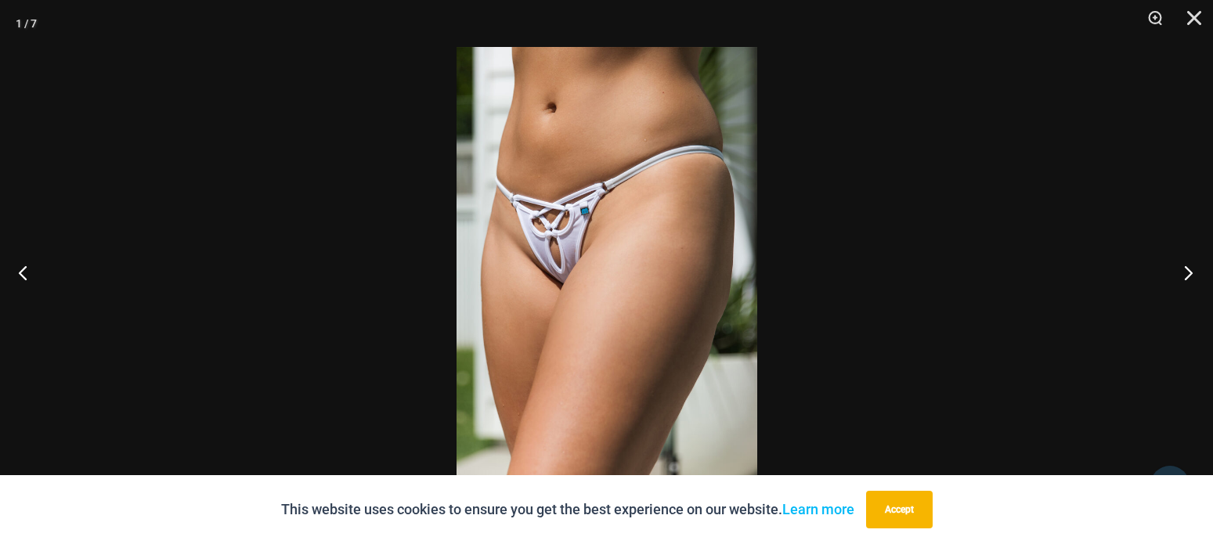
click at [1181, 272] on button "Next" at bounding box center [1183, 272] width 59 height 78
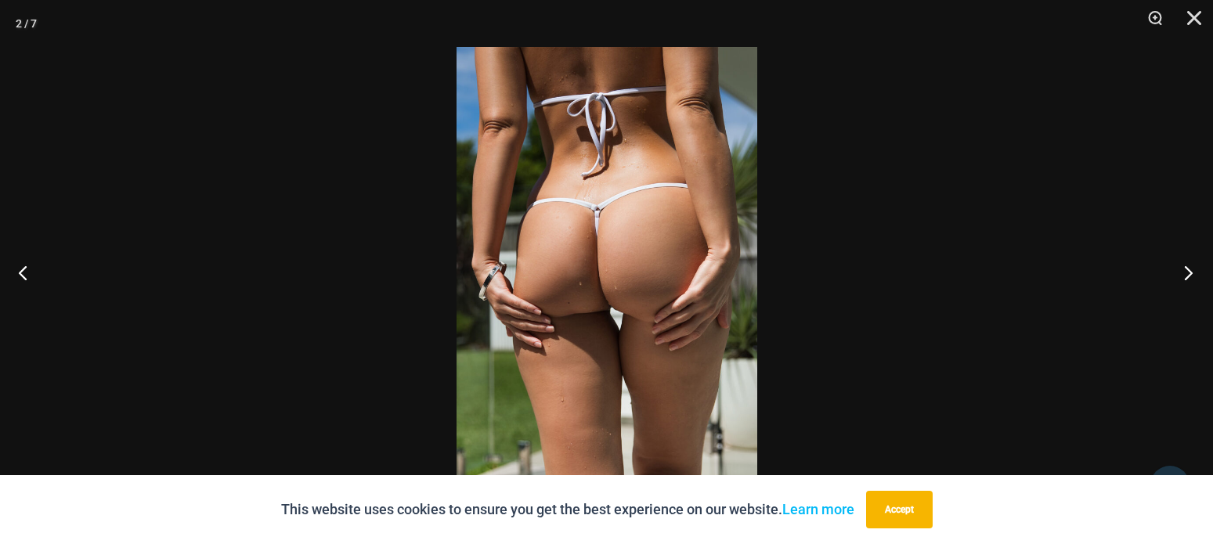
click at [1181, 272] on button "Next" at bounding box center [1183, 272] width 59 height 78
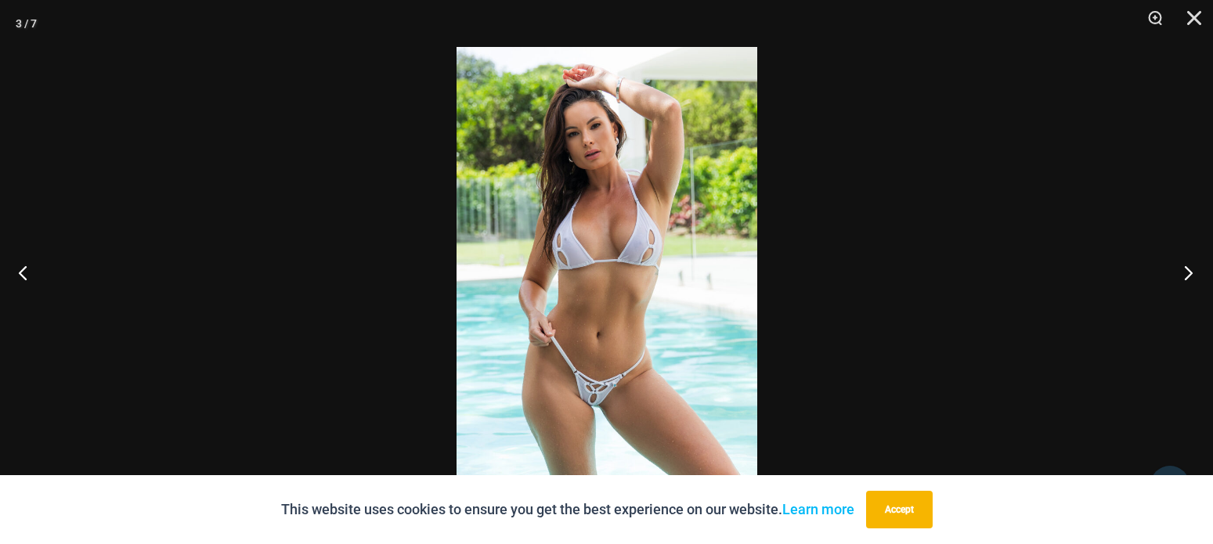
click at [1181, 272] on button "Next" at bounding box center [1183, 272] width 59 height 78
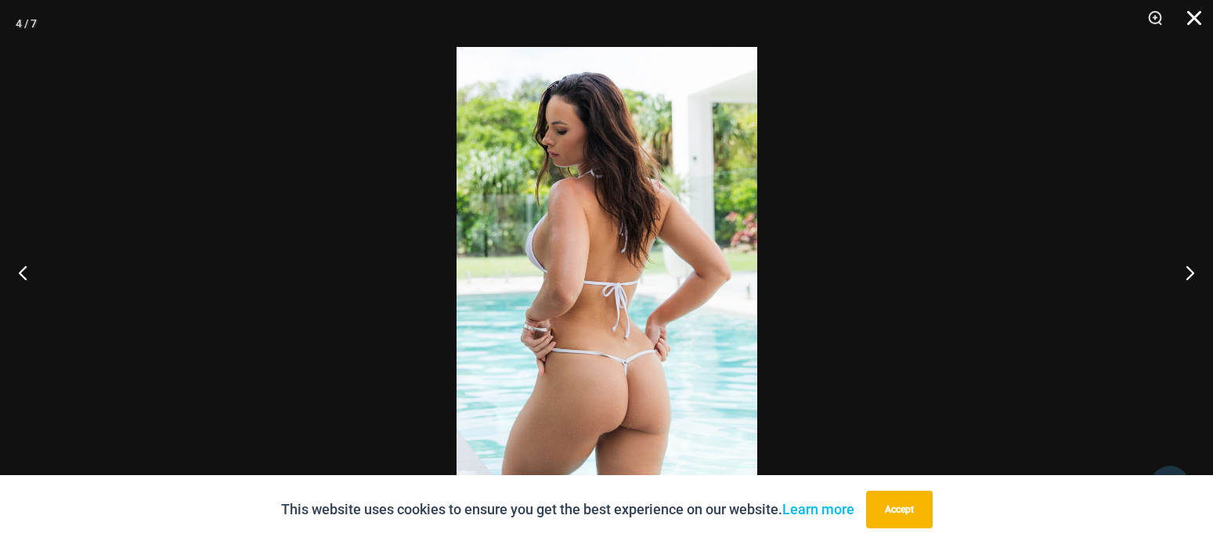
click at [1189, 22] on button "Close" at bounding box center [1188, 23] width 39 height 47
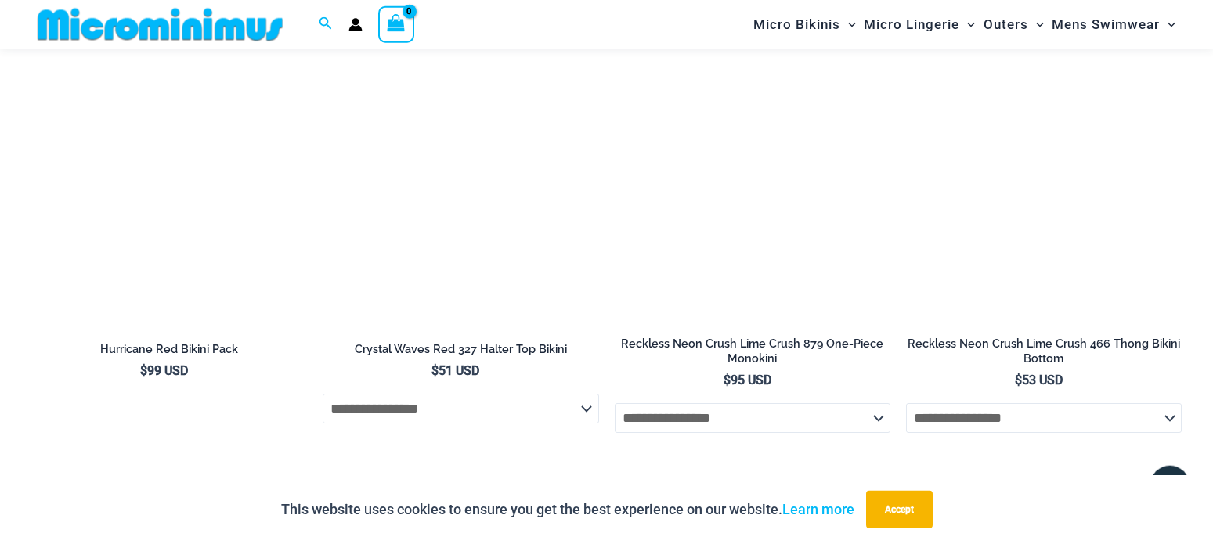
scroll to position [3580, 0]
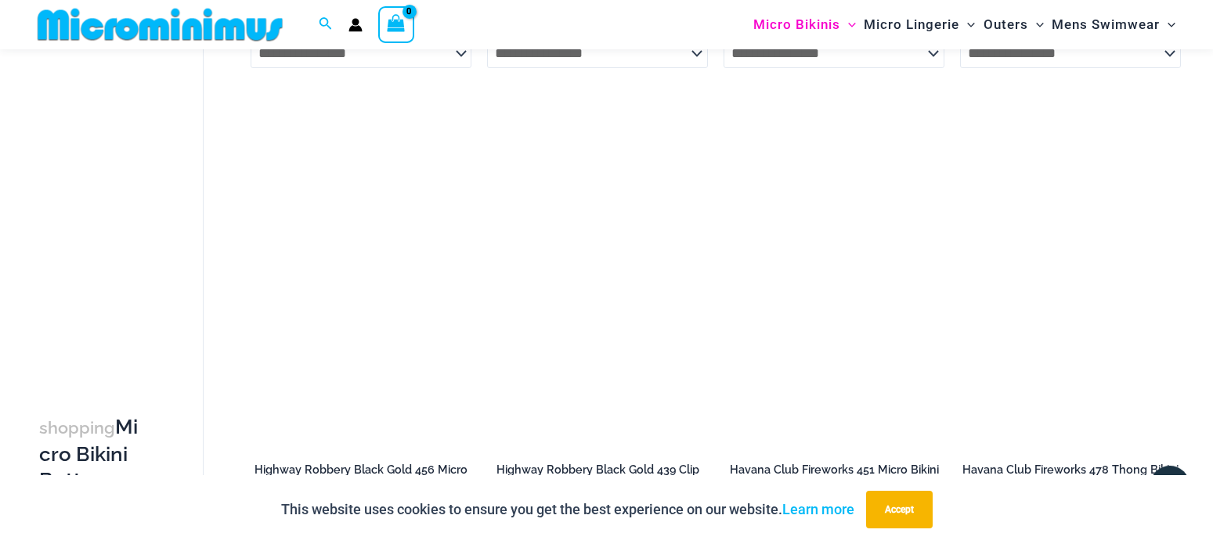
scroll to position [3285, 0]
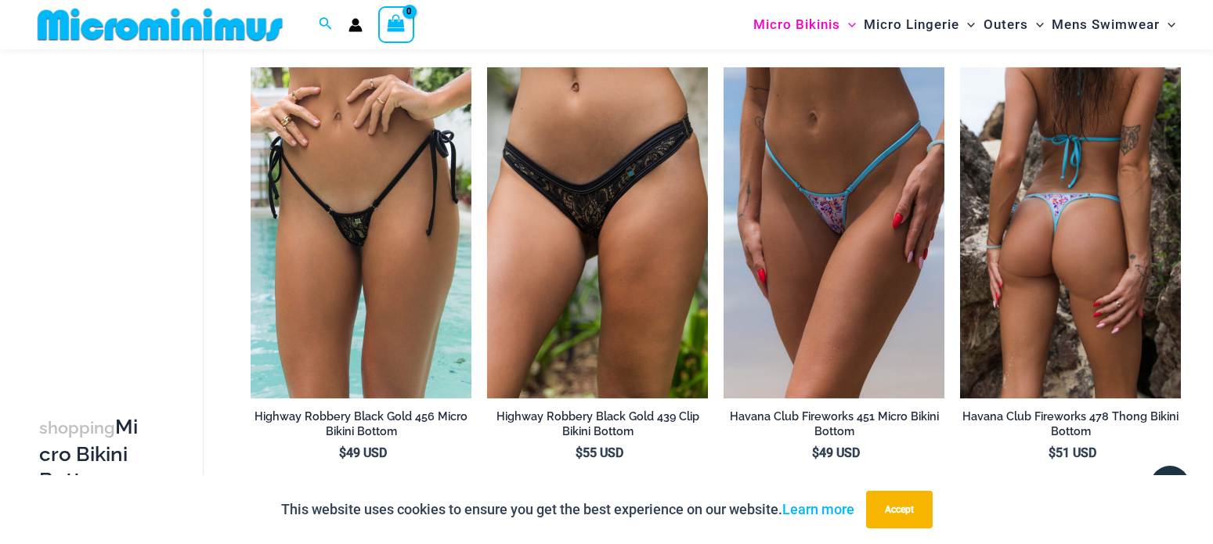
click at [1031, 252] on img at bounding box center [1070, 232] width 221 height 331
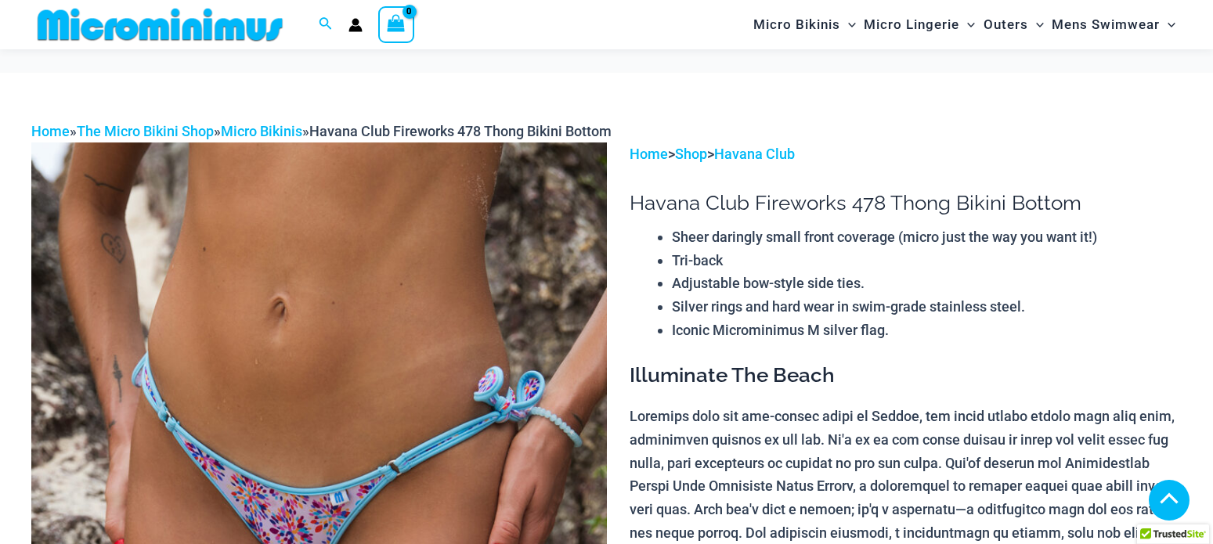
scroll to position [1024, 0]
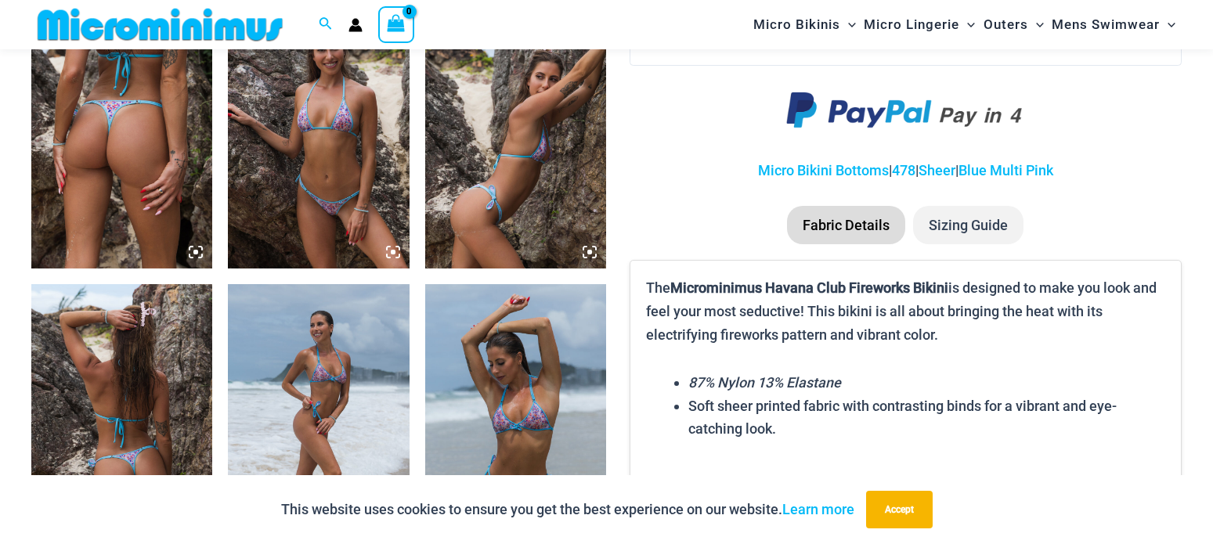
click at [309, 177] on img at bounding box center [318, 133] width 181 height 272
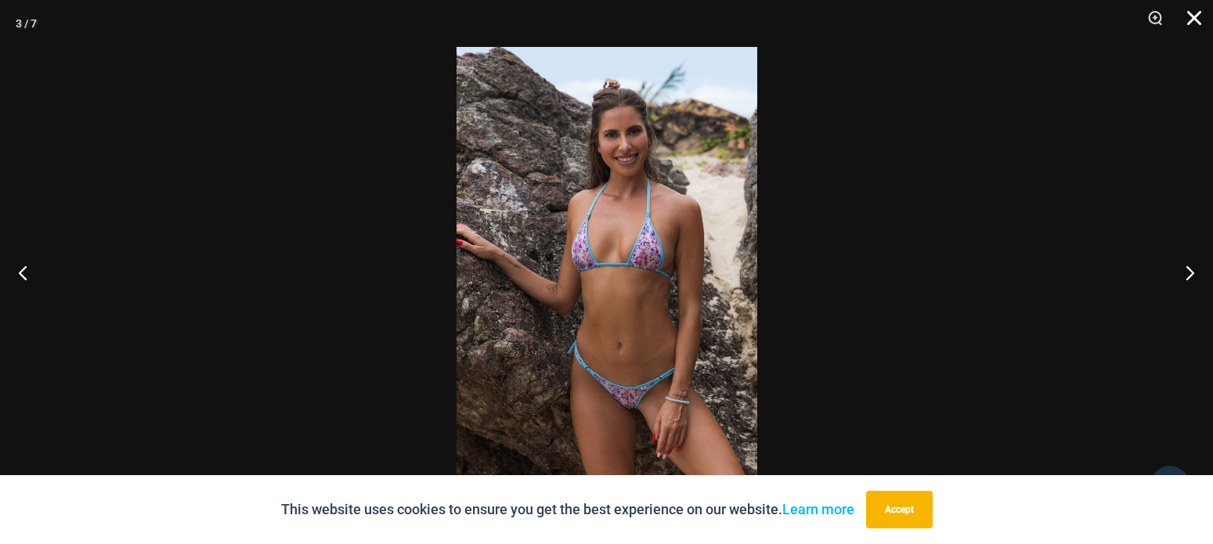
click at [1187, 16] on button "Close" at bounding box center [1188, 23] width 39 height 47
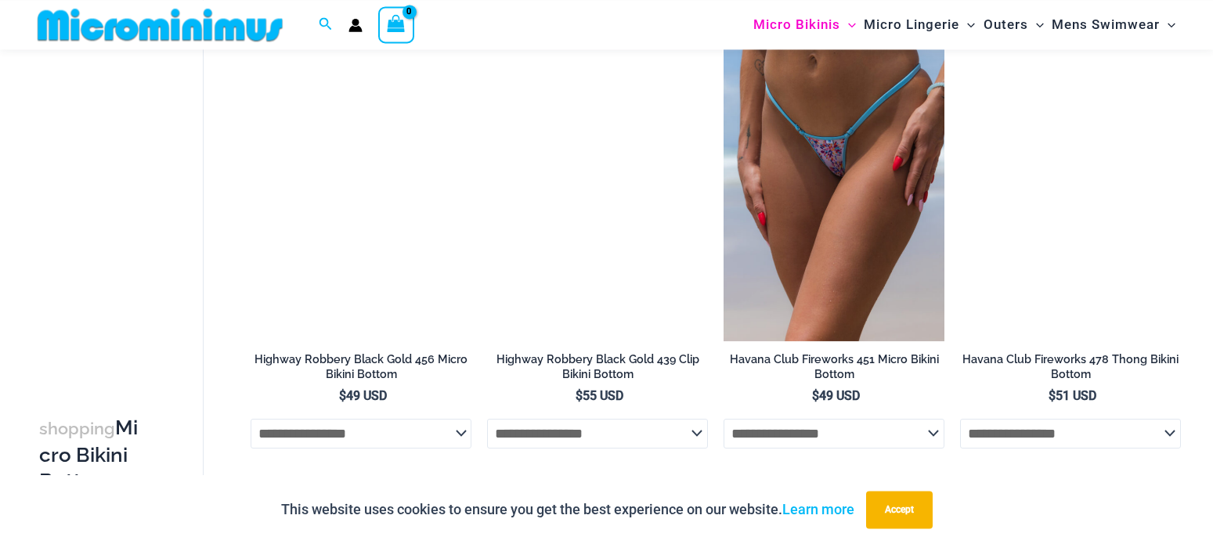
scroll to position [3819, 0]
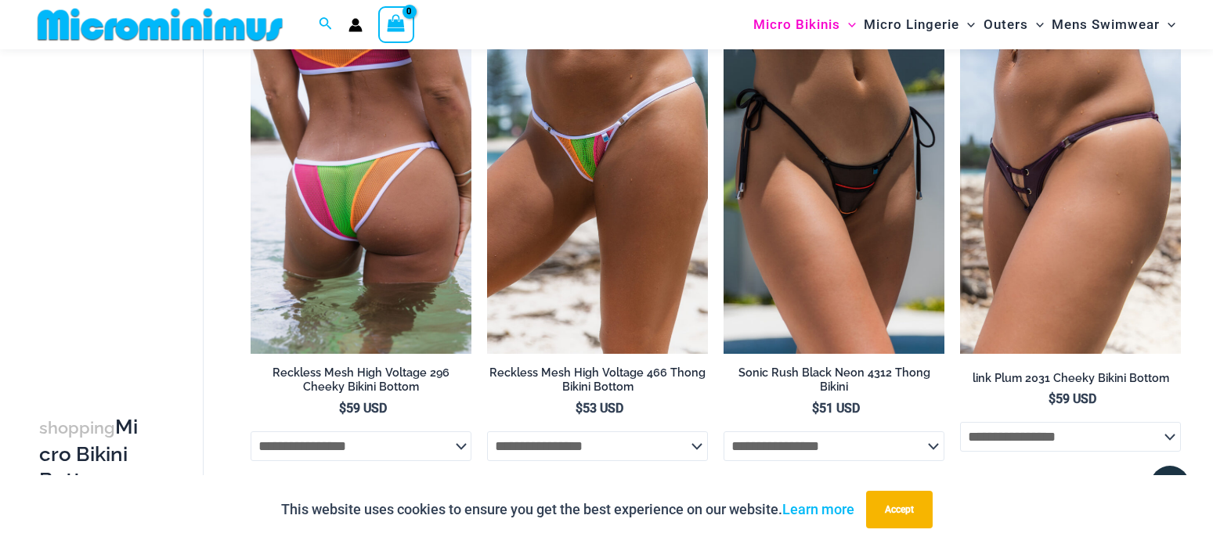
click at [337, 186] on img at bounding box center [361, 188] width 221 height 331
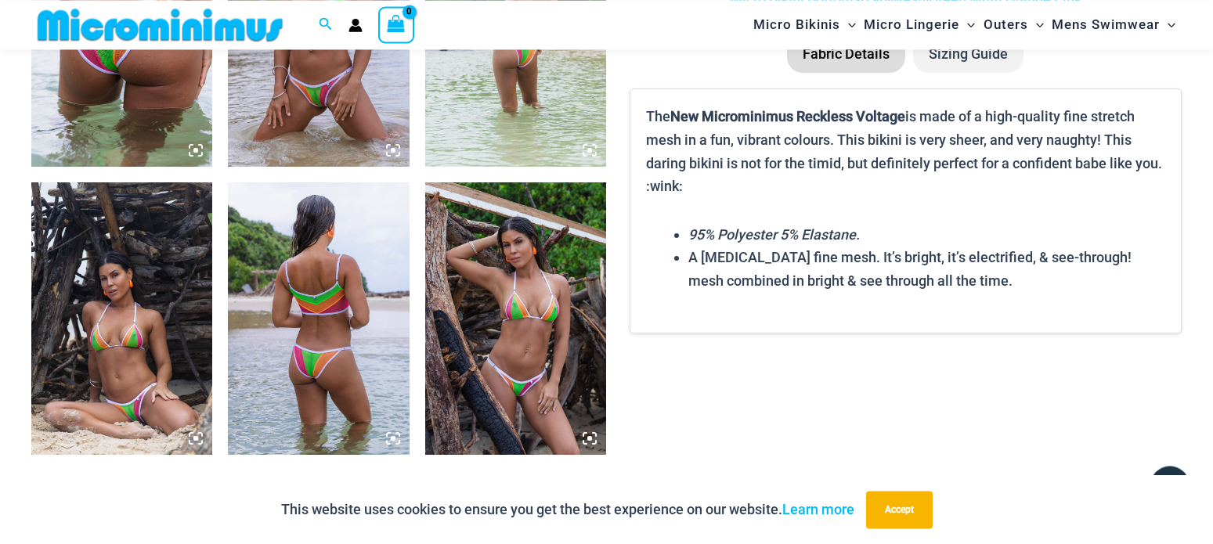
scroll to position [1184, 0]
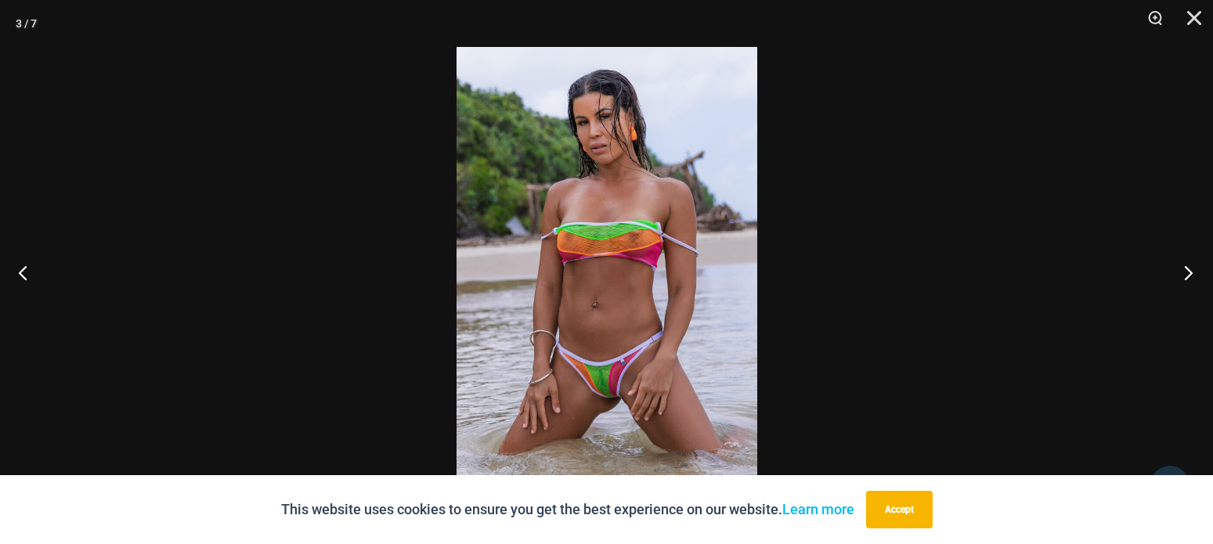
click button "Next"
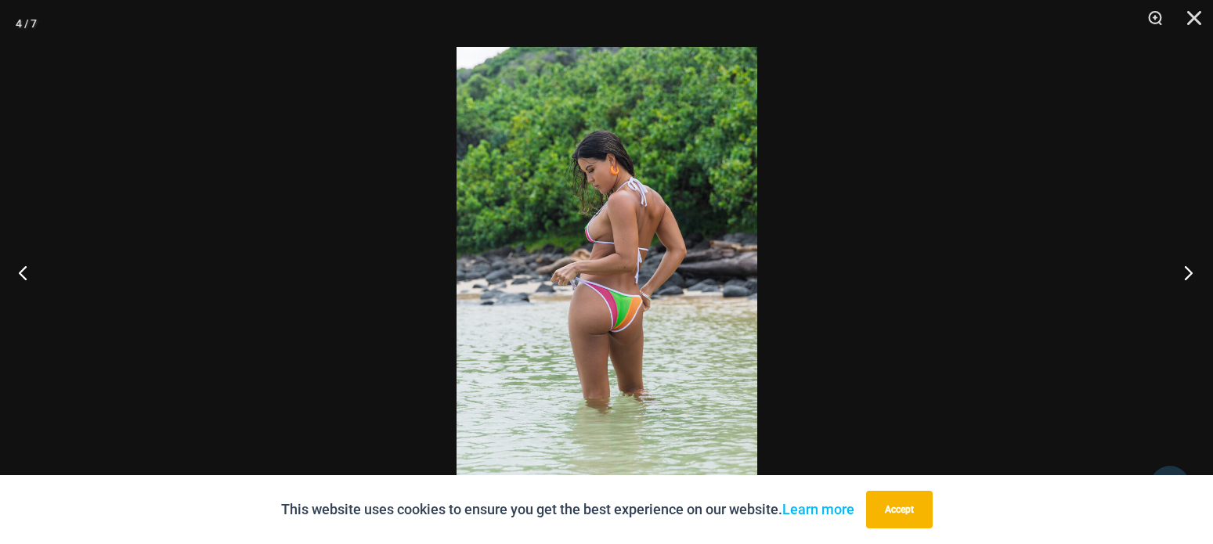
click button "Next"
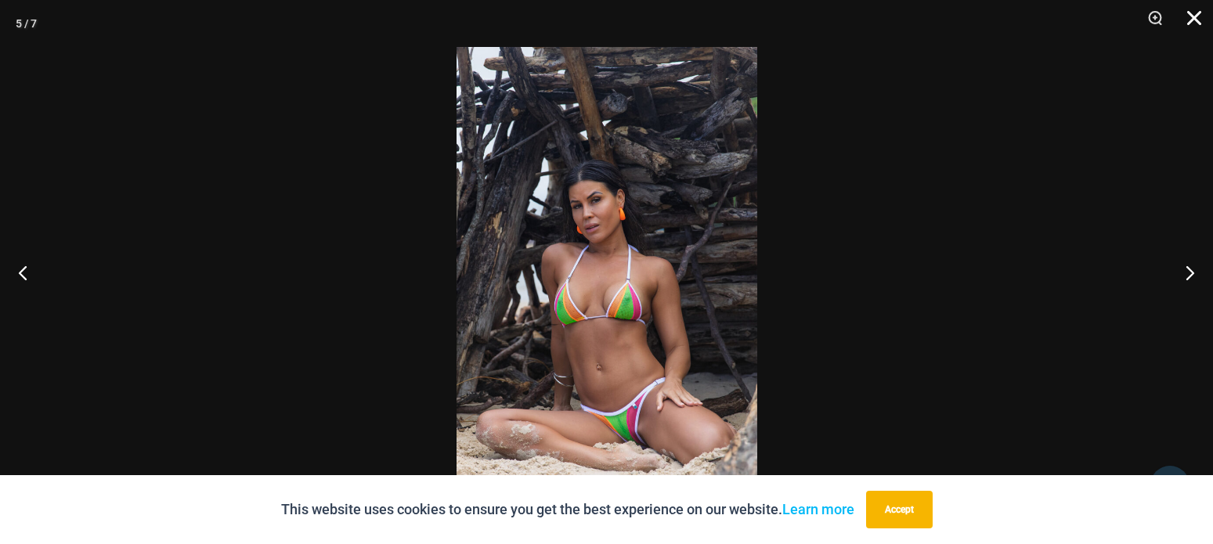
click button "Close"
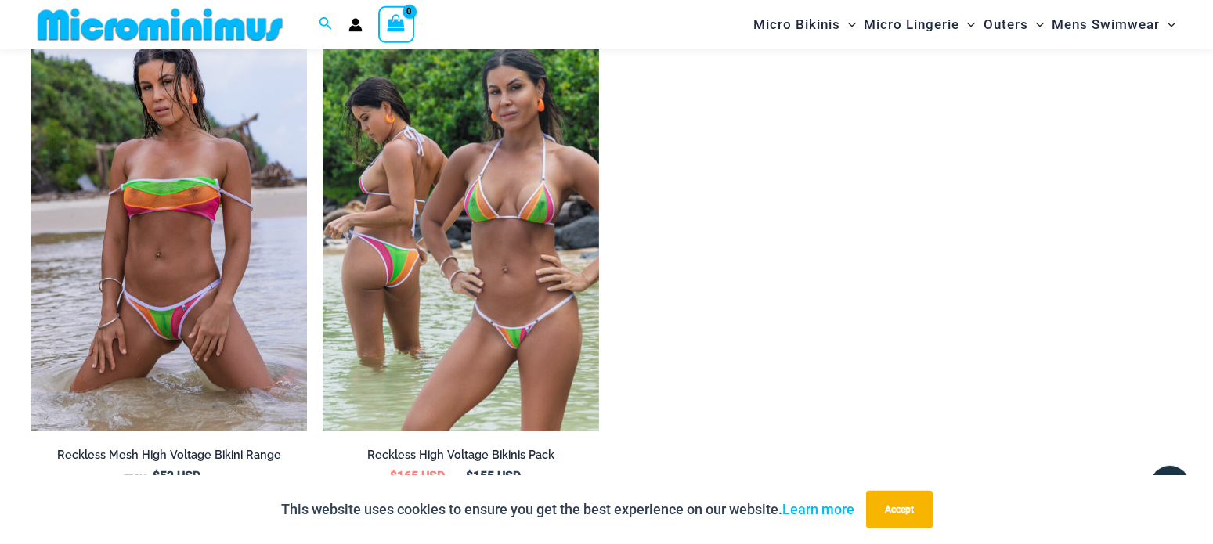
scroll to position [1663, 0]
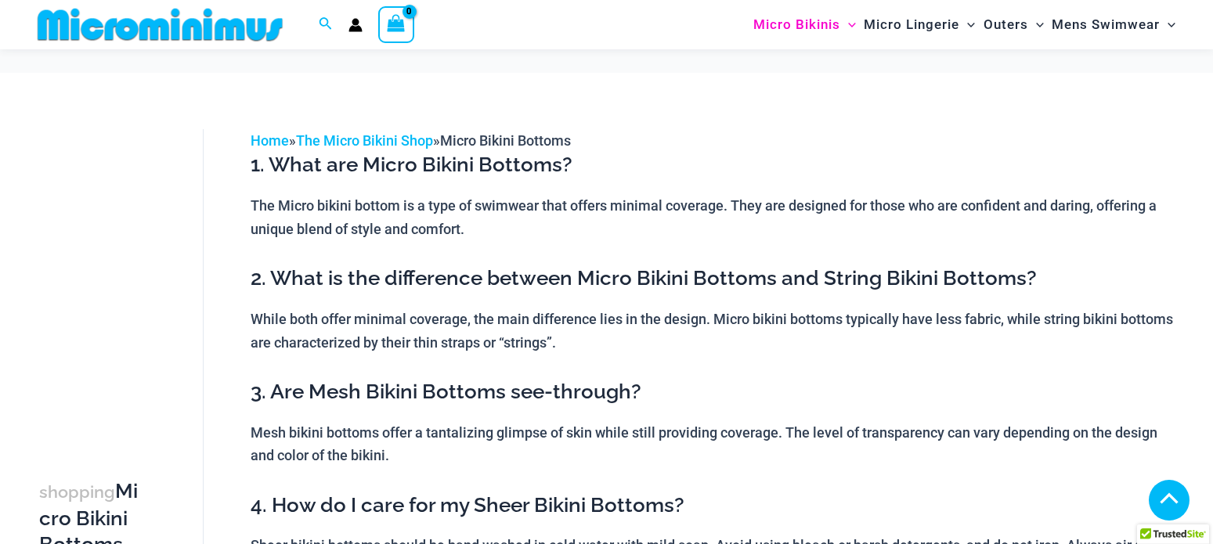
scroll to position [3845, 0]
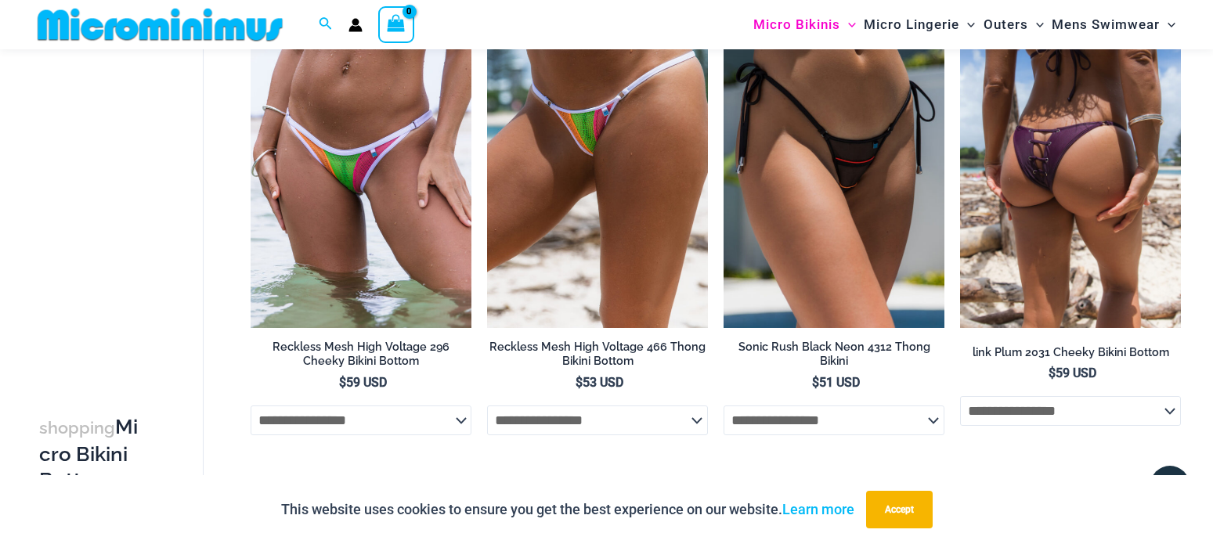
click at [1080, 227] on img at bounding box center [1070, 162] width 221 height 331
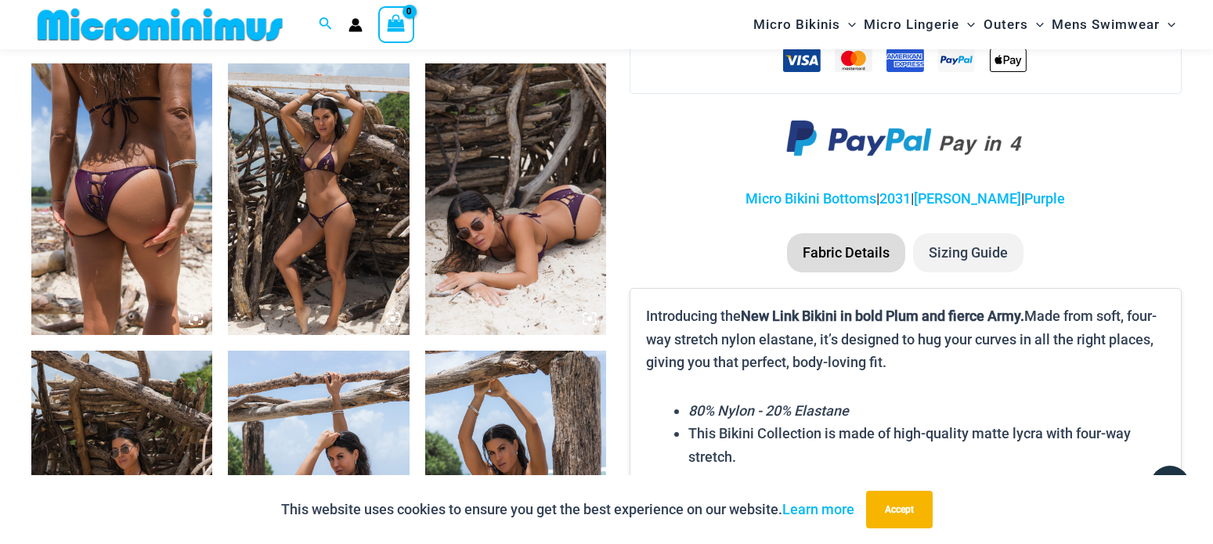
scroll to position [1024, 0]
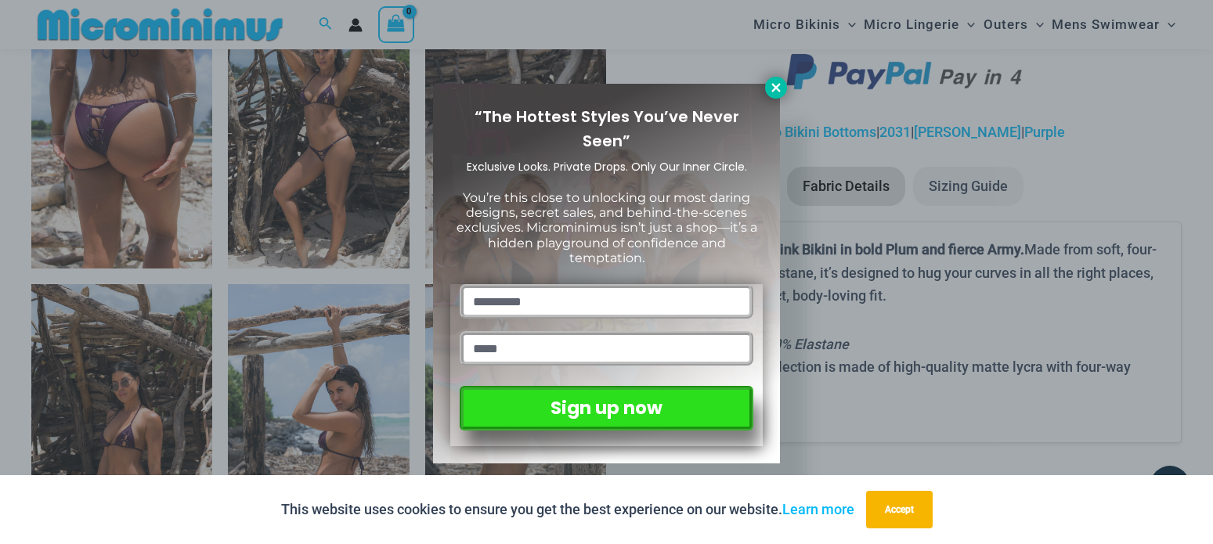
click at [771, 88] on icon at bounding box center [776, 88] width 14 height 14
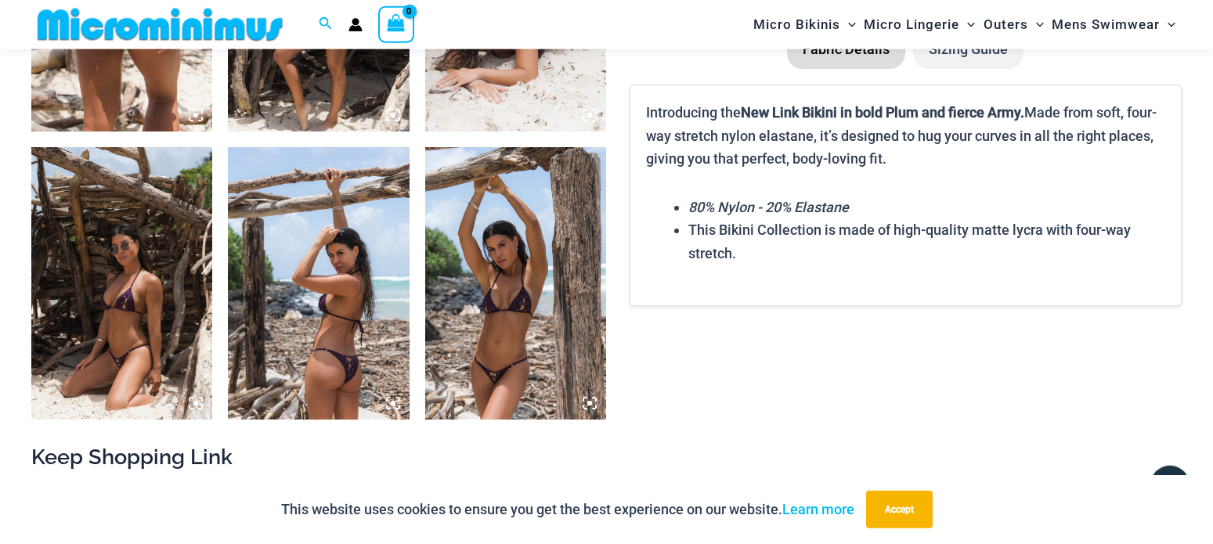
scroll to position [1264, 0]
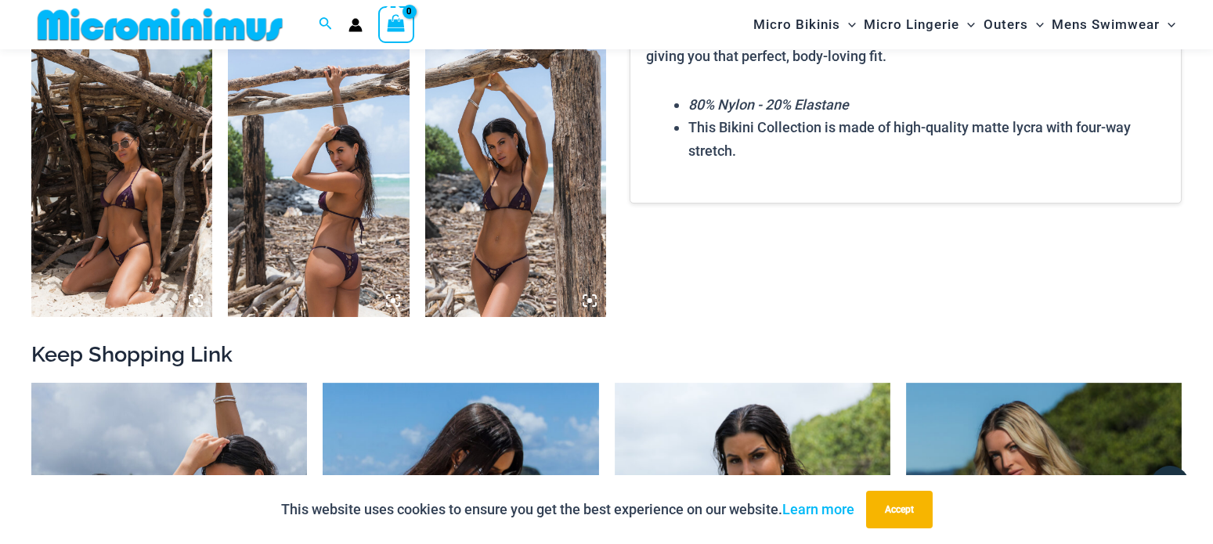
click at [510, 183] on img at bounding box center [515, 181] width 181 height 272
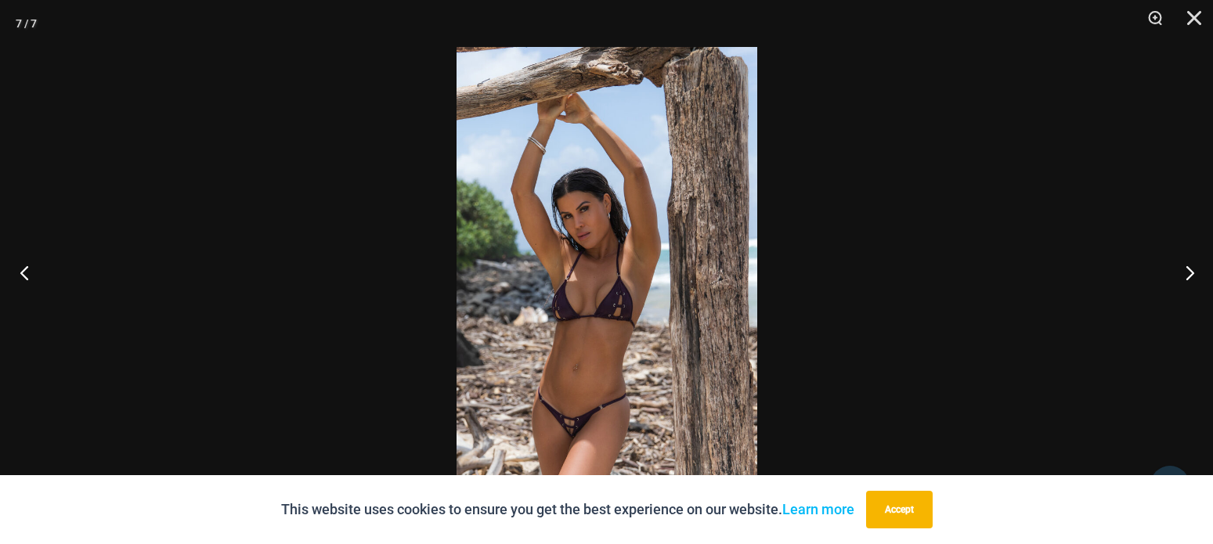
click at [23, 276] on button "Previous" at bounding box center [29, 272] width 59 height 78
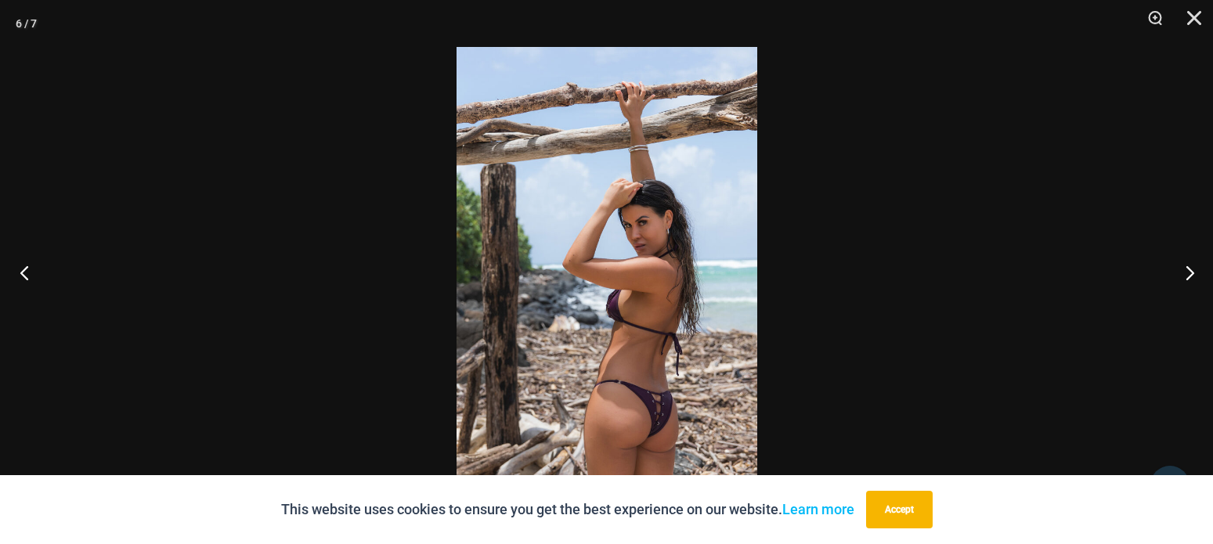
click at [23, 276] on button "Previous" at bounding box center [29, 272] width 59 height 78
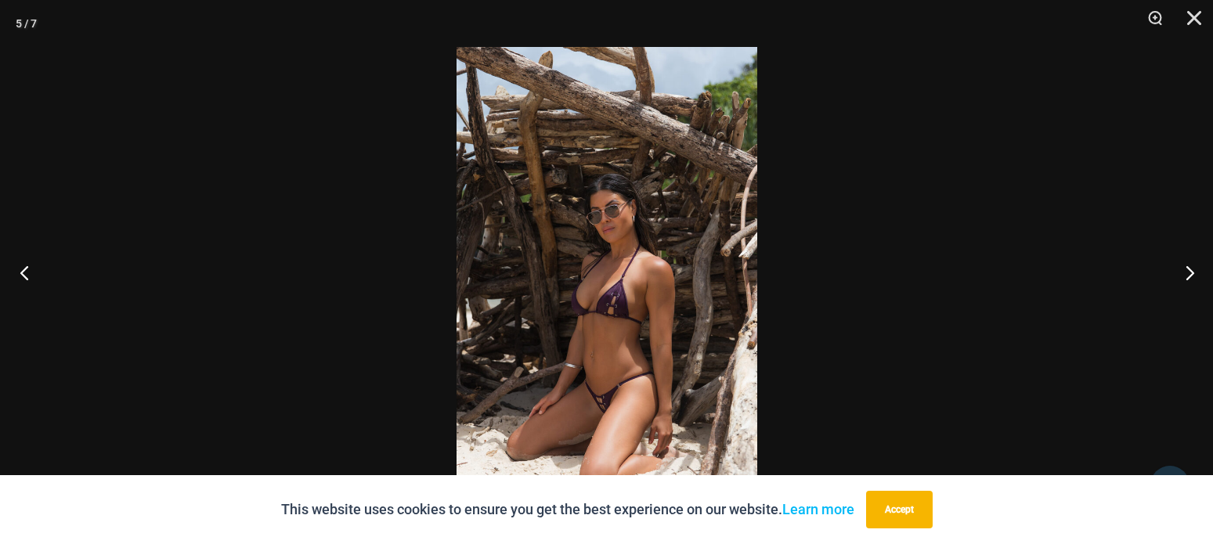
click at [33, 275] on button "Previous" at bounding box center [29, 272] width 59 height 78
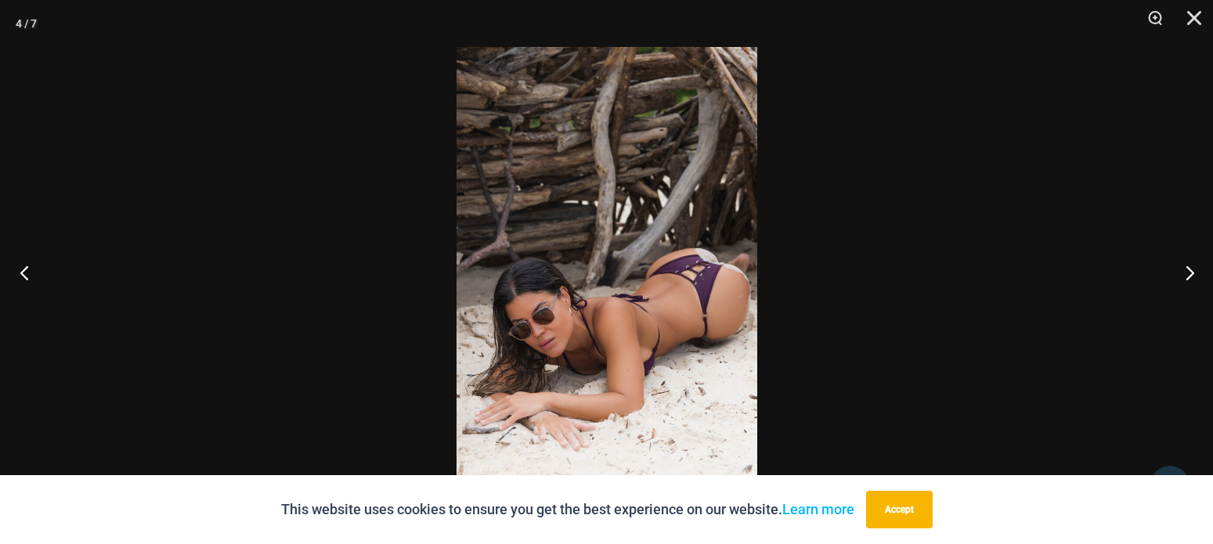
click at [20, 269] on button "Previous" at bounding box center [29, 272] width 59 height 78
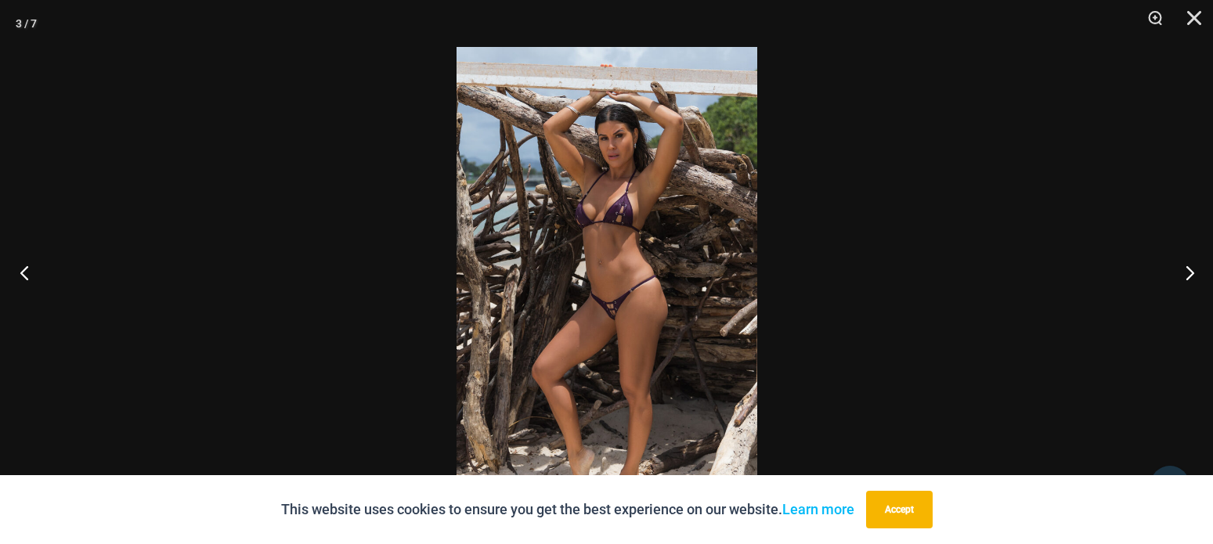
click at [31, 275] on button "Previous" at bounding box center [29, 272] width 59 height 78
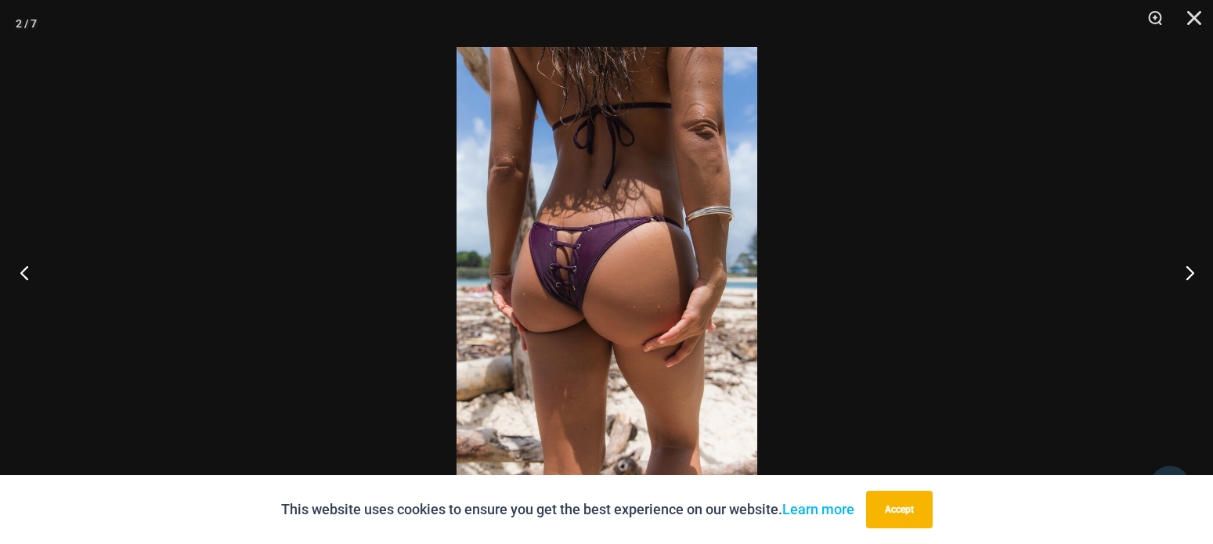
click at [31, 275] on button "Previous" at bounding box center [29, 272] width 59 height 78
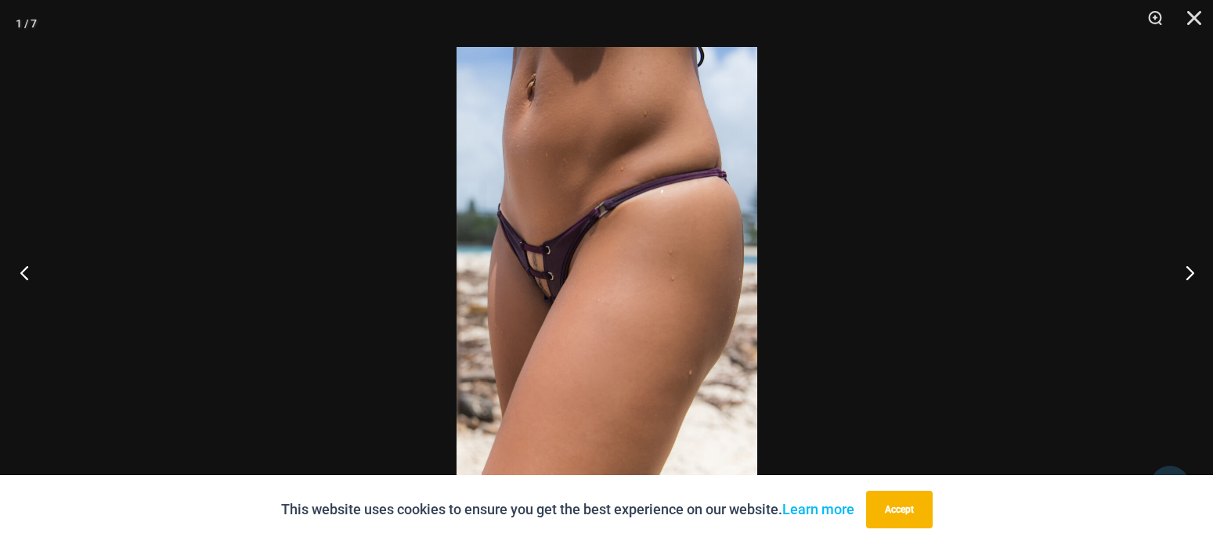
click at [31, 275] on button "Previous" at bounding box center [29, 272] width 59 height 78
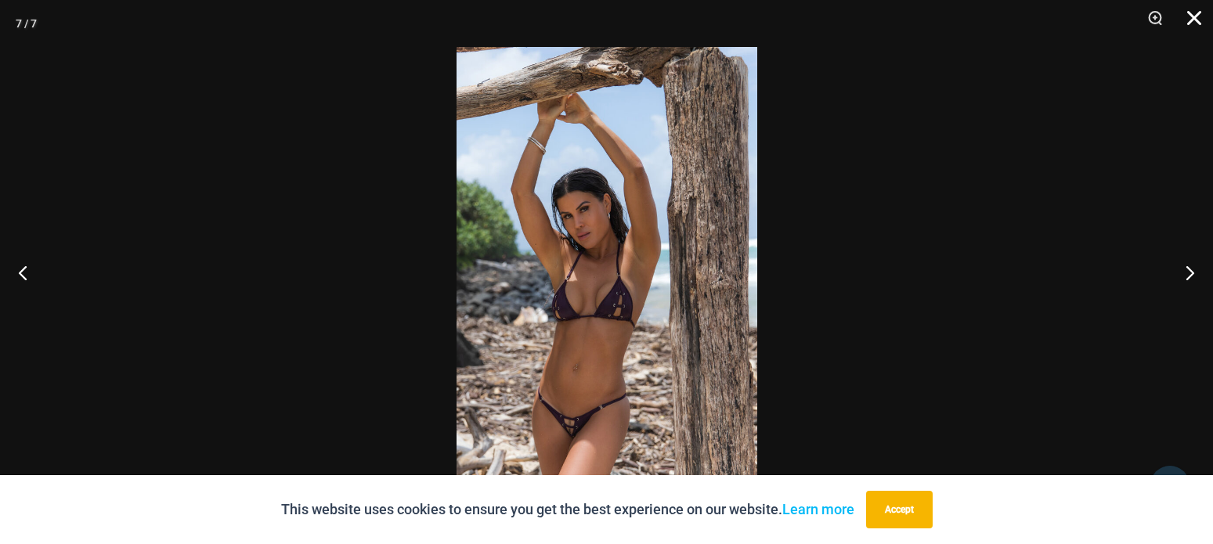
click at [1192, 9] on button "Close" at bounding box center [1188, 23] width 39 height 47
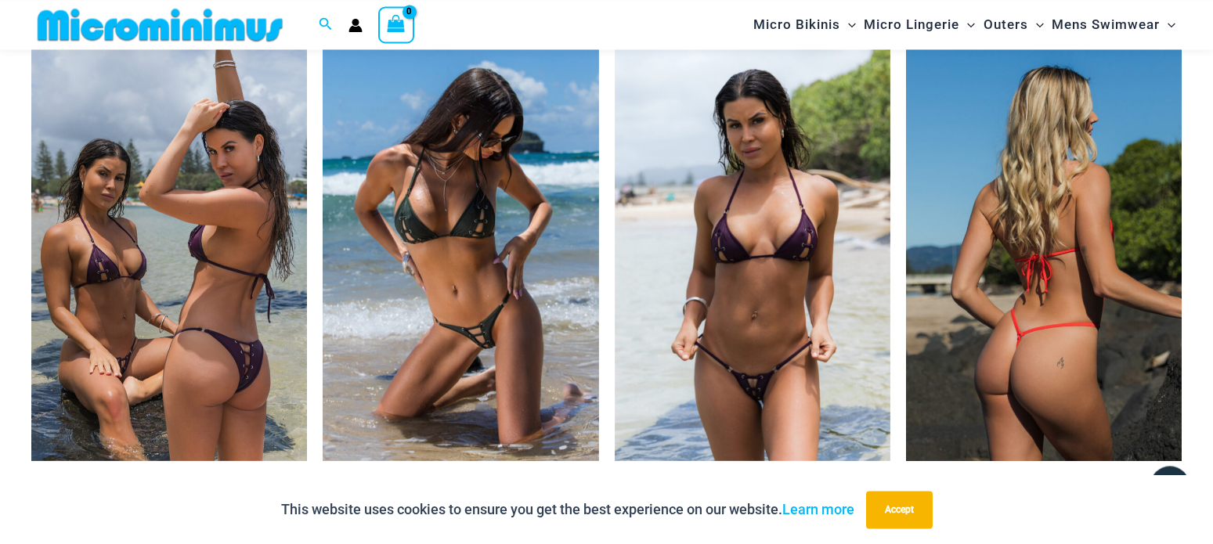
scroll to position [1583, 0]
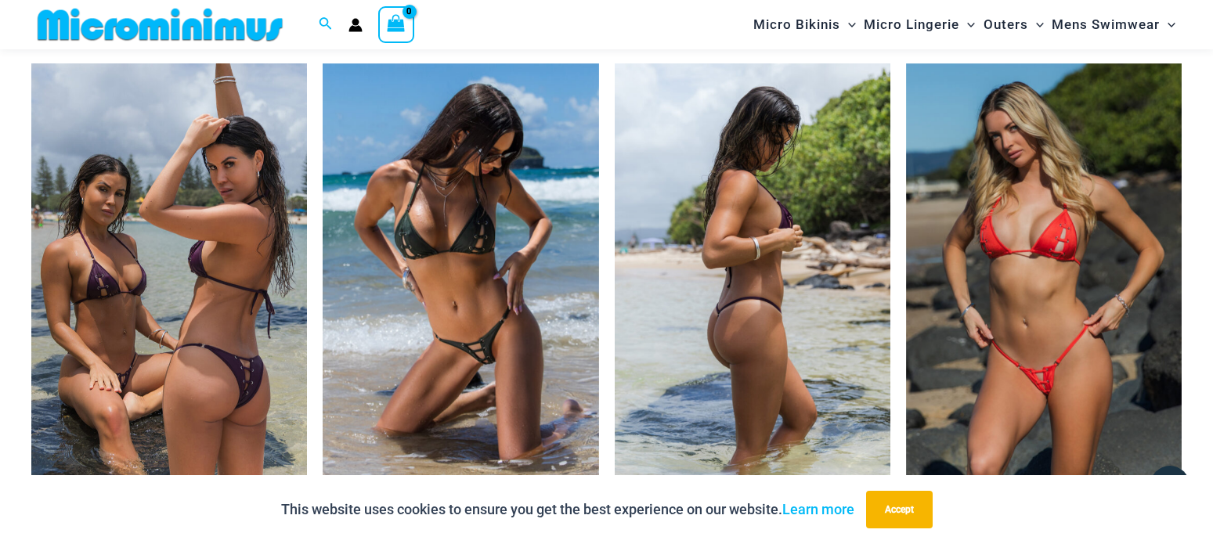
click at [749, 260] on img at bounding box center [753, 269] width 276 height 413
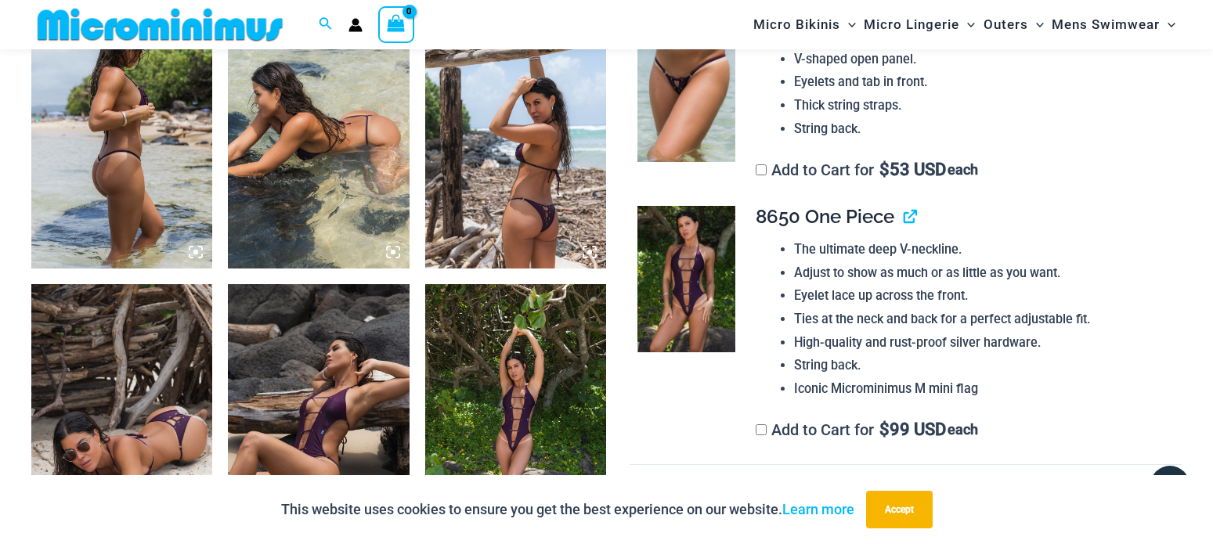
scroll to position [1184, 0]
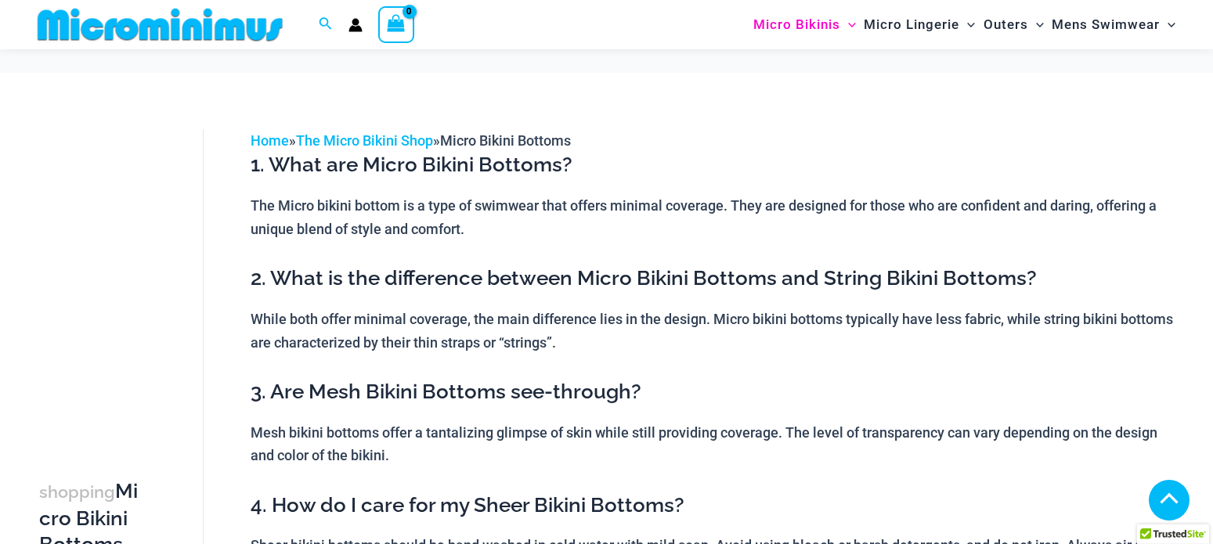
scroll to position [3851, 0]
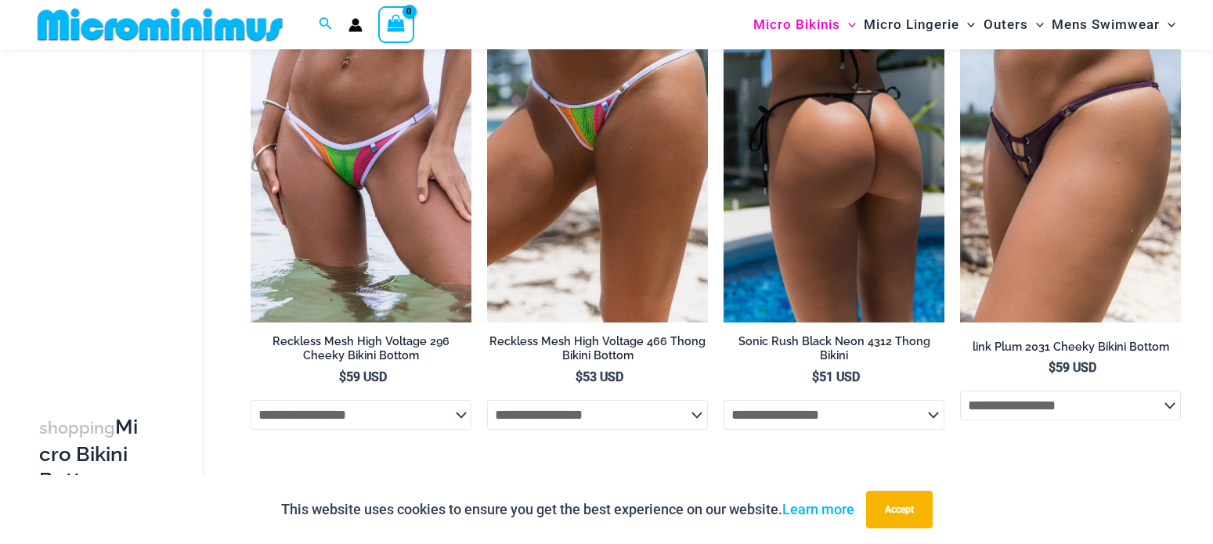
click at [855, 225] on img at bounding box center [833, 156] width 221 height 331
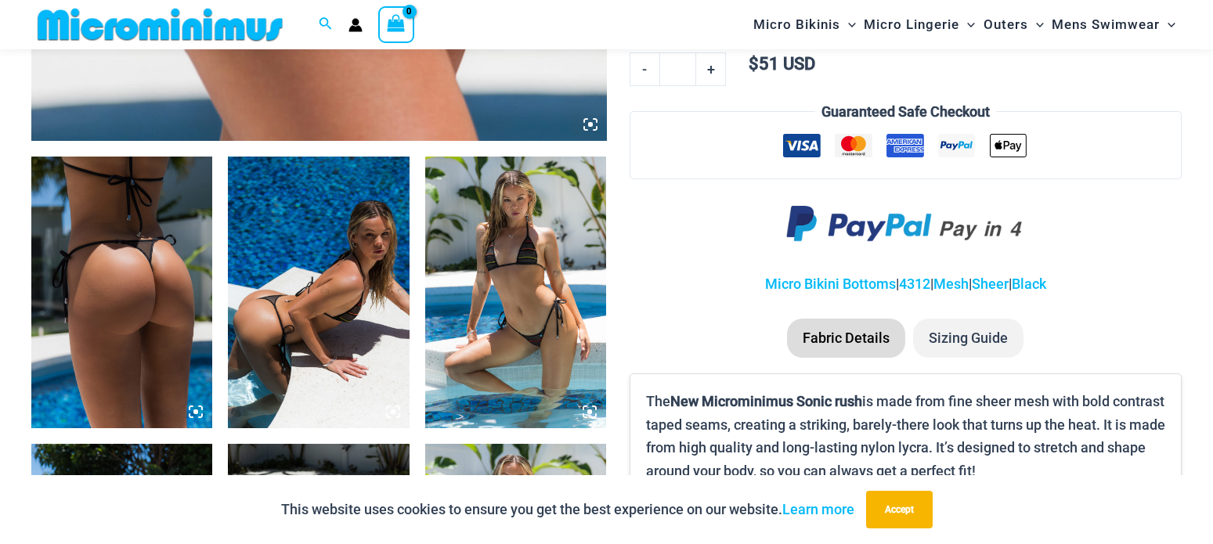
scroll to position [1184, 0]
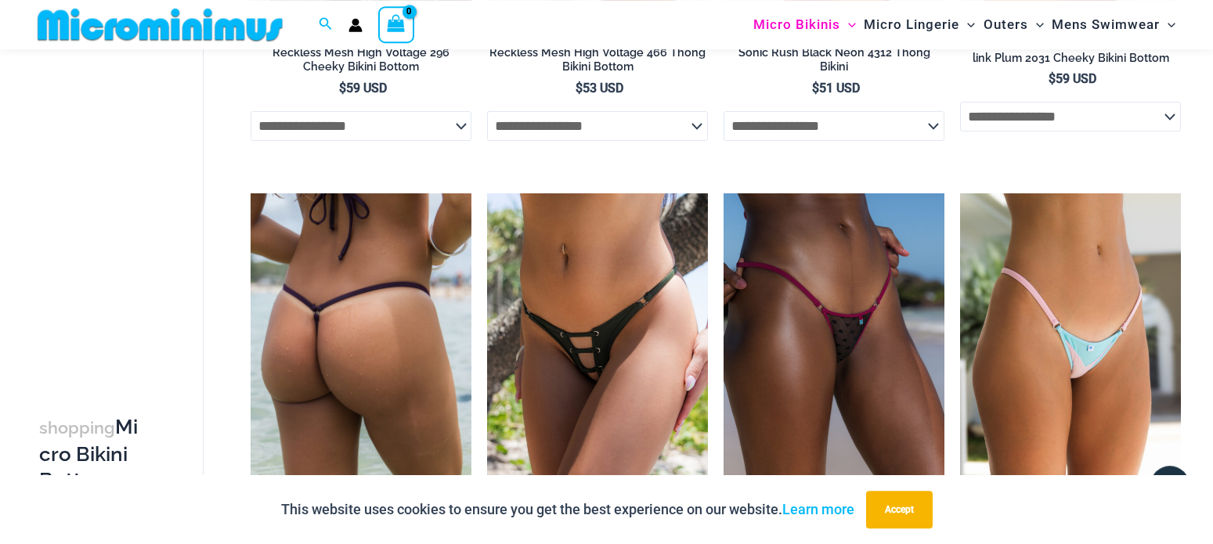
scroll to position [4136, 0]
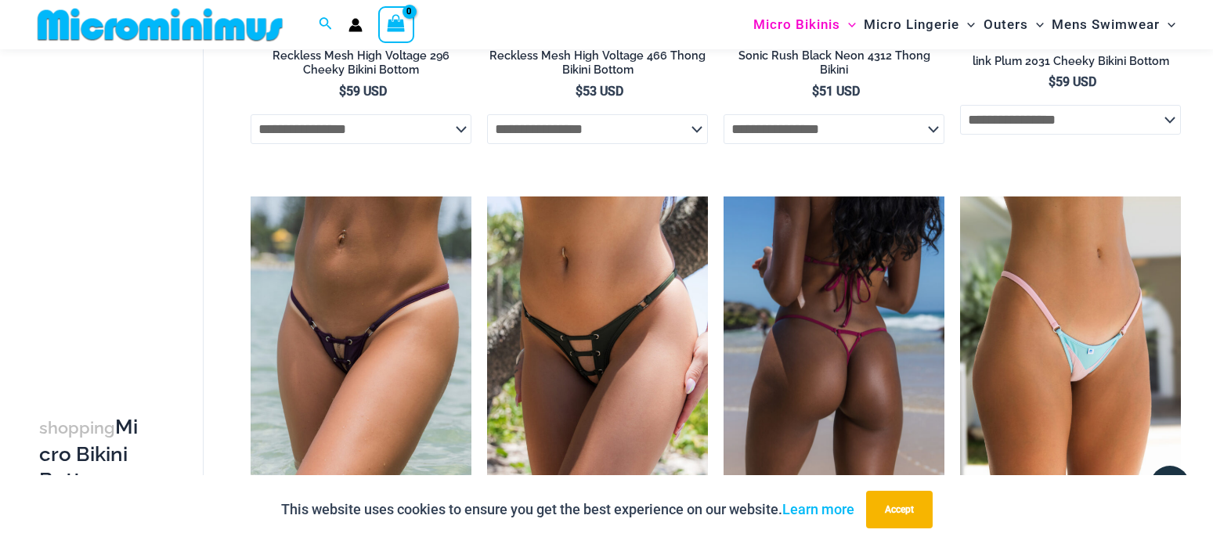
click at [857, 337] on img at bounding box center [833, 362] width 221 height 331
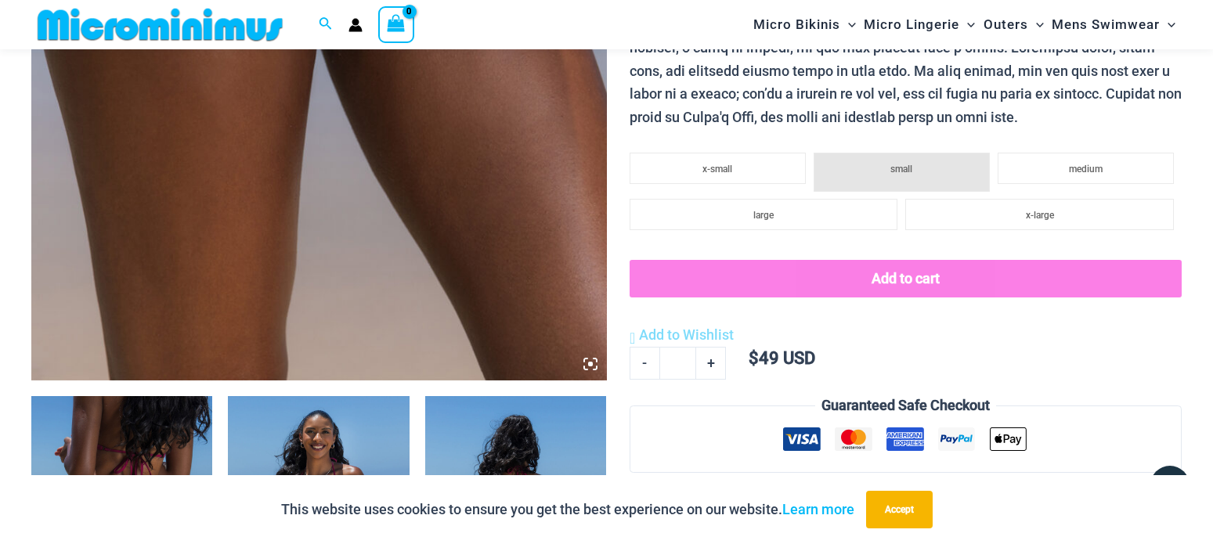
scroll to position [944, 0]
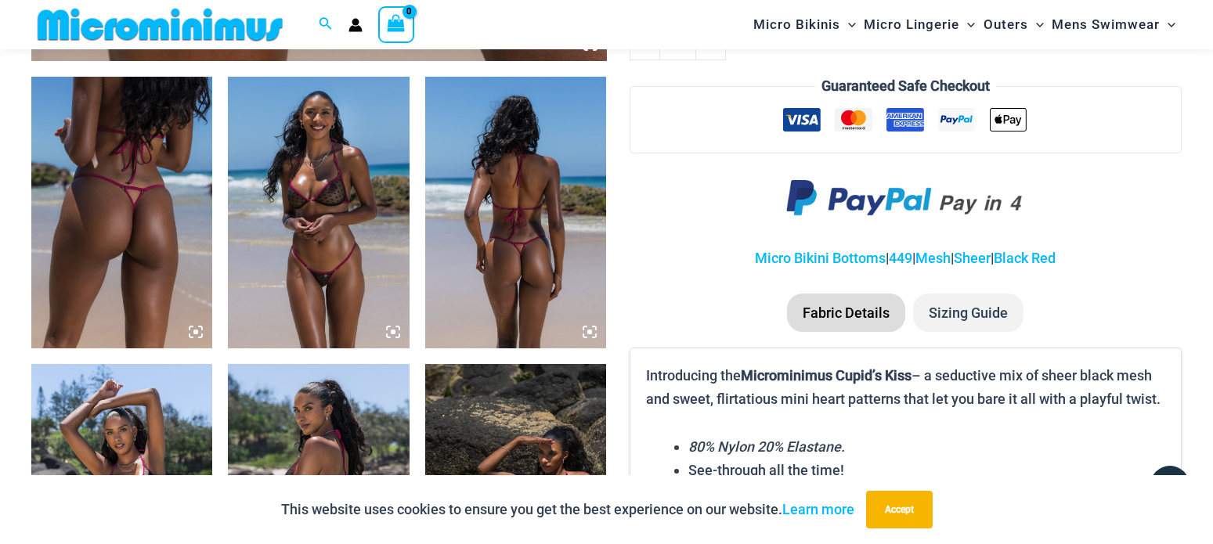
click at [337, 244] on img at bounding box center [318, 213] width 181 height 272
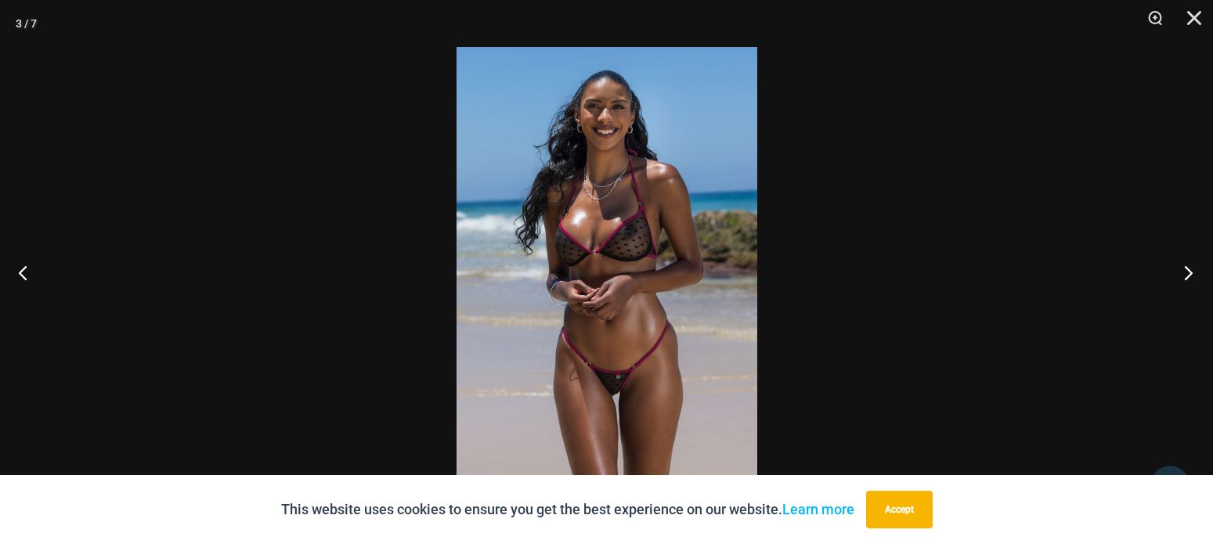
click at [1189, 266] on button "Next" at bounding box center [1183, 272] width 59 height 78
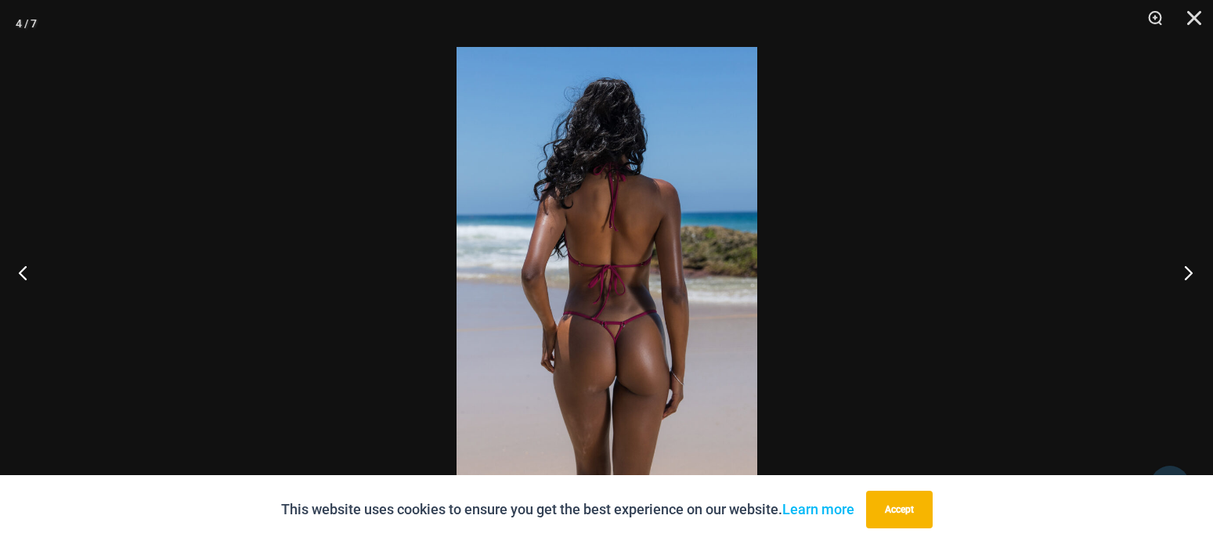
click at [1189, 266] on button "Next" at bounding box center [1183, 272] width 59 height 78
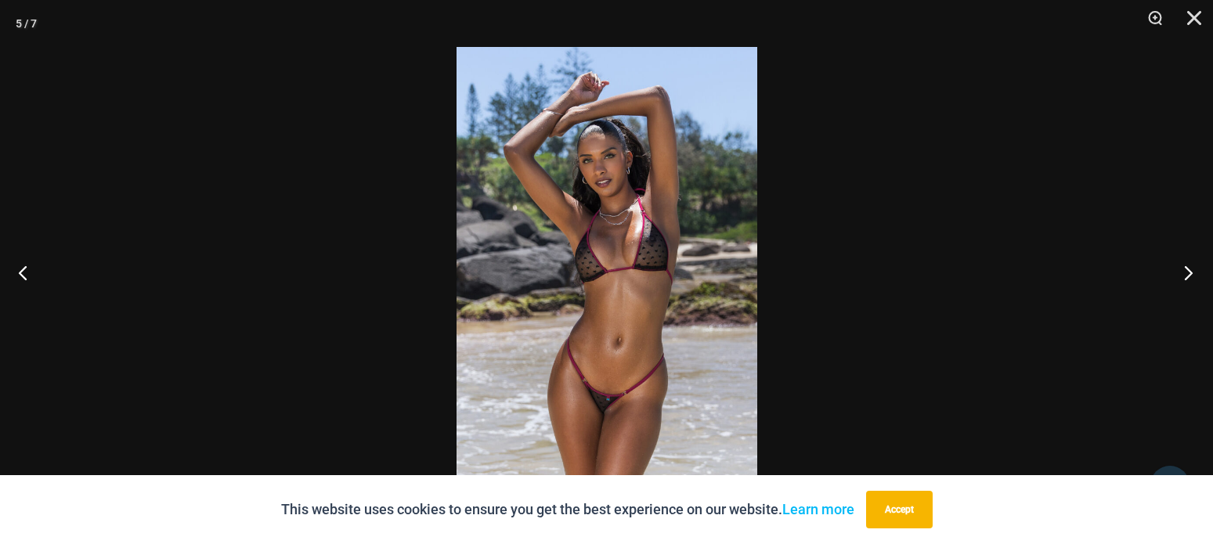
click at [1185, 272] on button "Next" at bounding box center [1183, 272] width 59 height 78
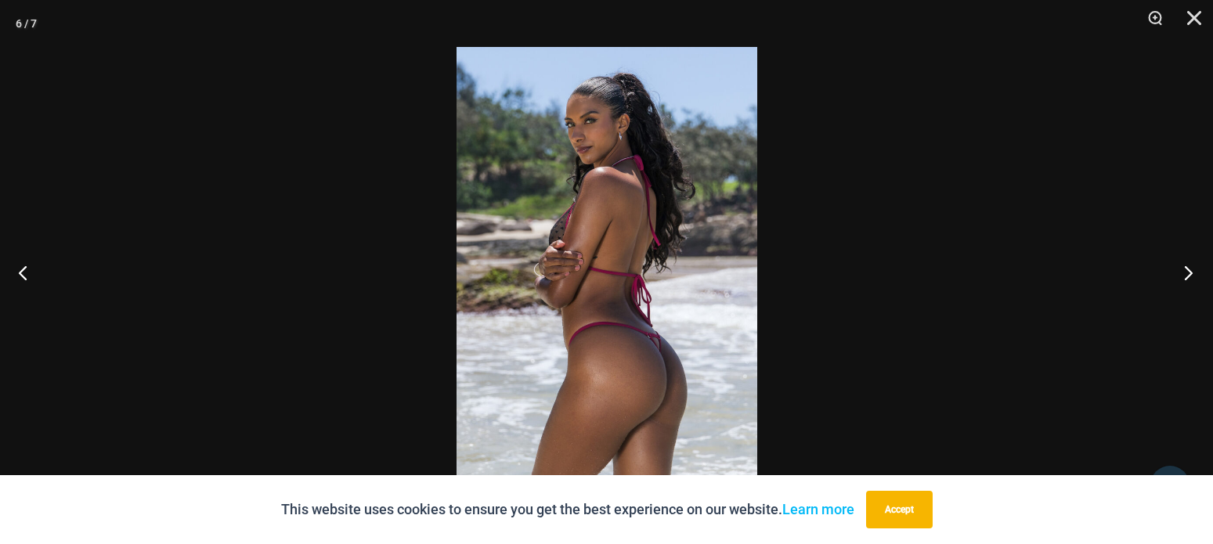
click at [1185, 272] on button "Next" at bounding box center [1183, 272] width 59 height 78
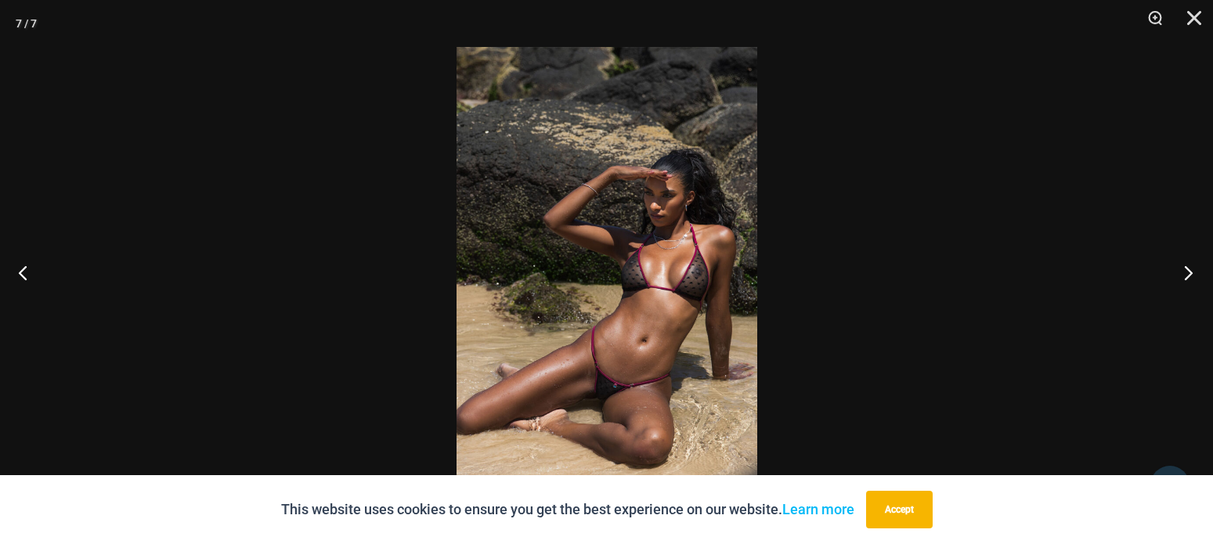
click at [1184, 270] on button "Next" at bounding box center [1183, 272] width 59 height 78
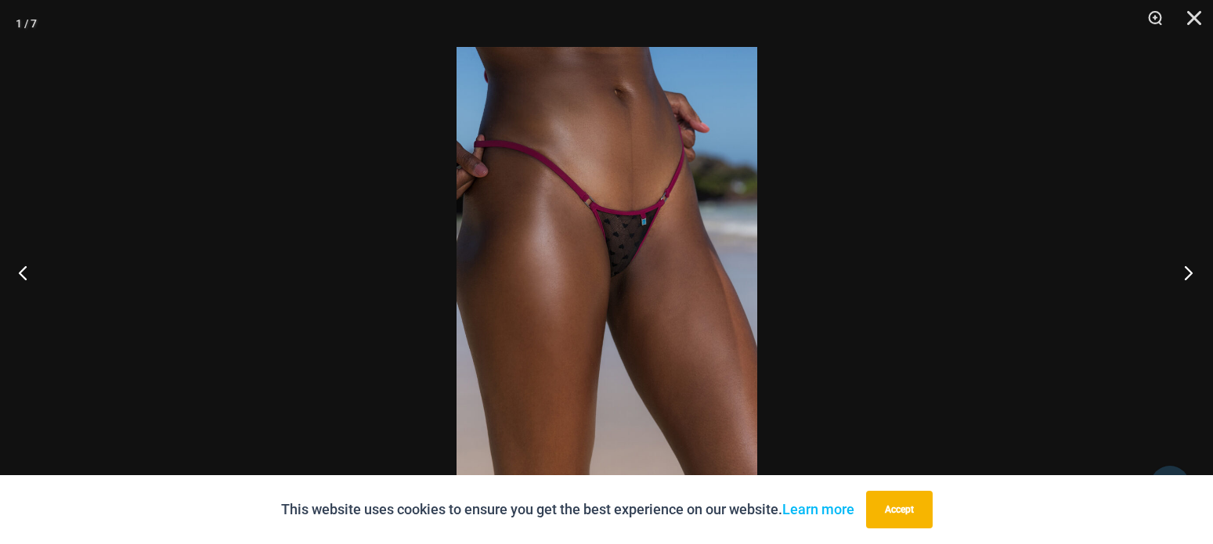
click at [1184, 270] on button "Next" at bounding box center [1183, 272] width 59 height 78
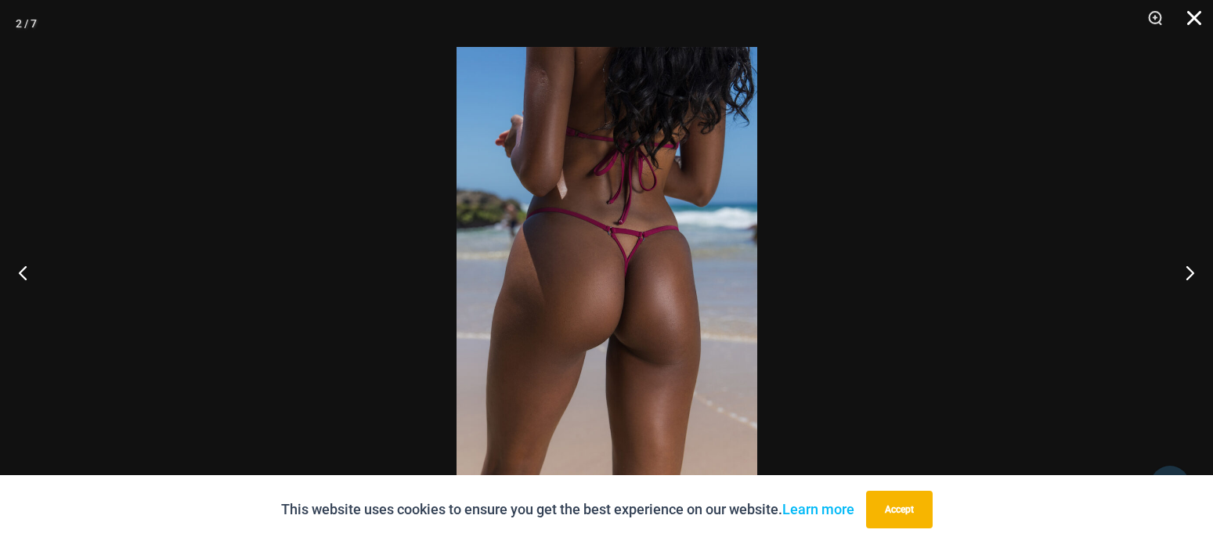
click at [1190, 18] on button "Close" at bounding box center [1188, 23] width 39 height 47
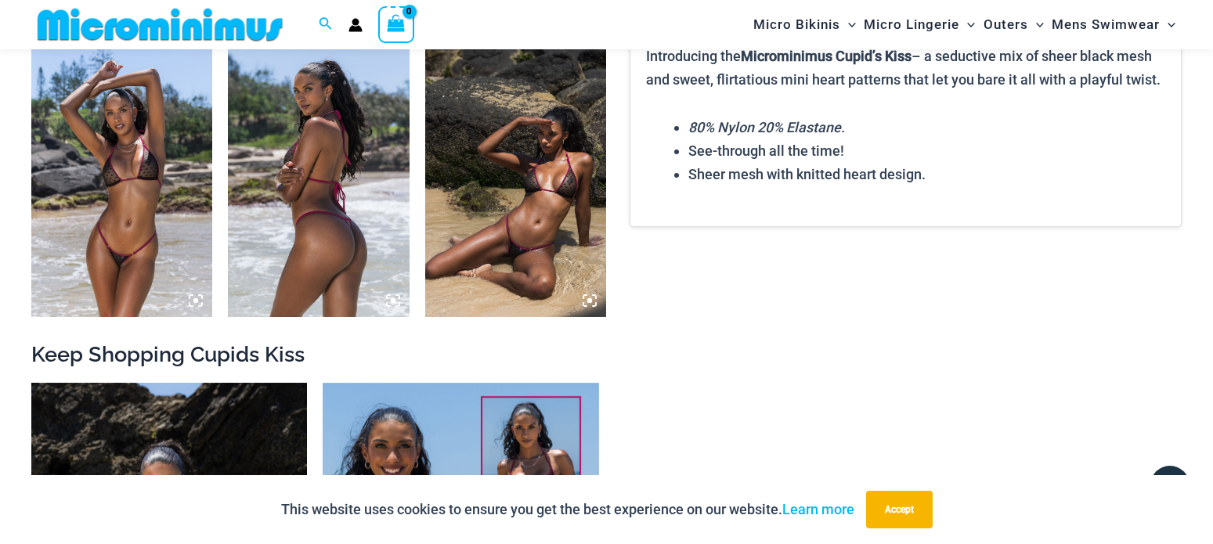
scroll to position [1503, 0]
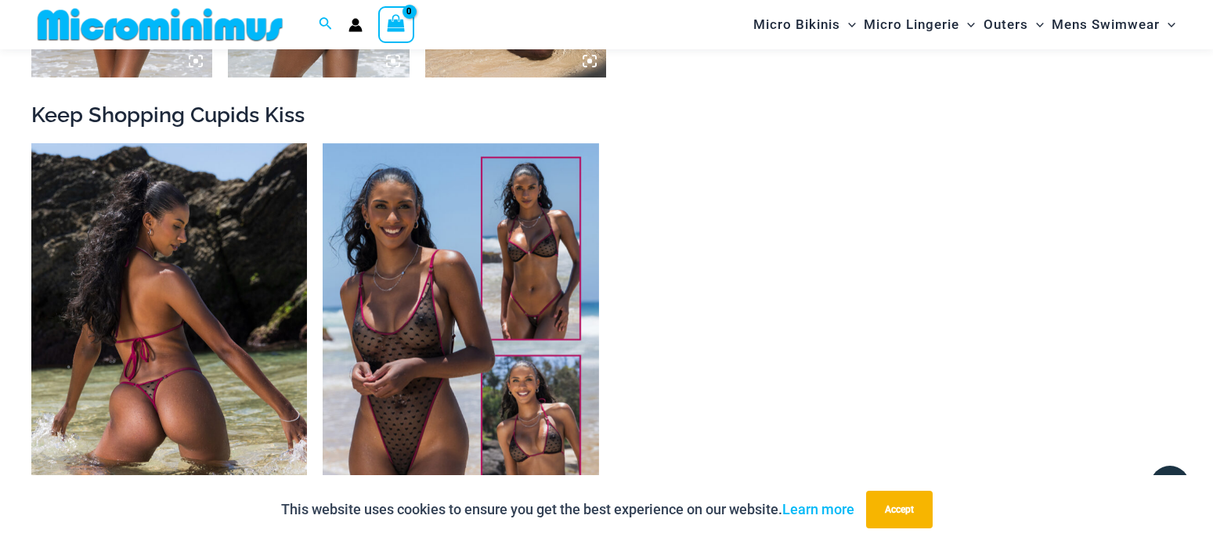
click at [188, 288] on img at bounding box center [169, 349] width 276 height 413
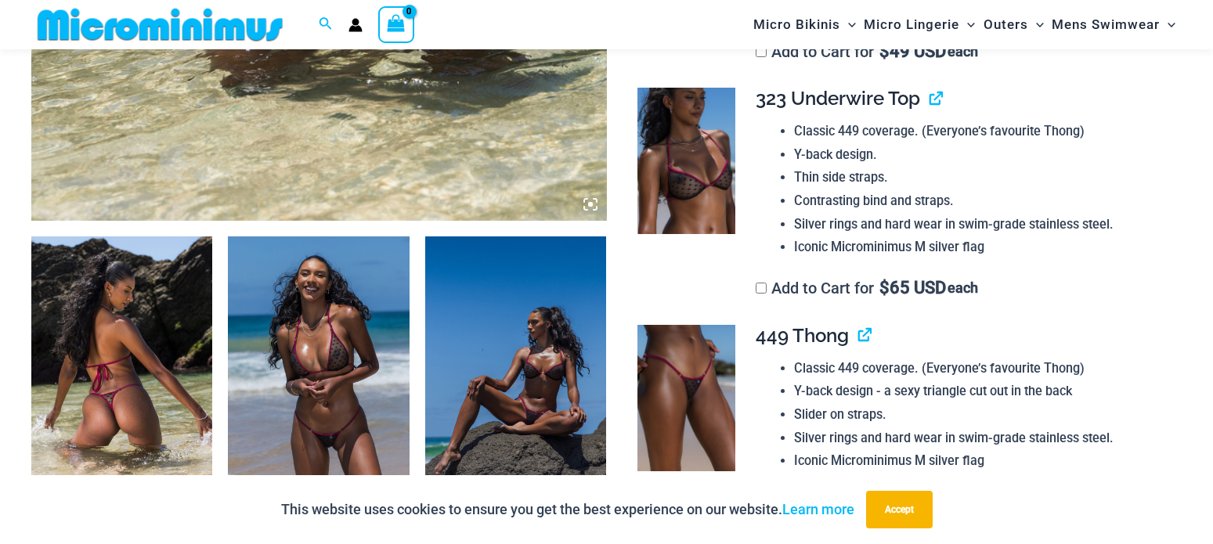
scroll to position [944, 0]
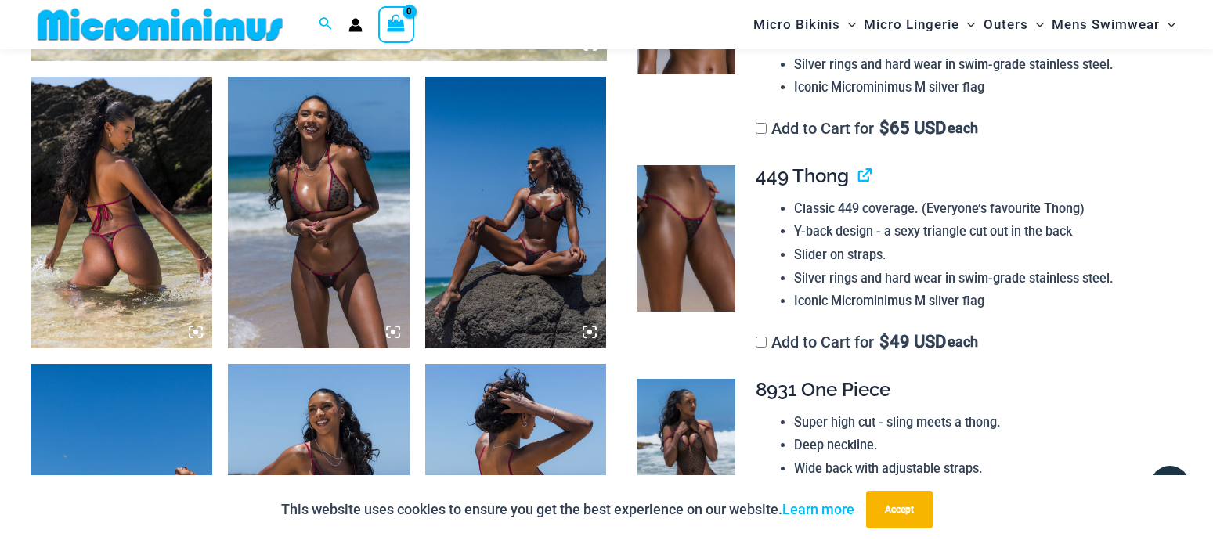
click at [121, 206] on img at bounding box center [121, 213] width 181 height 272
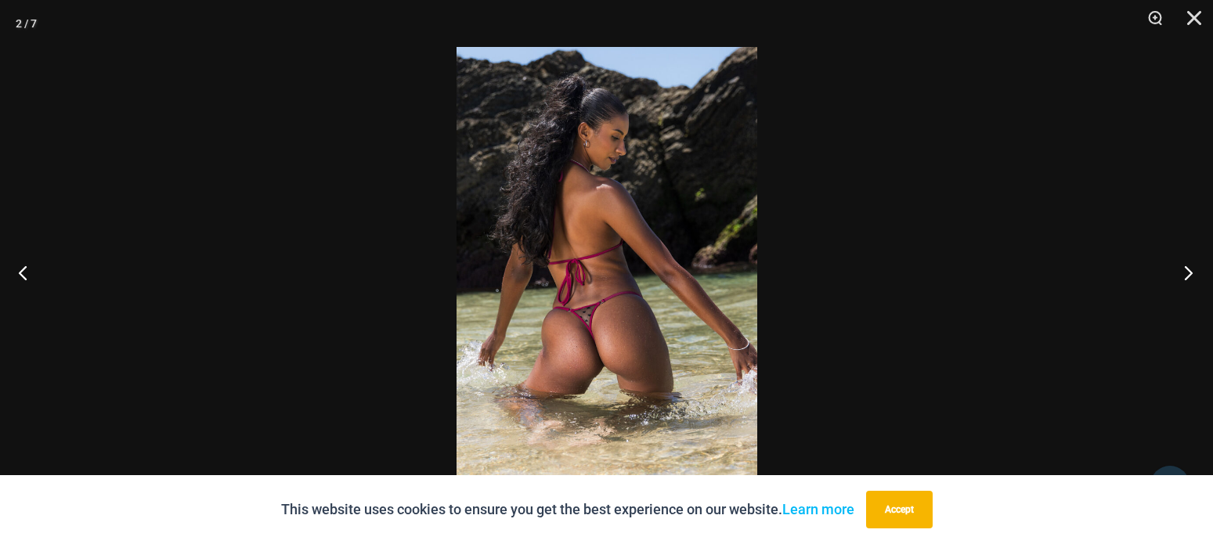
click at [1183, 272] on button "Next" at bounding box center [1183, 272] width 59 height 78
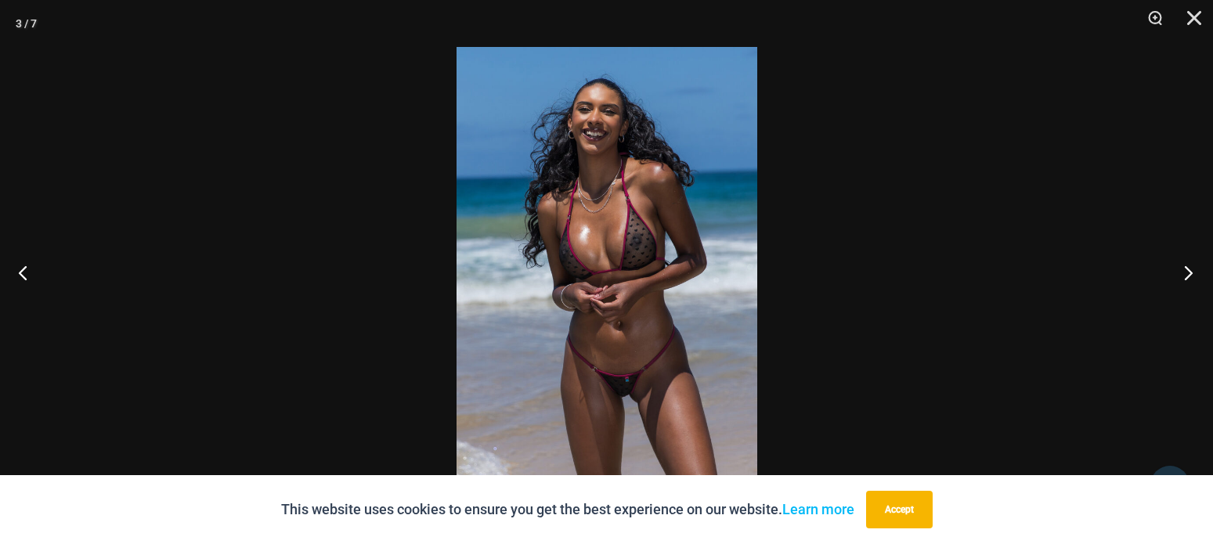
click at [1183, 272] on button "Next" at bounding box center [1183, 272] width 59 height 78
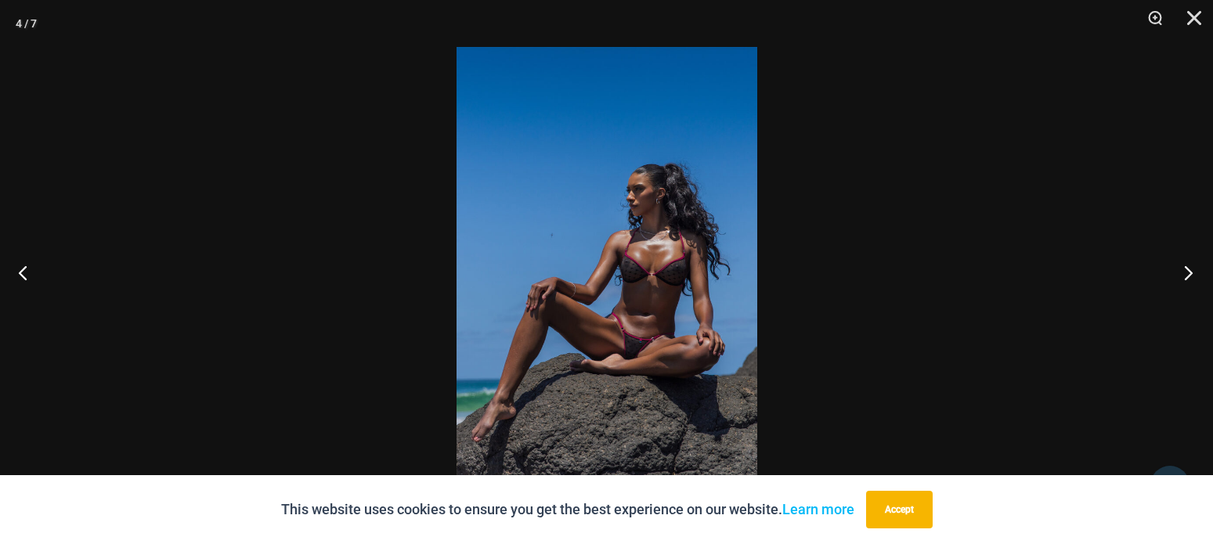
click at [1192, 268] on button "Next" at bounding box center [1183, 272] width 59 height 78
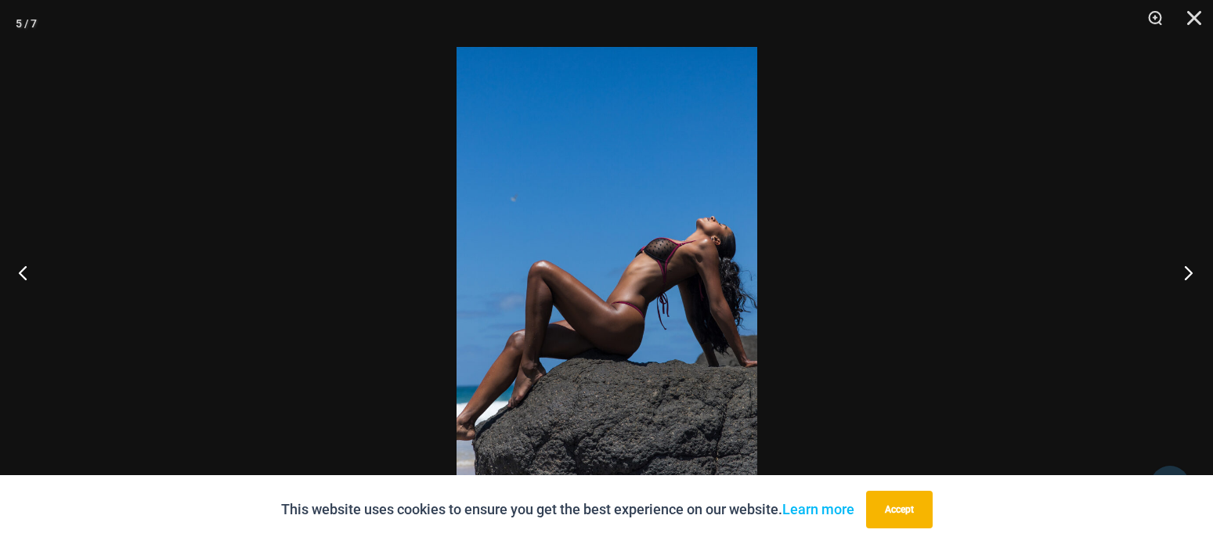
click at [1192, 268] on button "Next" at bounding box center [1183, 272] width 59 height 78
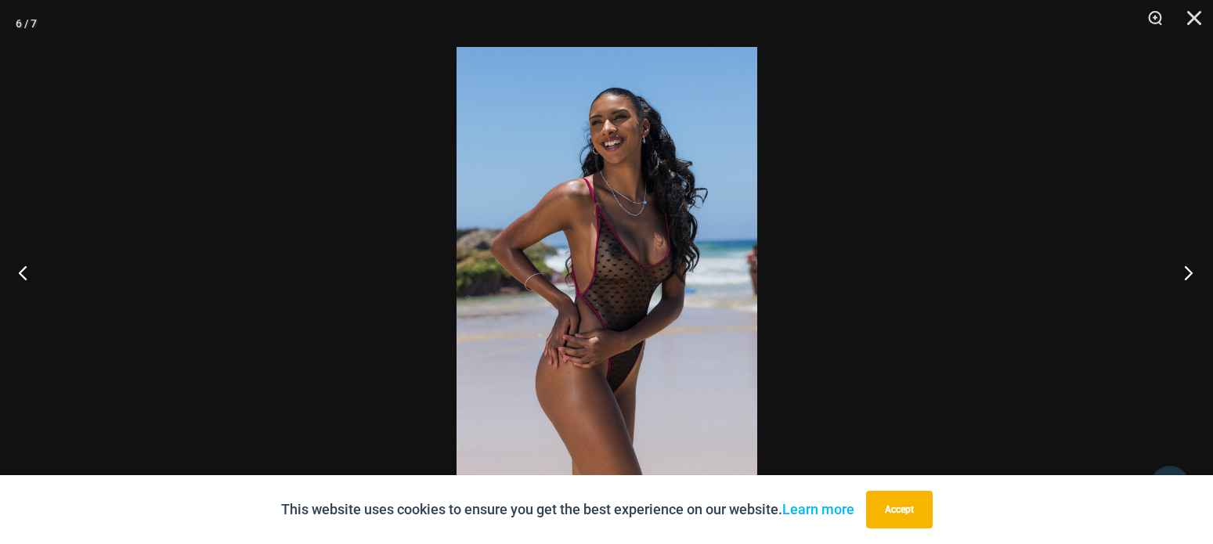
click at [1192, 268] on button "Next" at bounding box center [1183, 272] width 59 height 78
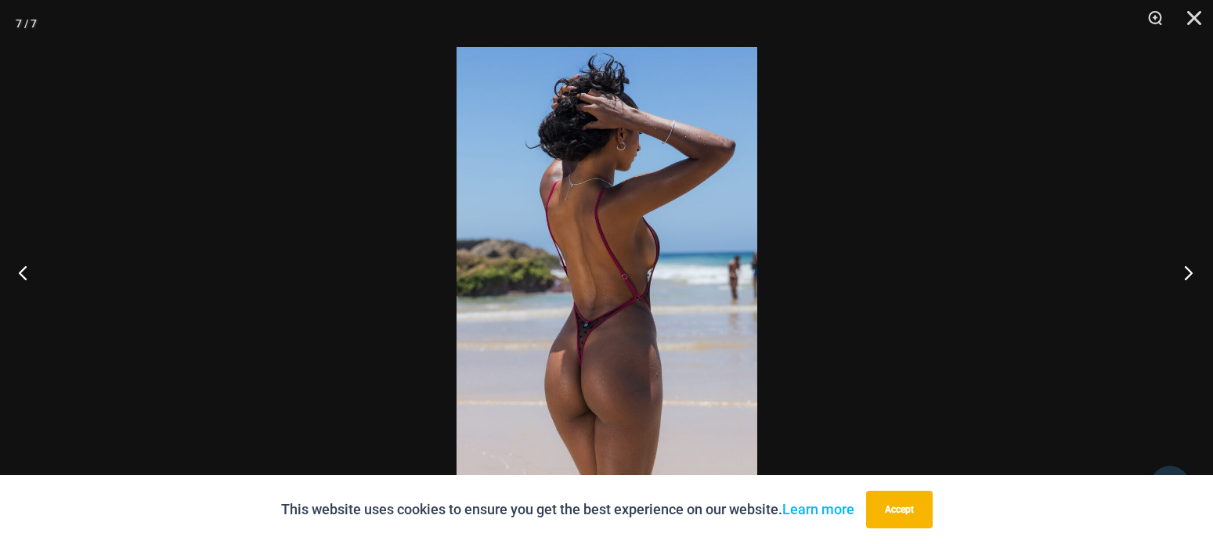
click at [1192, 268] on button "Next" at bounding box center [1183, 272] width 59 height 78
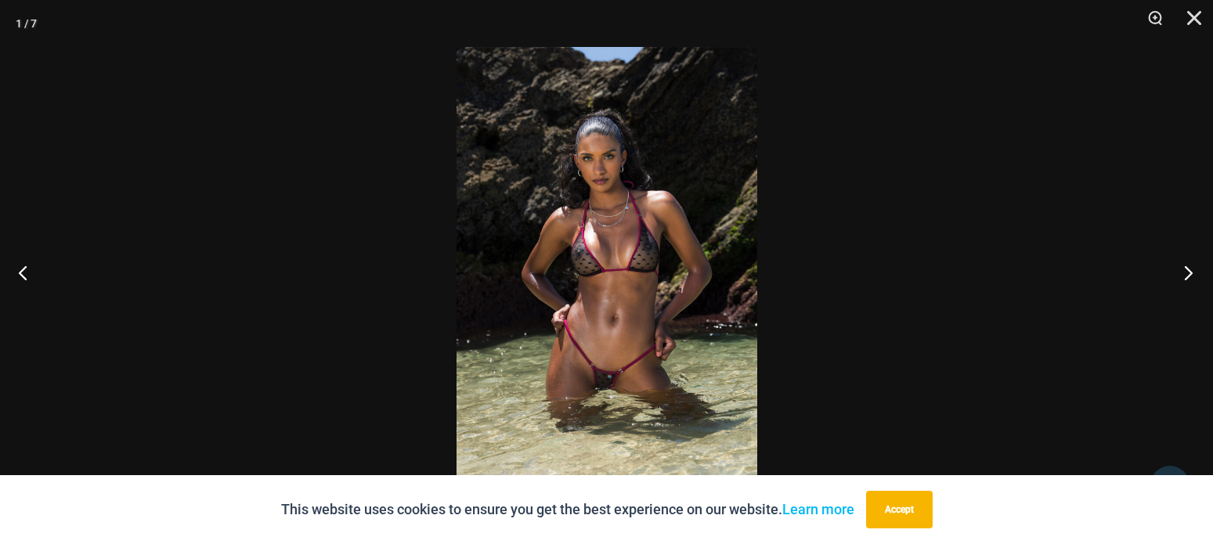
click at [1190, 268] on button "Next" at bounding box center [1183, 272] width 59 height 78
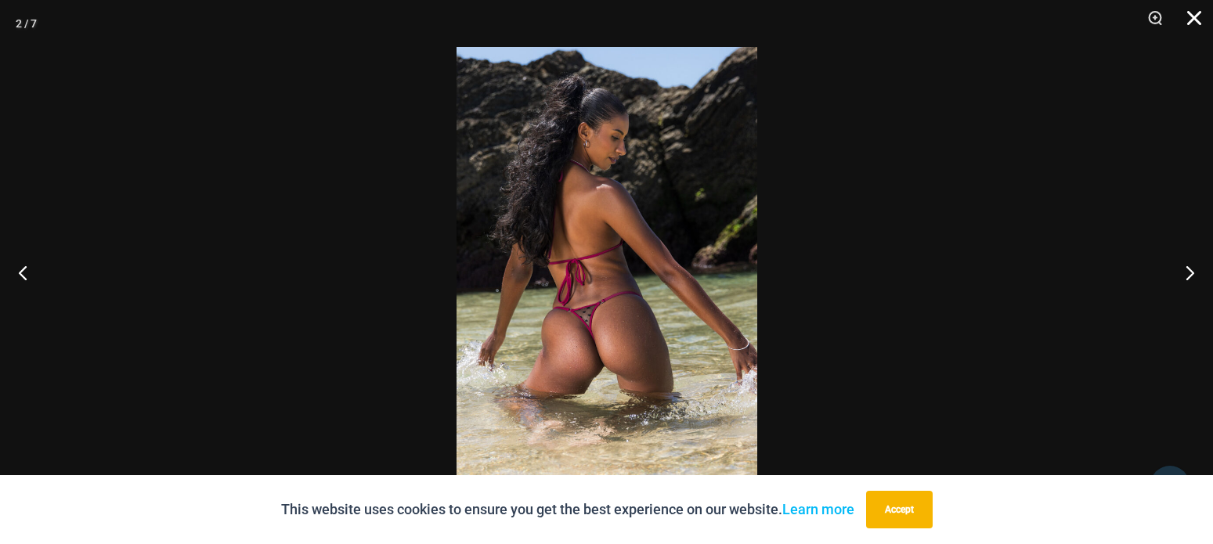
click at [1196, 15] on button "Close" at bounding box center [1188, 23] width 39 height 47
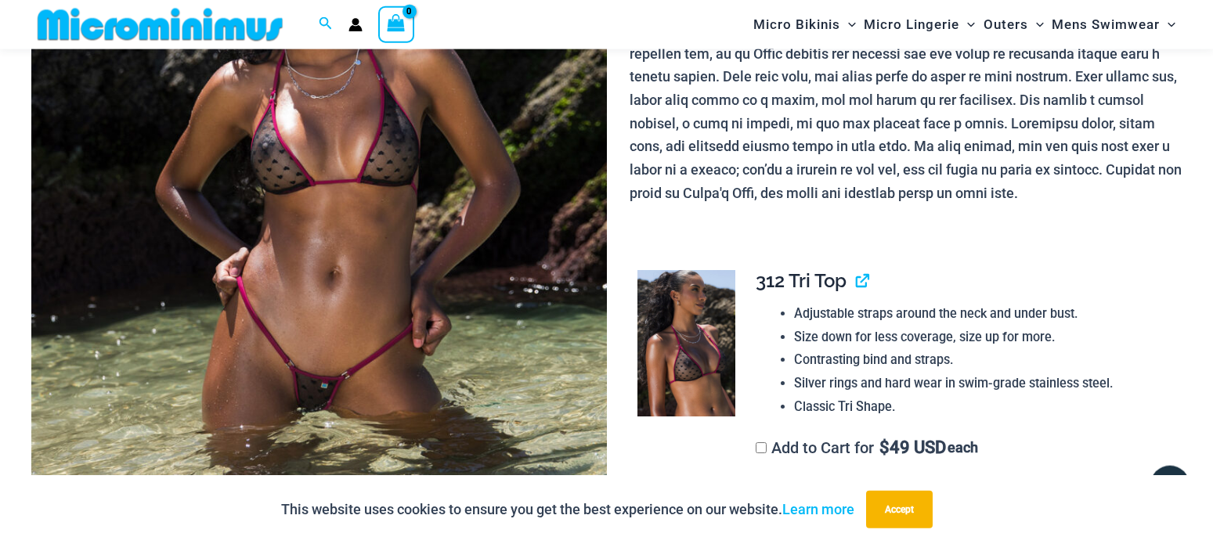
scroll to position [385, 0]
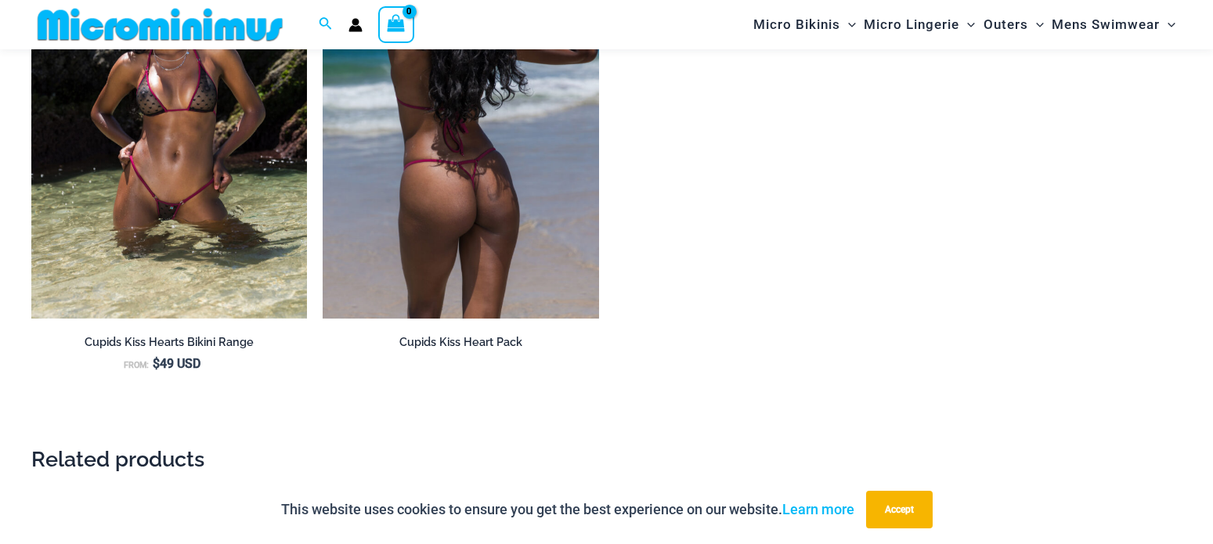
scroll to position [1743, 0]
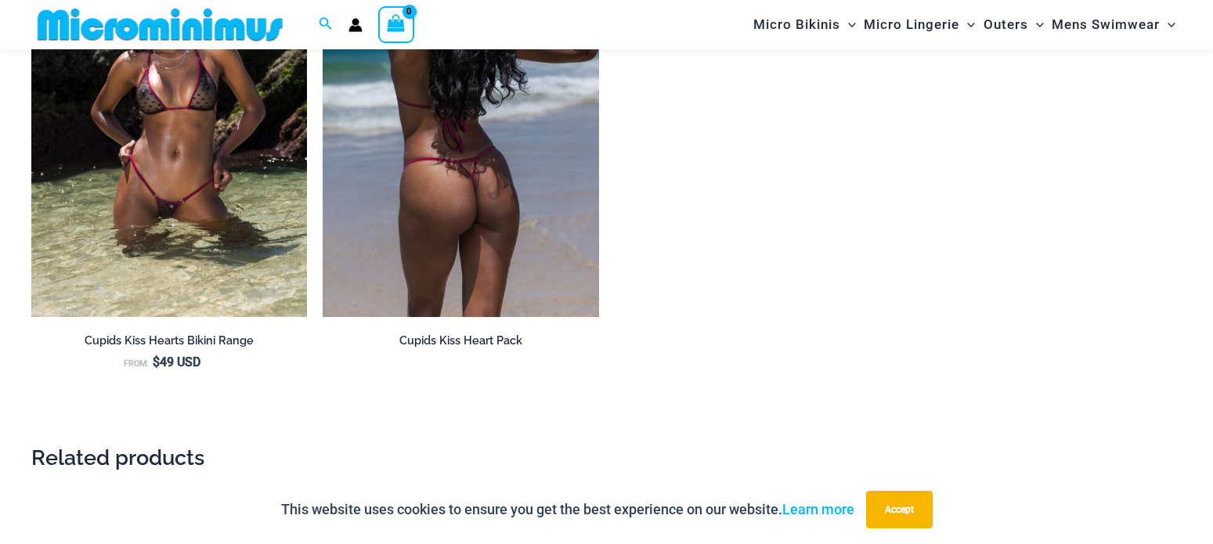
click at [460, 218] on img at bounding box center [461, 110] width 276 height 413
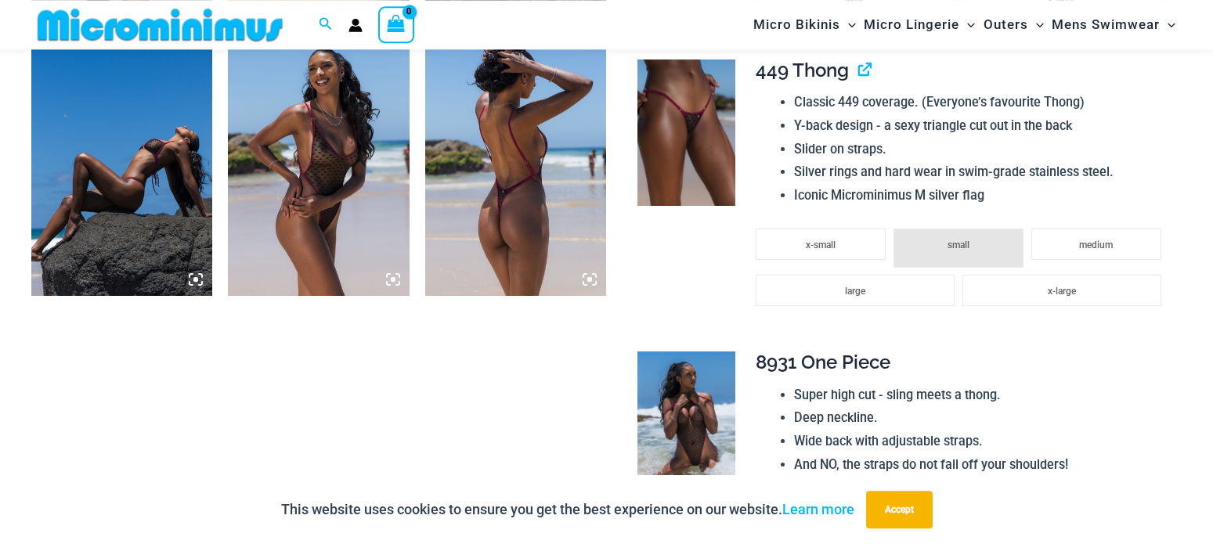
scroll to position [1423, 0]
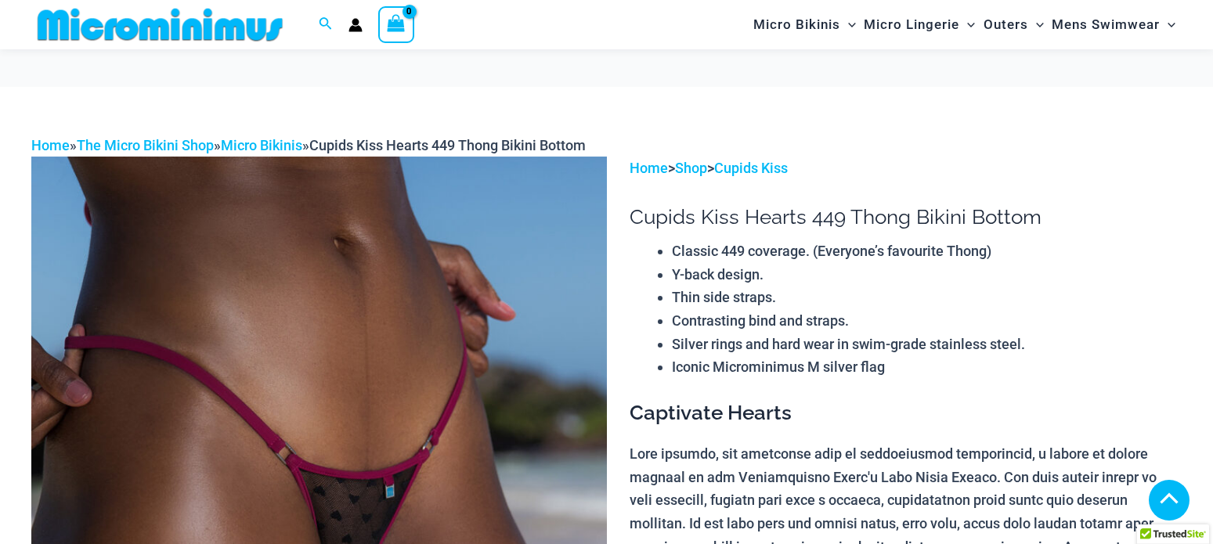
scroll to position [1743, 0]
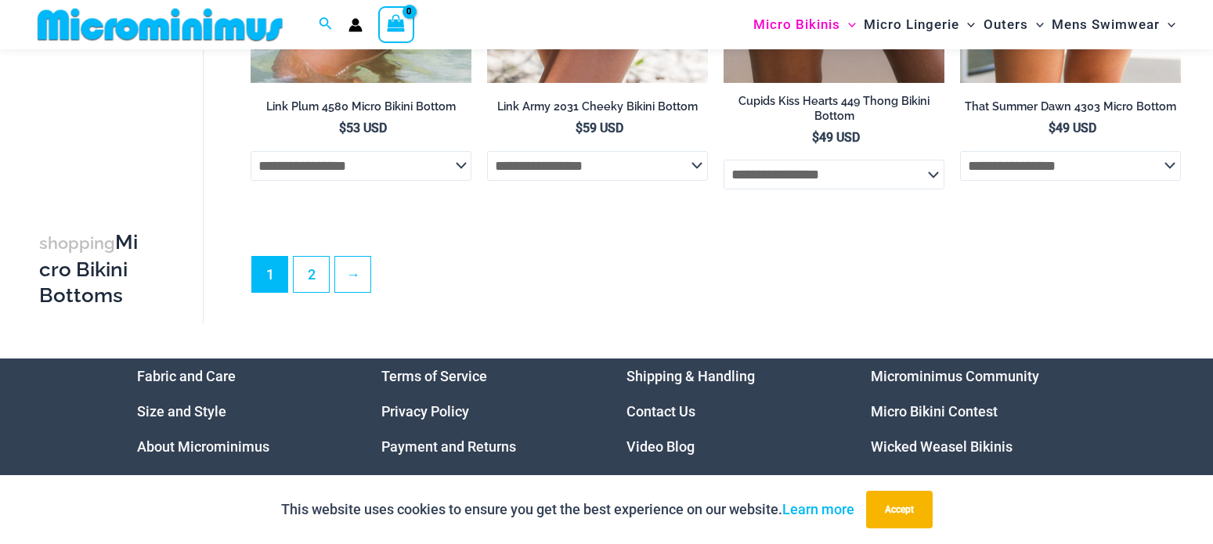
scroll to position [4741, 0]
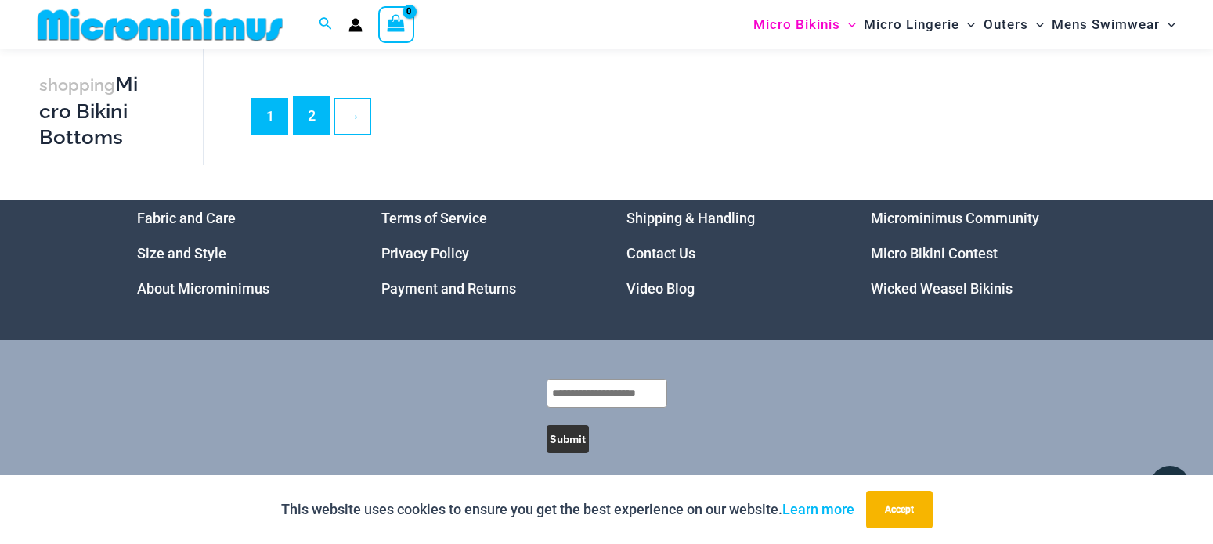
click at [316, 130] on link "2" at bounding box center [311, 115] width 35 height 37
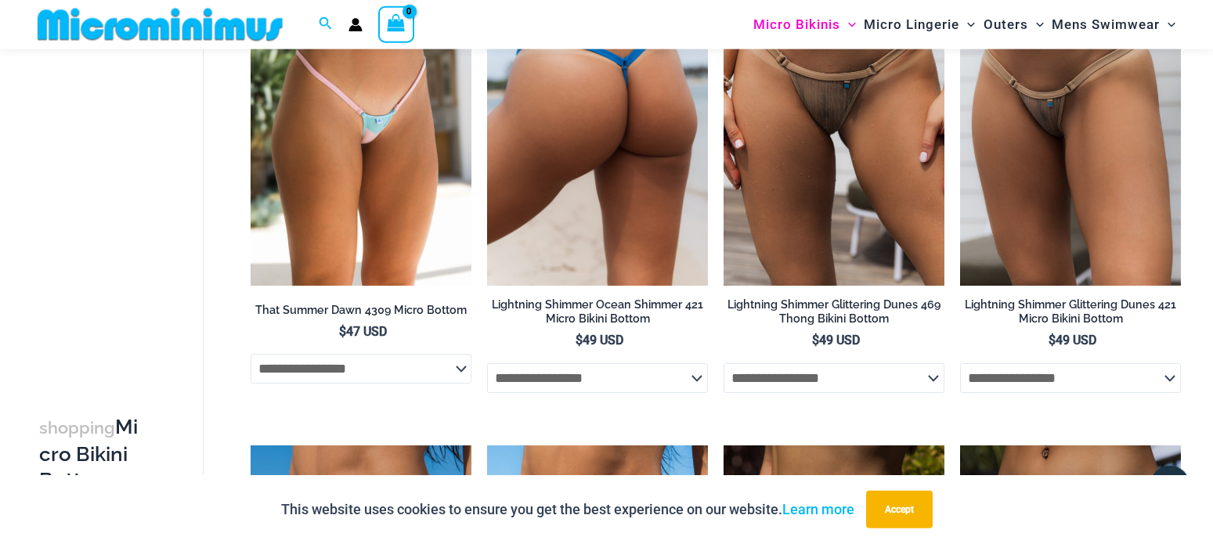
scroll to position [68, 0]
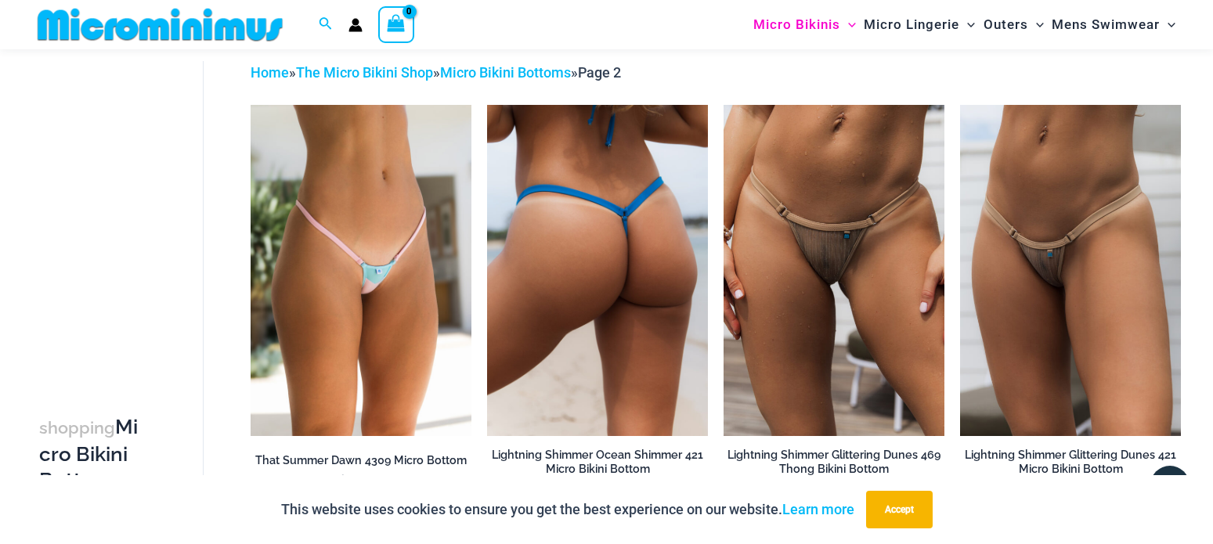
click at [565, 255] on img at bounding box center [597, 270] width 221 height 331
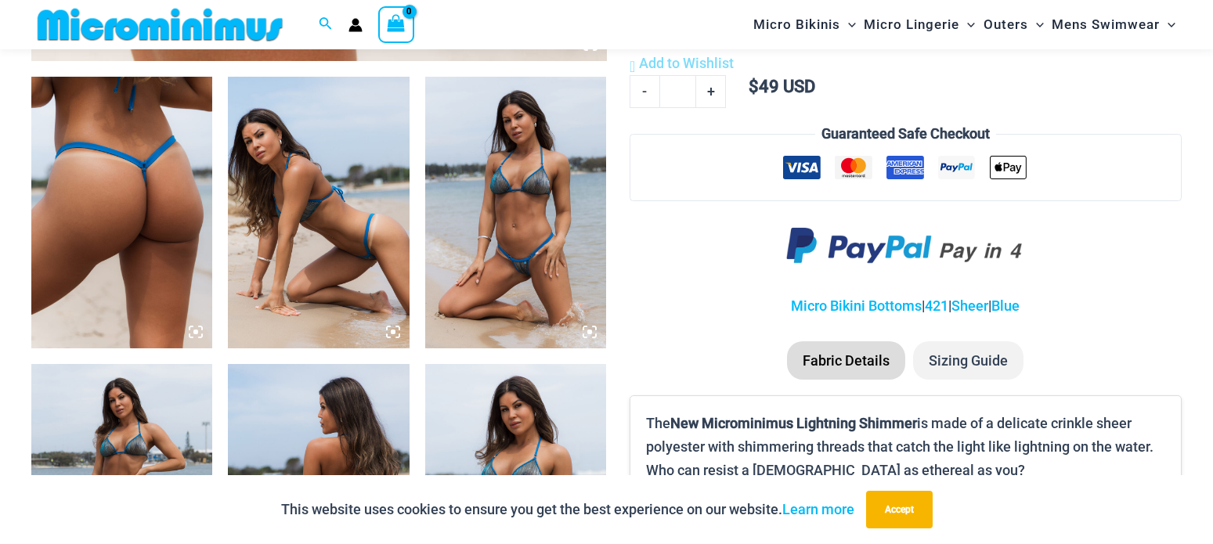
scroll to position [1264, 0]
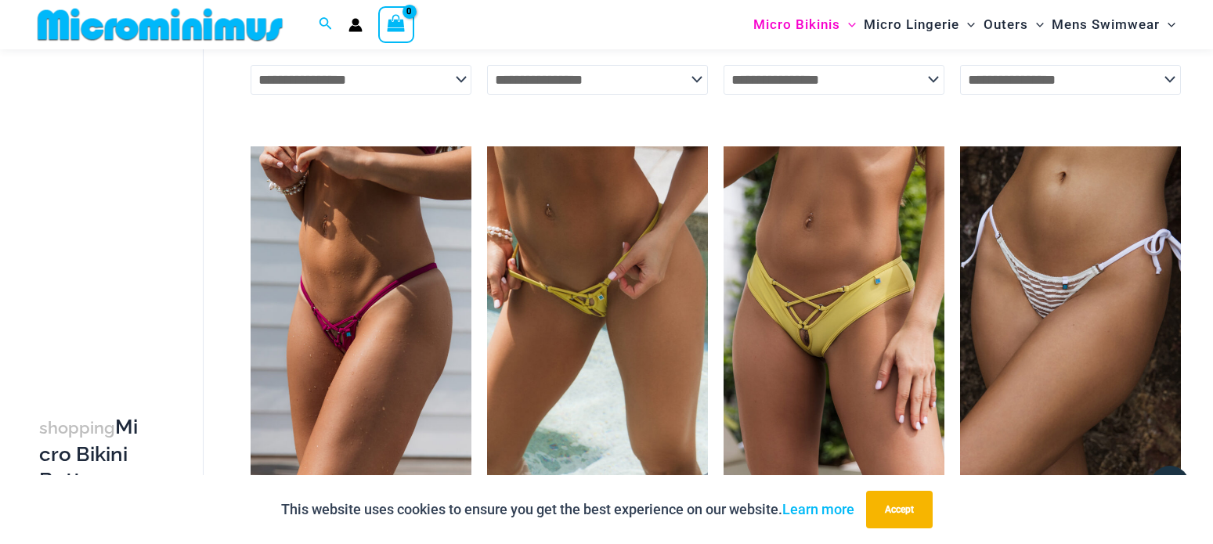
scroll to position [1026, 0]
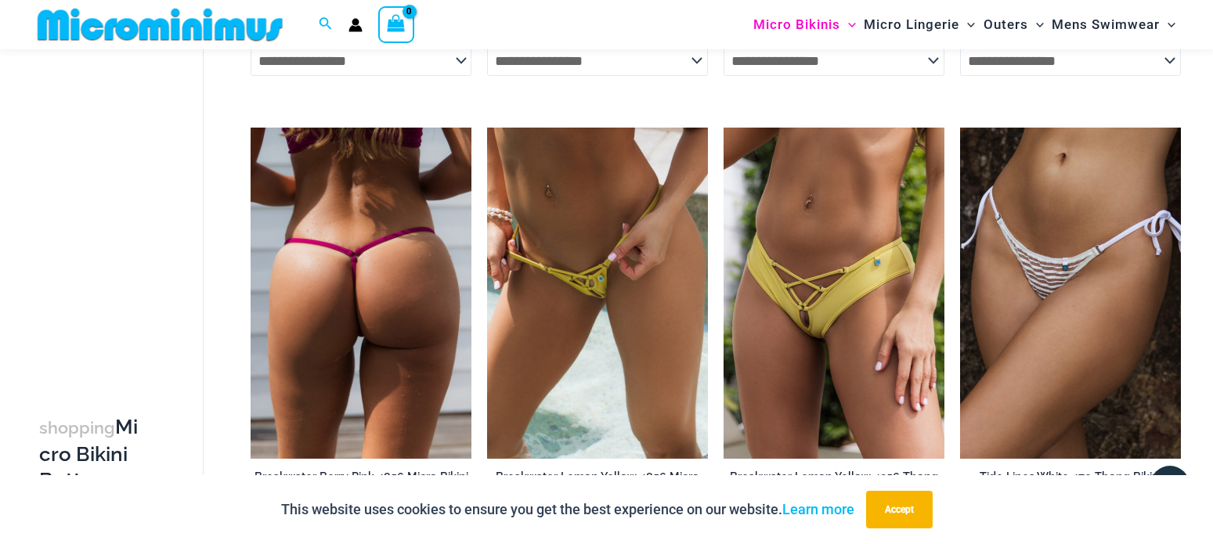
click at [369, 296] on img at bounding box center [361, 293] width 221 height 331
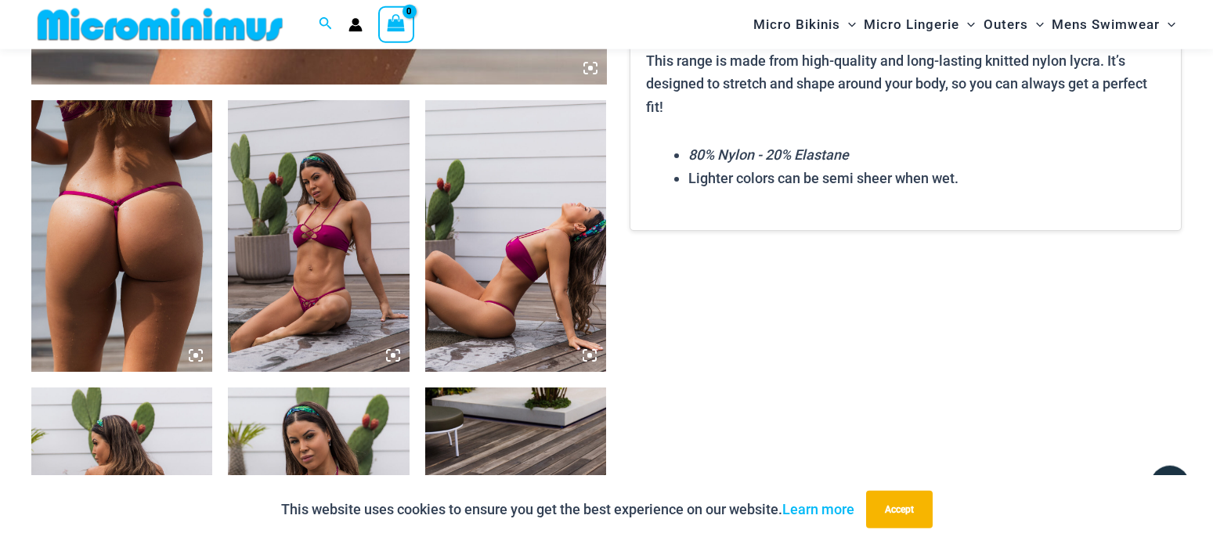
scroll to position [944, 0]
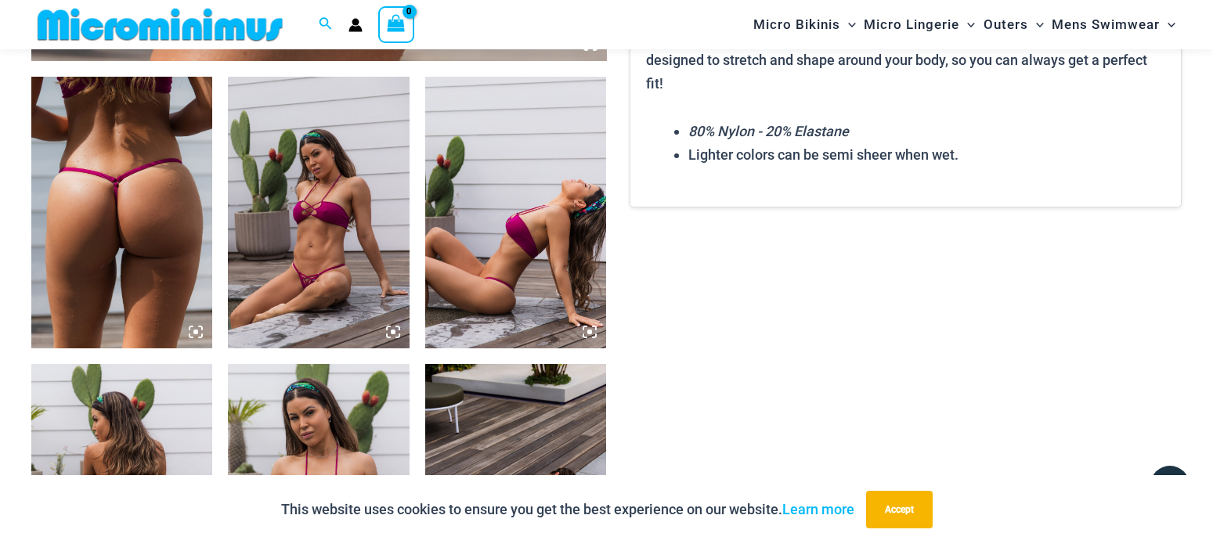
click at [292, 210] on img at bounding box center [318, 213] width 181 height 272
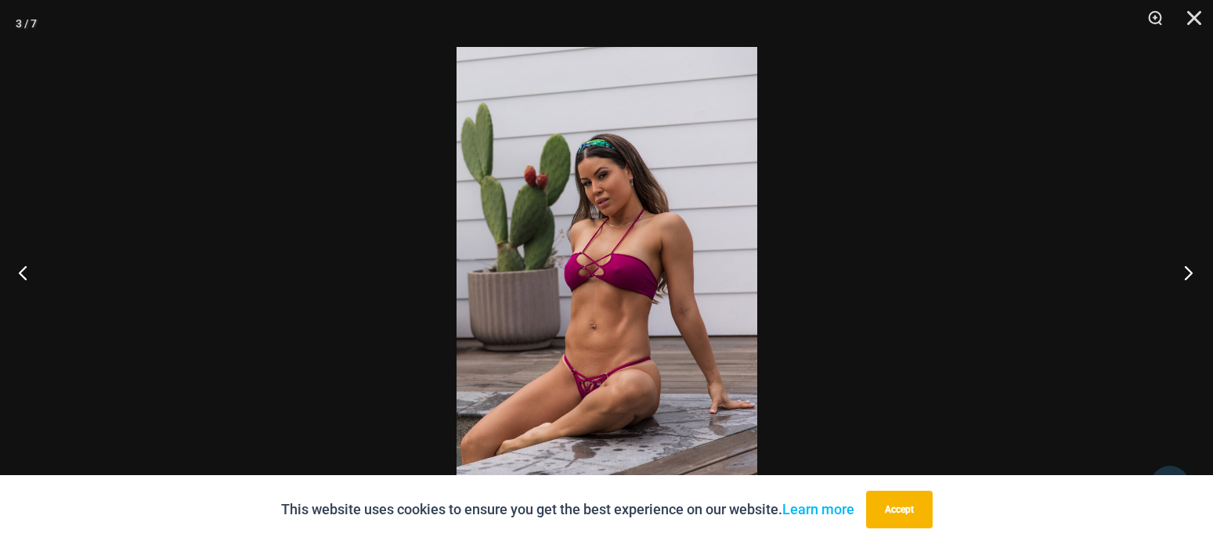
click at [1188, 274] on button "Next" at bounding box center [1183, 272] width 59 height 78
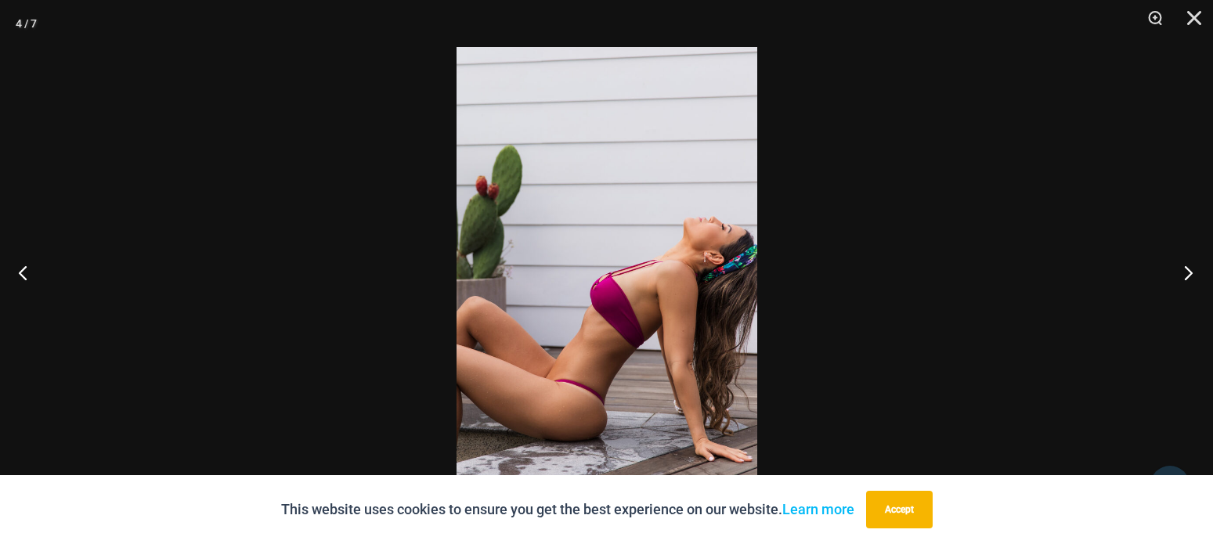
click at [1188, 274] on button "Next" at bounding box center [1183, 272] width 59 height 78
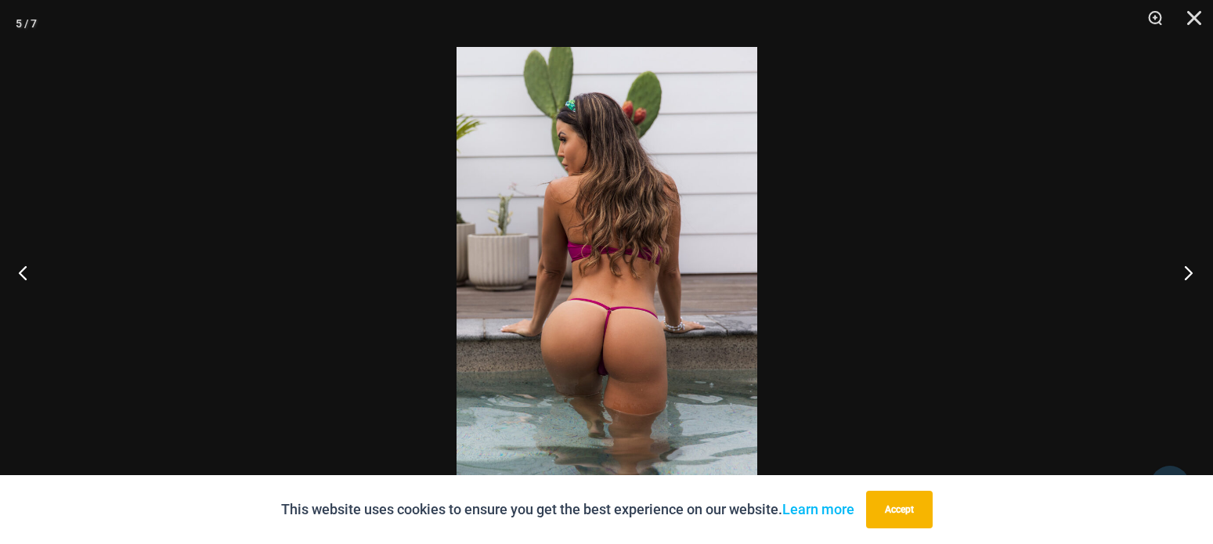
click at [1188, 273] on button "Next" at bounding box center [1183, 272] width 59 height 78
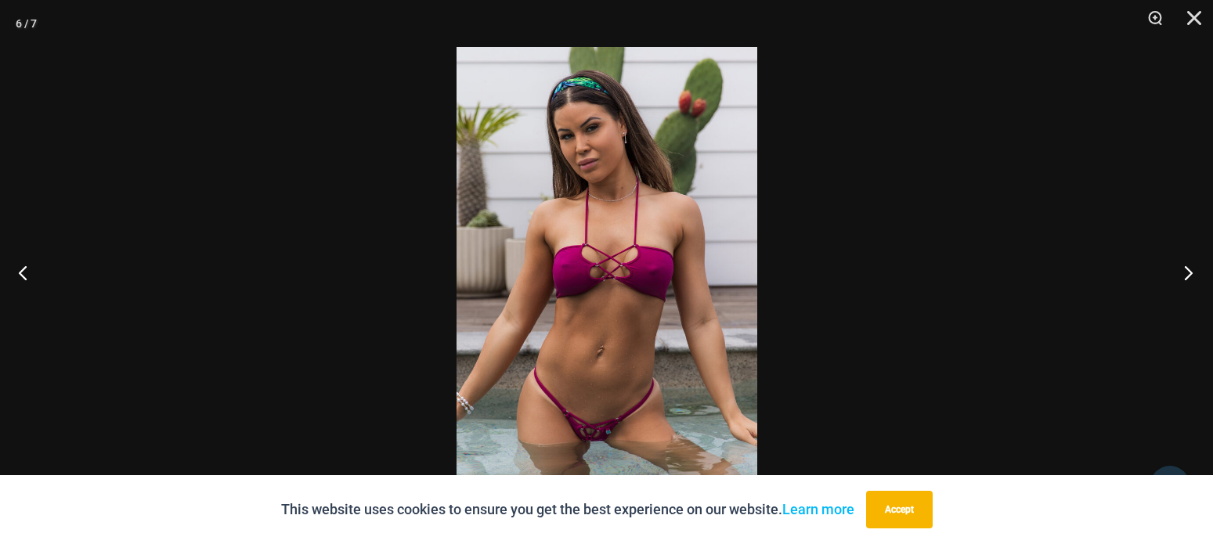
click at [1188, 273] on button "Next" at bounding box center [1183, 272] width 59 height 78
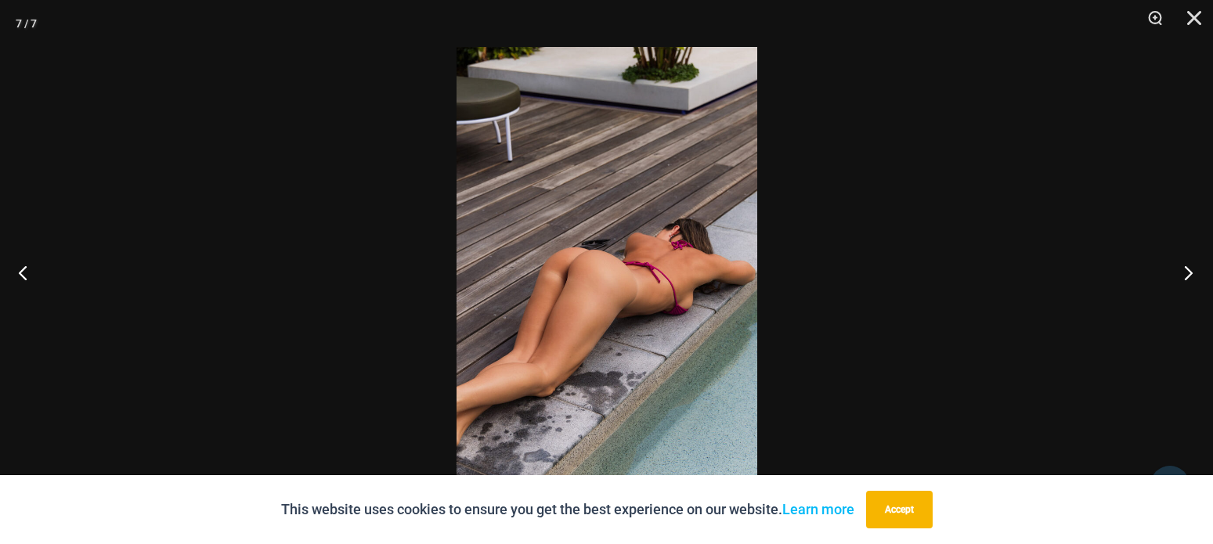
click at [1188, 273] on button "Next" at bounding box center [1183, 272] width 59 height 78
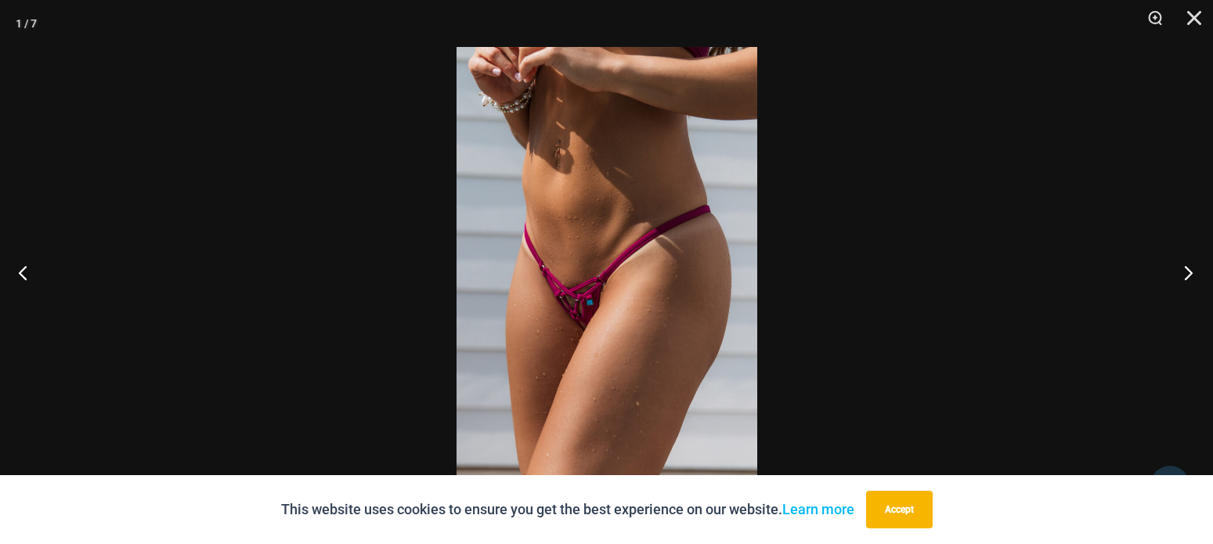
click at [1188, 273] on button "Next" at bounding box center [1183, 272] width 59 height 78
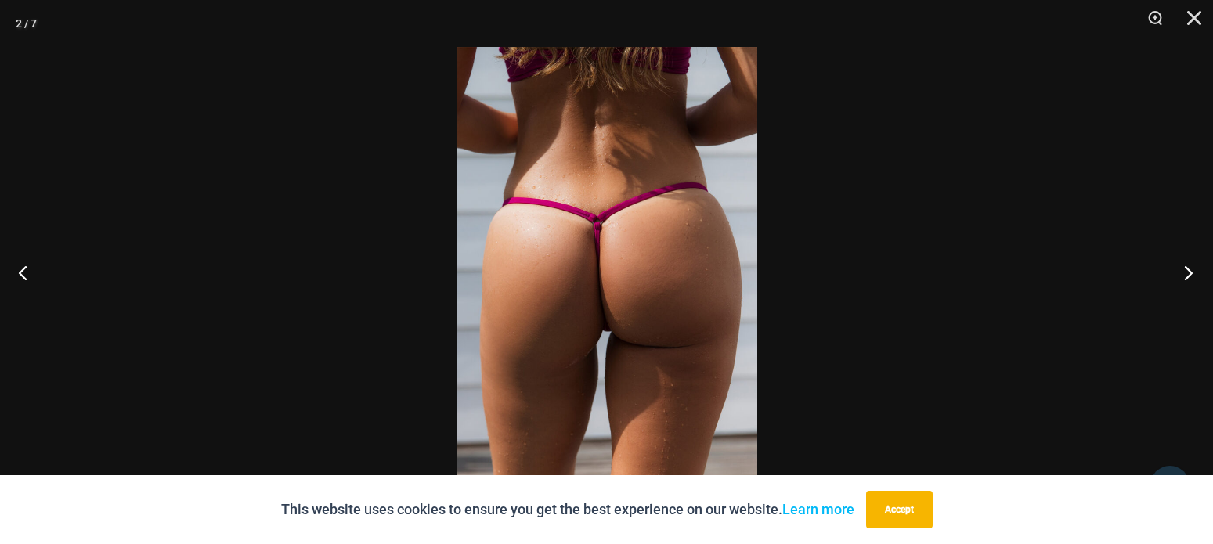
click at [1188, 273] on button "Next" at bounding box center [1183, 272] width 59 height 78
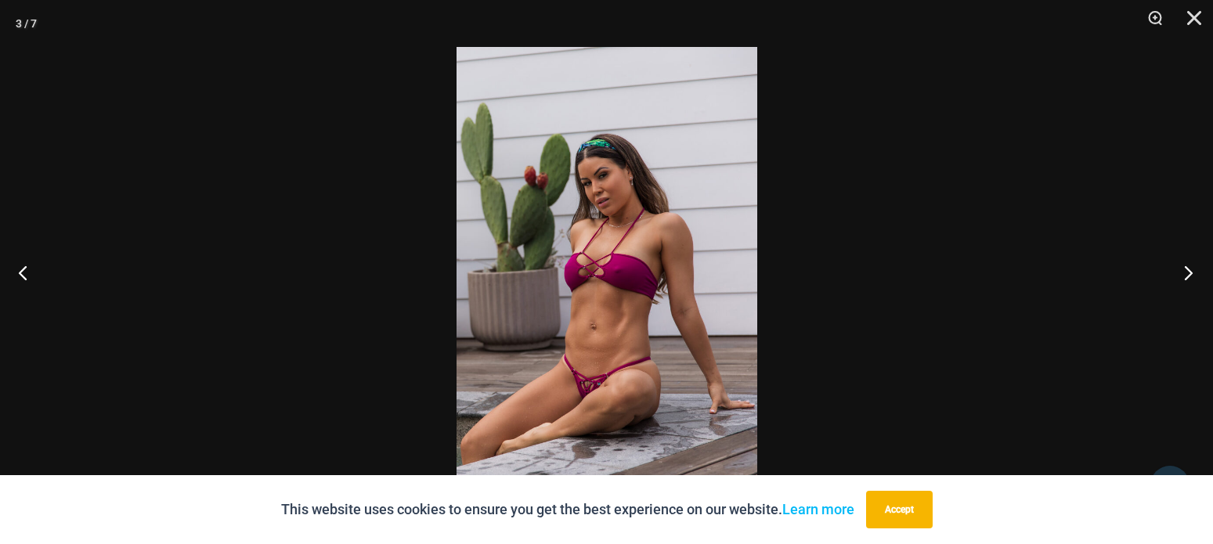
click at [1188, 273] on button "Next" at bounding box center [1183, 272] width 59 height 78
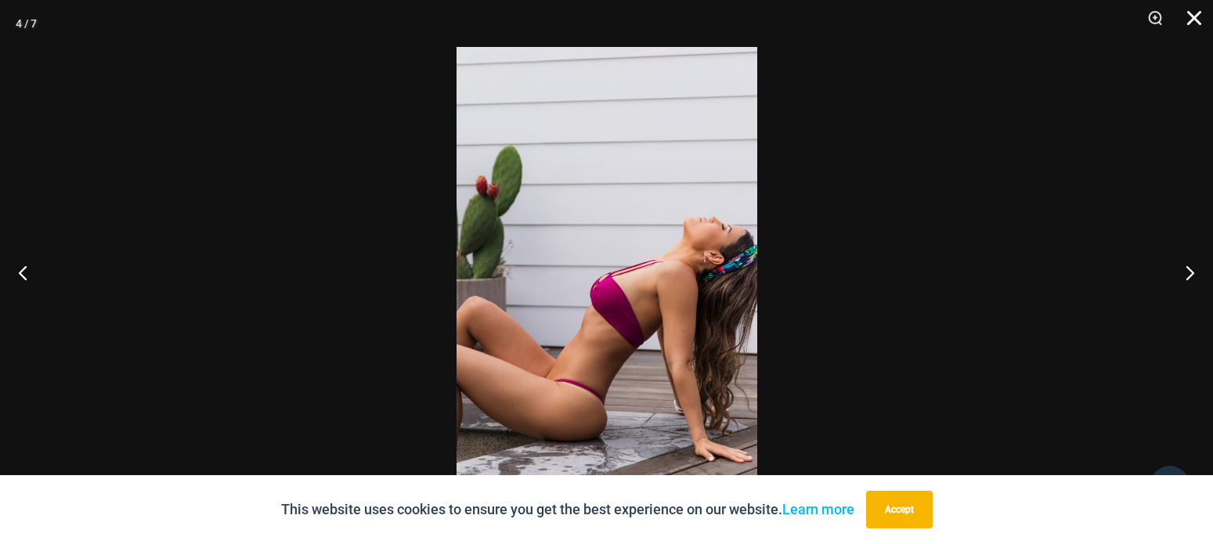
click at [1192, 20] on button "Close" at bounding box center [1188, 23] width 39 height 47
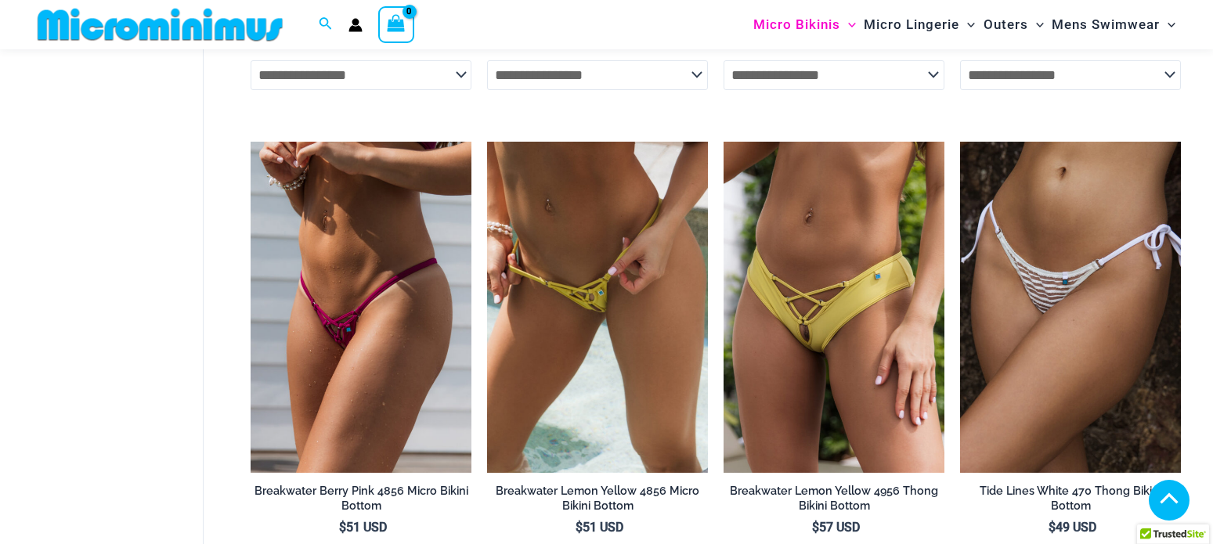
scroll to position [1026, 0]
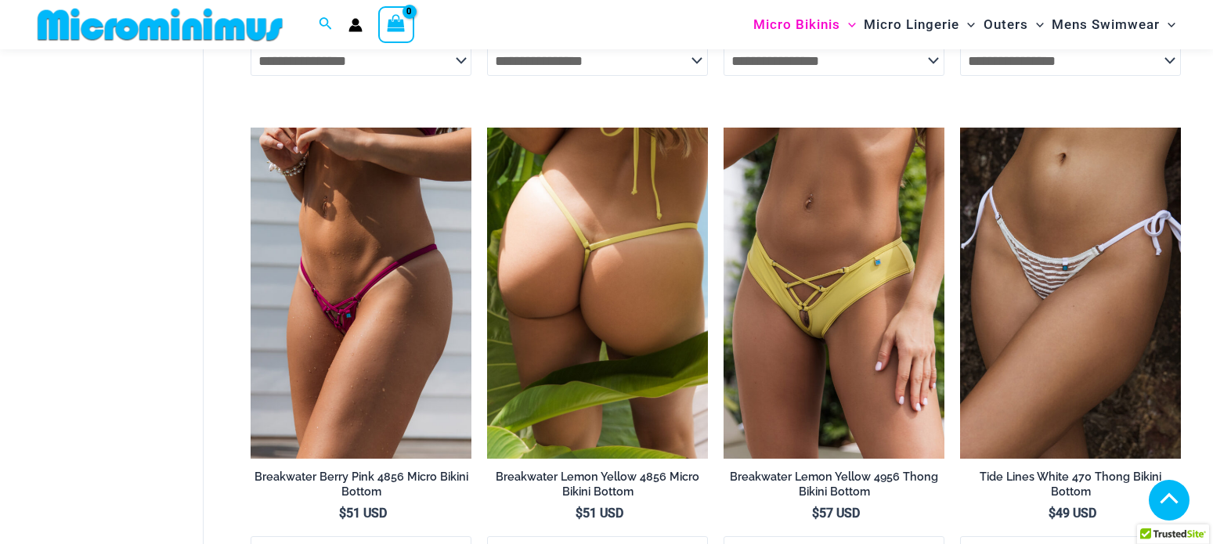
click at [619, 303] on img at bounding box center [597, 293] width 221 height 331
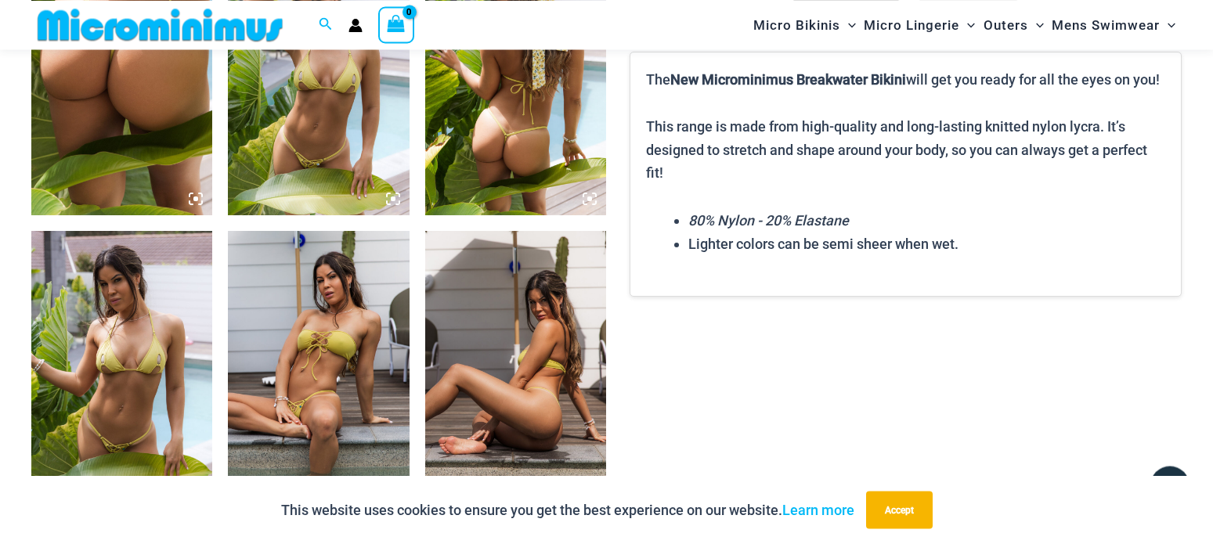
scroll to position [1104, 0]
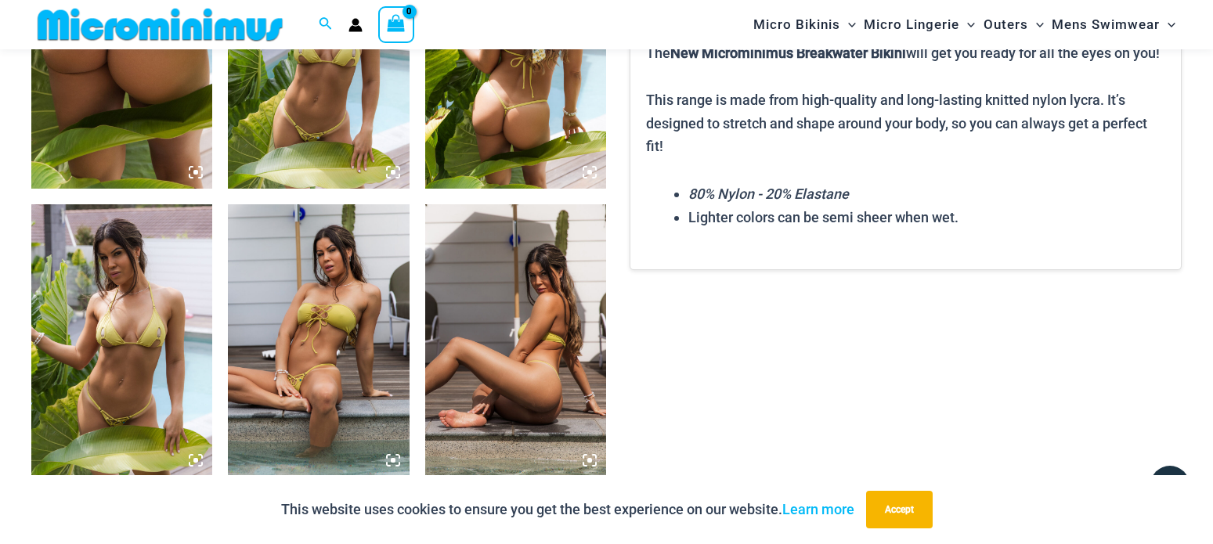
click at [106, 298] on img at bounding box center [121, 340] width 181 height 272
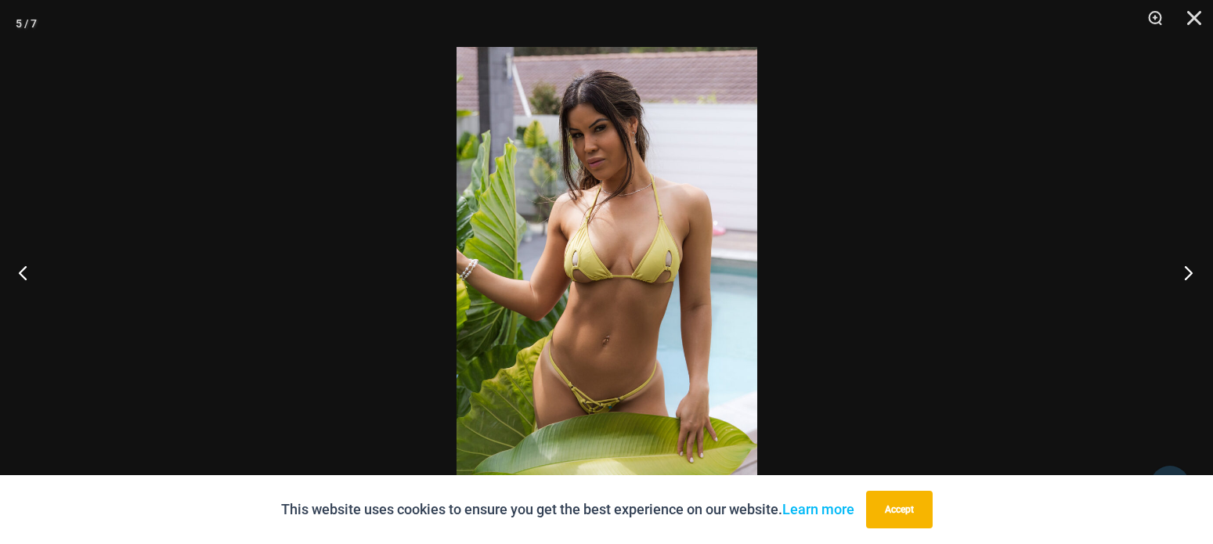
click at [1187, 272] on button "Next" at bounding box center [1183, 272] width 59 height 78
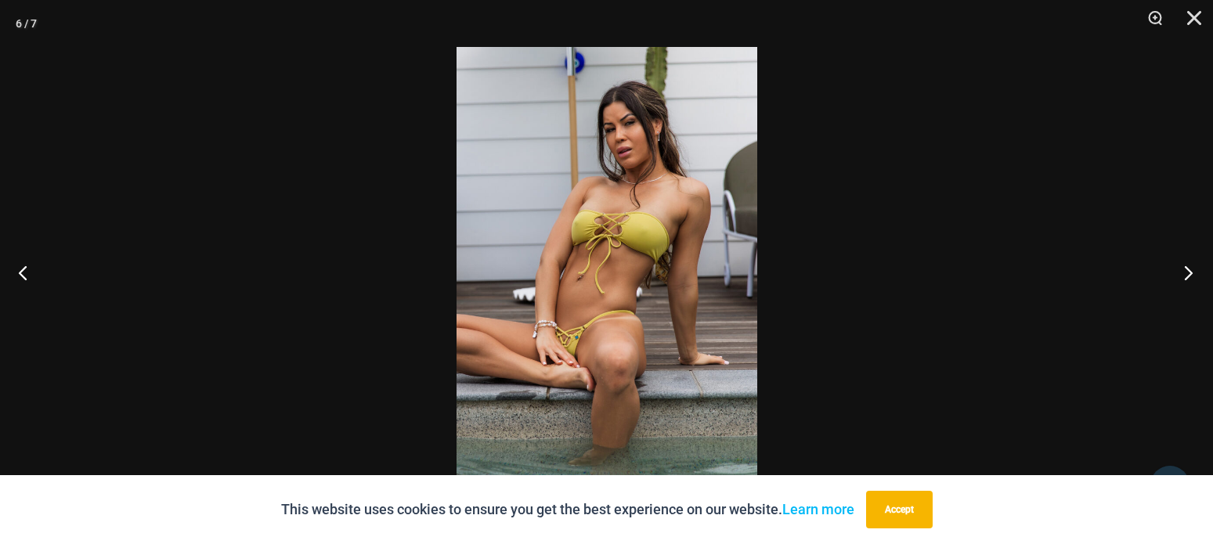
click at [1187, 272] on button "Next" at bounding box center [1183, 272] width 59 height 78
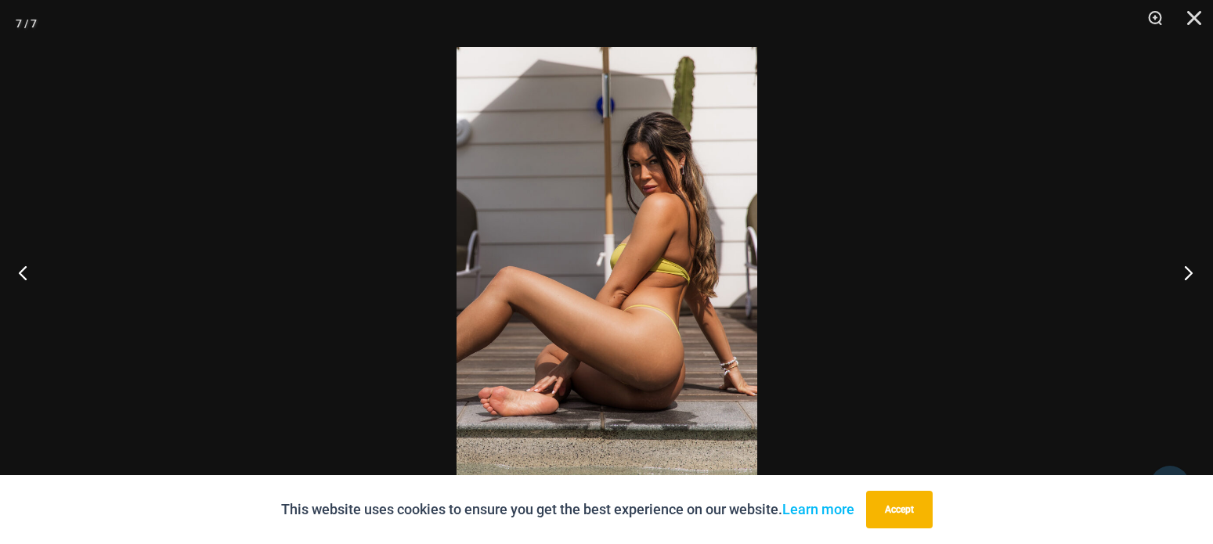
click at [1187, 272] on button "Next" at bounding box center [1183, 272] width 59 height 78
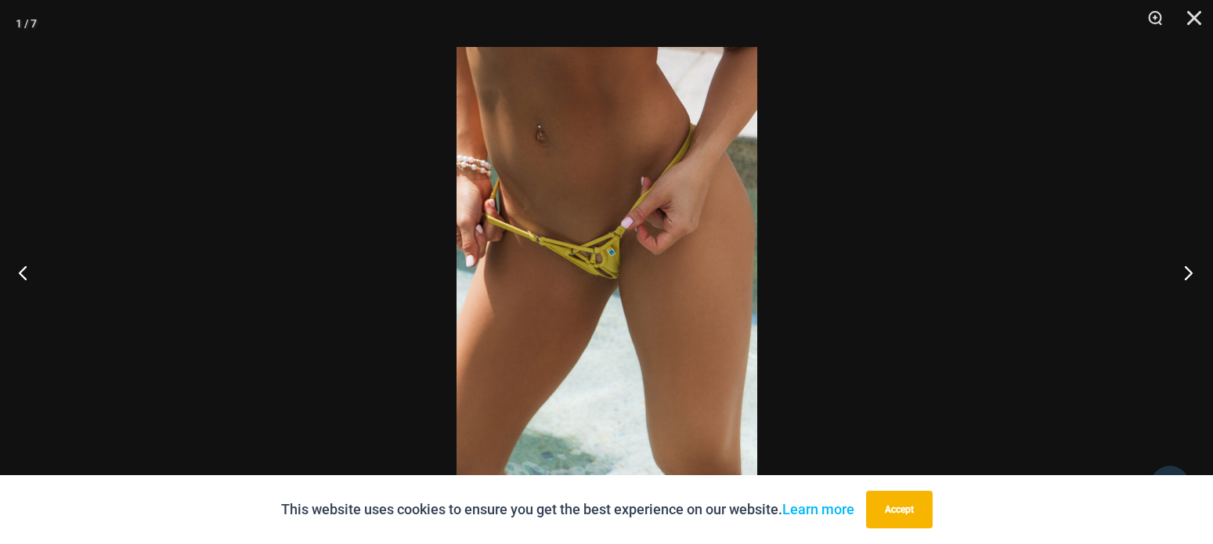
click at [1187, 272] on button "Next" at bounding box center [1183, 272] width 59 height 78
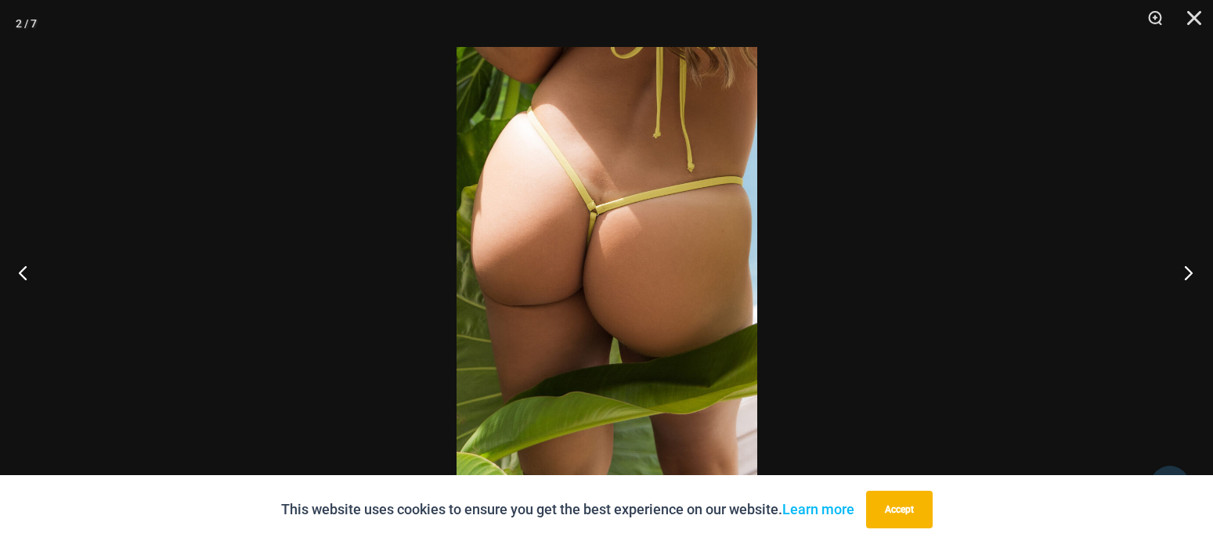
click at [1187, 272] on button "Next" at bounding box center [1183, 272] width 59 height 78
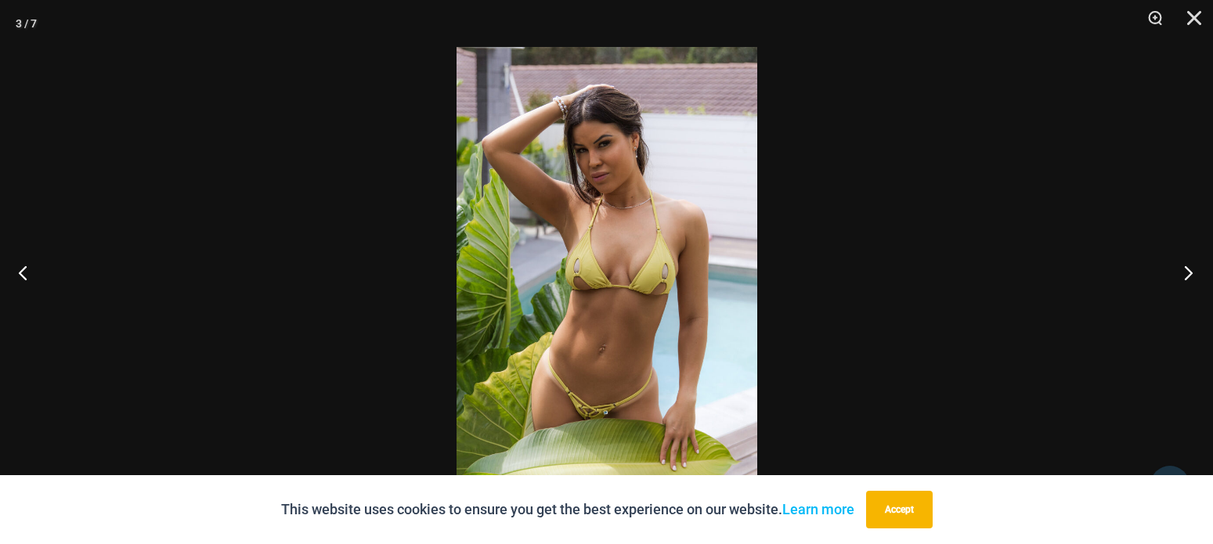
click at [1187, 272] on button "Next" at bounding box center [1183, 272] width 59 height 78
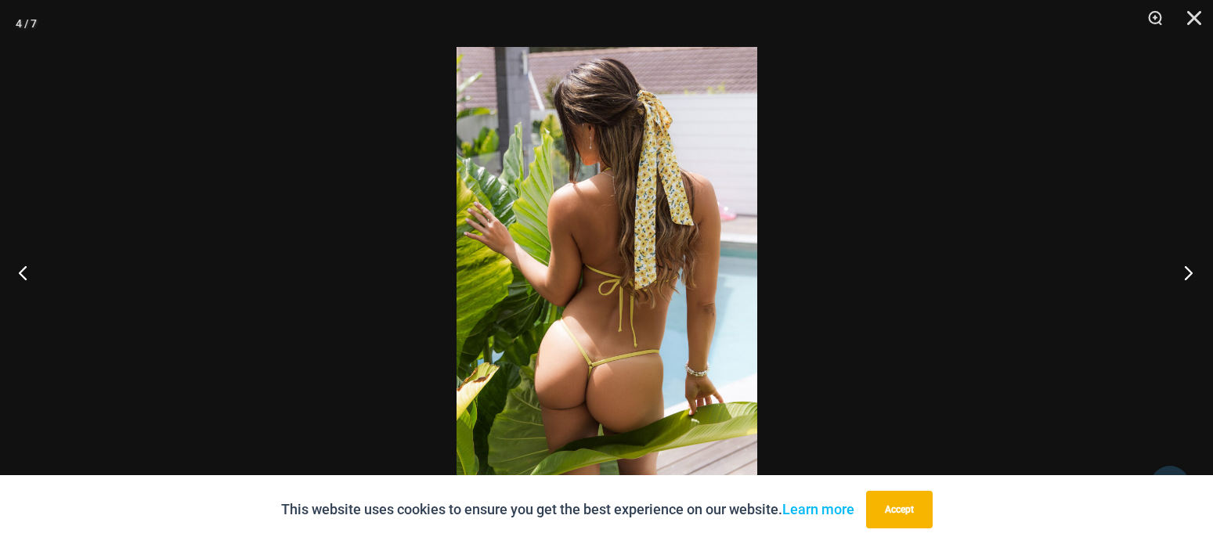
click at [1187, 272] on button "Next" at bounding box center [1183, 272] width 59 height 78
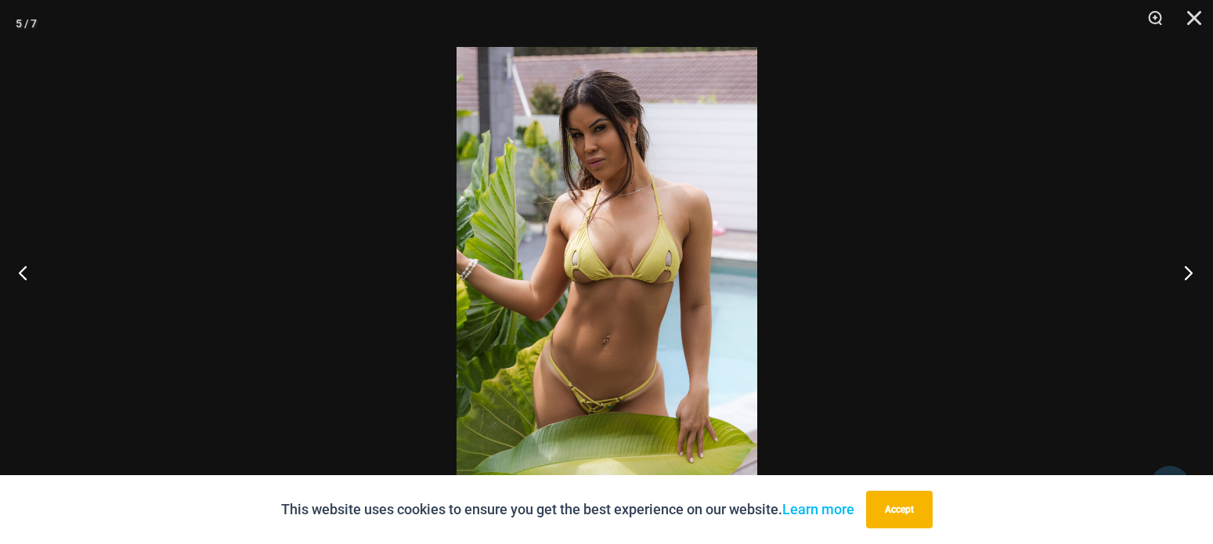
click at [1187, 272] on button "Next" at bounding box center [1183, 272] width 59 height 78
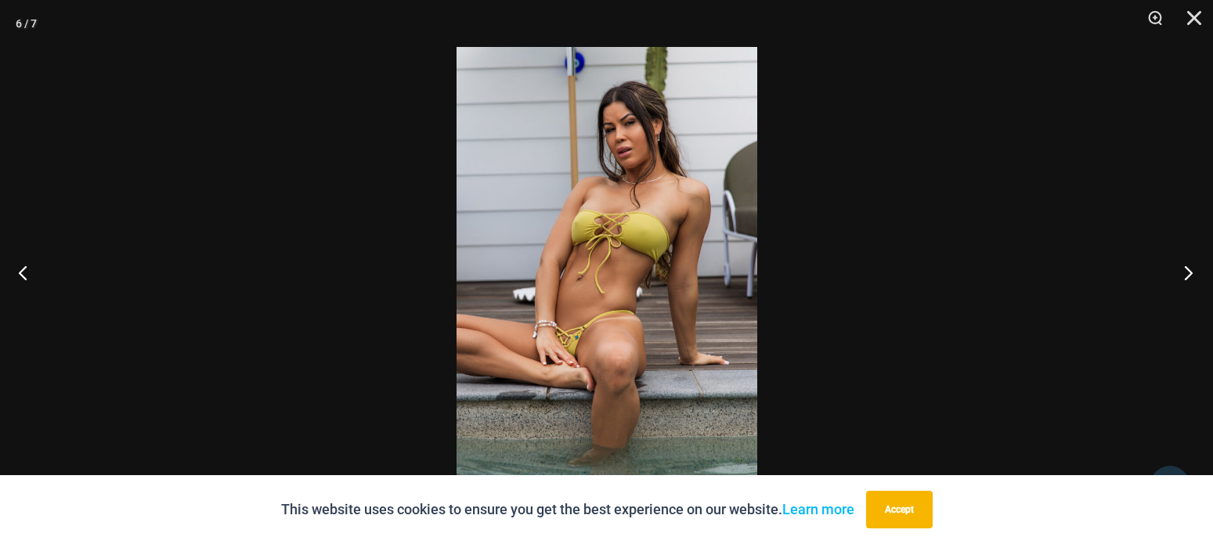
click at [1188, 272] on button "Next" at bounding box center [1183, 272] width 59 height 78
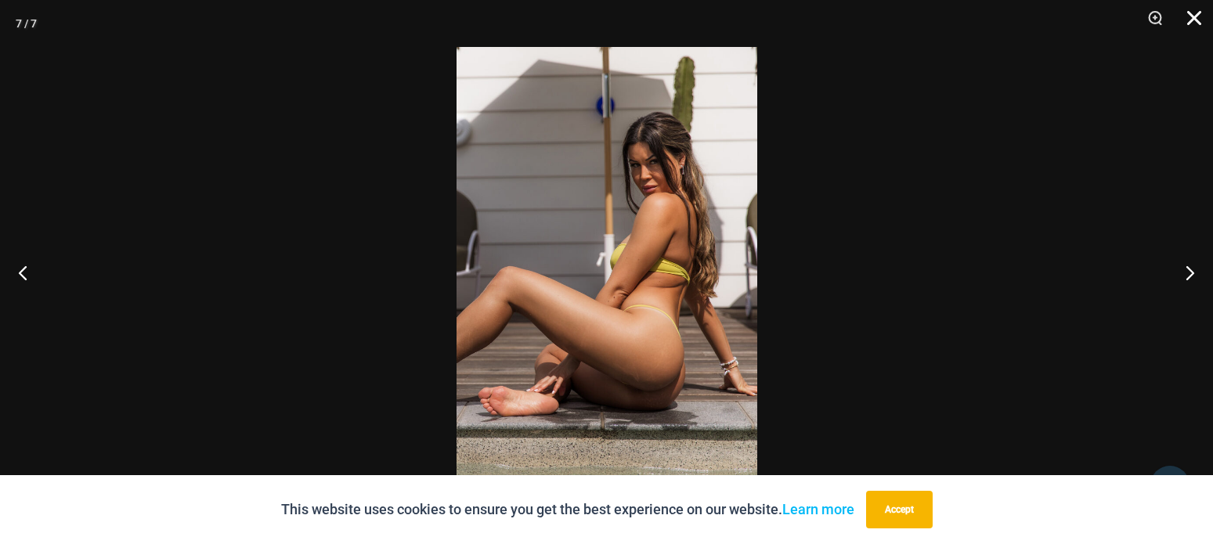
click at [1192, 15] on button "Close" at bounding box center [1188, 23] width 39 height 47
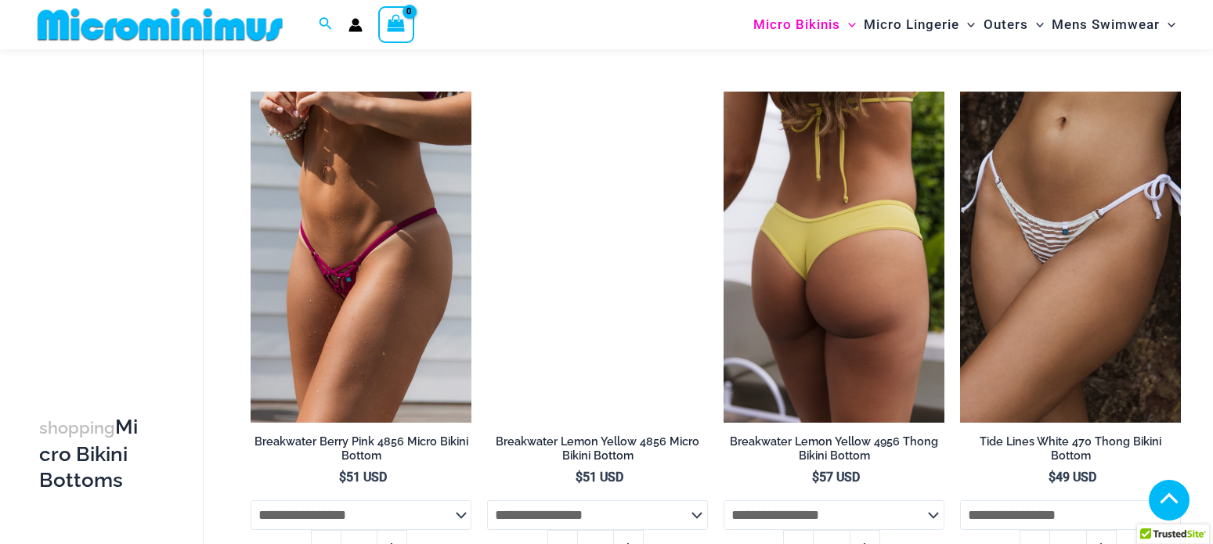
scroll to position [1062, 0]
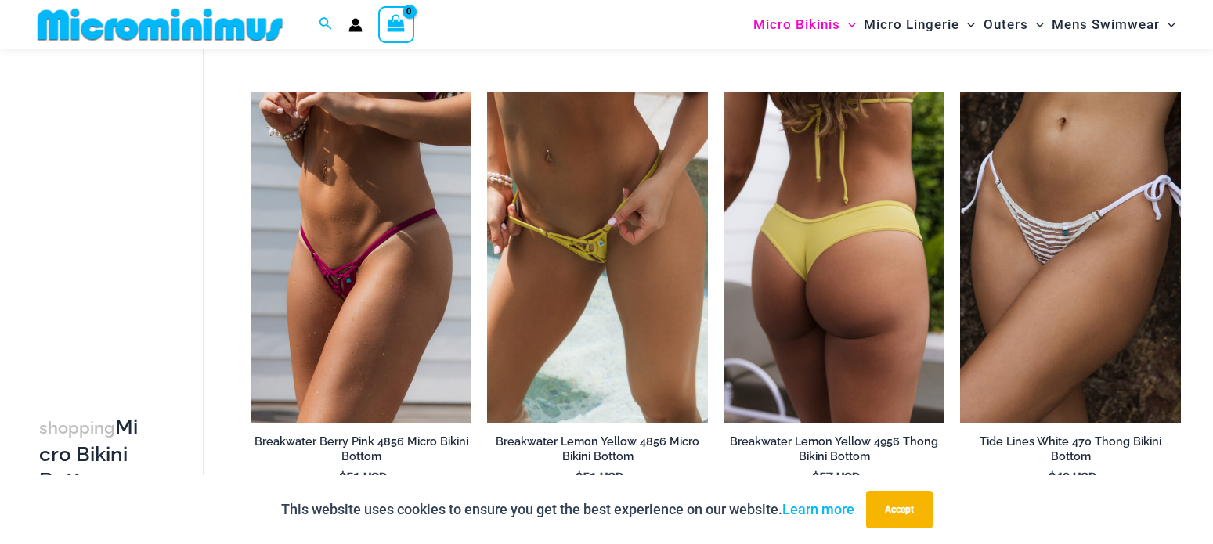
click at [825, 287] on img at bounding box center [833, 257] width 221 height 331
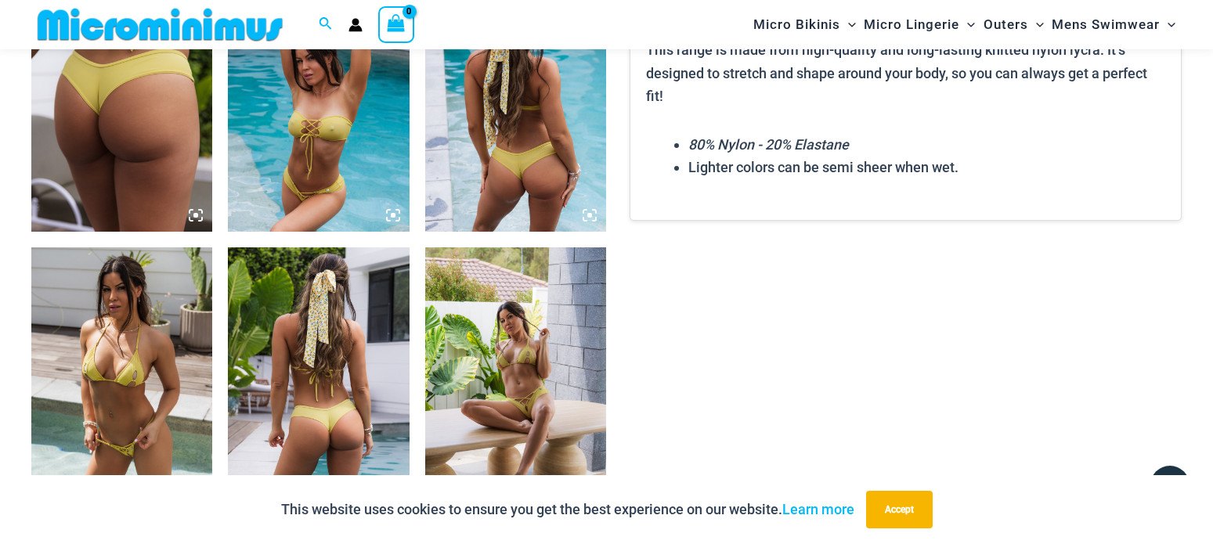
scroll to position [1184, 0]
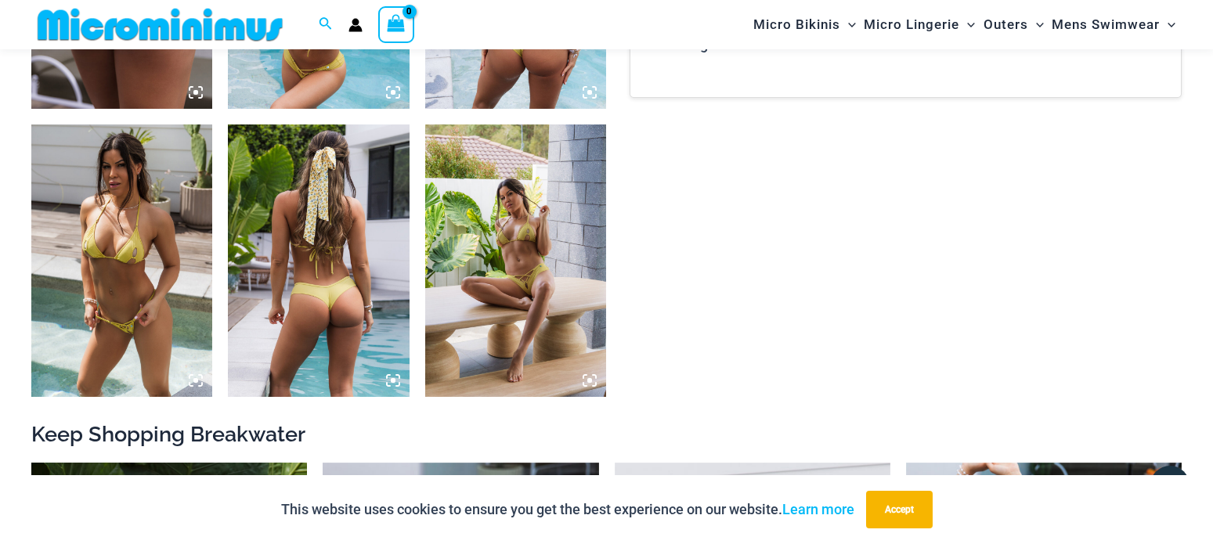
click at [98, 216] on img at bounding box center [121, 260] width 181 height 272
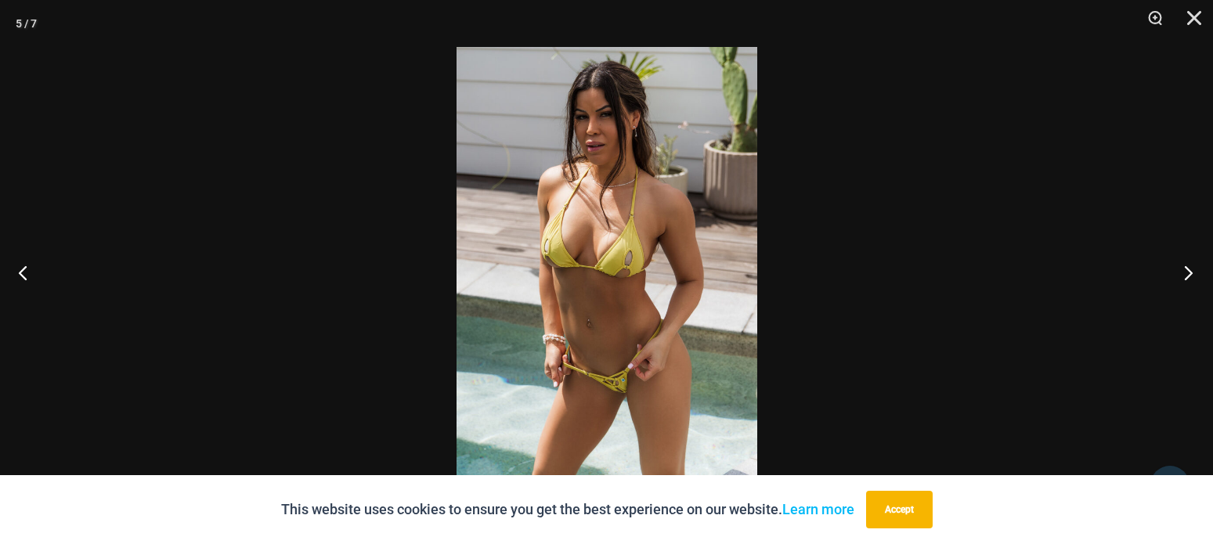
click at [1183, 272] on button "Next" at bounding box center [1183, 272] width 59 height 78
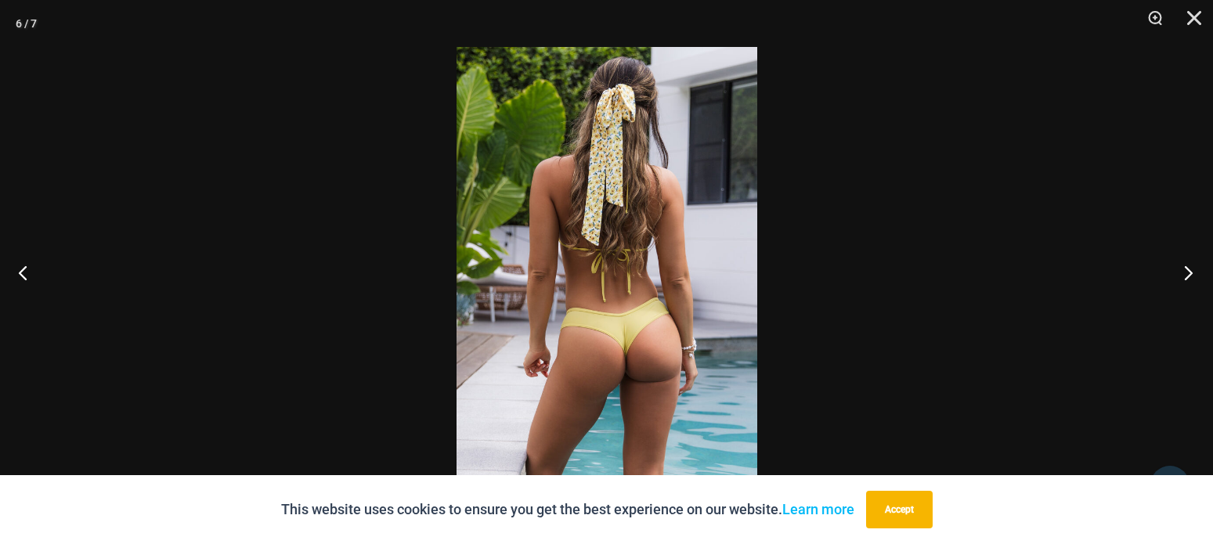
click at [1183, 272] on button "Next" at bounding box center [1183, 272] width 59 height 78
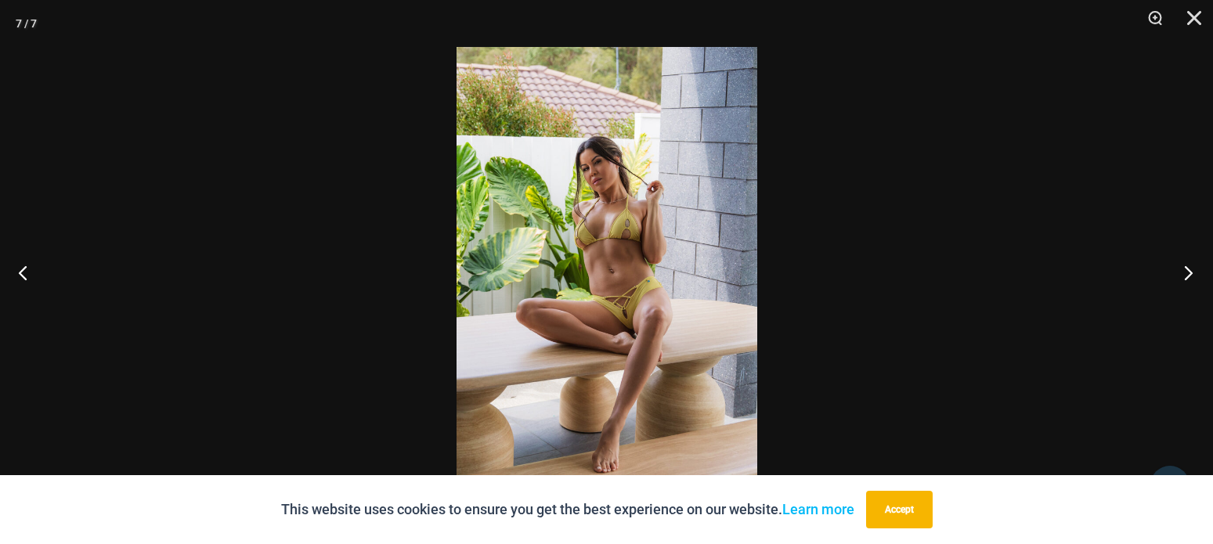
click at [1183, 272] on button "Next" at bounding box center [1183, 272] width 59 height 78
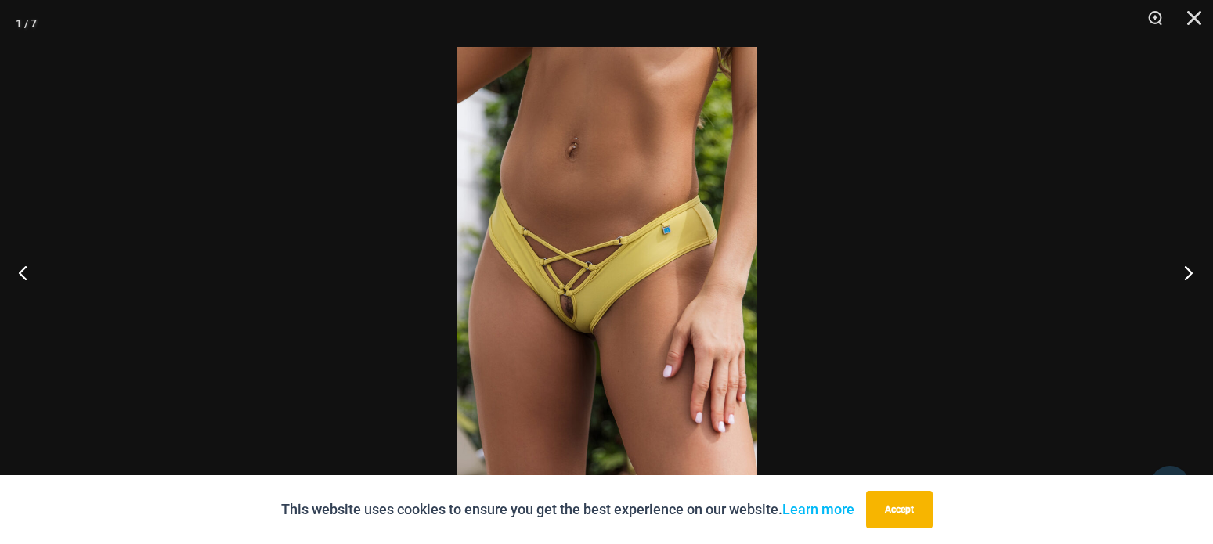
click at [1183, 272] on button "Next" at bounding box center [1183, 272] width 59 height 78
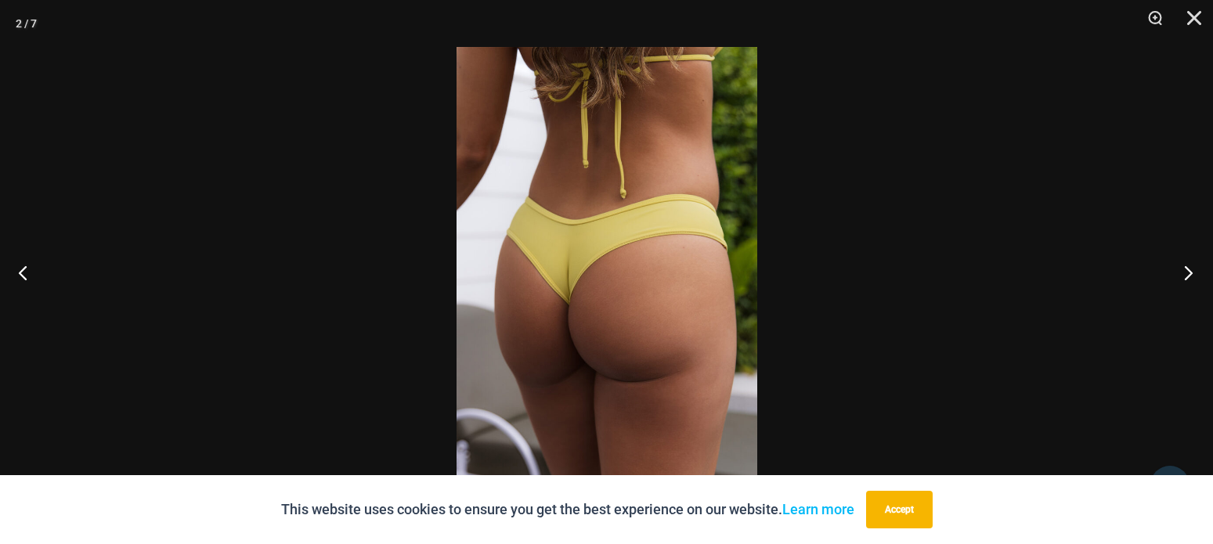
click at [1183, 272] on button "Next" at bounding box center [1183, 272] width 59 height 78
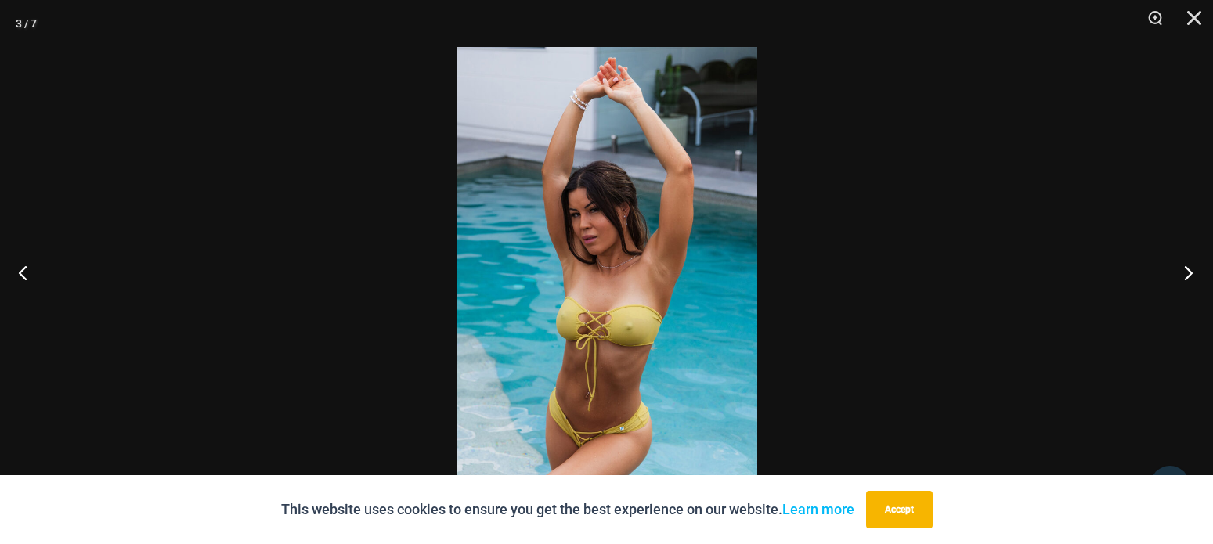
click at [1183, 272] on button "Next" at bounding box center [1183, 272] width 59 height 78
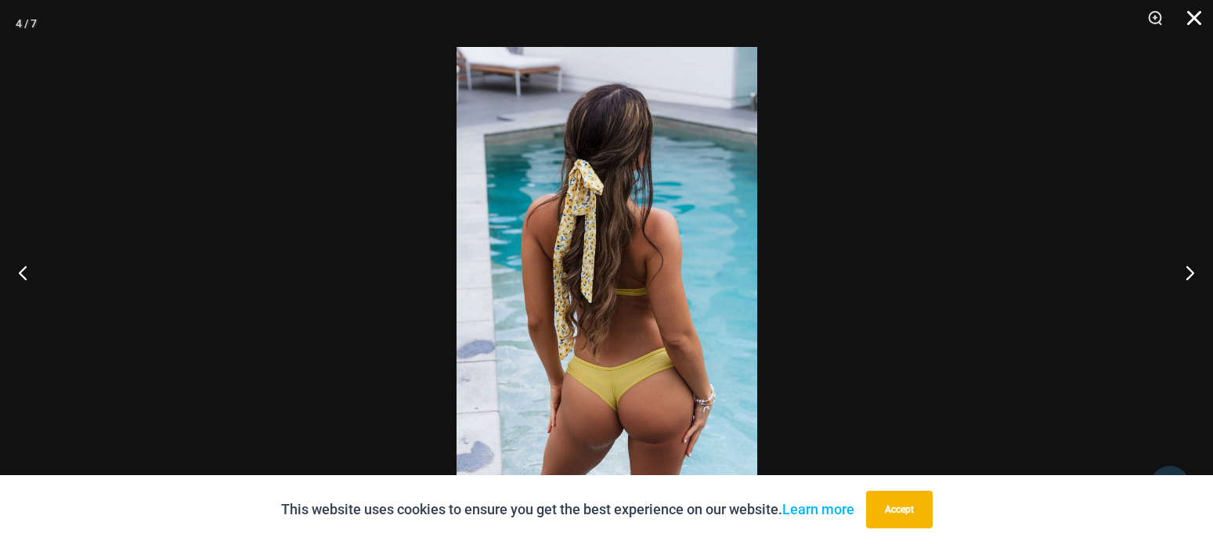
click at [1194, 16] on button "Close" at bounding box center [1188, 23] width 39 height 47
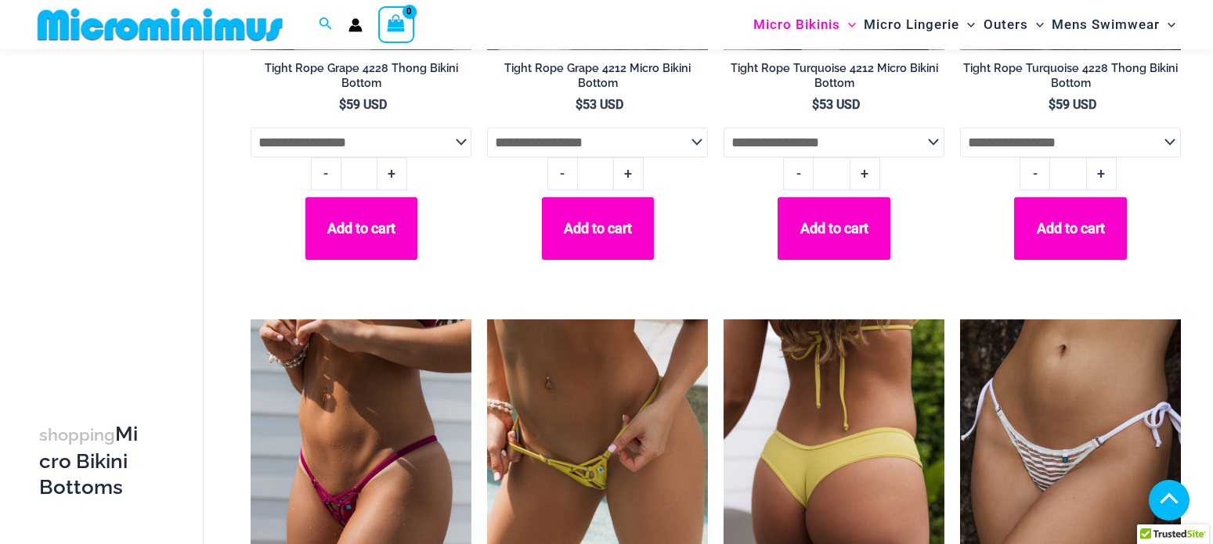
scroll to position [1129, 0]
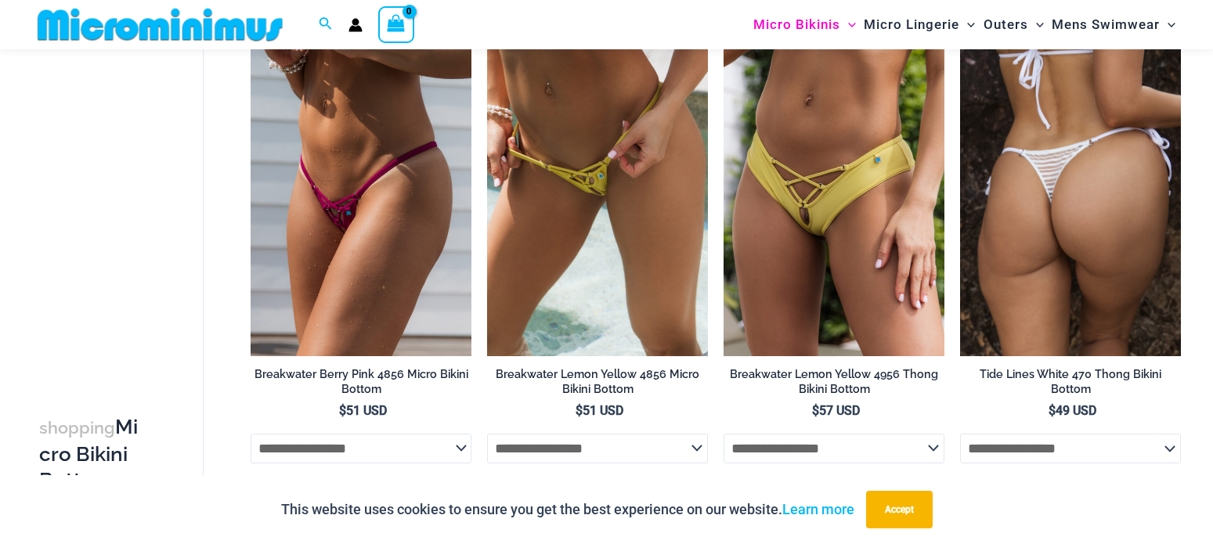
click at [1066, 356] on img at bounding box center [1070, 190] width 221 height 331
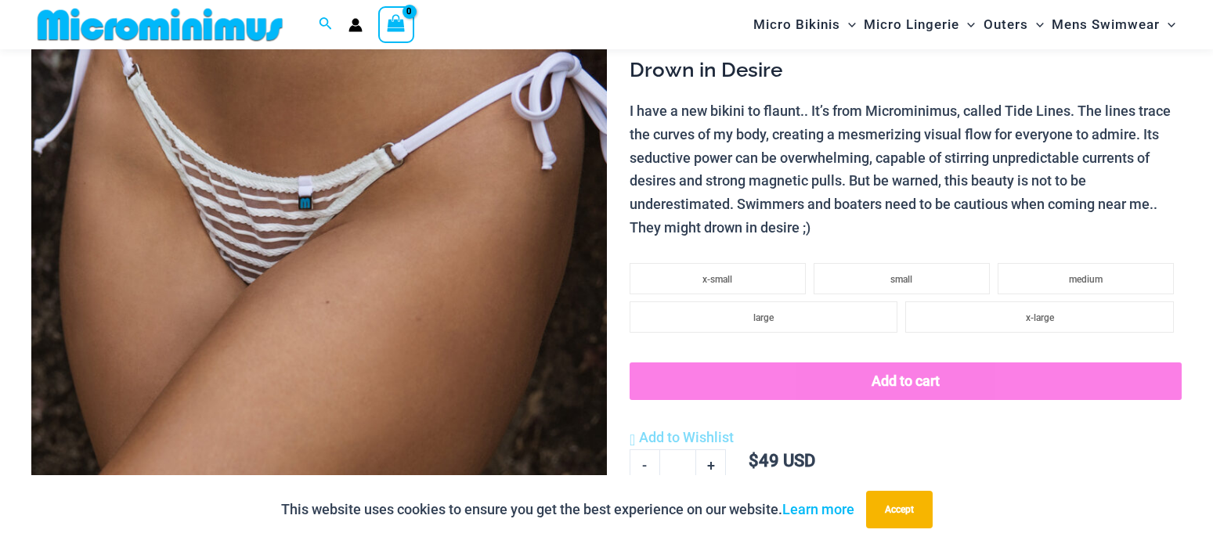
scroll to position [944, 0]
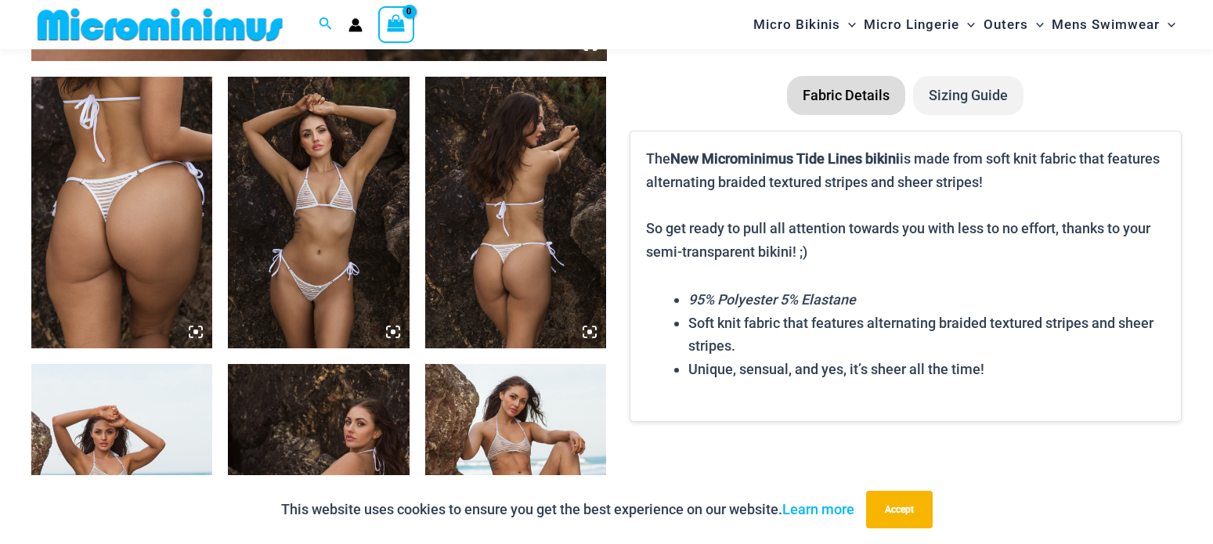
click at [296, 173] on img at bounding box center [318, 213] width 181 height 272
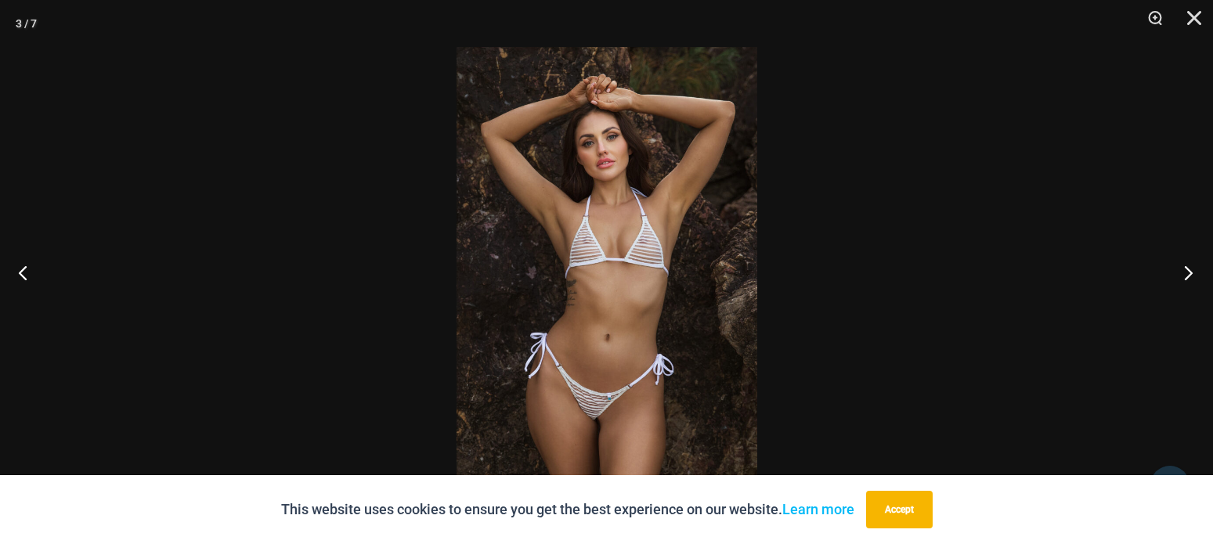
click at [1185, 266] on button "Next" at bounding box center [1183, 272] width 59 height 78
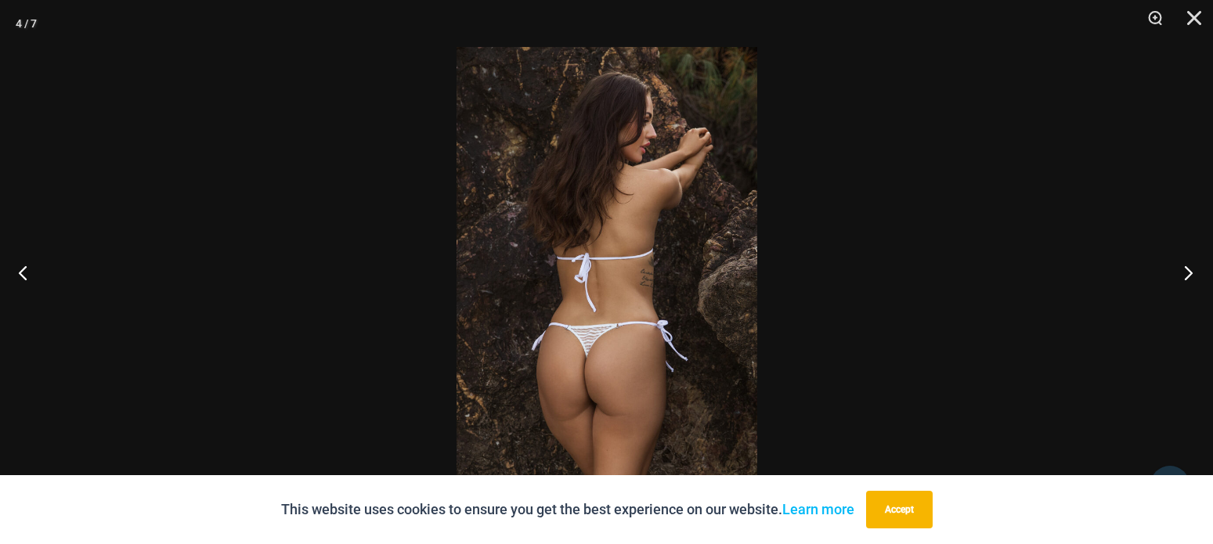
click at [1185, 266] on button "Next" at bounding box center [1183, 272] width 59 height 78
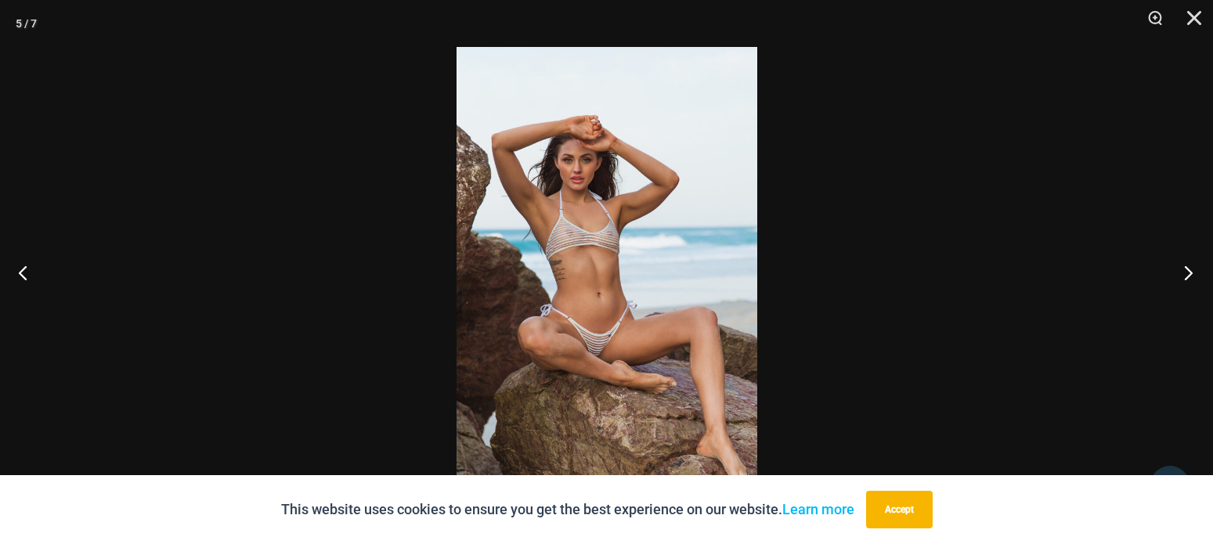
click at [1185, 279] on button "Next" at bounding box center [1183, 272] width 59 height 78
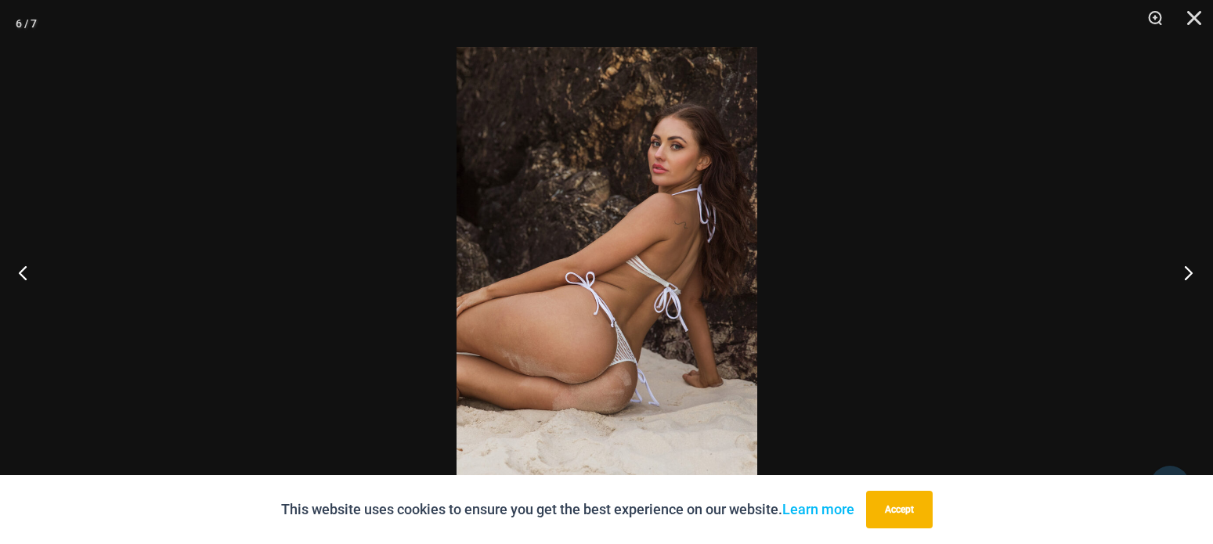
click at [1185, 279] on button "Next" at bounding box center [1183, 272] width 59 height 78
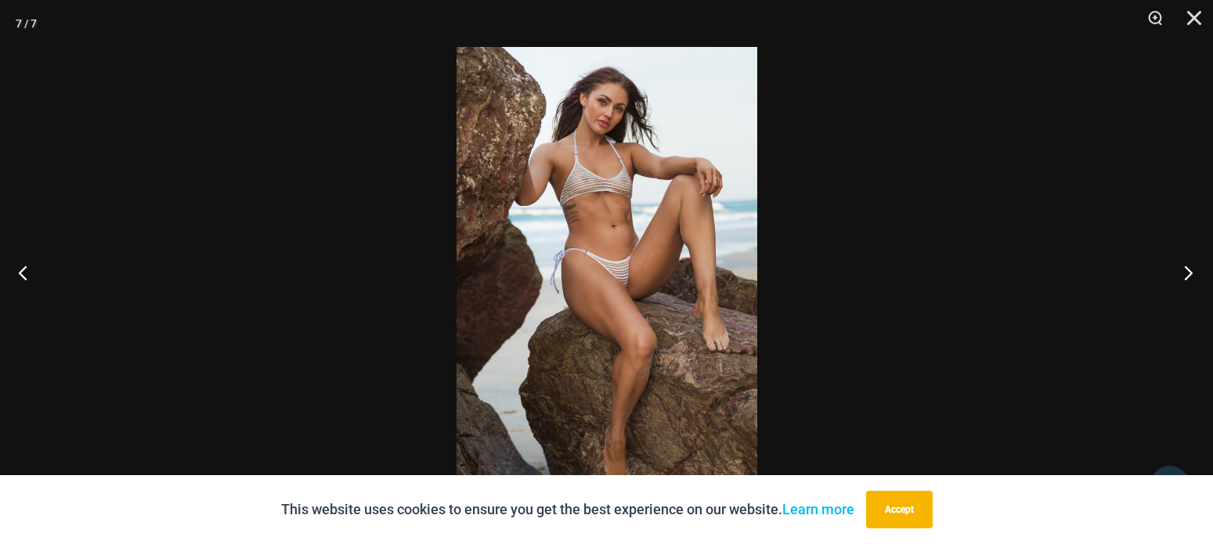
click at [1185, 279] on button "Next" at bounding box center [1183, 272] width 59 height 78
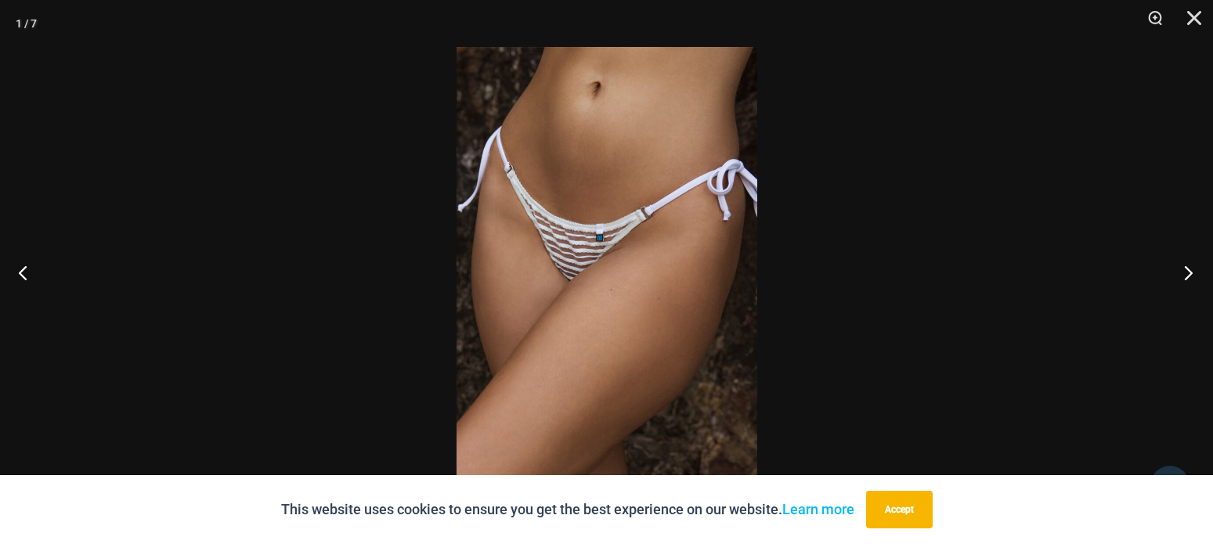
click at [1178, 278] on button "Next" at bounding box center [1183, 272] width 59 height 78
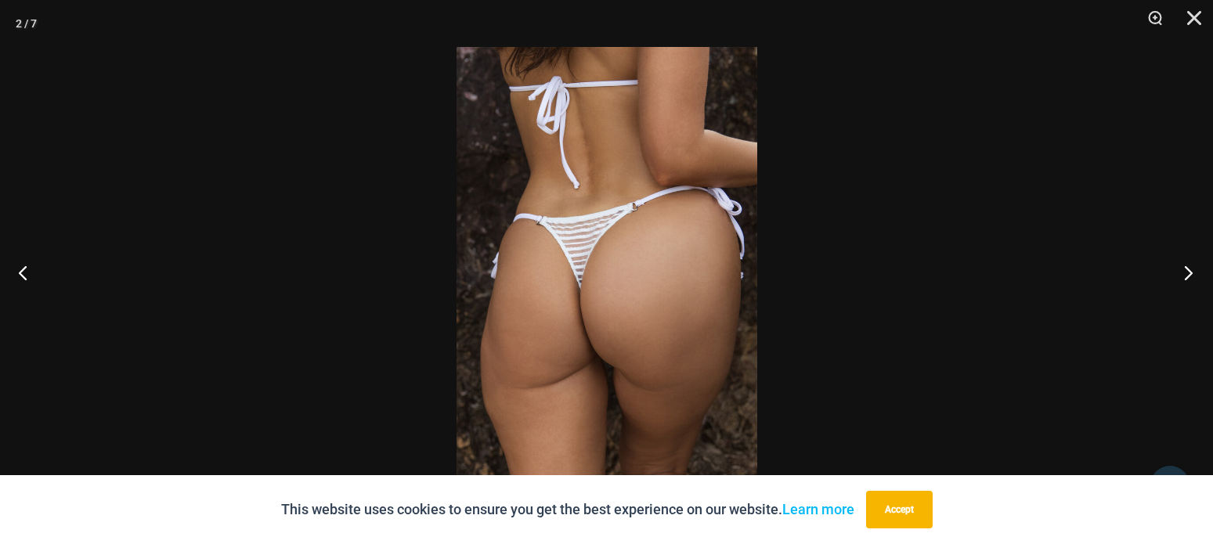
click at [1178, 278] on button "Next" at bounding box center [1183, 272] width 59 height 78
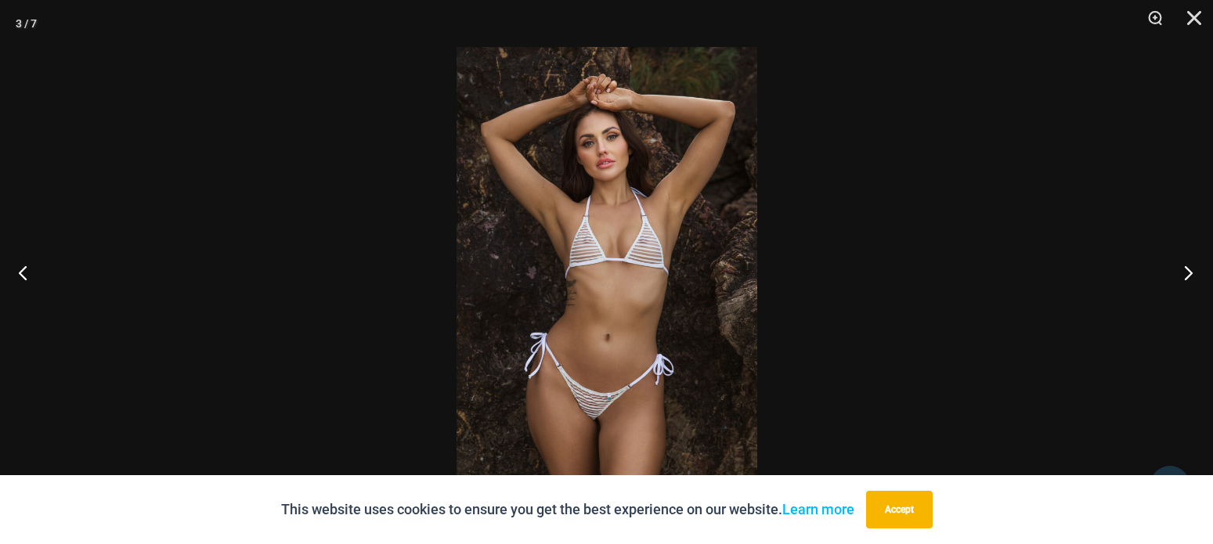
click at [1178, 277] on button "Next" at bounding box center [1183, 272] width 59 height 78
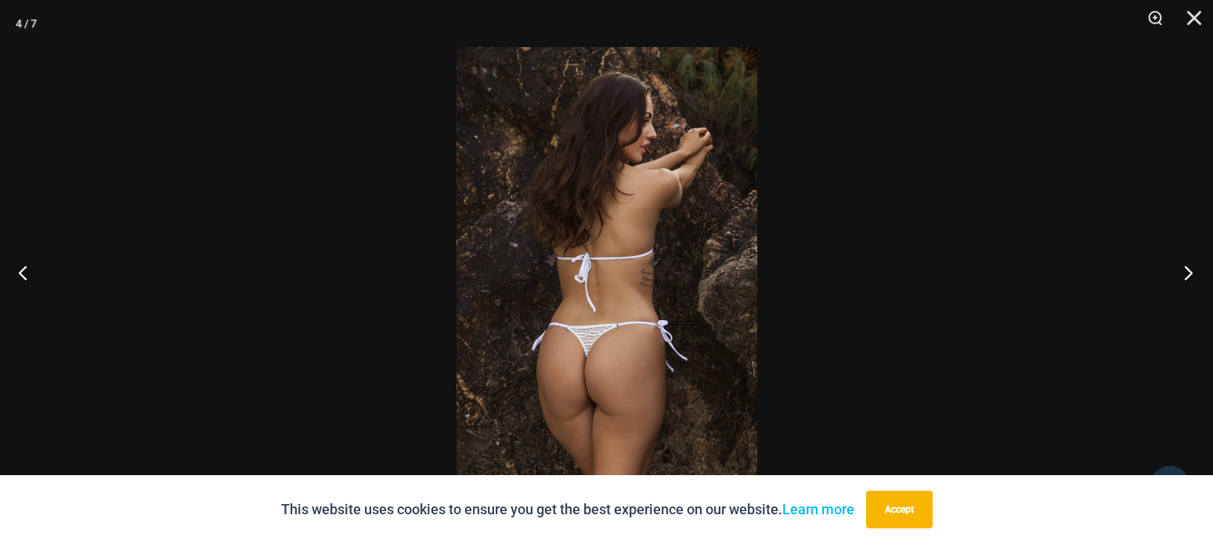
click at [1178, 277] on button "Next" at bounding box center [1183, 272] width 59 height 78
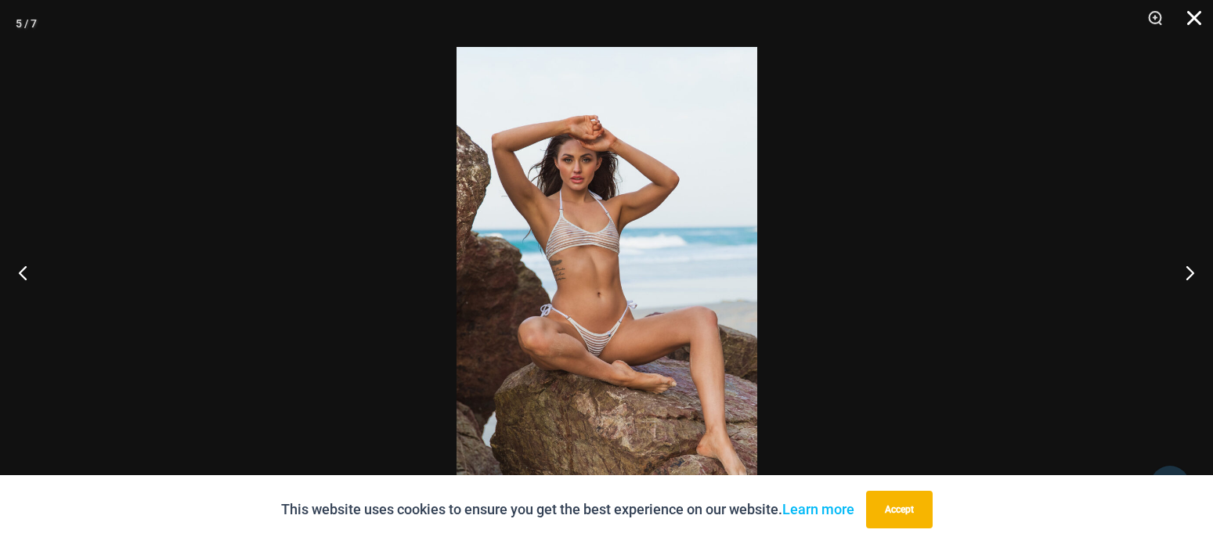
click at [1195, 19] on button "Close" at bounding box center [1188, 23] width 39 height 47
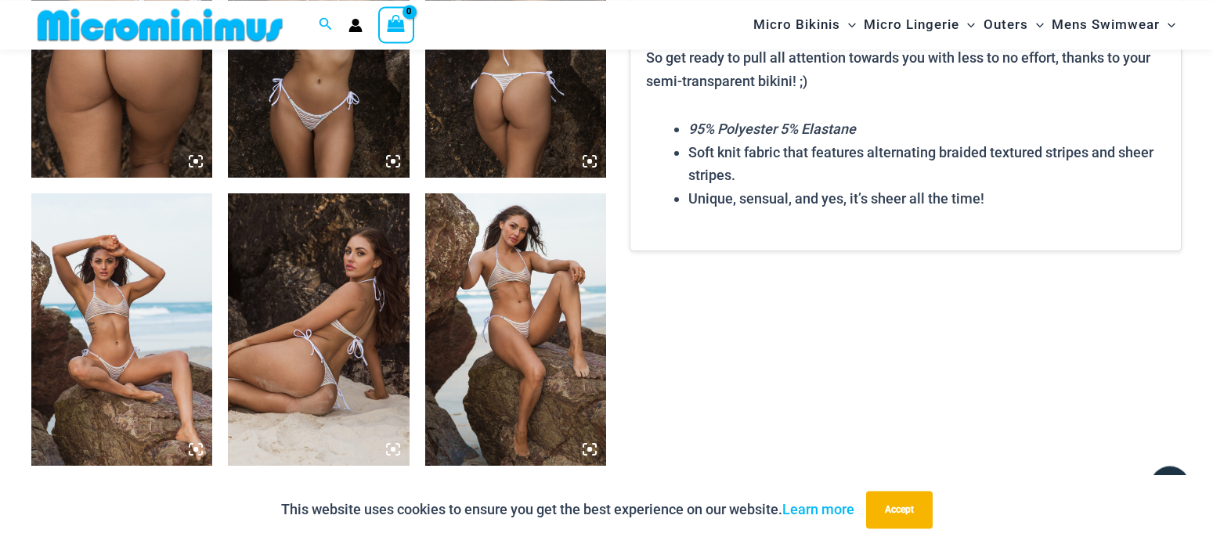
scroll to position [1184, 0]
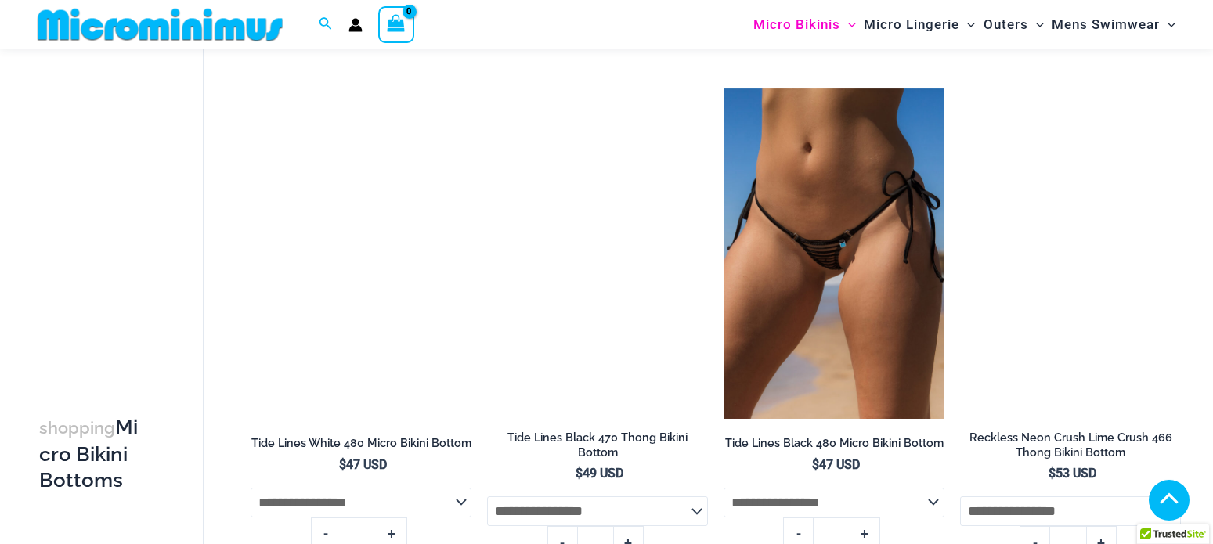
scroll to position [1643, 0]
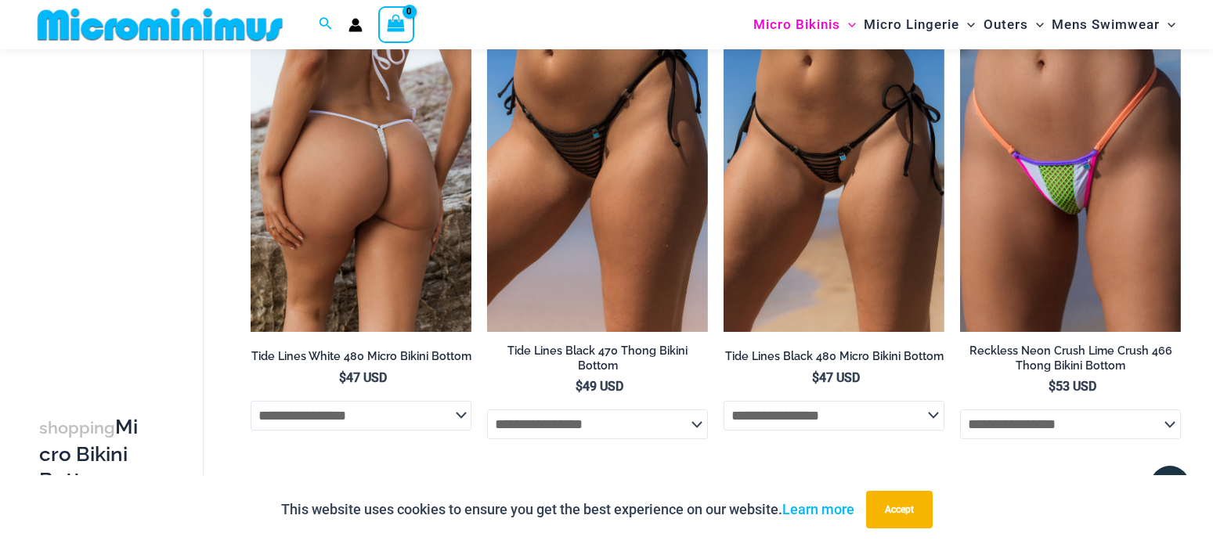
click at [365, 197] on img at bounding box center [361, 167] width 221 height 331
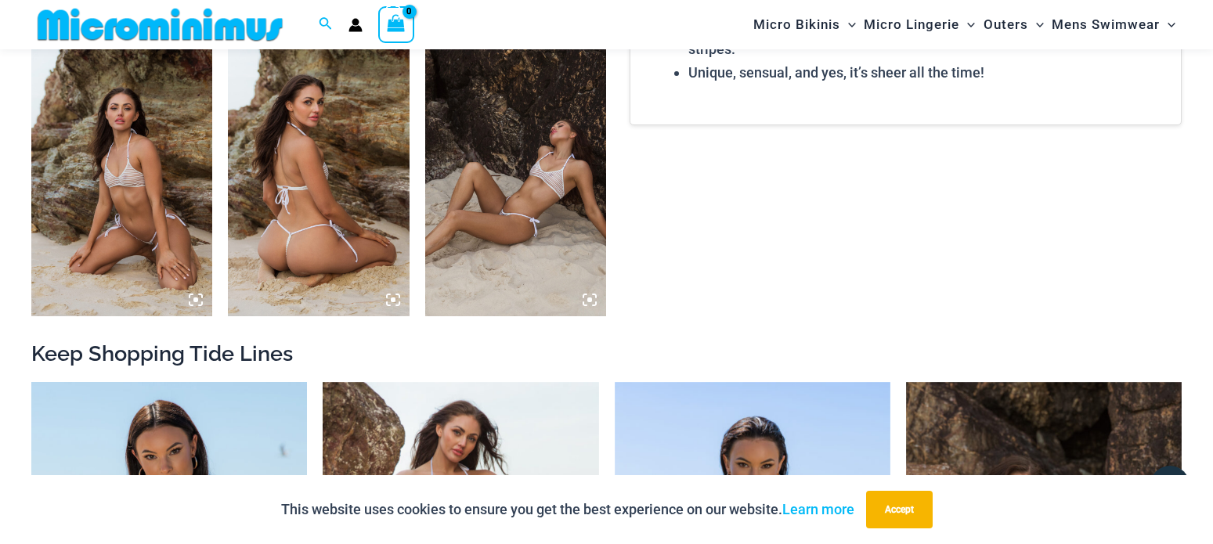
scroll to position [1584, 0]
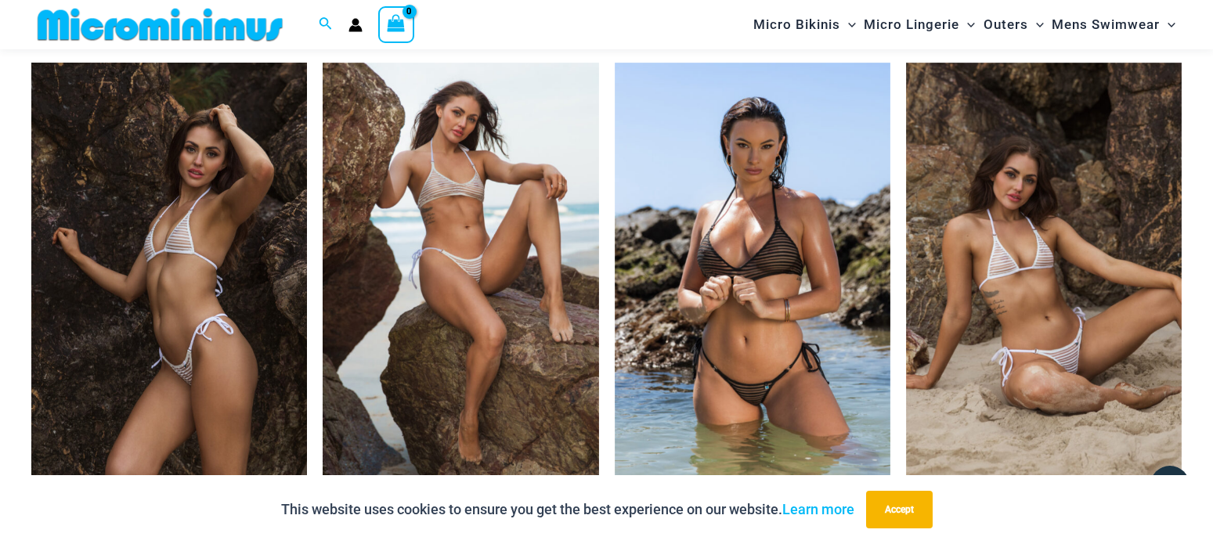
click at [179, 272] on img at bounding box center [169, 269] width 276 height 413
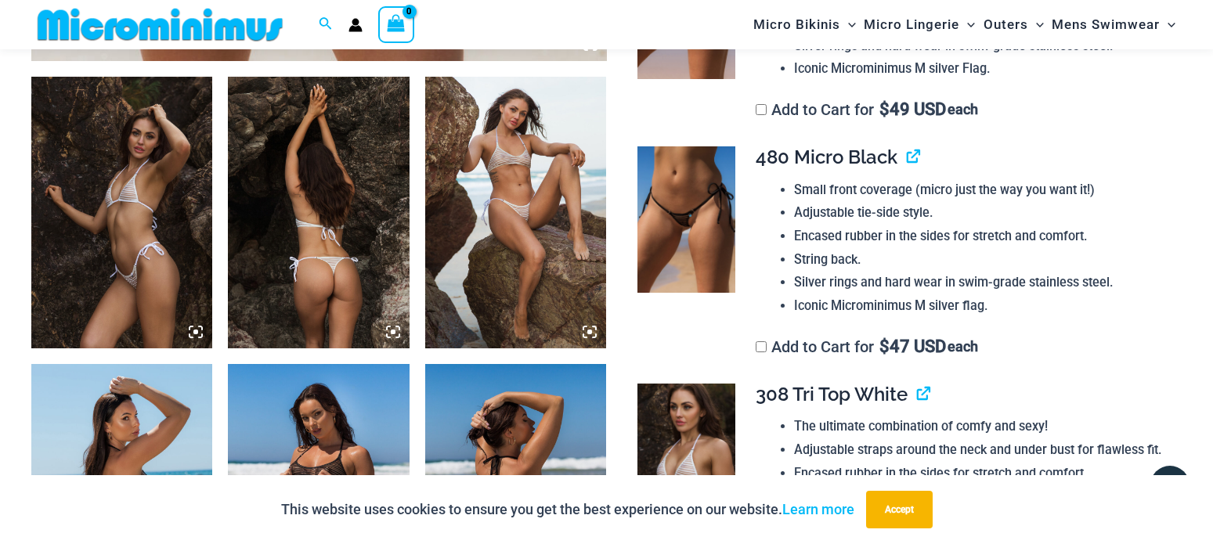
scroll to position [1264, 0]
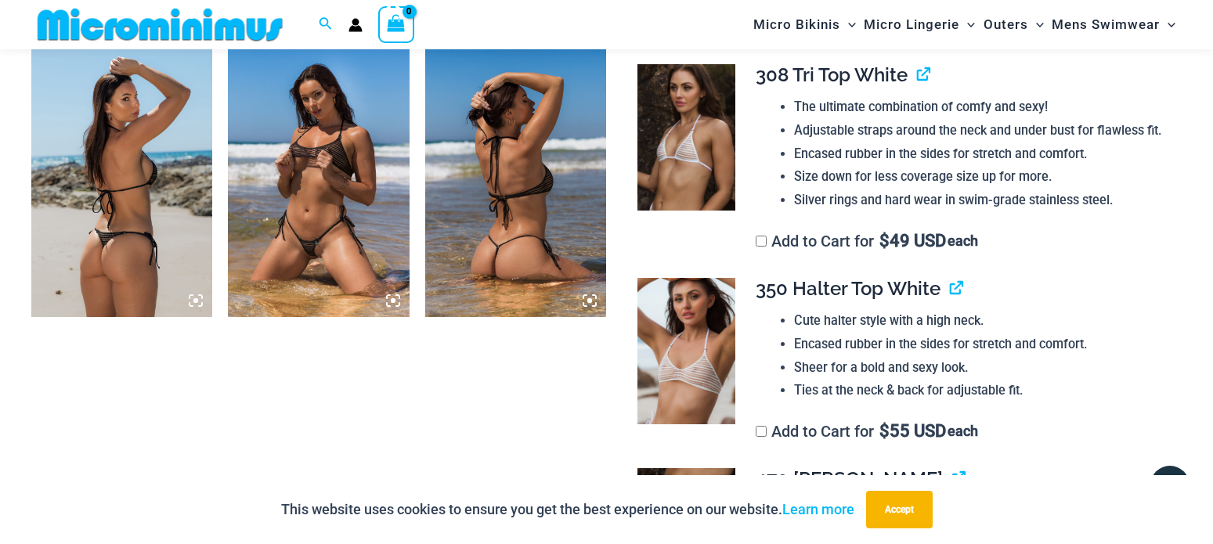
click at [322, 152] on img at bounding box center [318, 181] width 181 height 272
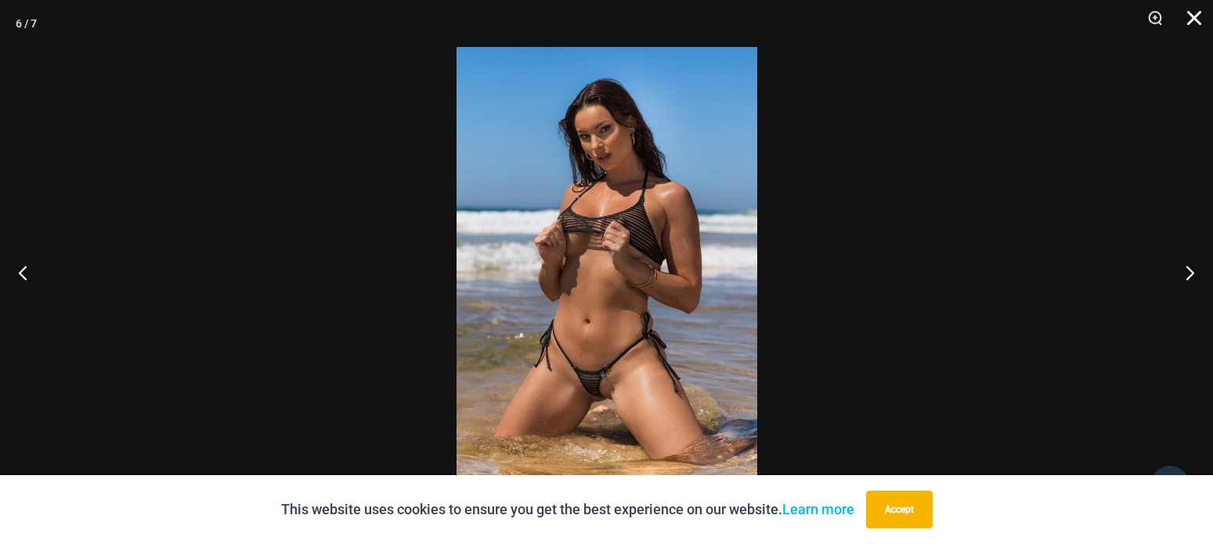
click at [1195, 13] on button "Close" at bounding box center [1188, 23] width 39 height 47
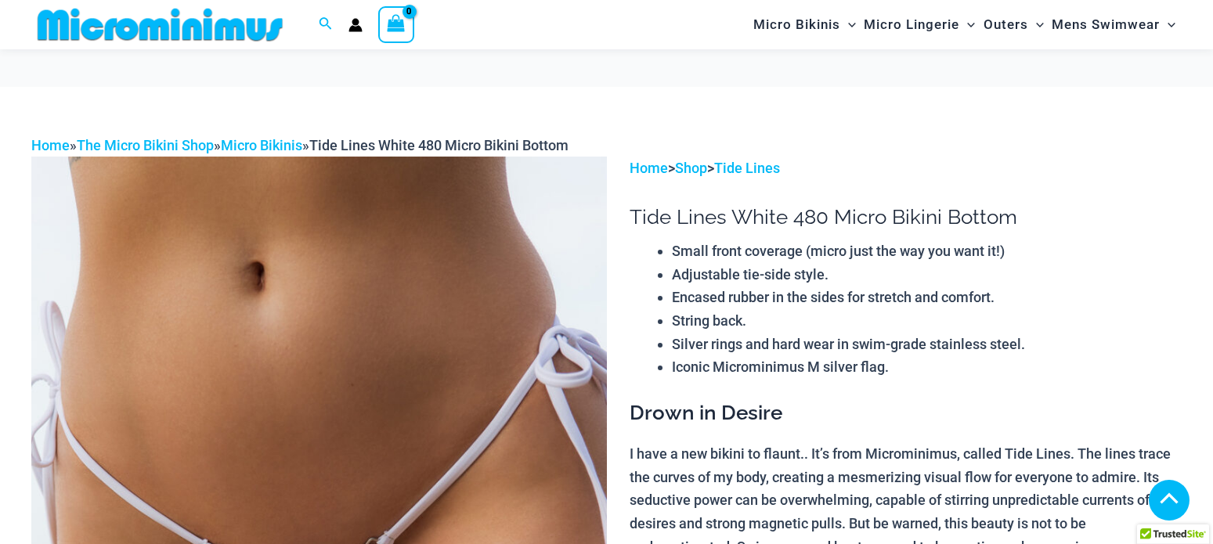
scroll to position [1584, 0]
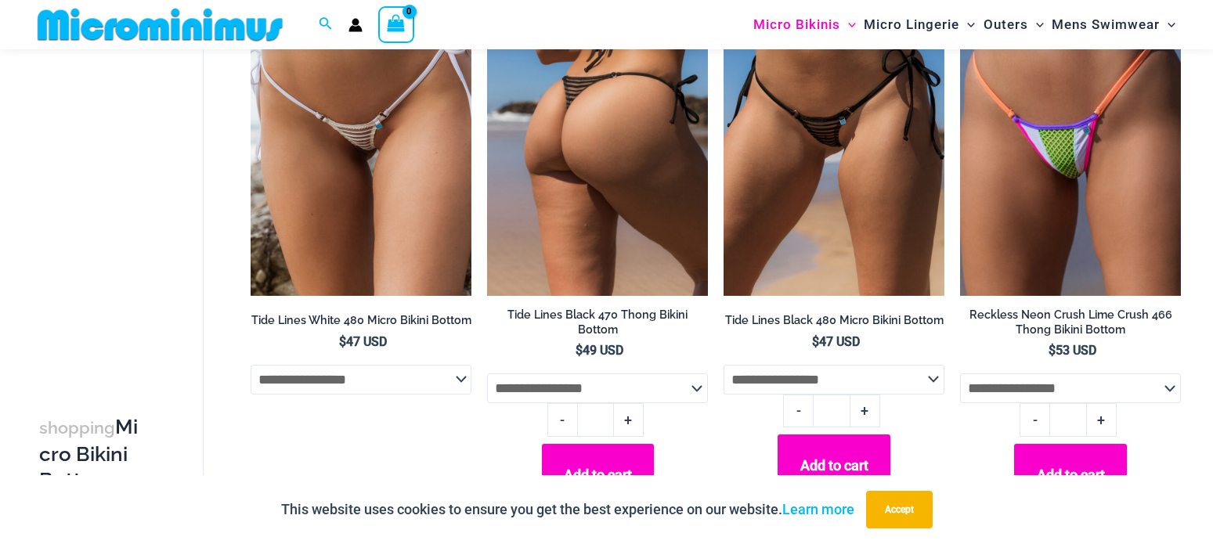
click at [547, 297] on img at bounding box center [597, 131] width 221 height 331
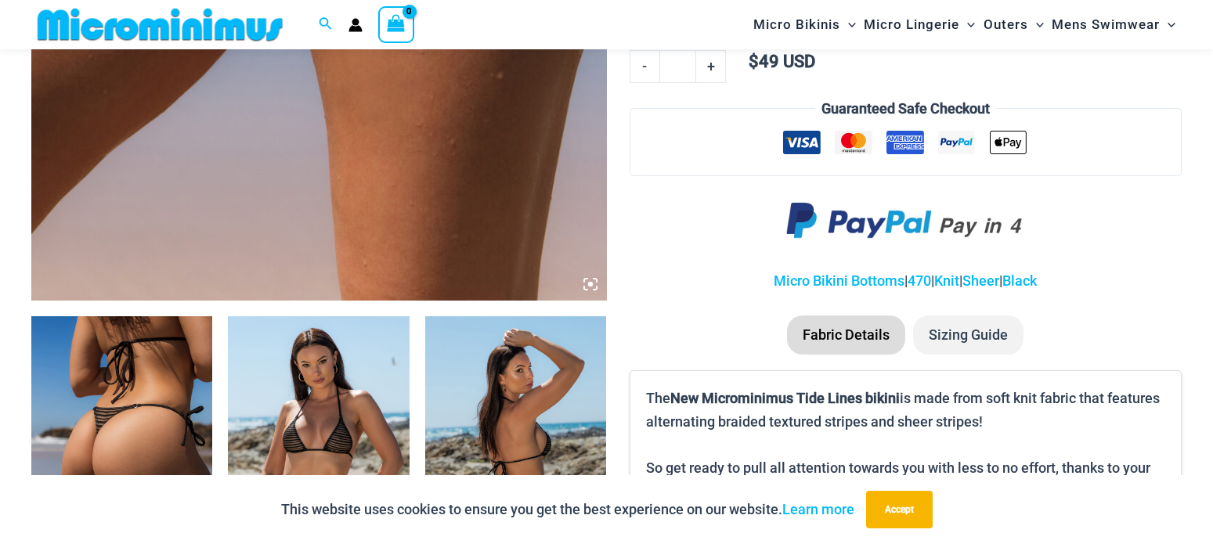
scroll to position [864, 0]
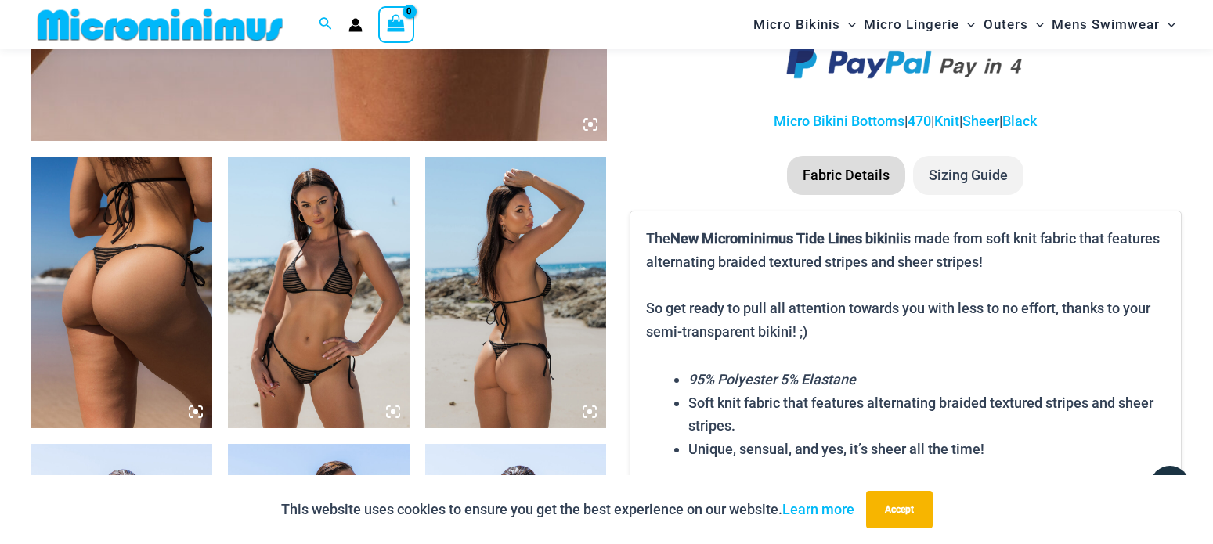
click at [332, 227] on img at bounding box center [318, 293] width 181 height 272
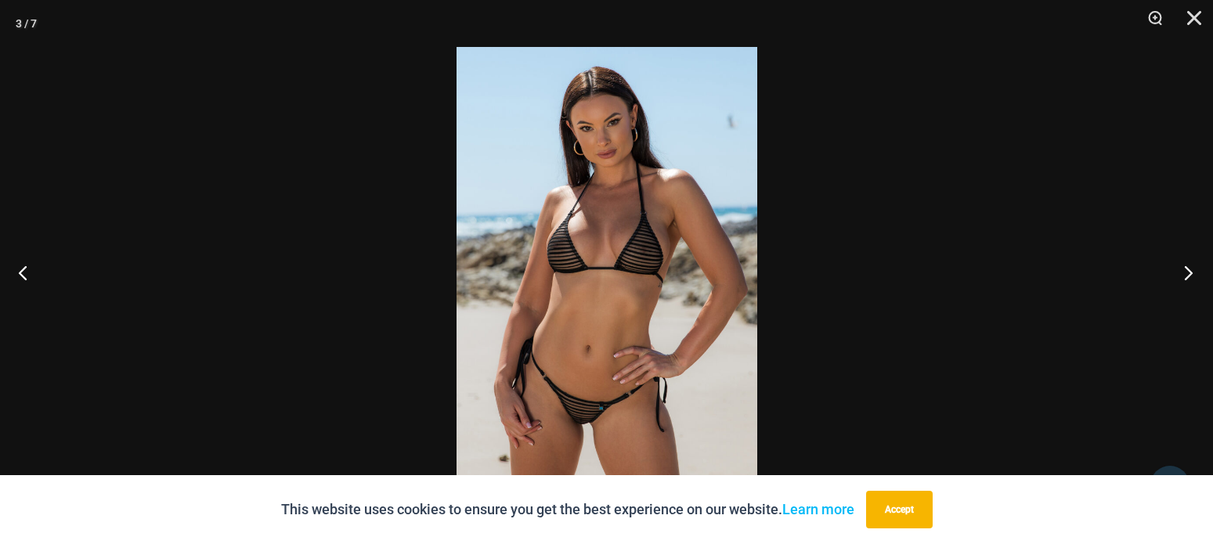
click at [1183, 272] on button "Next" at bounding box center [1183, 272] width 59 height 78
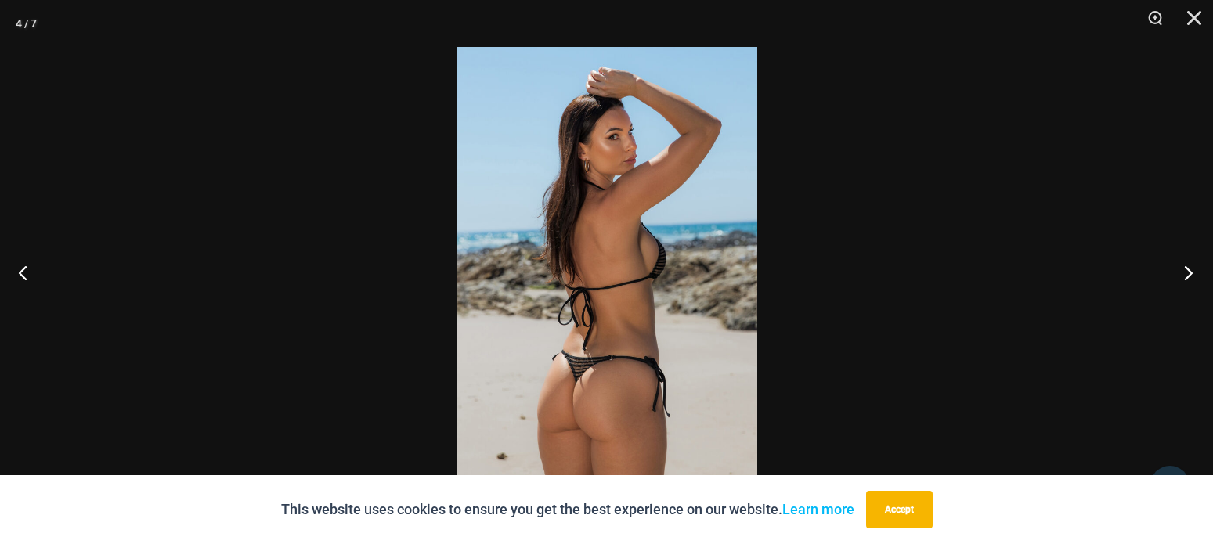
click at [1183, 272] on button "Next" at bounding box center [1183, 272] width 59 height 78
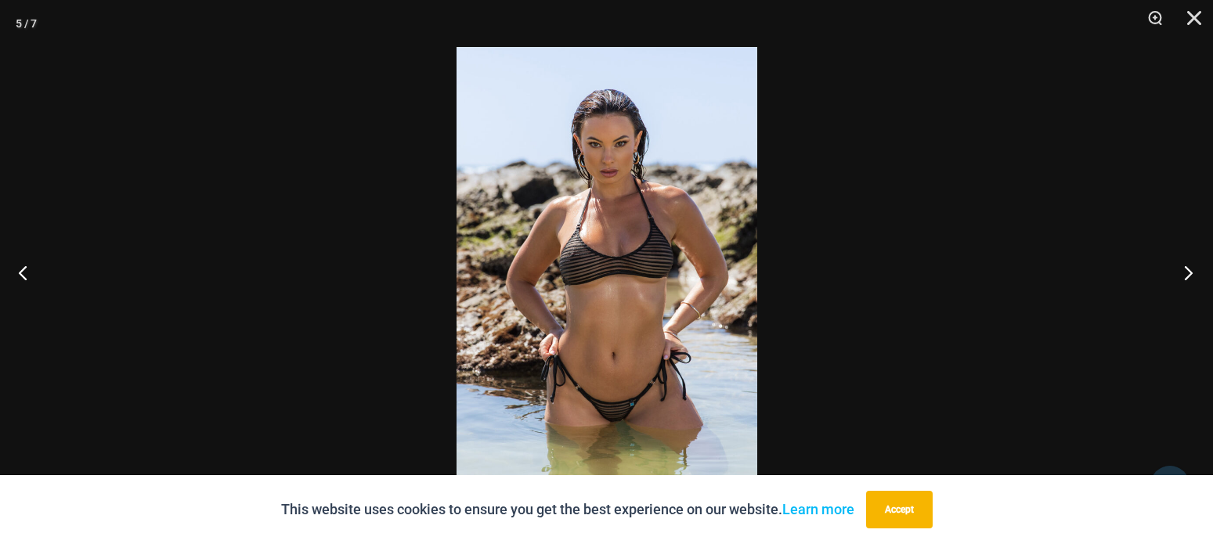
click at [1183, 272] on button "Next" at bounding box center [1183, 272] width 59 height 78
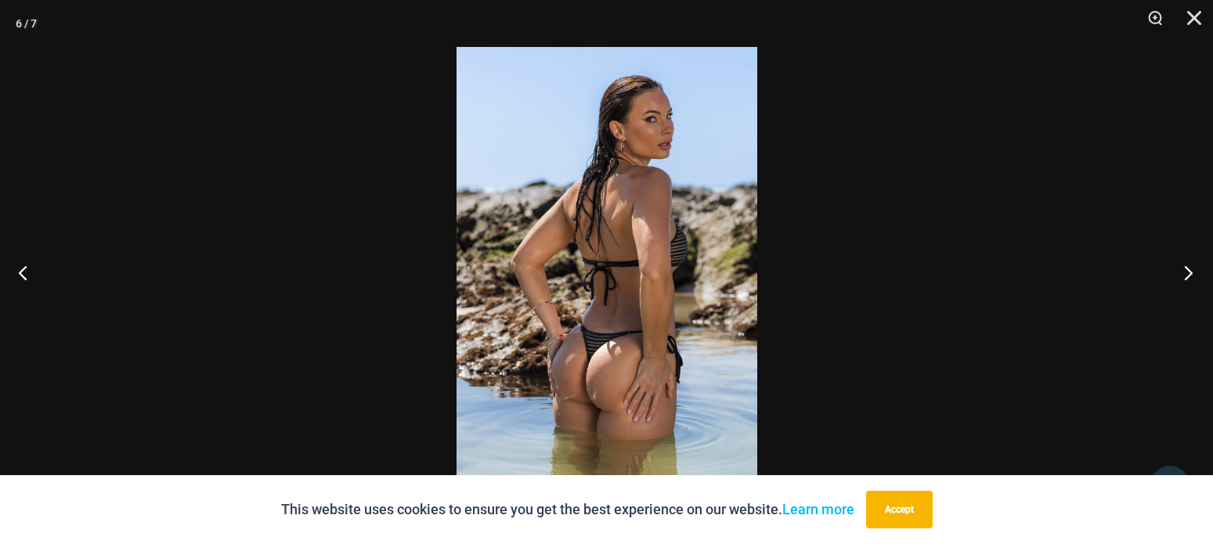
click at [1183, 272] on button "Next" at bounding box center [1183, 272] width 59 height 78
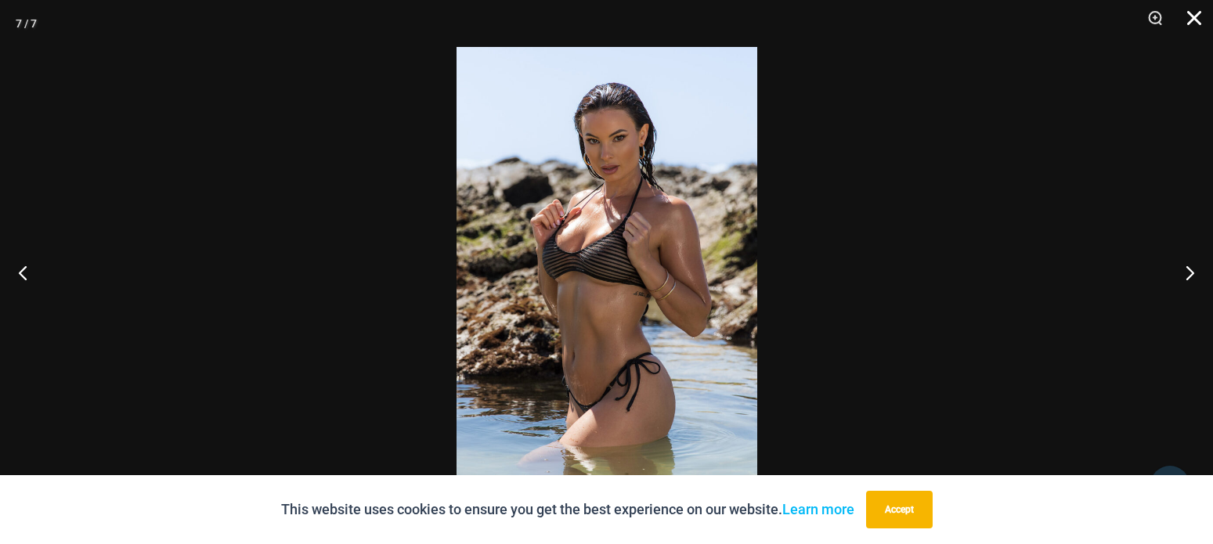
click at [1191, 9] on button "Close" at bounding box center [1188, 23] width 39 height 47
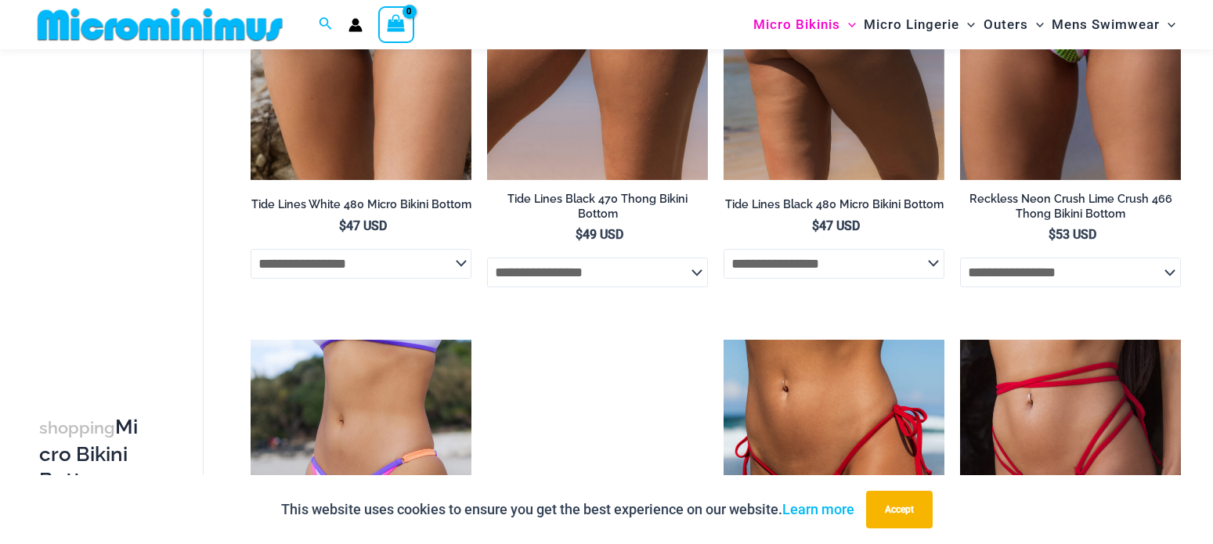
scroll to position [1575, 0]
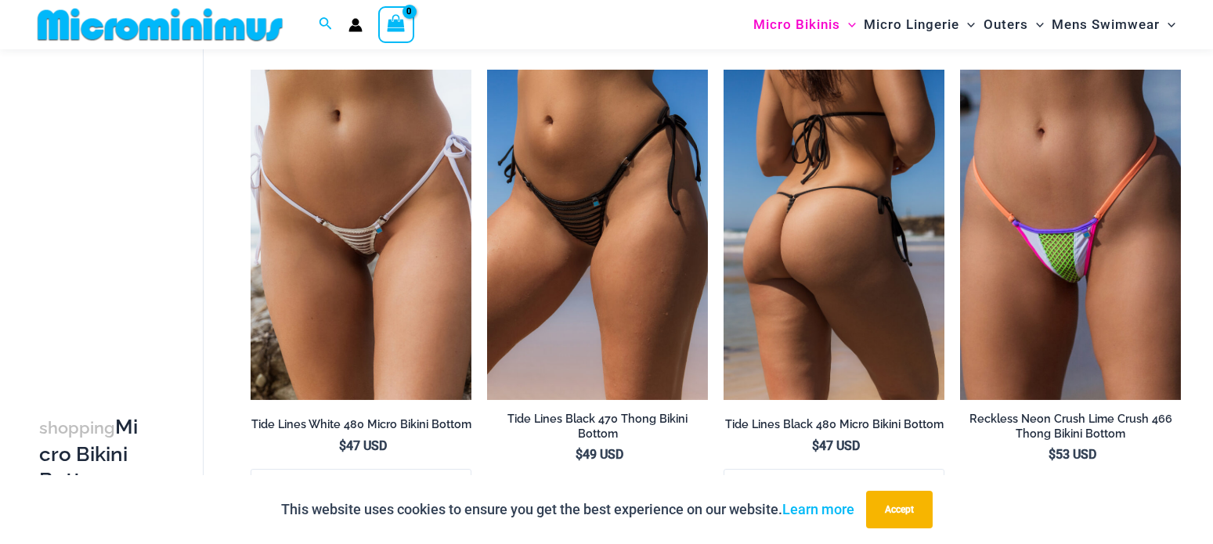
click at [849, 251] on img at bounding box center [833, 235] width 221 height 331
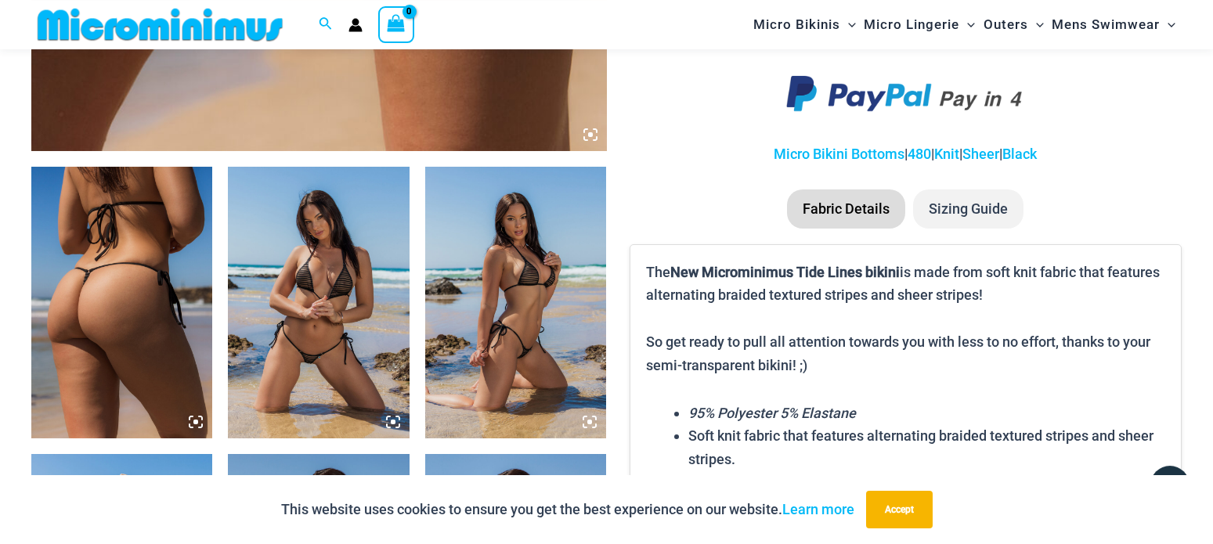
scroll to position [864, 0]
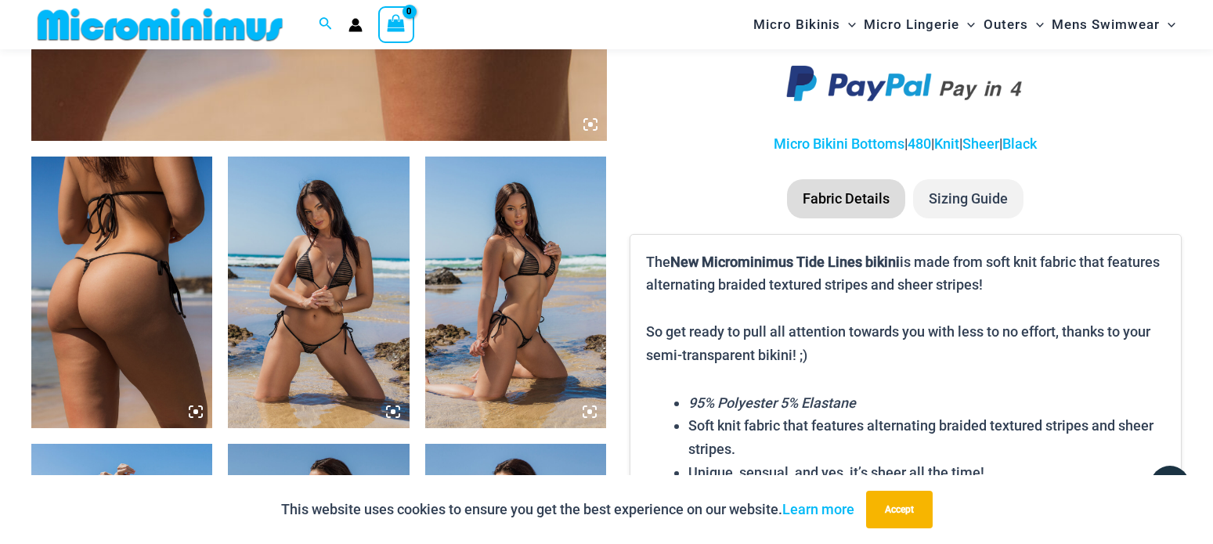
click at [312, 225] on img at bounding box center [318, 293] width 181 height 272
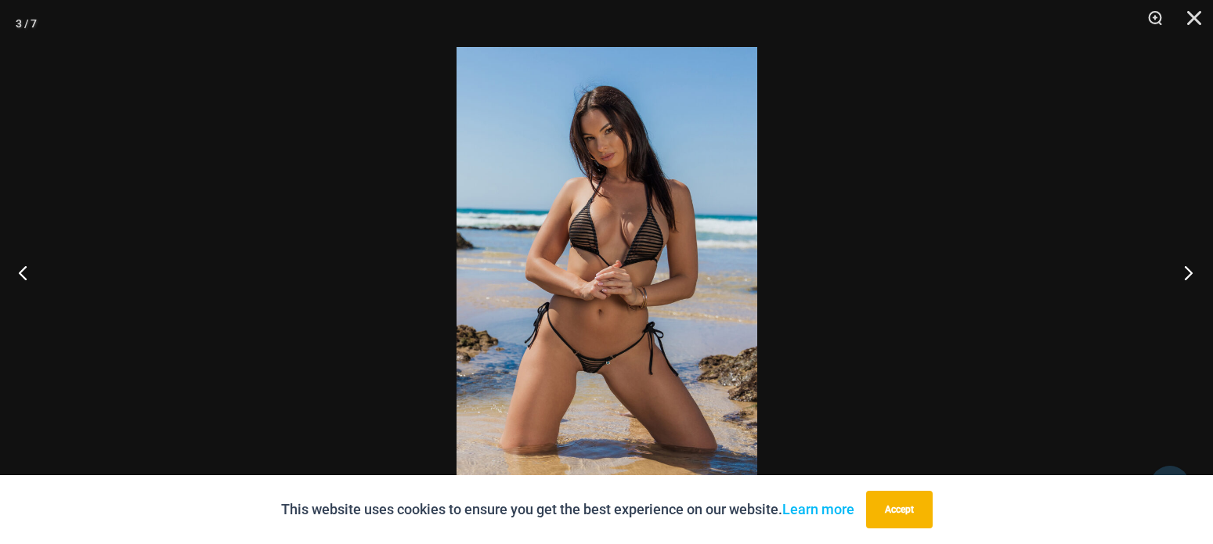
click at [1190, 266] on button "Next" at bounding box center [1183, 272] width 59 height 78
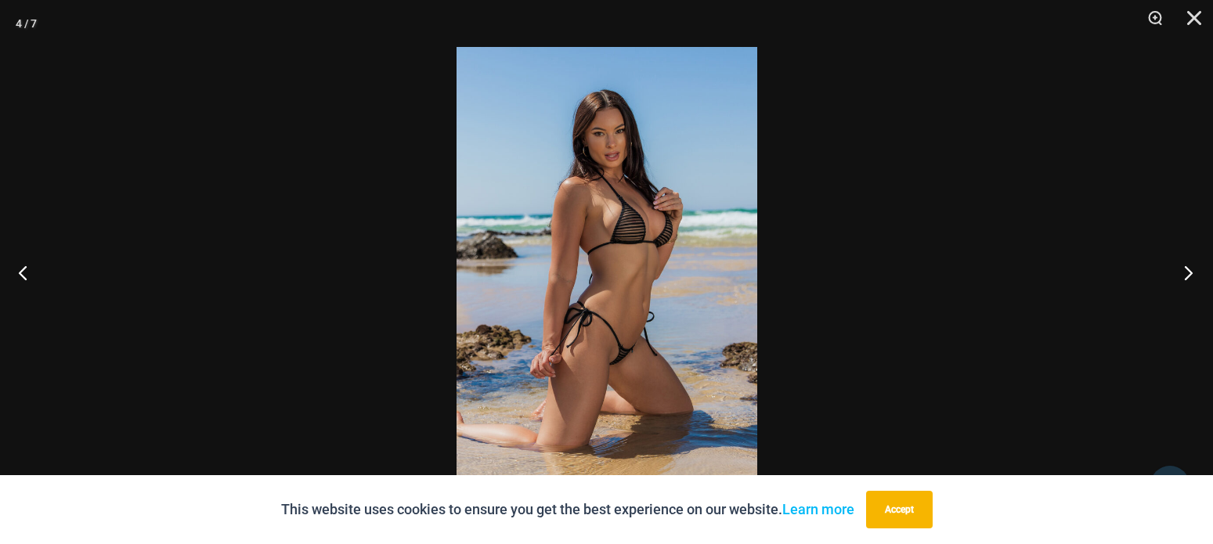
click at [1190, 266] on button "Next" at bounding box center [1183, 272] width 59 height 78
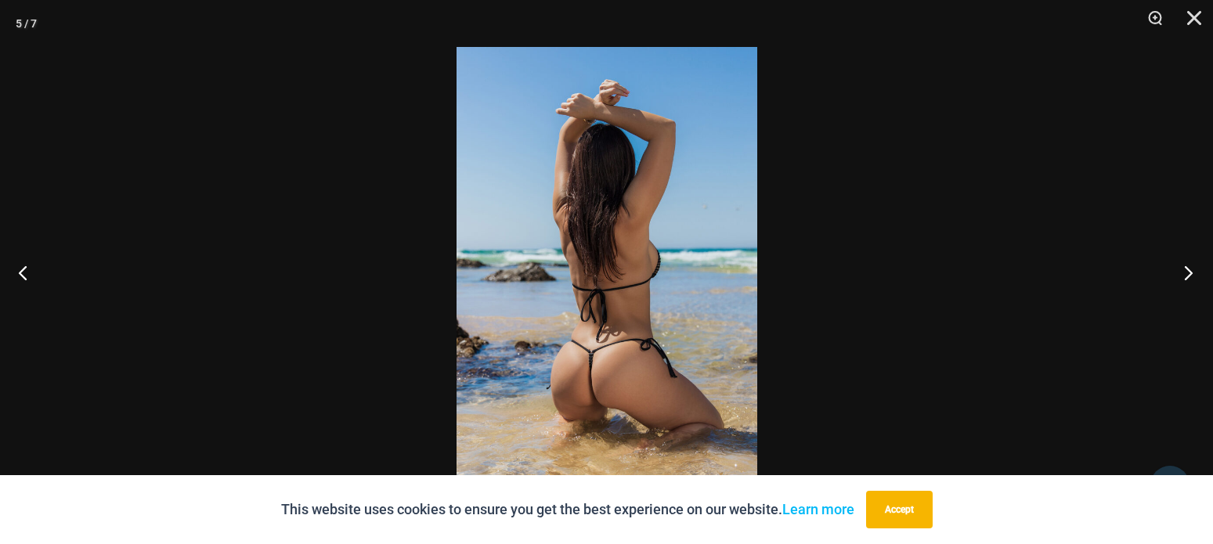
click at [1190, 266] on button "Next" at bounding box center [1183, 272] width 59 height 78
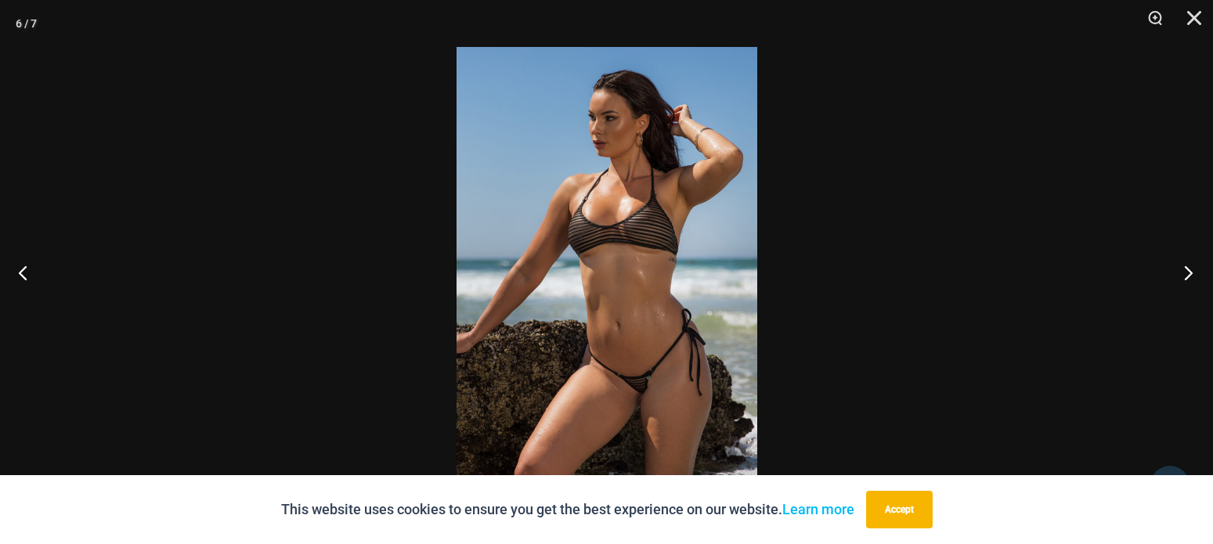
click at [1190, 266] on button "Next" at bounding box center [1183, 272] width 59 height 78
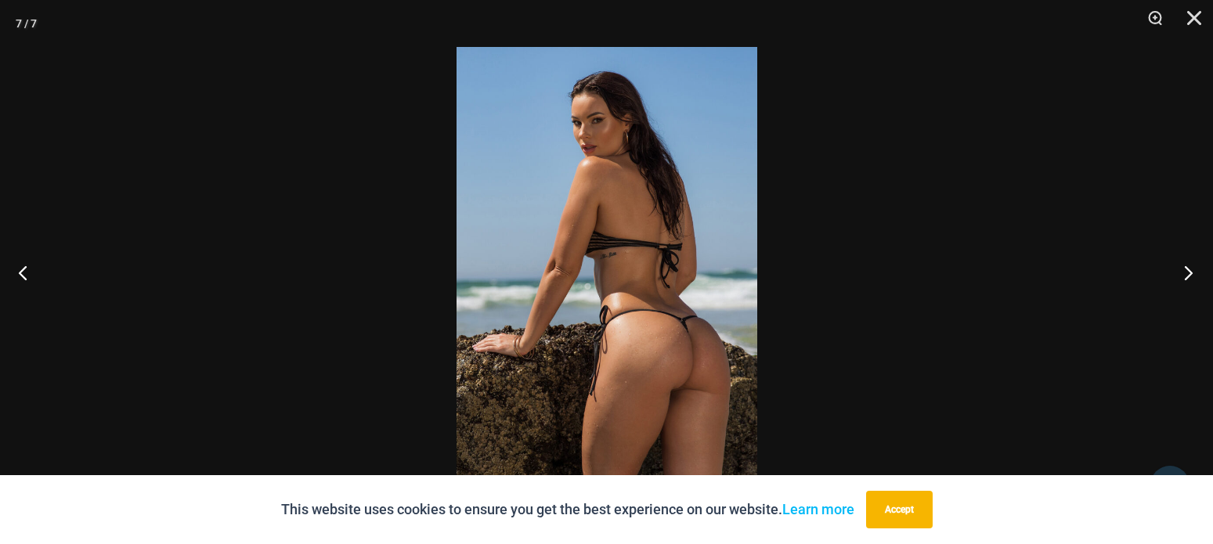
click at [1190, 266] on button "Next" at bounding box center [1183, 272] width 59 height 78
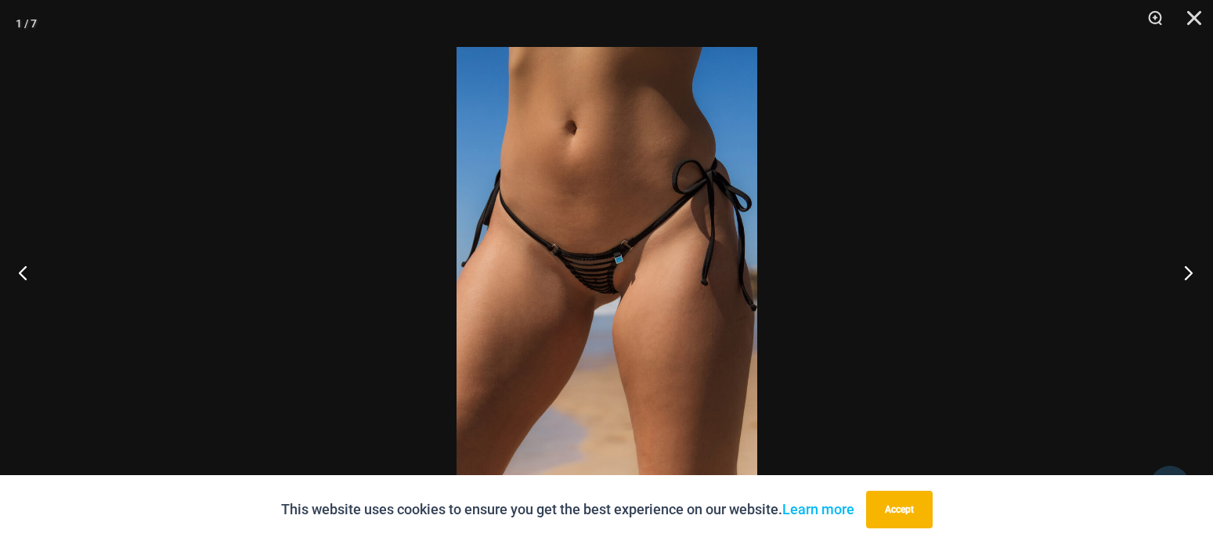
click at [1190, 266] on button "Next" at bounding box center [1183, 272] width 59 height 78
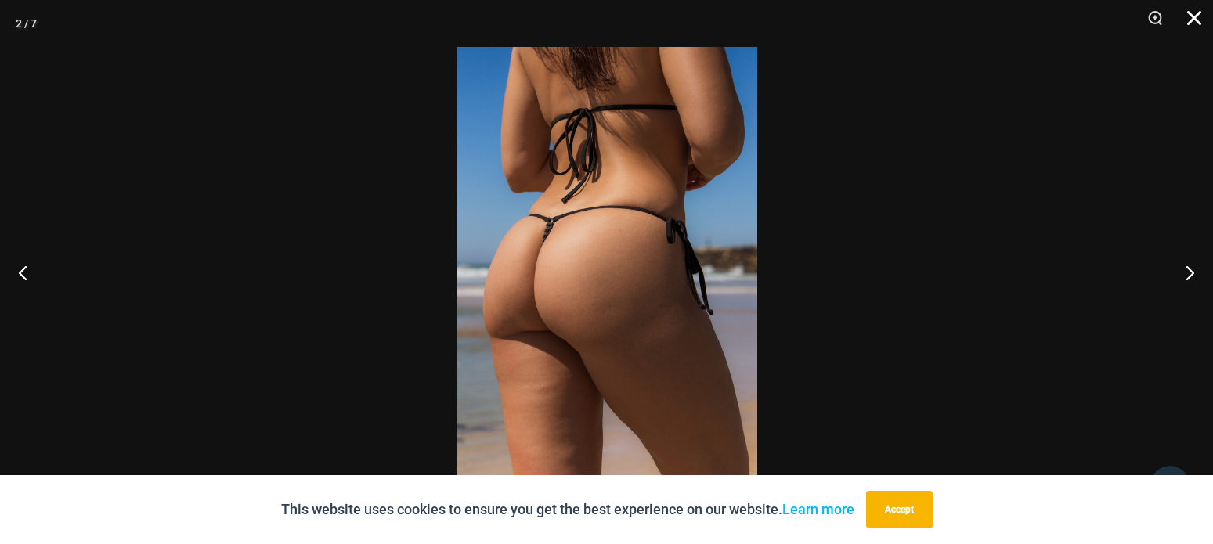
click at [1196, 13] on button "Close" at bounding box center [1188, 23] width 39 height 47
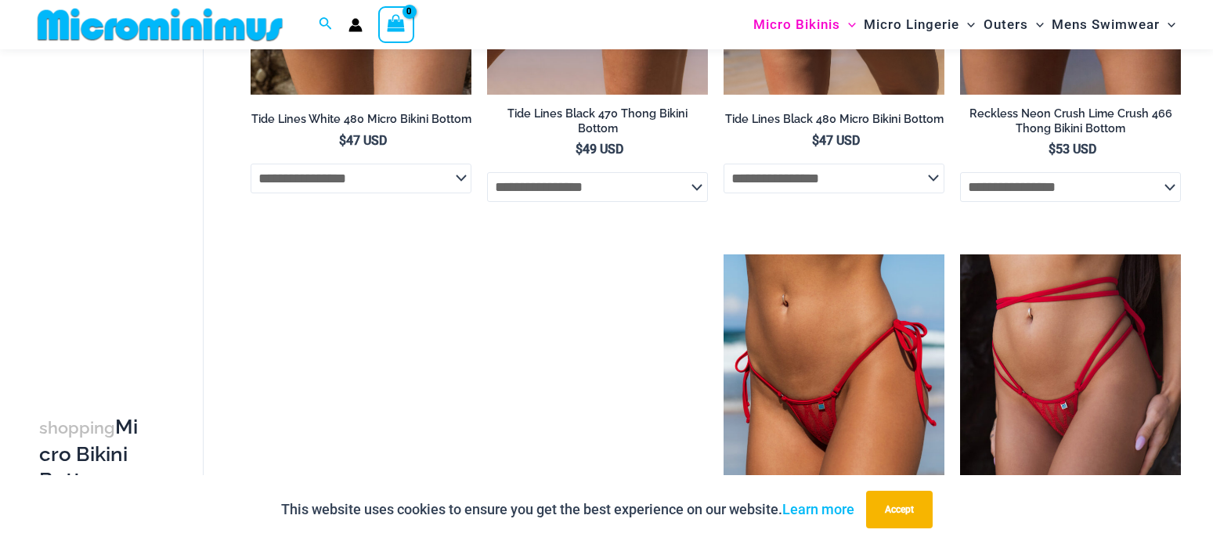
scroll to position [2040, 0]
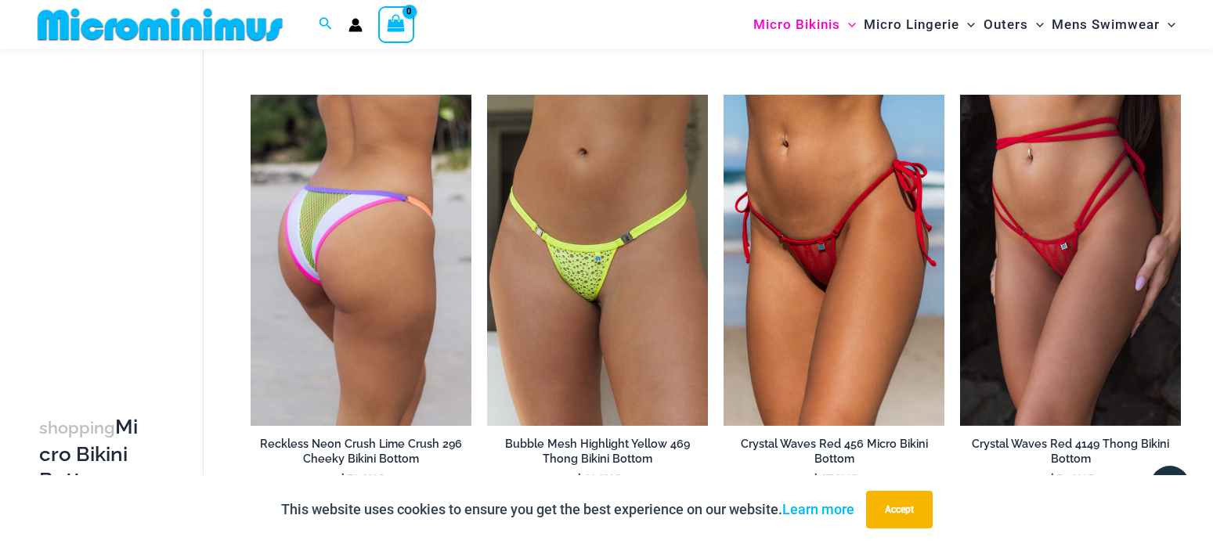
click at [341, 236] on img at bounding box center [361, 260] width 221 height 331
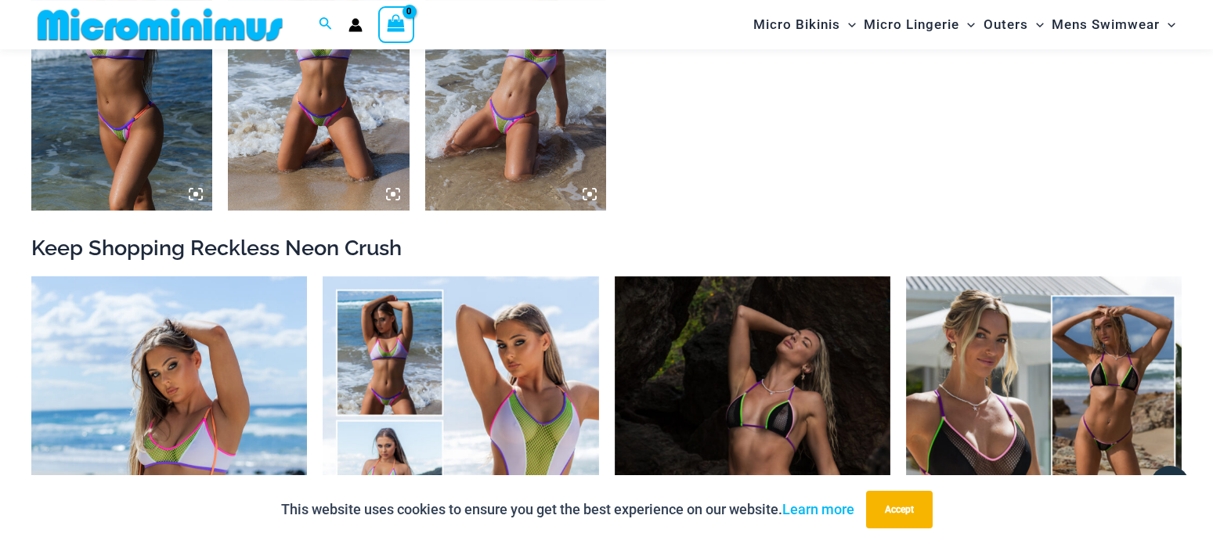
scroll to position [1344, 0]
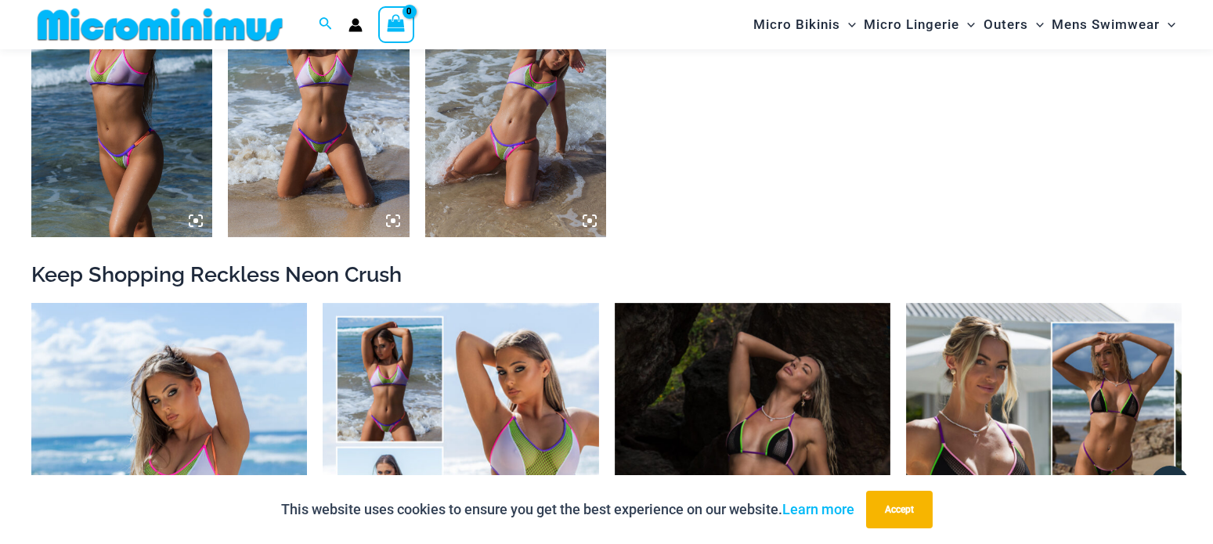
click at [461, 143] on img at bounding box center [515, 101] width 181 height 272
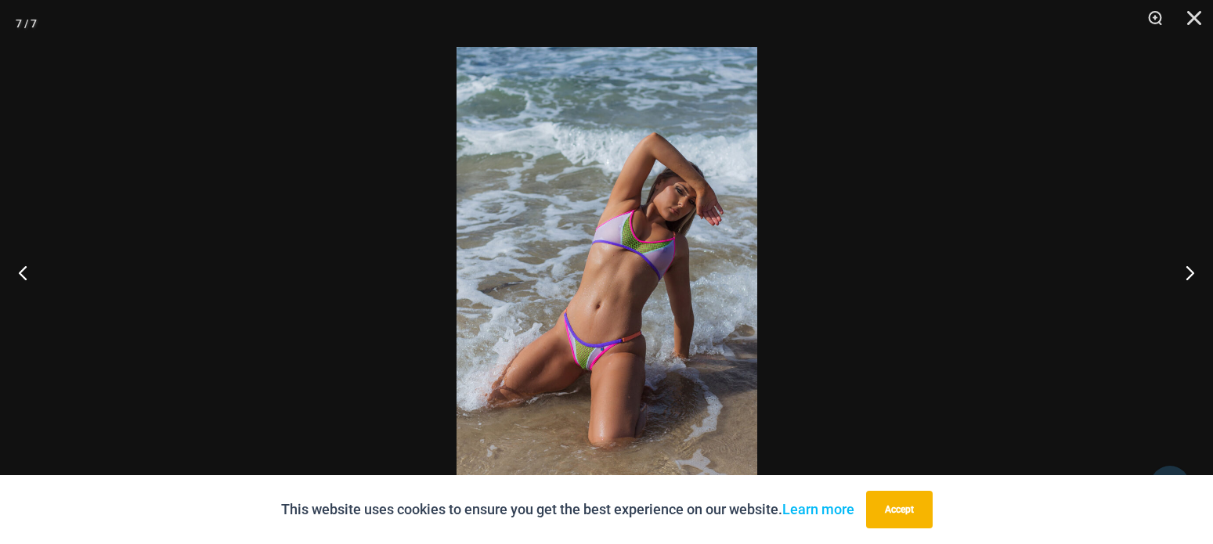
click at [651, 257] on img at bounding box center [606, 272] width 301 height 450
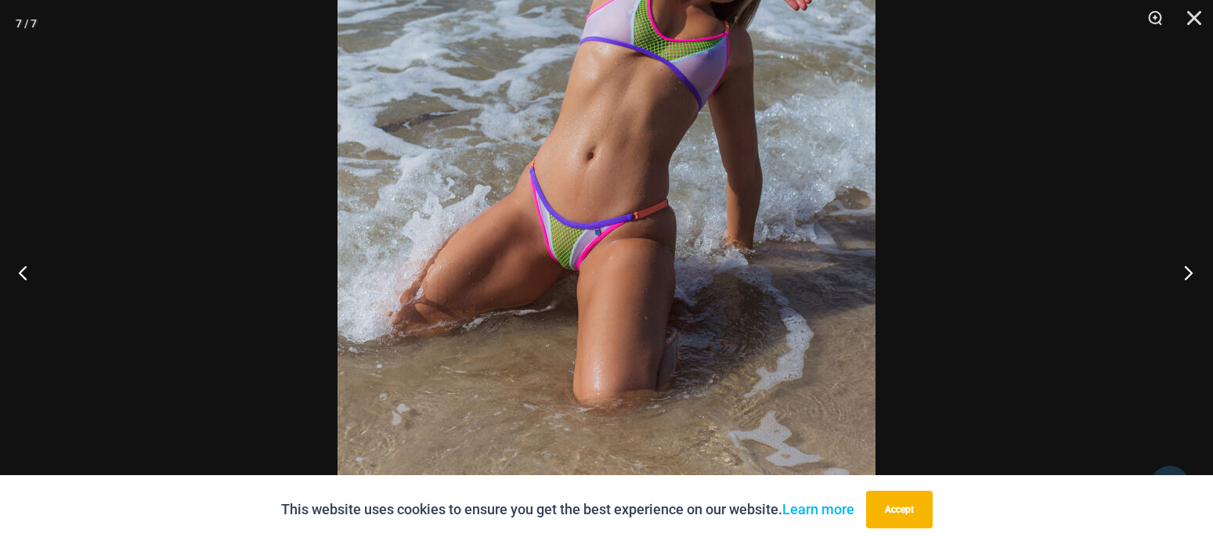
click at [1190, 273] on button "Next" at bounding box center [1183, 272] width 59 height 78
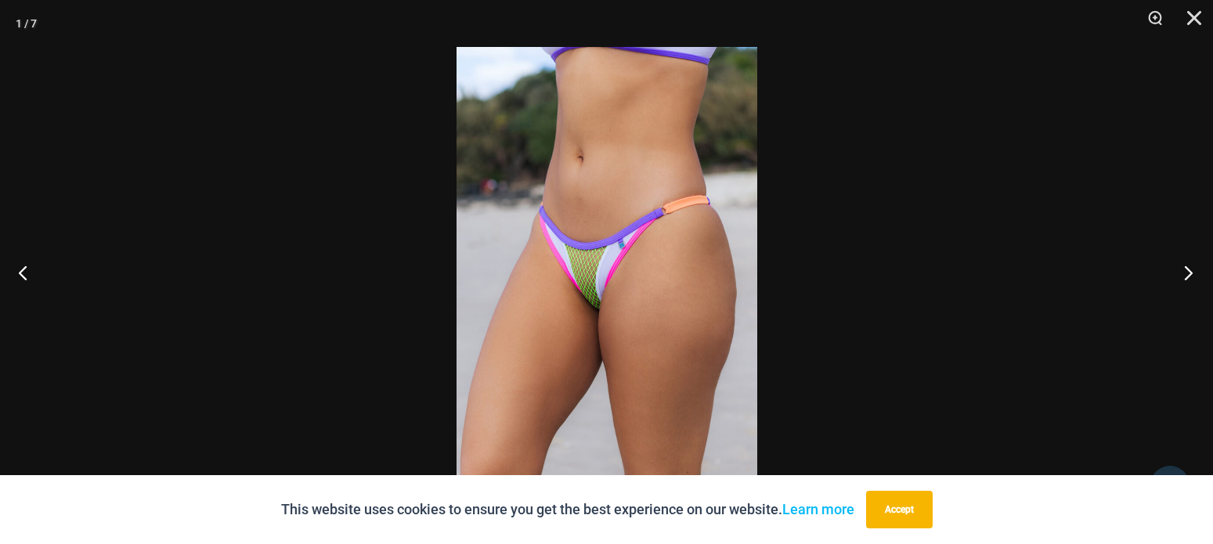
click at [1192, 278] on button "Next" at bounding box center [1183, 272] width 59 height 78
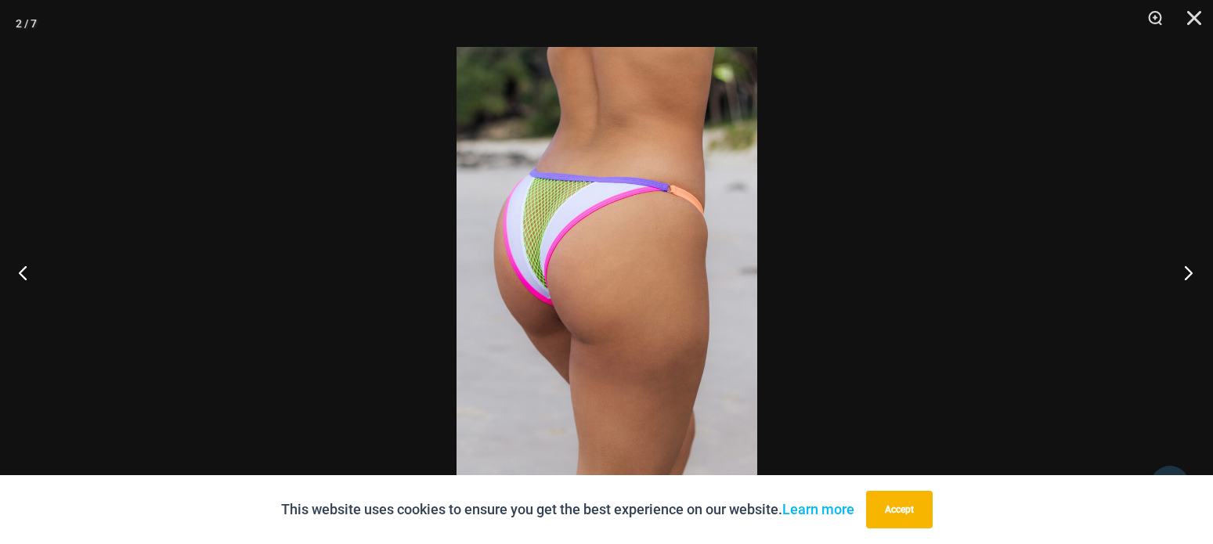
click at [1192, 278] on button "Next" at bounding box center [1183, 272] width 59 height 78
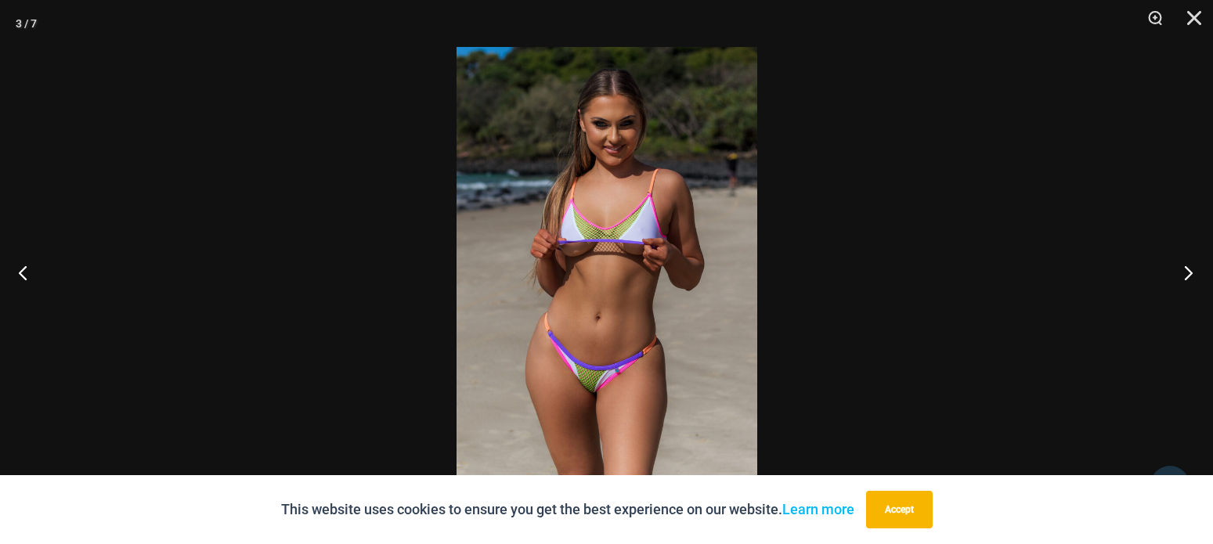
click at [1192, 278] on button "Next" at bounding box center [1183, 272] width 59 height 78
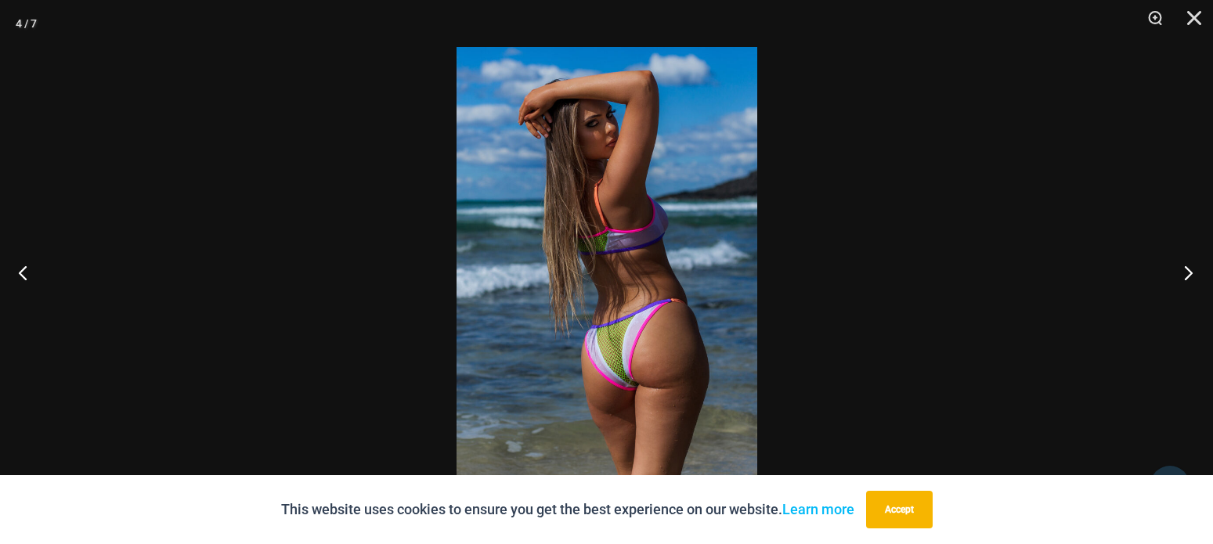
click at [1192, 278] on button "Next" at bounding box center [1183, 272] width 59 height 78
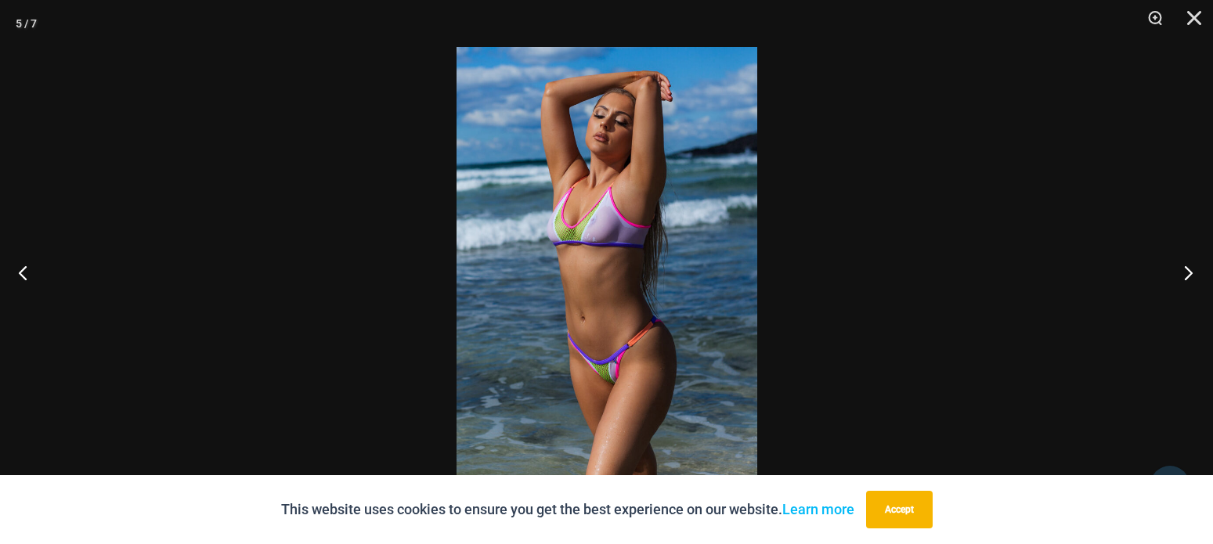
click at [1192, 278] on button "Next" at bounding box center [1183, 272] width 59 height 78
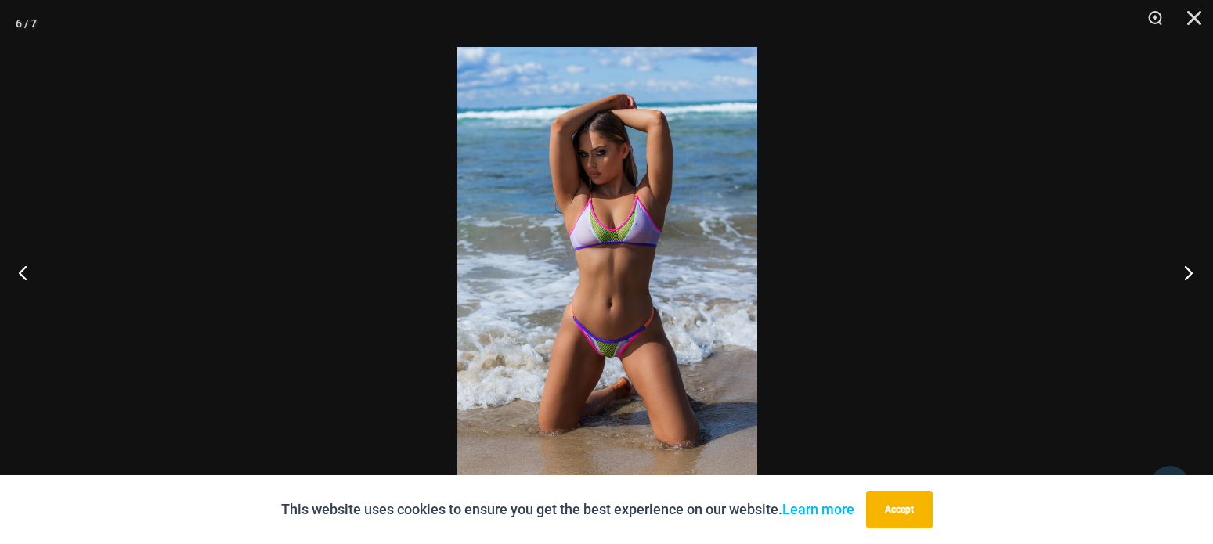
click at [1192, 278] on button "Next" at bounding box center [1183, 272] width 59 height 78
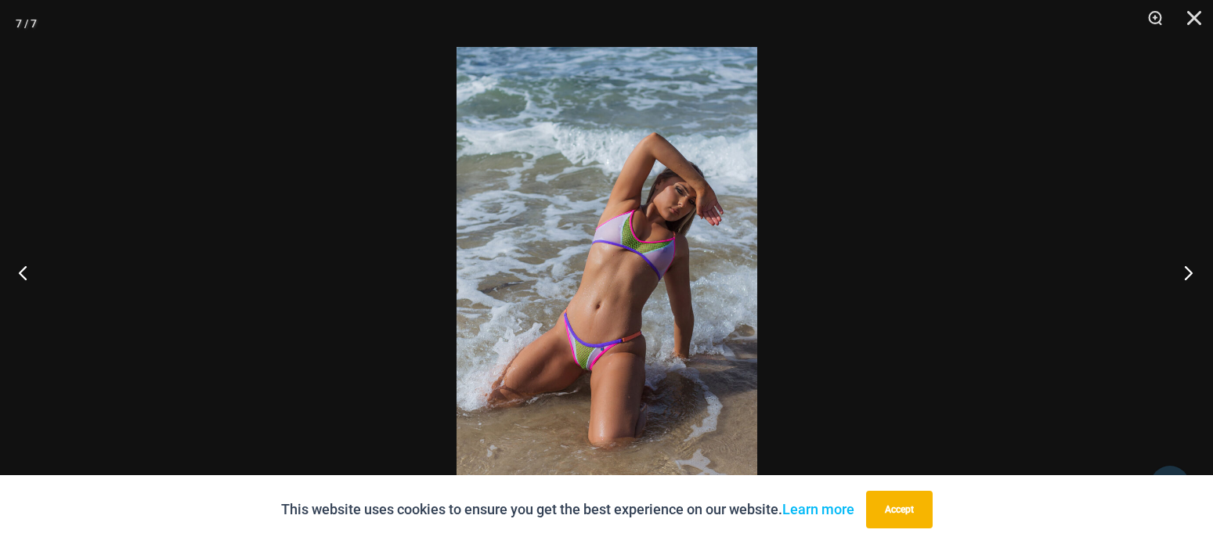
click at [1192, 278] on button "Next" at bounding box center [1183, 272] width 59 height 78
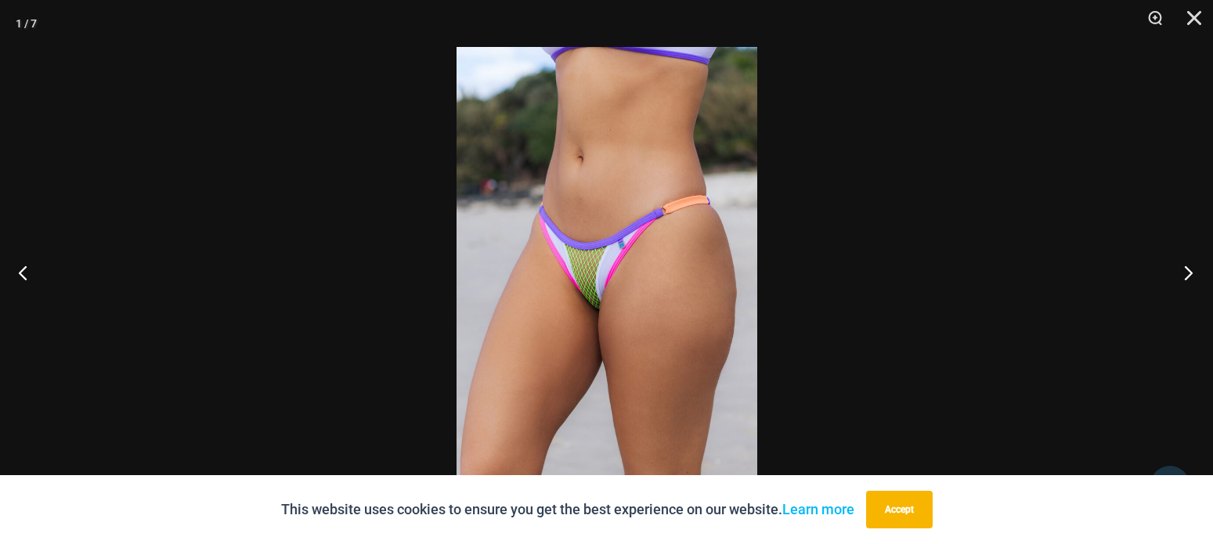
click at [1192, 278] on button "Next" at bounding box center [1183, 272] width 59 height 78
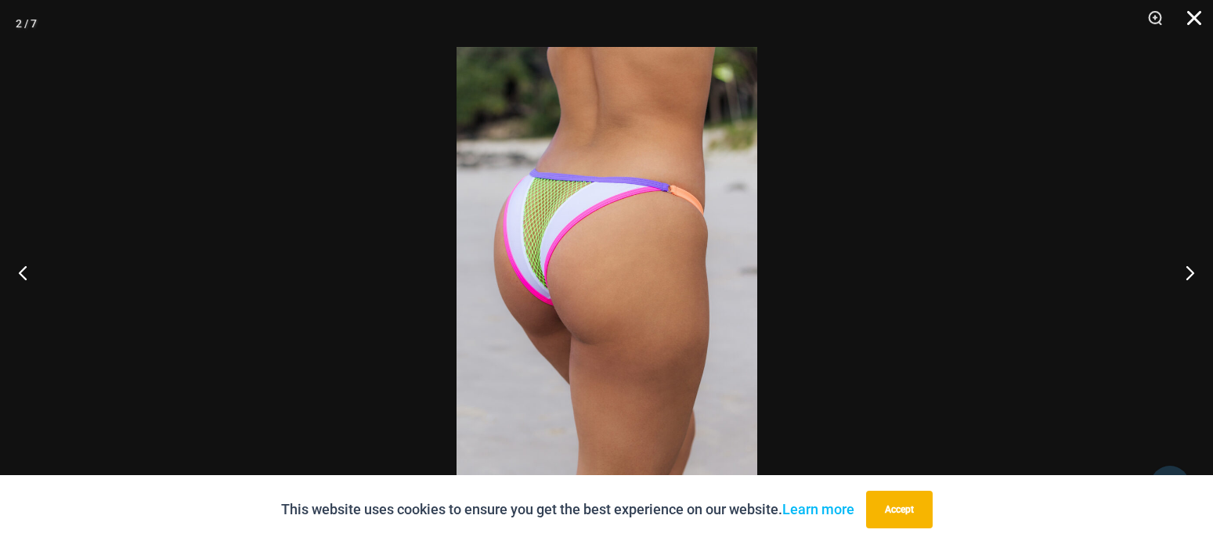
click at [1182, 20] on button "Close" at bounding box center [1188, 23] width 39 height 47
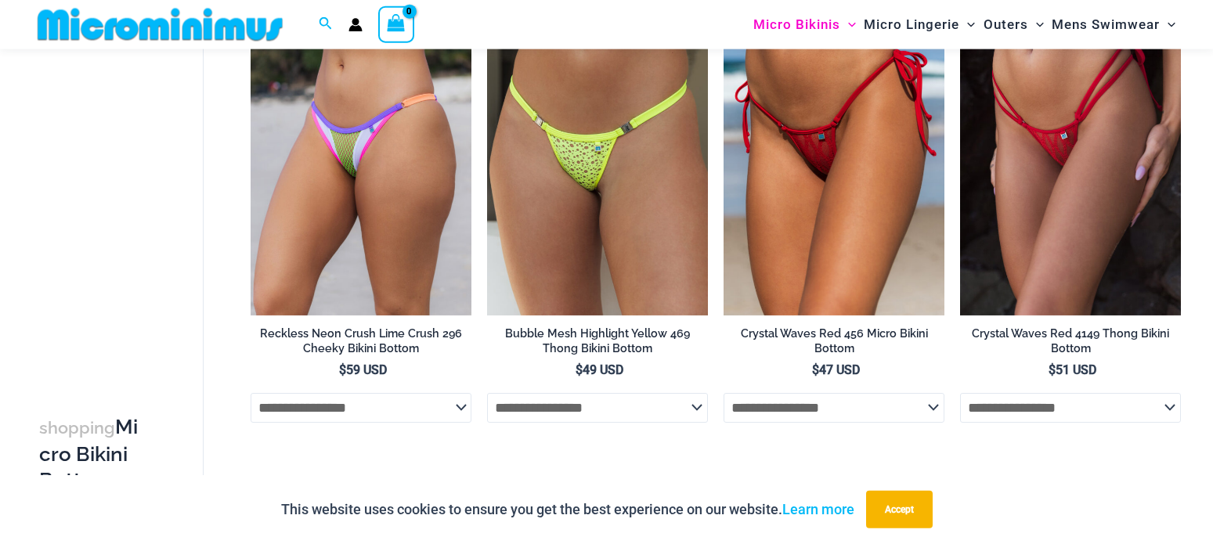
scroll to position [2047, 0]
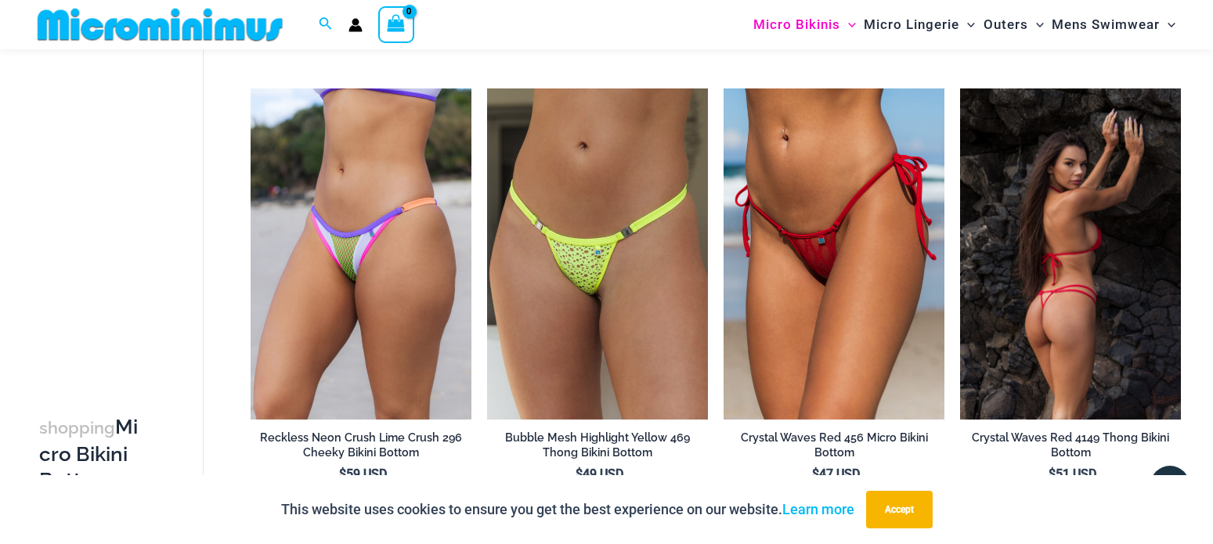
click at [1031, 209] on img at bounding box center [1070, 253] width 221 height 331
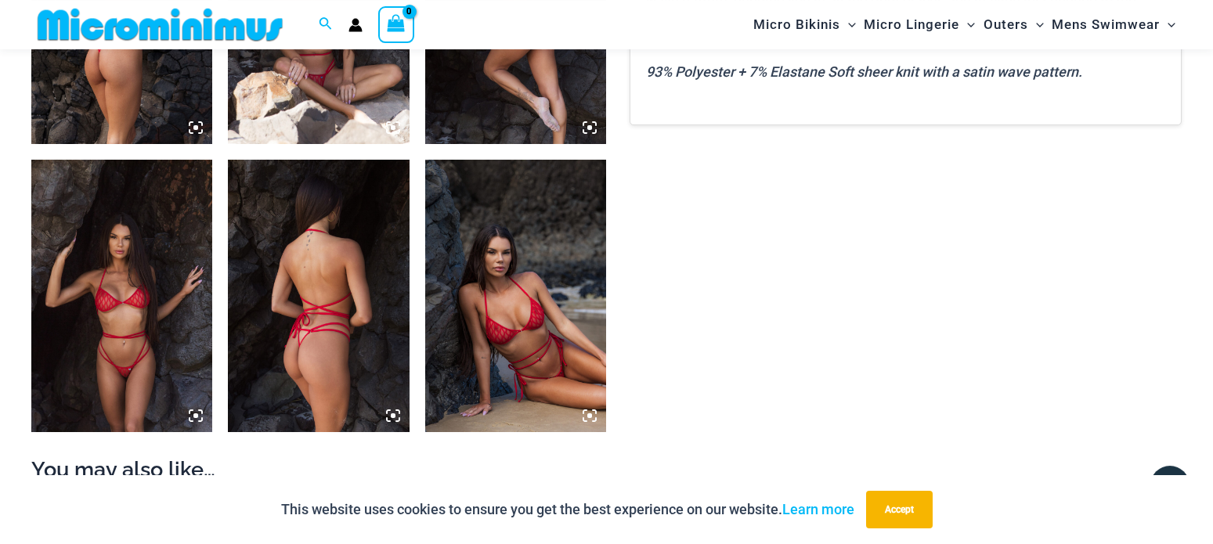
scroll to position [1104, 0]
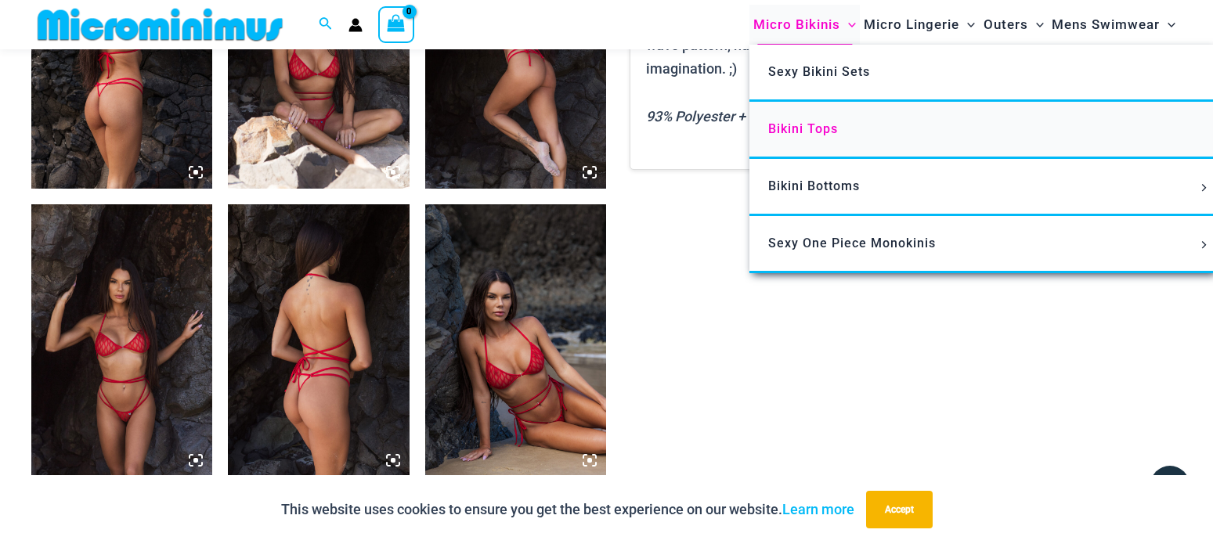
click at [807, 128] on span "Bikini Tops" at bounding box center [803, 128] width 70 height 15
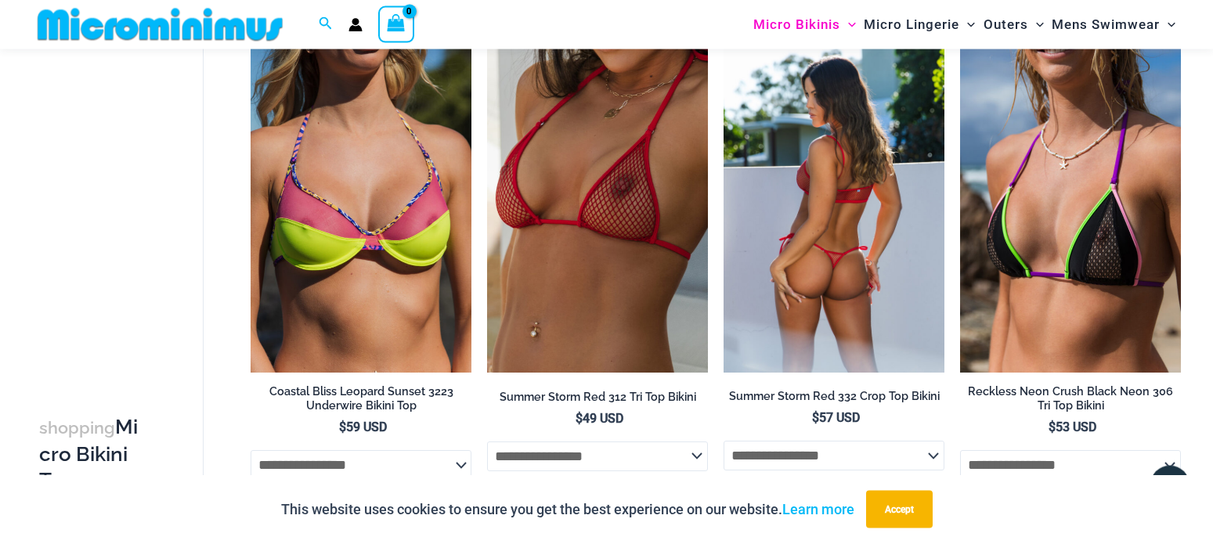
scroll to position [1503, 0]
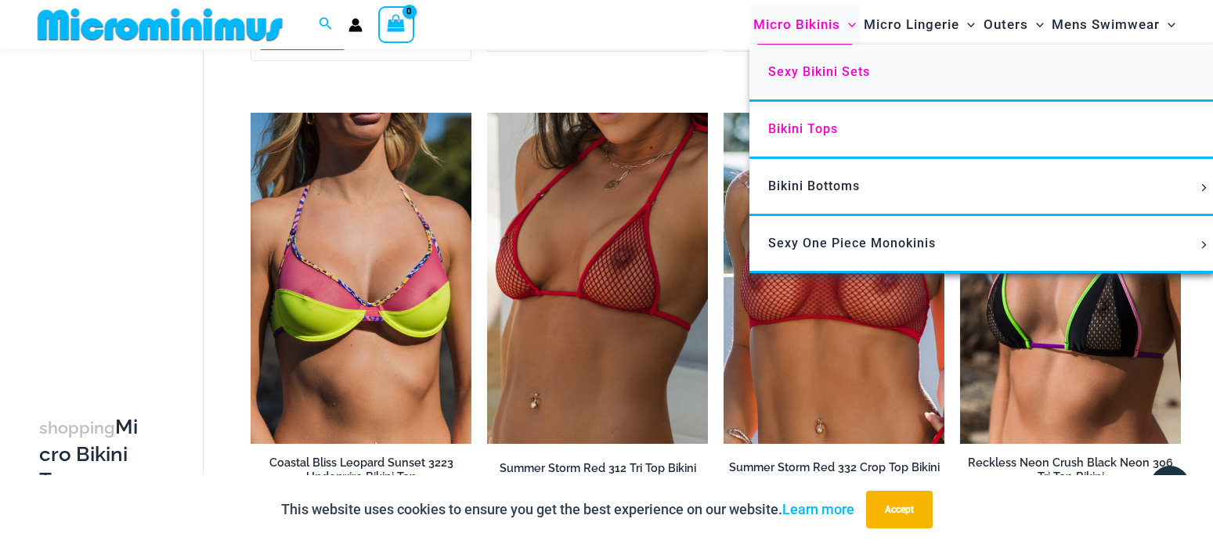
click at [810, 72] on span "Sexy Bikini Sets" at bounding box center [819, 71] width 102 height 15
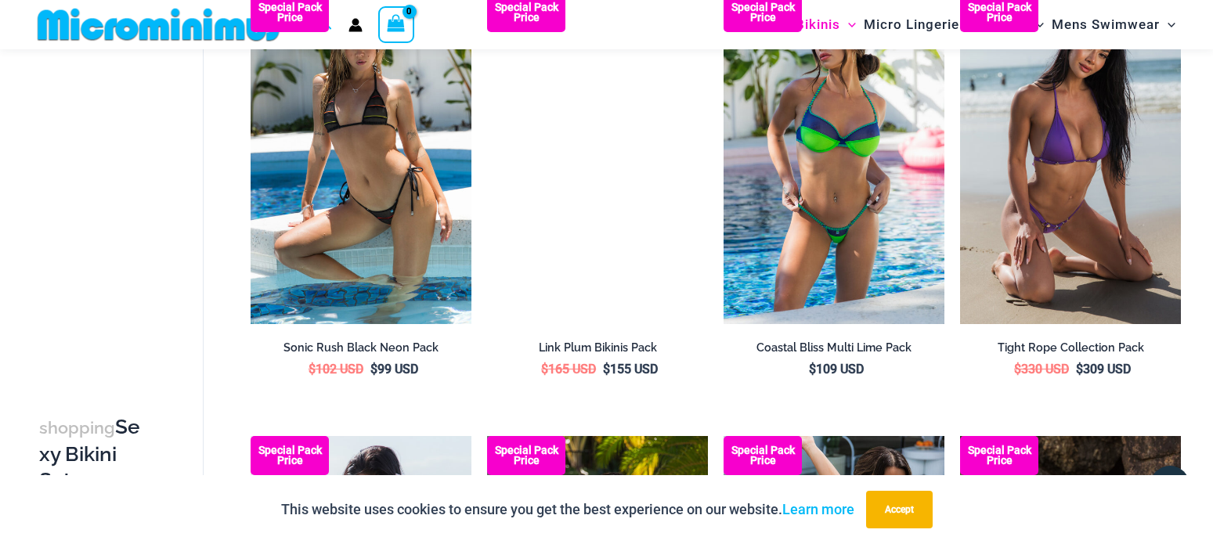
scroll to position [3260, 0]
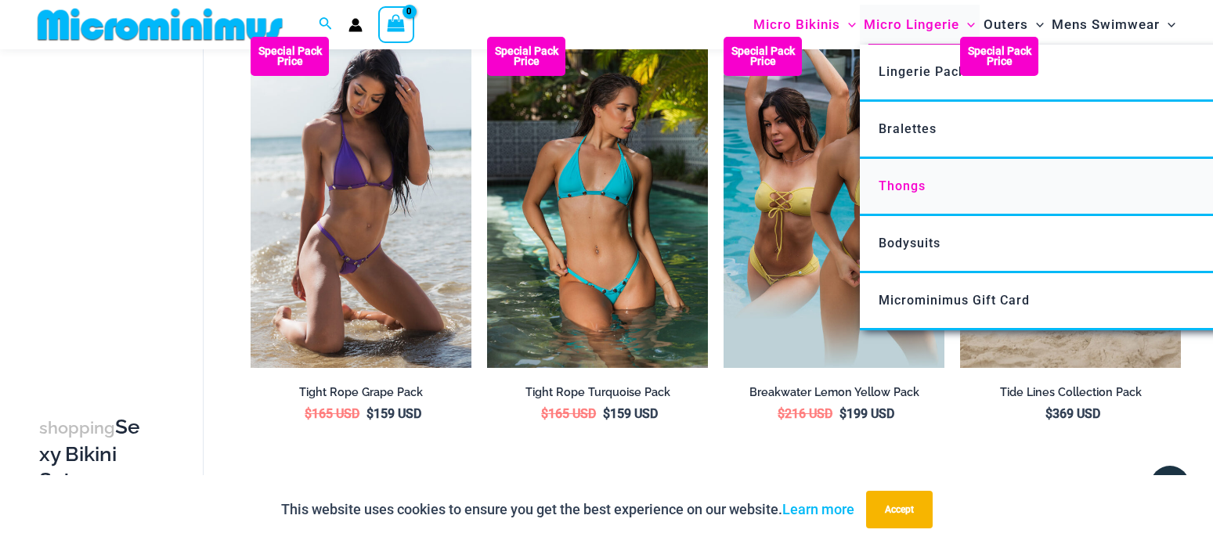
click at [902, 188] on span "Thongs" at bounding box center [901, 186] width 47 height 15
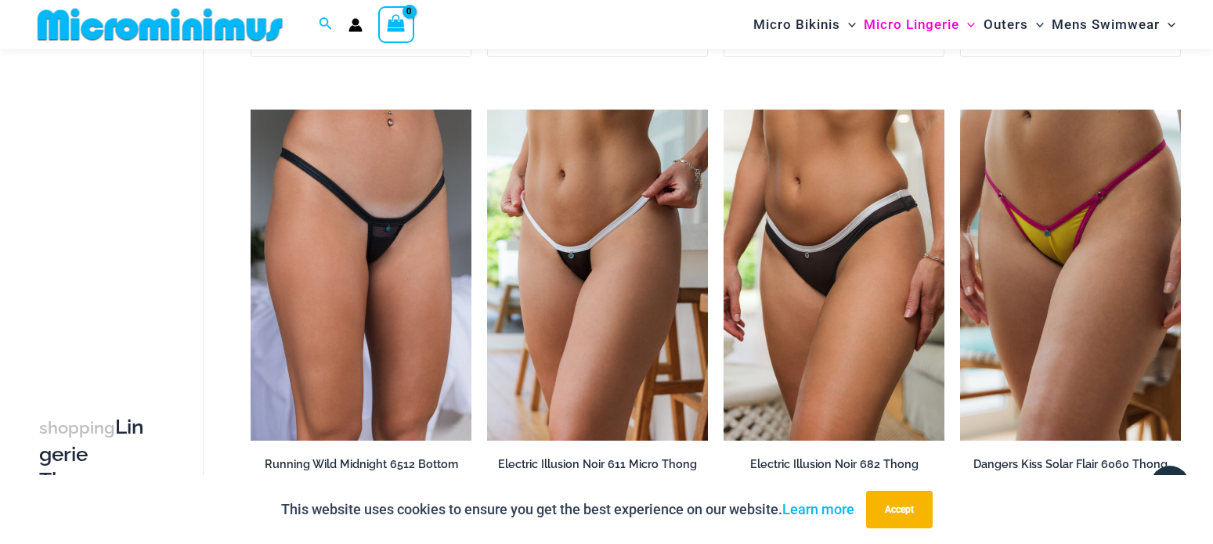
scroll to position [225, 0]
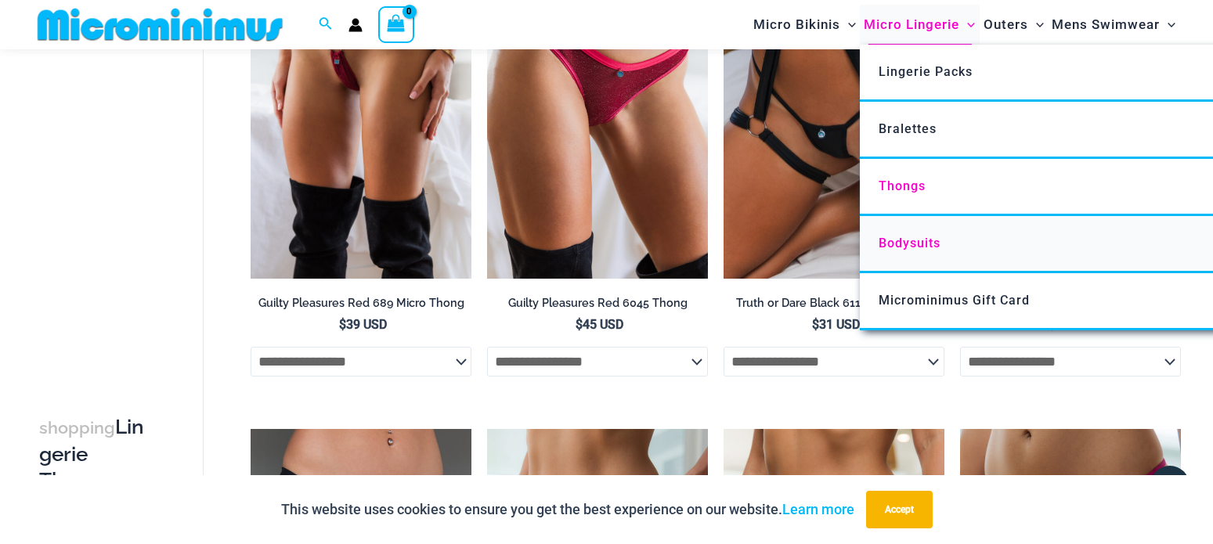
click at [933, 244] on span "Bodysuits" at bounding box center [909, 243] width 62 height 15
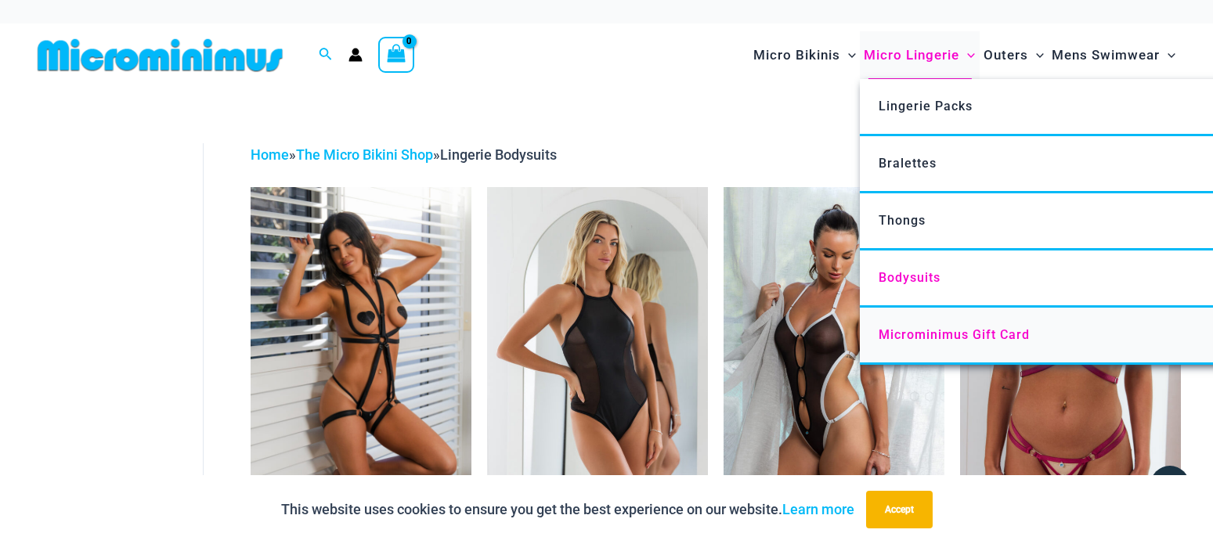
click at [932, 337] on span "Microminimus Gift Card" at bounding box center [953, 334] width 151 height 15
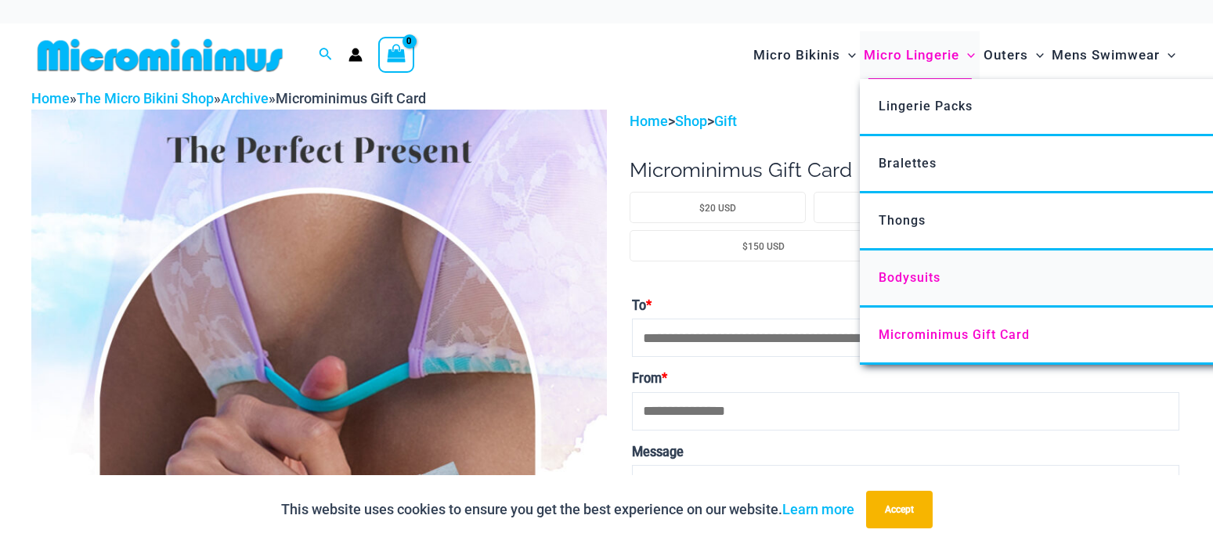
click at [925, 273] on span "Bodysuits" at bounding box center [909, 277] width 62 height 15
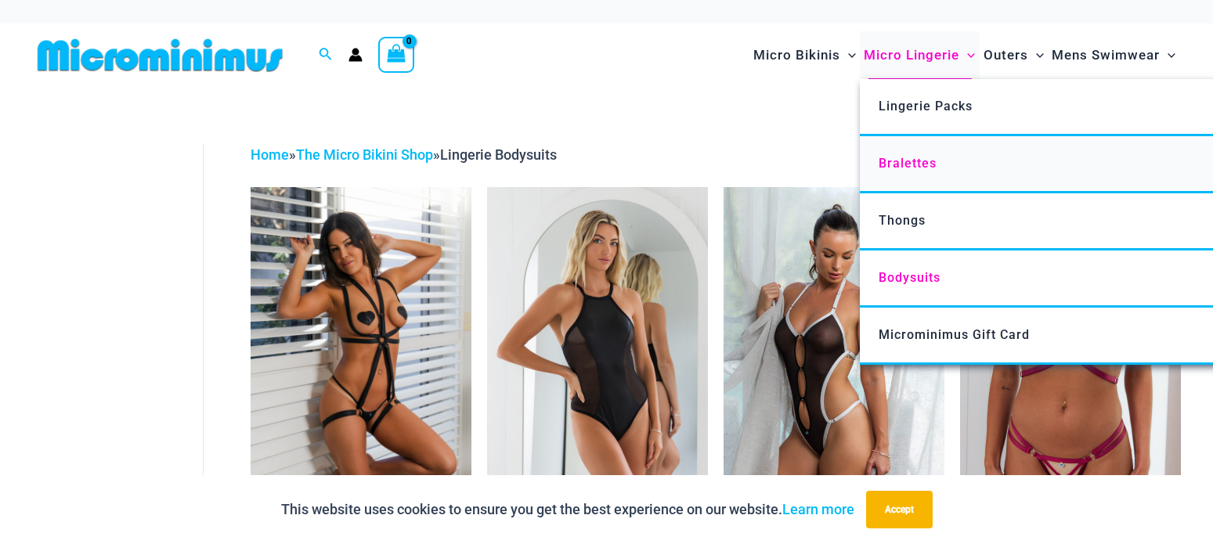
click at [907, 162] on span "Bralettes" at bounding box center [907, 163] width 58 height 15
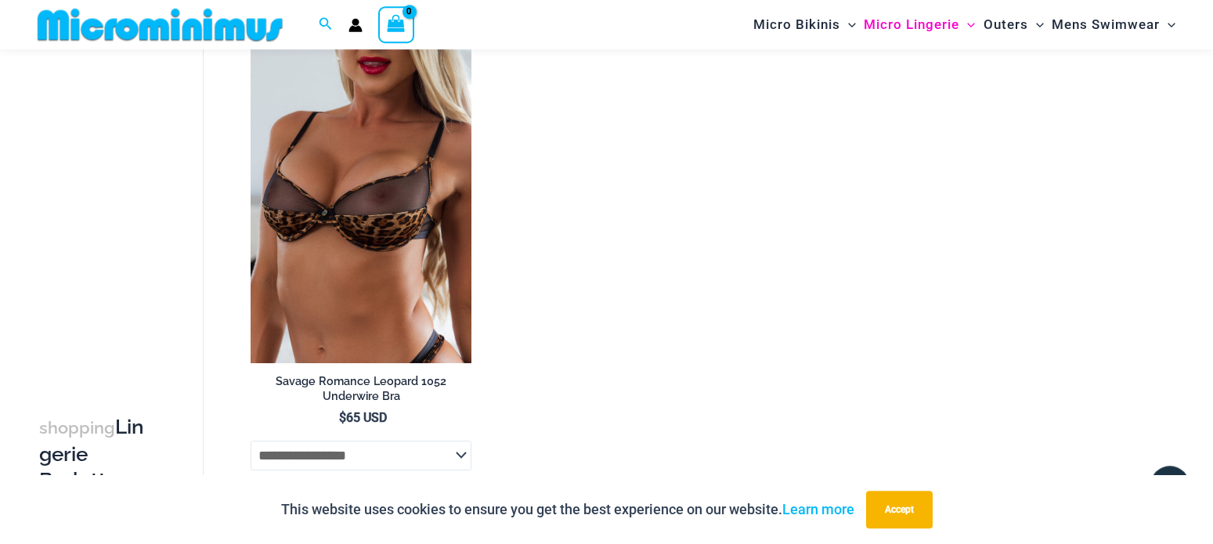
scroll to position [1184, 0]
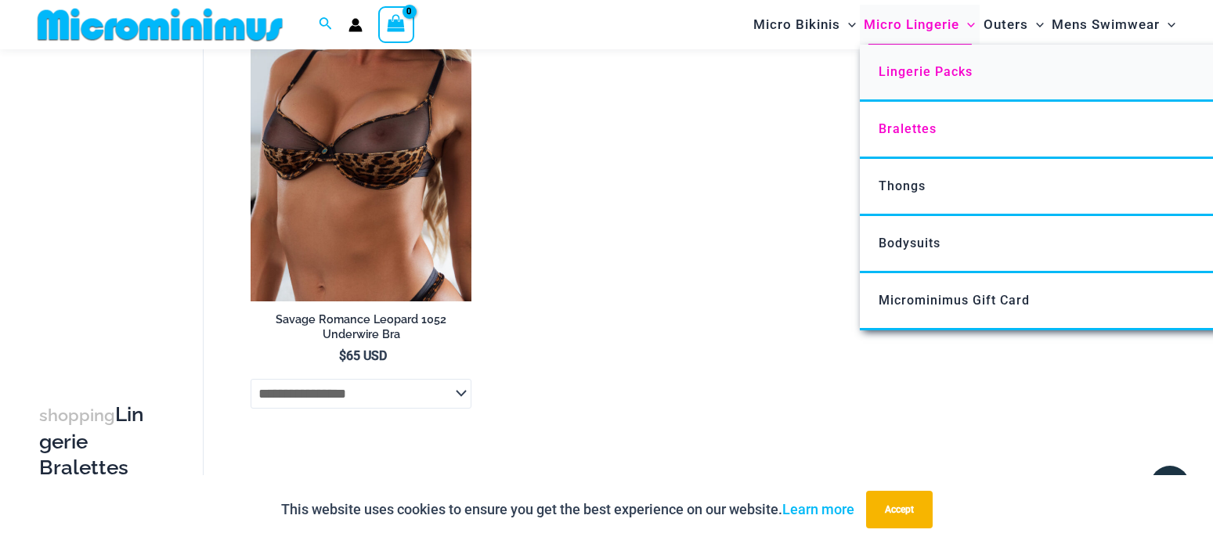
click at [924, 67] on span "Lingerie Packs" at bounding box center [925, 71] width 94 height 15
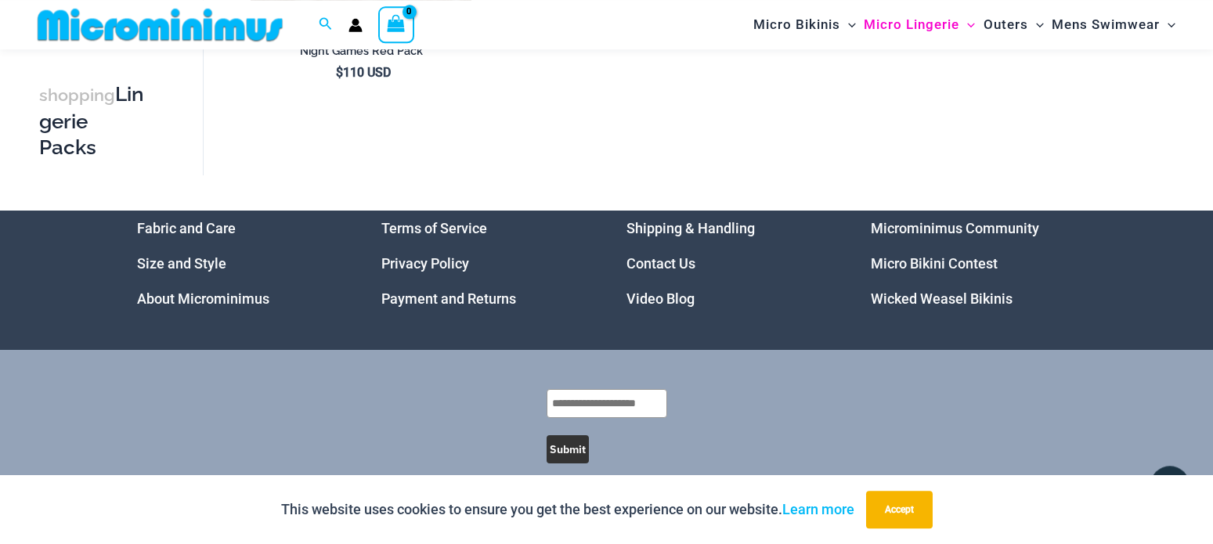
scroll to position [2268, 0]
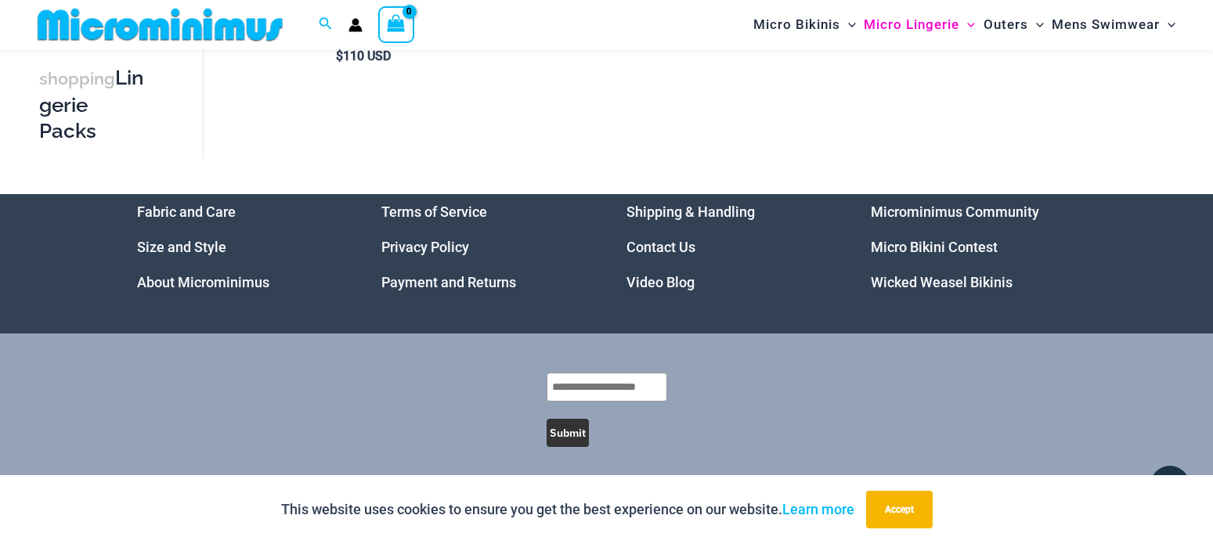
click at [131, 27] on img at bounding box center [160, 24] width 258 height 35
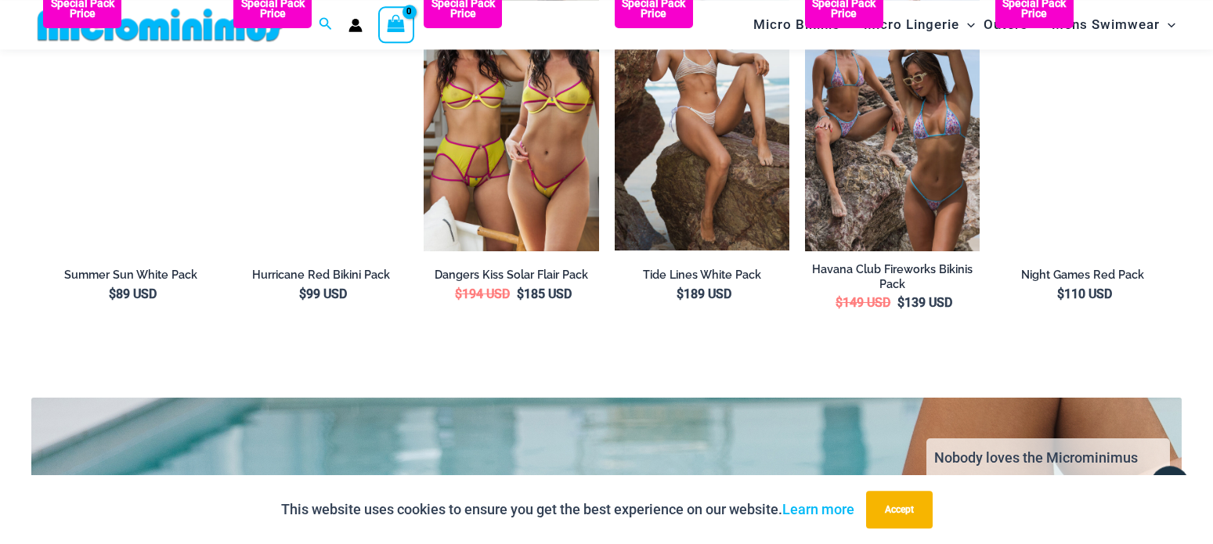
scroll to position [2781, 0]
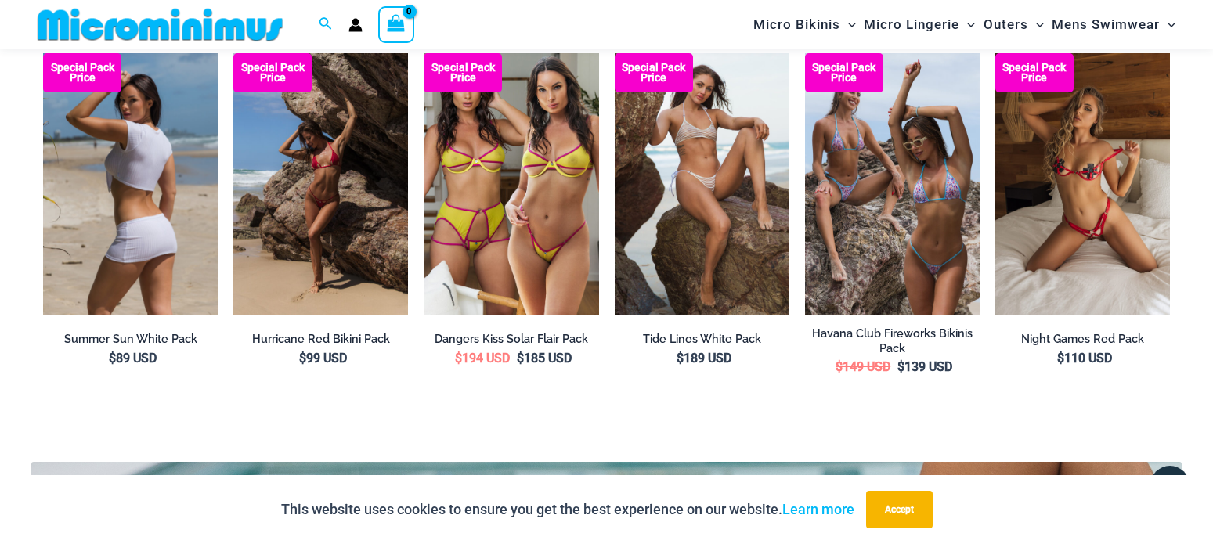
click at [157, 258] on img at bounding box center [130, 184] width 175 height 262
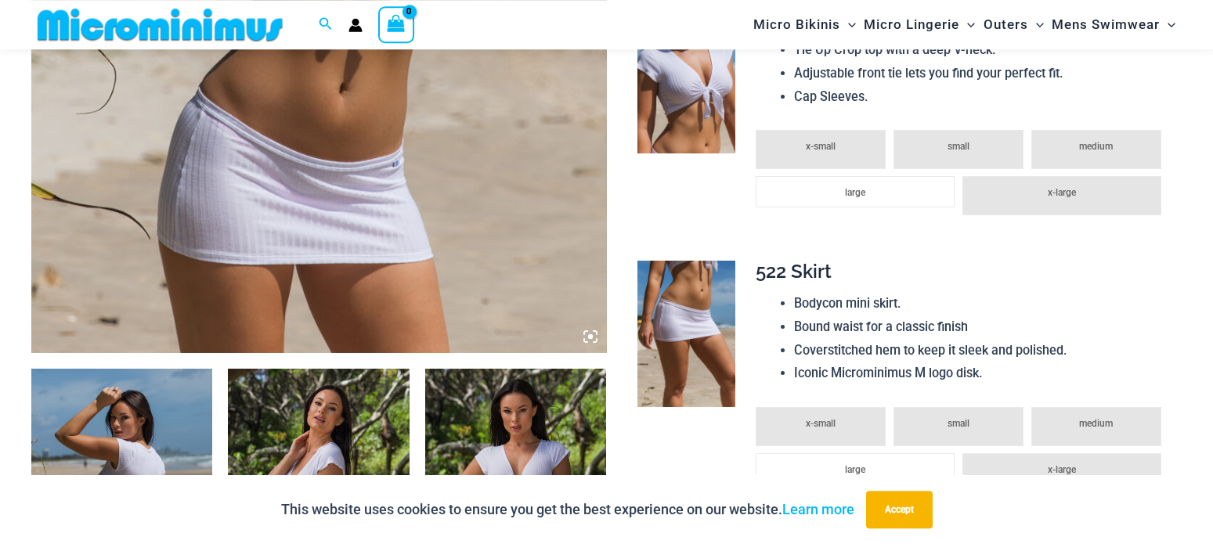
scroll to position [944, 0]
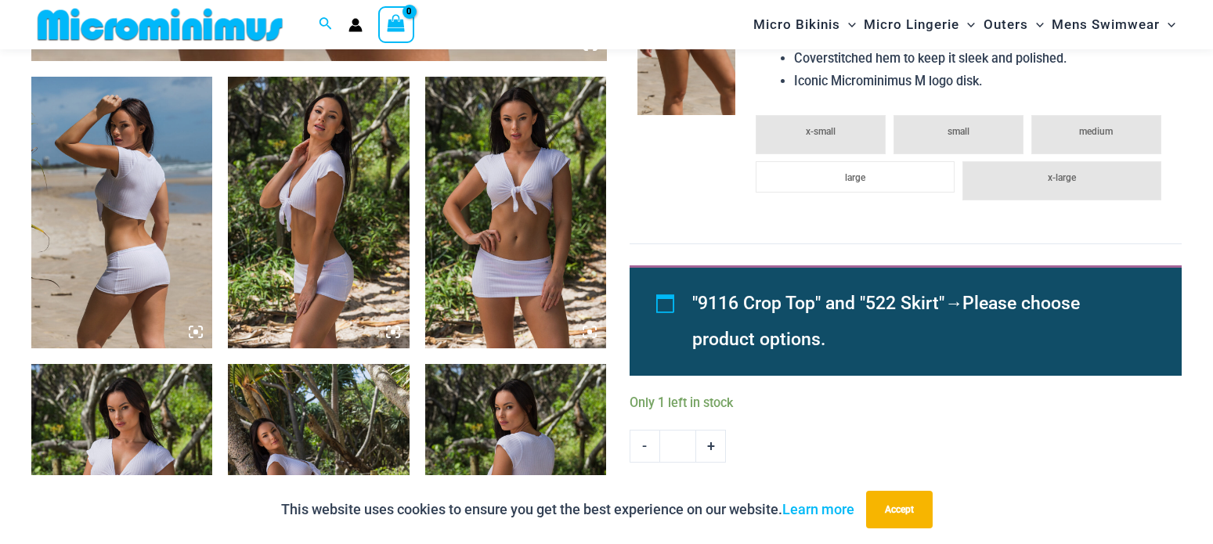
click at [559, 187] on img at bounding box center [515, 213] width 181 height 272
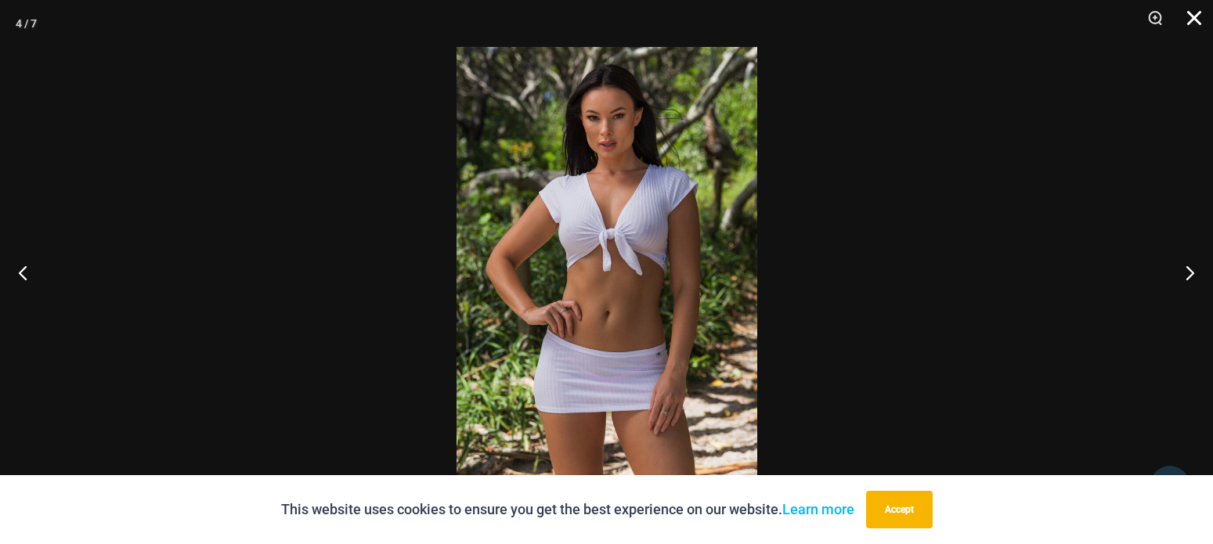
click at [1196, 11] on button "Close" at bounding box center [1188, 23] width 39 height 47
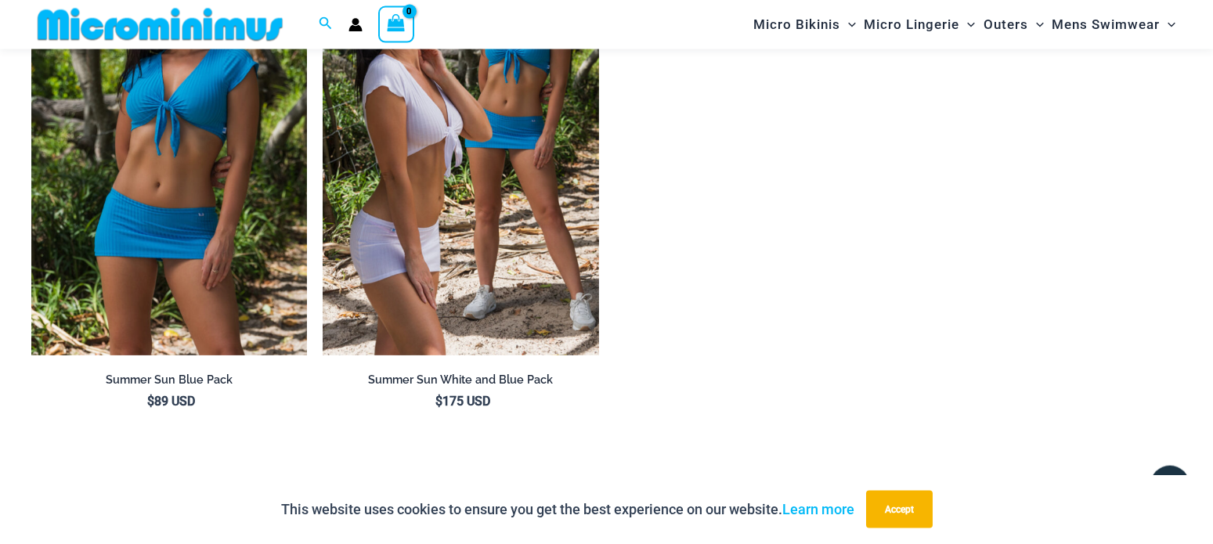
scroll to position [2142, 0]
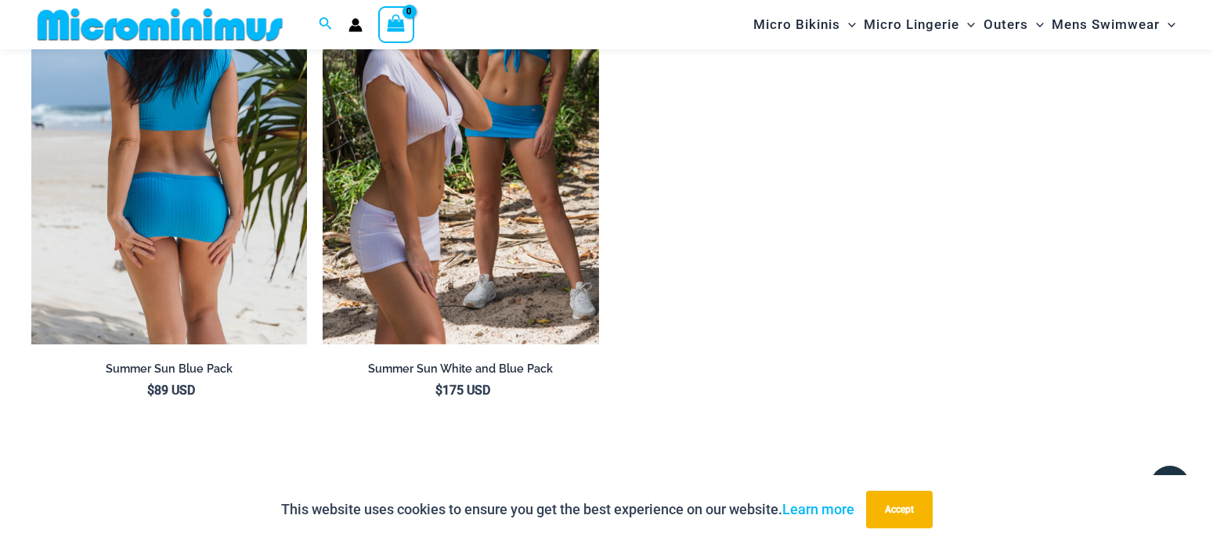
click at [172, 159] on img at bounding box center [169, 137] width 276 height 413
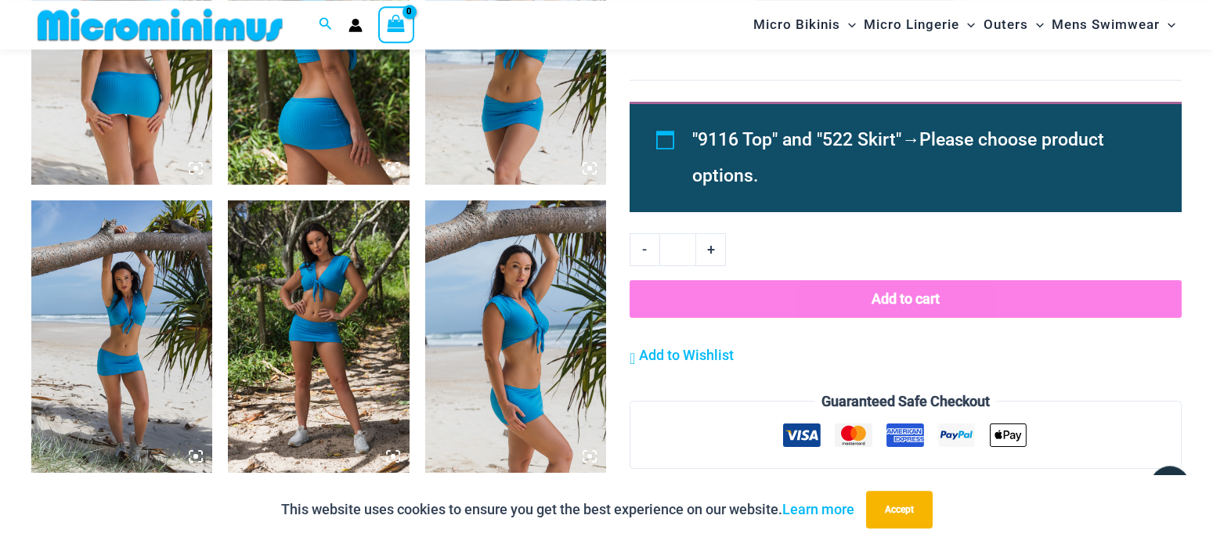
scroll to position [1184, 0]
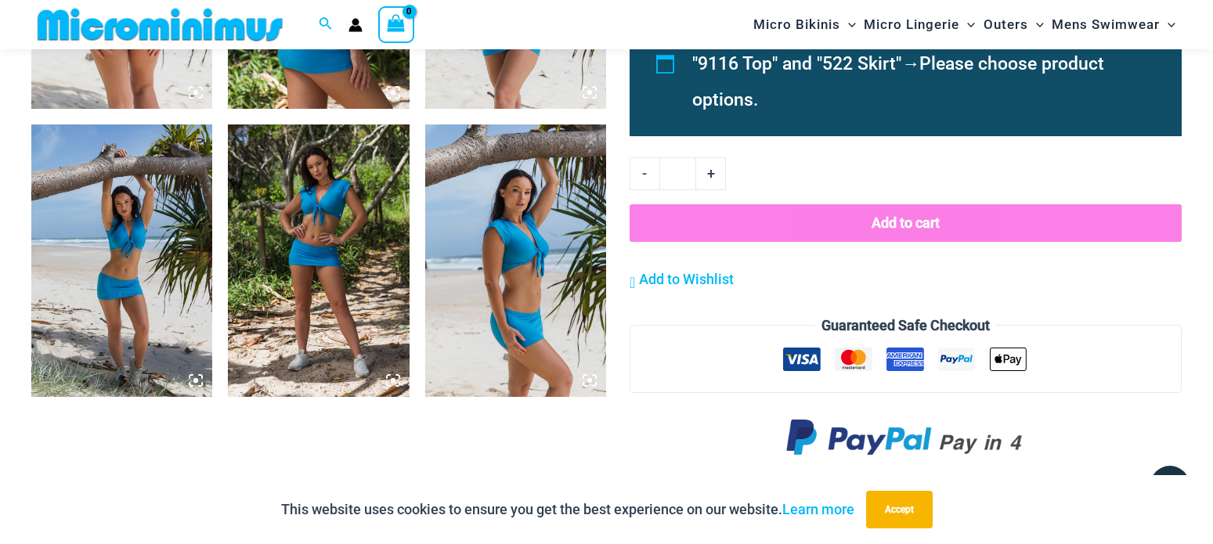
click at [312, 202] on img at bounding box center [318, 260] width 181 height 272
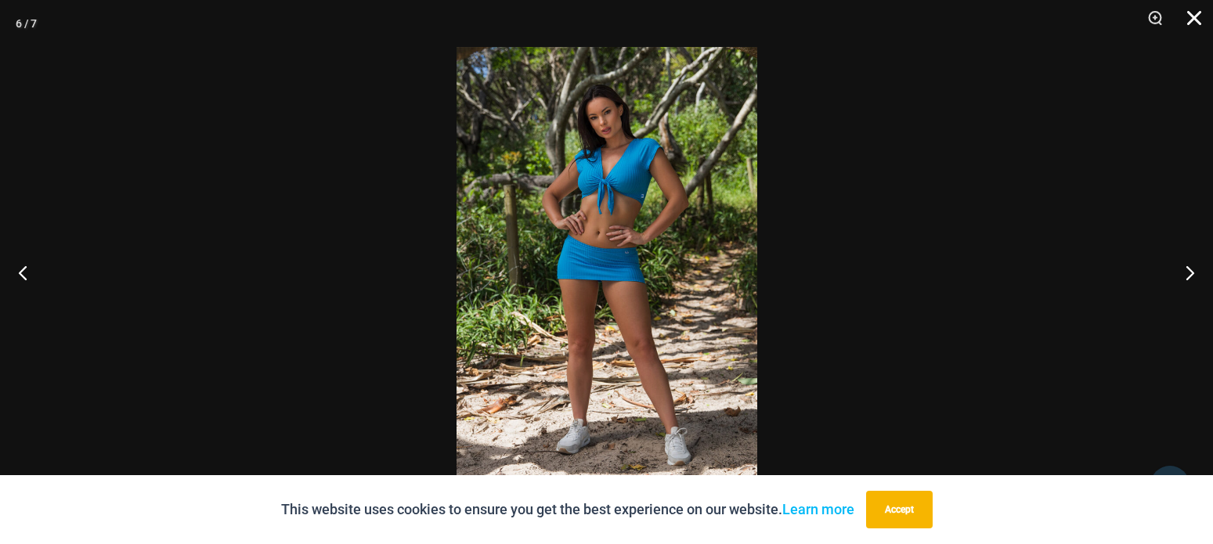
click at [1200, 20] on button "Close" at bounding box center [1188, 23] width 39 height 47
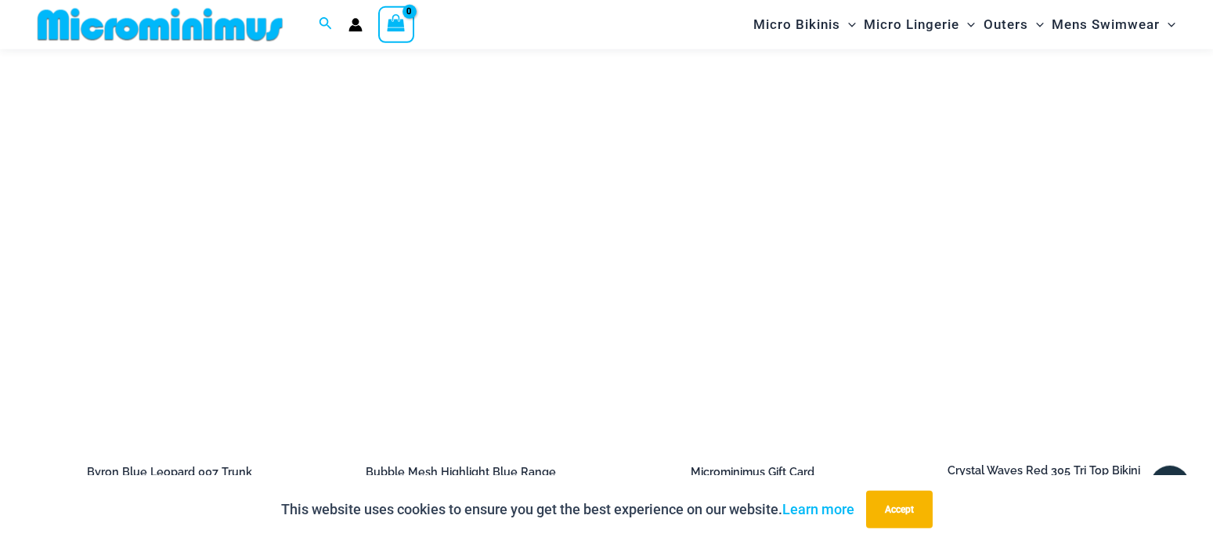
scroll to position [3180, 0]
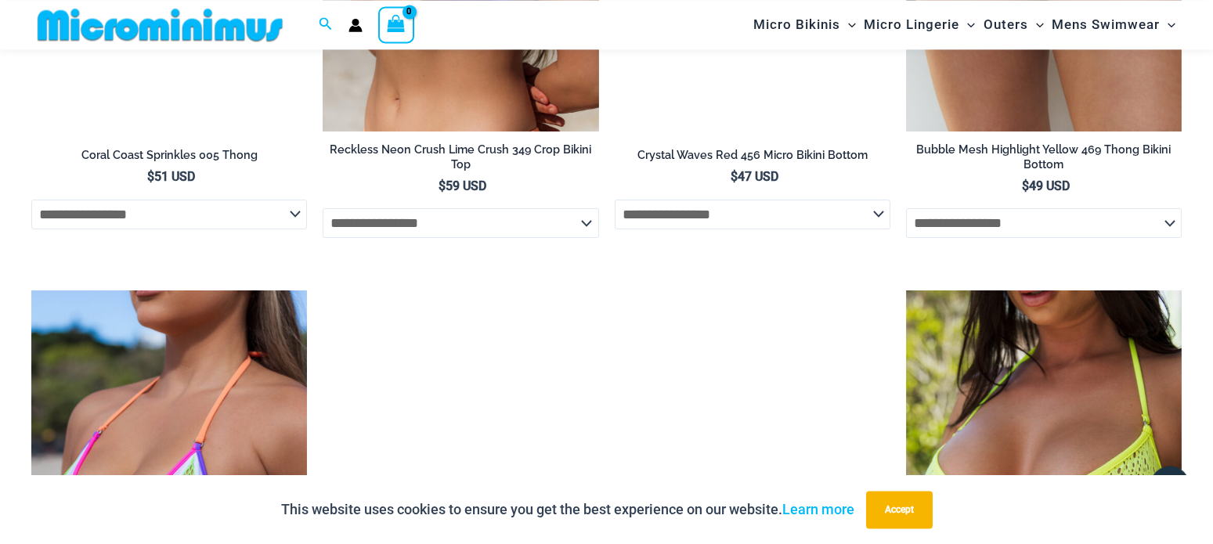
scroll to position [3501, 0]
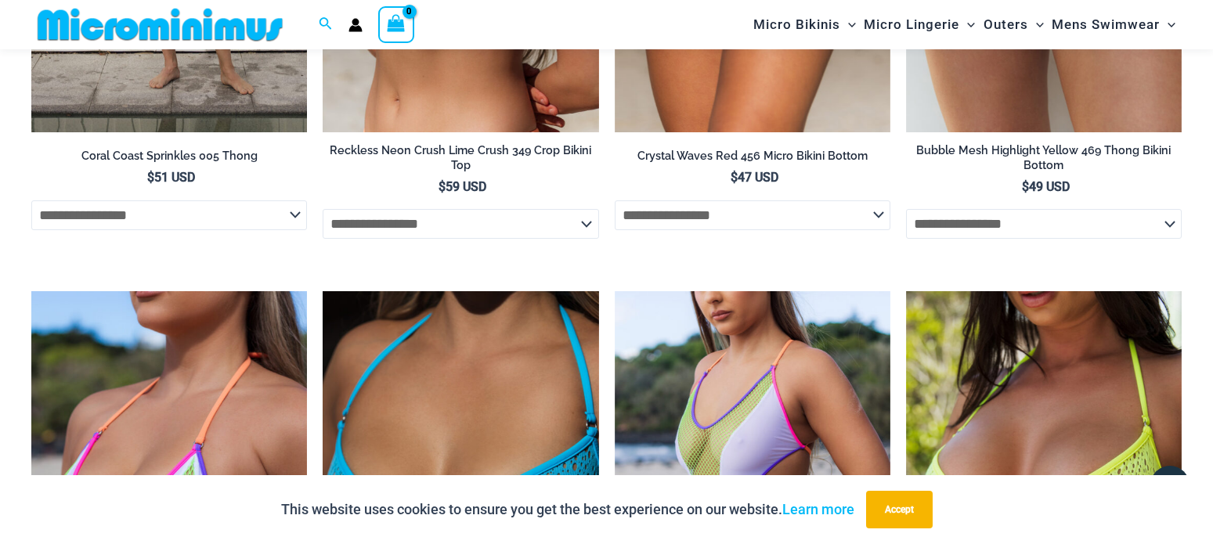
click at [178, 25] on img at bounding box center [160, 24] width 258 height 35
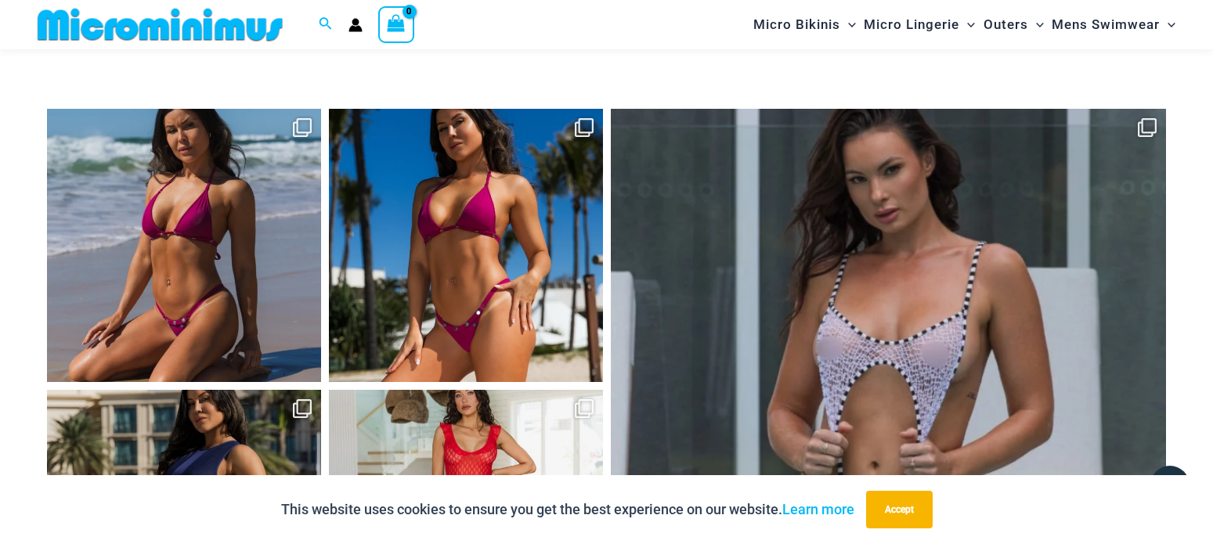
scroll to position [6640, 0]
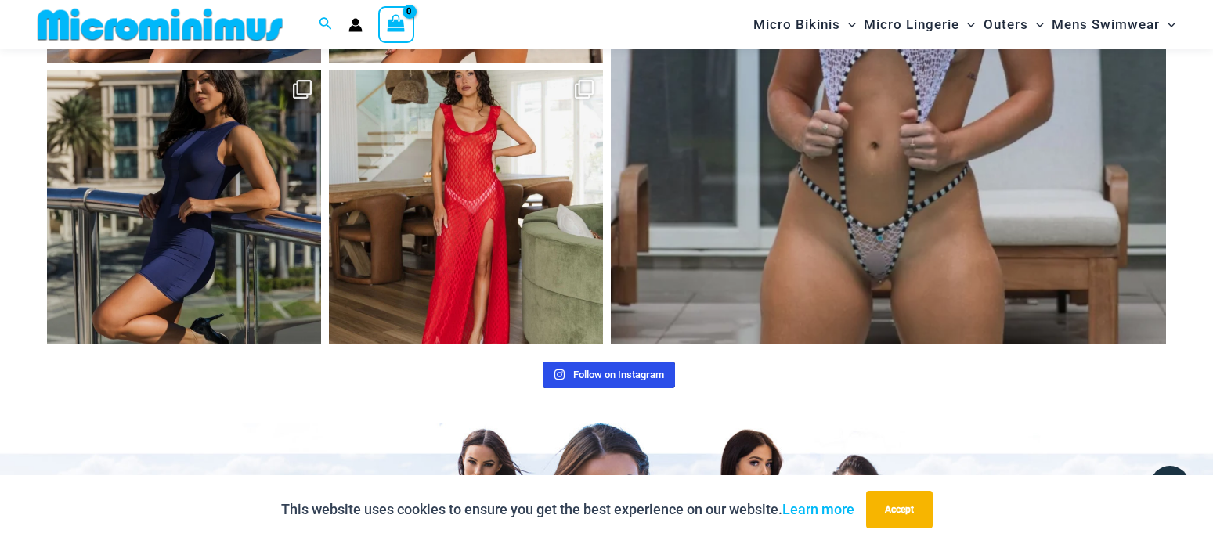
click at [584, 379] on span "Follow on Instagram" at bounding box center [618, 375] width 91 height 12
